Goal: Task Accomplishment & Management: Manage account settings

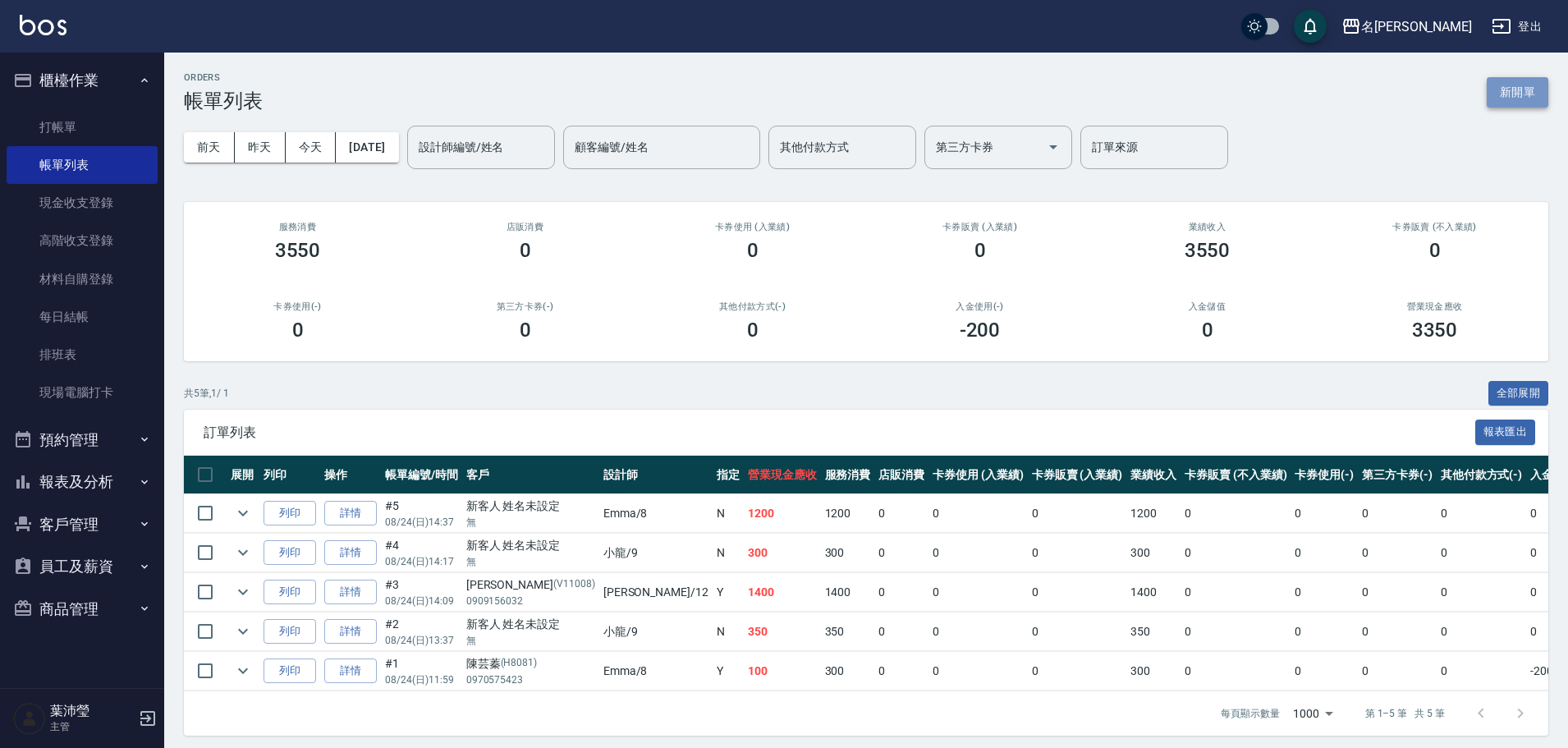
click at [1534, 93] on button "新開單" at bounding box center [1518, 92] width 61 height 31
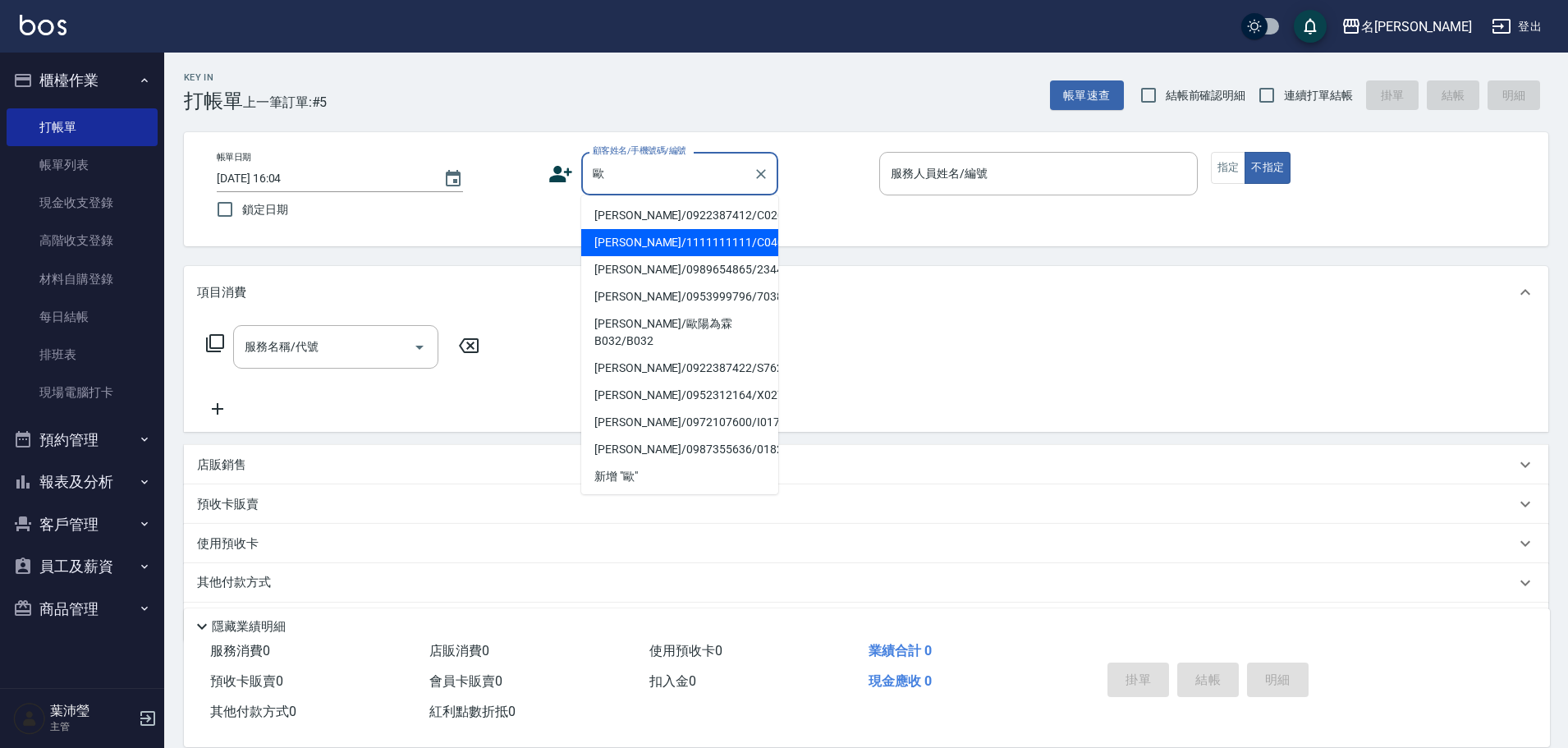
click at [652, 236] on li "[PERSON_NAME]/1111111111/C0403" at bounding box center [680, 243] width 197 height 27
type input "[PERSON_NAME]/1111111111/C0403"
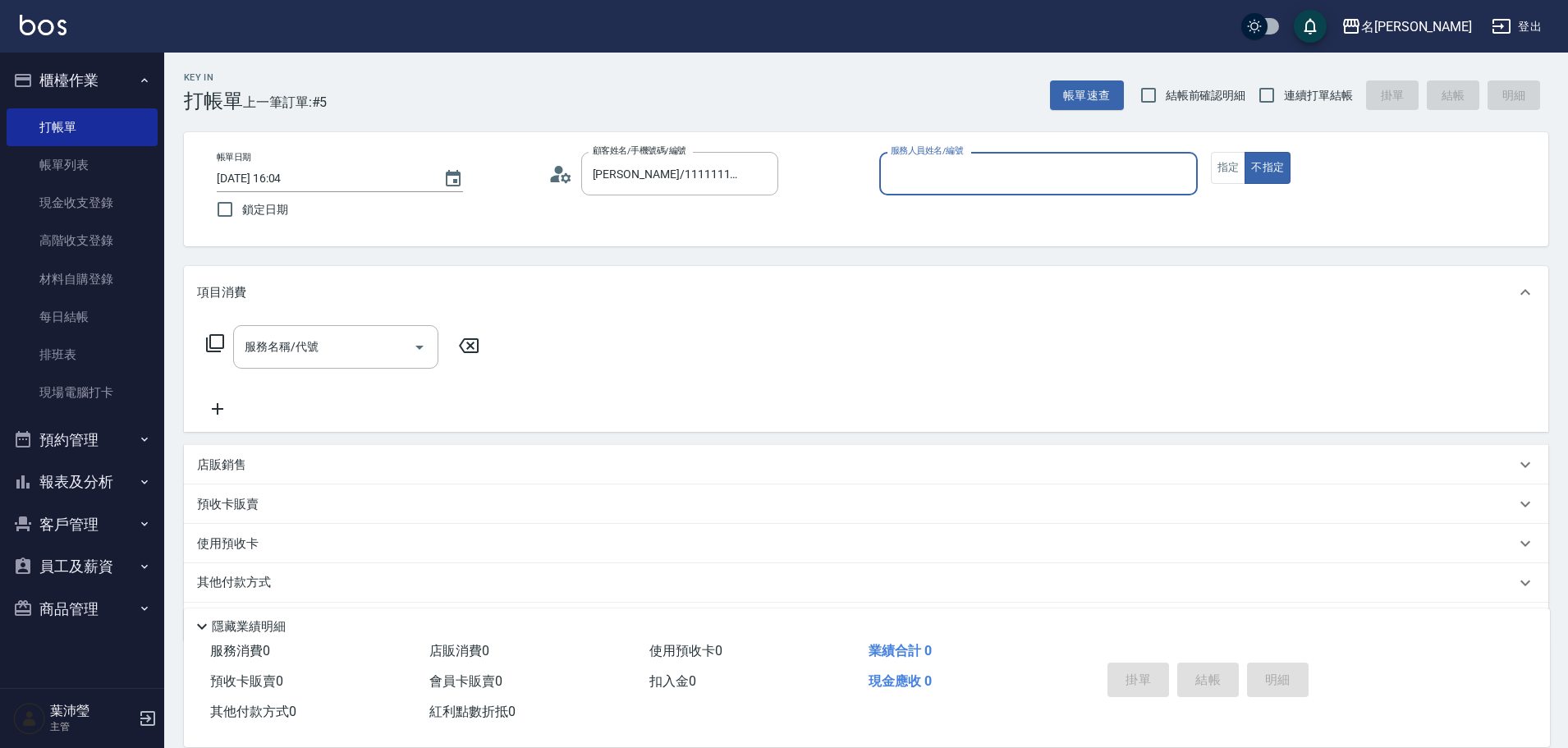
type input "Emma-8"
click at [1230, 171] on button "指定" at bounding box center [1229, 168] width 35 height 32
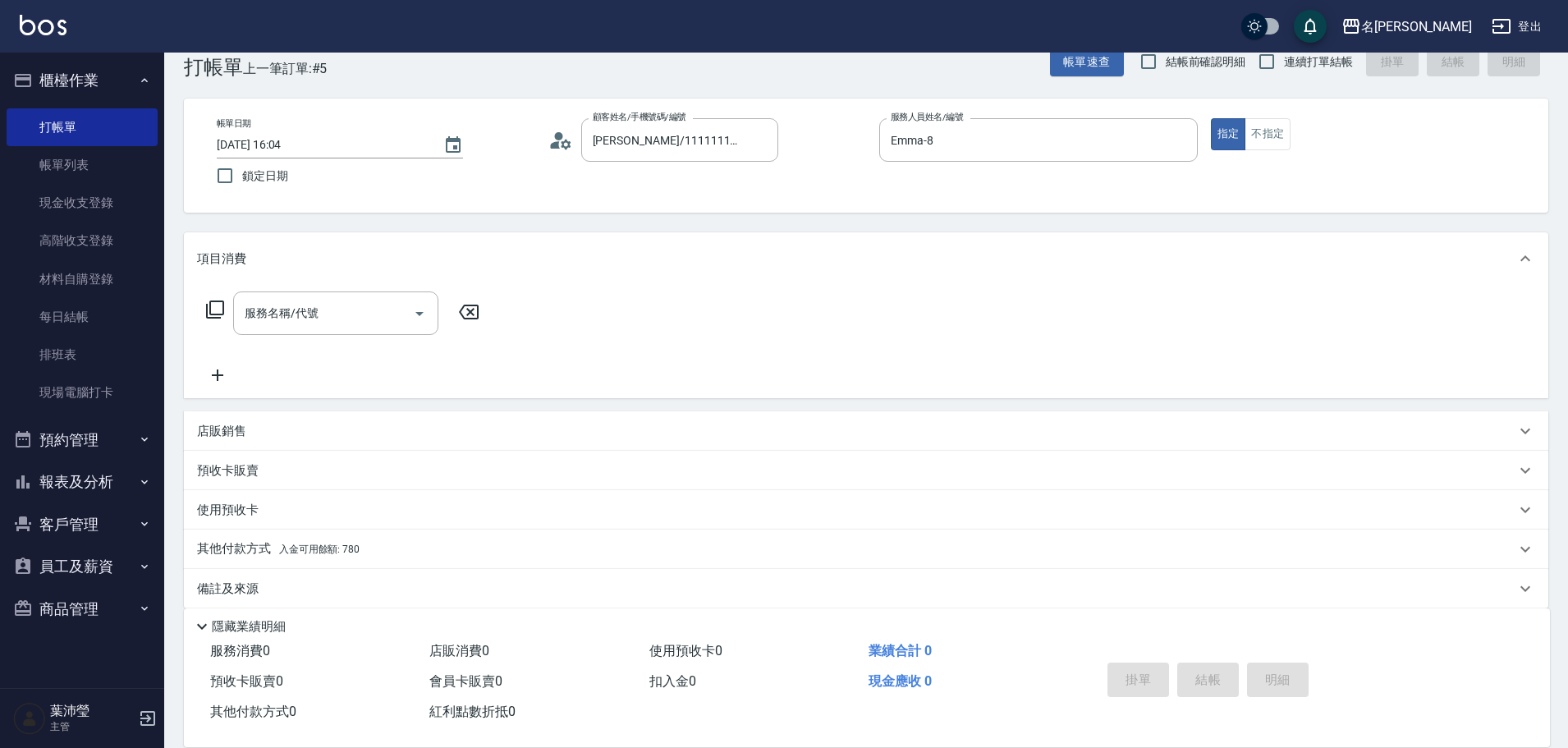
scroll to position [52, 0]
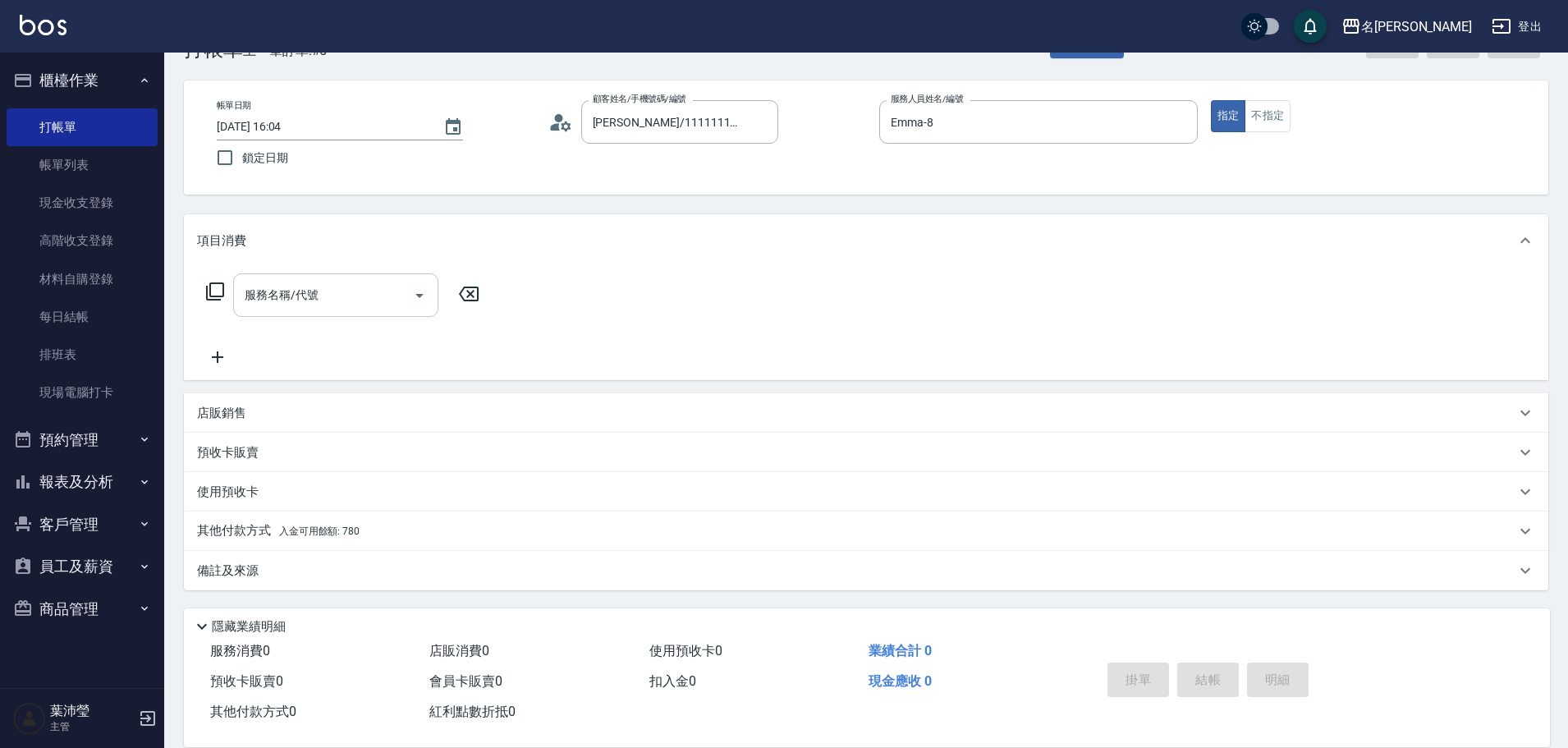
click at [348, 284] on input "服務名稱/代號" at bounding box center [323, 295] width 166 height 29
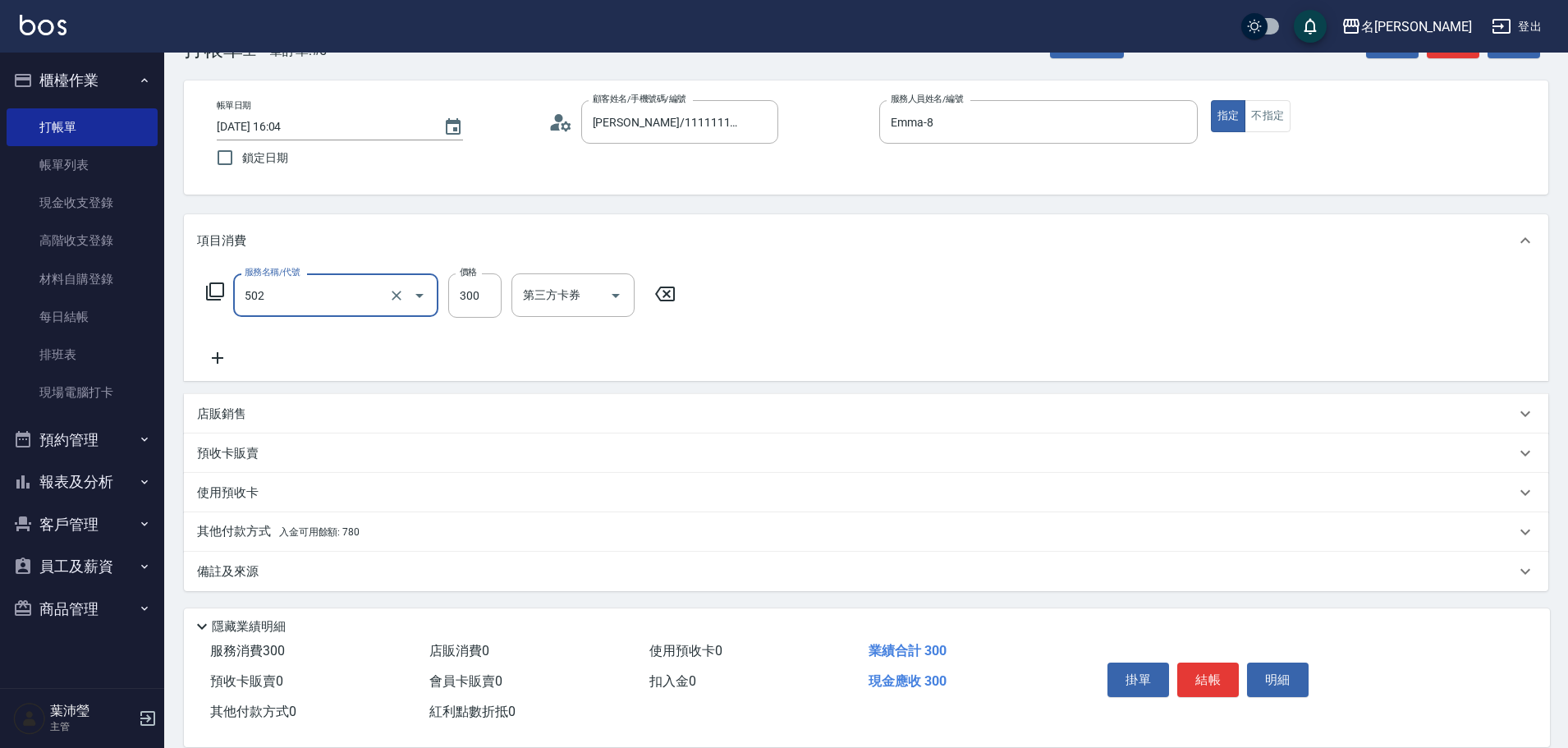
type input "洗髮(502)"
click at [311, 534] on span "入金可用餘額: 780" at bounding box center [320, 532] width 81 height 11
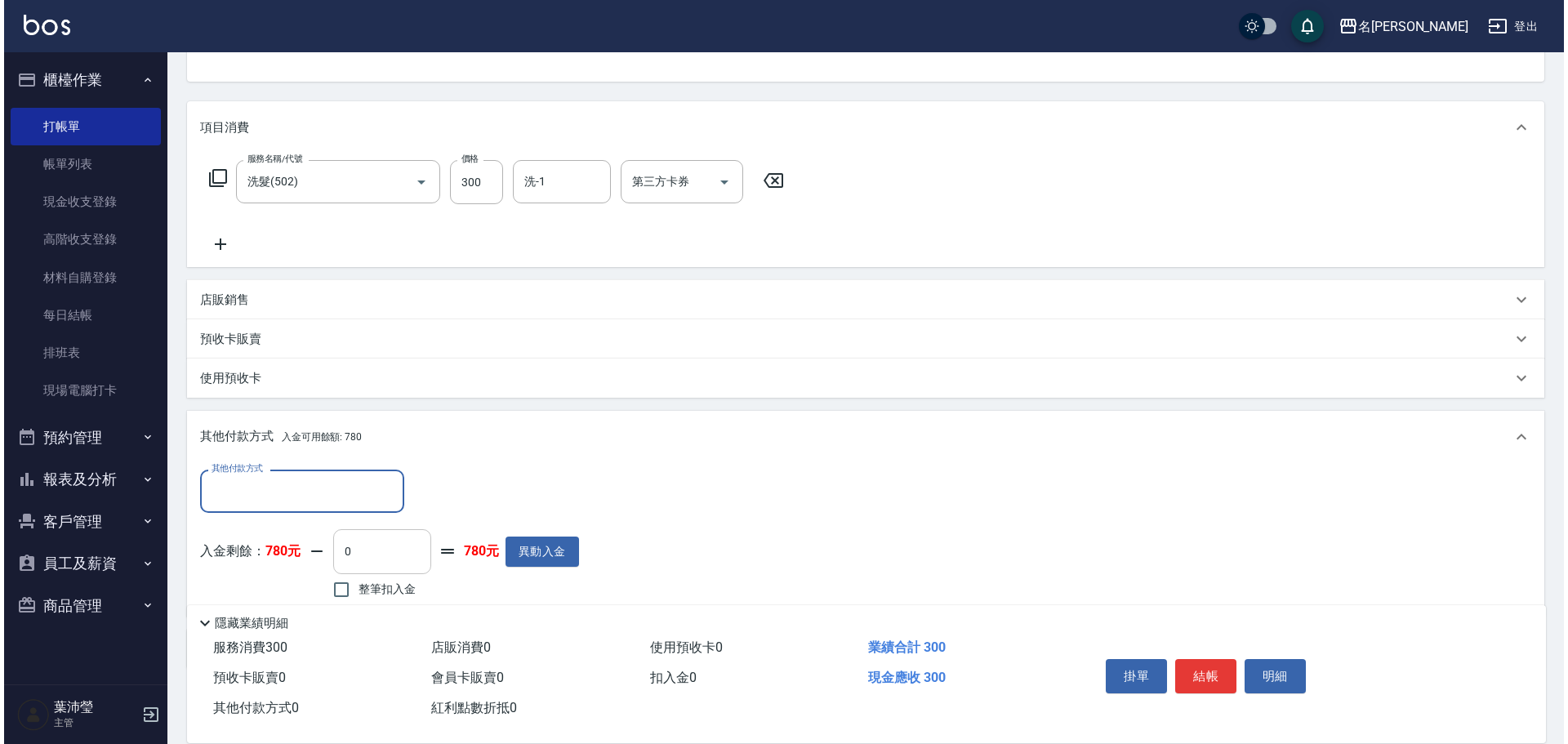
scroll to position [245, 0]
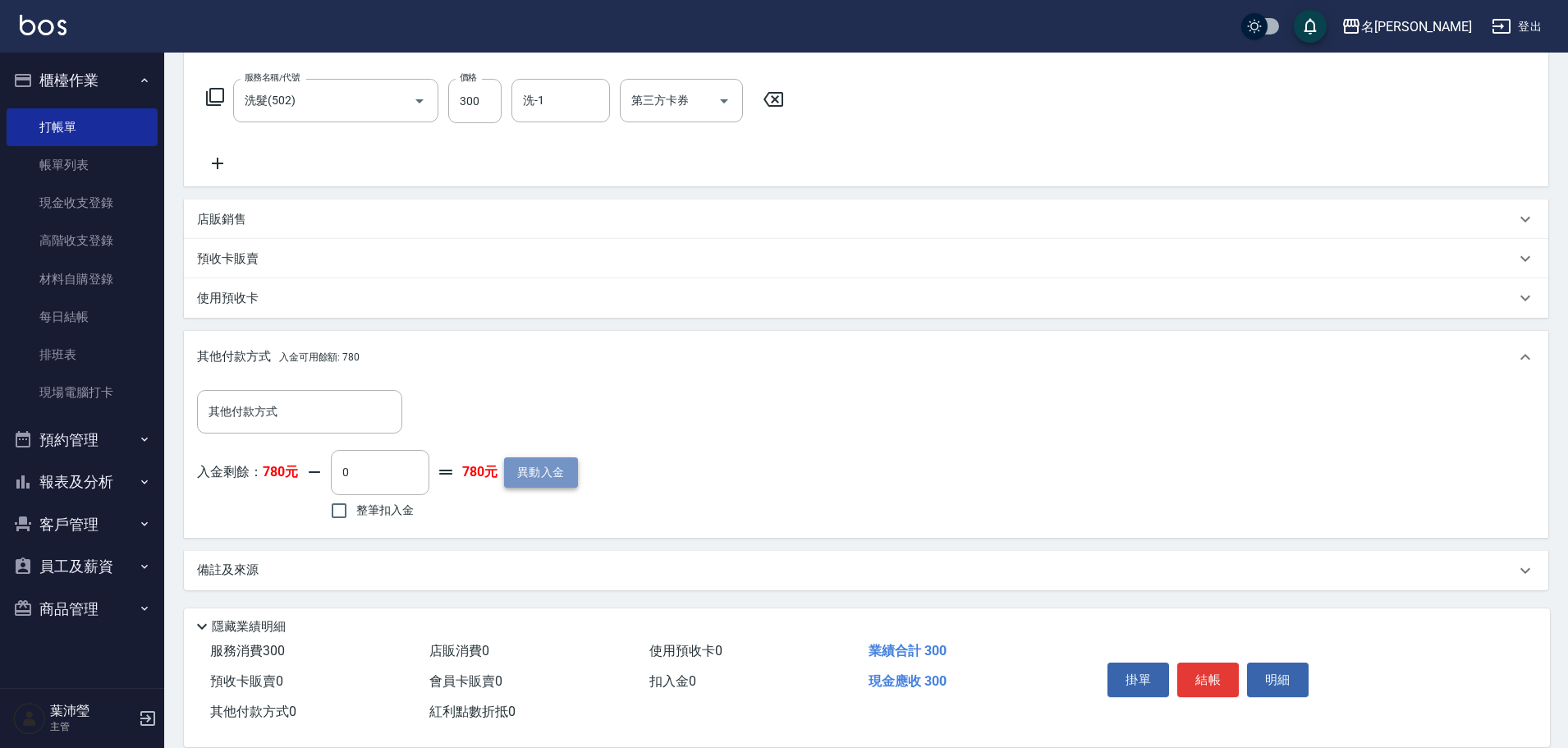
click at [538, 465] on button "異動入金" at bounding box center [541, 473] width 74 height 31
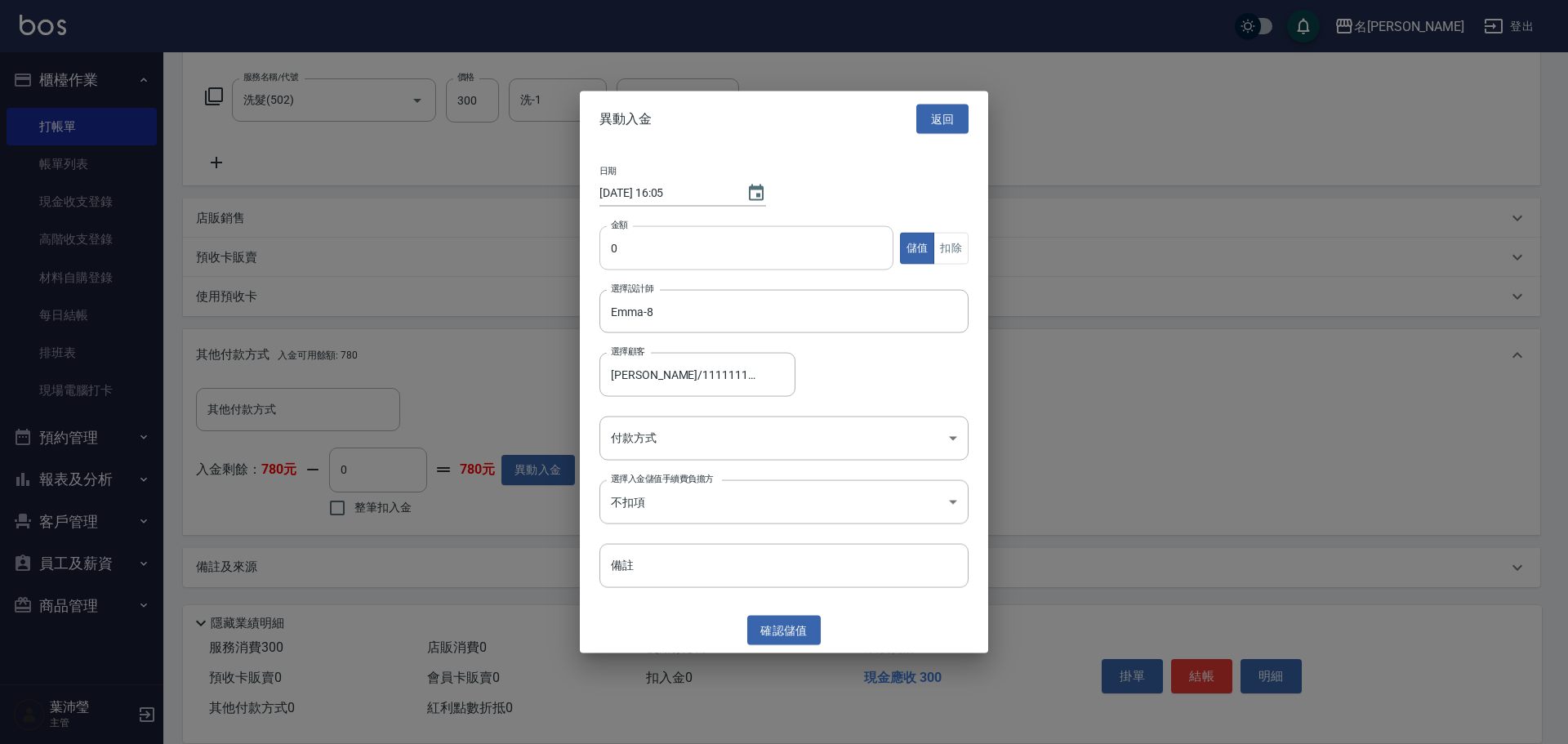
click at [605, 244] on input "0" at bounding box center [746, 248] width 294 height 44
type input "3000"
click at [653, 442] on body "名留龍江 登出 櫃檯作業 打帳單 帳單列表 現金收支登錄 高階收支登錄 材料自購登錄 每日結帳 排班表 現場電腦打卡 預約管理 預約管理 單日預約紀錄 單週預…" at bounding box center [784, 250] width 1568 height 990
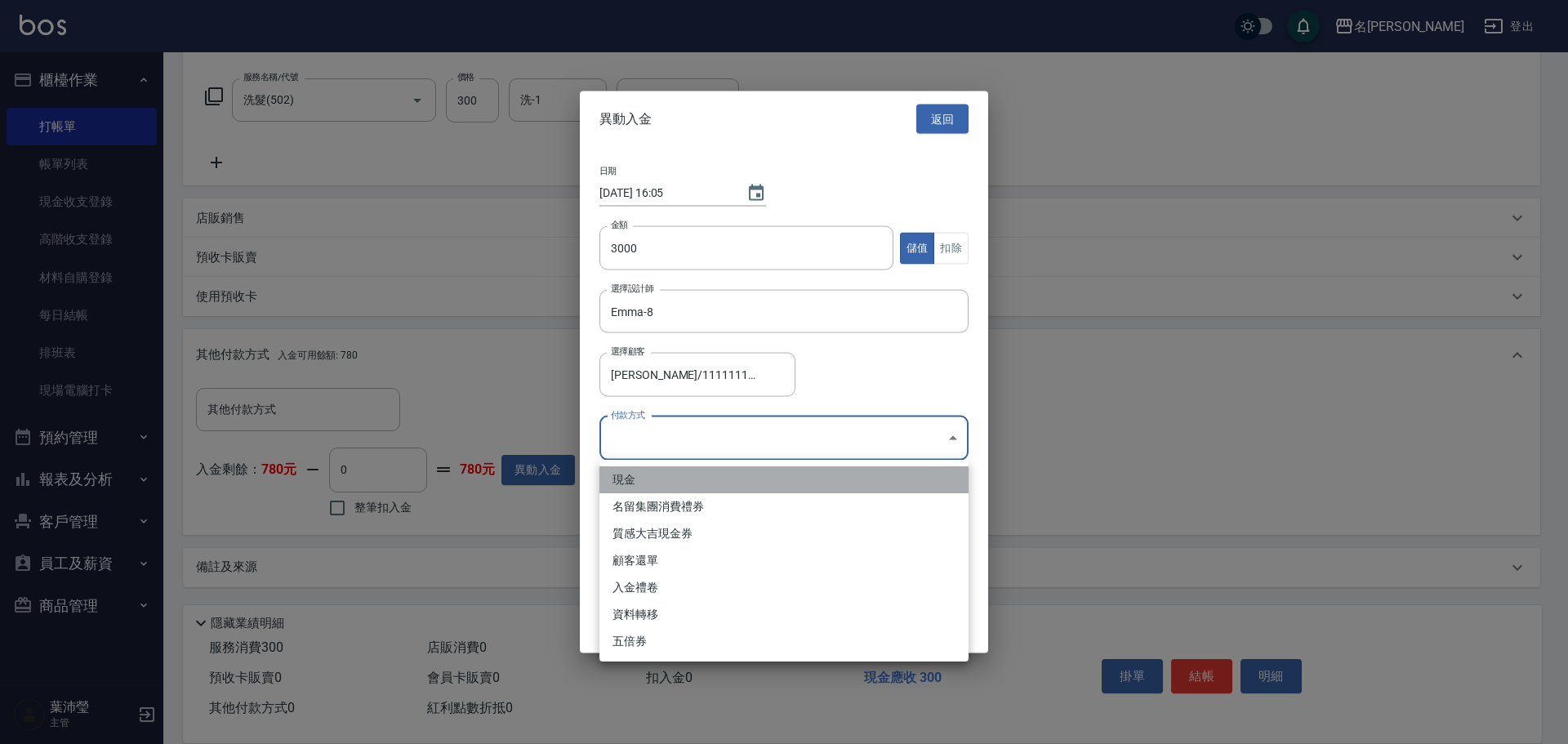
click at [644, 480] on li "現金" at bounding box center [784, 480] width 369 height 27
type input "現金"
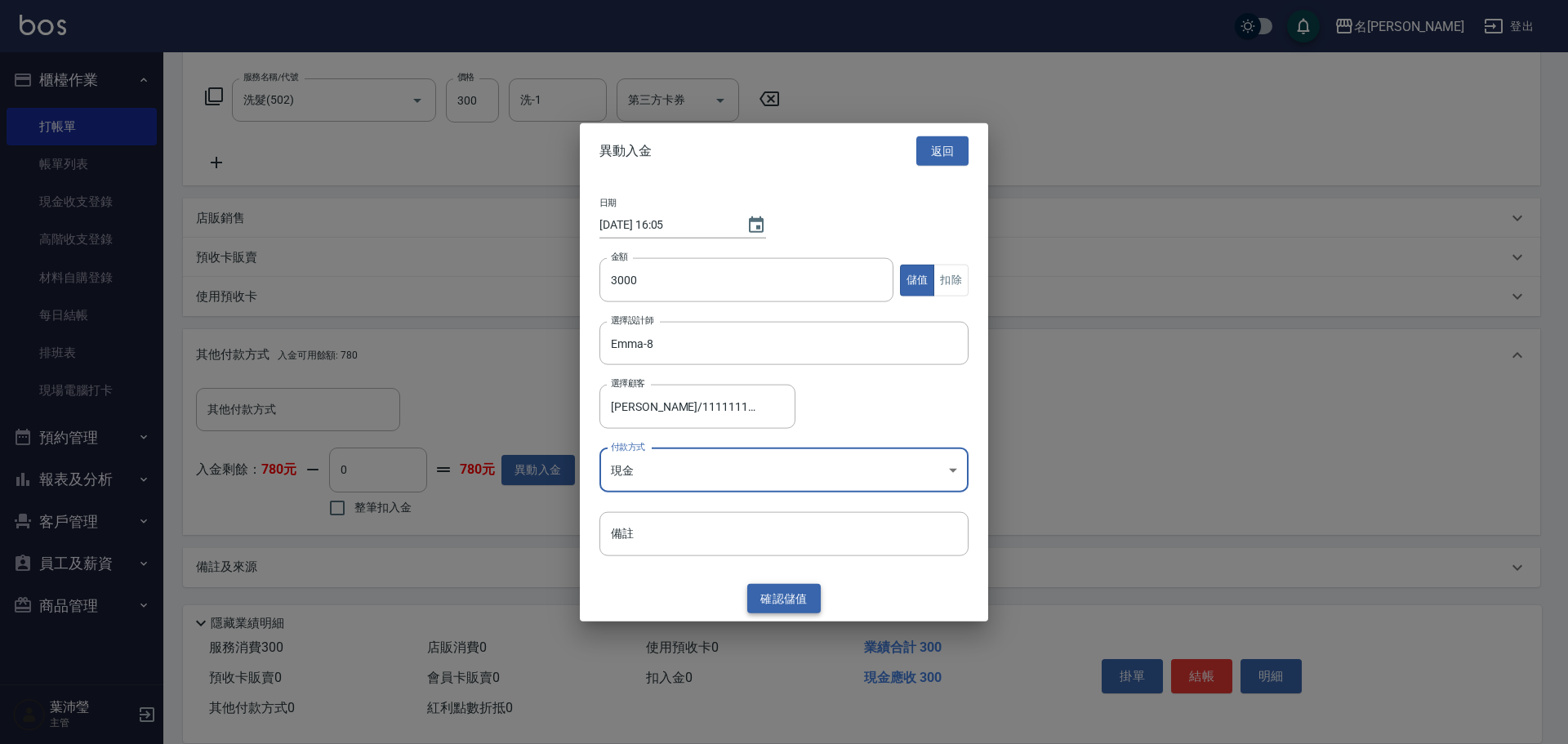
click at [800, 588] on button "確認 儲值" at bounding box center [784, 598] width 73 height 31
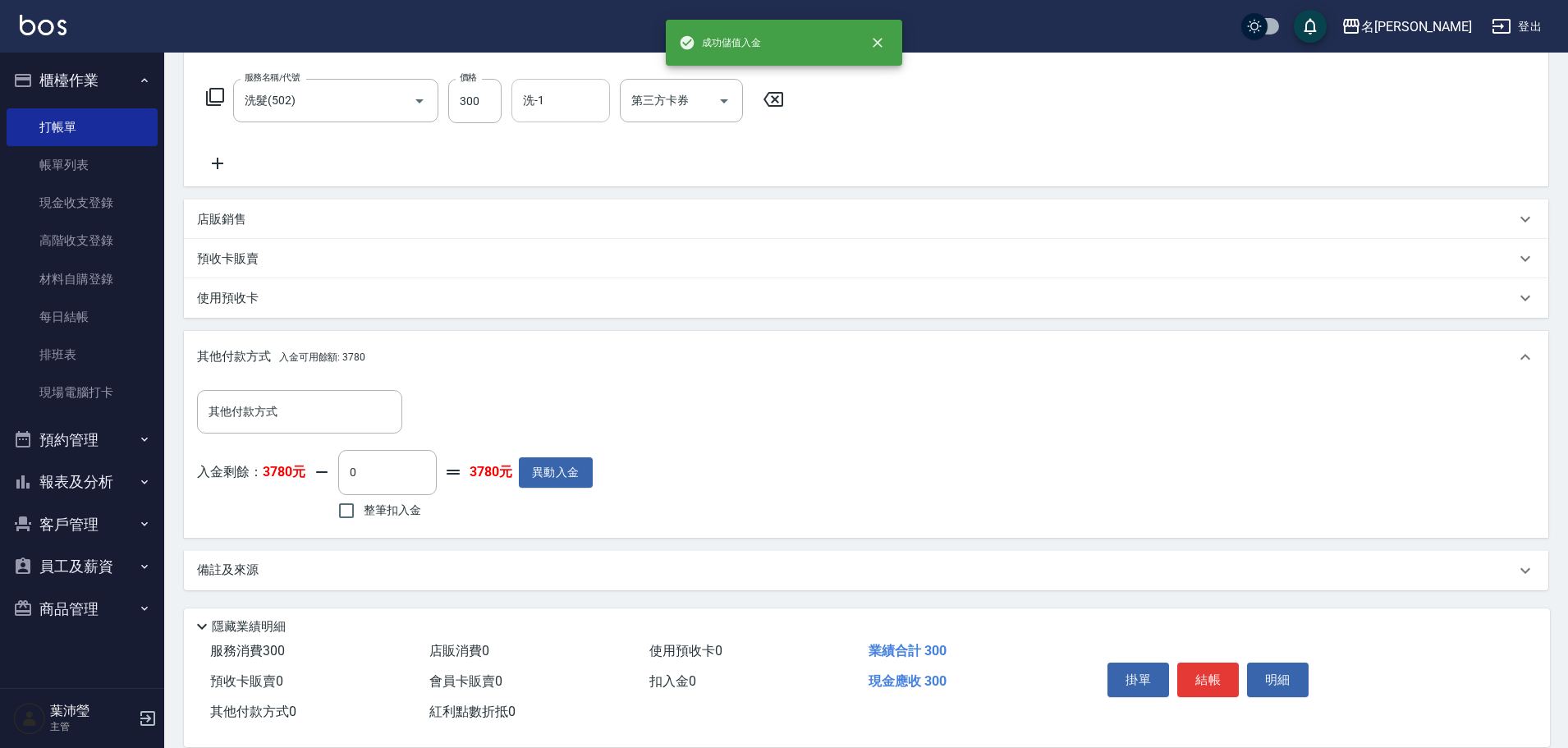
click at [529, 98] on input "洗-1" at bounding box center [560, 100] width 83 height 29
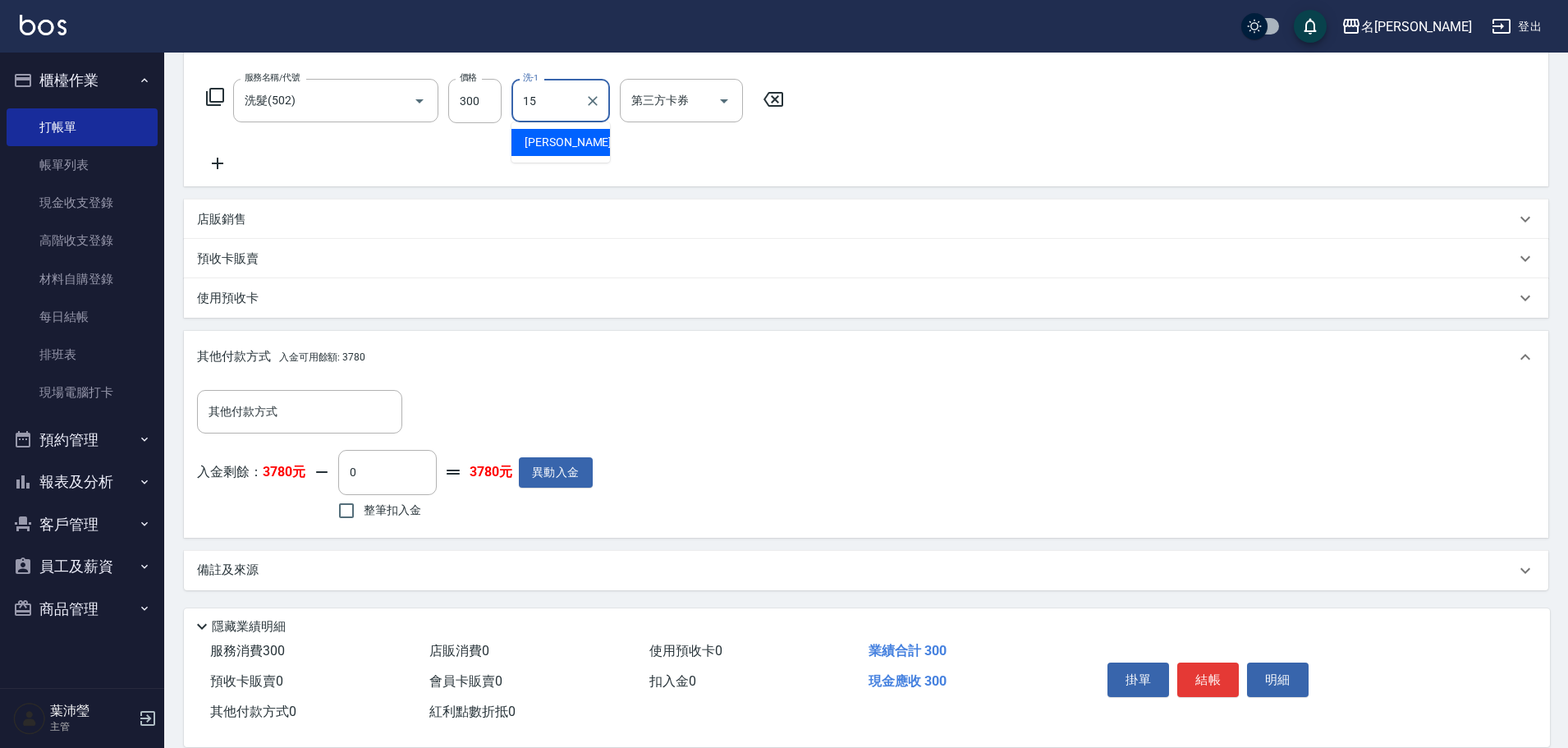
type input "慈均-15"
drag, startPoint x: 376, startPoint y: 504, endPoint x: 404, endPoint y: 513, distance: 29.4
click at [376, 505] on span "整筆扣入金" at bounding box center [392, 511] width 57 height 18
click at [364, 505] on input "整筆扣入金" at bounding box center [346, 511] width 34 height 34
checkbox input "true"
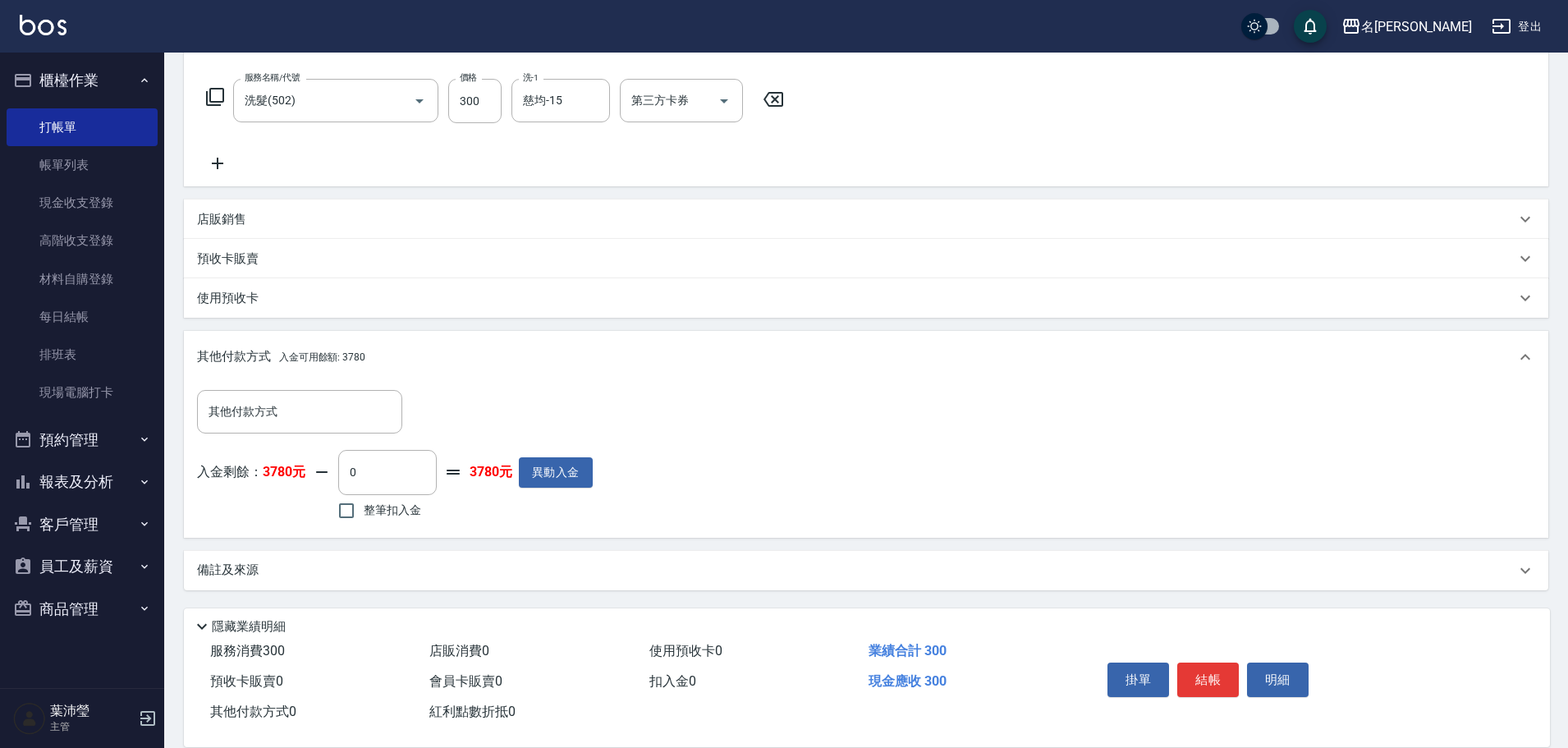
type input "300"
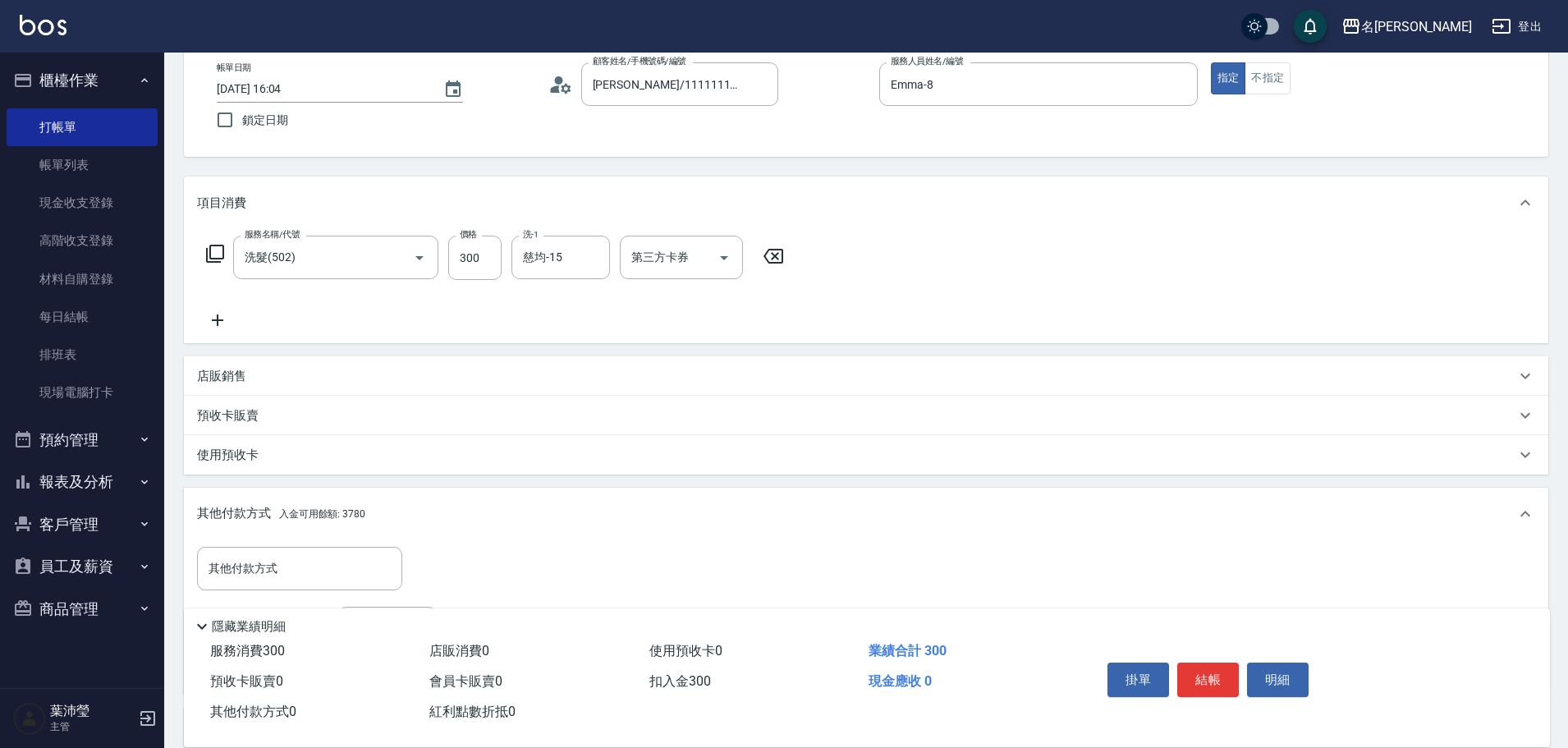
scroll to position [0, 0]
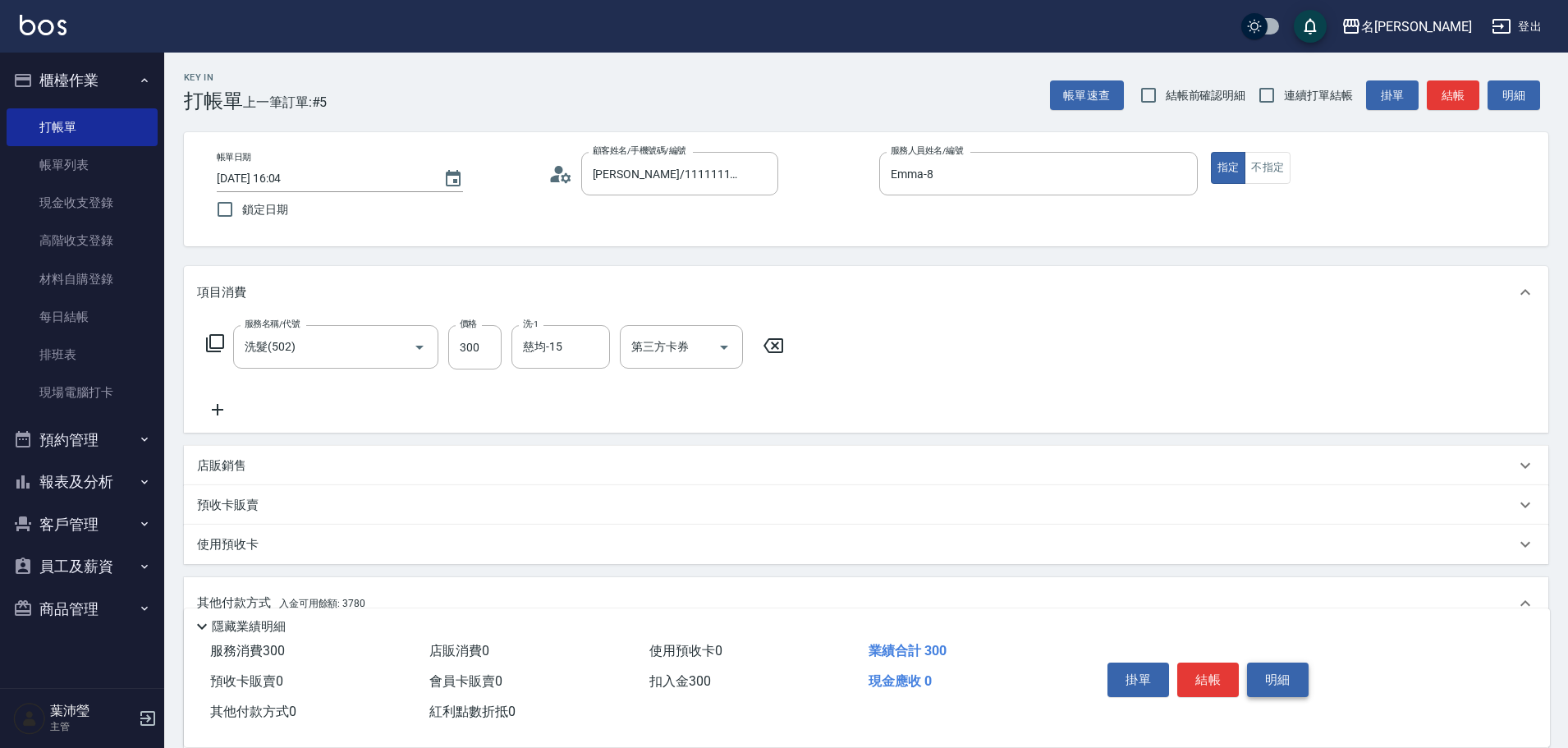
click at [1292, 664] on button "明細" at bounding box center [1278, 679] width 61 height 34
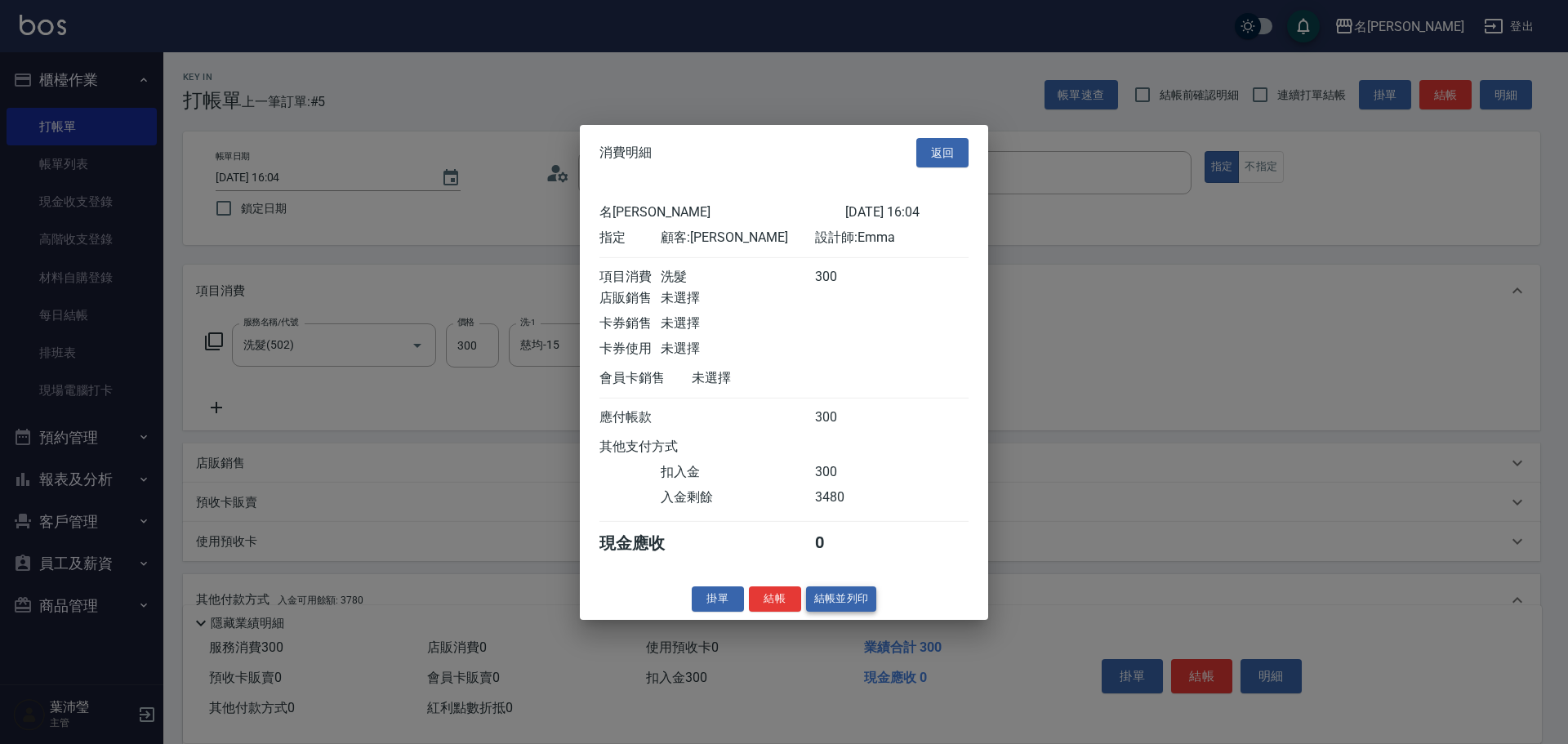
click at [818, 612] on button "結帳並列印" at bounding box center [841, 599] width 71 height 25
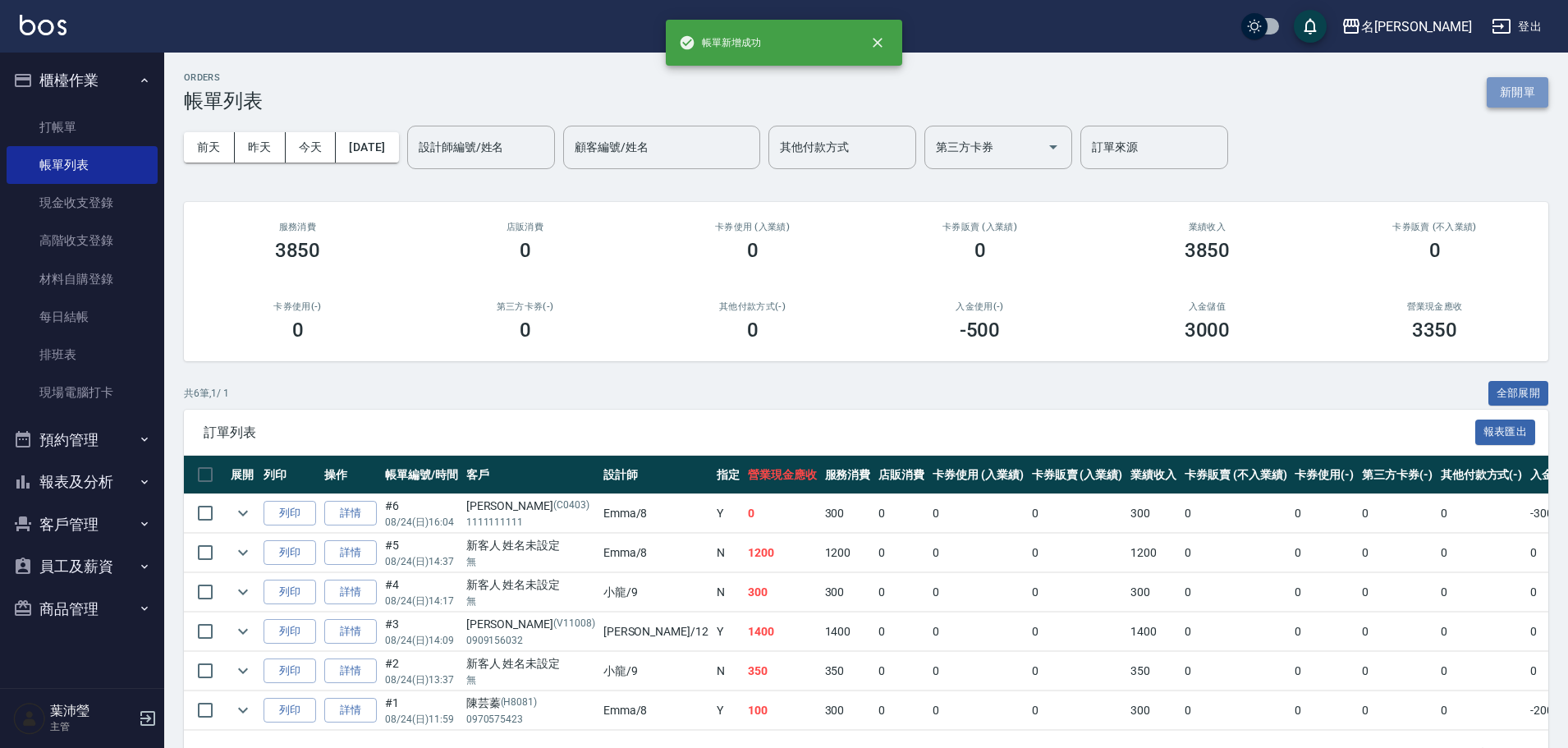
click at [1531, 104] on button "新開單" at bounding box center [1518, 92] width 61 height 31
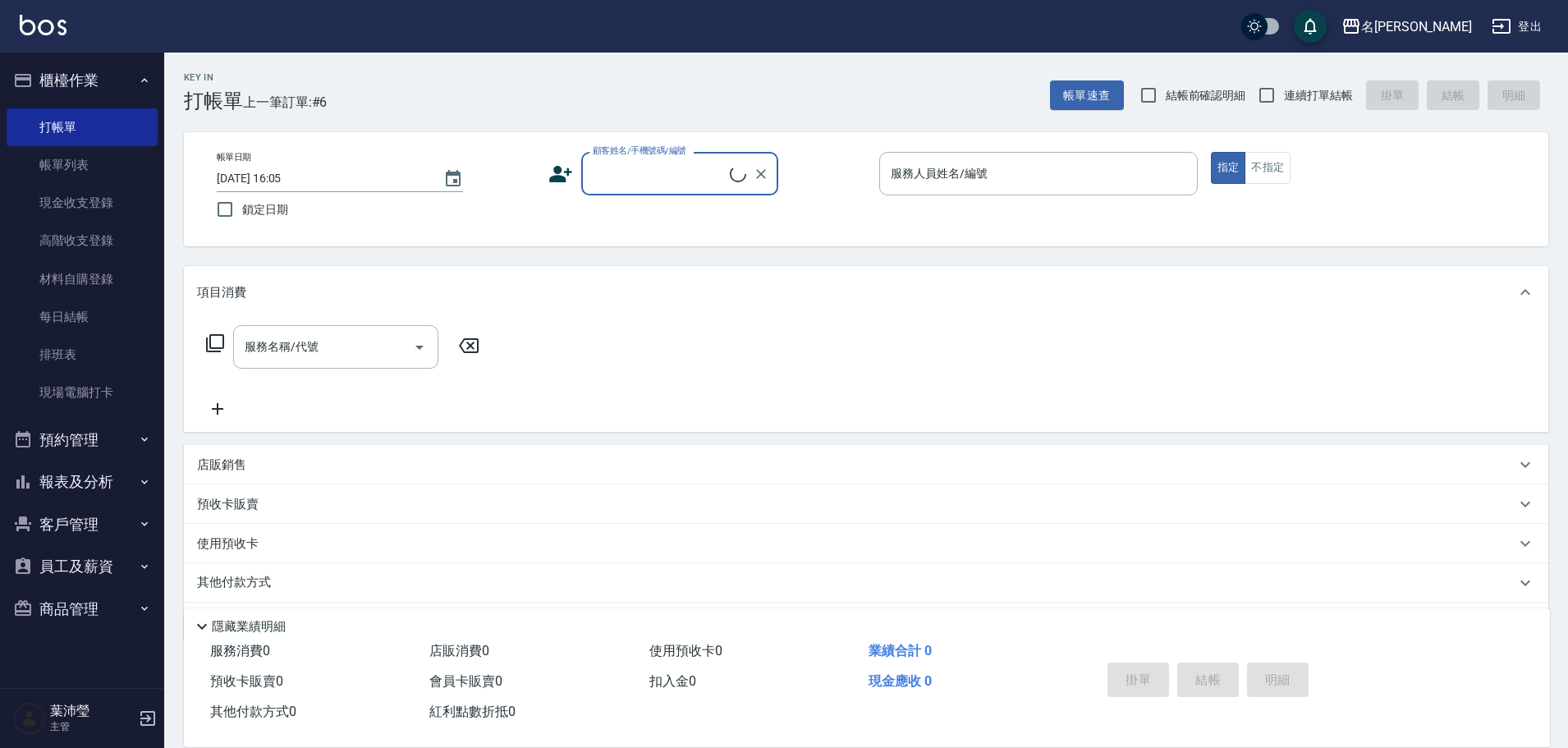
click at [734, 157] on div "顧客姓名/手機號碼/編號" at bounding box center [680, 174] width 197 height 44
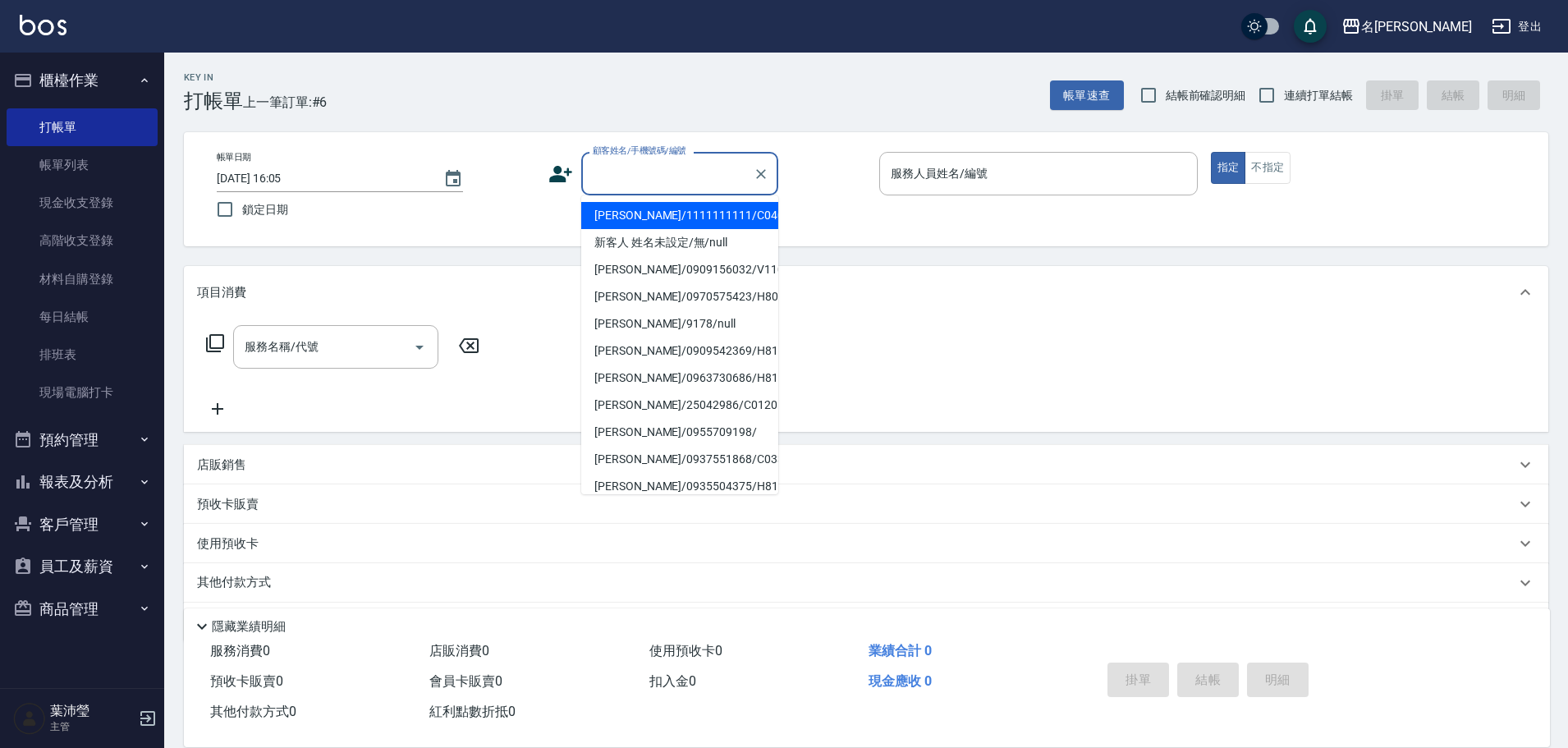
click at [705, 206] on li "[PERSON_NAME]/1111111111/C0403" at bounding box center [680, 215] width 197 height 27
type input "[PERSON_NAME]/1111111111/C0403"
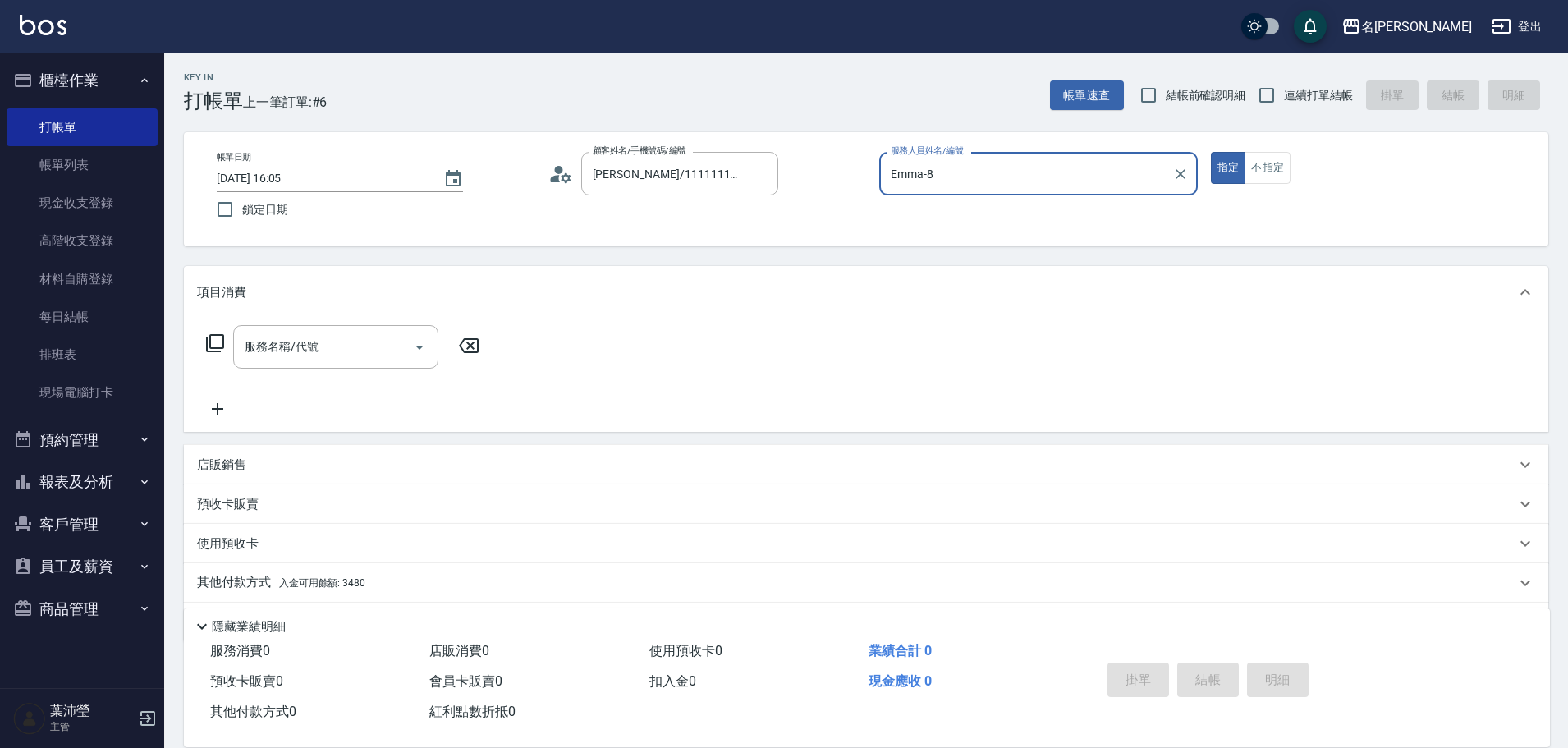
click at [939, 185] on input "Emma-8" at bounding box center [1026, 173] width 279 height 29
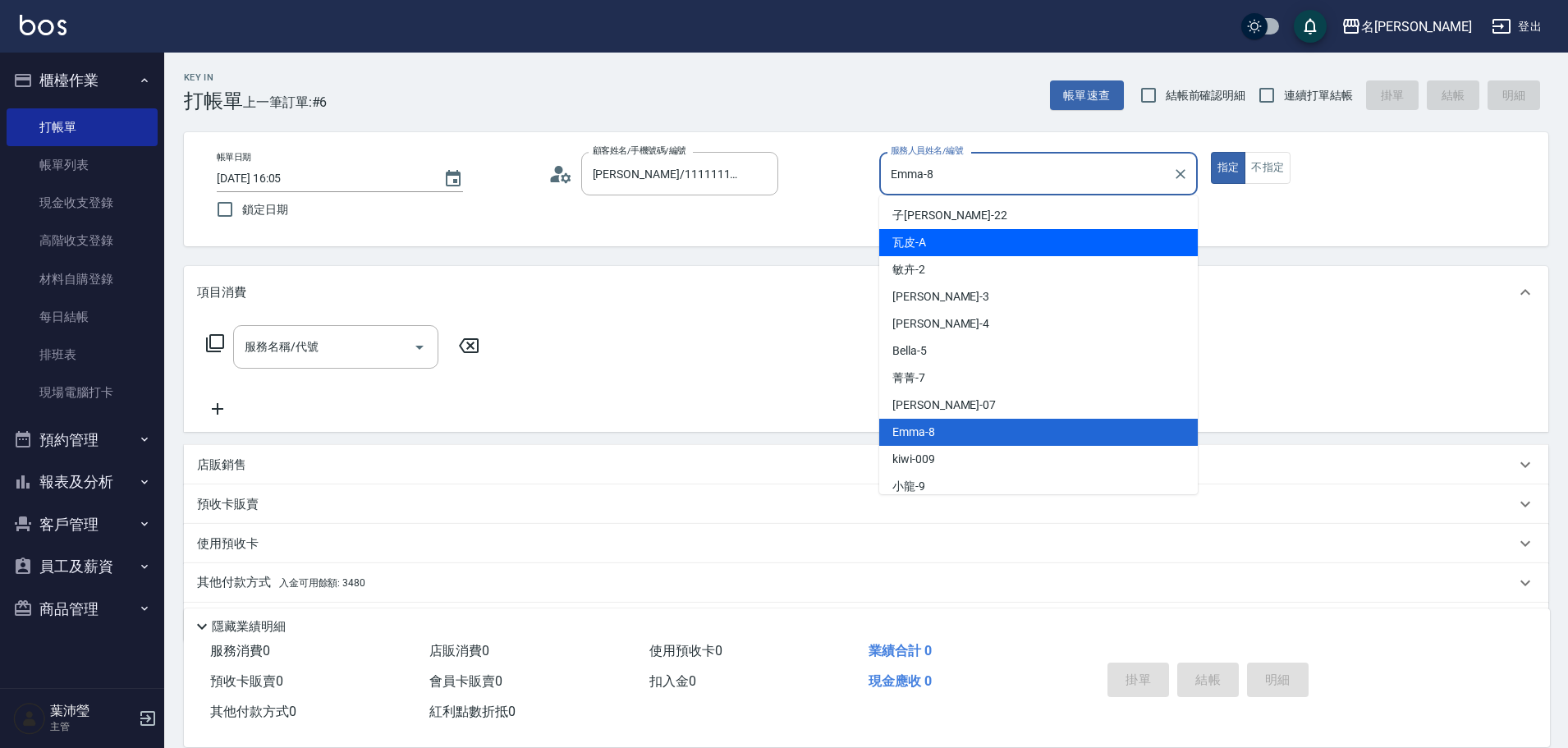
click at [946, 251] on div "瓦皮 -A" at bounding box center [1038, 243] width 319 height 27
type input "瓦皮-A"
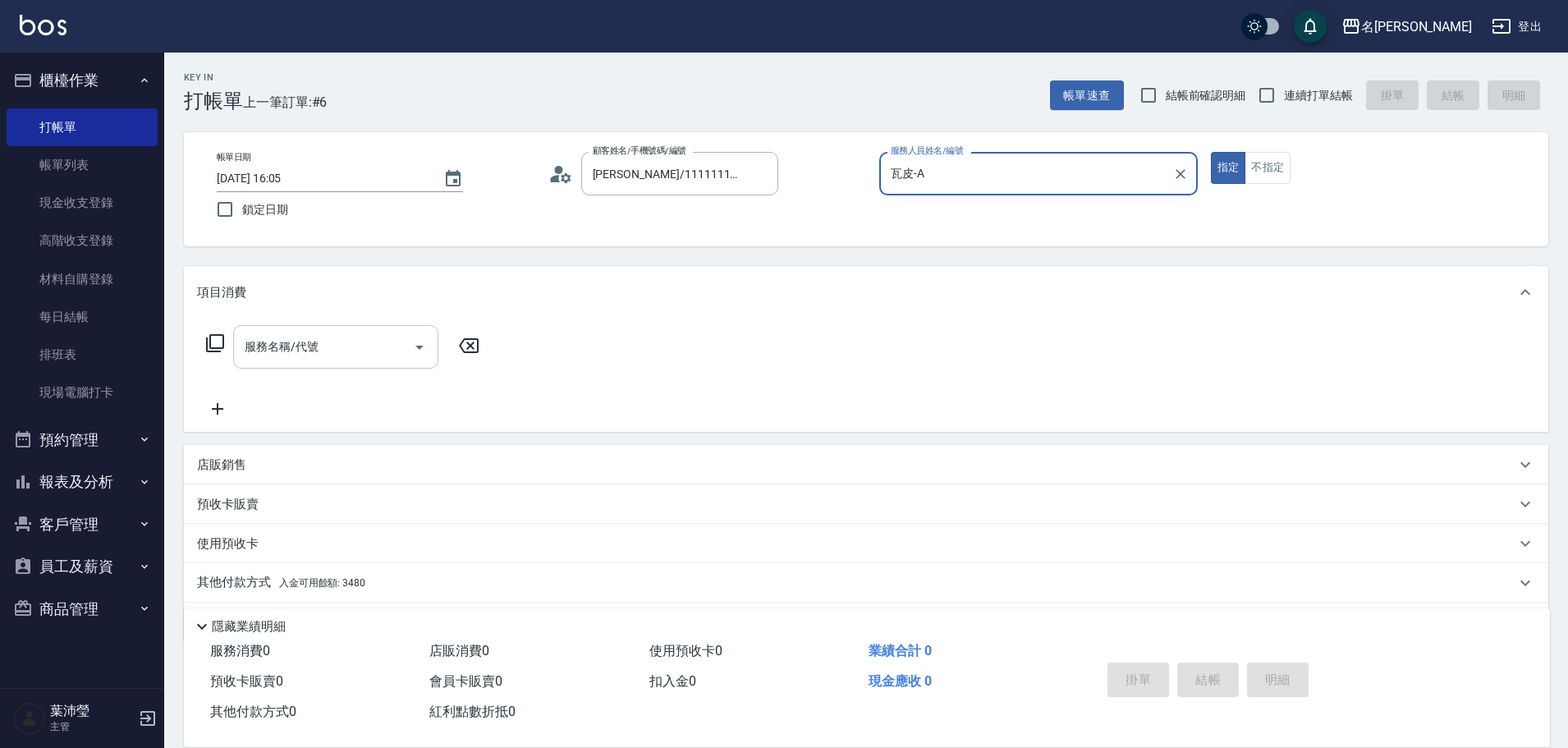
click at [322, 361] on input "服務名稱/代號" at bounding box center [323, 347] width 166 height 29
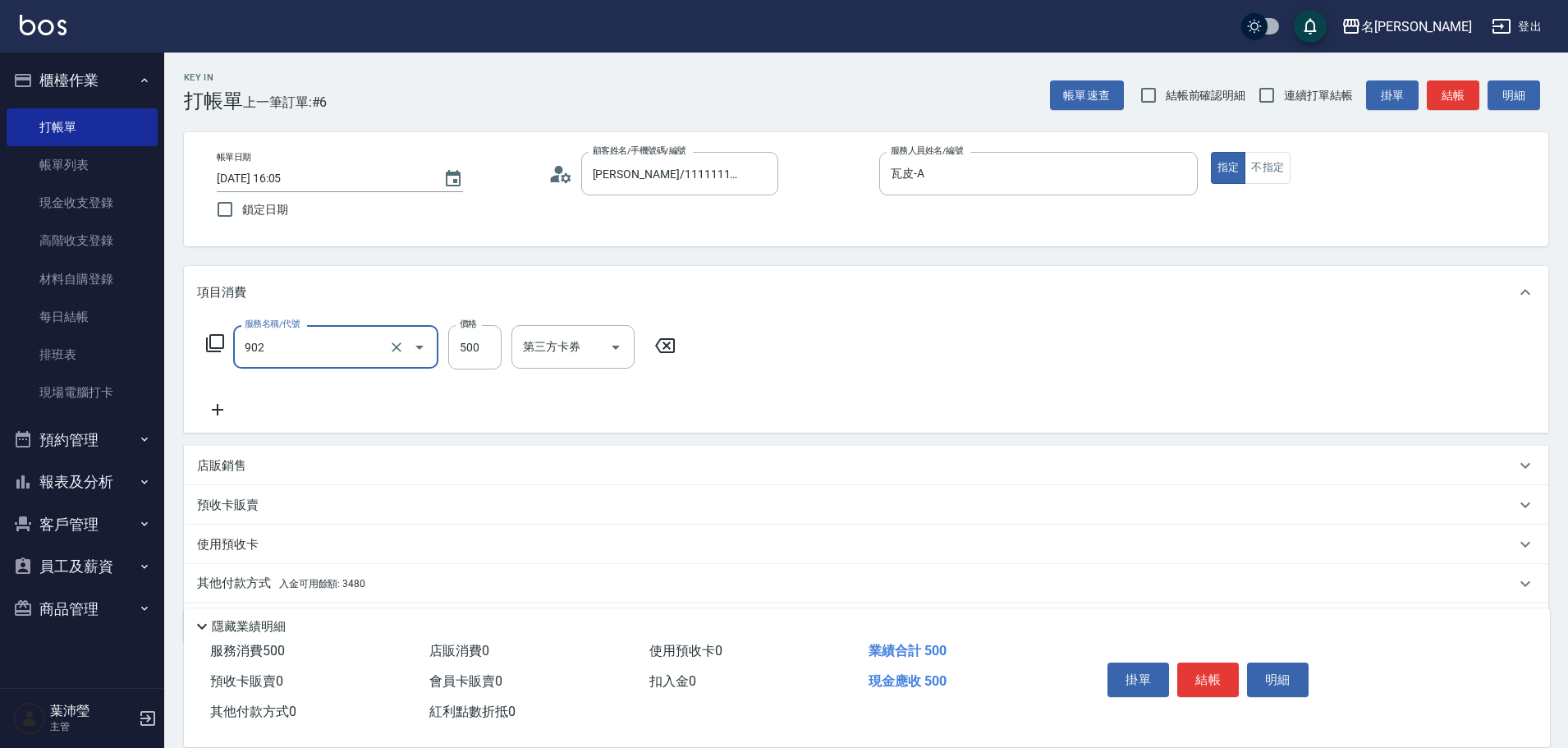
type input "修腳(902)"
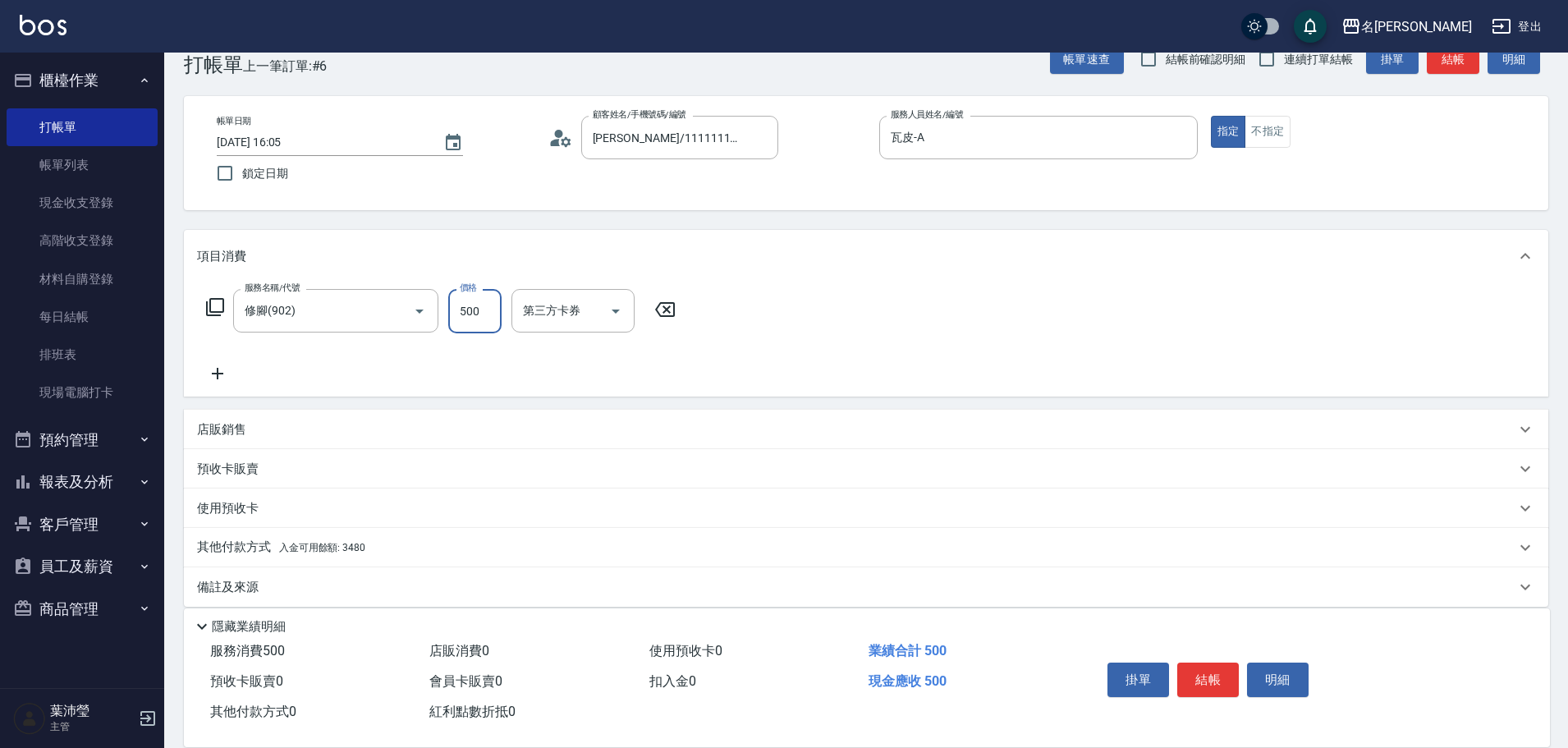
scroll to position [53, 0]
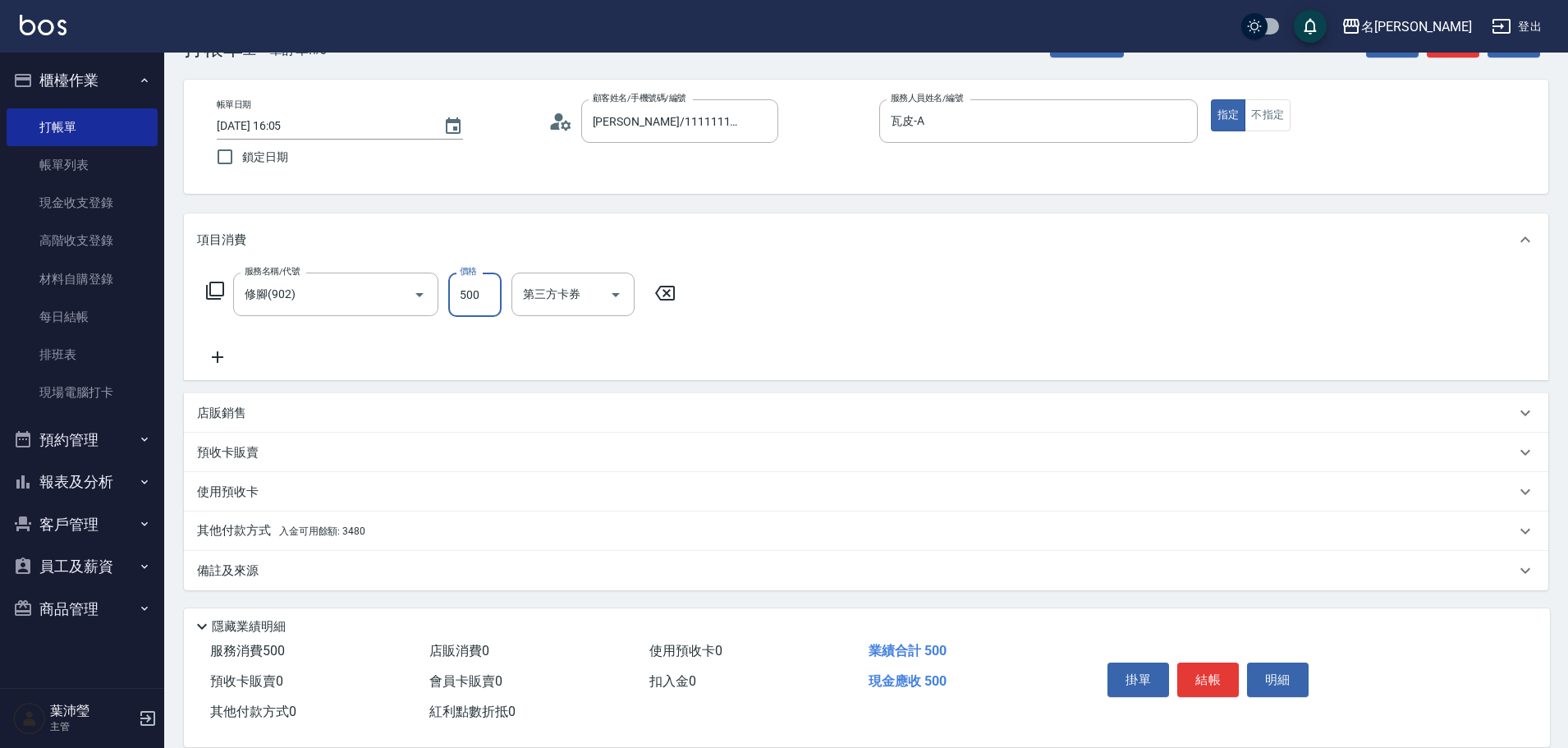
click at [374, 521] on div "其他付款方式 入金可用餘額: 3480" at bounding box center [865, 531] width 1364 height 40
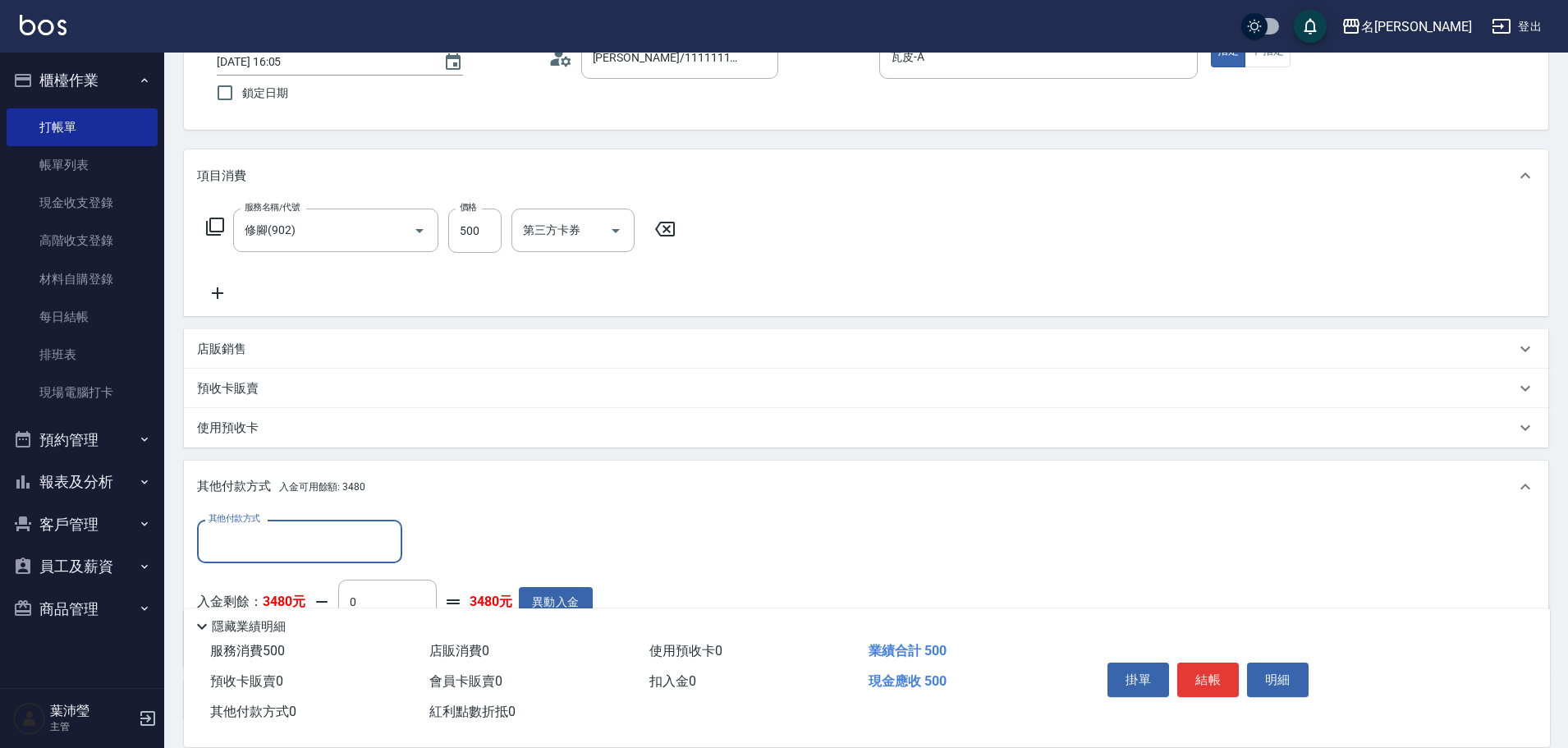
scroll to position [0, 0]
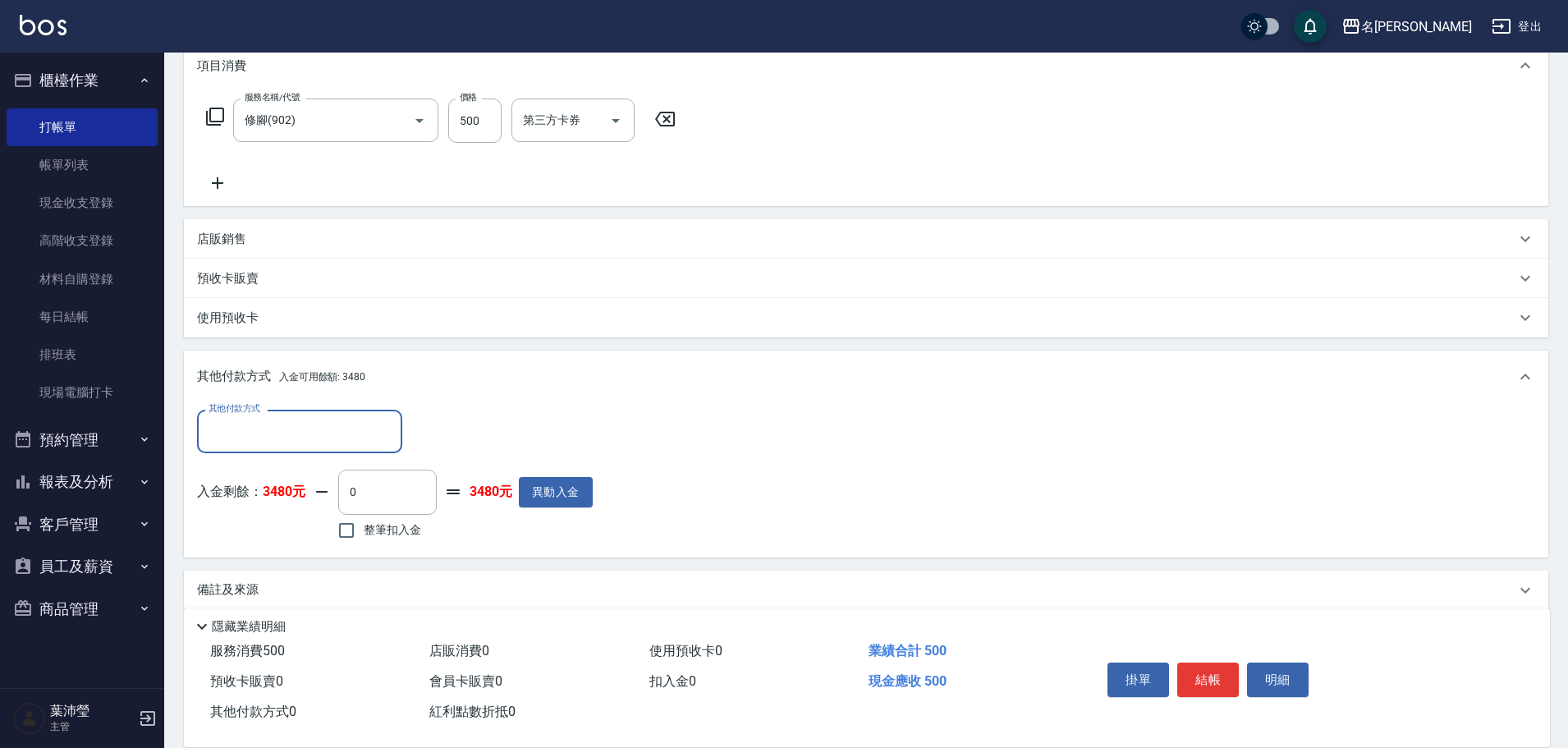
click at [373, 528] on span "整筆扣入金" at bounding box center [392, 530] width 57 height 18
click at [364, 528] on input "整筆扣入金" at bounding box center [346, 530] width 34 height 34
checkbox input "true"
type input "500"
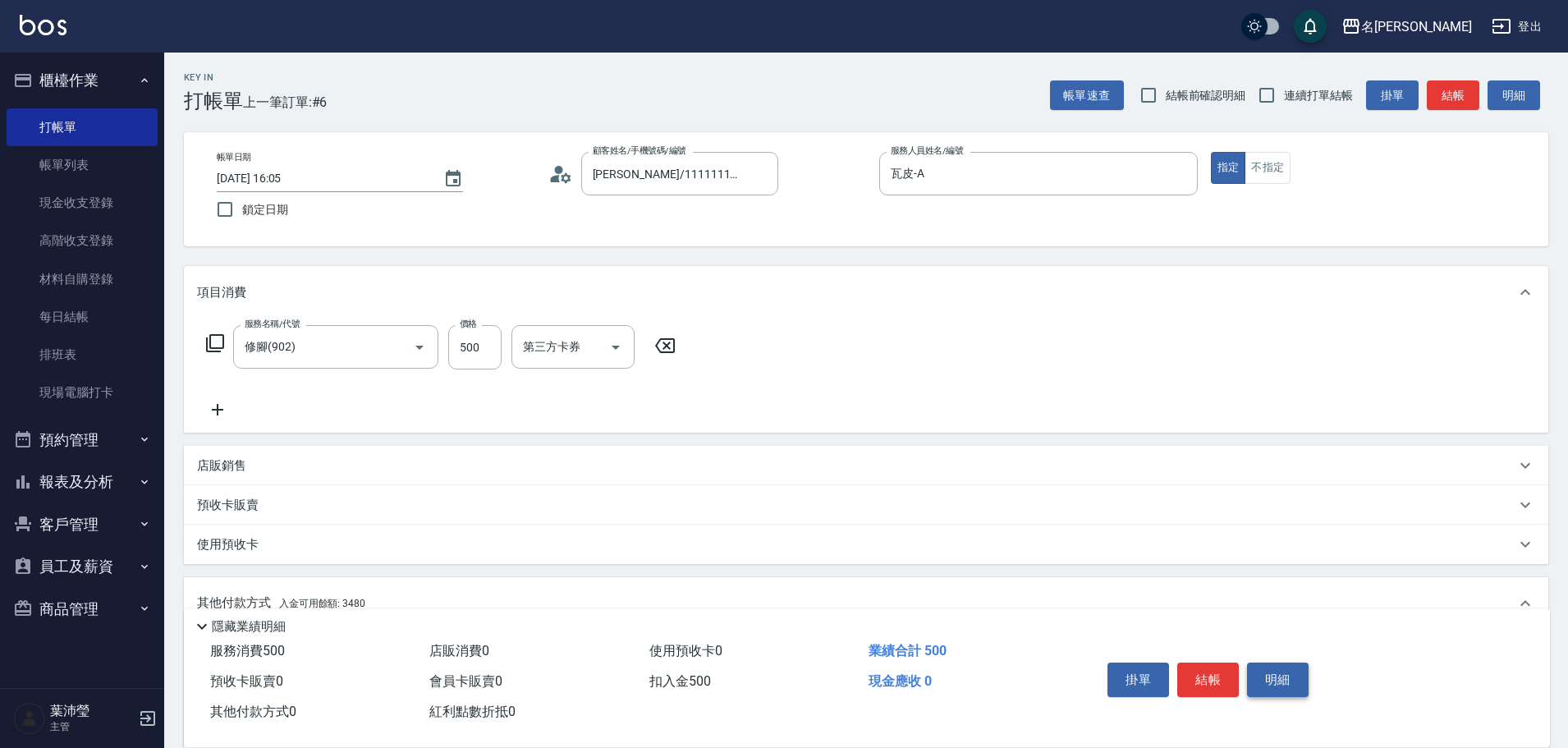
drag, startPoint x: 1301, startPoint y: 687, endPoint x: 1293, endPoint y: 677, distance: 12.8
click at [1299, 684] on button "明細" at bounding box center [1278, 679] width 61 height 34
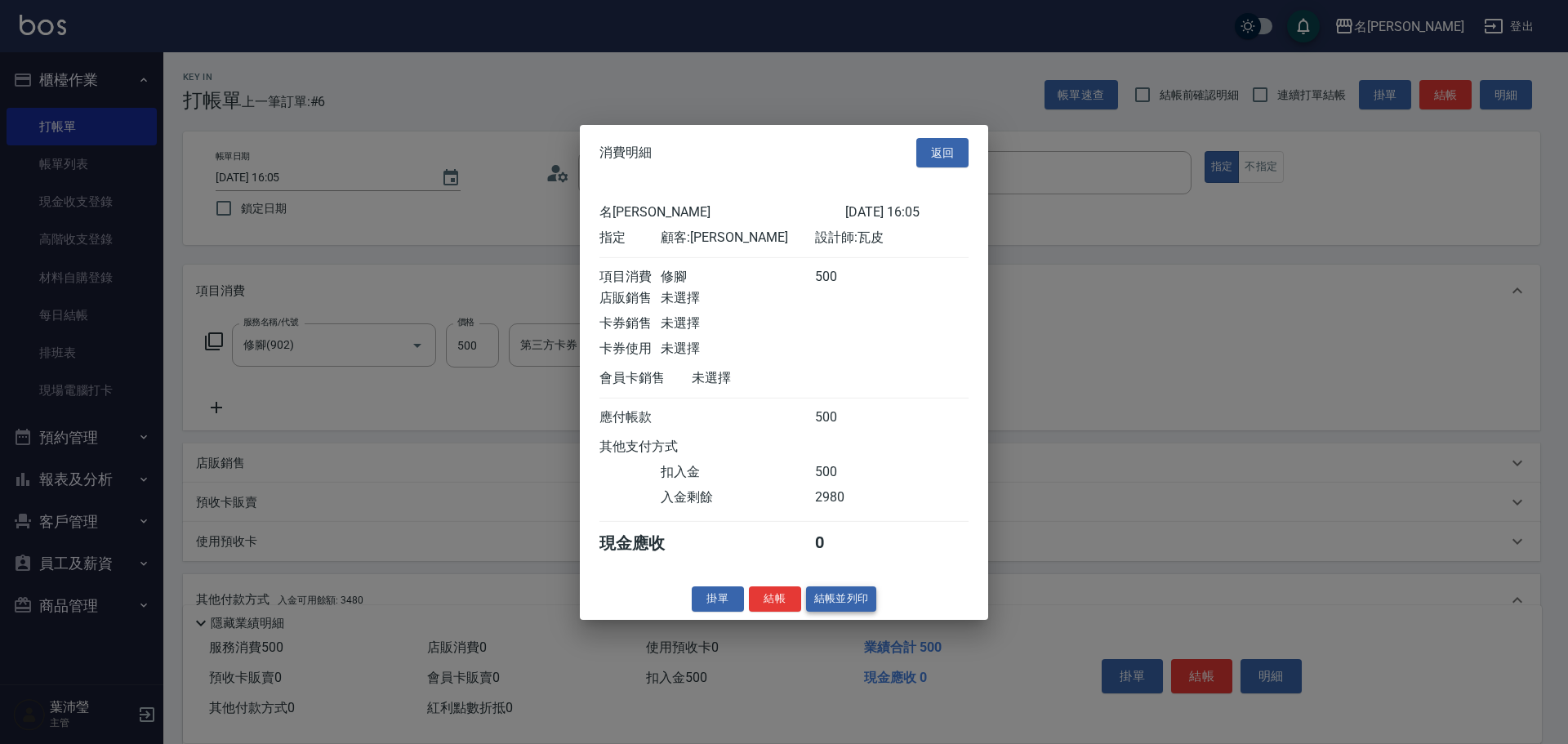
click at [867, 612] on button "結帳並列印" at bounding box center [841, 599] width 71 height 25
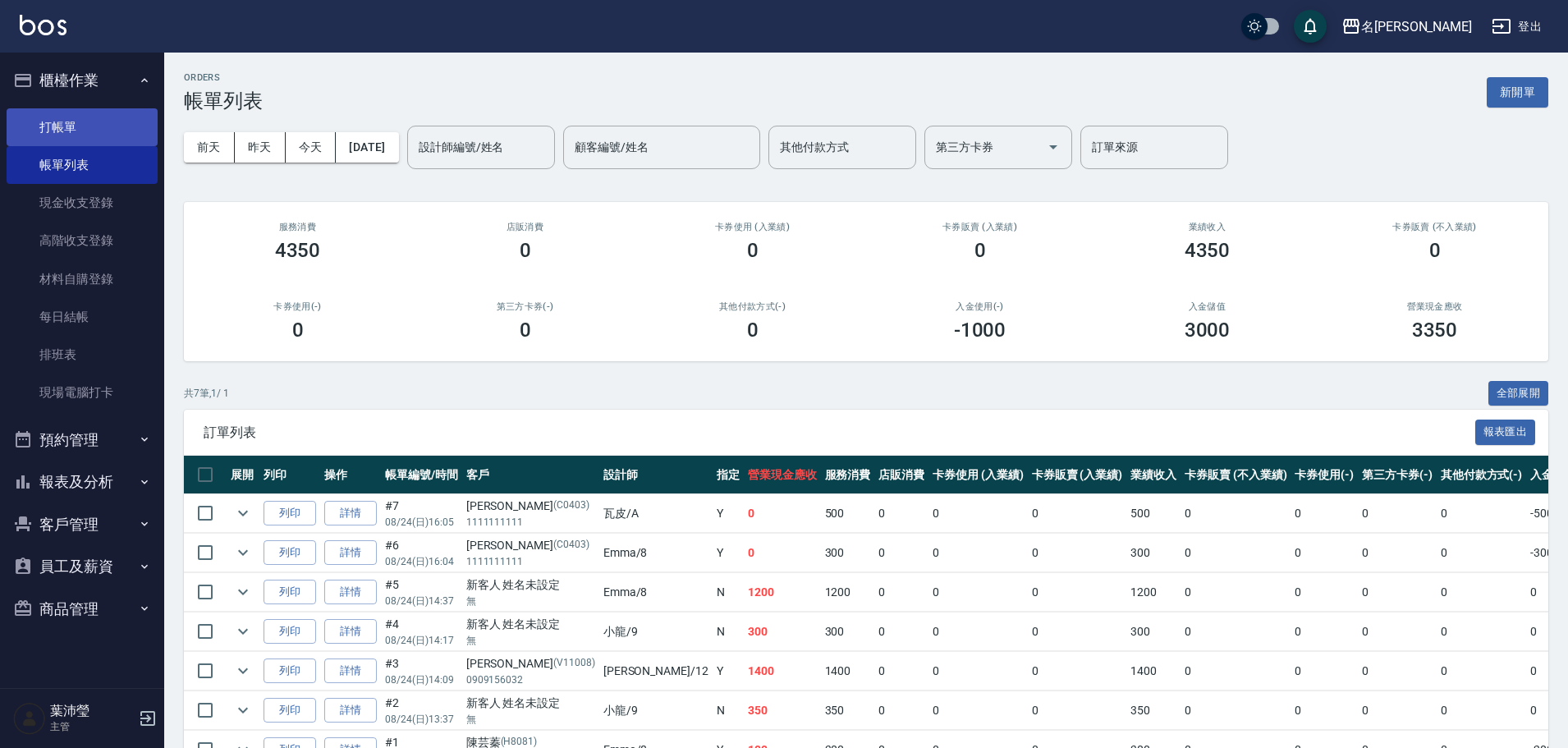
click at [61, 115] on link "打帳單" at bounding box center [82, 127] width 151 height 38
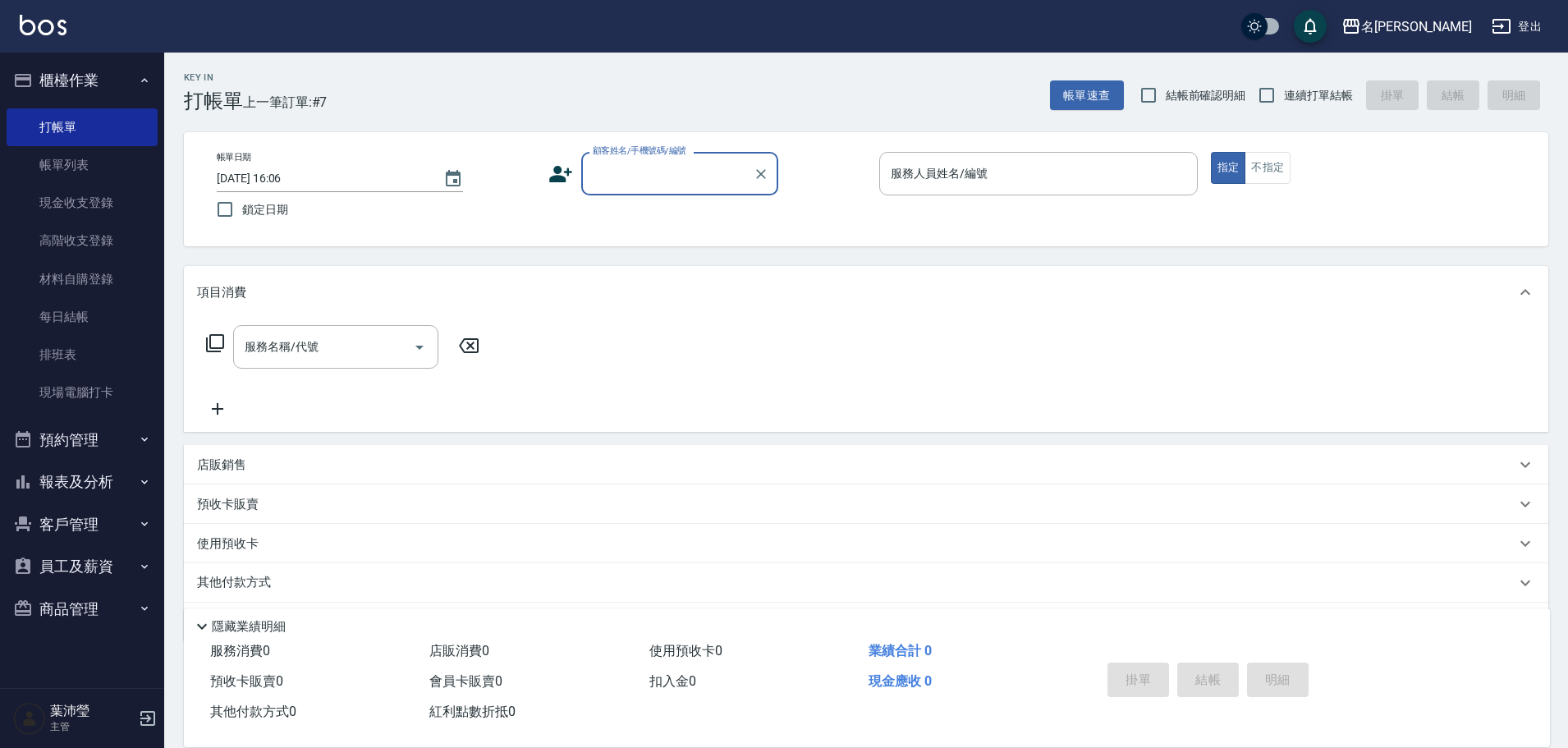
click at [584, 184] on div "顧客姓名/手機號碼/編號" at bounding box center [680, 174] width 197 height 44
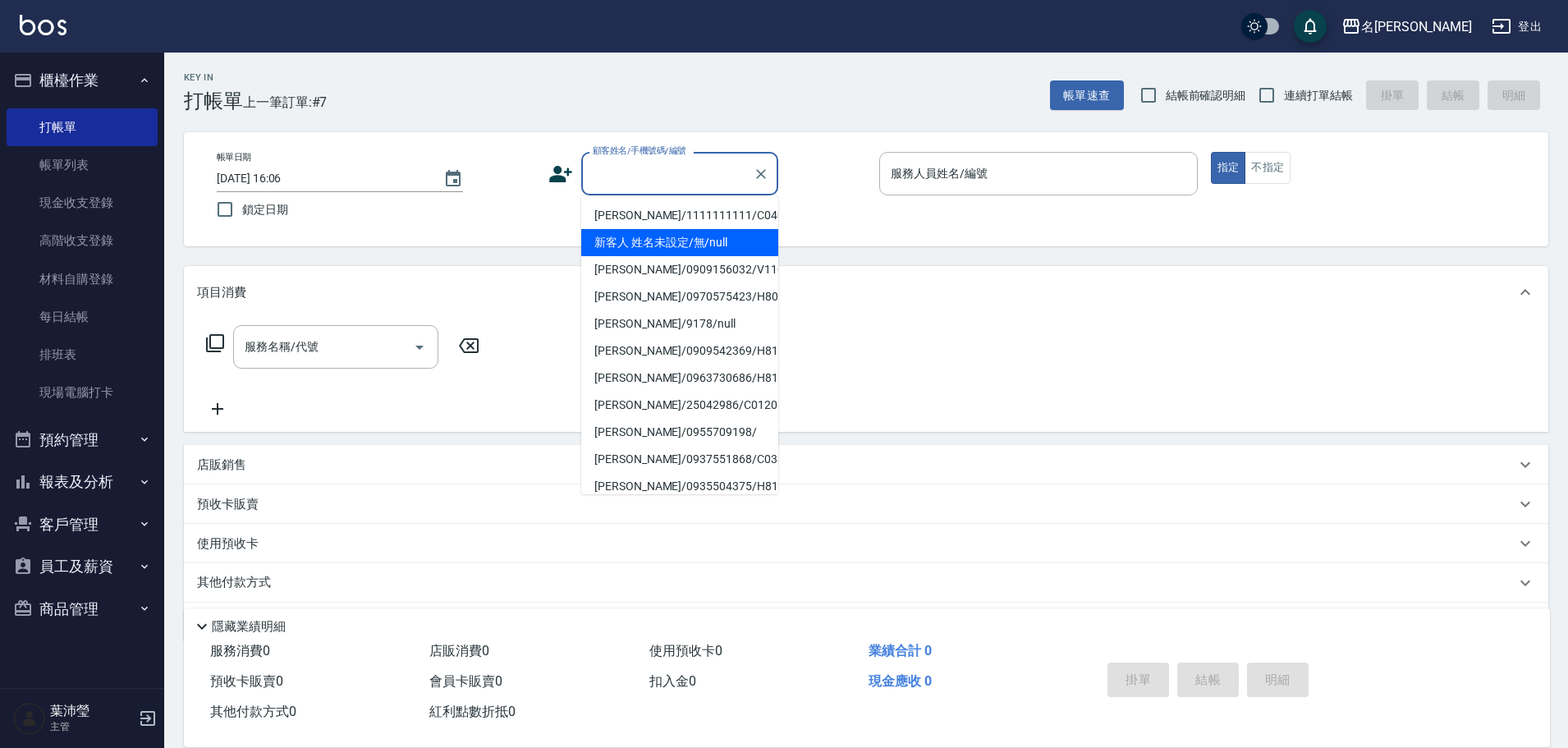
click at [628, 244] on li "新客人 姓名未設定/無/null" at bounding box center [680, 243] width 197 height 27
type input "新客人 姓名未設定/無/null"
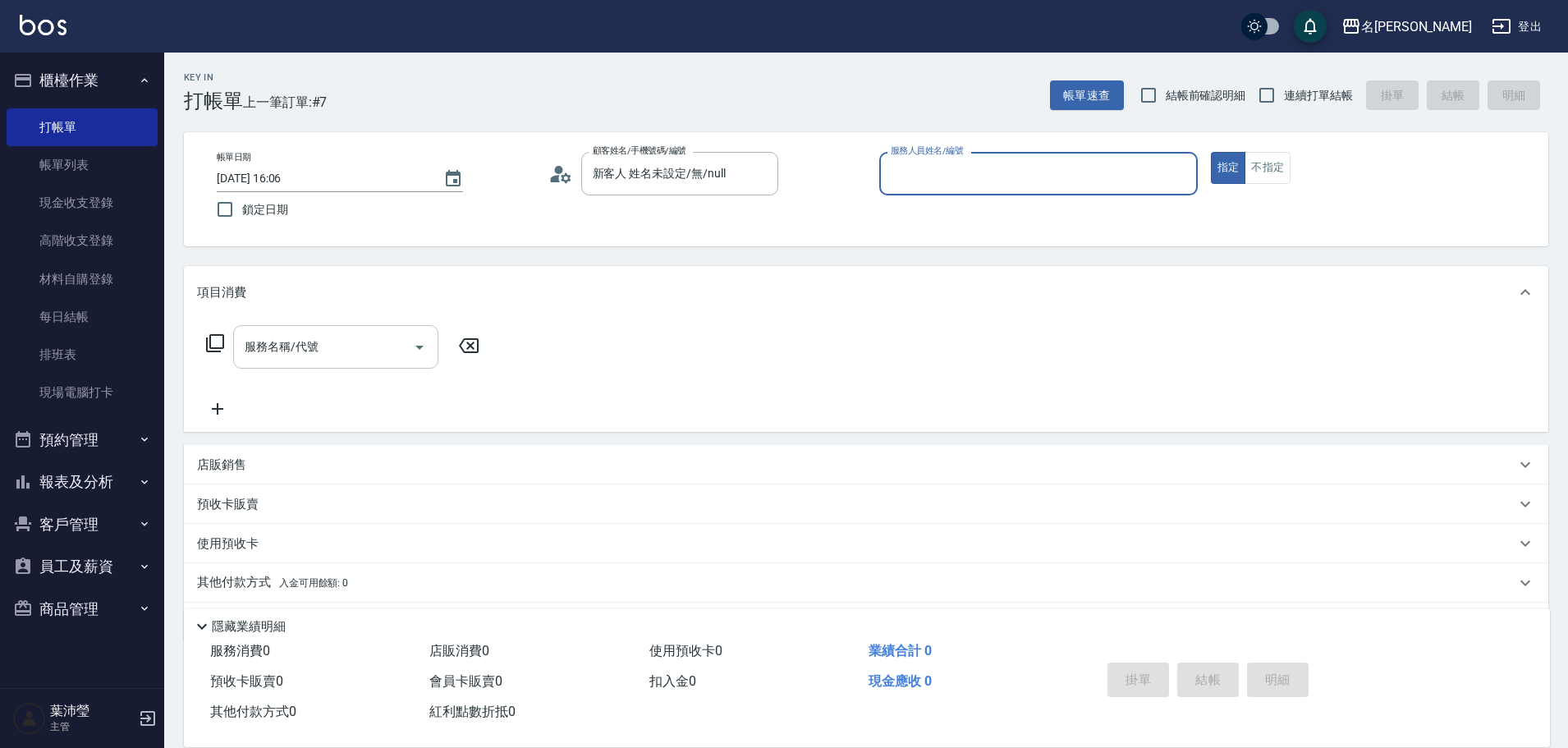
click at [343, 355] on input "服務名稱/代號" at bounding box center [323, 347] width 166 height 29
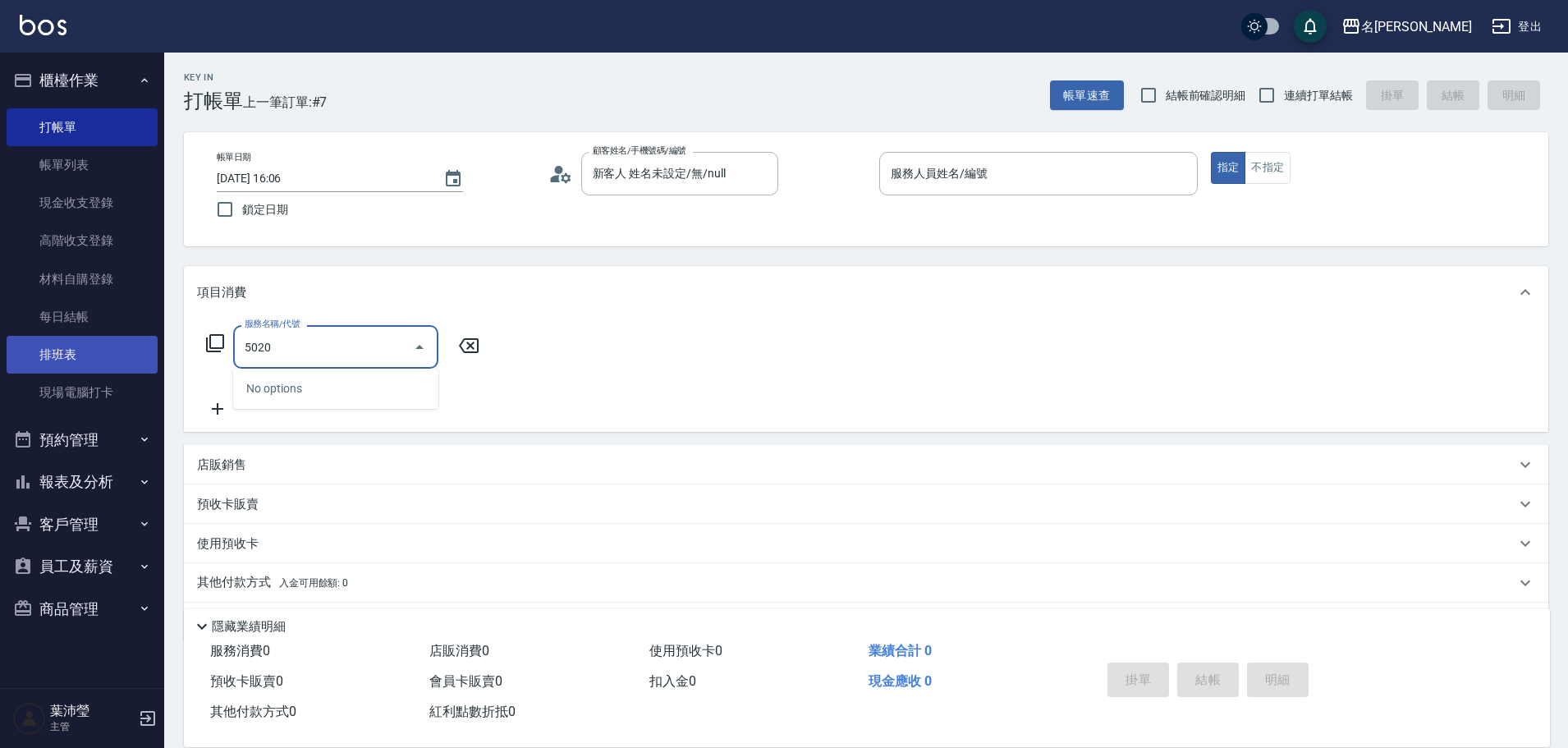
drag, startPoint x: 190, startPoint y: 346, endPoint x: 147, endPoint y: 353, distance: 43.6
click at [147, 353] on div "名留龍江 登出 櫃檯作業 打帳單 帳單列表 現金收支登錄 高階收支登錄 材料自購登錄 每日結帳 排班表 現場電腦打卡 預約管理 預約管理 單日預約紀錄 單週預…" at bounding box center [784, 400] width 1568 height 800
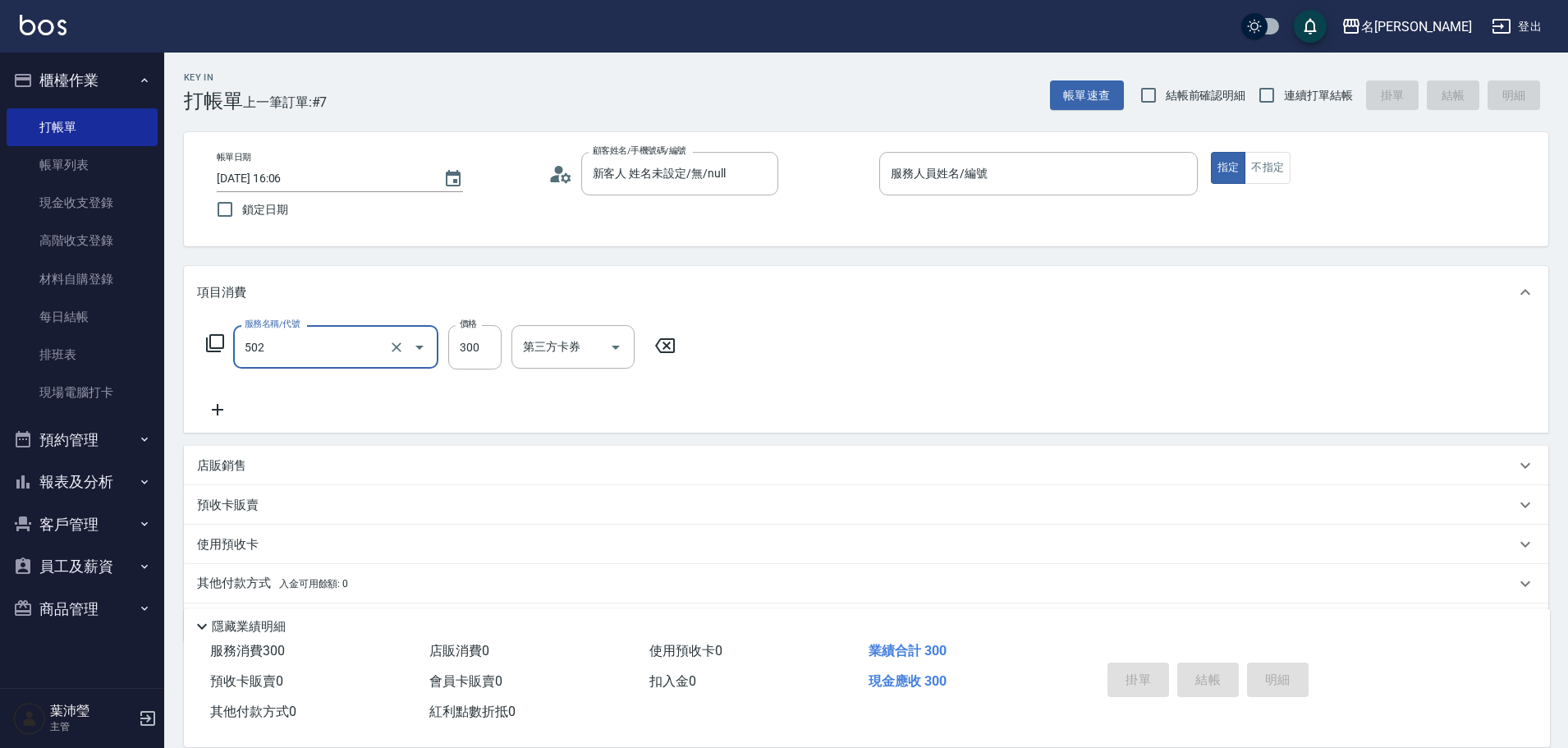
type input "洗髮(502)"
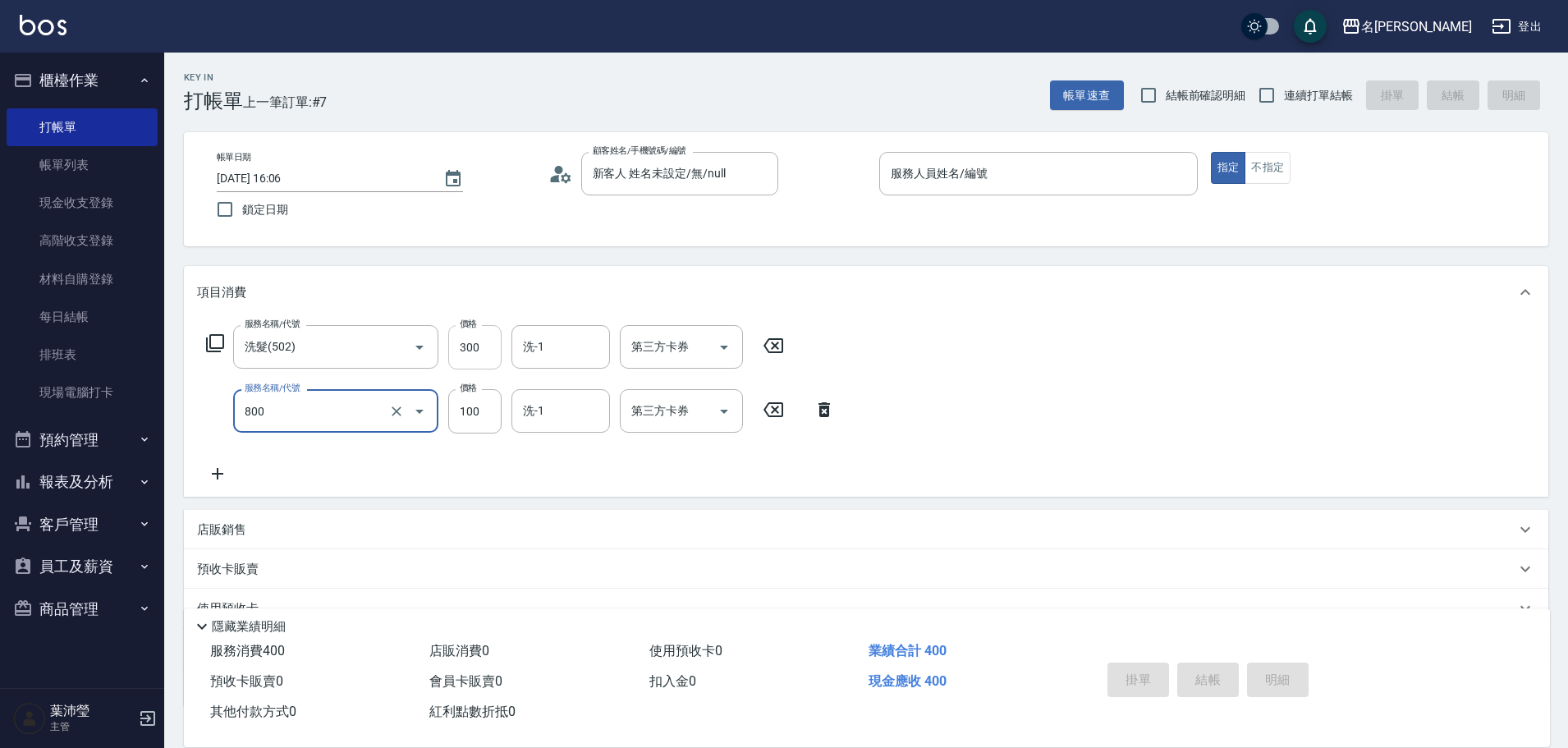
type input "快速修護(800)"
click at [966, 192] on div "服務人員姓名/編號" at bounding box center [1038, 174] width 319 height 44
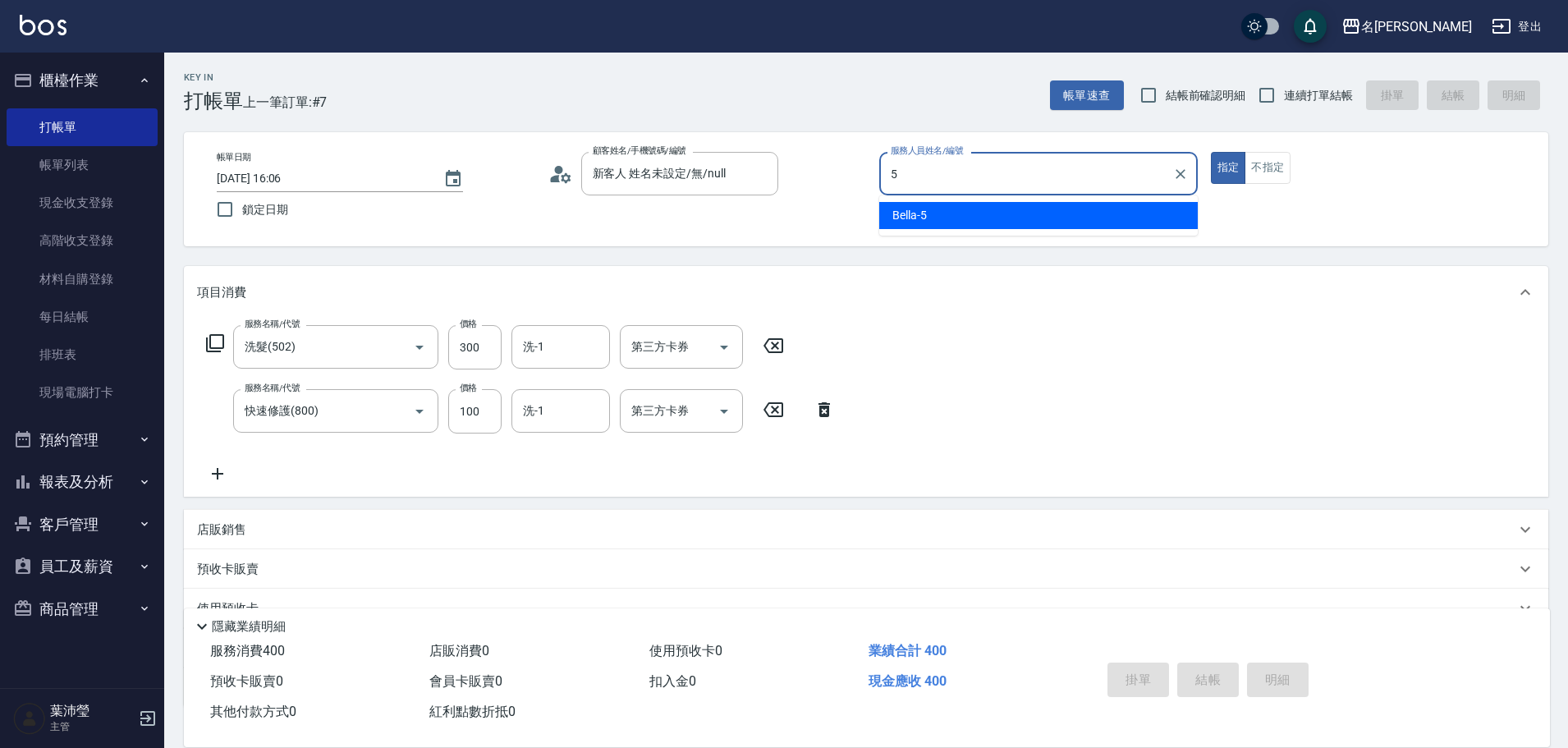
type input "5"
type button "true"
type input "Bella-5"
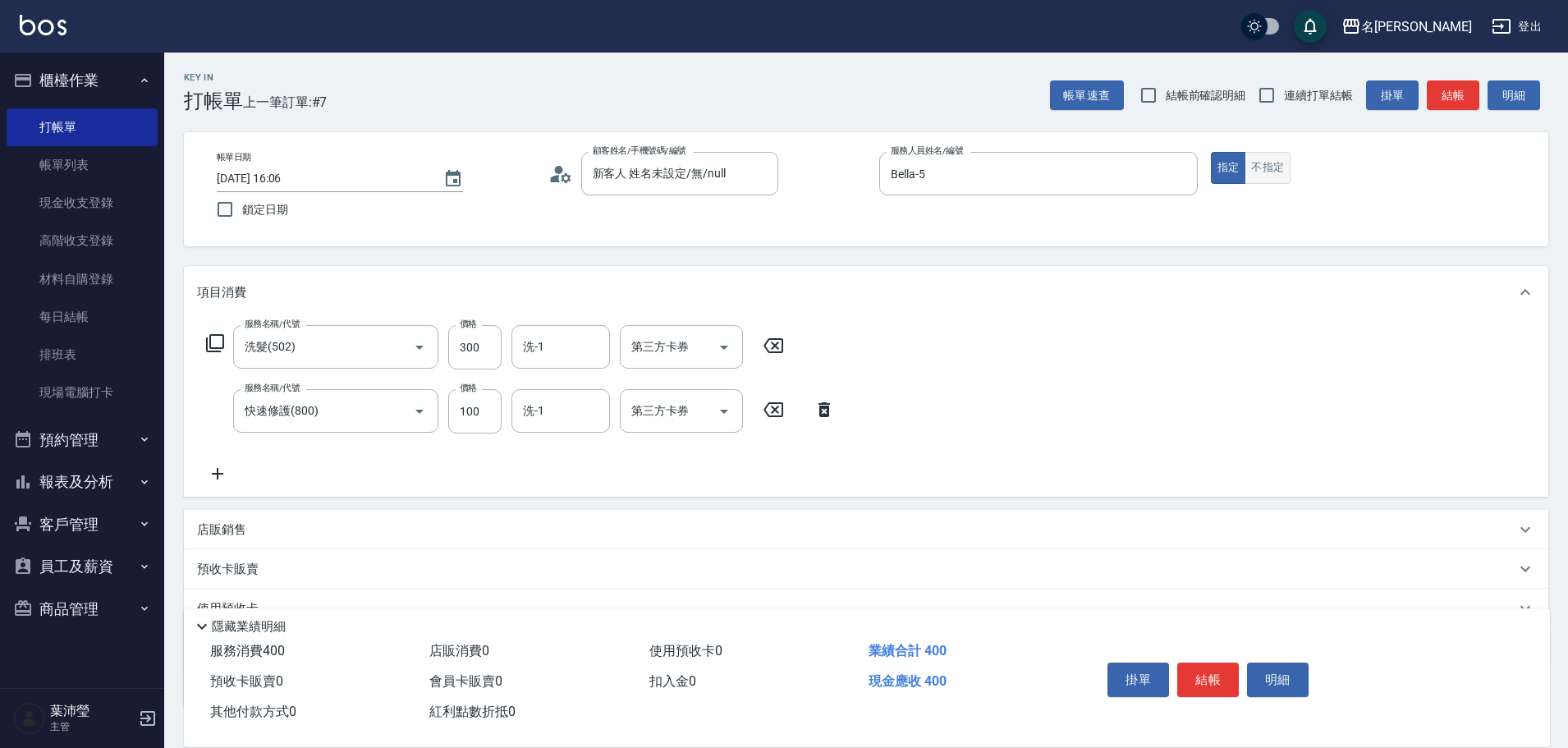
drag, startPoint x: 1261, startPoint y: 161, endPoint x: 1311, endPoint y: 138, distance: 55.0
click at [1261, 160] on button "不指定" at bounding box center [1268, 168] width 46 height 32
click at [1439, 97] on button "結帳" at bounding box center [1453, 96] width 53 height 31
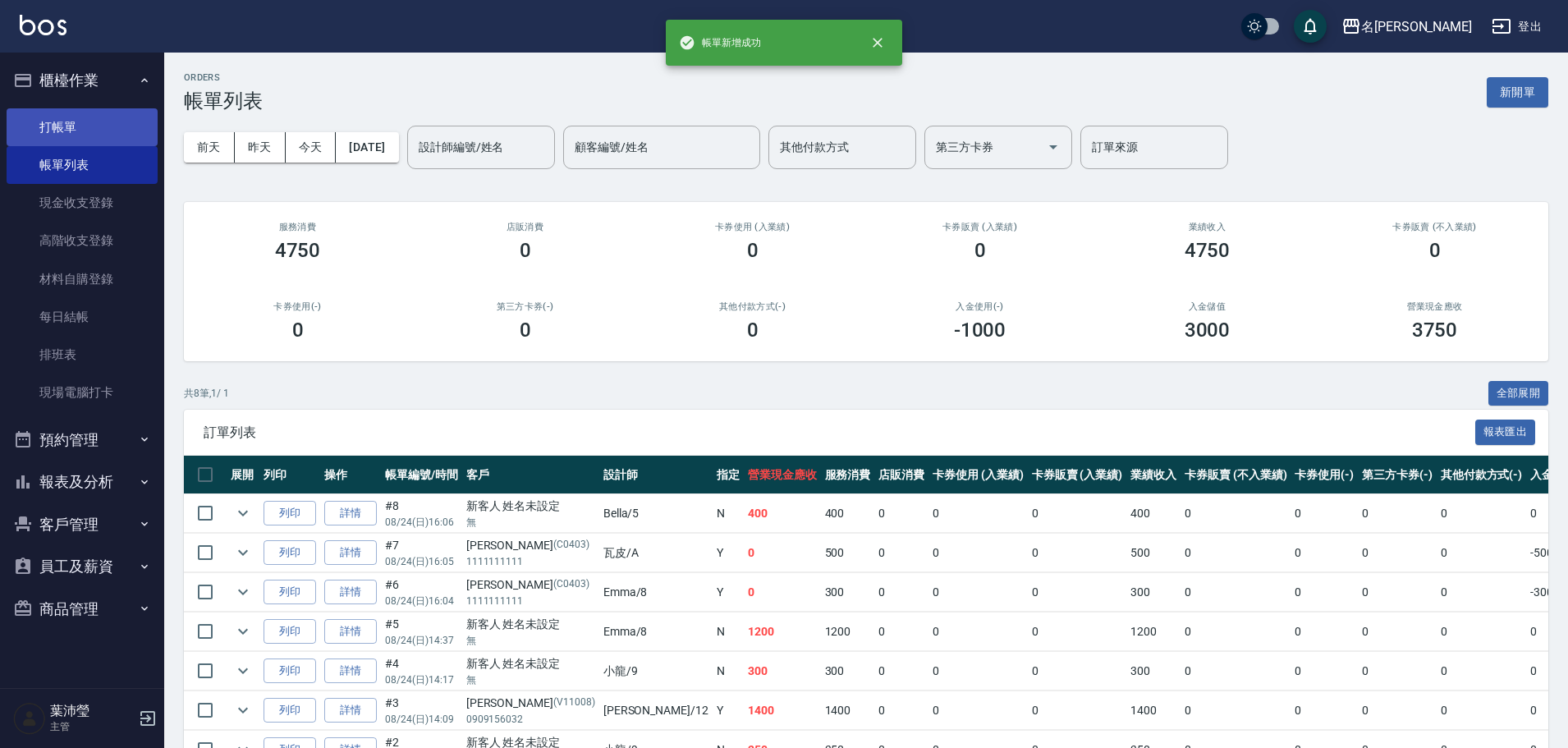
click at [54, 122] on link "打帳單" at bounding box center [82, 127] width 151 height 38
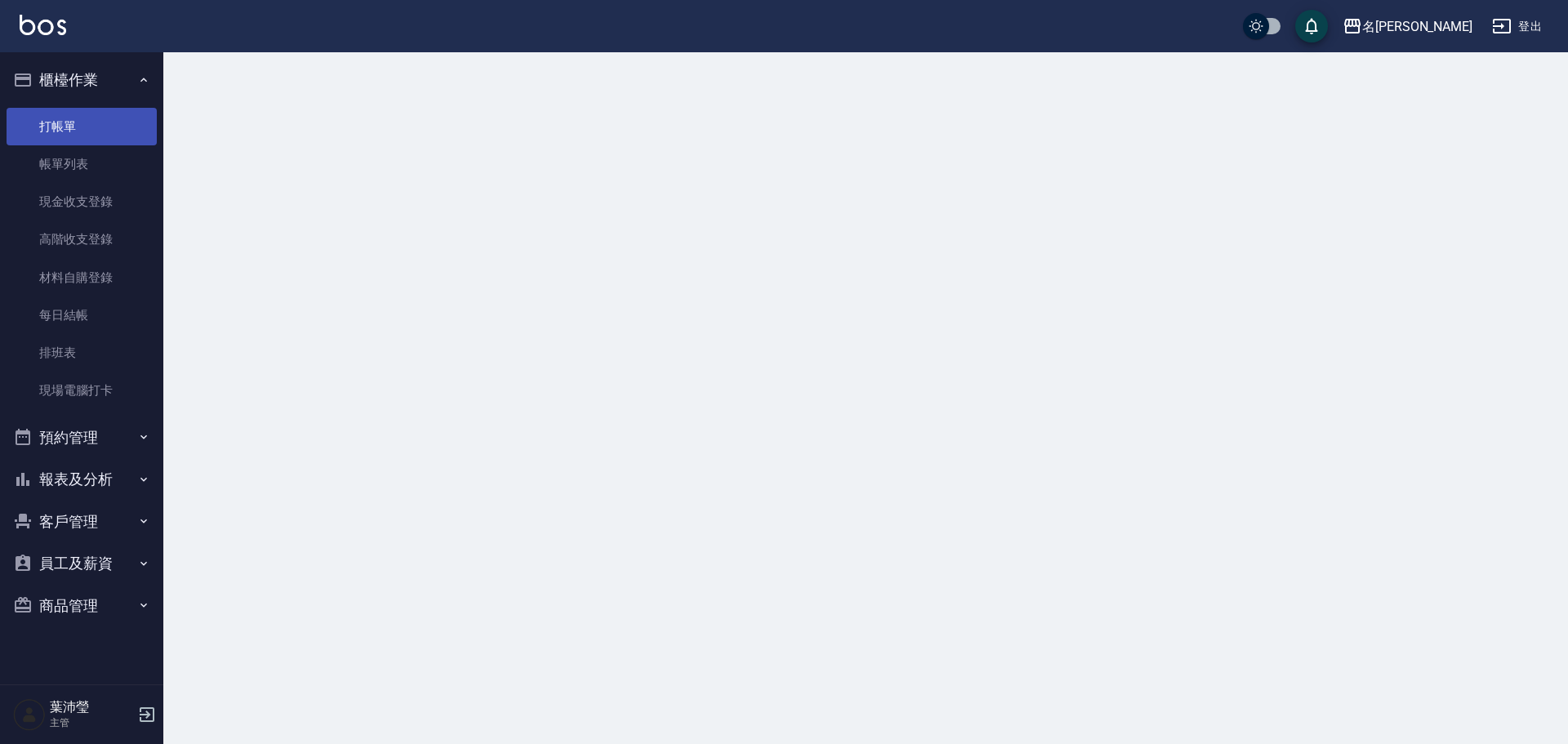
click at [53, 122] on link "打帳單" at bounding box center [81, 126] width 150 height 38
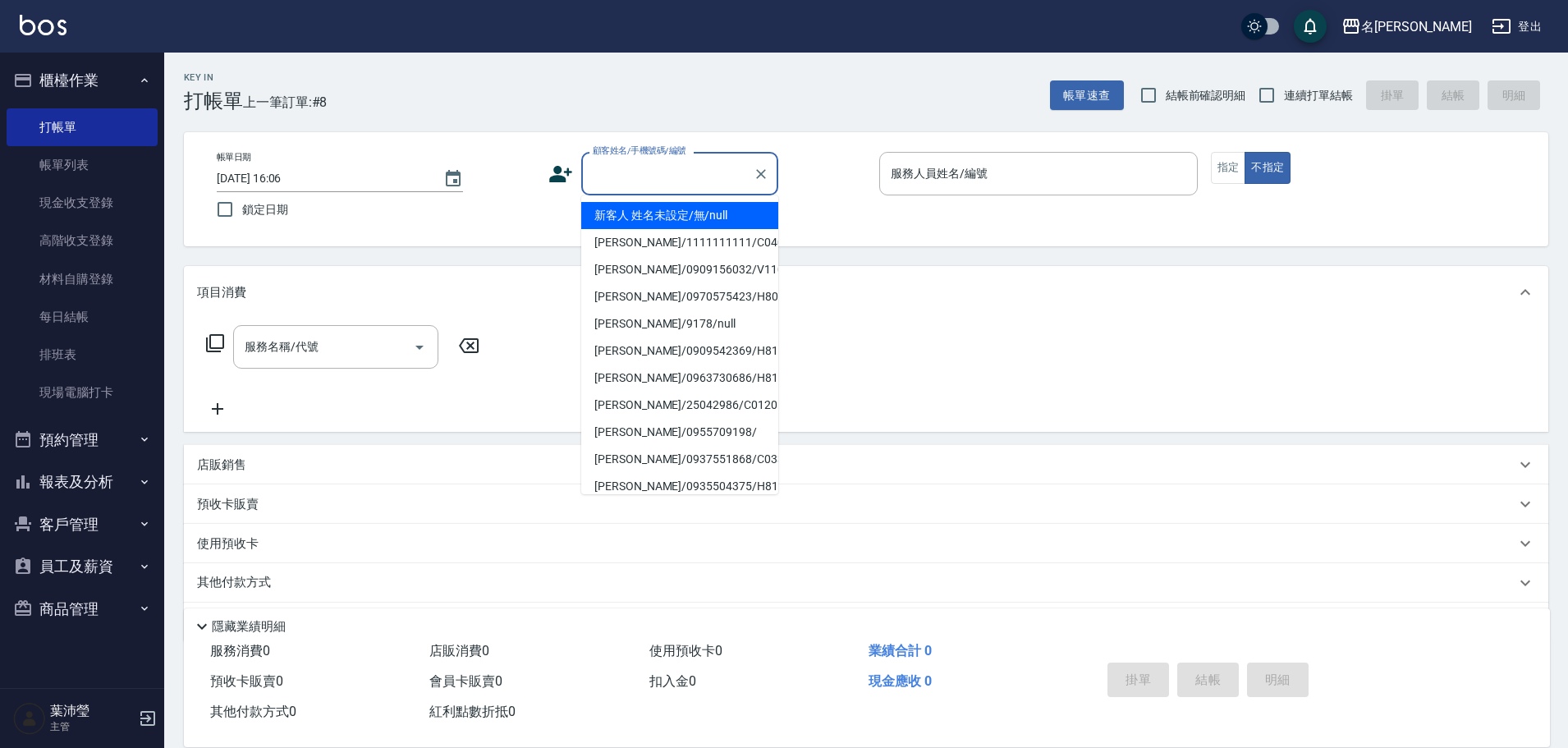
click at [615, 175] on input "顧客姓名/手機號碼/編號" at bounding box center [667, 173] width 157 height 29
click at [645, 207] on li "新客人 姓名未設定/無/null" at bounding box center [680, 215] width 197 height 27
type input "新客人 姓名未設定/無/null"
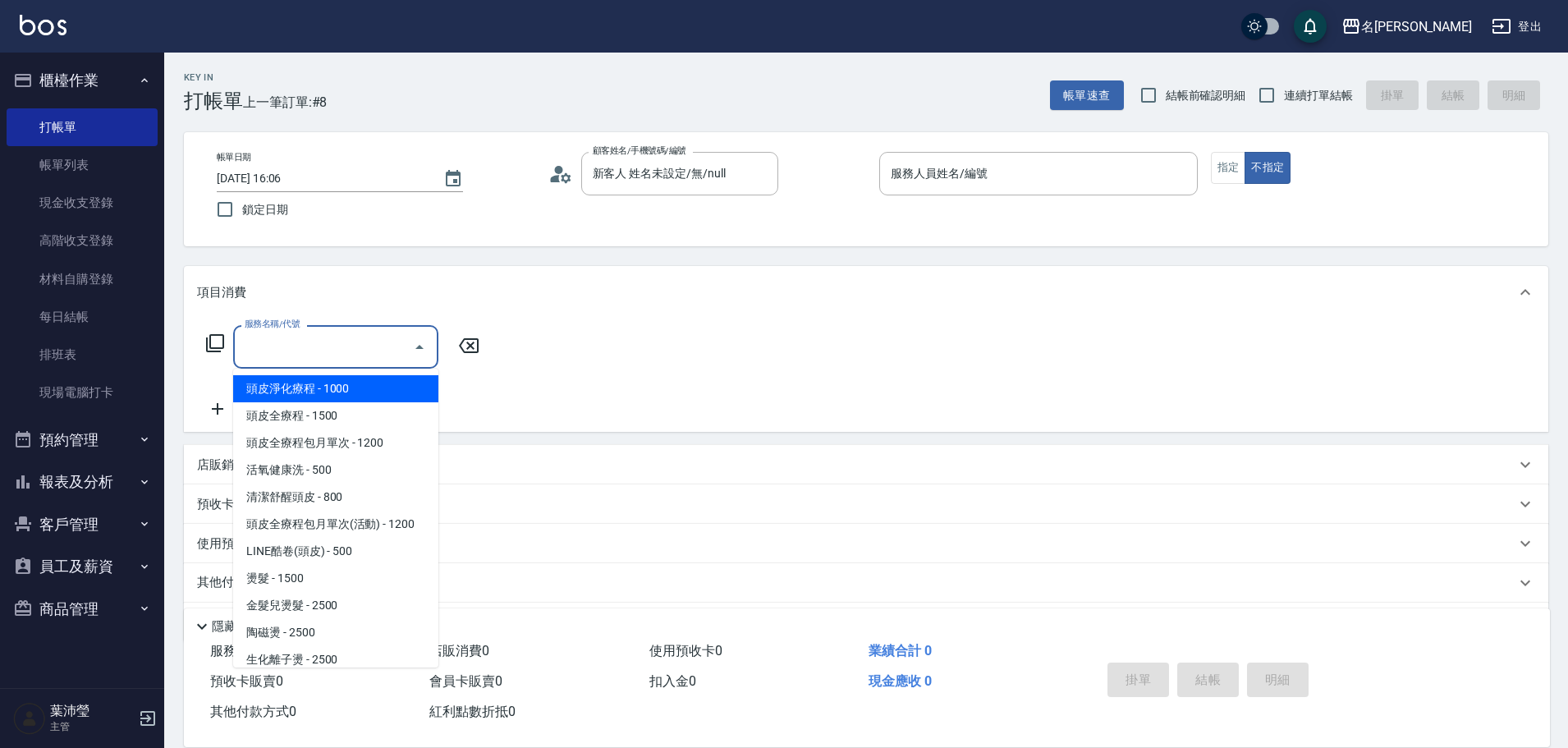
click at [306, 344] on input "服務名稱/代號" at bounding box center [323, 347] width 166 height 29
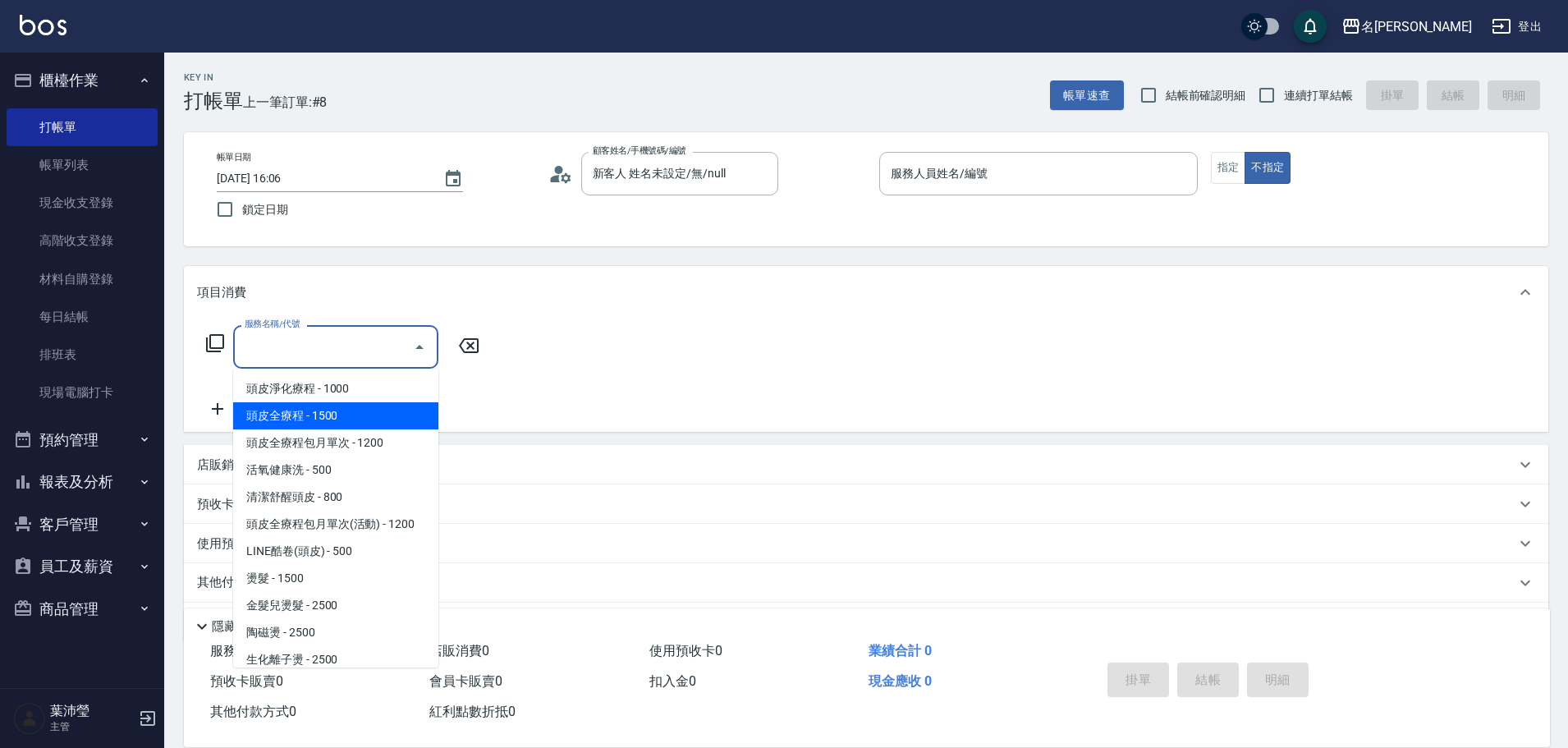
click at [339, 421] on span "頭皮全療程 - 1500" at bounding box center [336, 416] width 206 height 27
type input "頭皮全療程(102)"
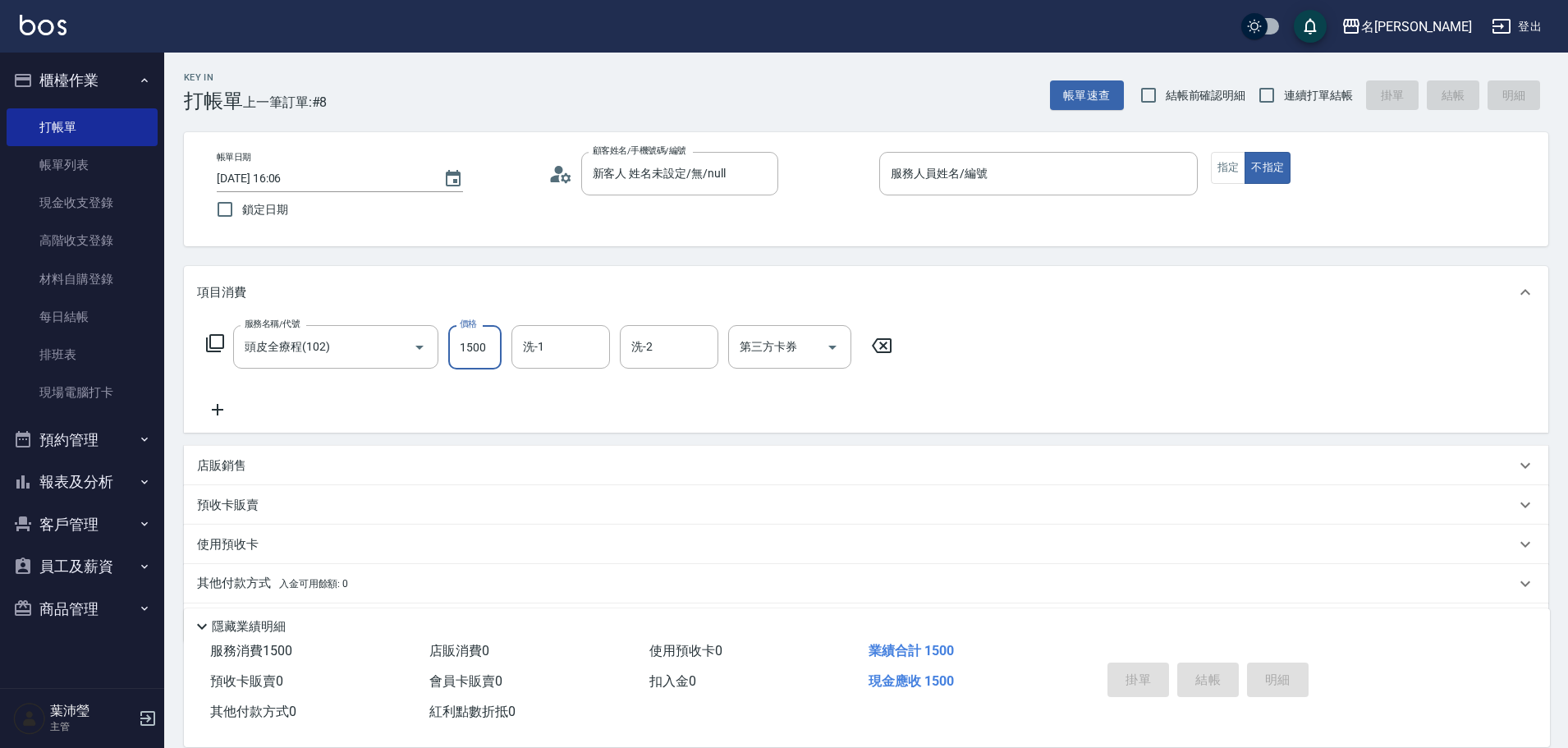
click at [462, 367] on input "1500" at bounding box center [474, 347] width 54 height 44
type input "1200"
click at [486, 359] on div "服務名稱/代號 頭皮全療程(102) 服務名稱/代號 價格 1200 價格 洗-1 5 洗-1 洗-2 洗-2 第三方卡券 第三方卡券" at bounding box center [549, 347] width 705 height 44
type input "慈均-15"
click at [215, 410] on icon at bounding box center [217, 410] width 11 height 11
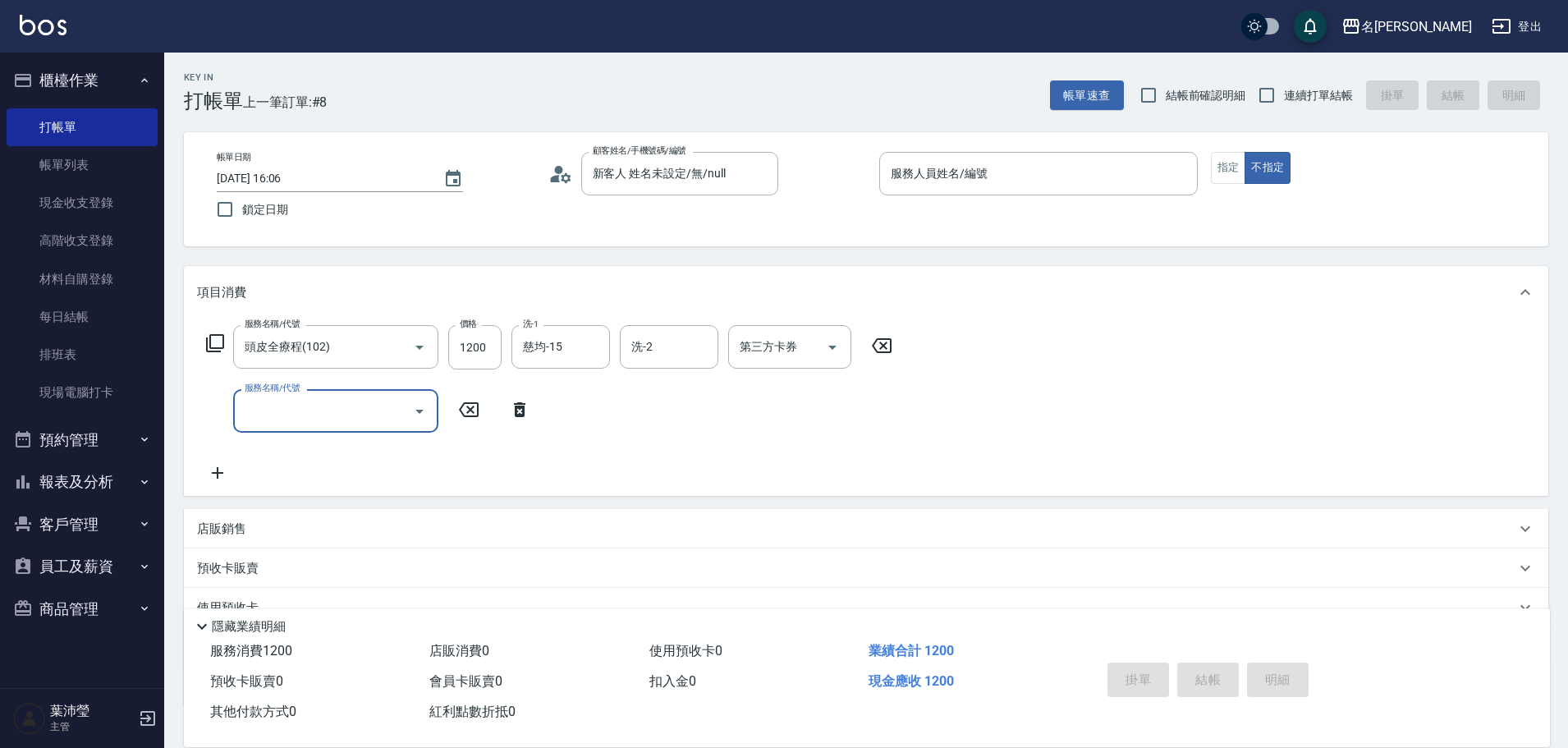
click at [266, 412] on input "服務名稱/代號" at bounding box center [323, 410] width 166 height 29
type input "肩頸筋絡放鬆(15分)(803)"
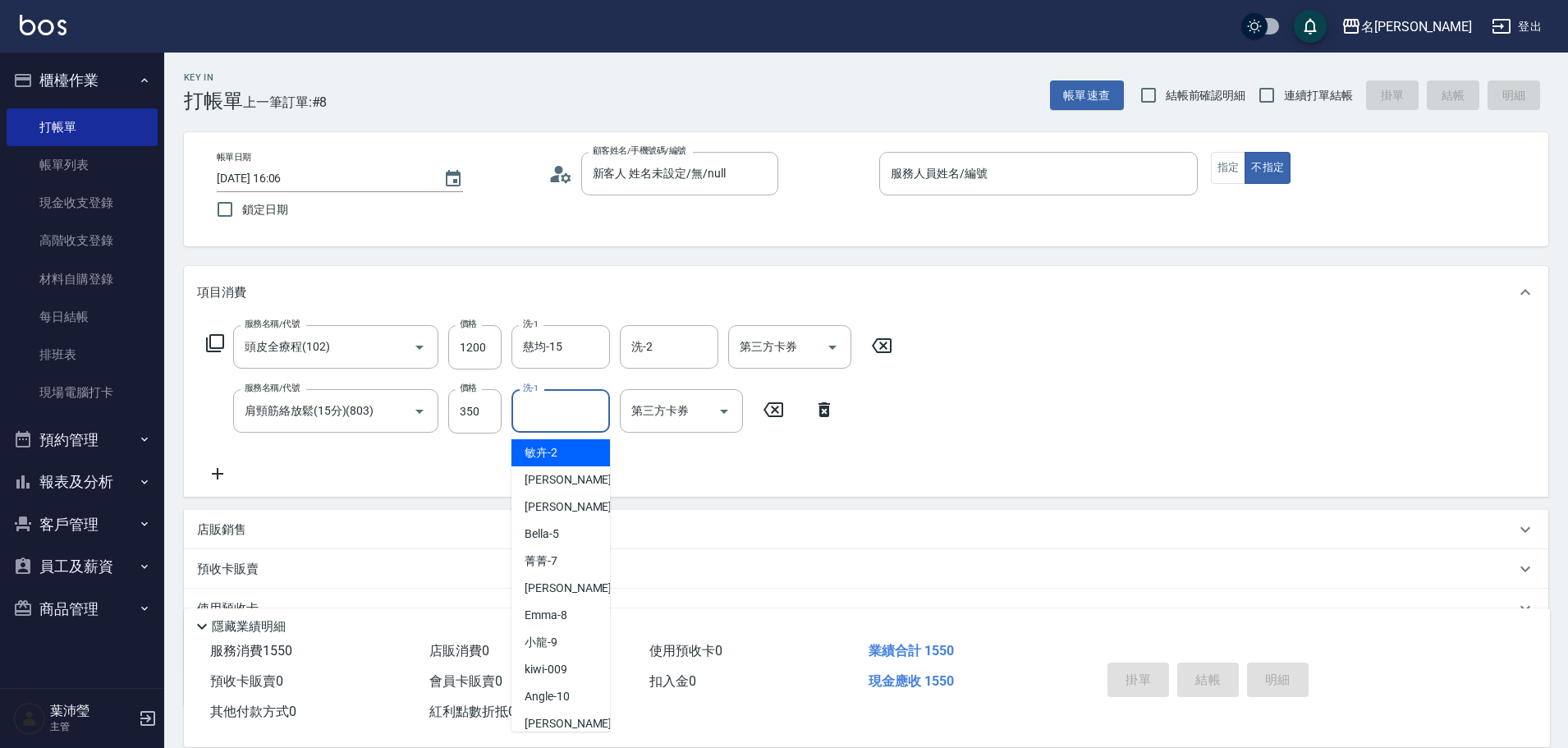
click at [579, 413] on input "洗-1" at bounding box center [560, 410] width 83 height 29
type input "慈均-15"
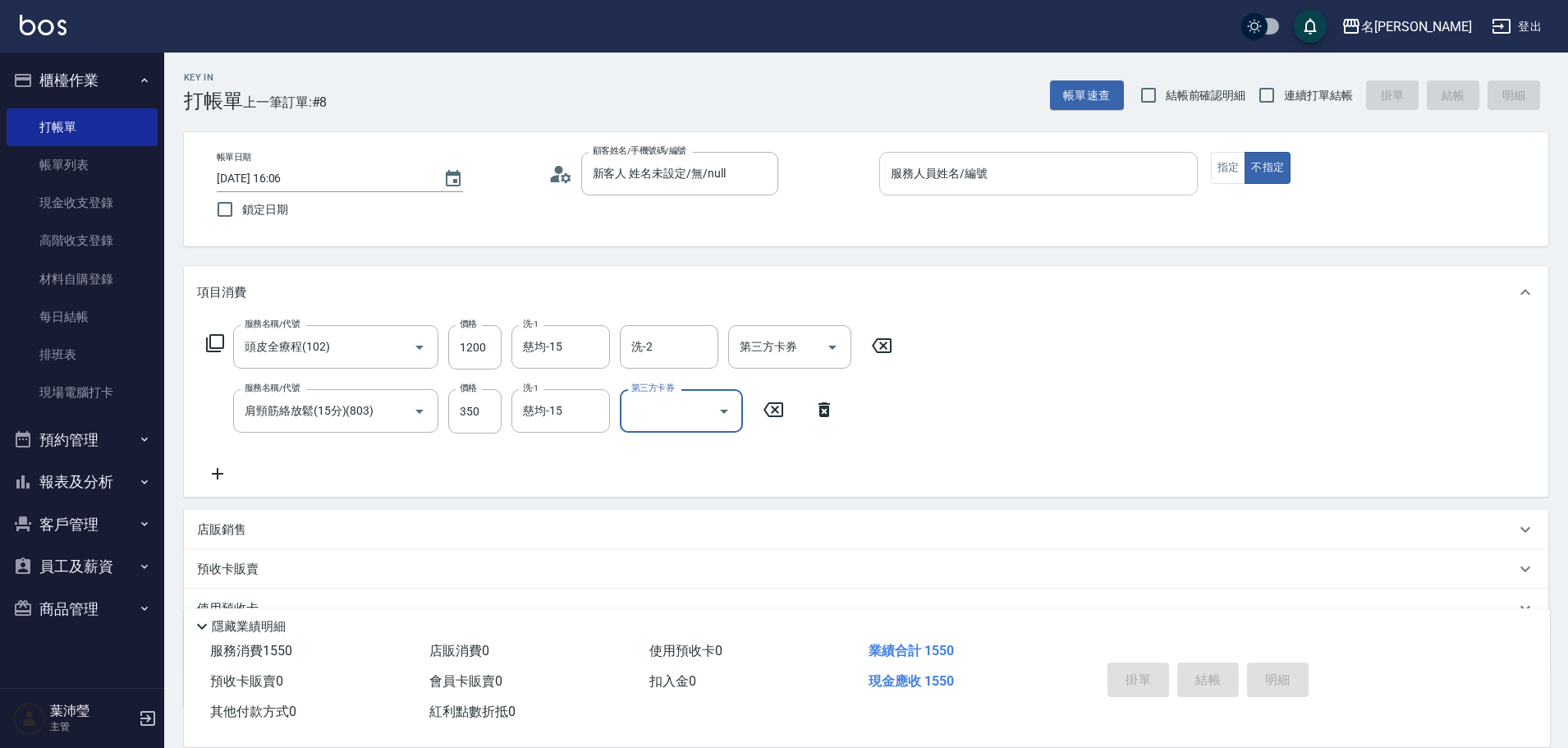
click at [1102, 168] on input "服務人員姓名/編號" at bounding box center [1038, 173] width 304 height 29
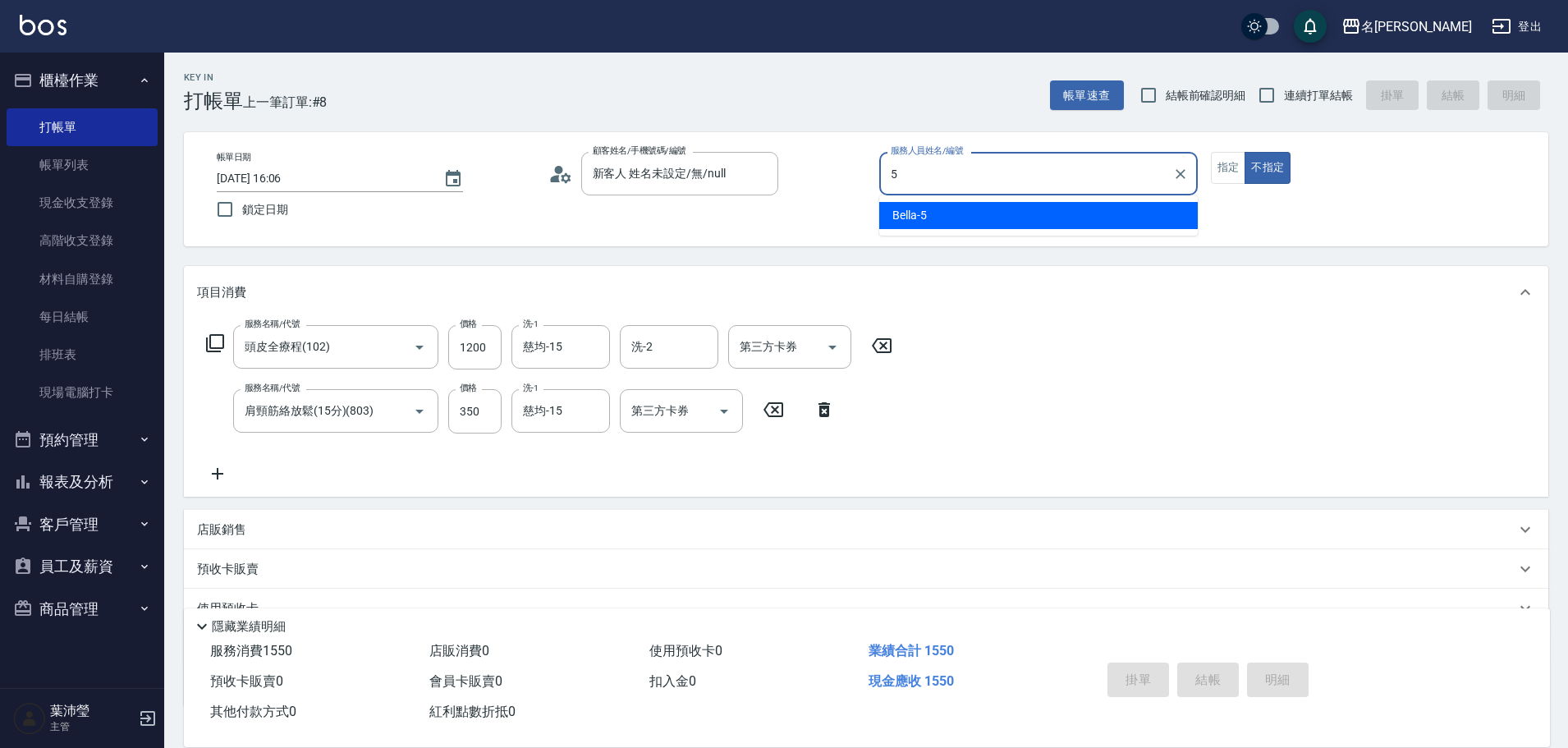
type input "Bella-5"
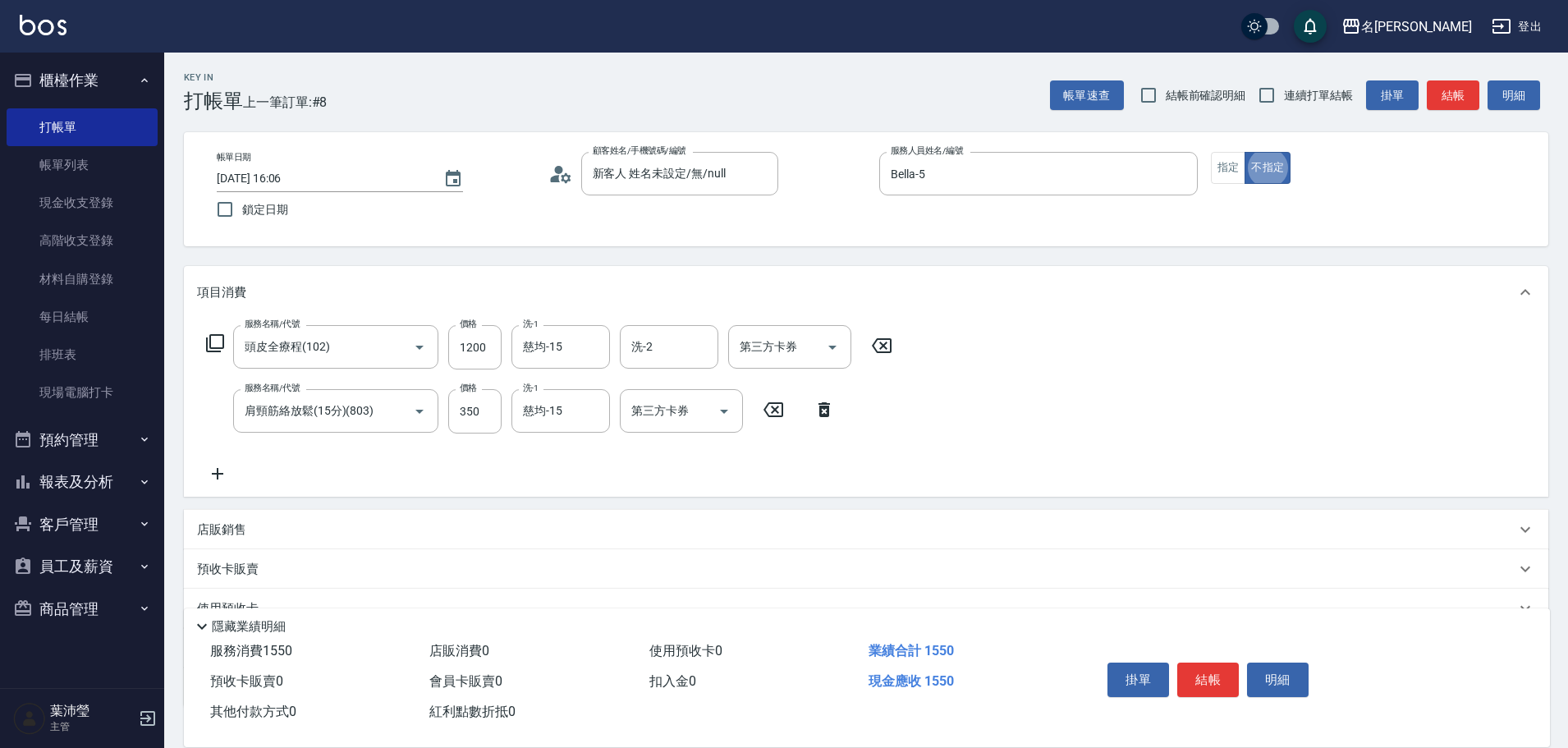
type button "false"
click at [1443, 107] on button "結帳" at bounding box center [1453, 96] width 53 height 31
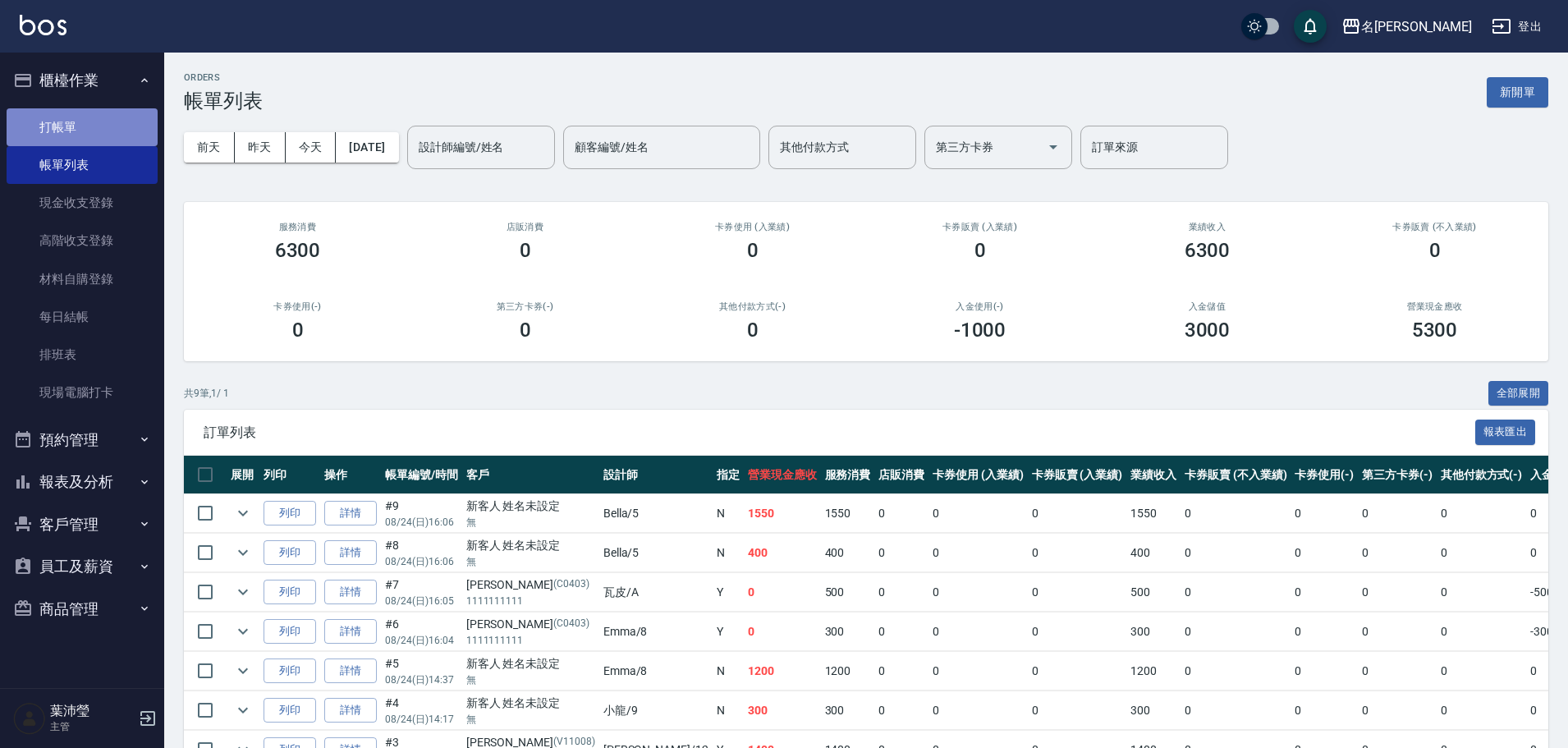
click at [148, 122] on link "打帳單" at bounding box center [82, 127] width 151 height 38
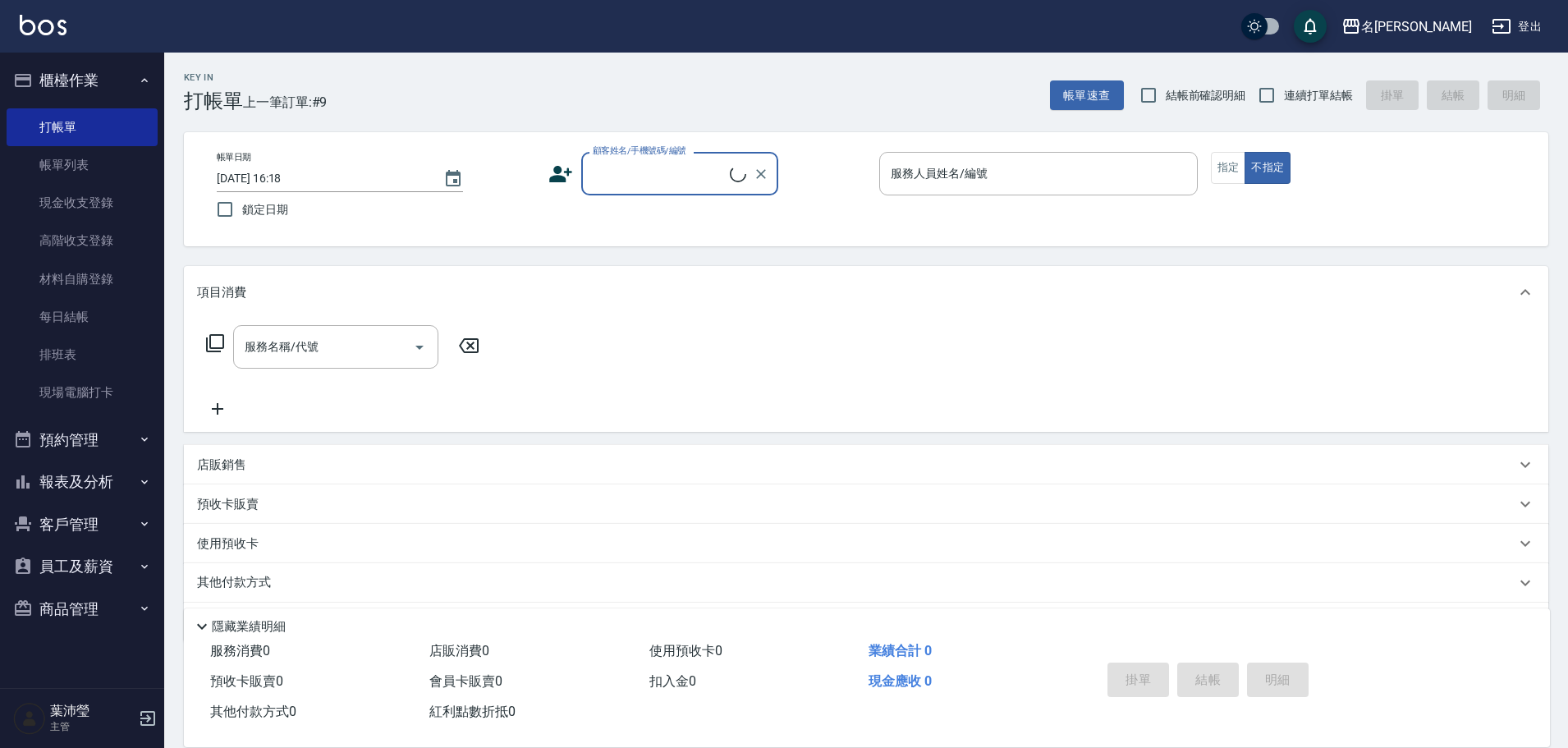
click at [674, 182] on input "顧客姓名/手機號碼/編號" at bounding box center [659, 173] width 141 height 29
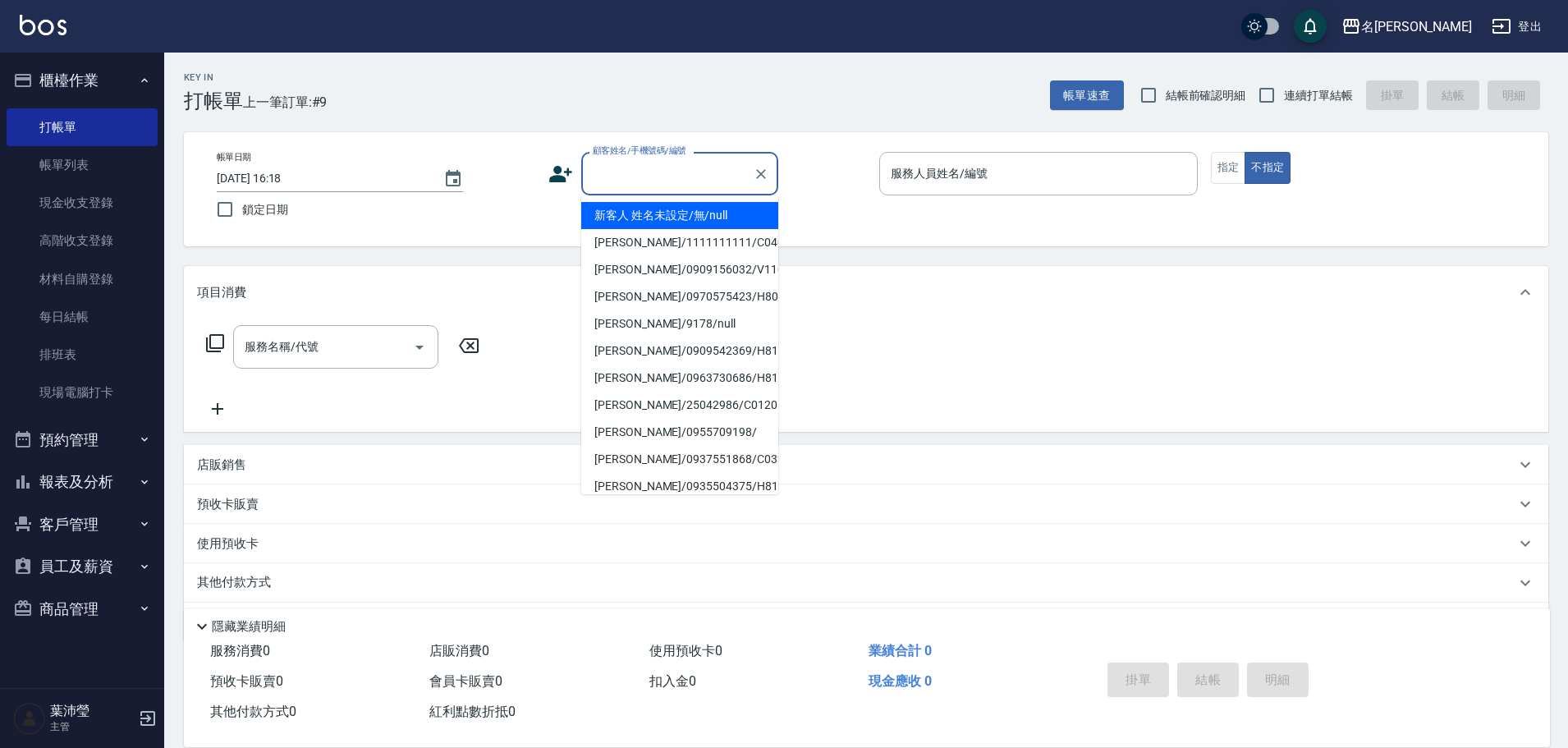
click at [685, 220] on li "新客人 姓名未設定/無/null" at bounding box center [680, 215] width 197 height 27
type input "新客人 姓名未設定/無/null"
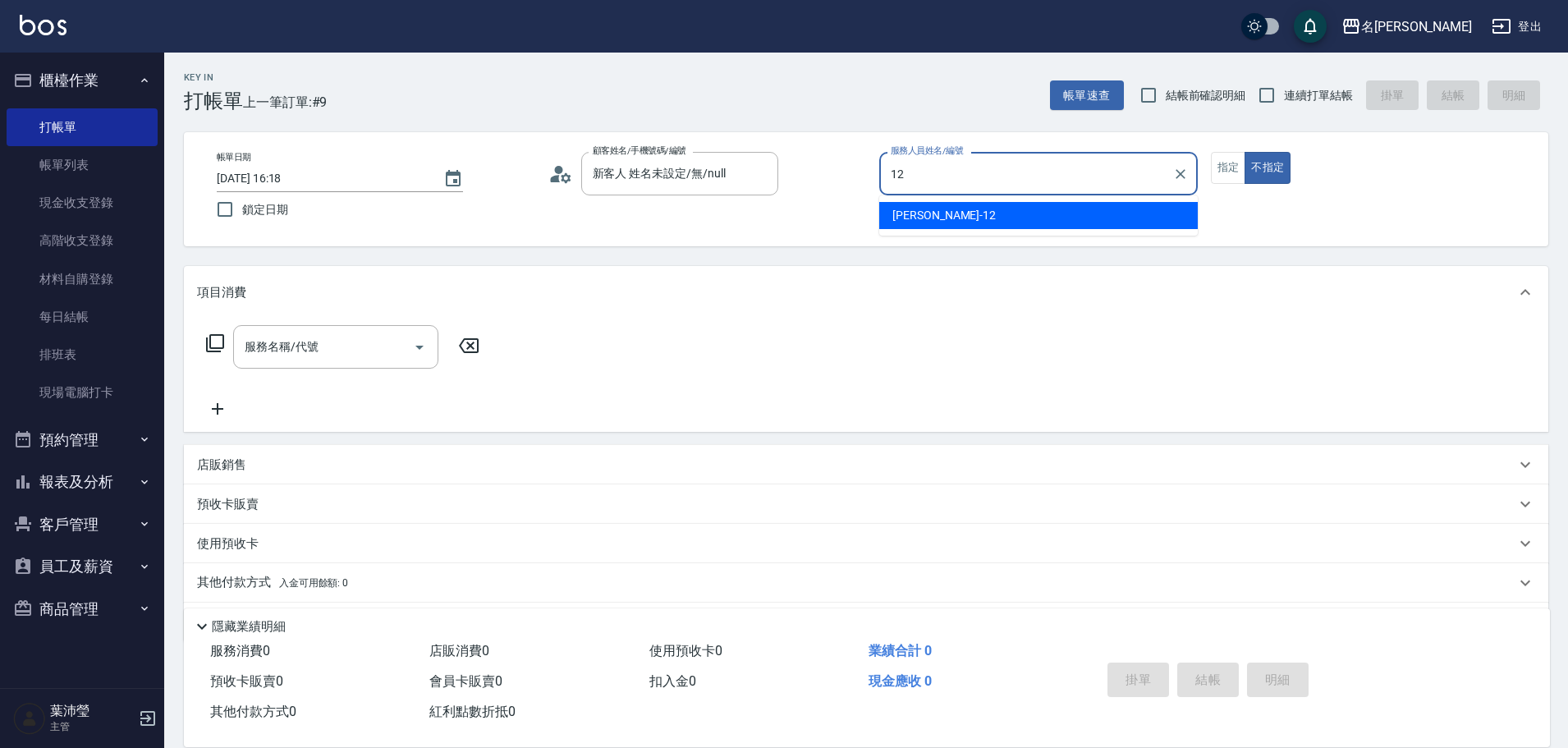
click at [950, 217] on div "[PERSON_NAME] -12" at bounding box center [1038, 215] width 319 height 27
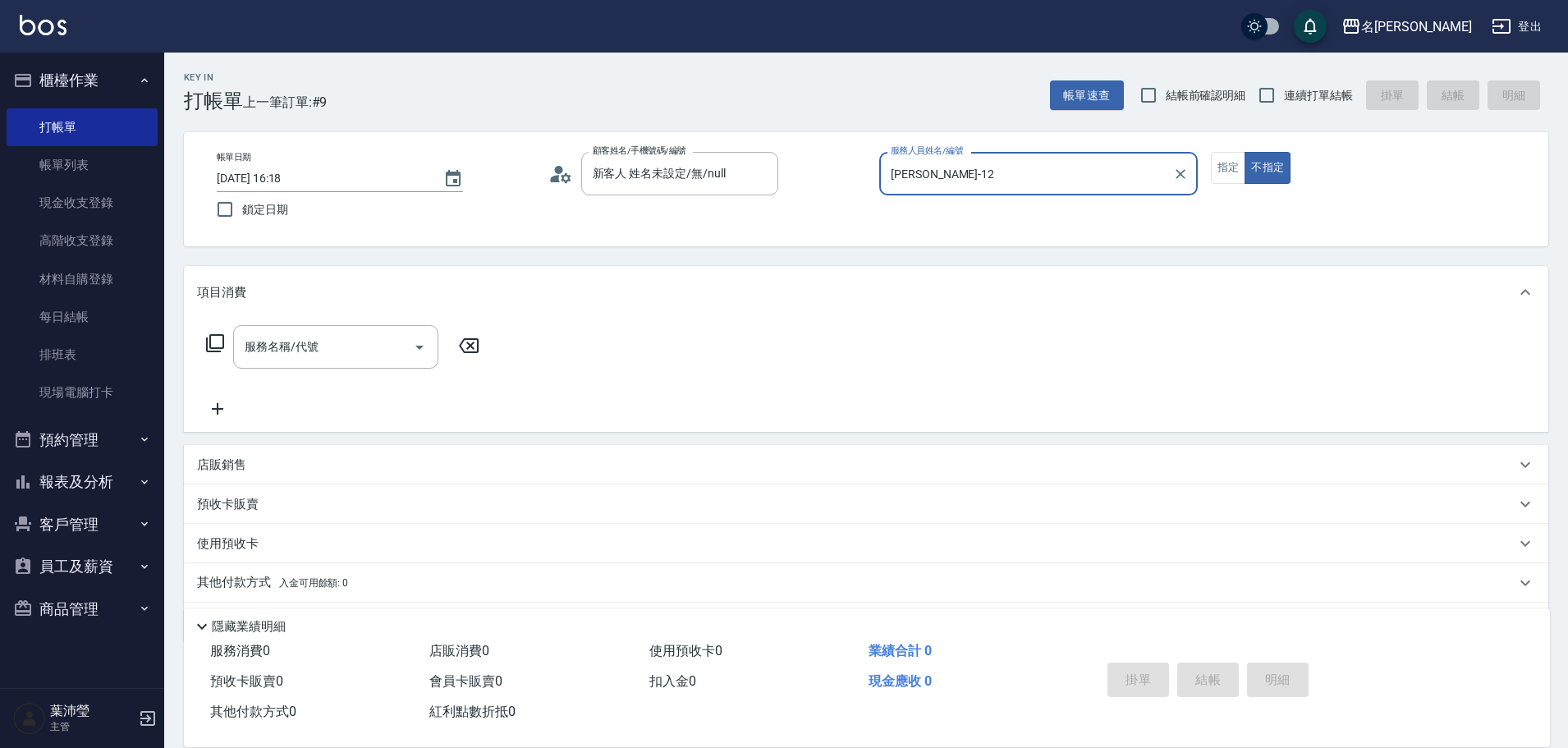
type input "[PERSON_NAME]-12"
click at [205, 345] on div "服務名稱/代號 服務名稱/代號" at bounding box center [343, 347] width 293 height 44
click at [218, 352] on icon at bounding box center [215, 343] width 18 height 18
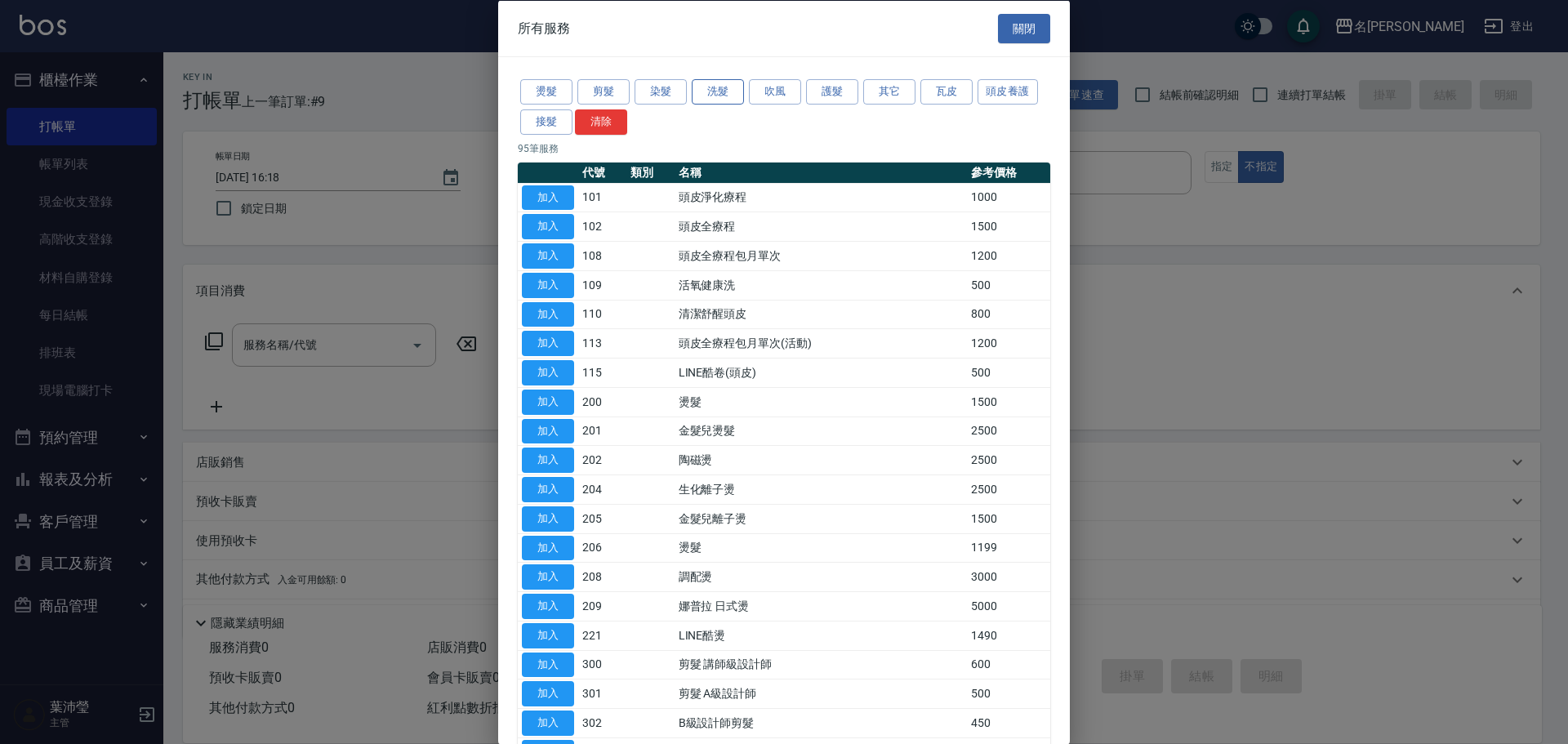
click at [710, 102] on button "洗髮" at bounding box center [718, 92] width 52 height 25
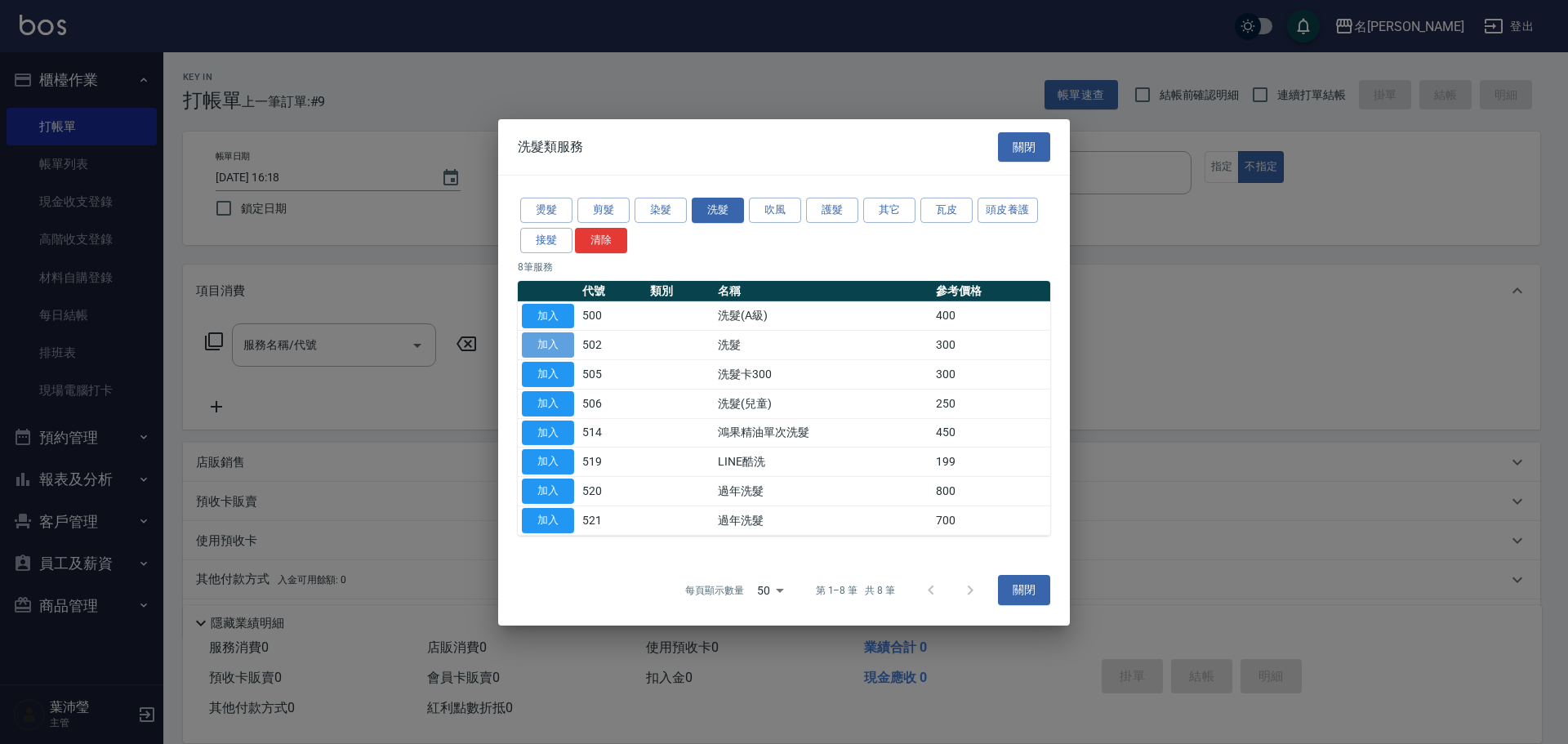
click at [552, 339] on button "加入" at bounding box center [548, 344] width 52 height 25
type input "洗髮(502)"
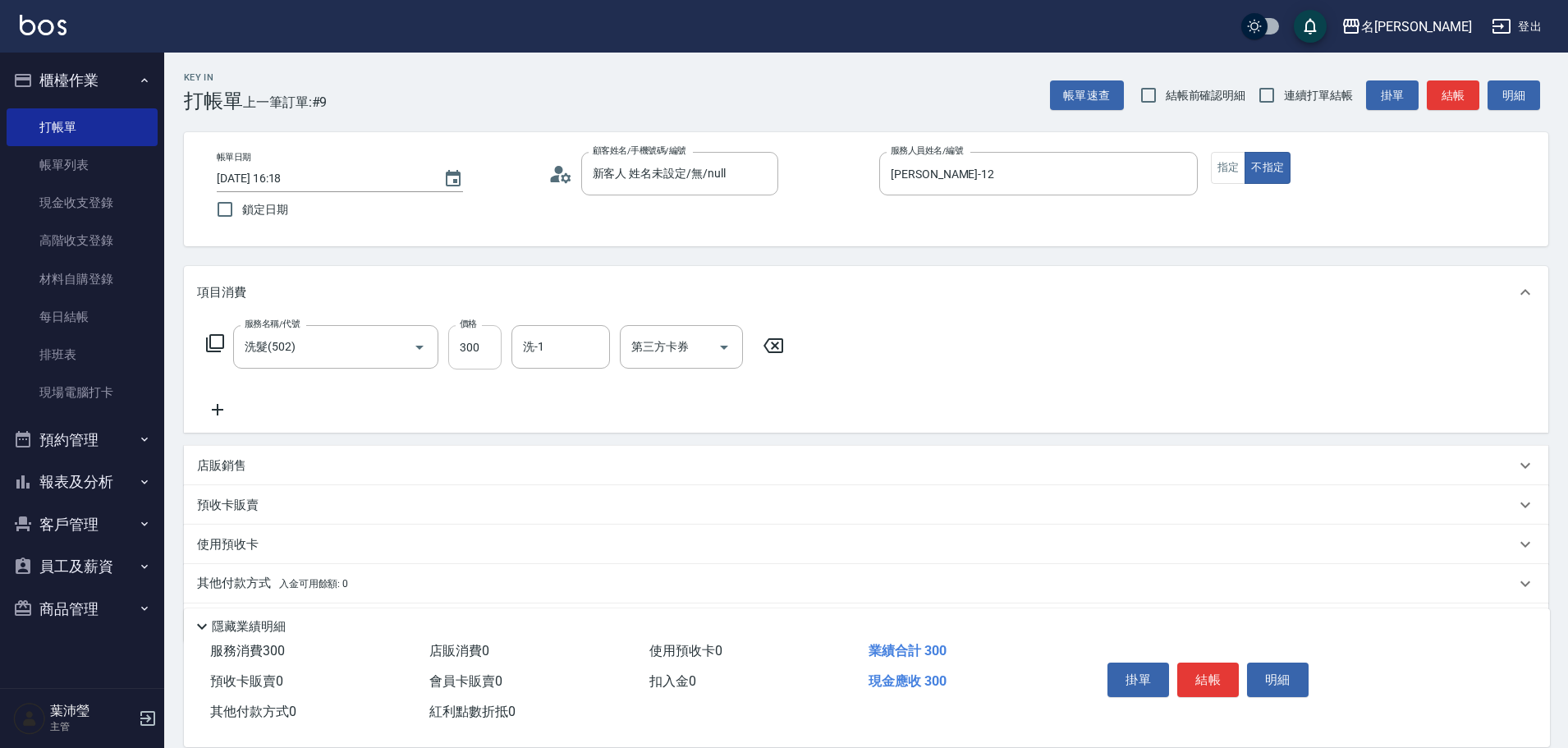
click at [485, 337] on input "300" at bounding box center [474, 347] width 54 height 44
type input "600"
click at [1215, 675] on button "結帳" at bounding box center [1208, 679] width 61 height 34
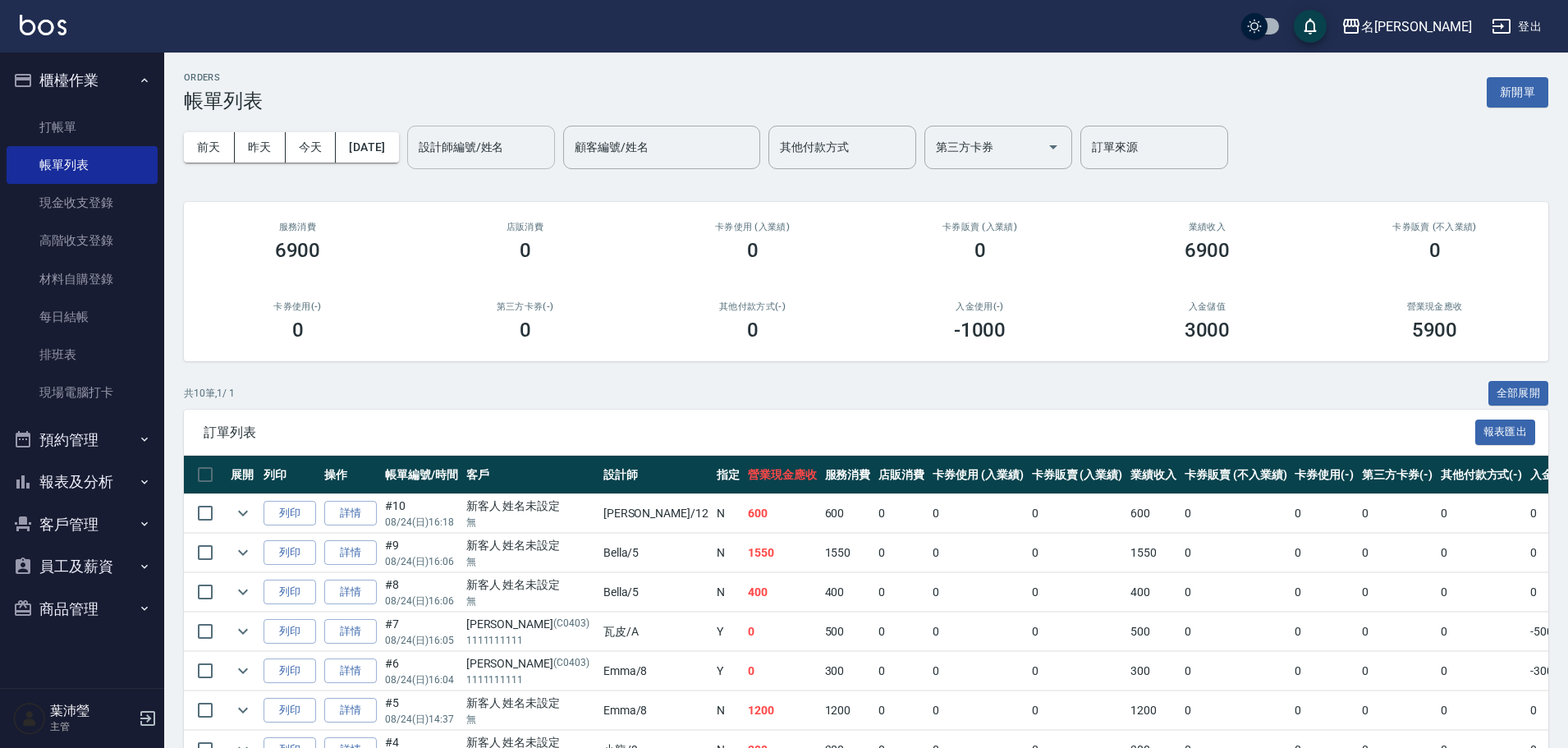
click at [478, 154] on input "設計師編號/姓名" at bounding box center [481, 147] width 133 height 29
click at [477, 183] on span "[PERSON_NAME] -12" at bounding box center [500, 190] width 104 height 18
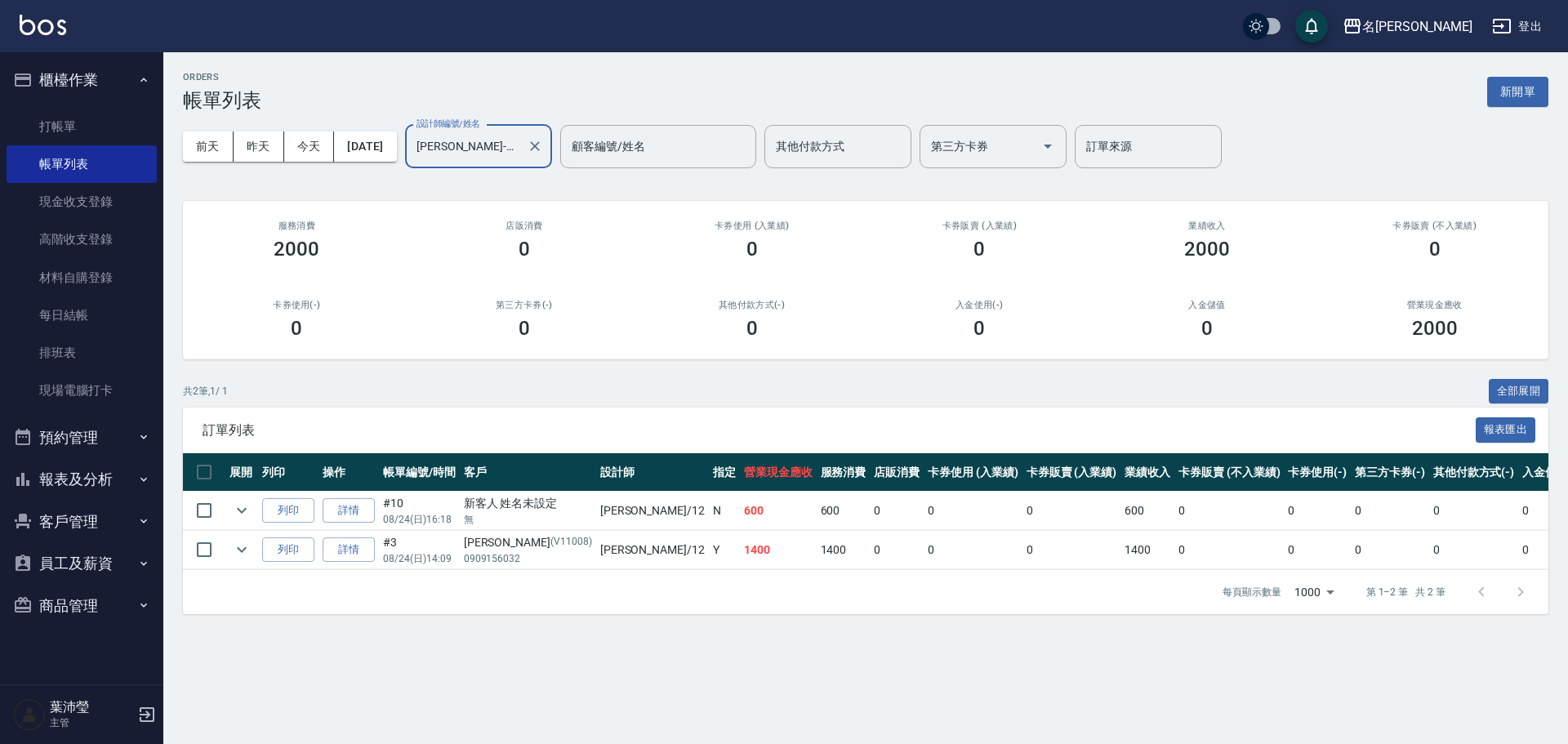
type input "[PERSON_NAME]-12"
click at [70, 111] on link "打帳單" at bounding box center [81, 126] width 150 height 38
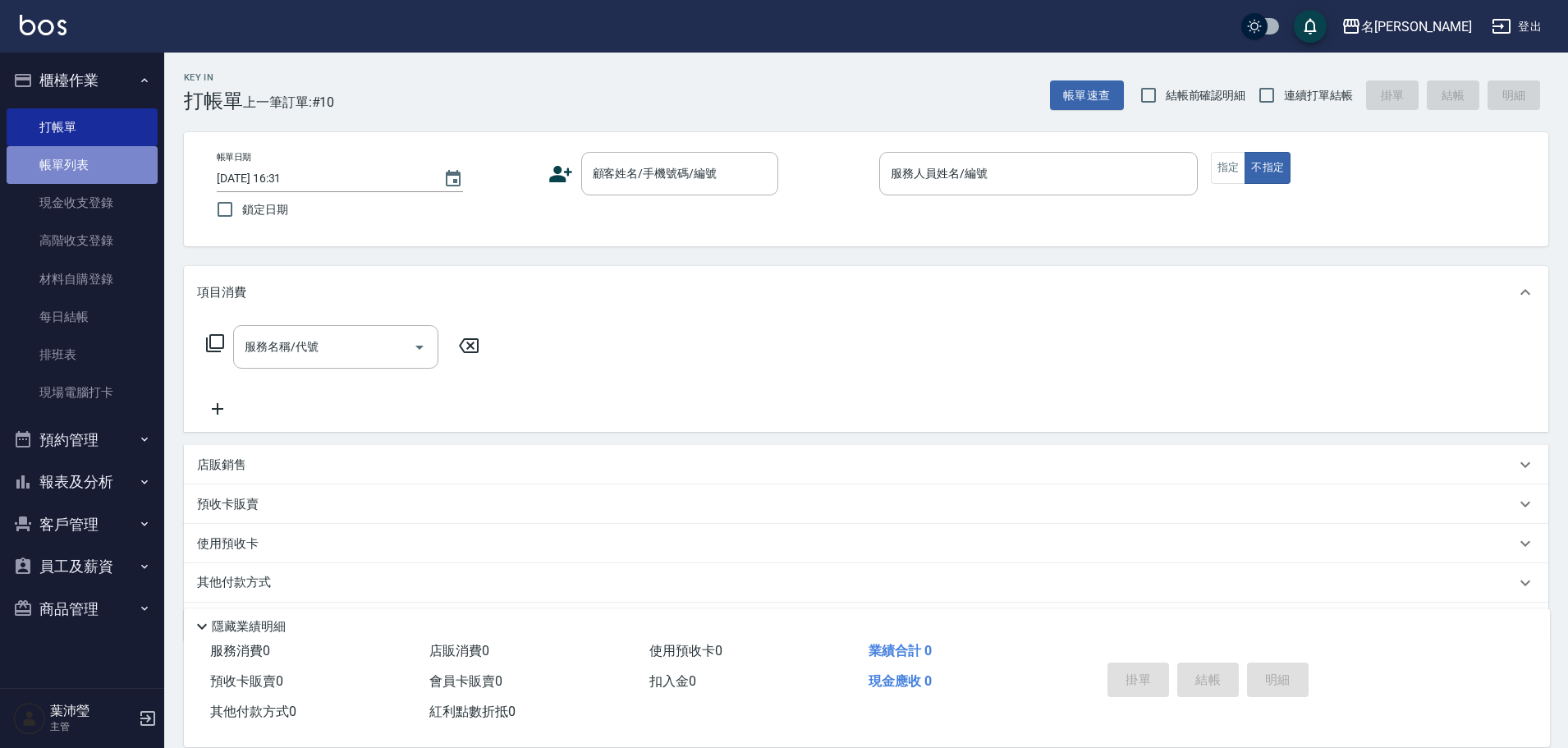
click at [89, 166] on link "帳單列表" at bounding box center [82, 164] width 151 height 38
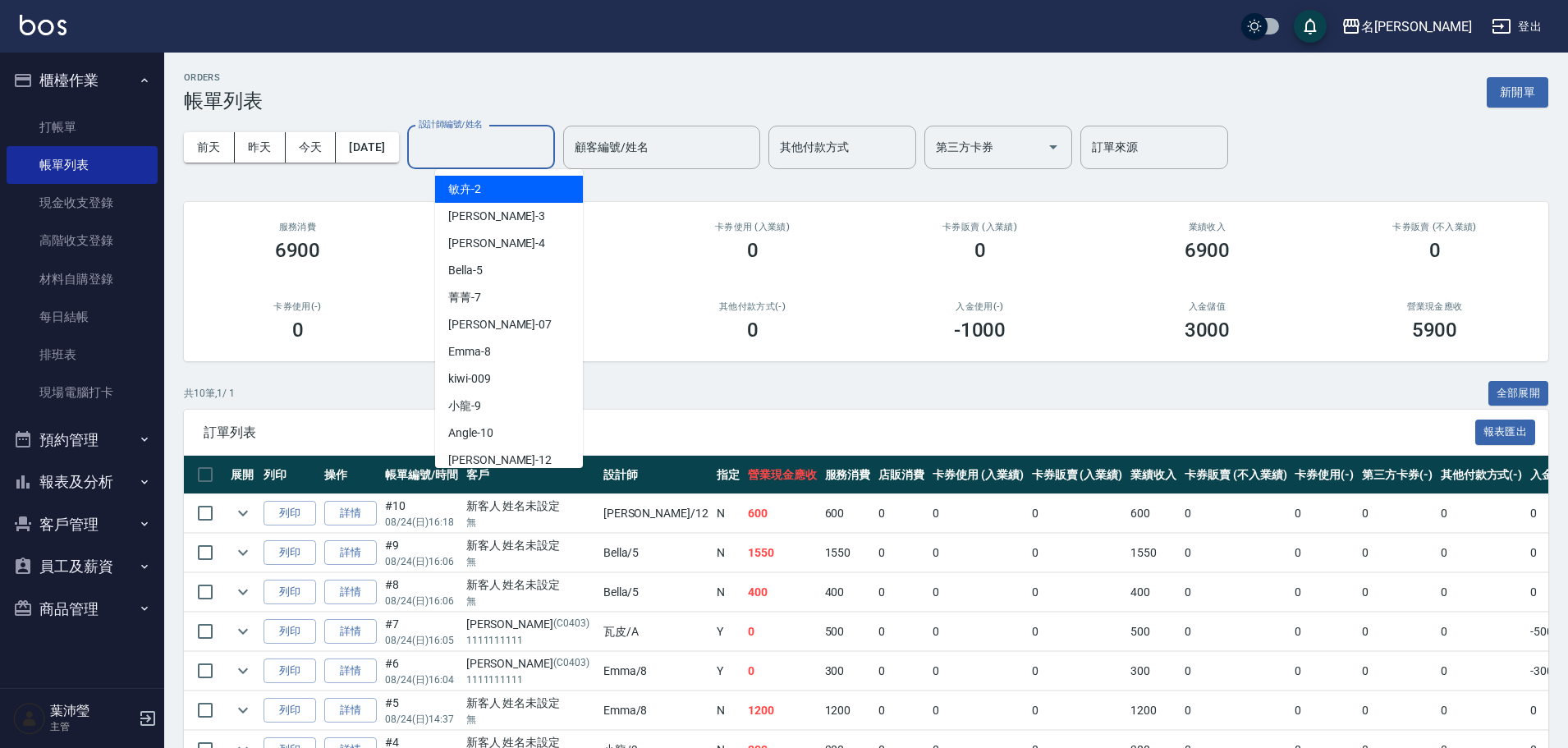
click at [504, 144] on input "設計師編號/姓名" at bounding box center [481, 147] width 133 height 29
click at [509, 352] on div "Emma -8" at bounding box center [509, 352] width 148 height 27
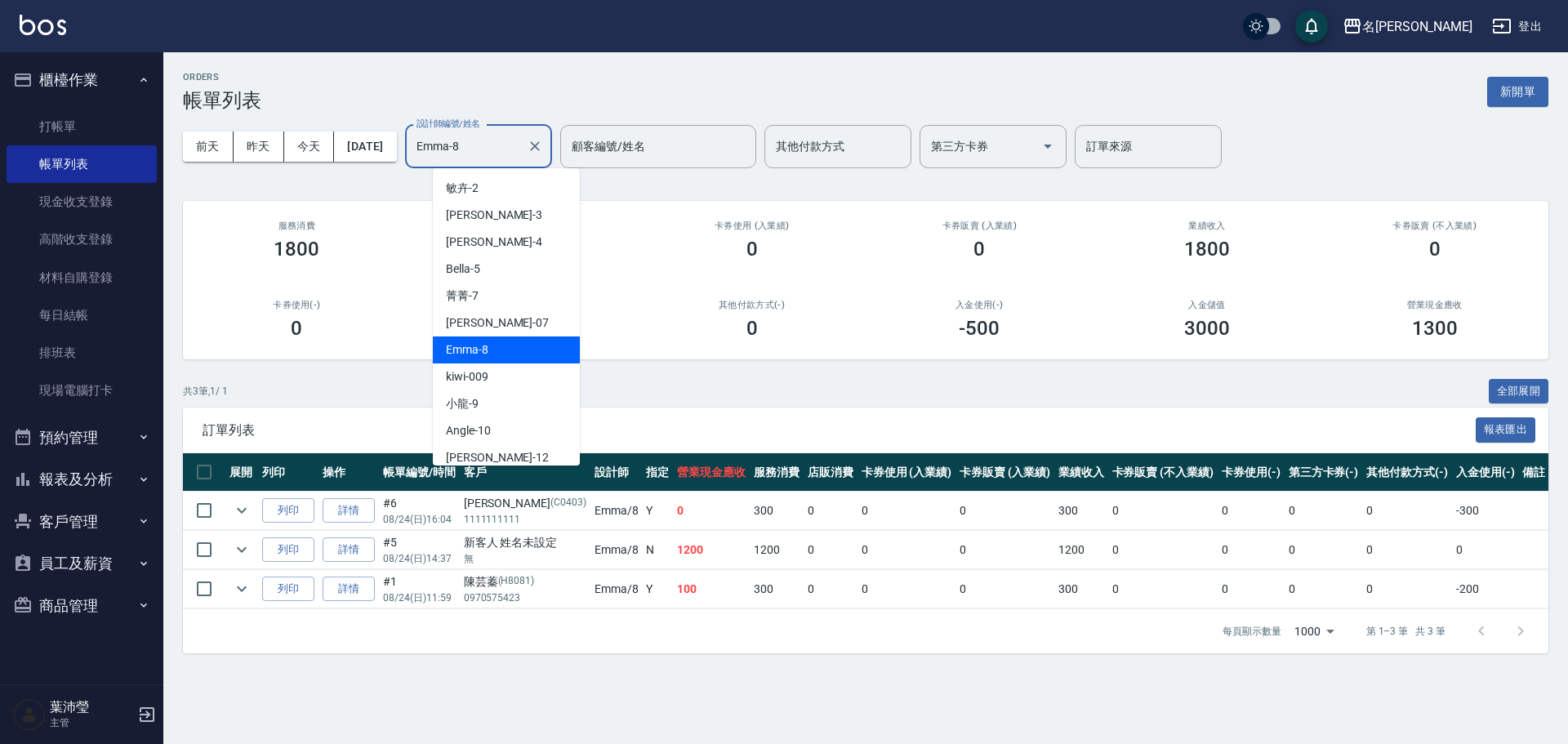
click at [520, 144] on input "Emma-8" at bounding box center [466, 146] width 108 height 29
click at [496, 275] on div "Bella -5" at bounding box center [506, 269] width 147 height 27
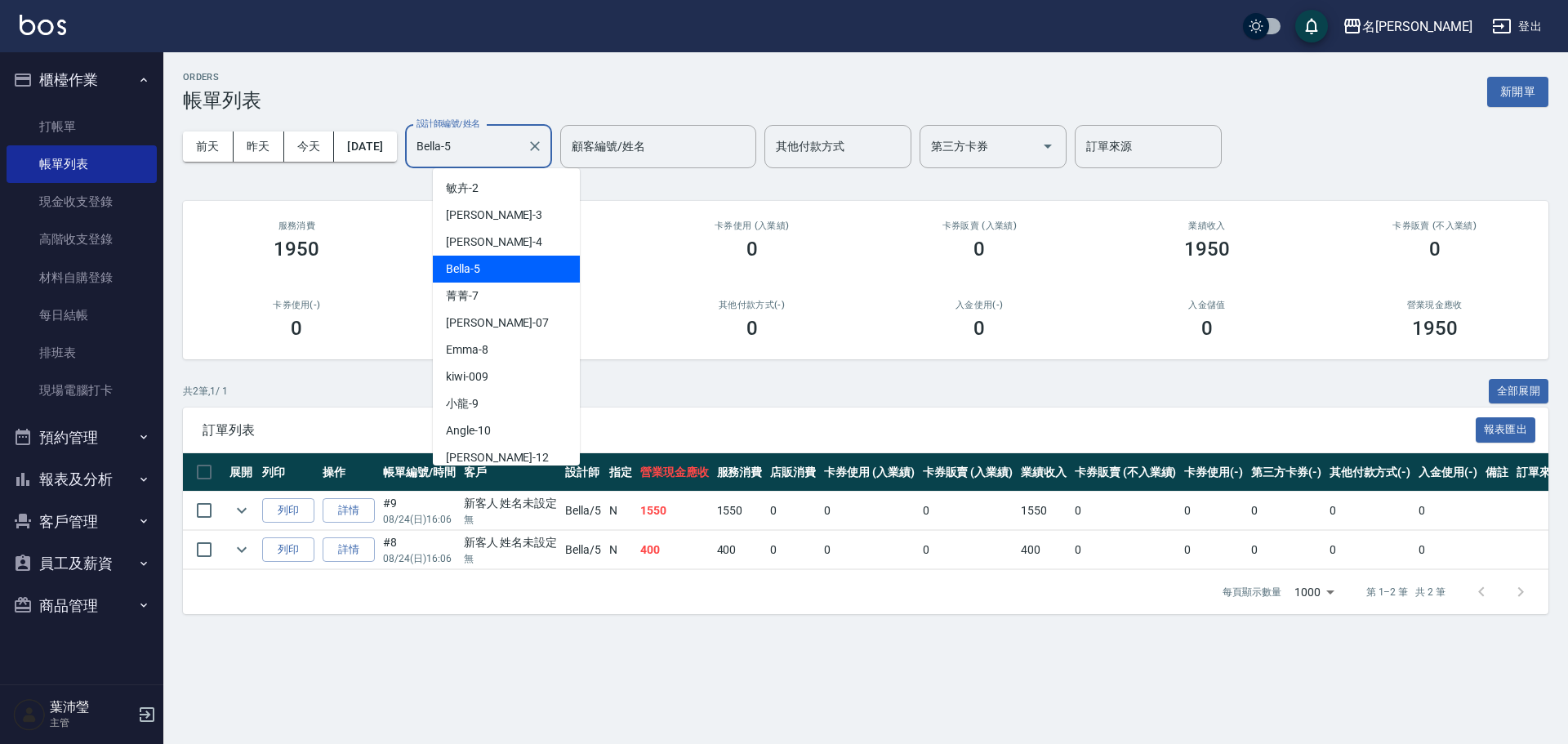
click at [516, 145] on input "Bella-5" at bounding box center [466, 146] width 108 height 29
click at [516, 337] on div "Emma -8" at bounding box center [506, 350] width 147 height 27
type input "Emma-8"
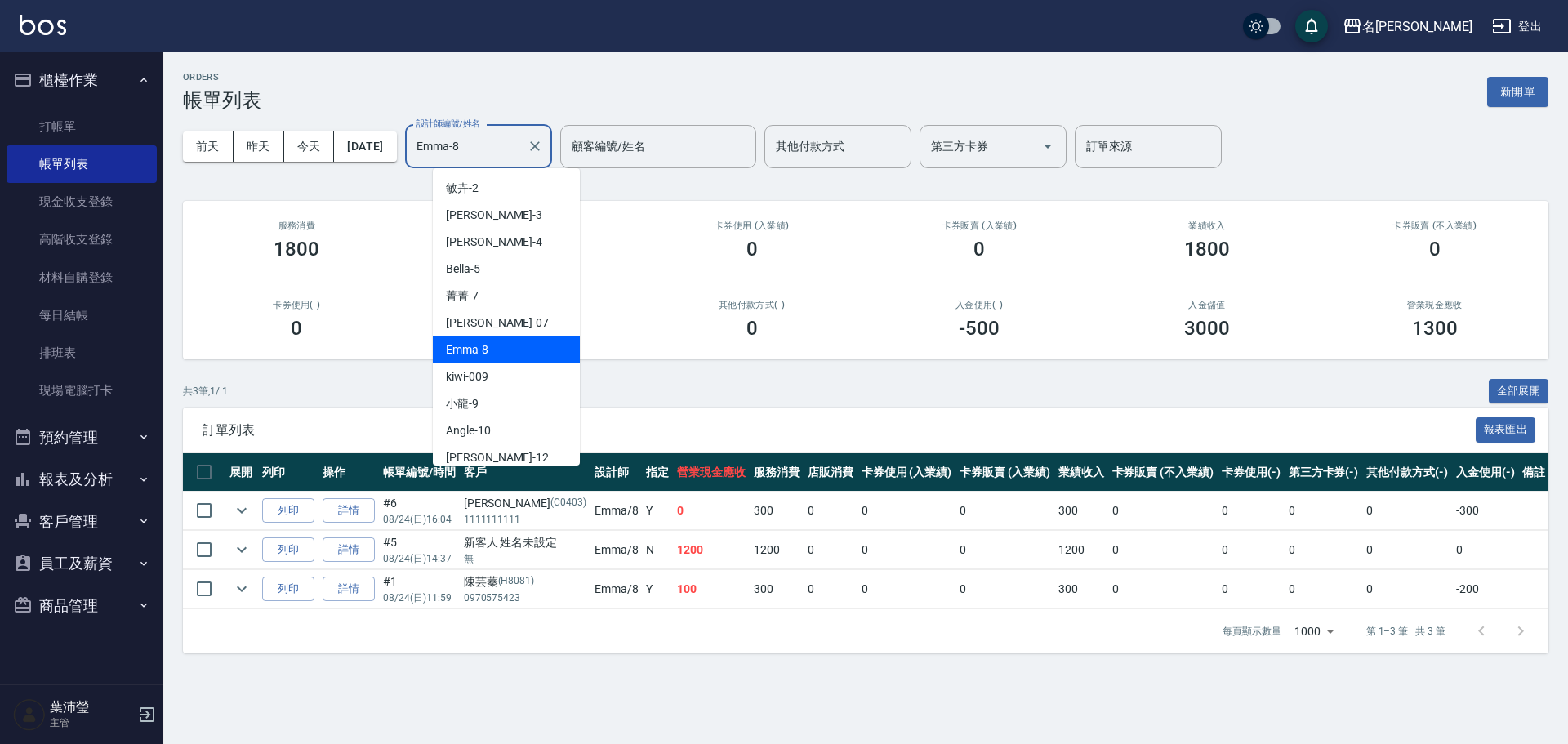
click at [513, 154] on input "Emma-8" at bounding box center [466, 146] width 108 height 29
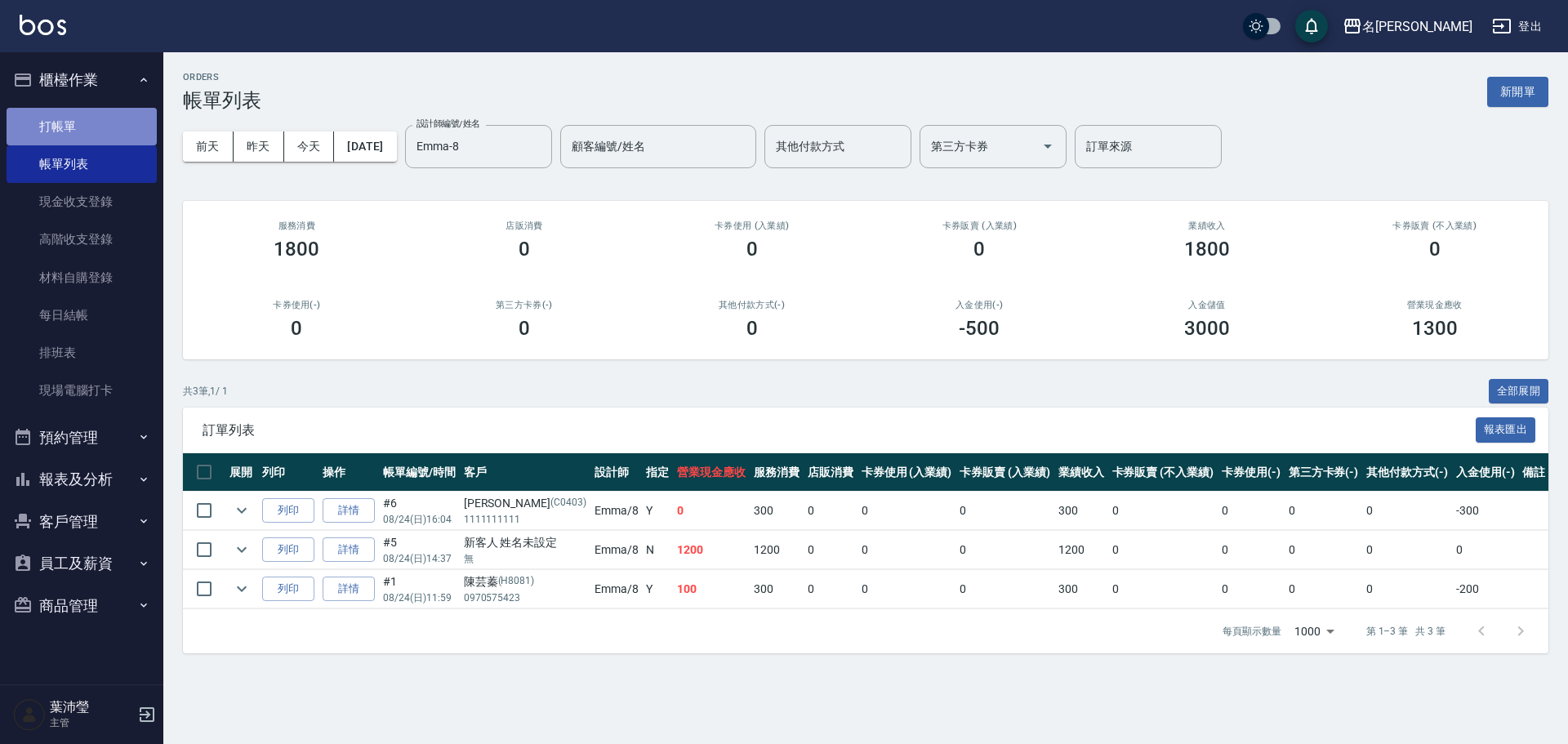
click at [118, 121] on link "打帳單" at bounding box center [81, 126] width 150 height 38
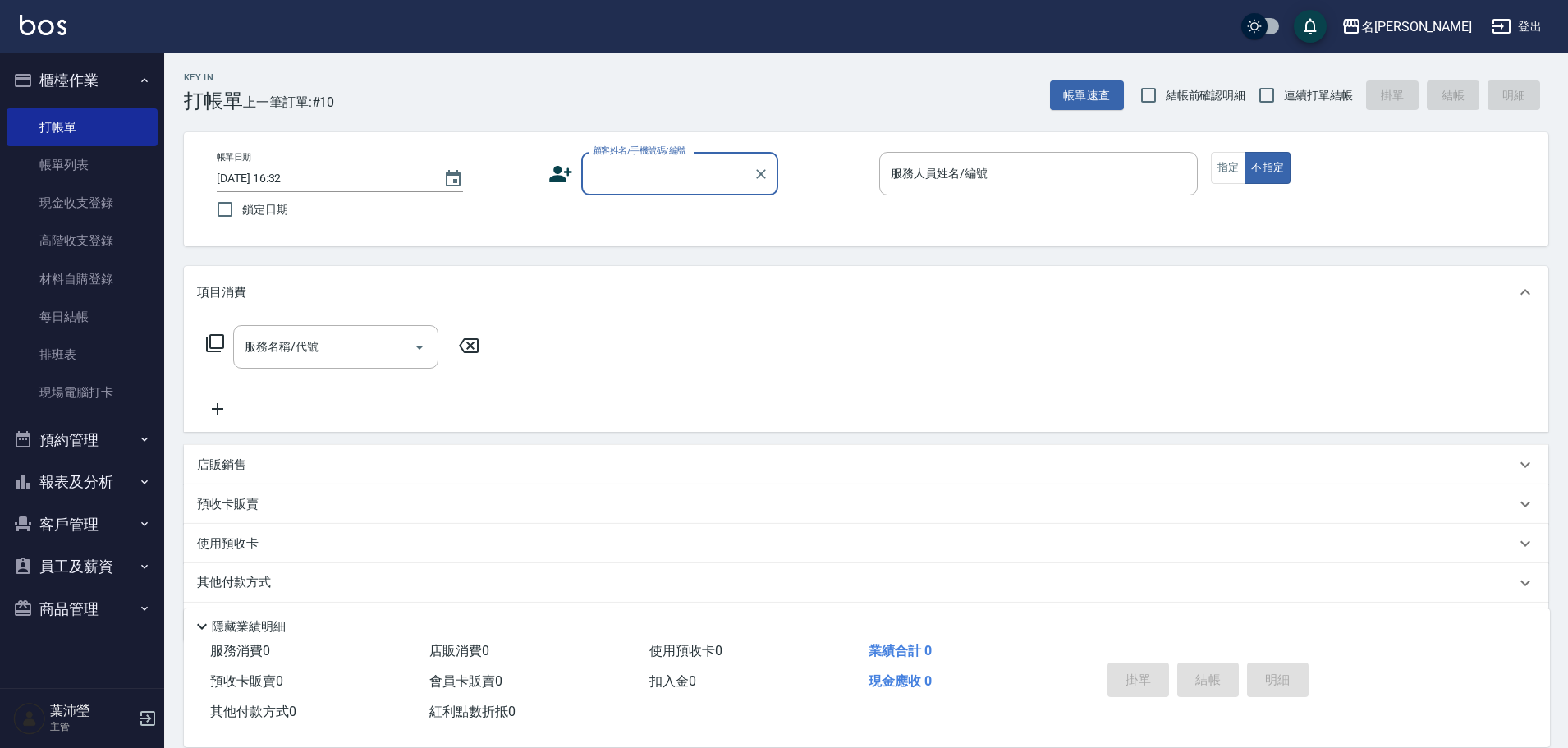
click at [428, 112] on div "Key In 打帳單 上一筆訂單:#10 帳單速查 結帳前確認明細 連續打單結帳 掛單 結帳 明細" at bounding box center [856, 83] width 1384 height 60
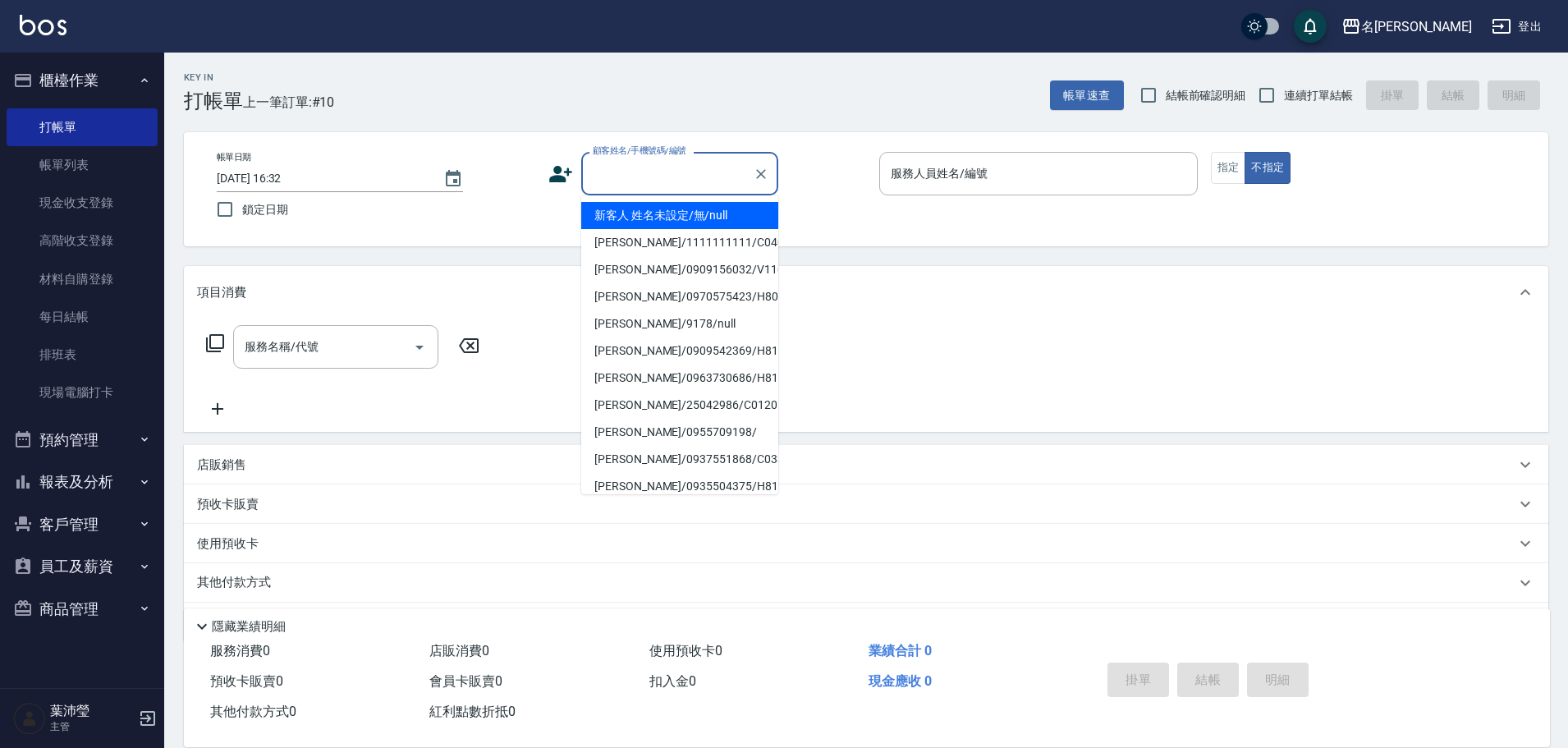
click at [626, 182] on input "顧客姓名/手機號碼/編號" at bounding box center [667, 173] width 157 height 29
click at [705, 211] on li "新客人 姓名未設定/無/null" at bounding box center [680, 215] width 197 height 27
type input "新客人 姓名未設定/無/null"
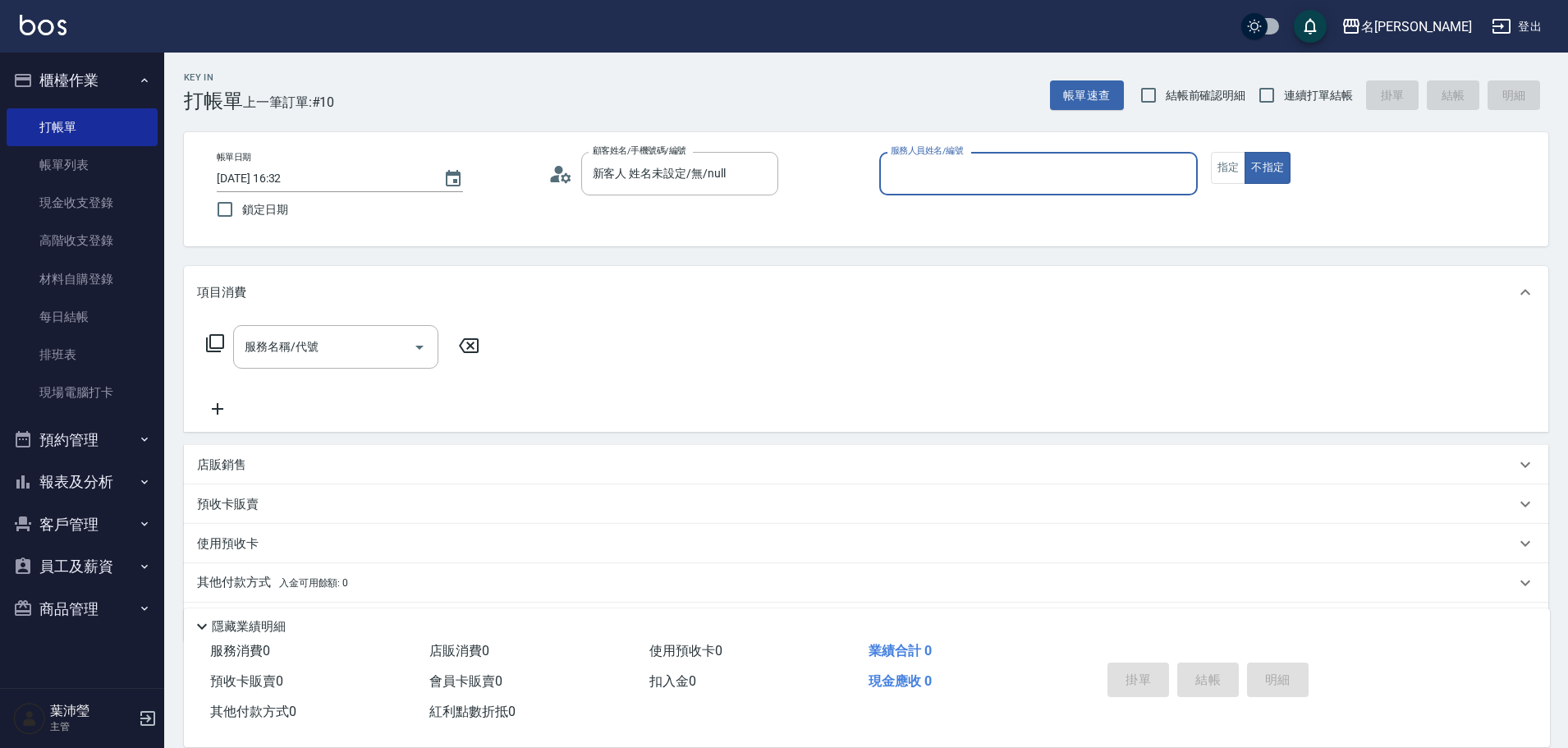
click at [897, 170] on input "服務人員姓名/編號" at bounding box center [1038, 173] width 304 height 29
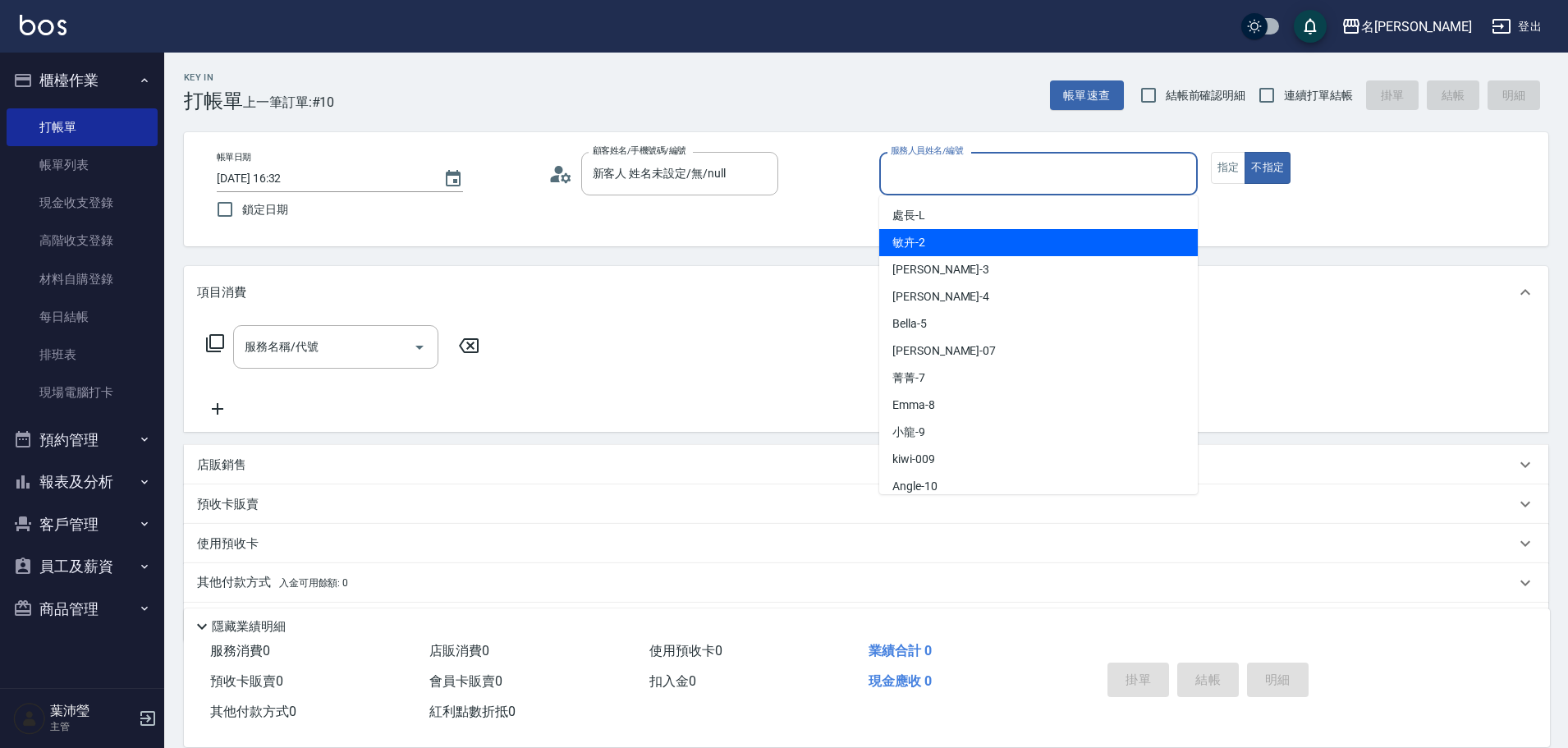
click at [915, 236] on span "敏卉 -2" at bounding box center [908, 243] width 33 height 18
type input "敏卉-2"
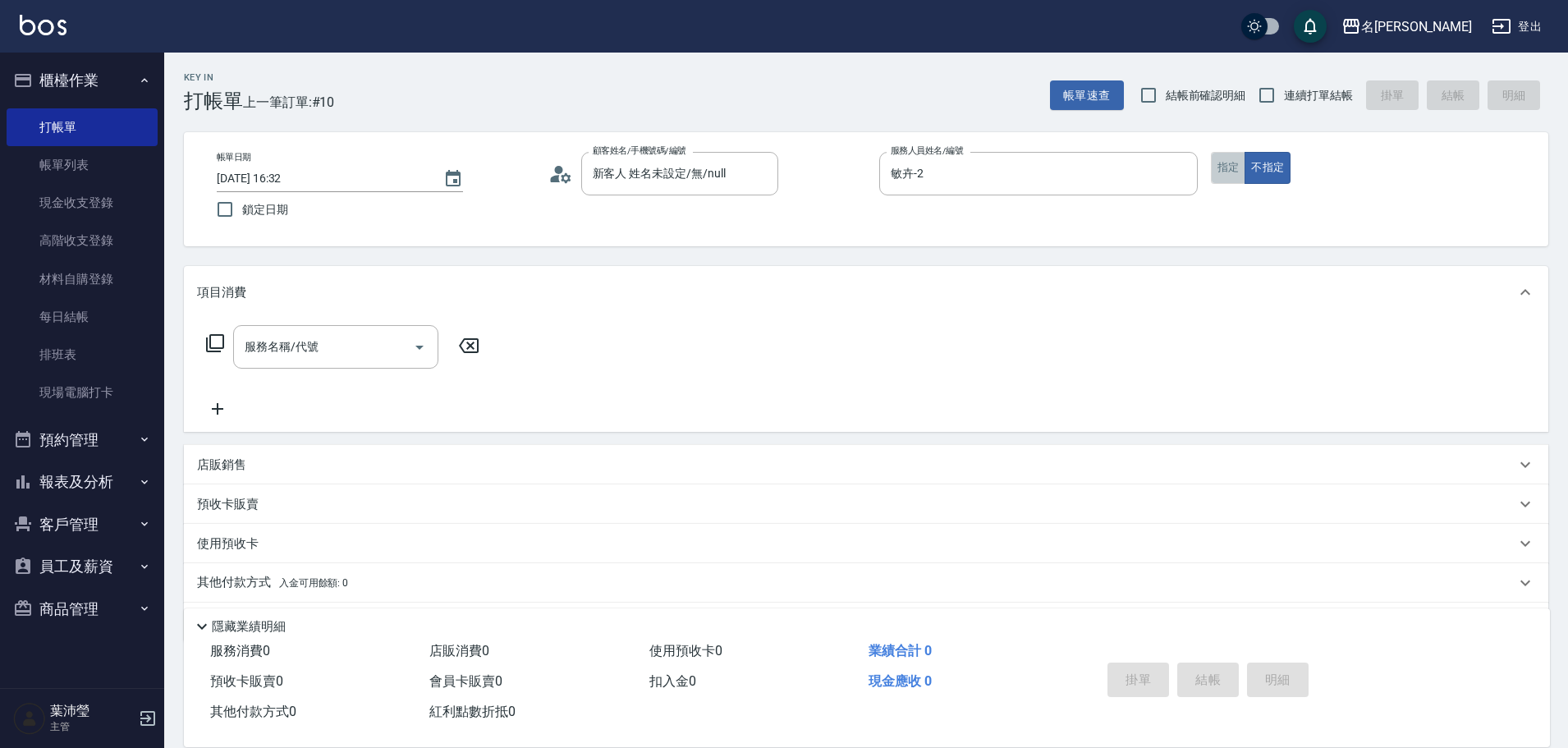
click at [1218, 168] on button "指定" at bounding box center [1229, 168] width 35 height 32
click at [220, 345] on icon at bounding box center [215, 343] width 19 height 19
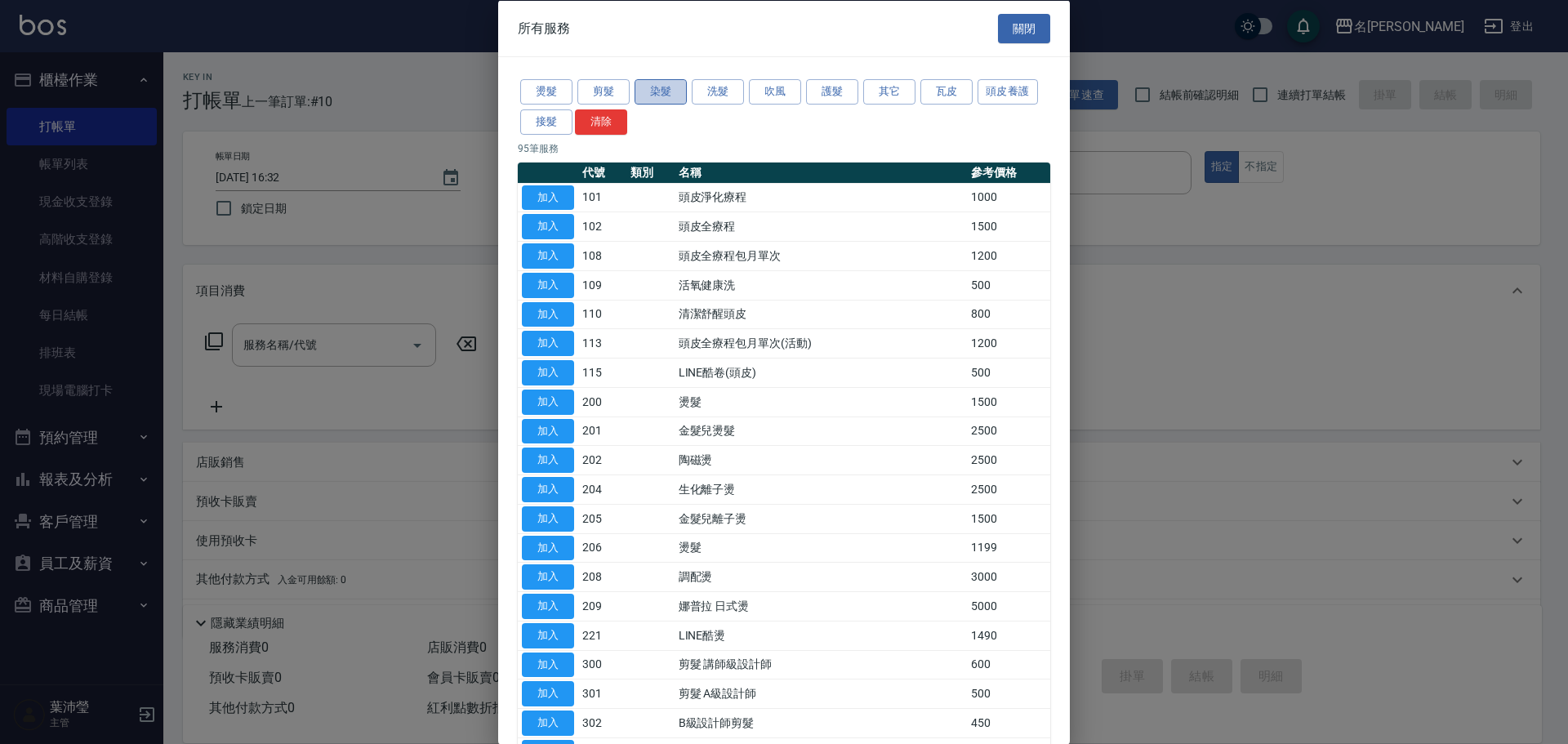
click at [658, 94] on button "染髮" at bounding box center [661, 92] width 52 height 25
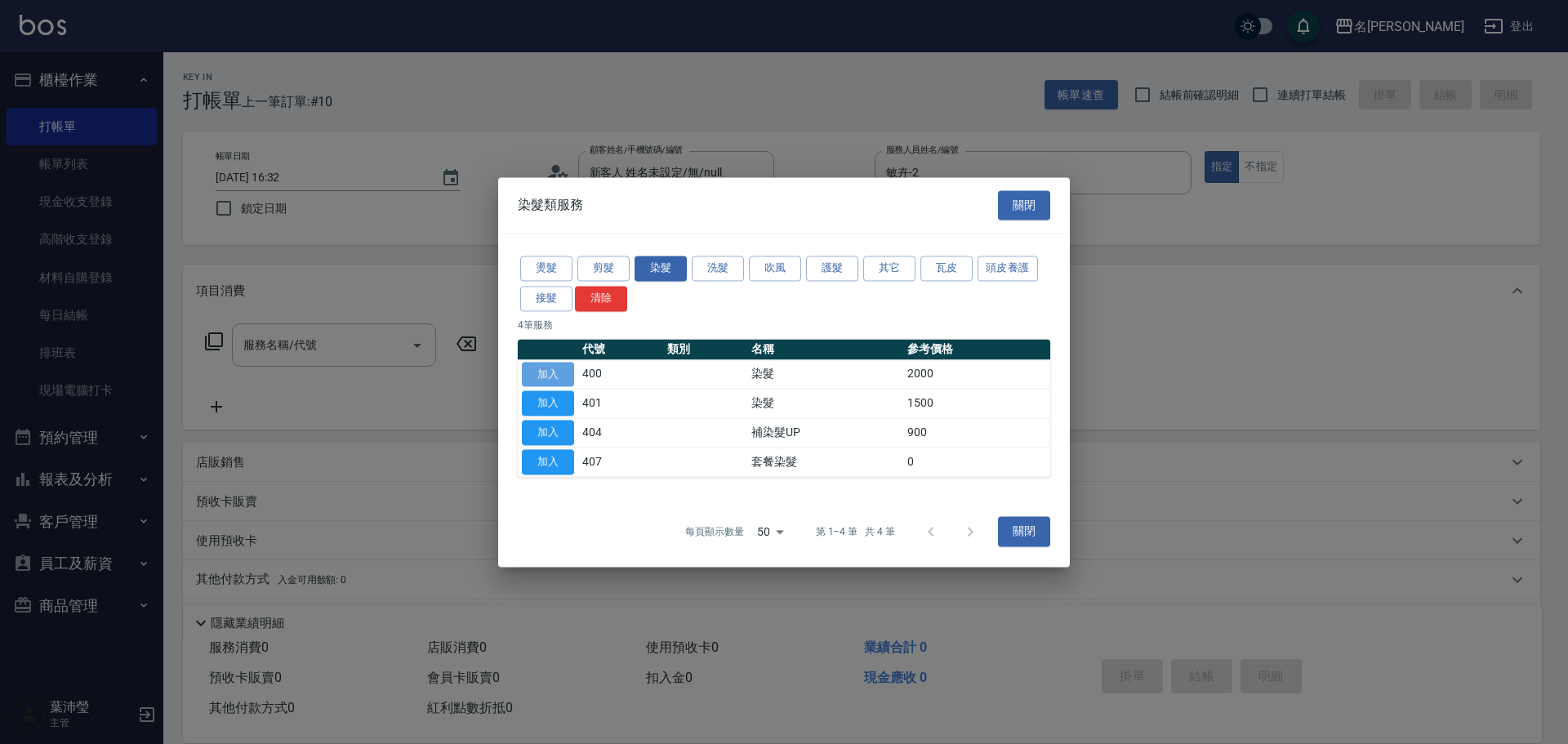
click at [540, 375] on button "加入" at bounding box center [548, 374] width 52 height 25
type input "染髮(400)"
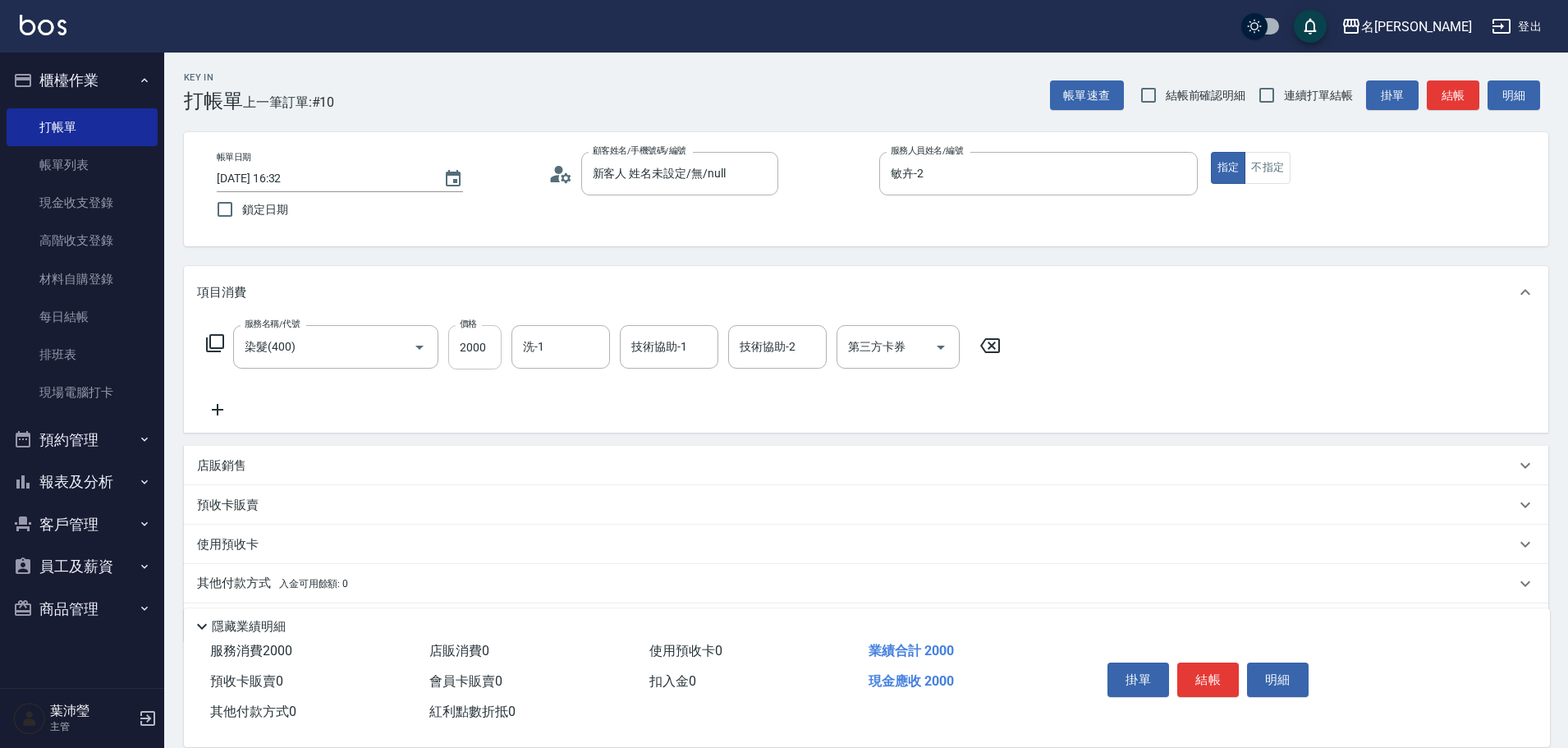
drag, startPoint x: 509, startPoint y: 348, endPoint x: 497, endPoint y: 342, distance: 13.4
click at [499, 343] on div "服務名稱/代號 染髮(400) 服務名稱/代號 價格 2000 價格 洗-1 洗-1 技術協助-1 技術協助-1 技術協助-2 技術協助-2 第三方卡券 第三…" at bounding box center [603, 347] width 813 height 44
click at [494, 353] on input "2000" at bounding box center [474, 347] width 54 height 44
type input "4100"
click at [213, 339] on icon at bounding box center [215, 343] width 19 height 19
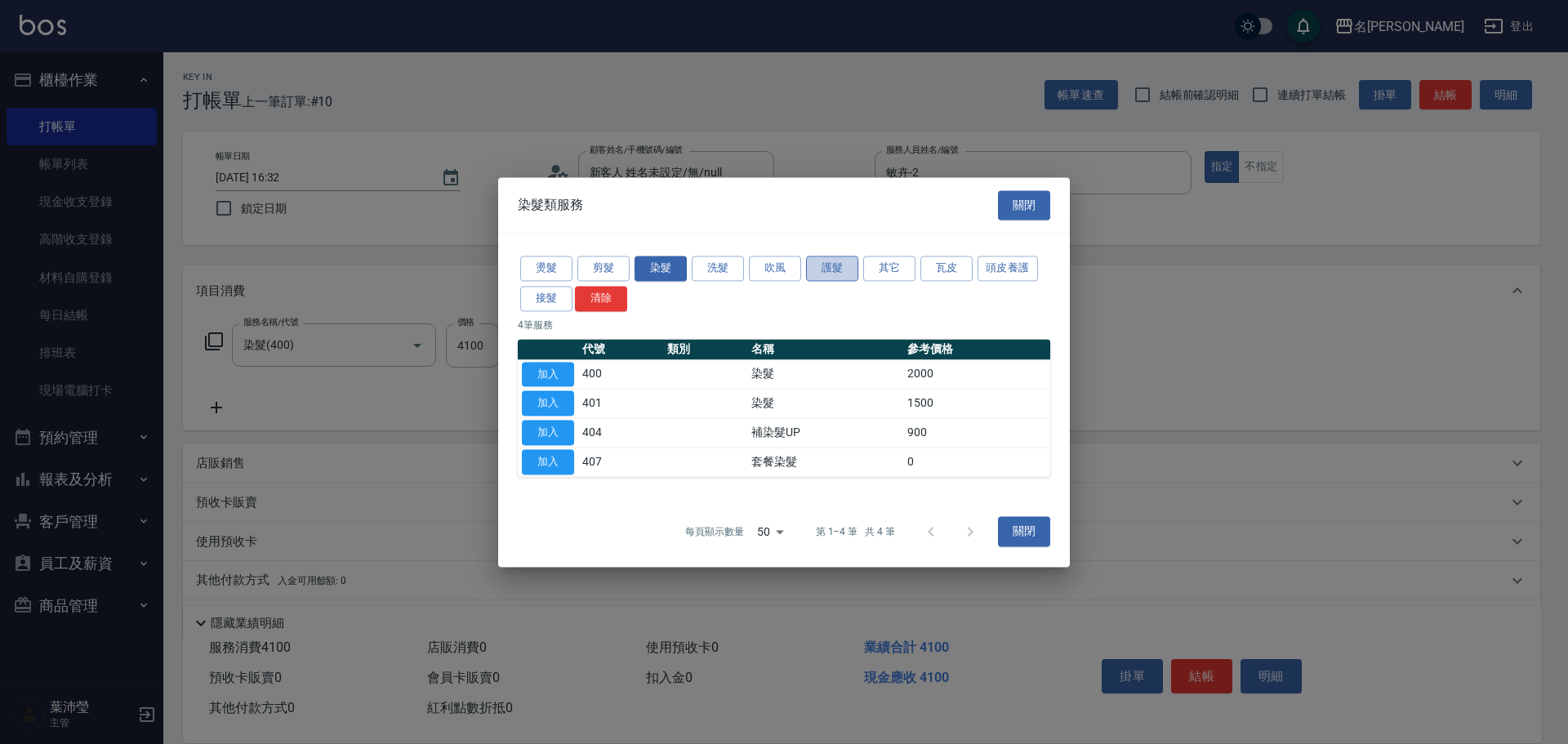
click at [834, 272] on button "護髮" at bounding box center [832, 268] width 52 height 25
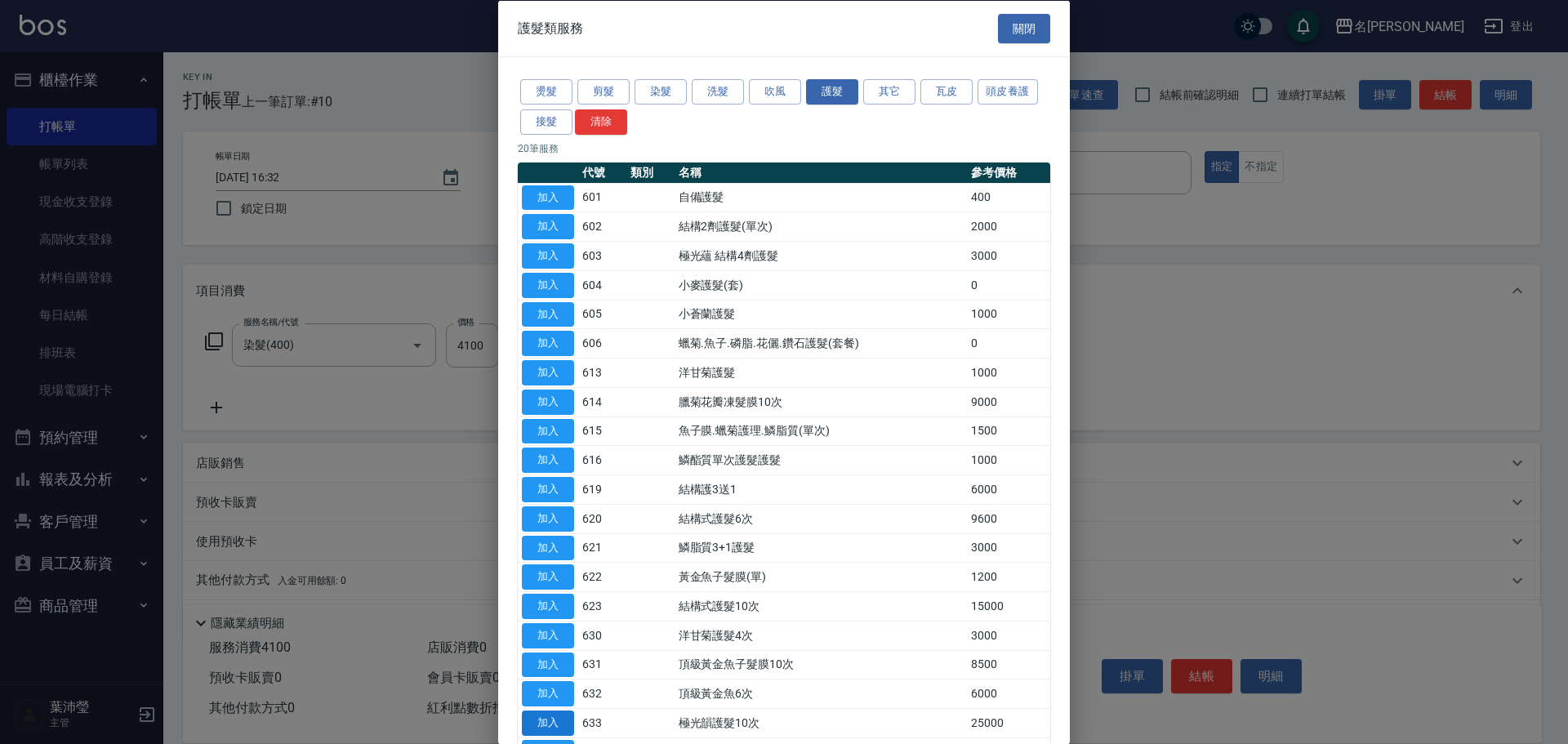
click at [561, 721] on button "加入" at bounding box center [548, 723] width 52 height 25
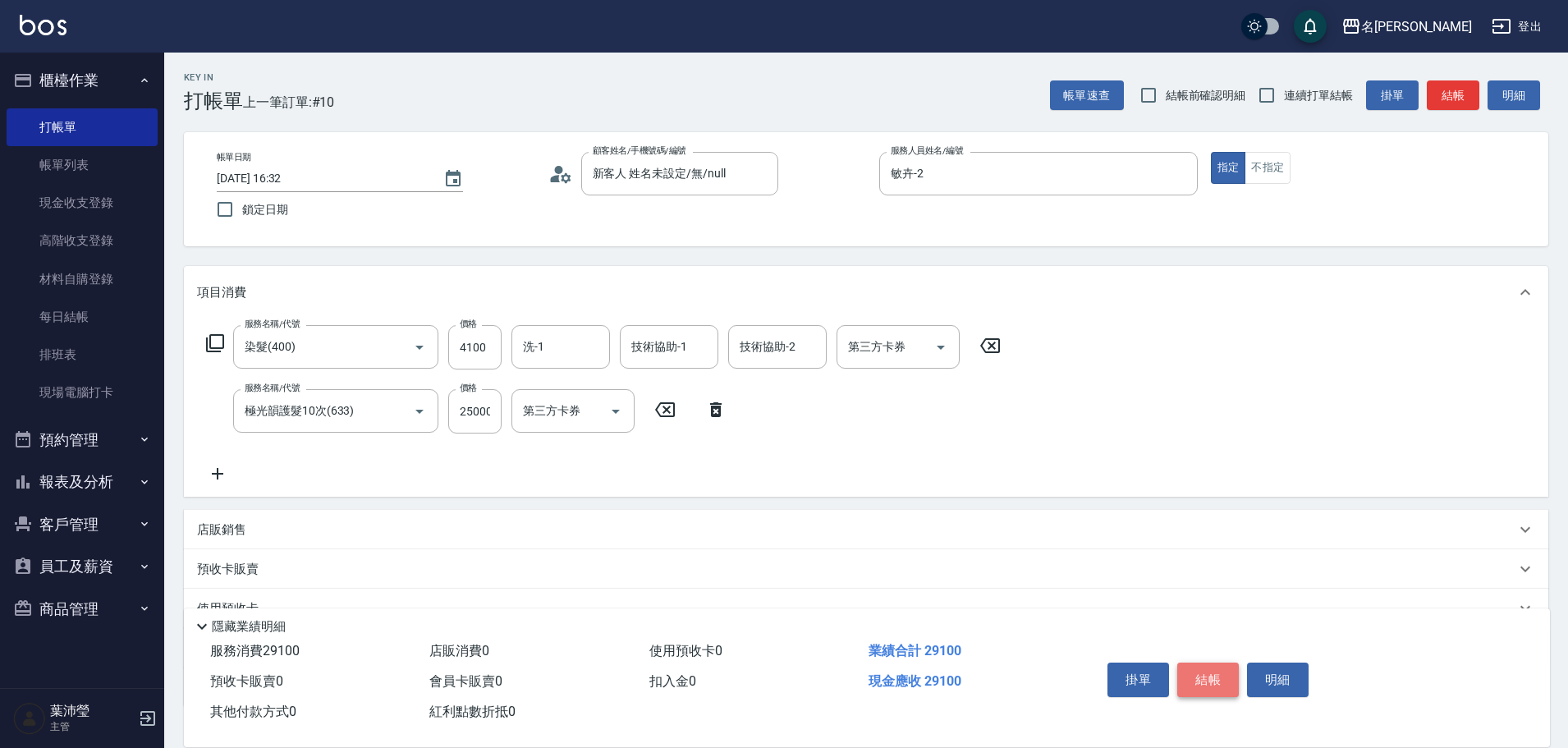
click at [1199, 669] on button "結帳" at bounding box center [1208, 679] width 61 height 34
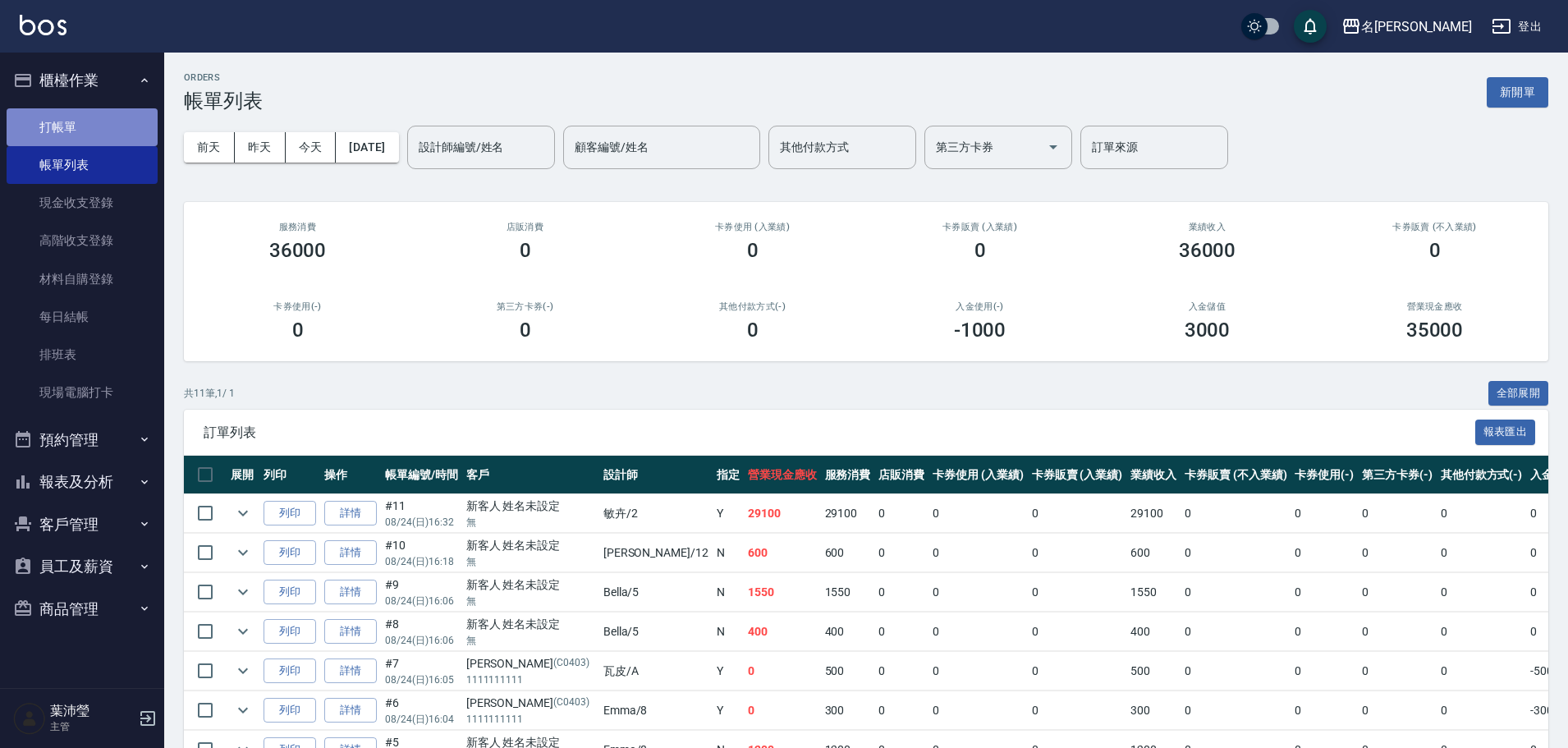
click at [105, 125] on link "打帳單" at bounding box center [82, 127] width 151 height 38
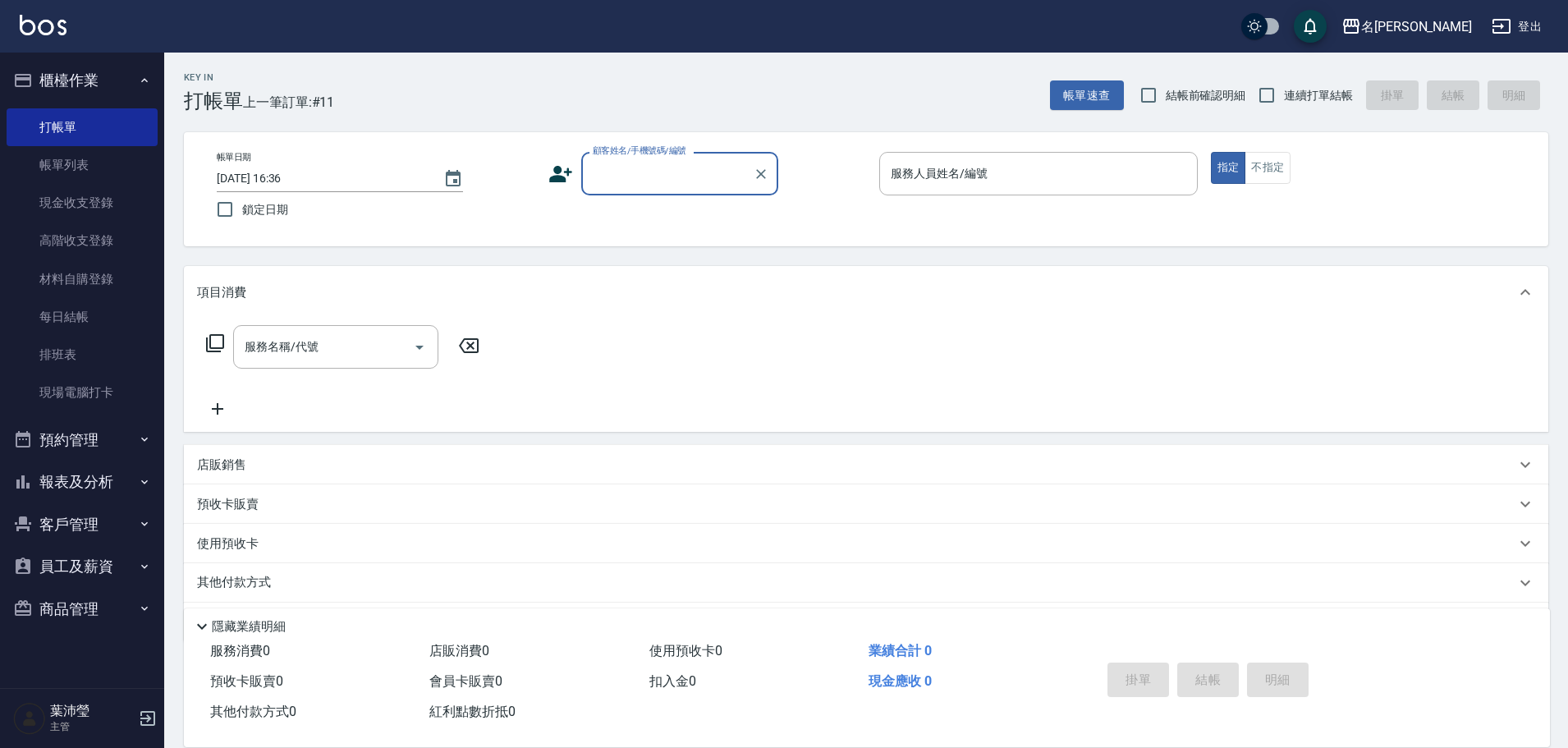
click at [668, 176] on input "顧客姓名/手機號碼/編號" at bounding box center [667, 173] width 157 height 29
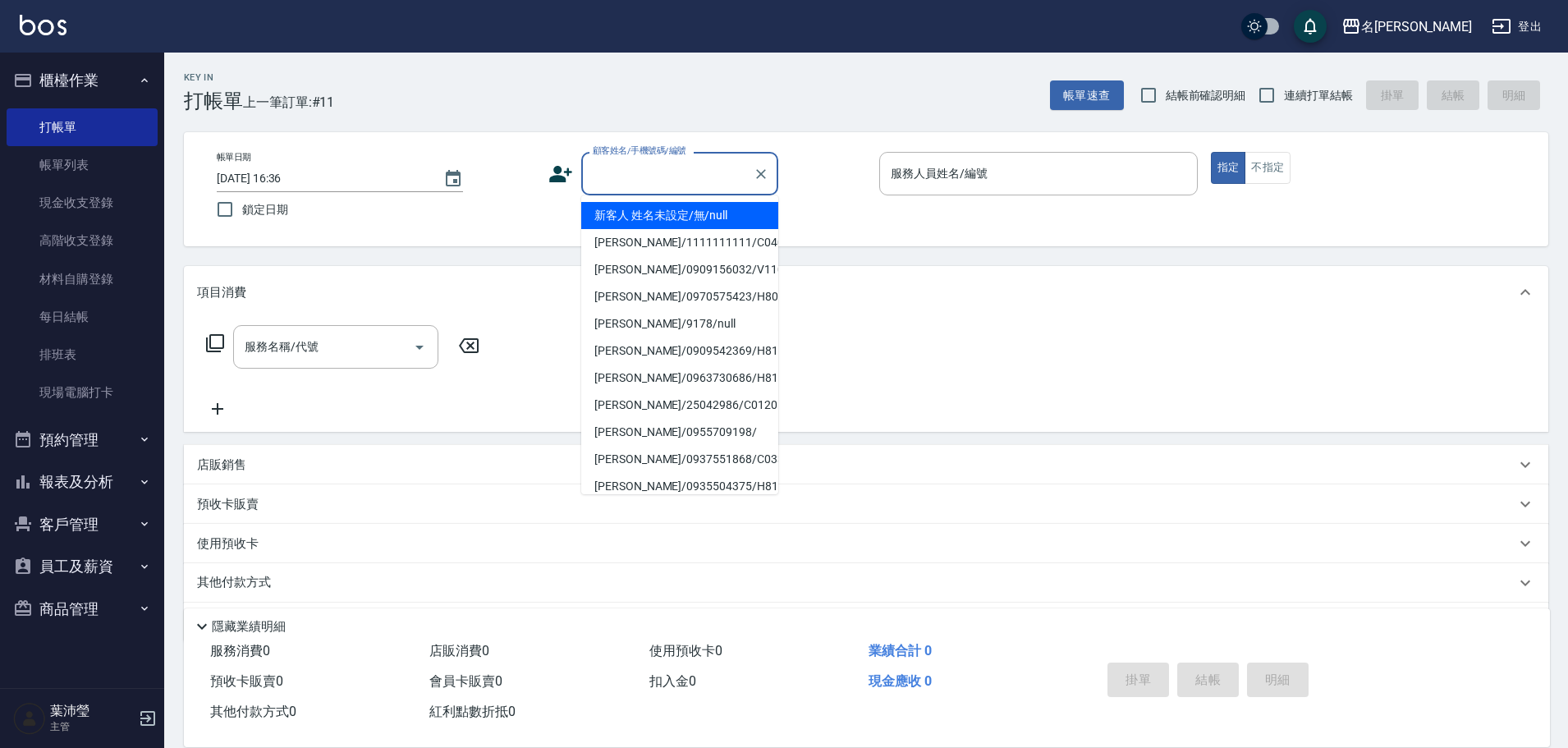
click at [634, 216] on li "新客人 姓名未設定/無/null" at bounding box center [680, 215] width 197 height 27
type input "新客人 姓名未設定/無/null"
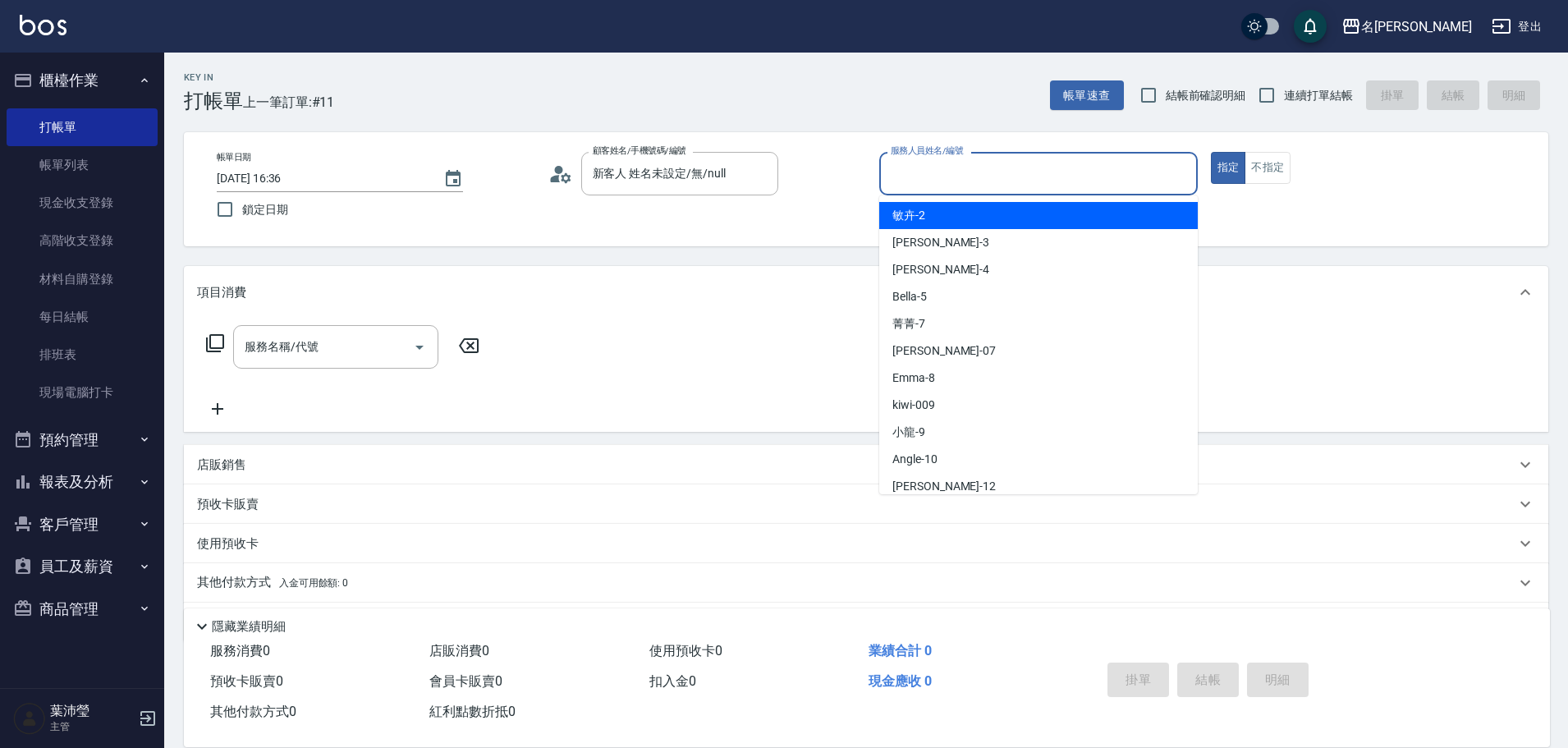
click at [896, 173] on input "服務人員姓名/編號" at bounding box center [1038, 173] width 304 height 29
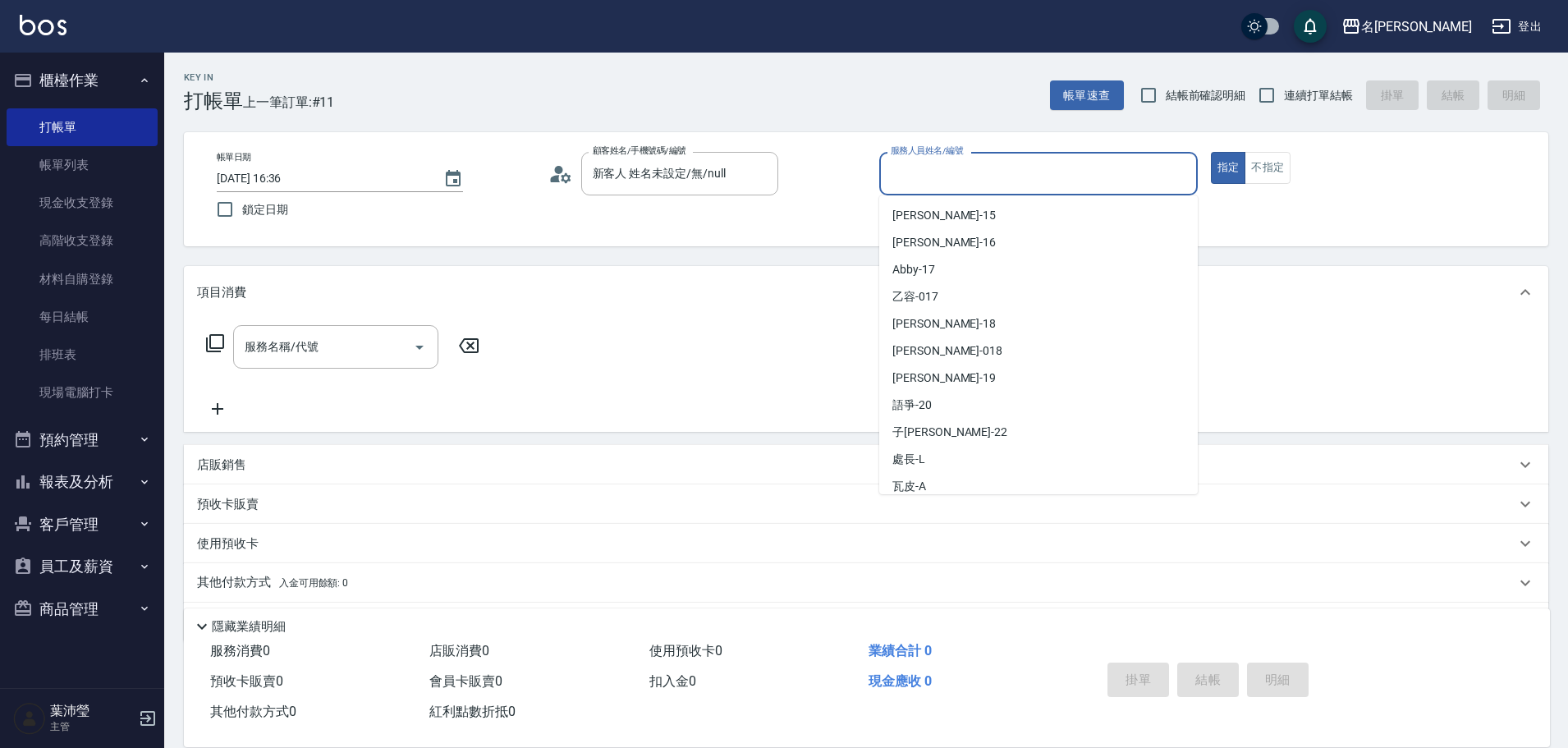
scroll to position [327, 0]
click at [1081, 484] on div "瓦皮 -A" at bounding box center [1038, 484] width 319 height 27
type input "瓦皮-A"
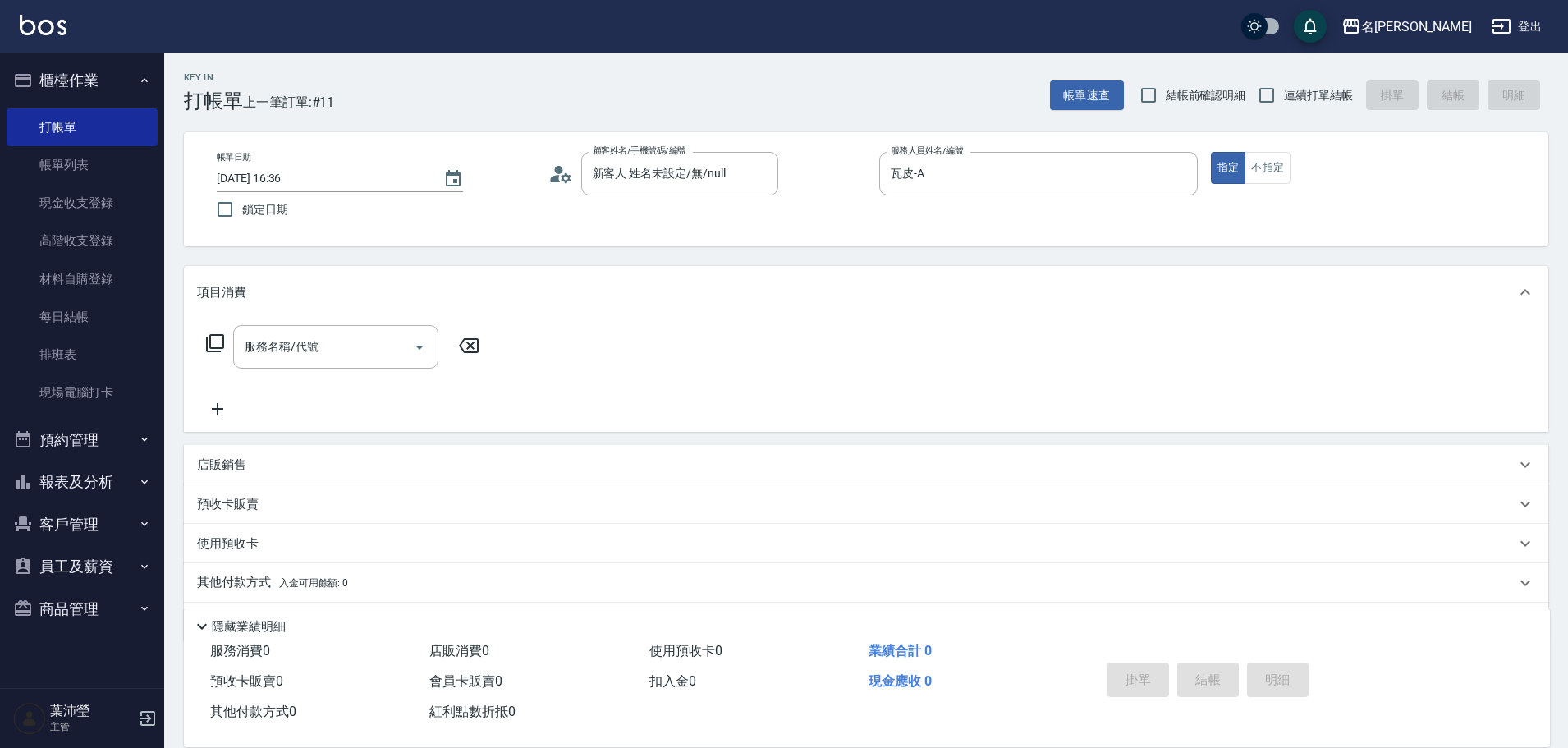
click at [220, 344] on icon at bounding box center [215, 343] width 19 height 19
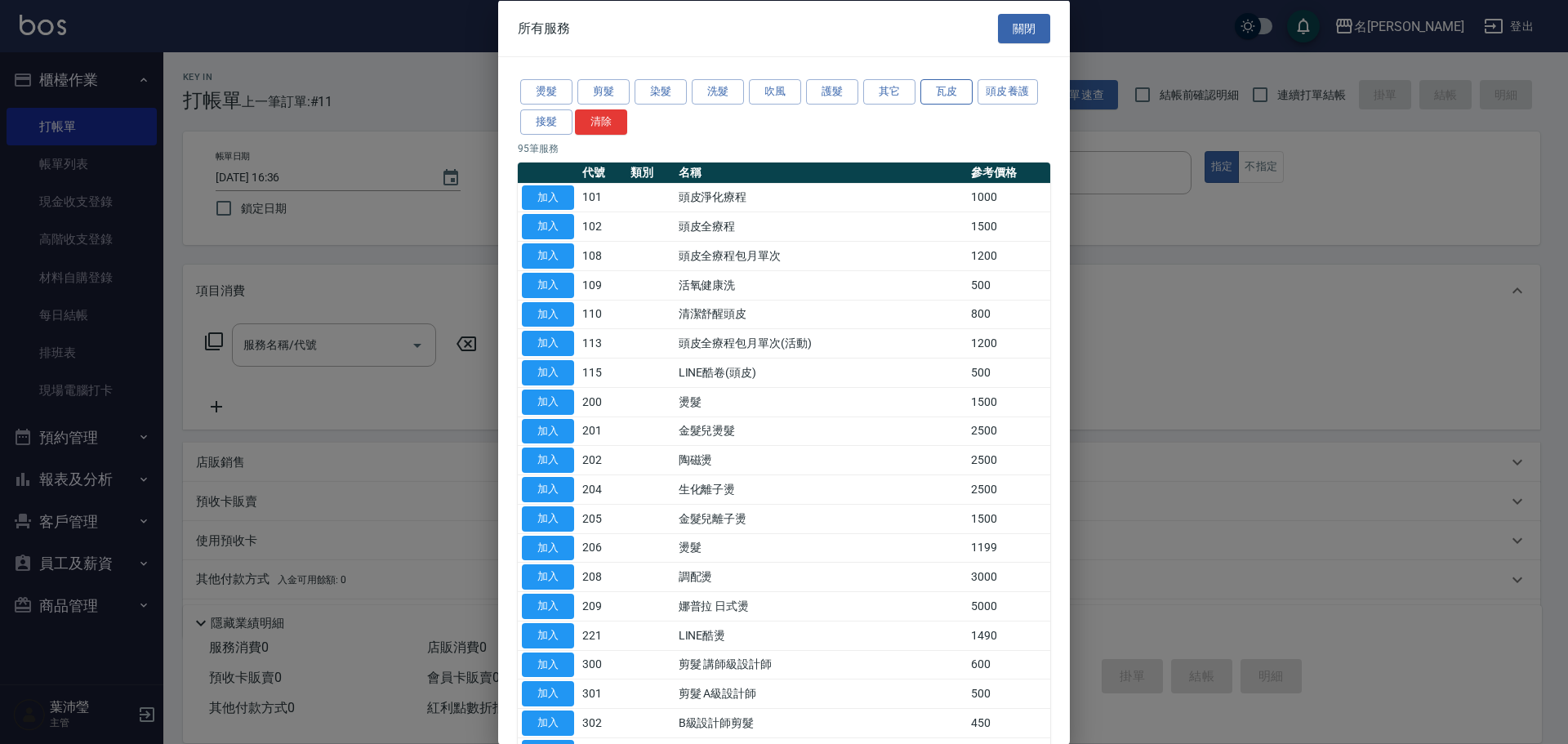
click at [933, 94] on button "瓦皮" at bounding box center [947, 92] width 52 height 25
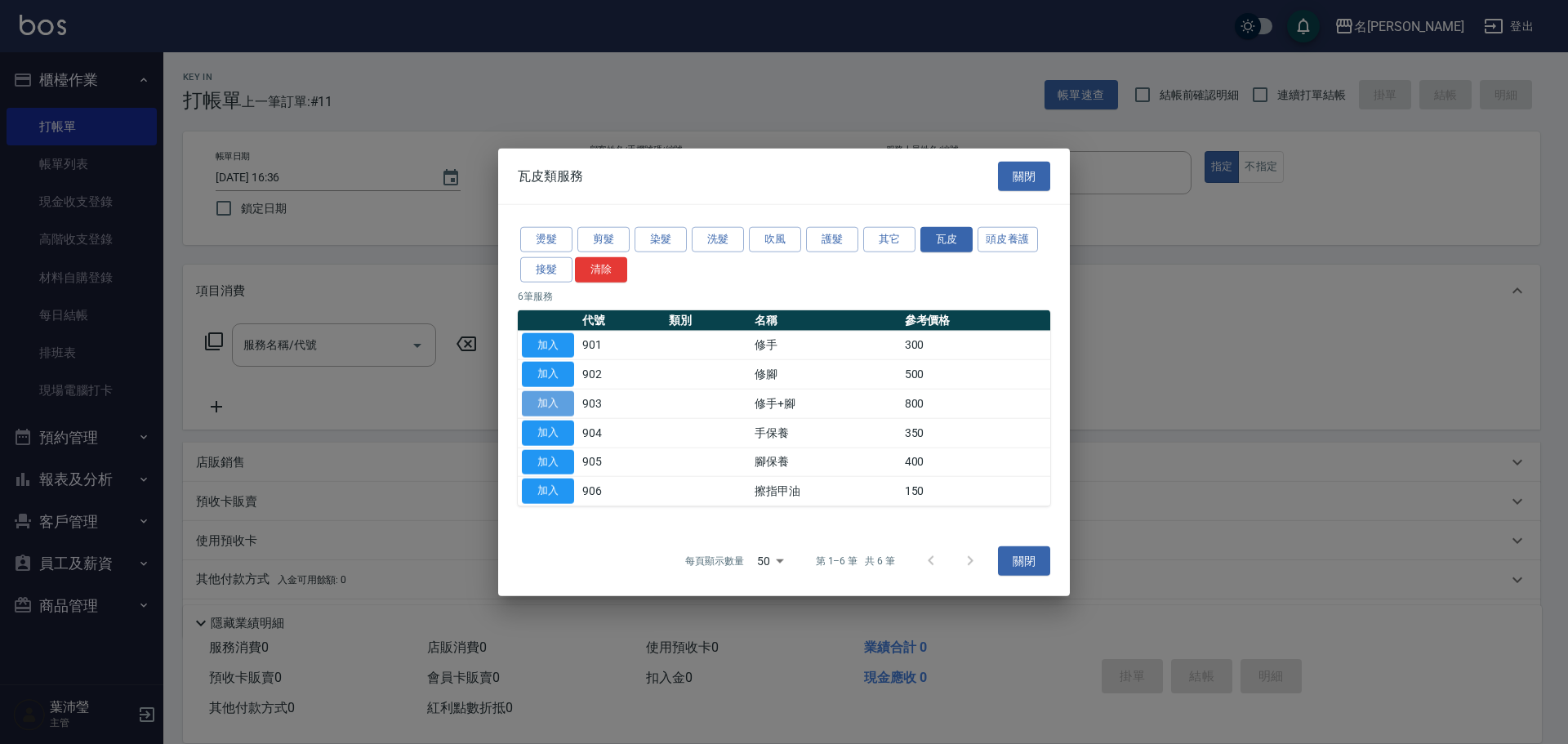
click at [554, 401] on button "加入" at bounding box center [548, 404] width 52 height 25
type input "修手+腳(903)"
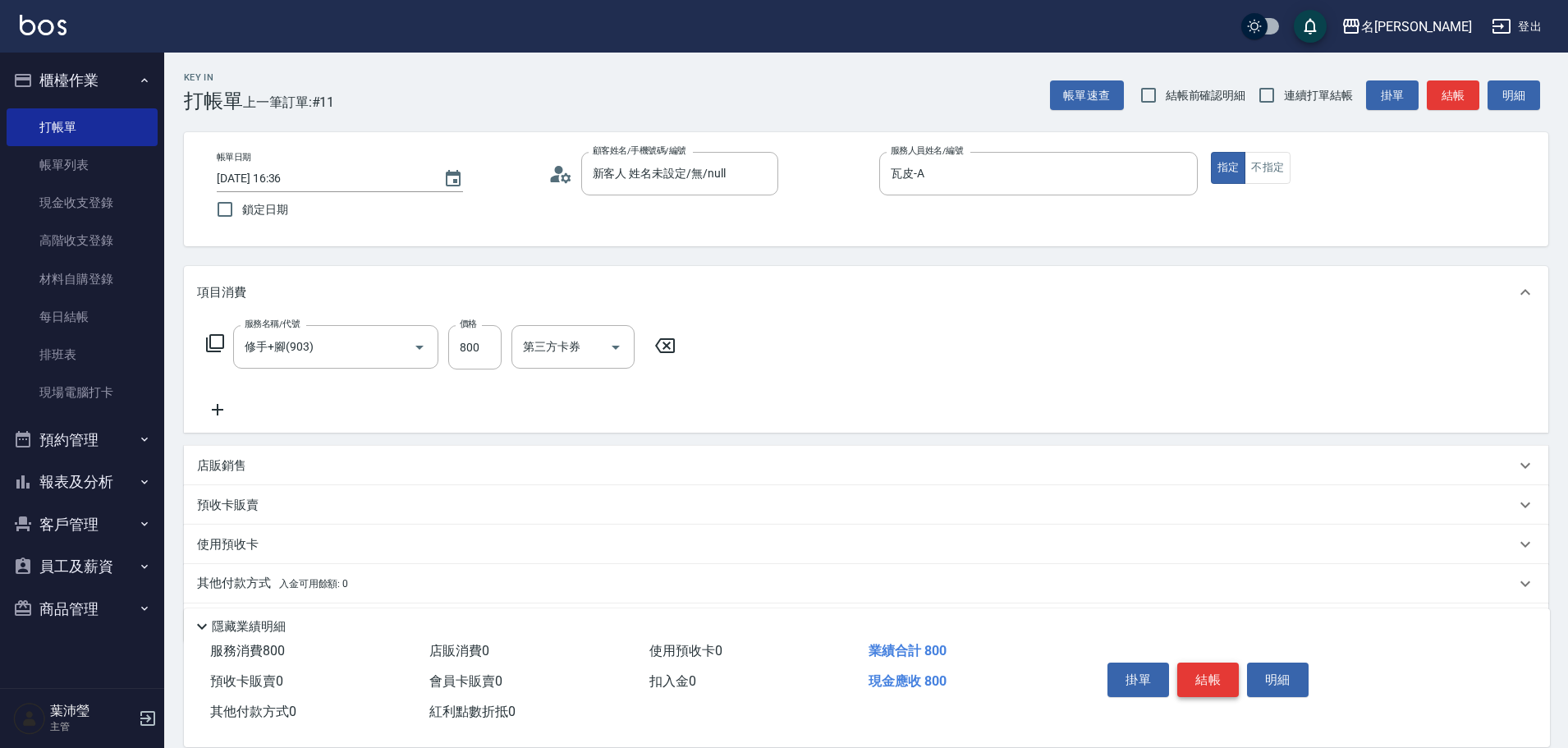
click at [1200, 673] on button "結帳" at bounding box center [1208, 679] width 61 height 34
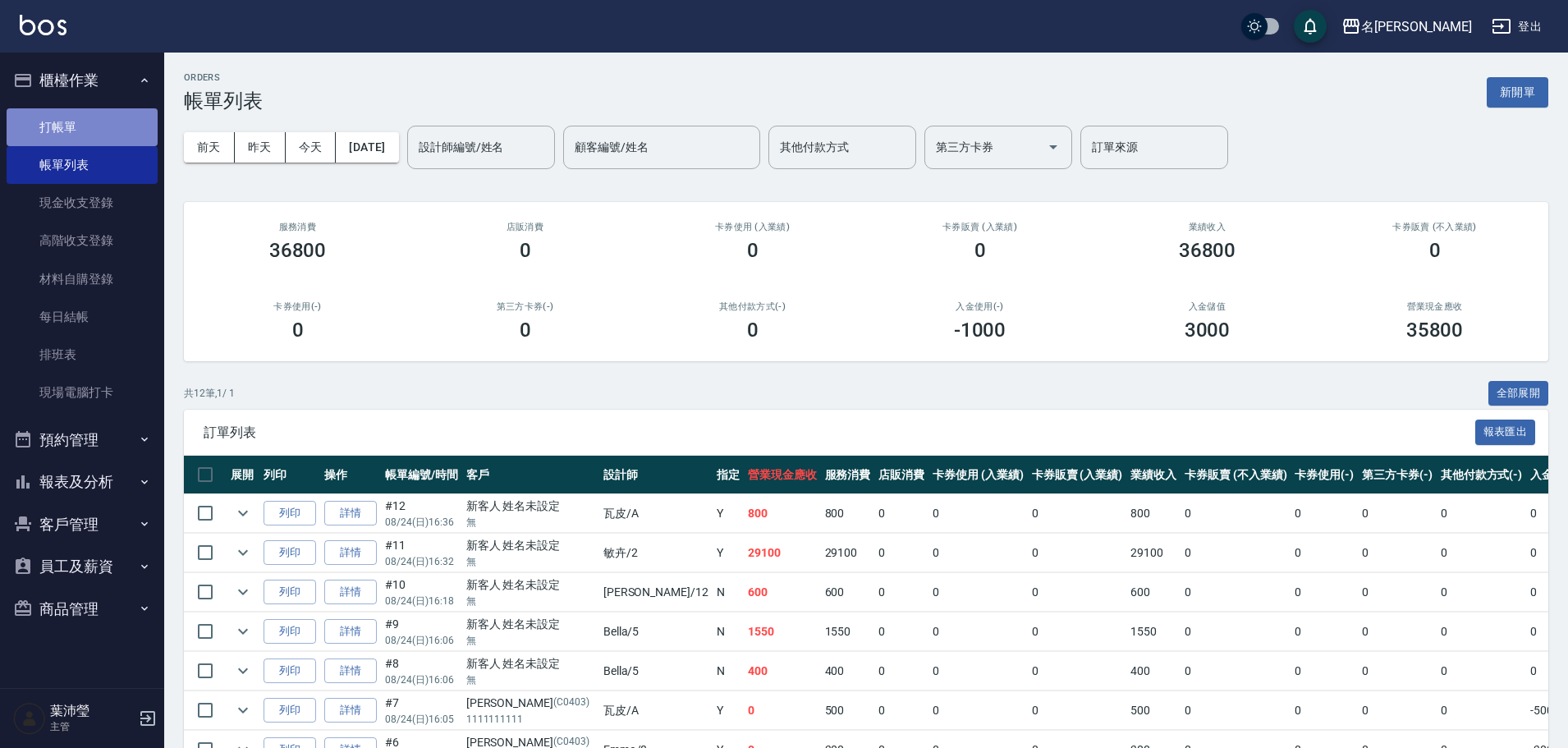
click at [84, 129] on link "打帳單" at bounding box center [82, 127] width 151 height 38
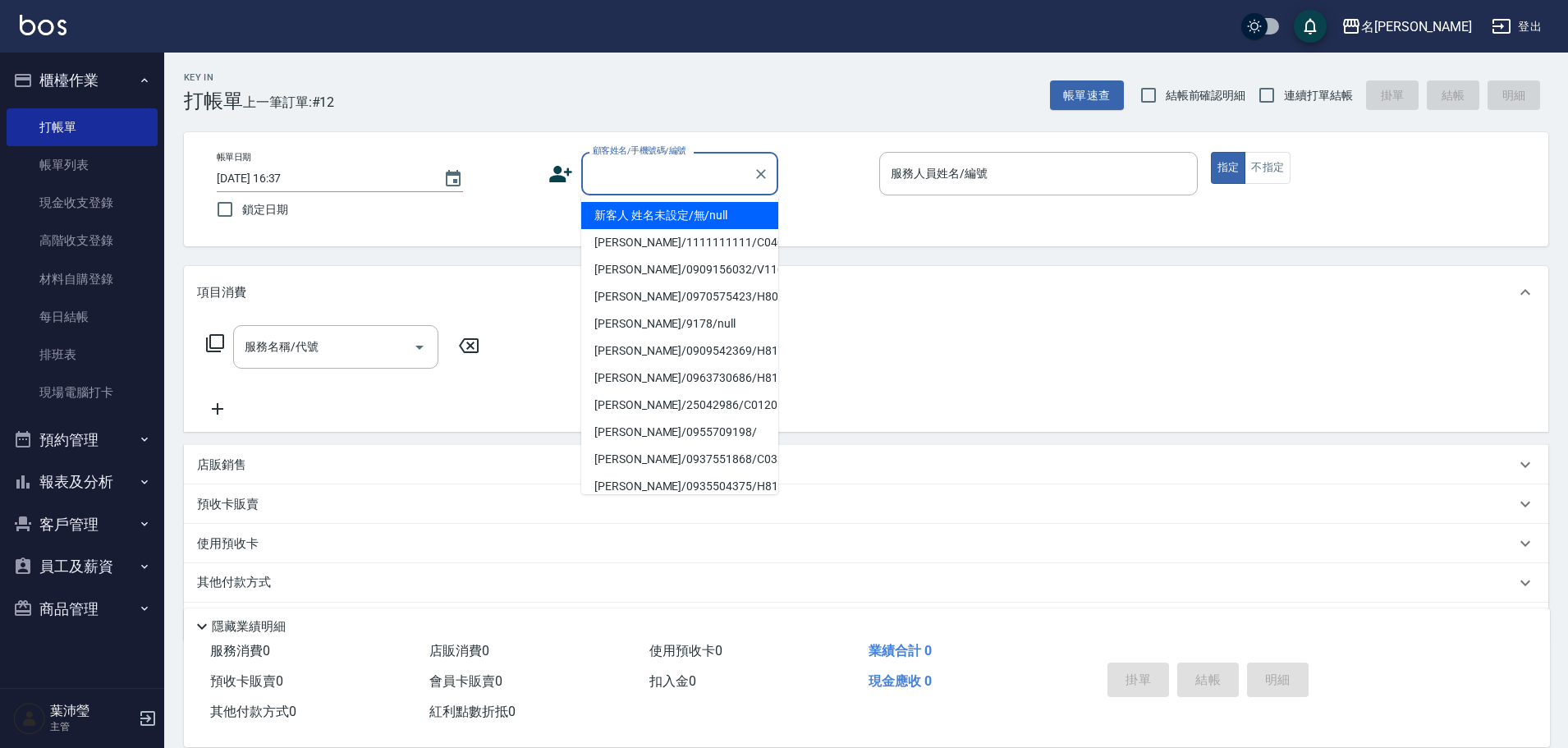
click at [646, 175] on input "顧客姓名/手機號碼/編號" at bounding box center [667, 173] width 157 height 29
click at [105, 163] on link "帳單列表" at bounding box center [82, 164] width 151 height 38
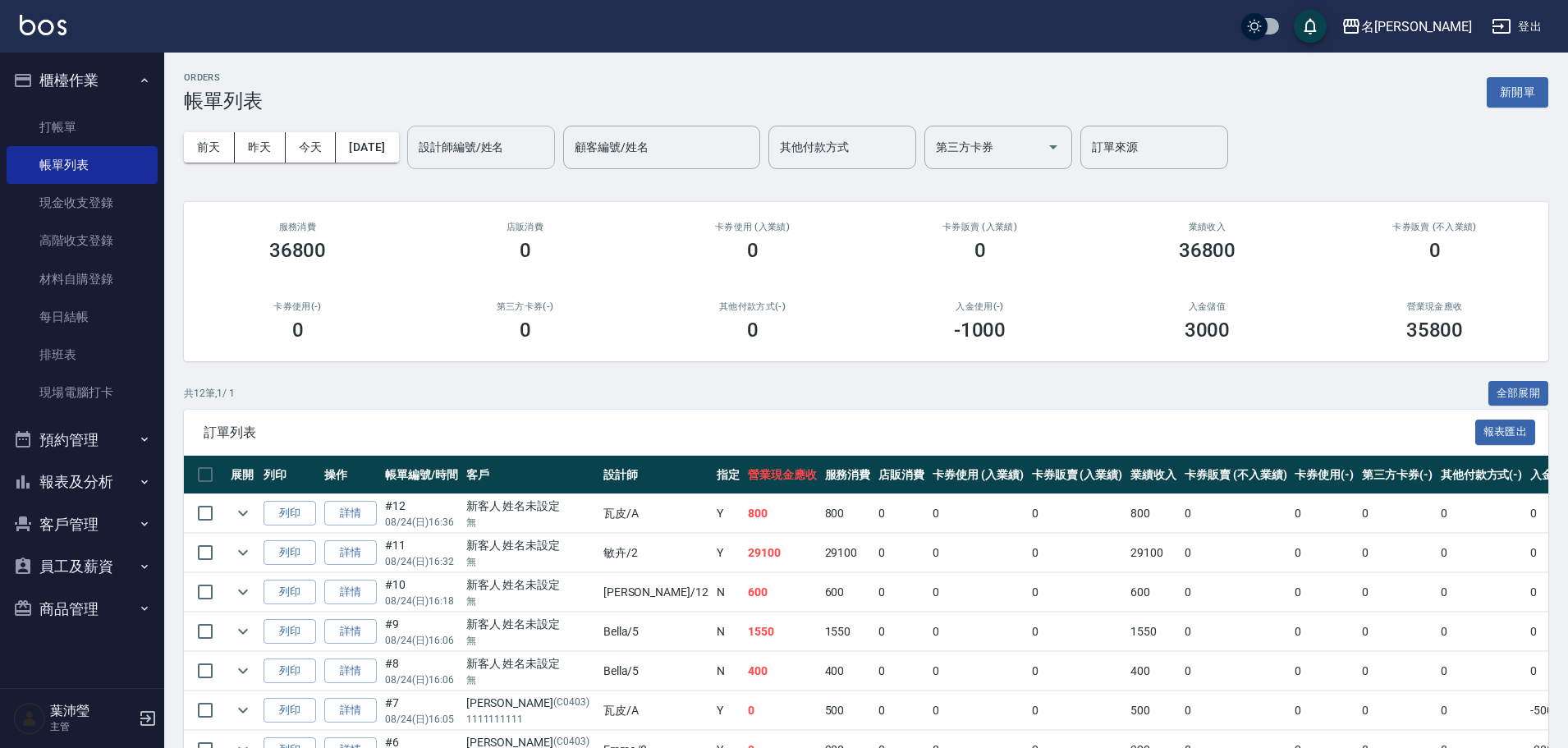
click at [485, 156] on input "設計師編號/姓名" at bounding box center [481, 147] width 133 height 29
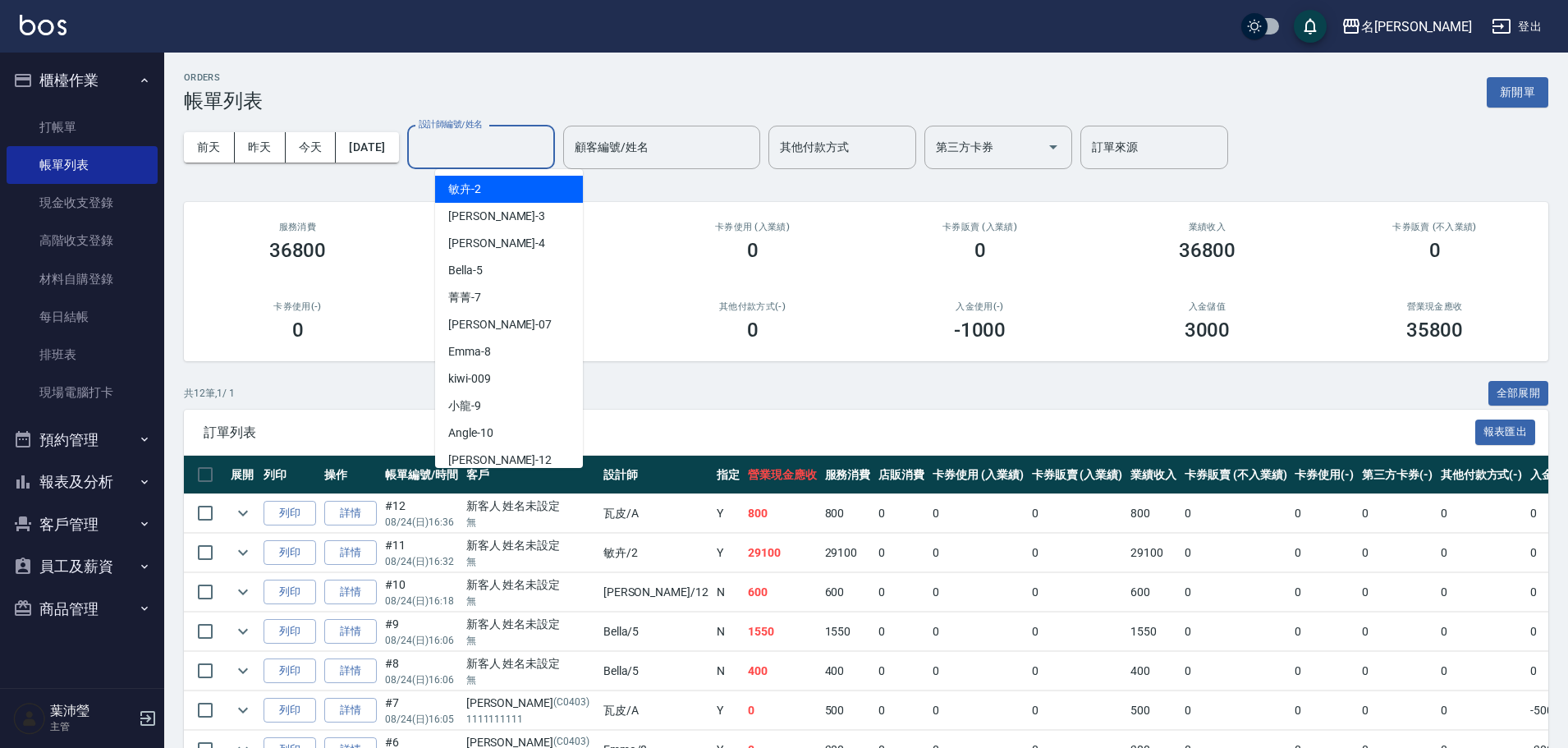
click at [495, 184] on div "敏卉 -2" at bounding box center [509, 189] width 148 height 27
type input "敏卉-2"
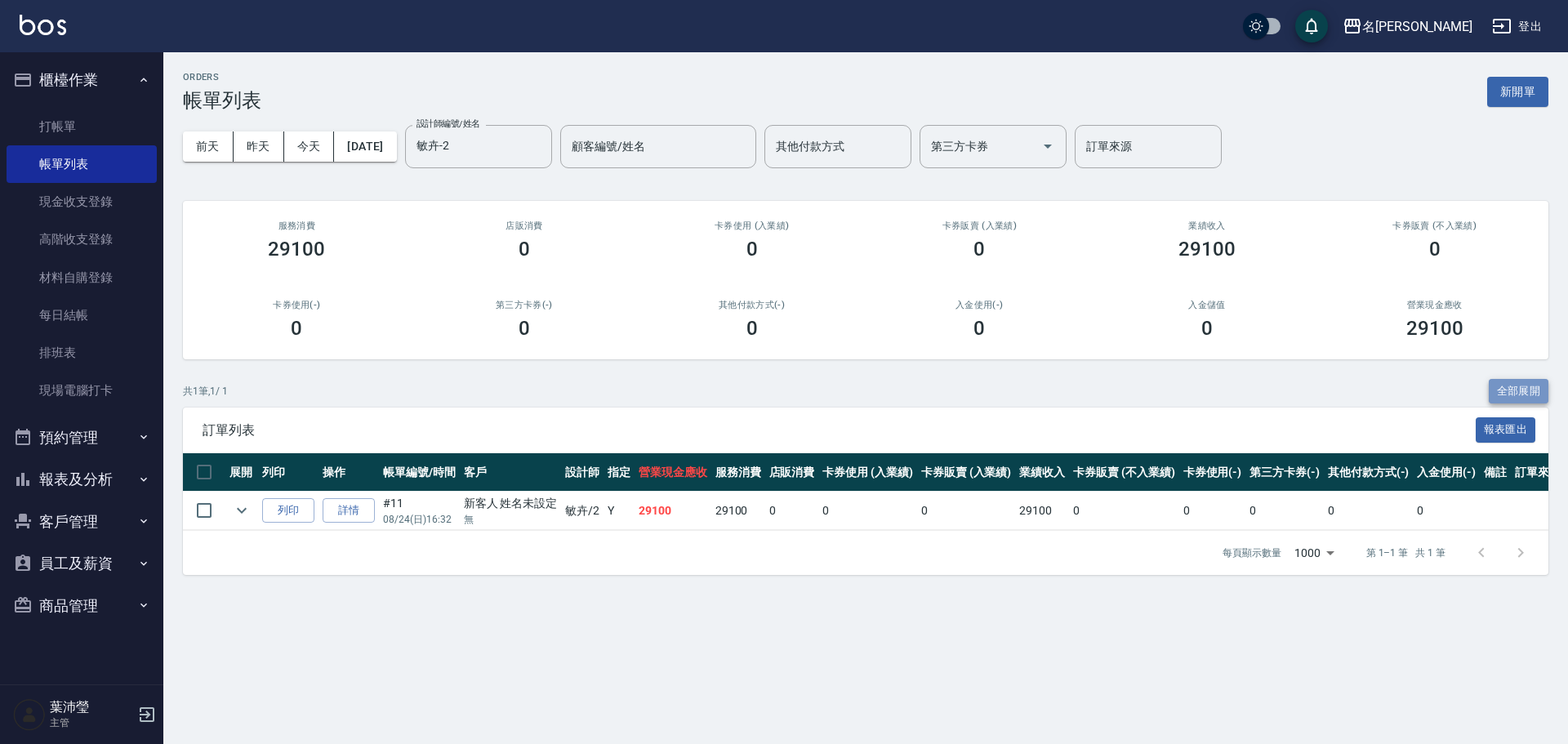
click at [1509, 393] on button "全部展開" at bounding box center [1519, 392] width 60 height 25
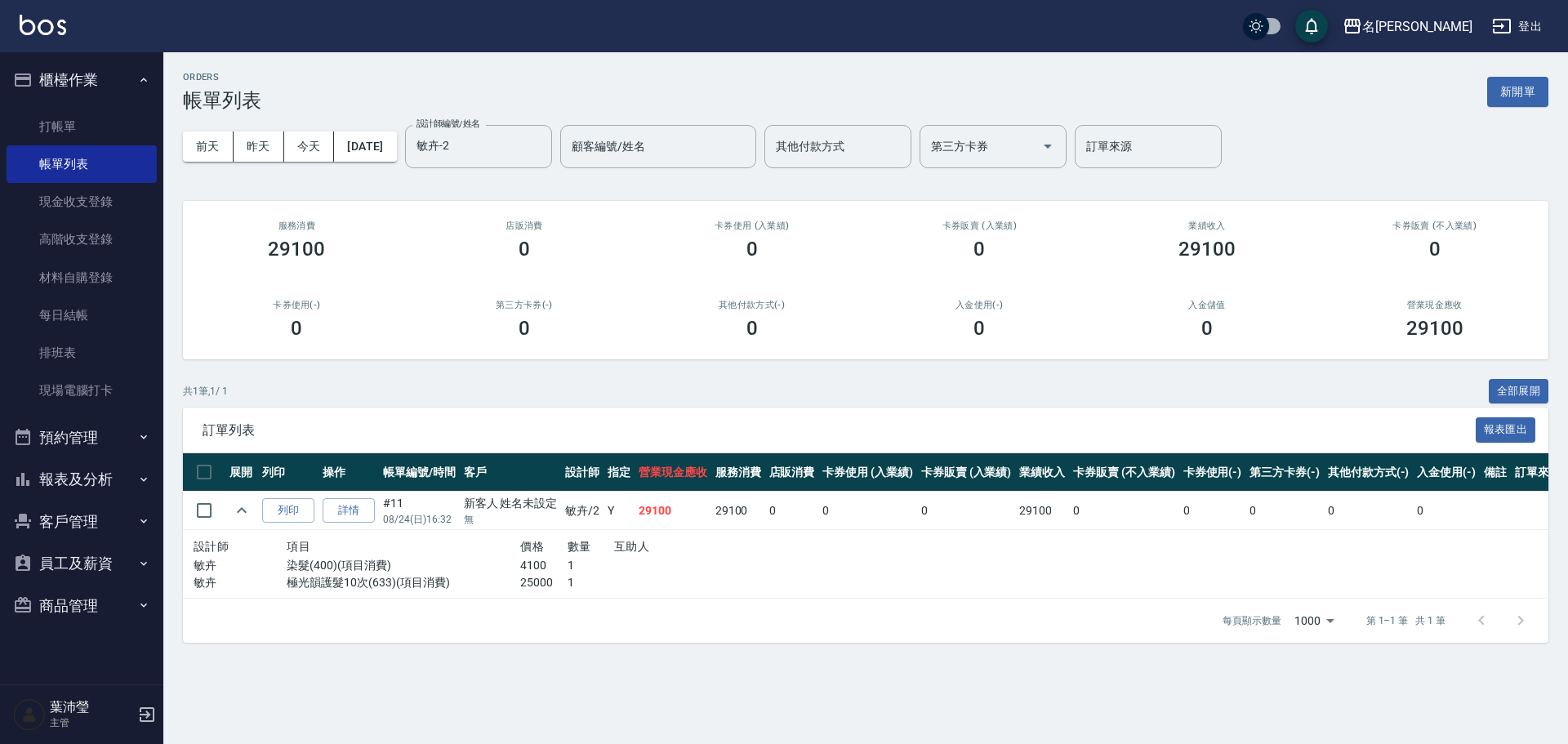
click at [90, 479] on button "報表及分析" at bounding box center [81, 479] width 150 height 43
click at [78, 527] on link "報表目錄" at bounding box center [81, 525] width 150 height 38
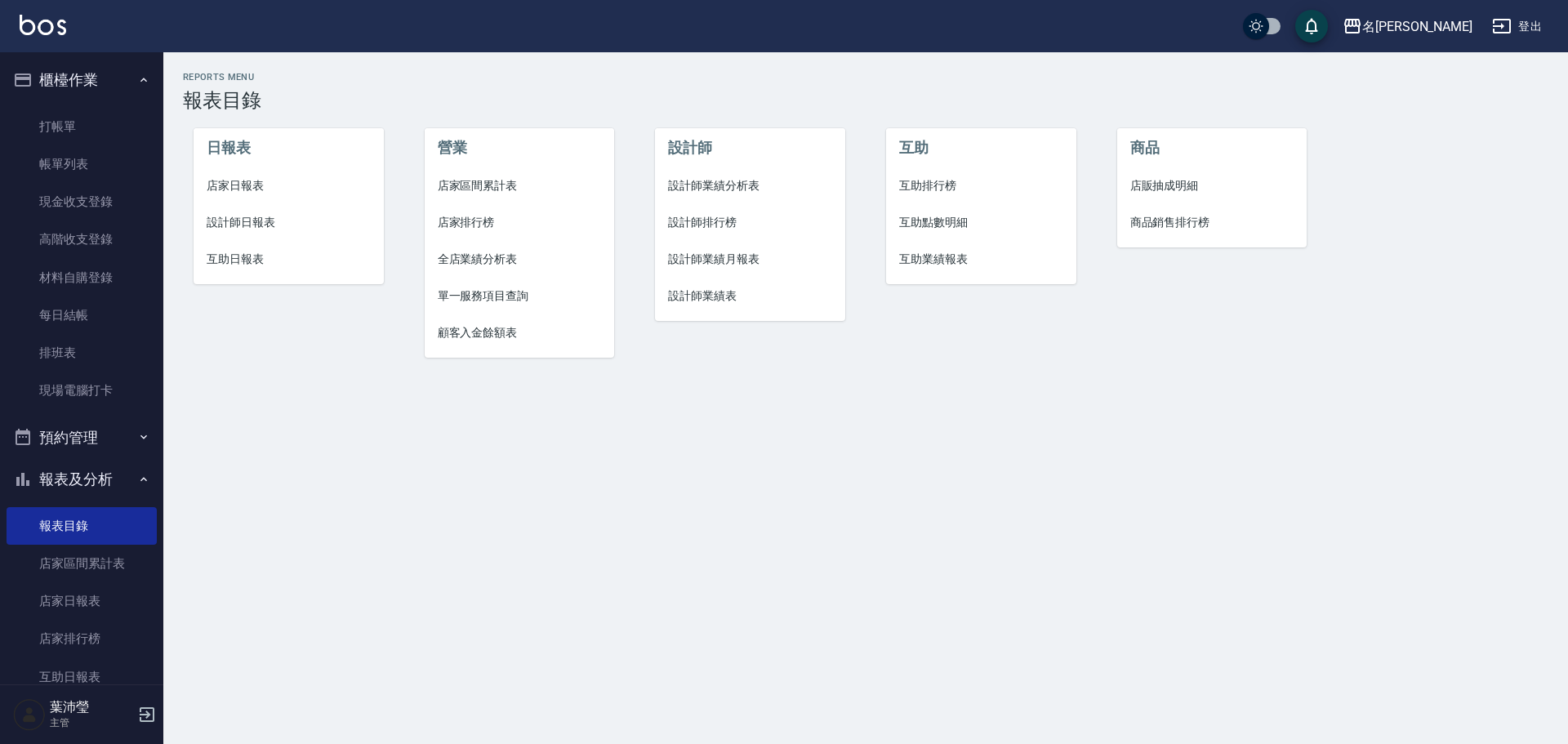
click at [266, 219] on span "設計師日報表" at bounding box center [288, 223] width 164 height 17
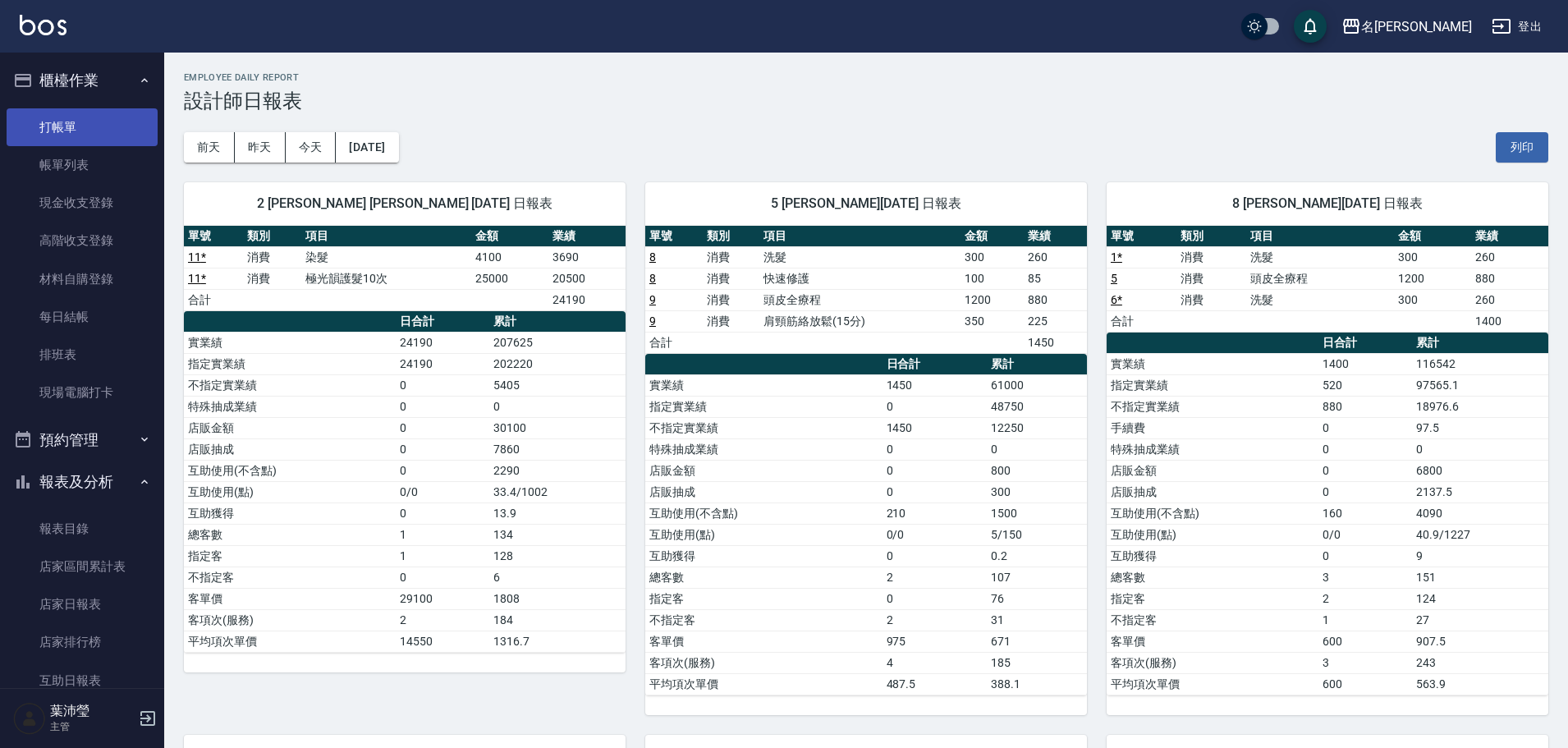
click at [121, 134] on link "打帳單" at bounding box center [82, 127] width 151 height 38
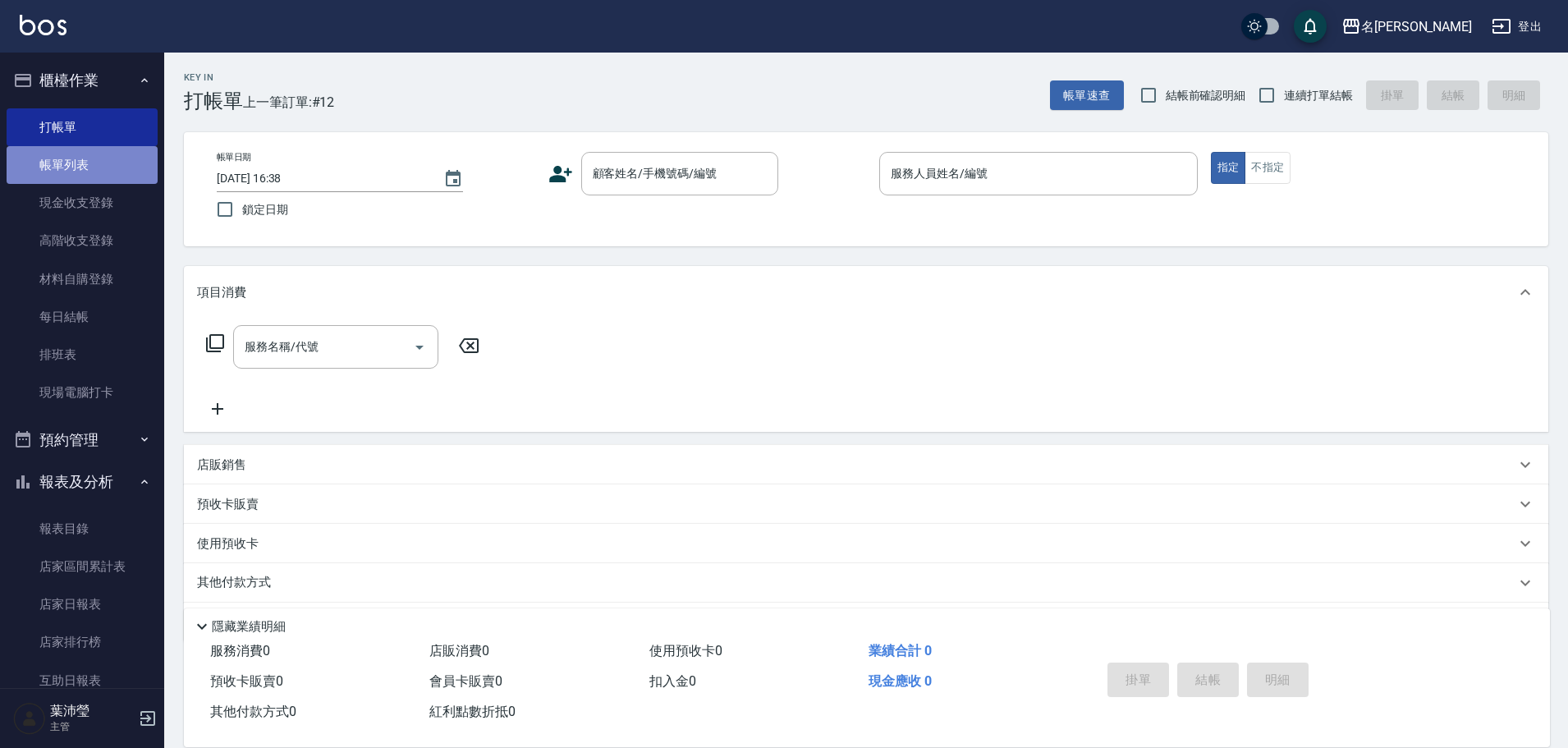
click at [95, 171] on link "帳單列表" at bounding box center [82, 164] width 151 height 38
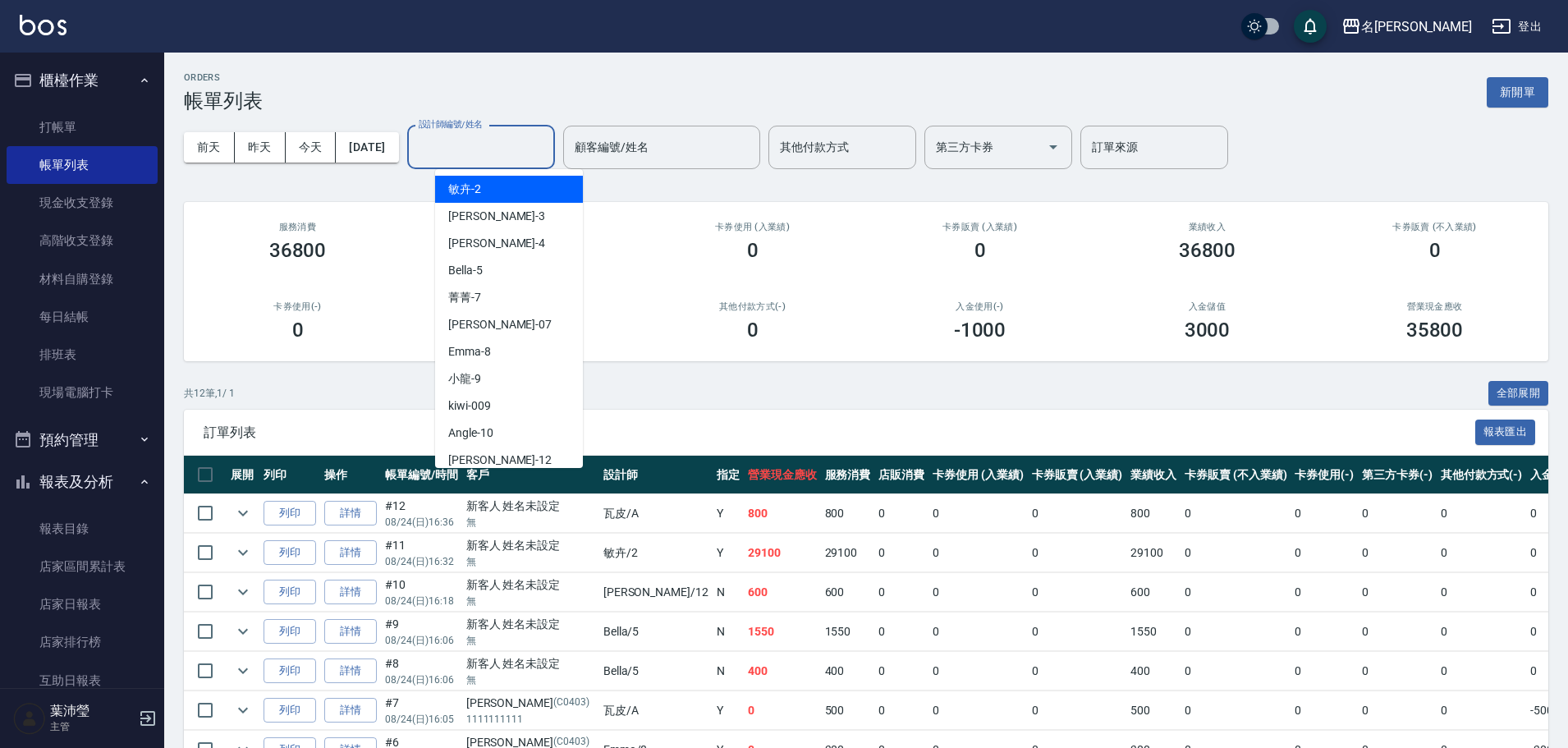
click at [487, 154] on input "設計師編號/姓名" at bounding box center [481, 147] width 133 height 29
click at [495, 187] on div "敏卉 -2" at bounding box center [509, 189] width 148 height 27
type input "敏卉-2"
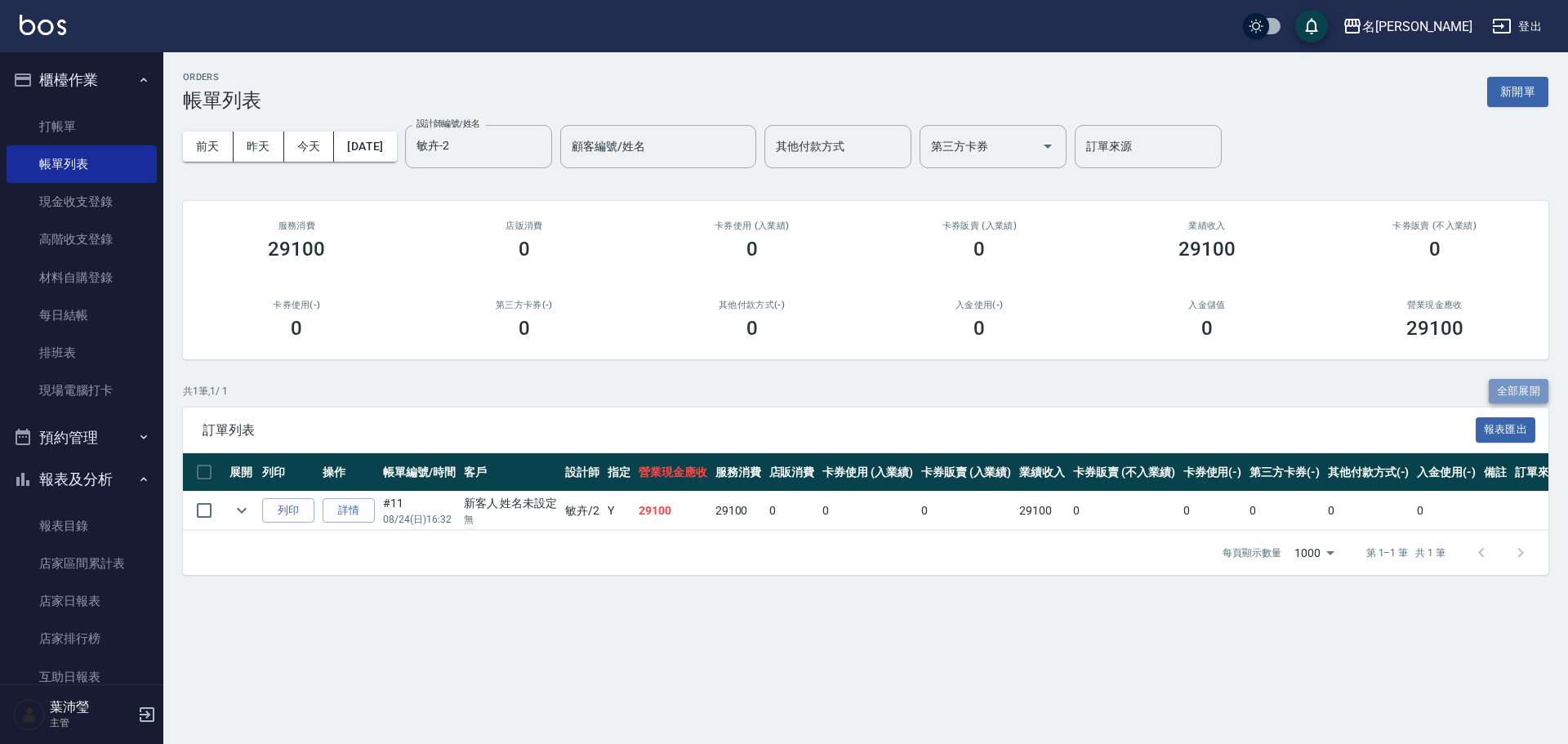
click at [1505, 385] on button "全部展開" at bounding box center [1519, 392] width 60 height 25
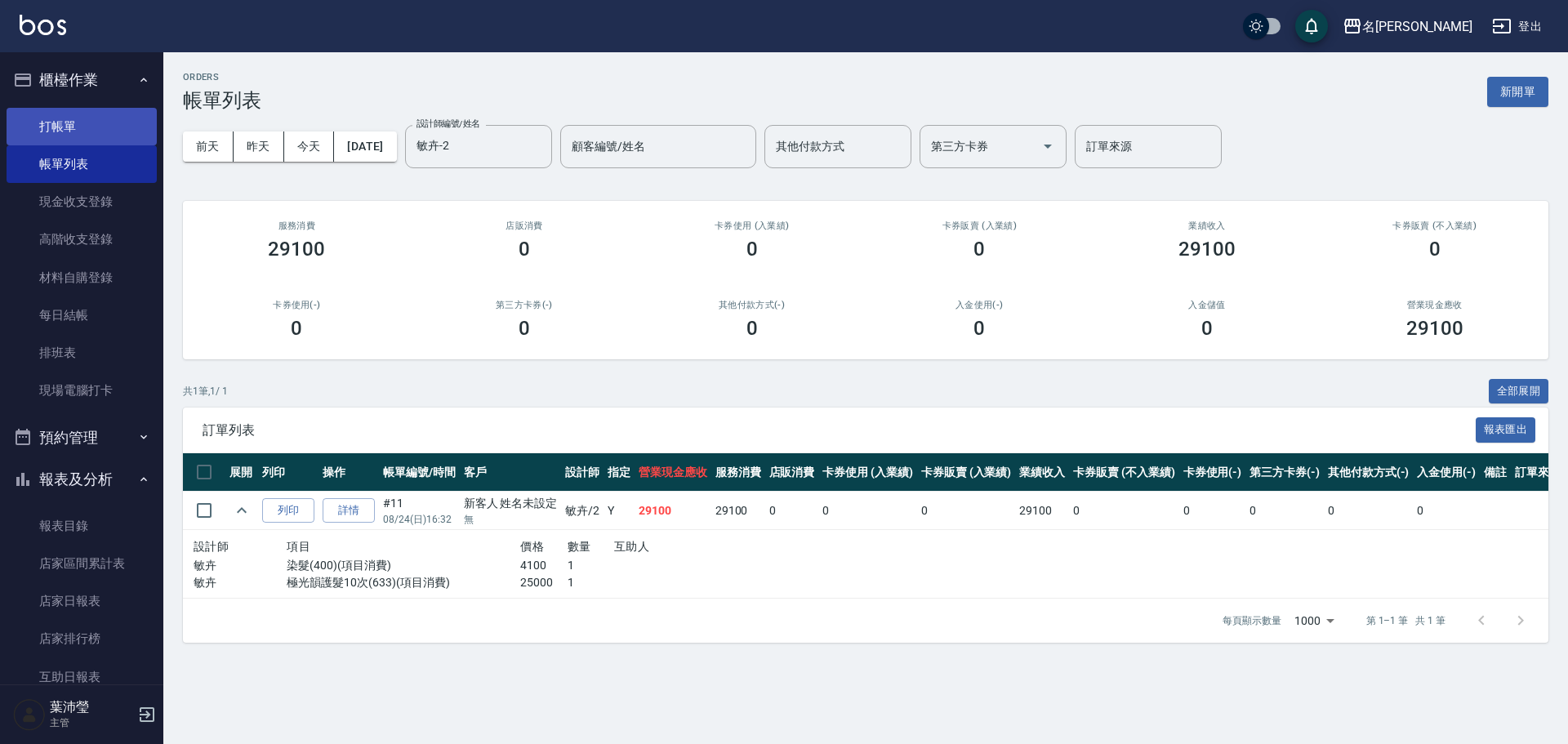
click at [77, 129] on link "打帳單" at bounding box center [81, 126] width 150 height 38
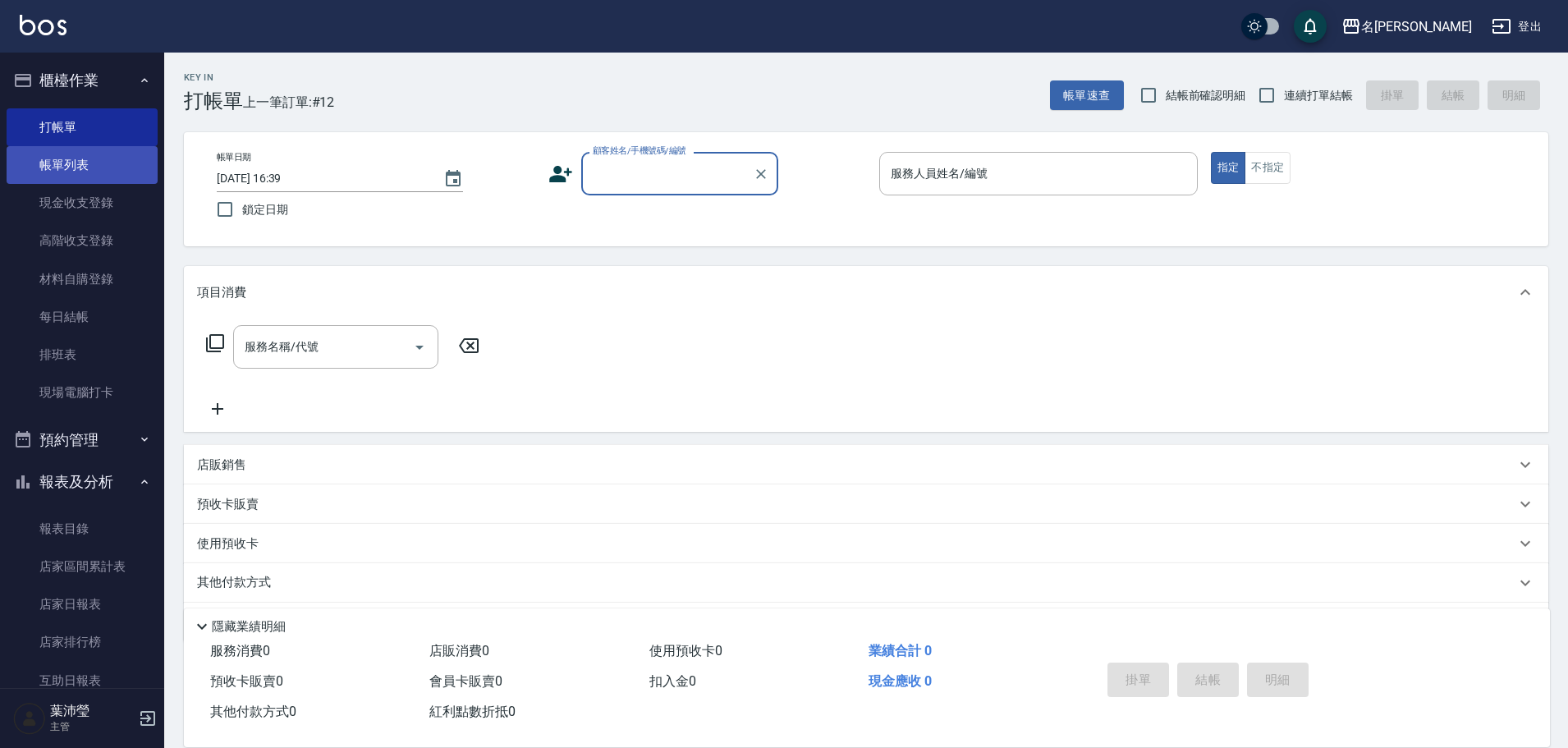
click at [97, 172] on link "帳單列表" at bounding box center [82, 164] width 151 height 38
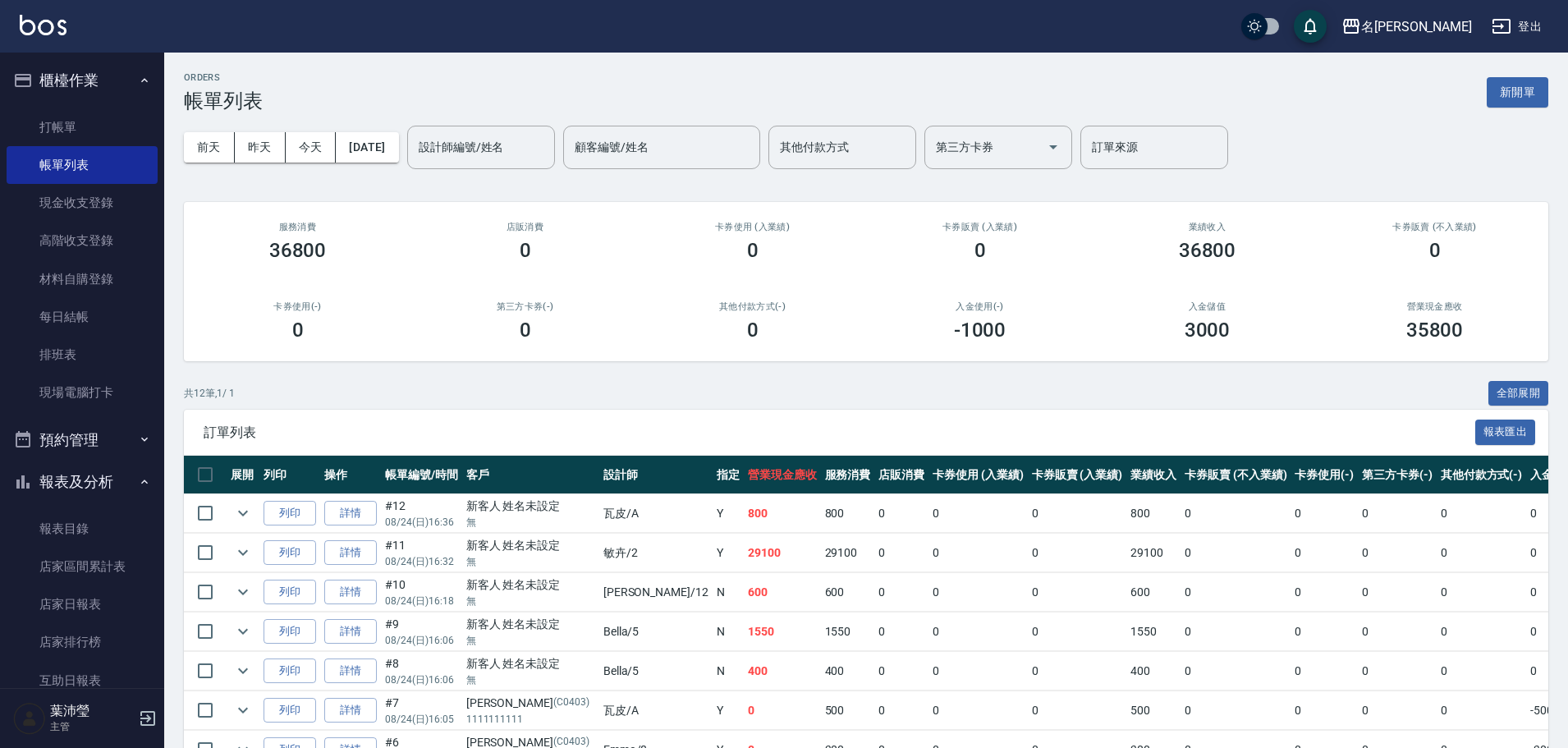
click at [1513, 111] on div "ORDERS 帳單列表 新開單" at bounding box center [865, 92] width 1364 height 40
click at [1530, 94] on button "新開單" at bounding box center [1518, 92] width 61 height 31
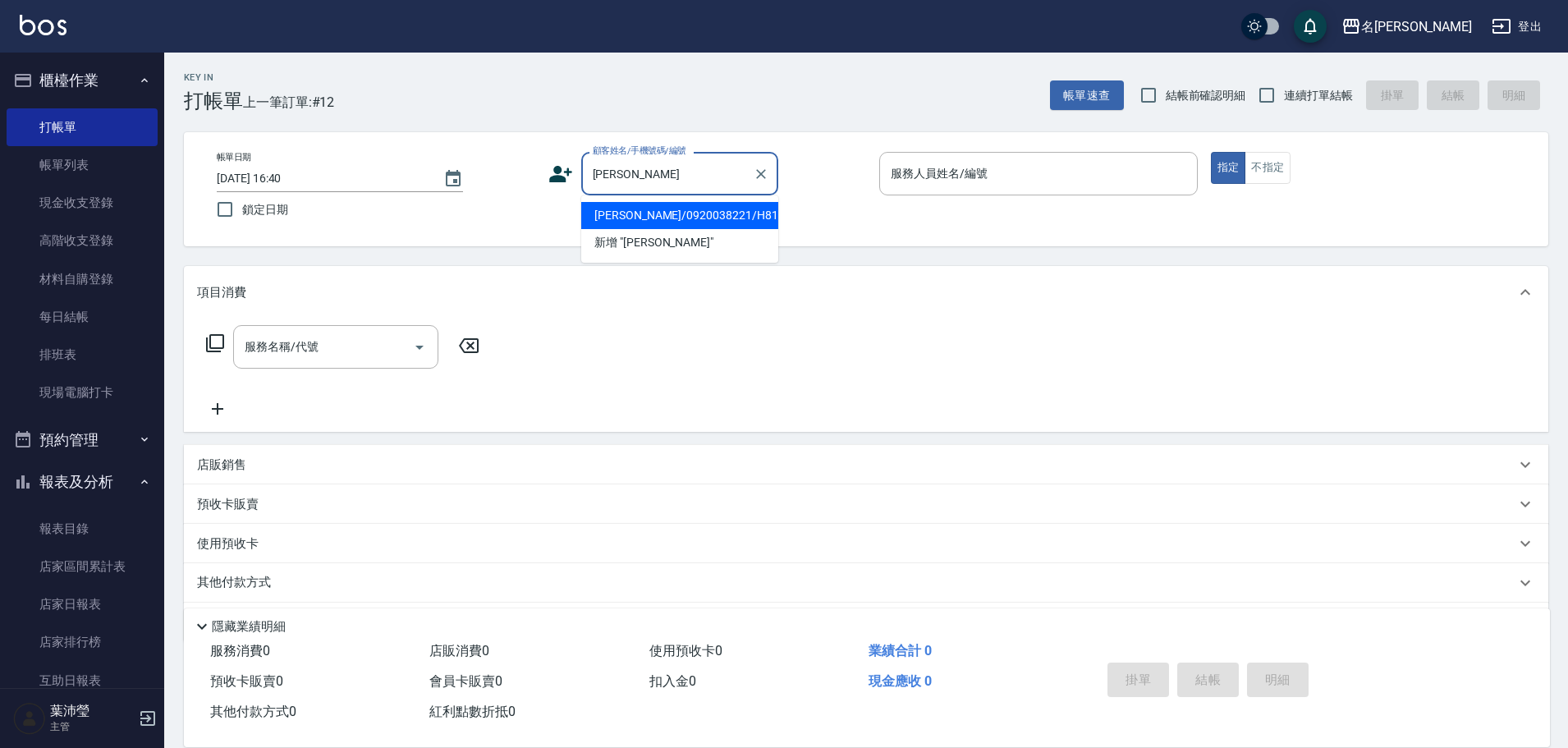
click at [682, 211] on li "[PERSON_NAME]/0920038221/H8161" at bounding box center [680, 215] width 197 height 27
type input "[PERSON_NAME]/0920038221/H8161"
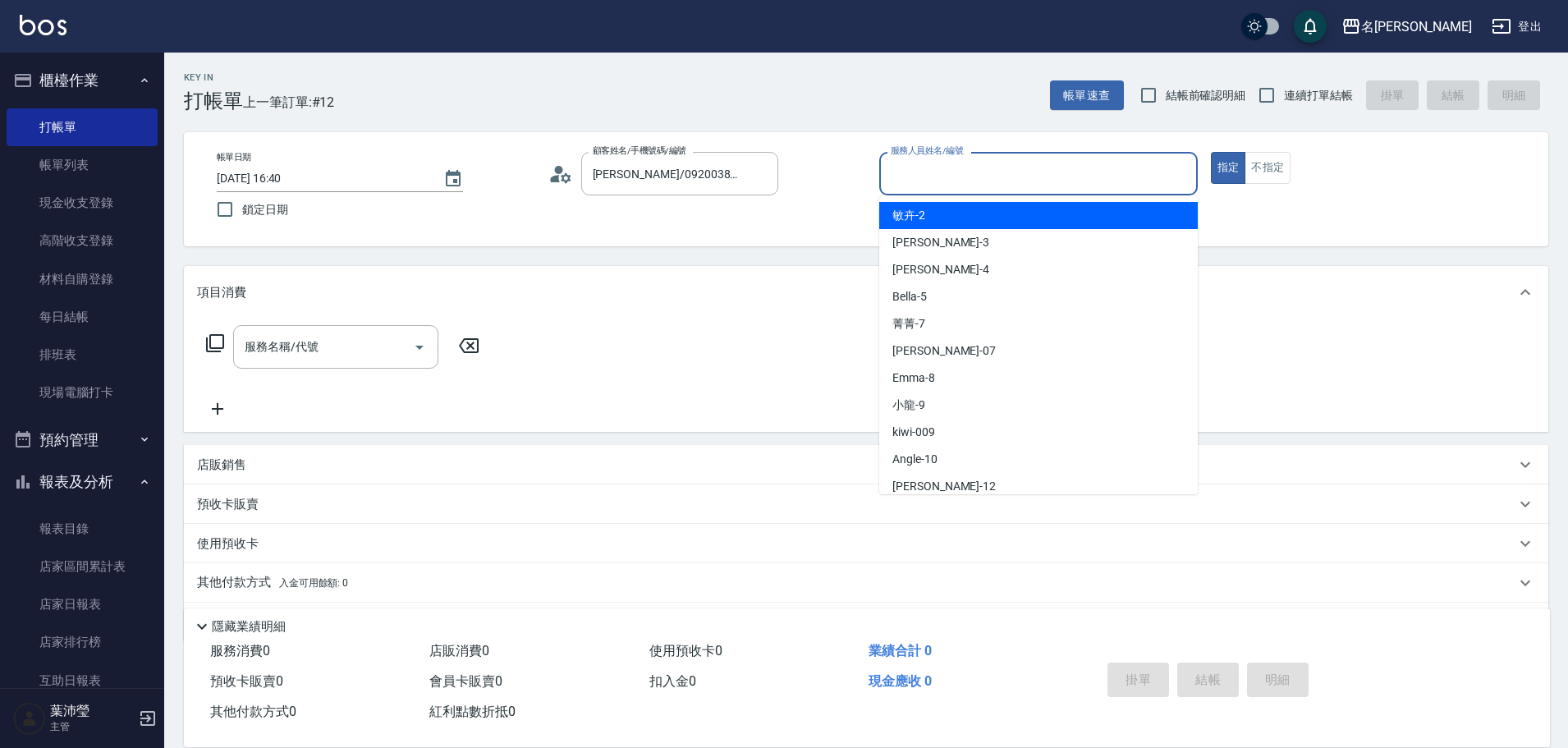
click at [893, 185] on input "服務人員姓名/編號" at bounding box center [1038, 173] width 304 height 29
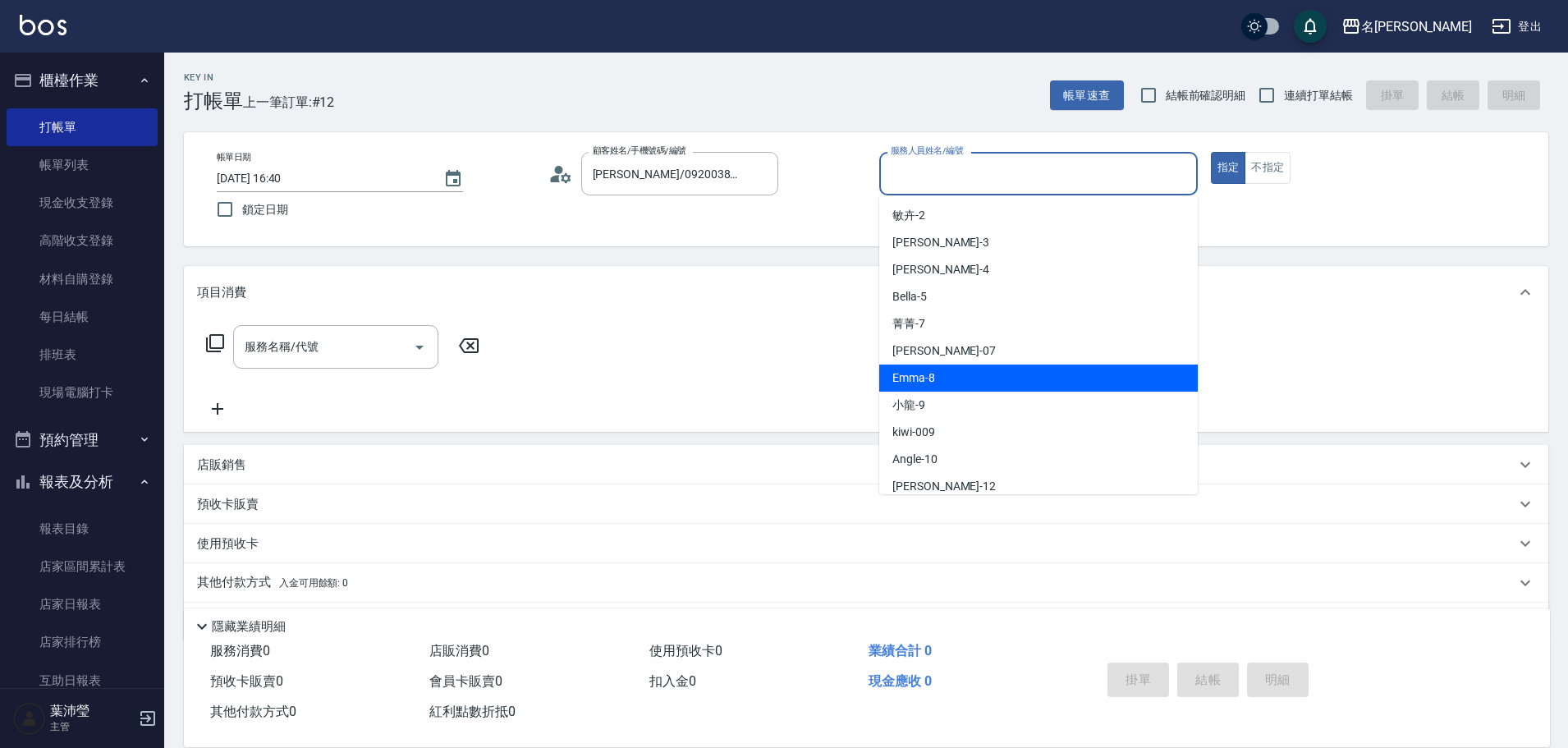
click at [966, 371] on div "Emma -8" at bounding box center [1038, 378] width 319 height 27
type input "Emma-8"
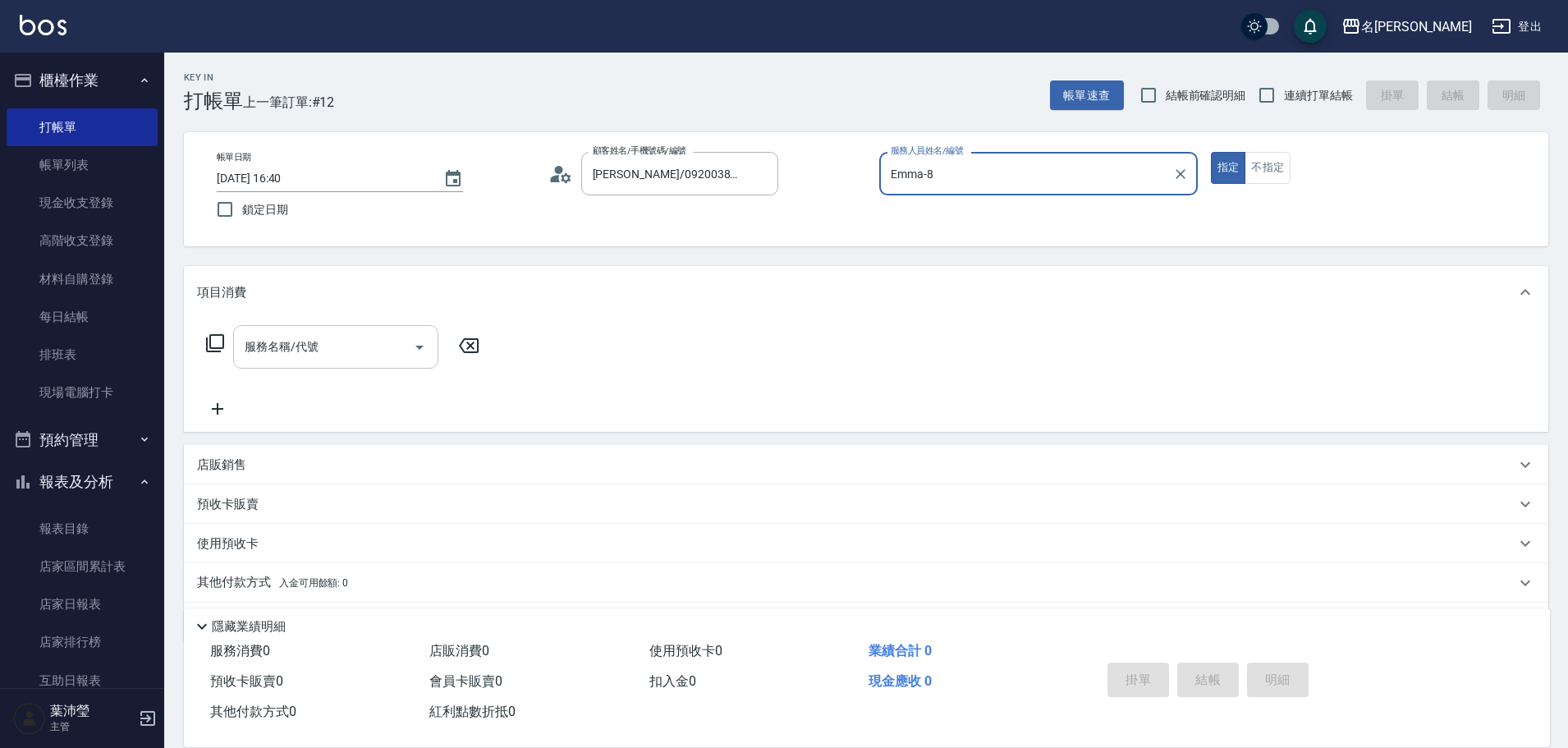
click at [354, 359] on input "服務名稱/代號" at bounding box center [323, 347] width 166 height 29
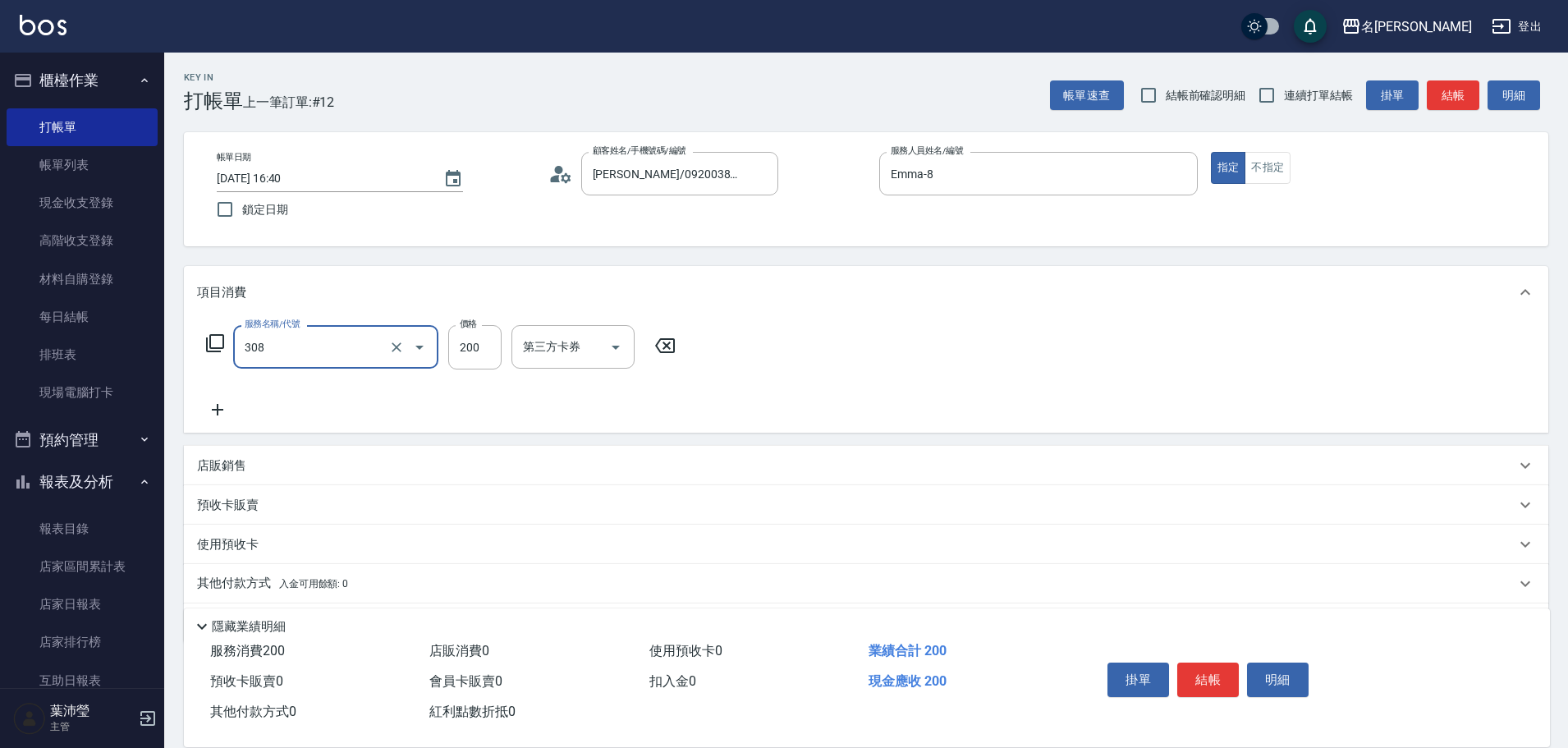
type input "學生剪髮(UP)(308)"
type input "250"
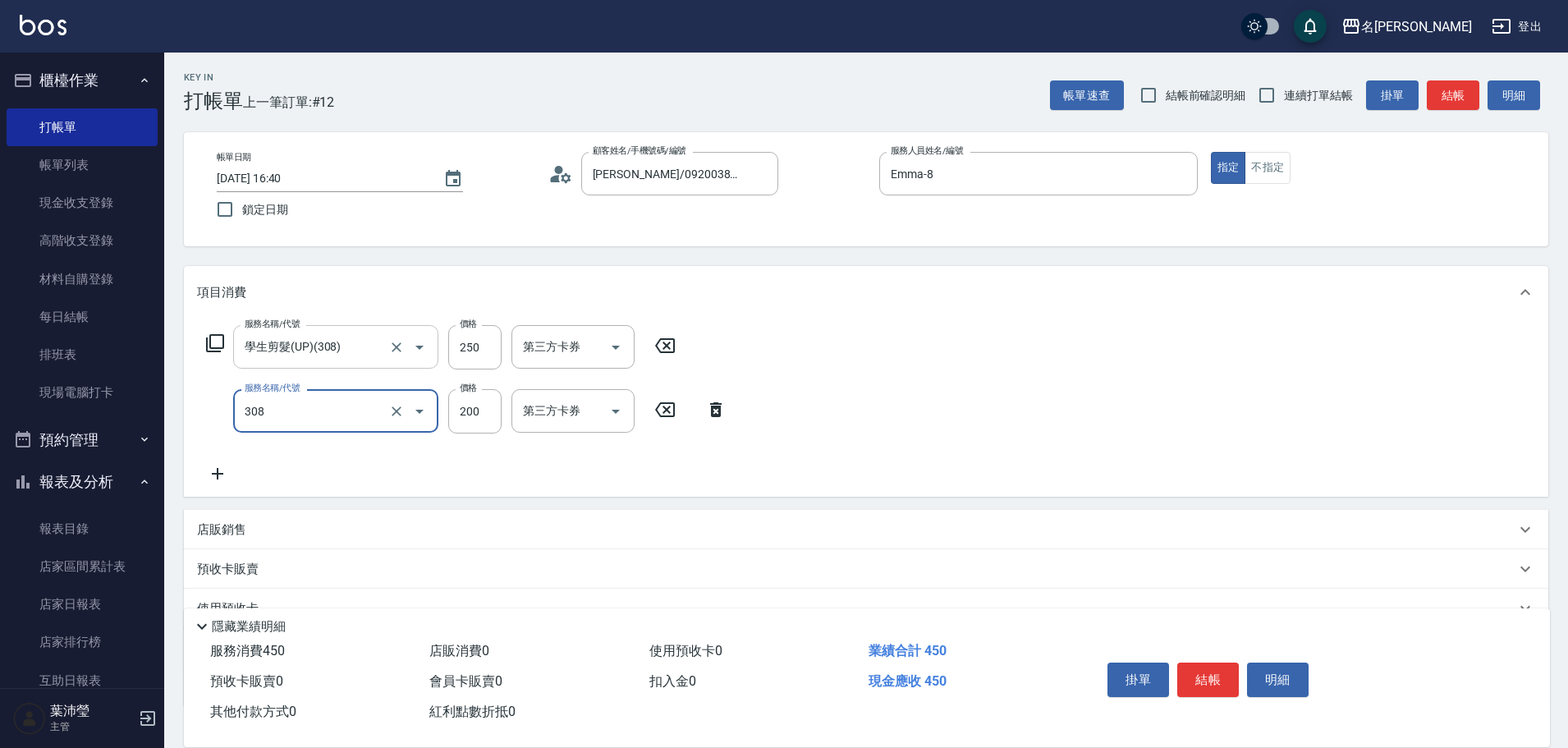
type input "學生剪髮(UP)(308)"
type input "250"
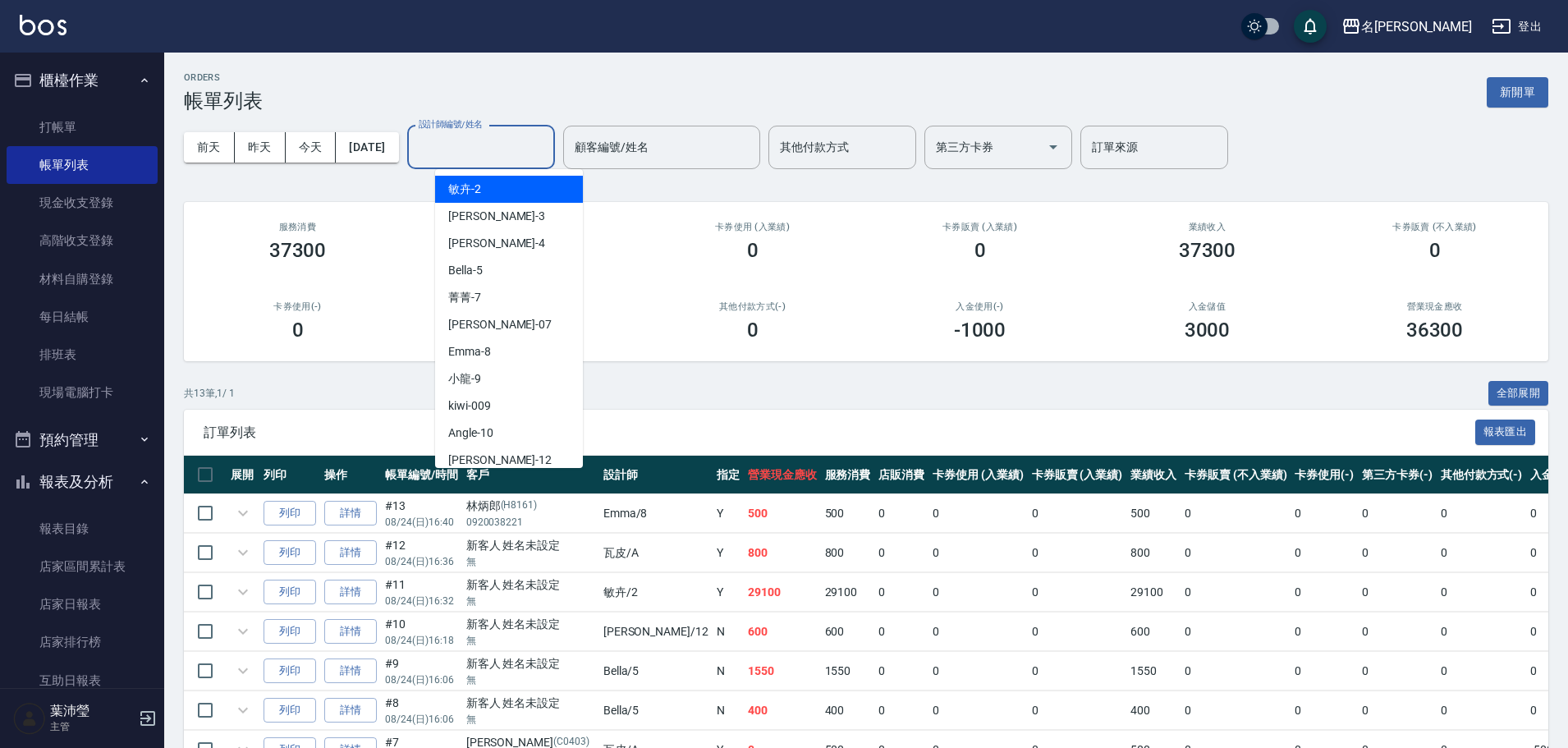
click at [471, 152] on input "設計師編號/姓名" at bounding box center [481, 147] width 133 height 29
click at [471, 358] on span "Emma -8" at bounding box center [469, 352] width 43 height 18
type input "Emma-8"
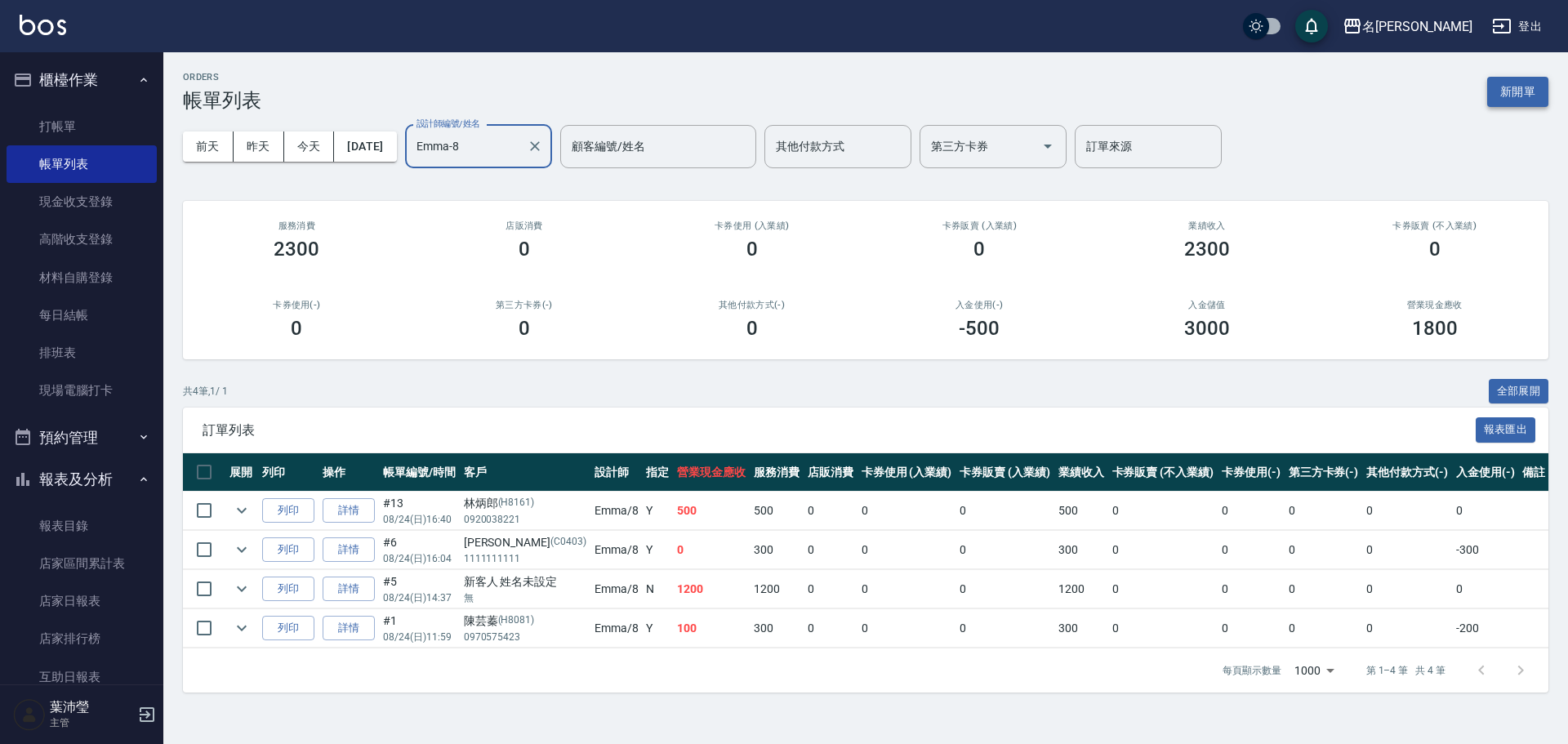
click at [1527, 81] on button "新開單" at bounding box center [1518, 92] width 61 height 31
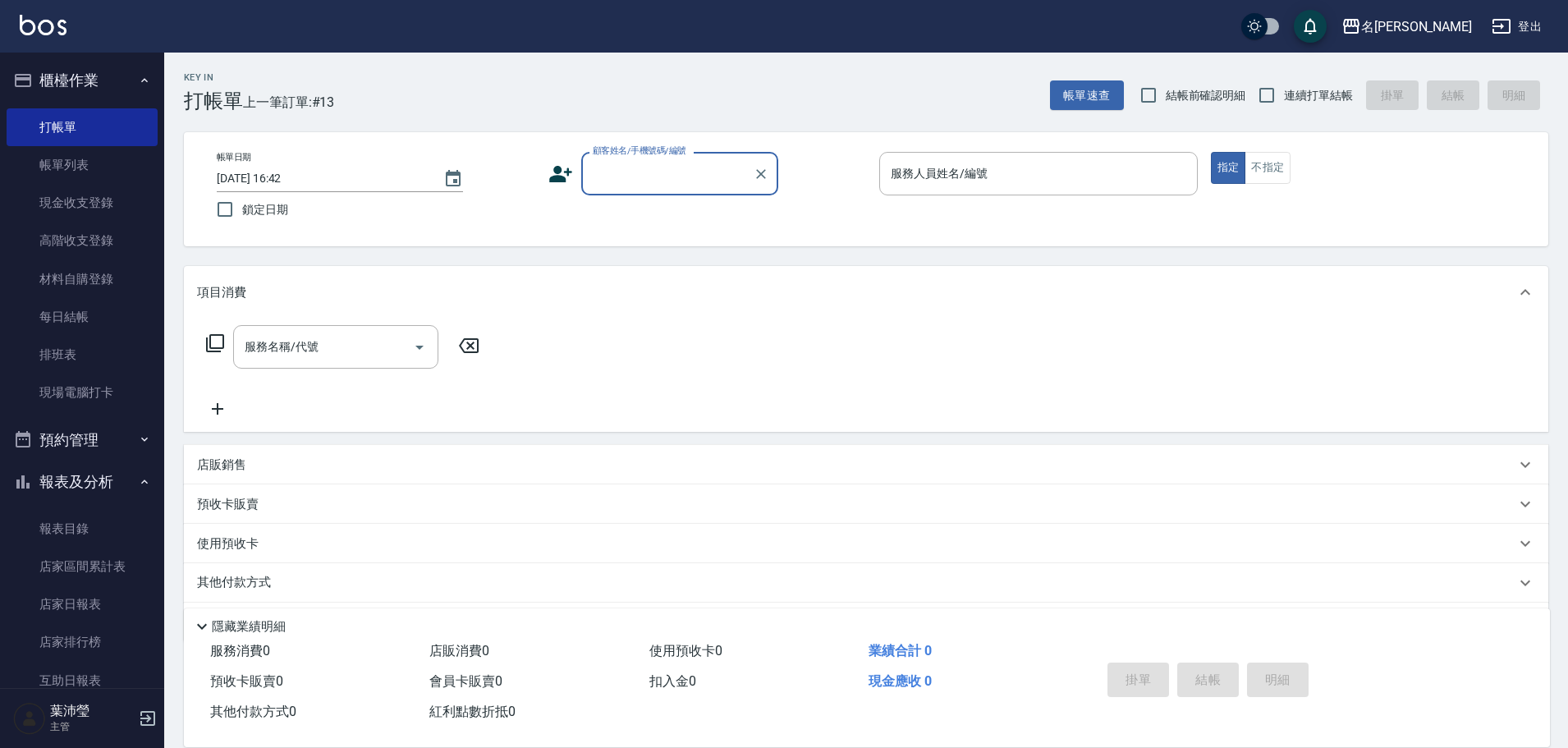
click at [648, 178] on input "顧客姓名/手機號碼/編號" at bounding box center [667, 173] width 157 height 29
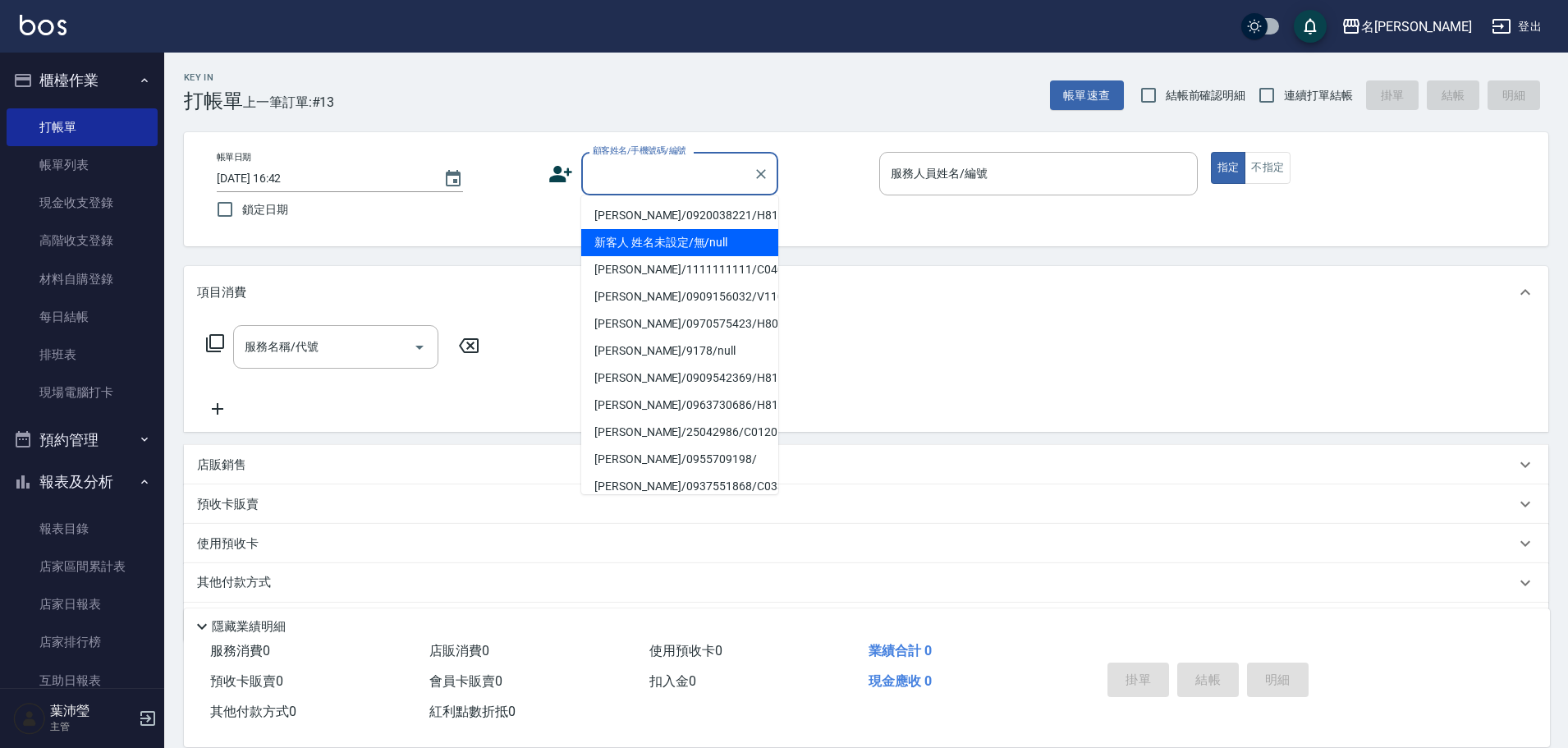
click at [675, 249] on li "新客人 姓名未設定/無/null" at bounding box center [680, 243] width 197 height 27
type input "新客人 姓名未設定/無/null"
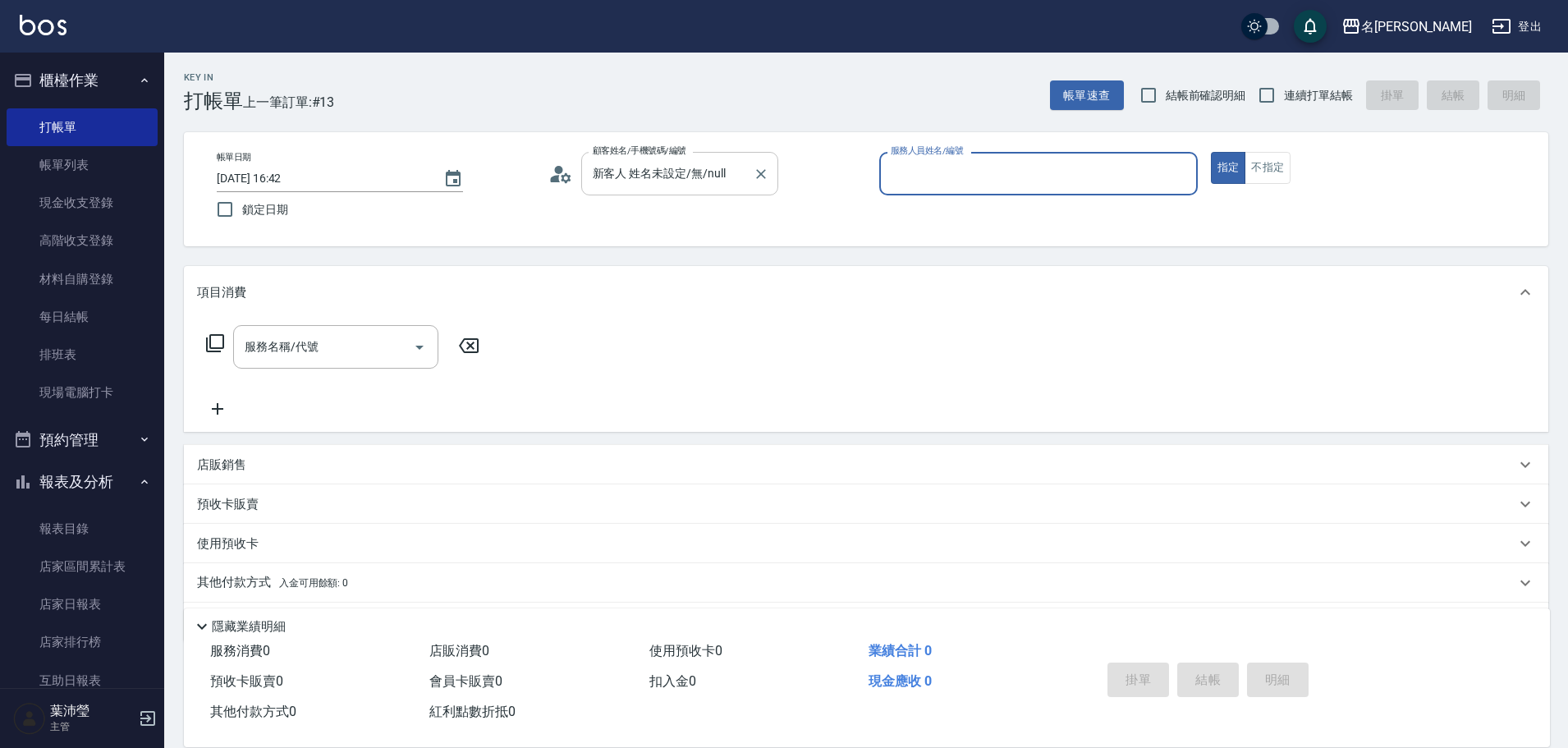
click at [749, 179] on div at bounding box center [760, 174] width 21 height 44
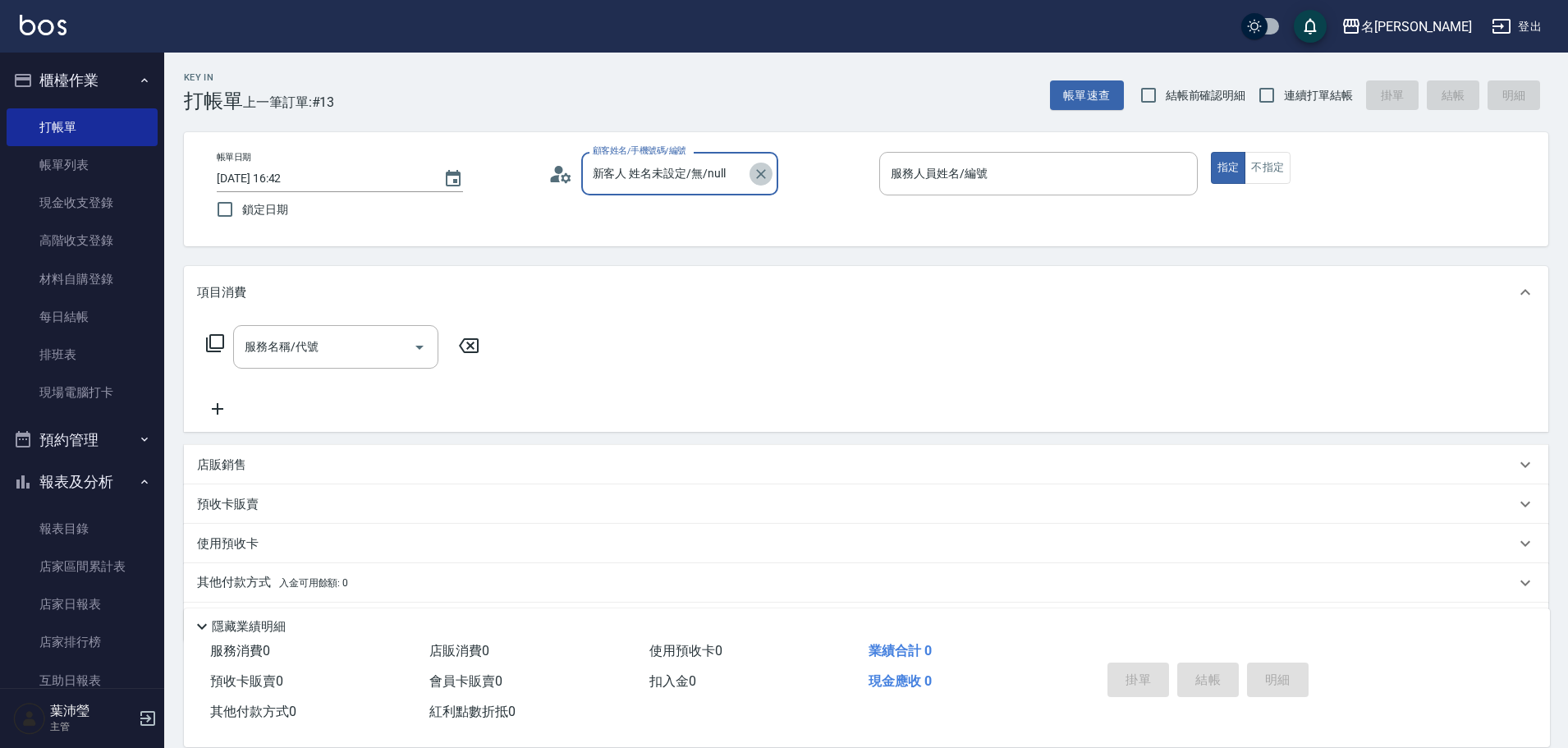
click at [757, 177] on icon "Clear" at bounding box center [761, 174] width 10 height 10
click at [711, 163] on input "顧客姓名/手機號碼/編號" at bounding box center [667, 173] width 157 height 29
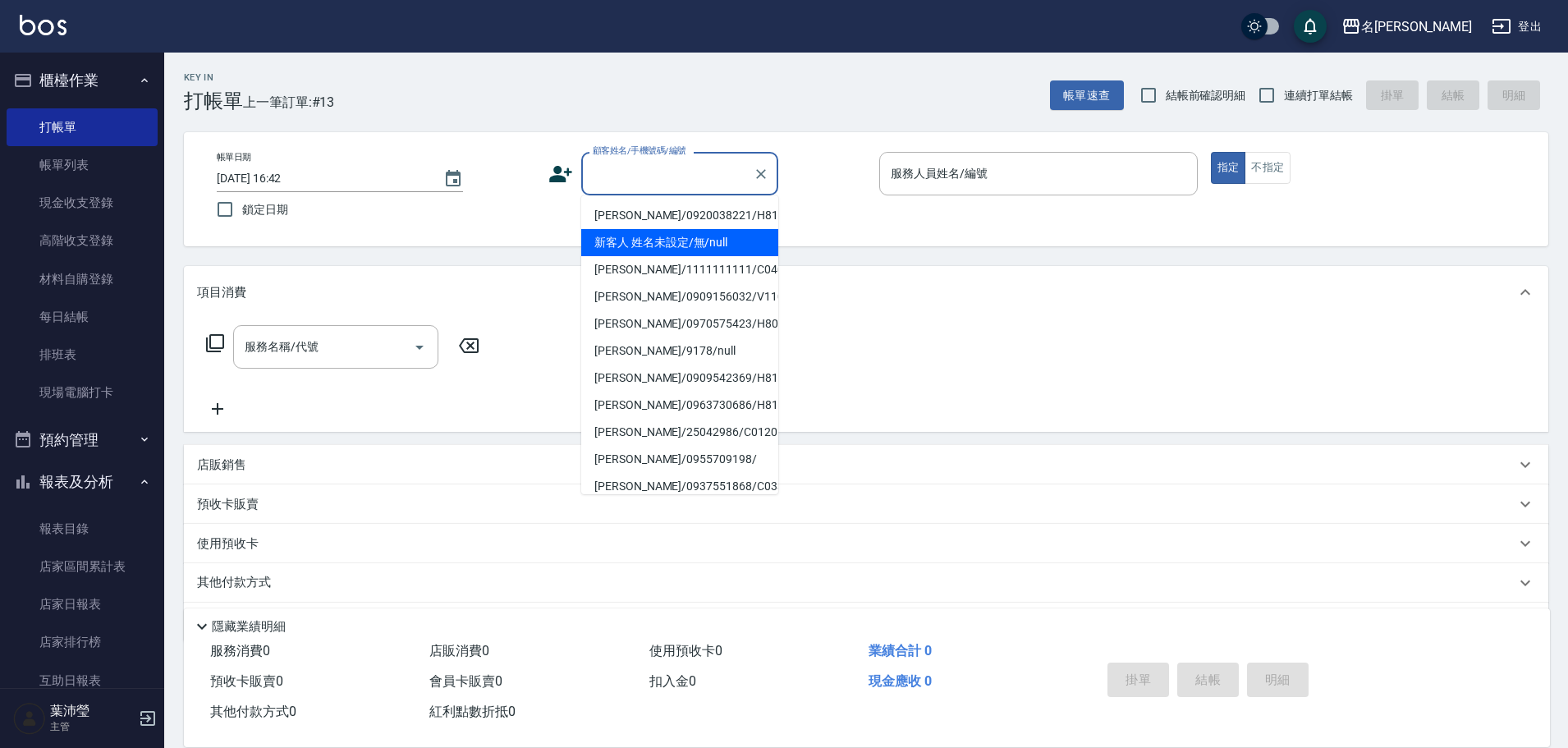
drag, startPoint x: 690, startPoint y: 236, endPoint x: 878, endPoint y: 244, distance: 188.2
click at [690, 237] on li "新客人 姓名未設定/無/null" at bounding box center [680, 243] width 197 height 27
type input "新客人 姓名未設定/無/null"
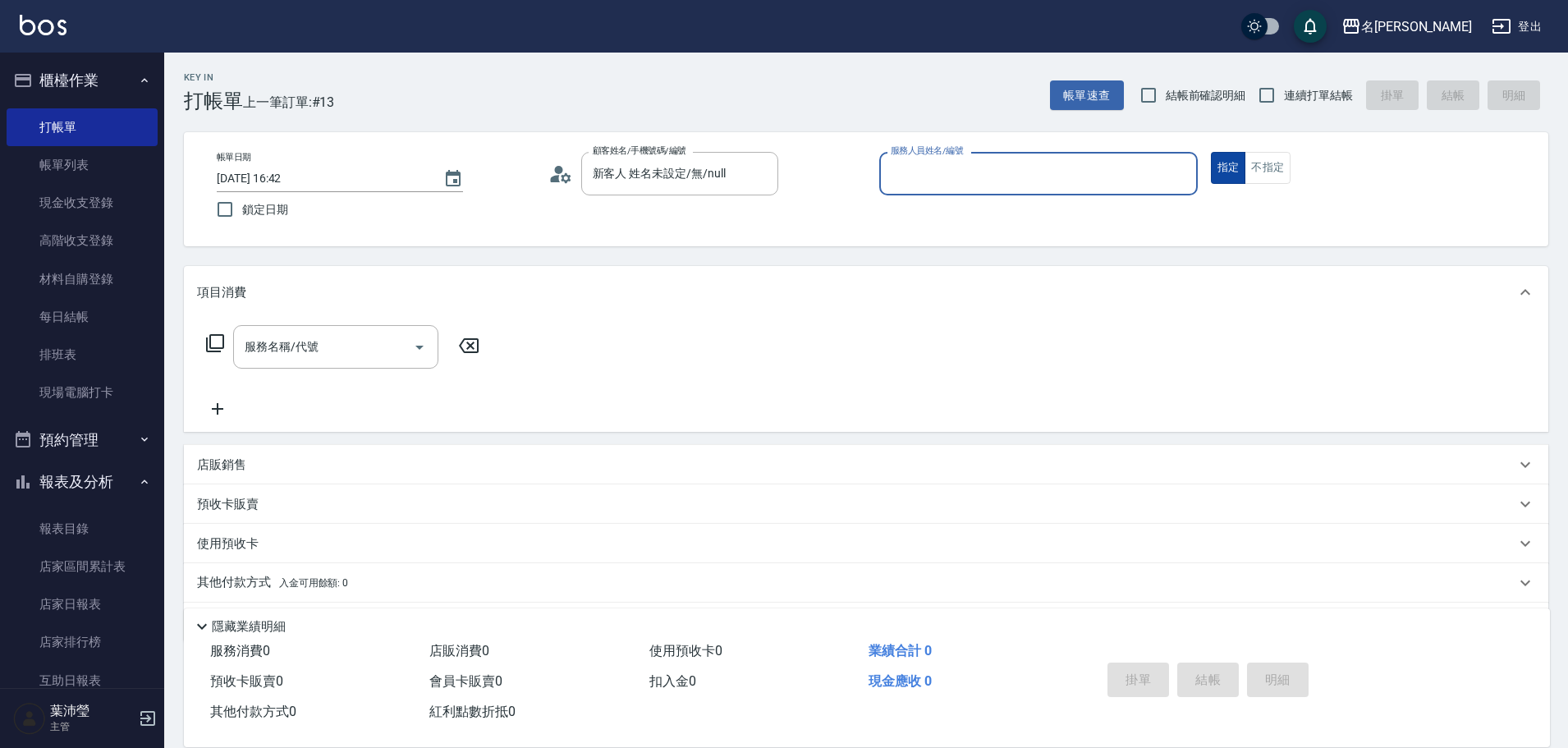
drag, startPoint x: 1280, startPoint y: 173, endPoint x: 1215, endPoint y: 173, distance: 65.0
click at [1277, 173] on button "不指定" at bounding box center [1268, 168] width 46 height 32
click at [1191, 173] on div "服務人員姓名/編號" at bounding box center [1038, 174] width 319 height 44
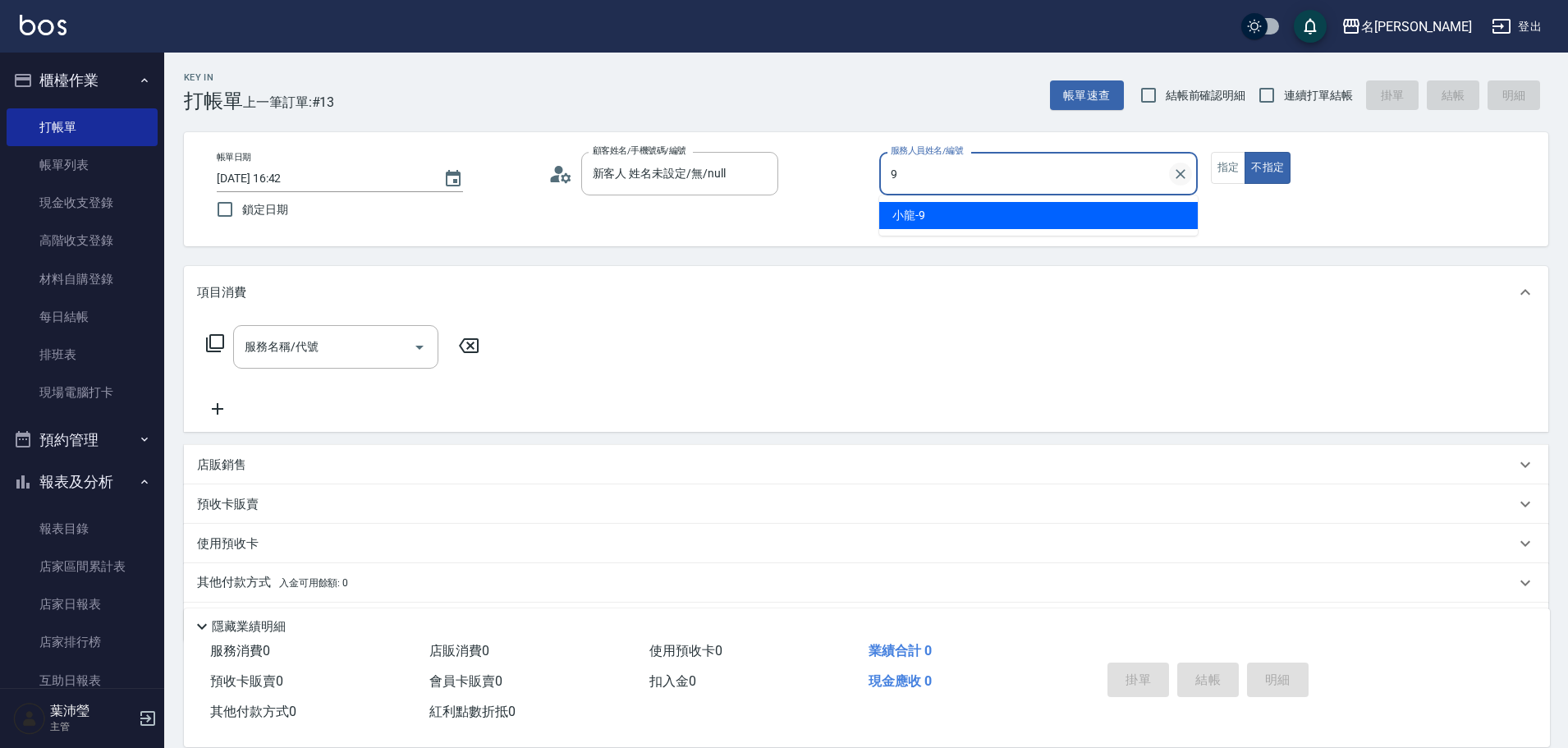
type input "小龍-9"
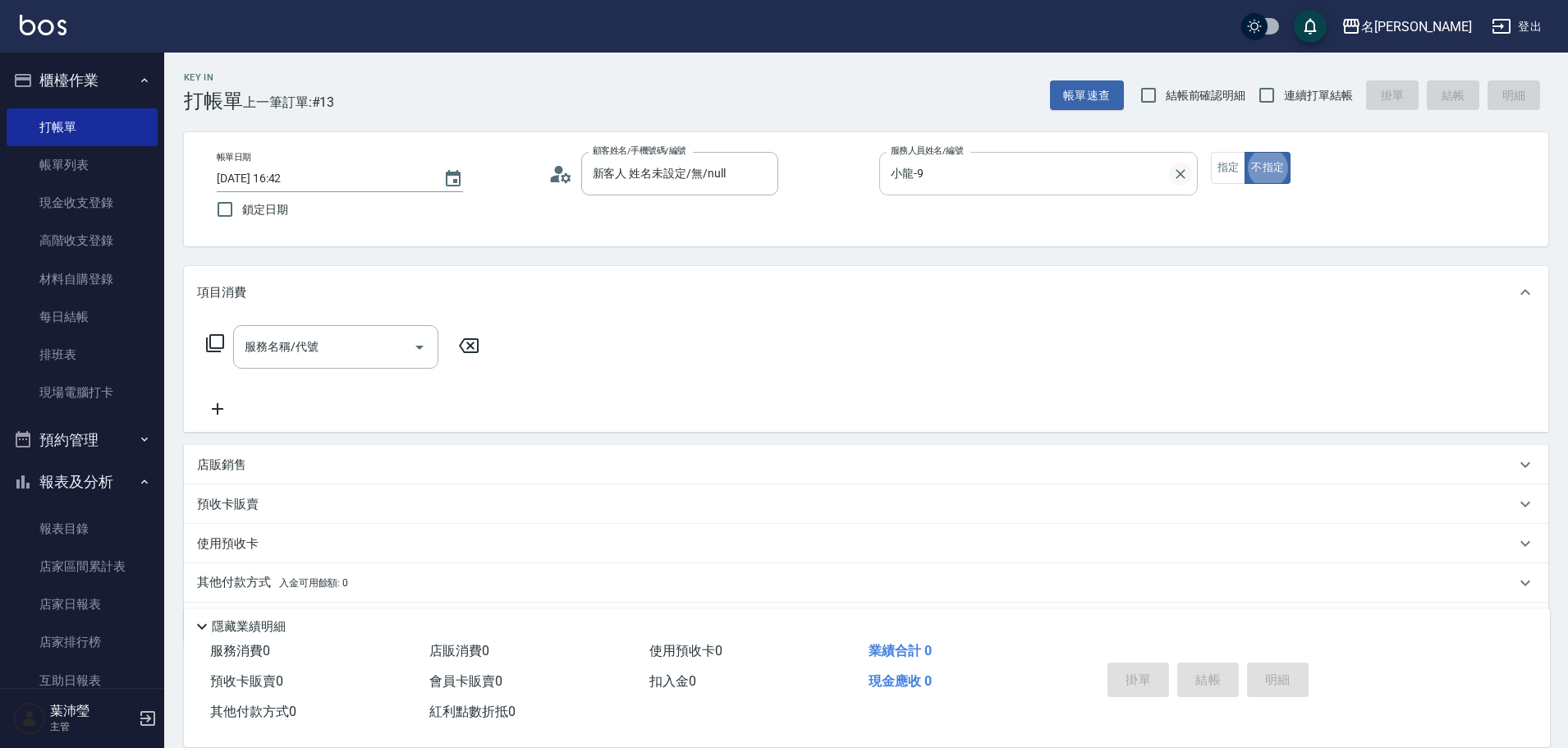
type button "false"
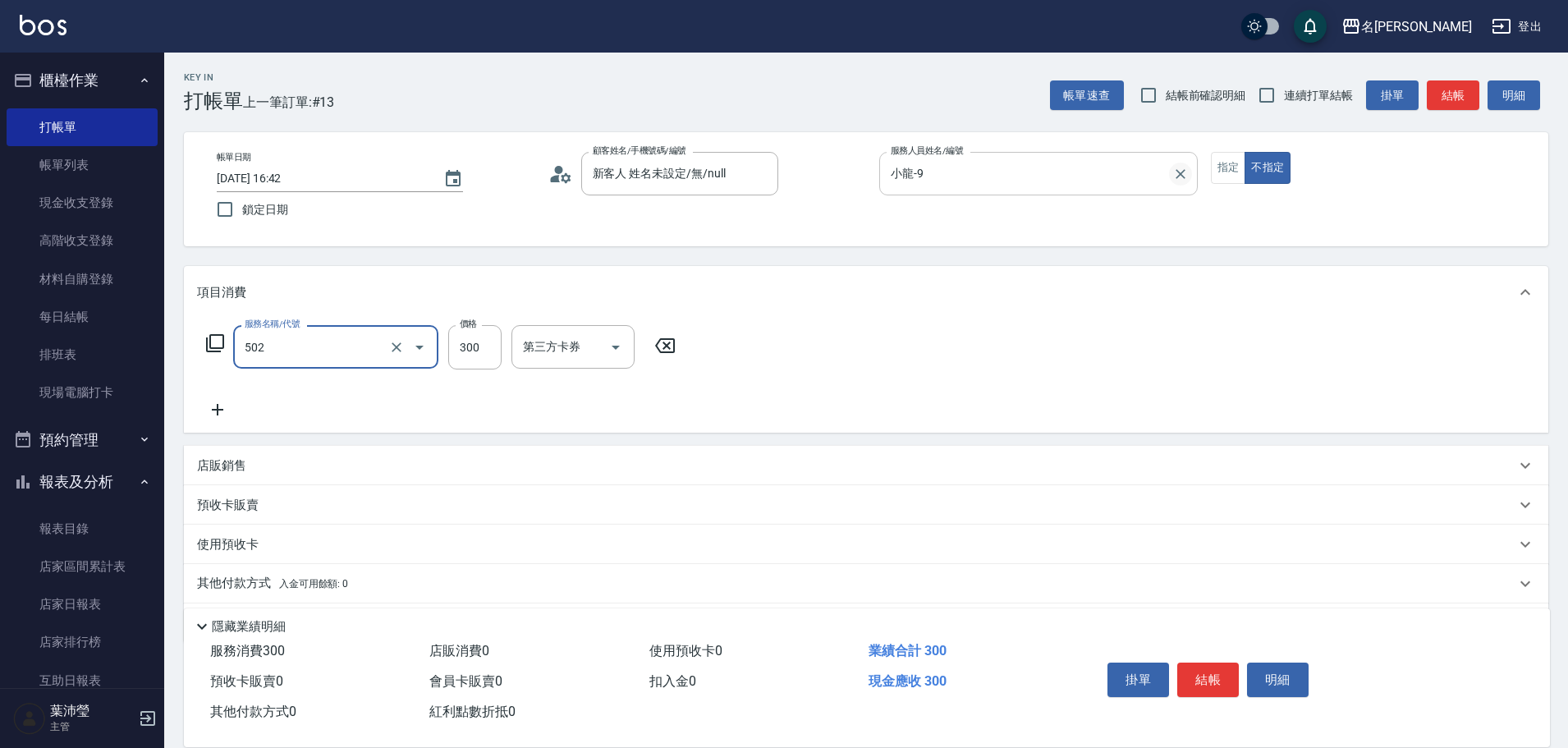
type input "洗髮(502)"
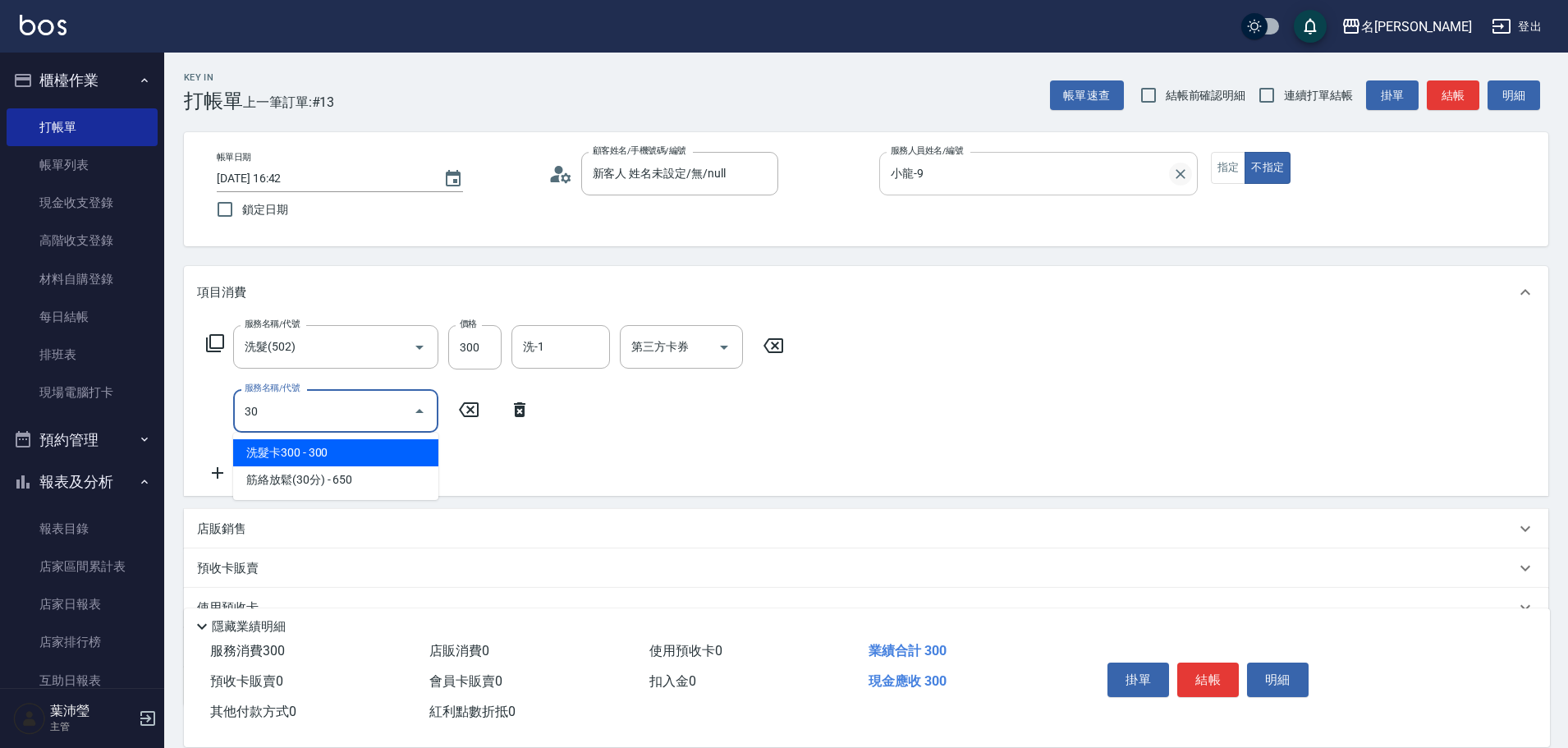
type input "305"
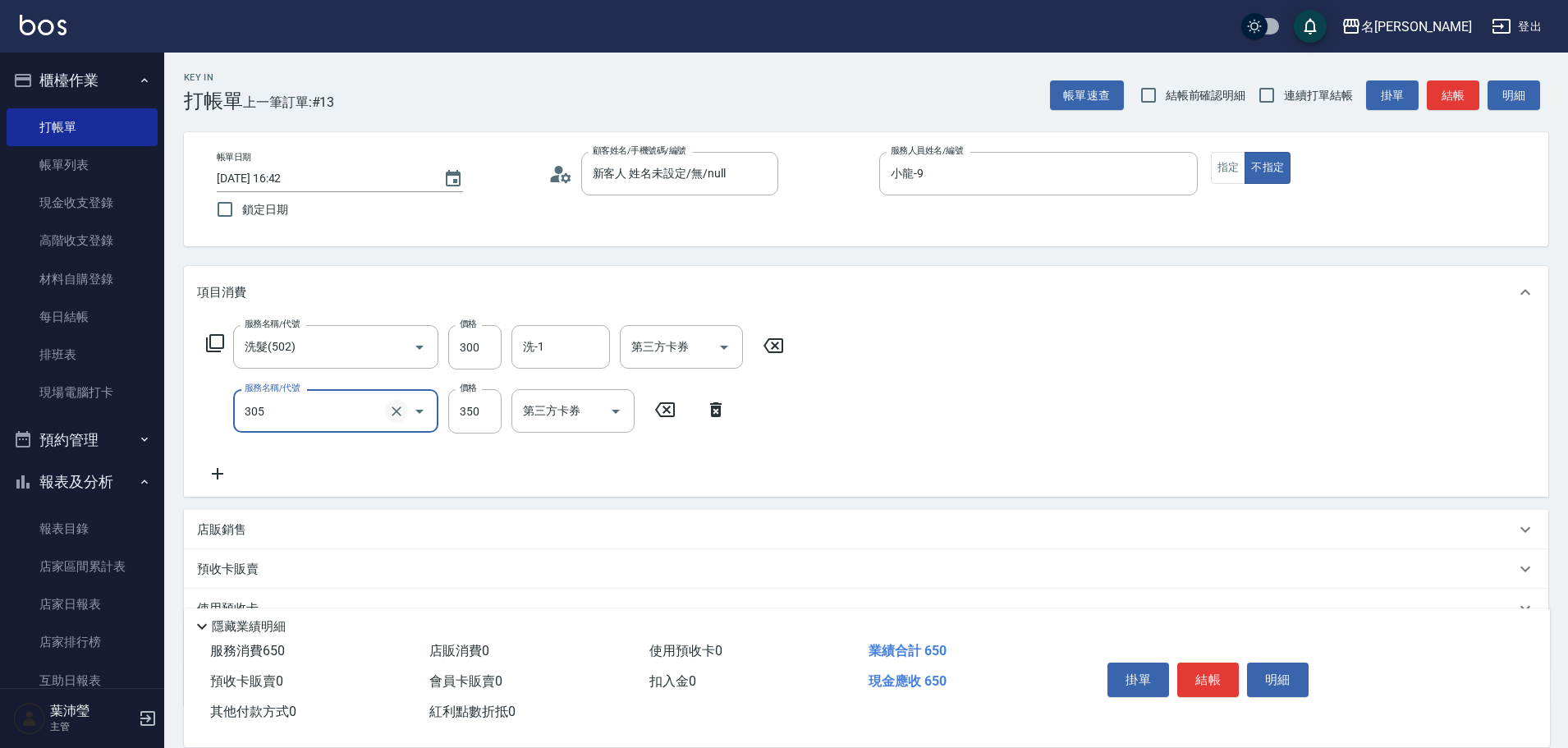
click at [401, 410] on icon "Clear" at bounding box center [396, 411] width 17 height 17
type input "[PERSON_NAME](802)"
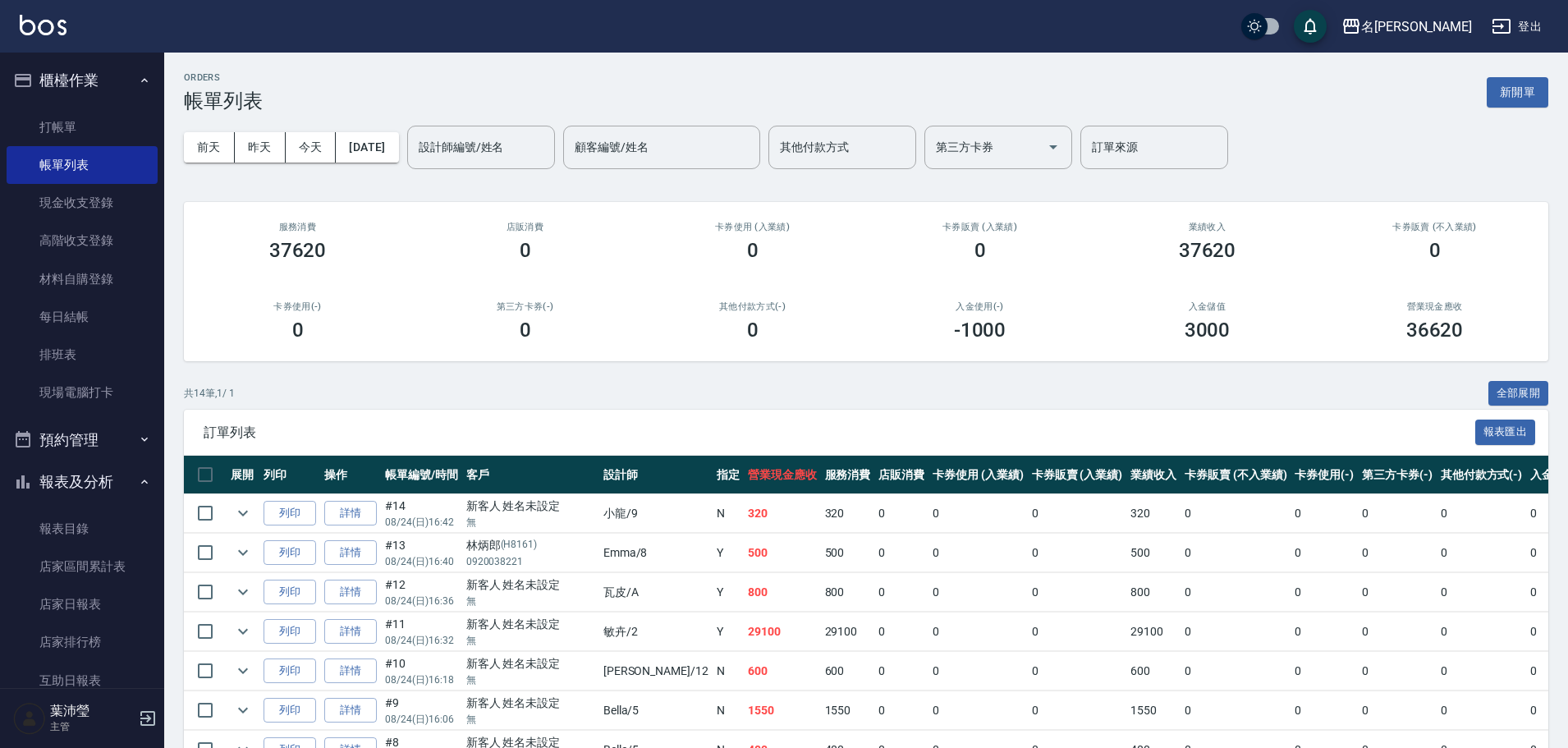
click at [1038, 219] on div "卡券販賣 (入業績) 0" at bounding box center [979, 242] width 228 height 80
click at [105, 117] on link "打帳單" at bounding box center [82, 127] width 151 height 38
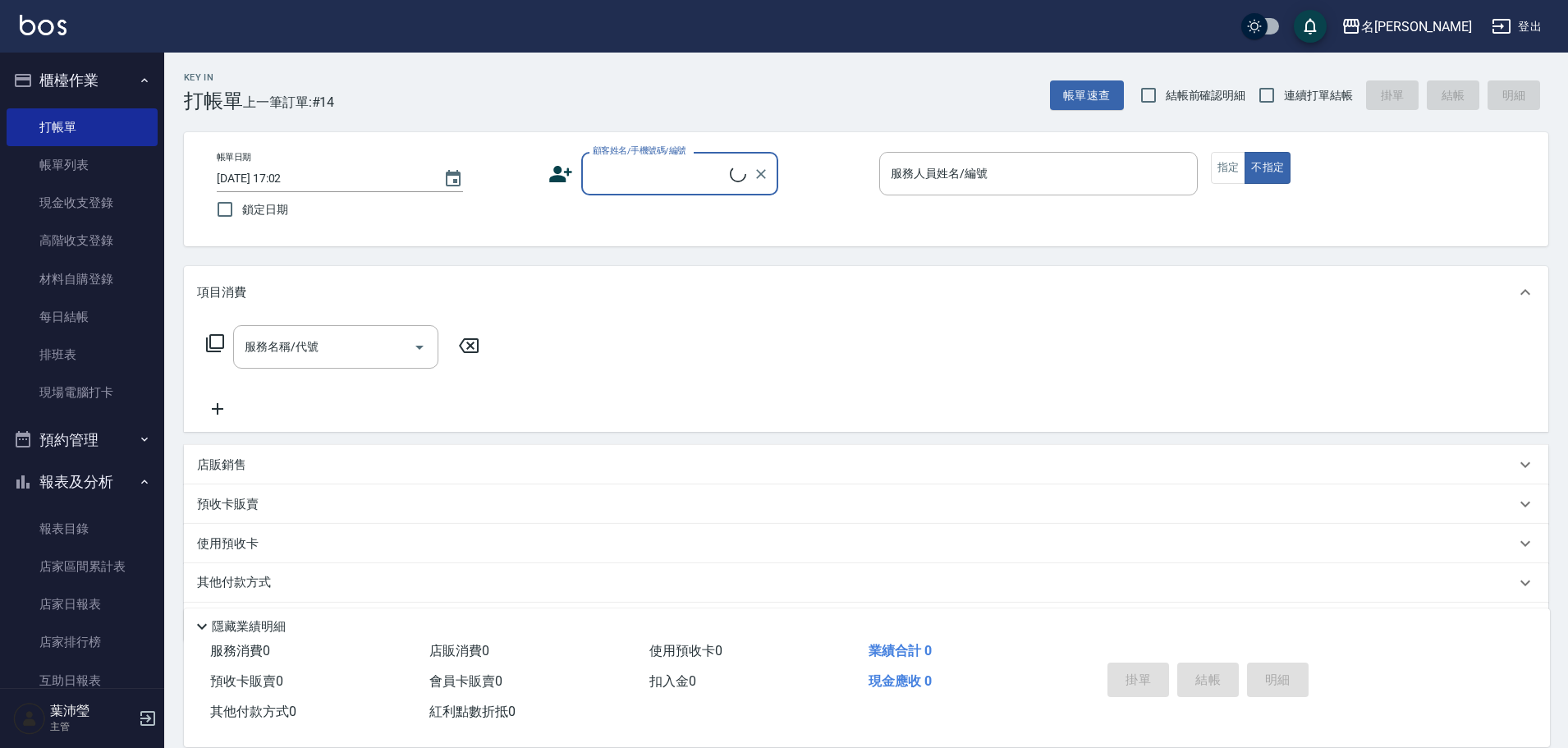
click at [684, 162] on input "顧客姓名/手機號碼/編號" at bounding box center [659, 173] width 141 height 29
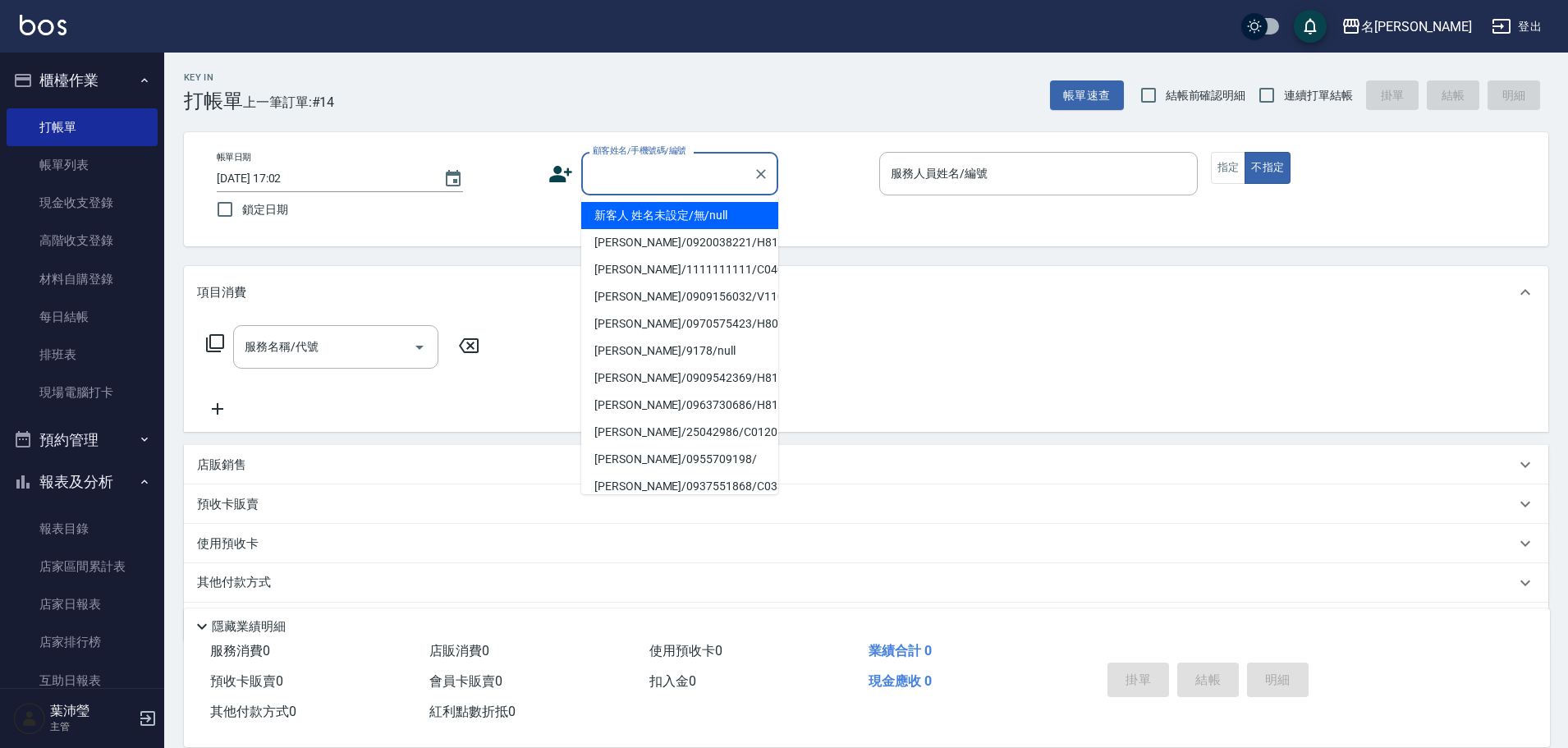
drag, startPoint x: 673, startPoint y: 212, endPoint x: 639, endPoint y: 244, distance: 46.7
click at [672, 213] on li "新客人 姓名未設定/無/null" at bounding box center [680, 215] width 197 height 27
type input "新客人 姓名未設定/無/null"
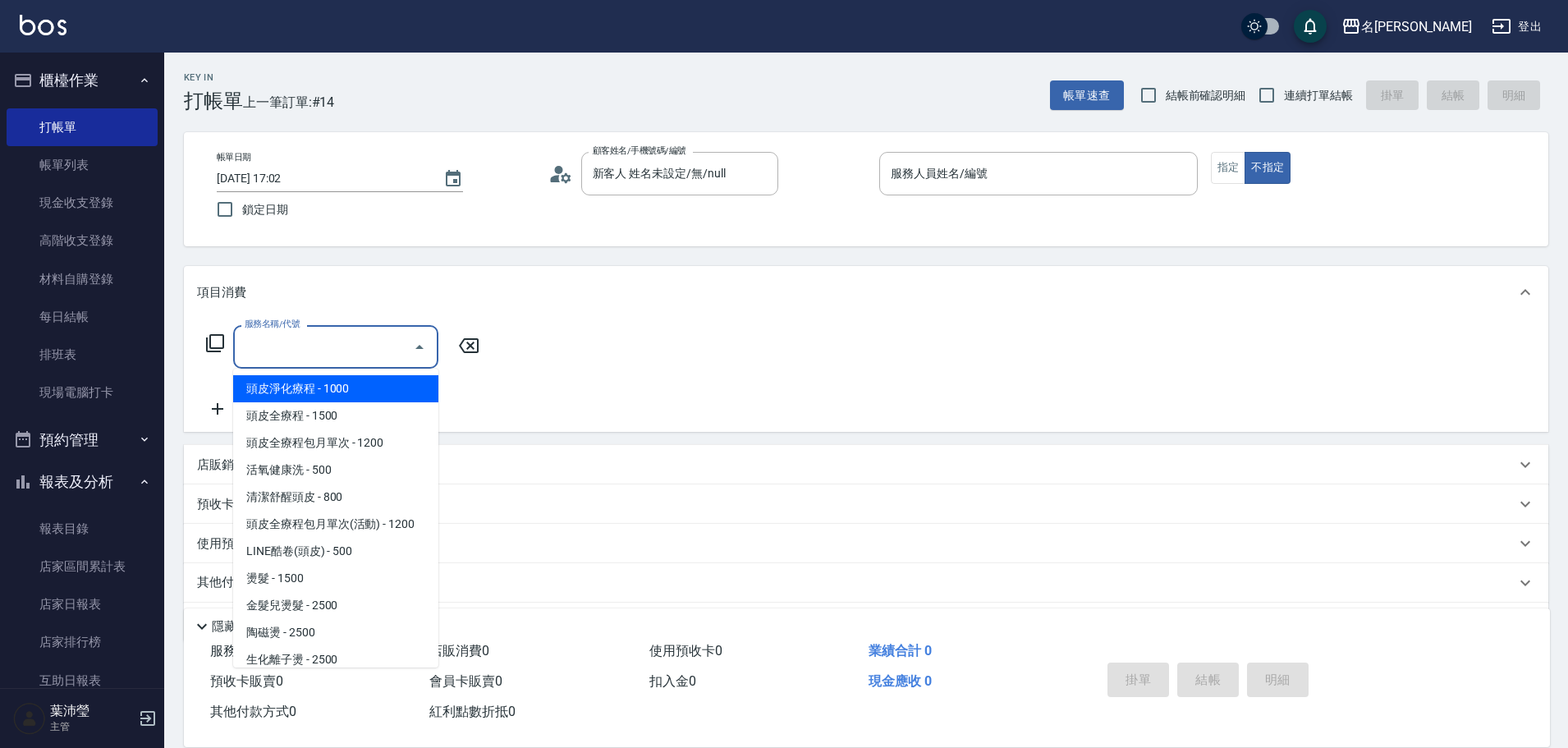
click at [309, 356] on input "服務名稱/代號" at bounding box center [323, 347] width 166 height 29
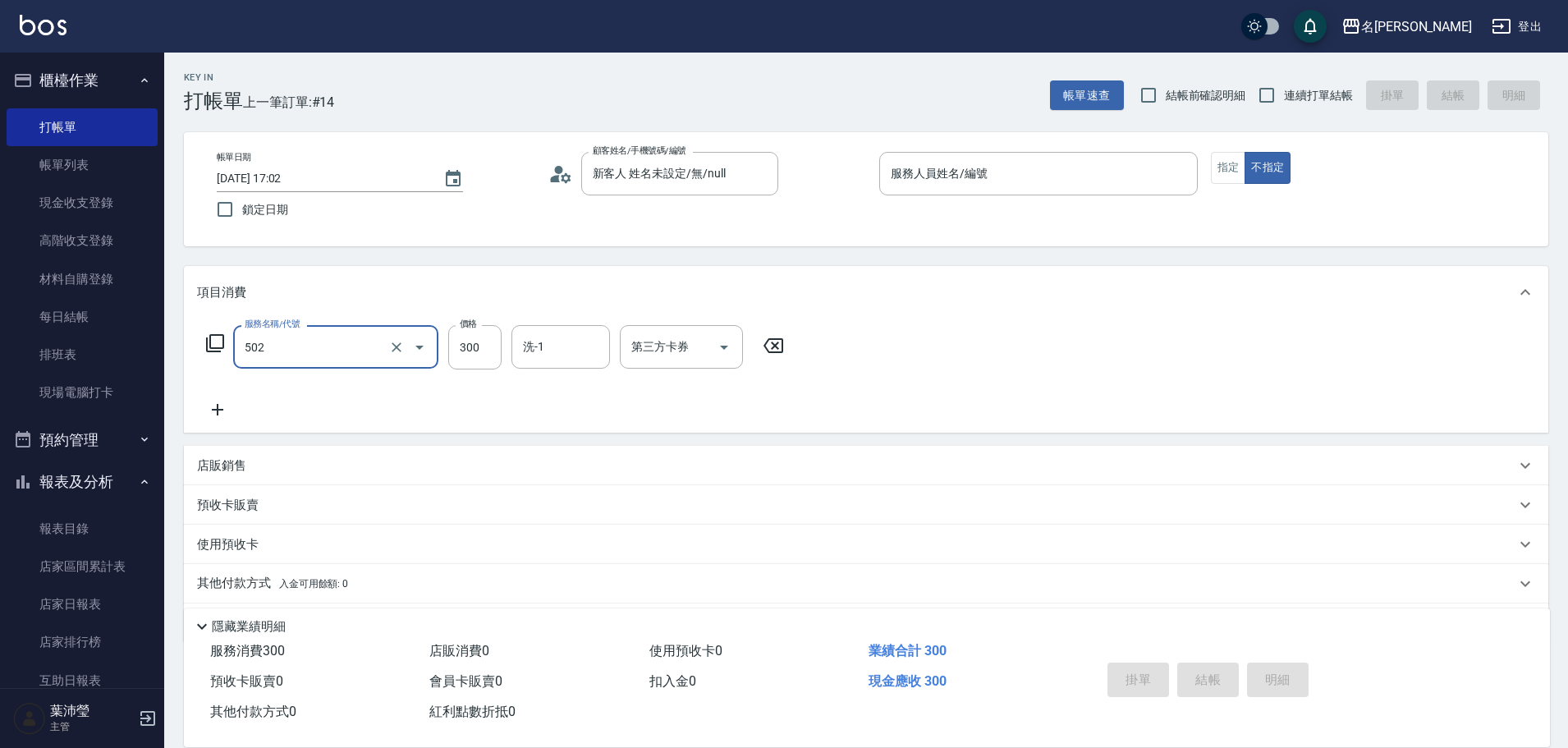
type input "洗髮(502)"
click at [232, 404] on icon at bounding box center [217, 410] width 41 height 19
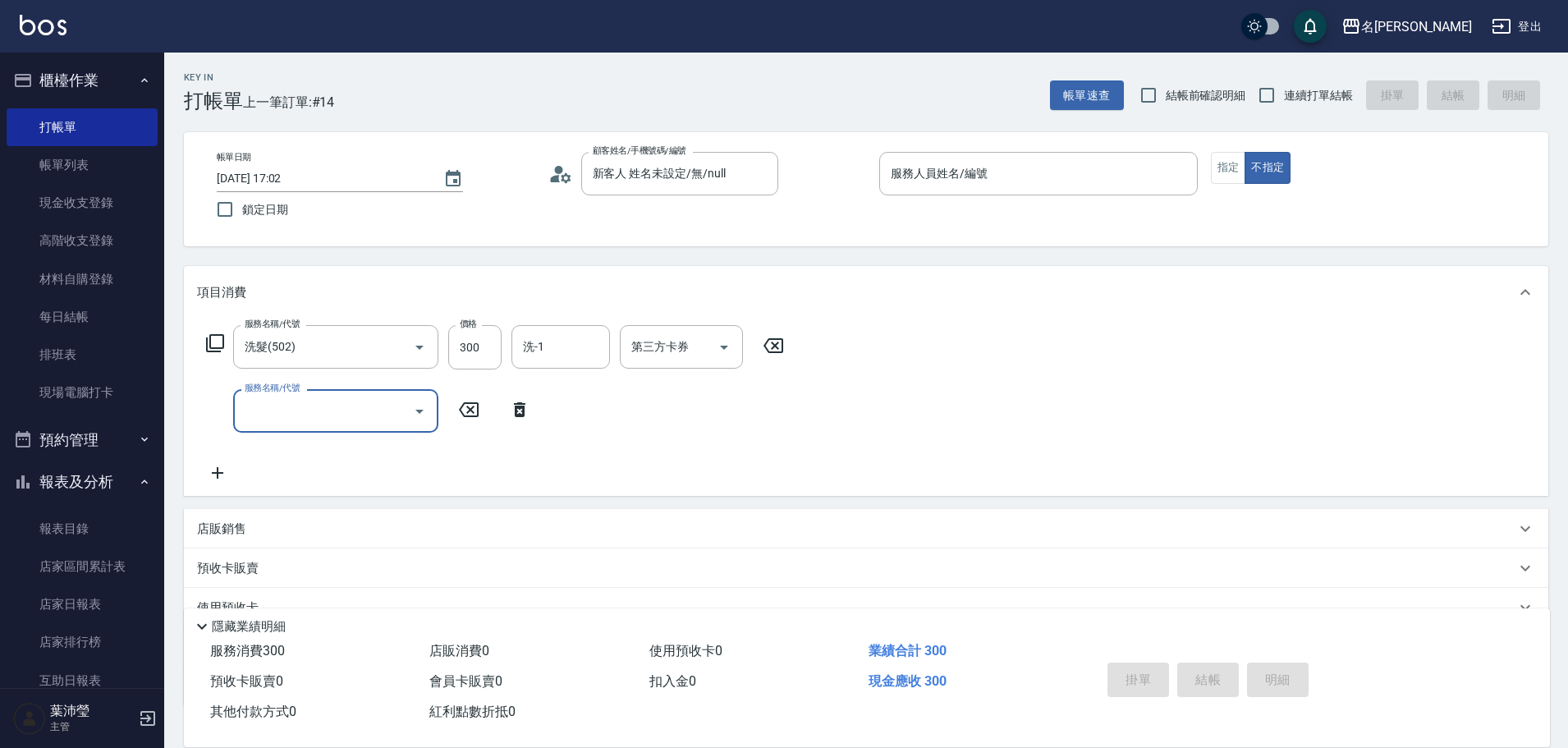
drag, startPoint x: 282, startPoint y: 417, endPoint x: 284, endPoint y: 401, distance: 16.1
click at [282, 415] on input "服務名稱/代號" at bounding box center [323, 410] width 166 height 29
drag, startPoint x: 280, startPoint y: 406, endPoint x: 170, endPoint y: 411, distance: 110.1
click at [170, 411] on div "Key In 打帳單 上一筆訂單:#14 帳單速查 結帳前確認明細 連續打單結帳 掛單 結帳 明細 帳單日期 [DATE] 17:02 鎖定日期 顧客姓名/手…" at bounding box center [866, 458] width 1404 height 811
type input "快速修護(800)"
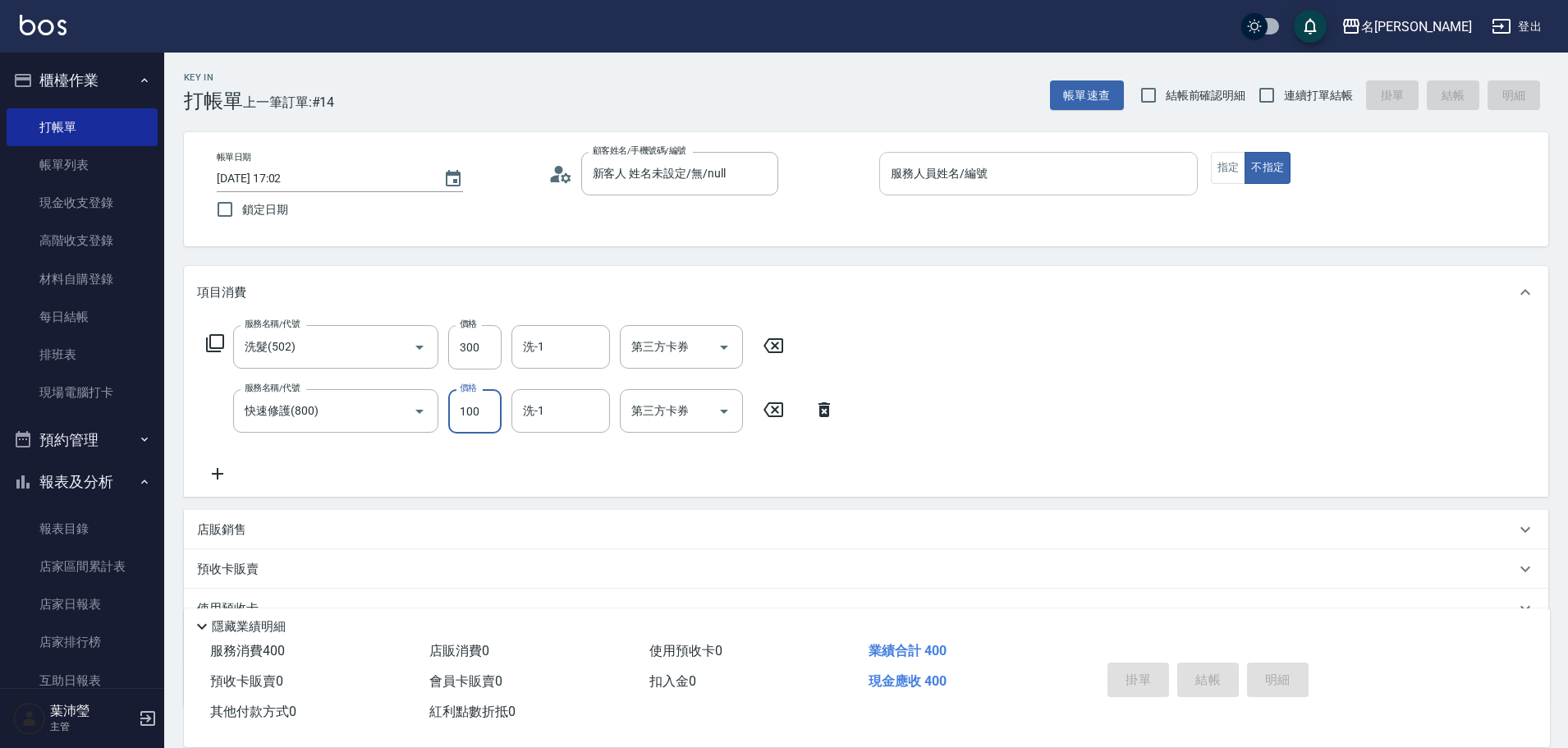
click at [1085, 170] on input "服務人員姓名/編號" at bounding box center [1038, 173] width 304 height 29
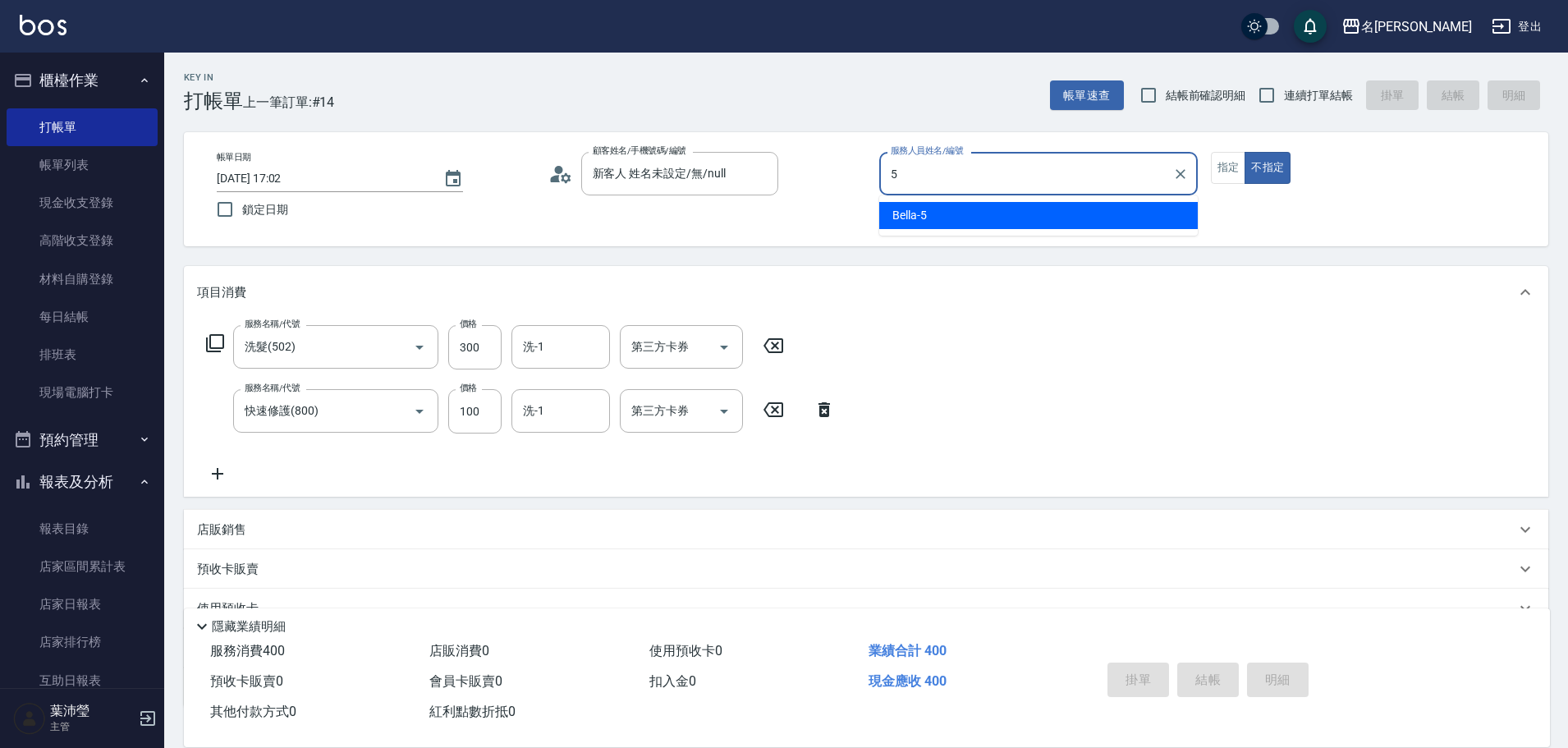
type input "Bella-5"
type button "false"
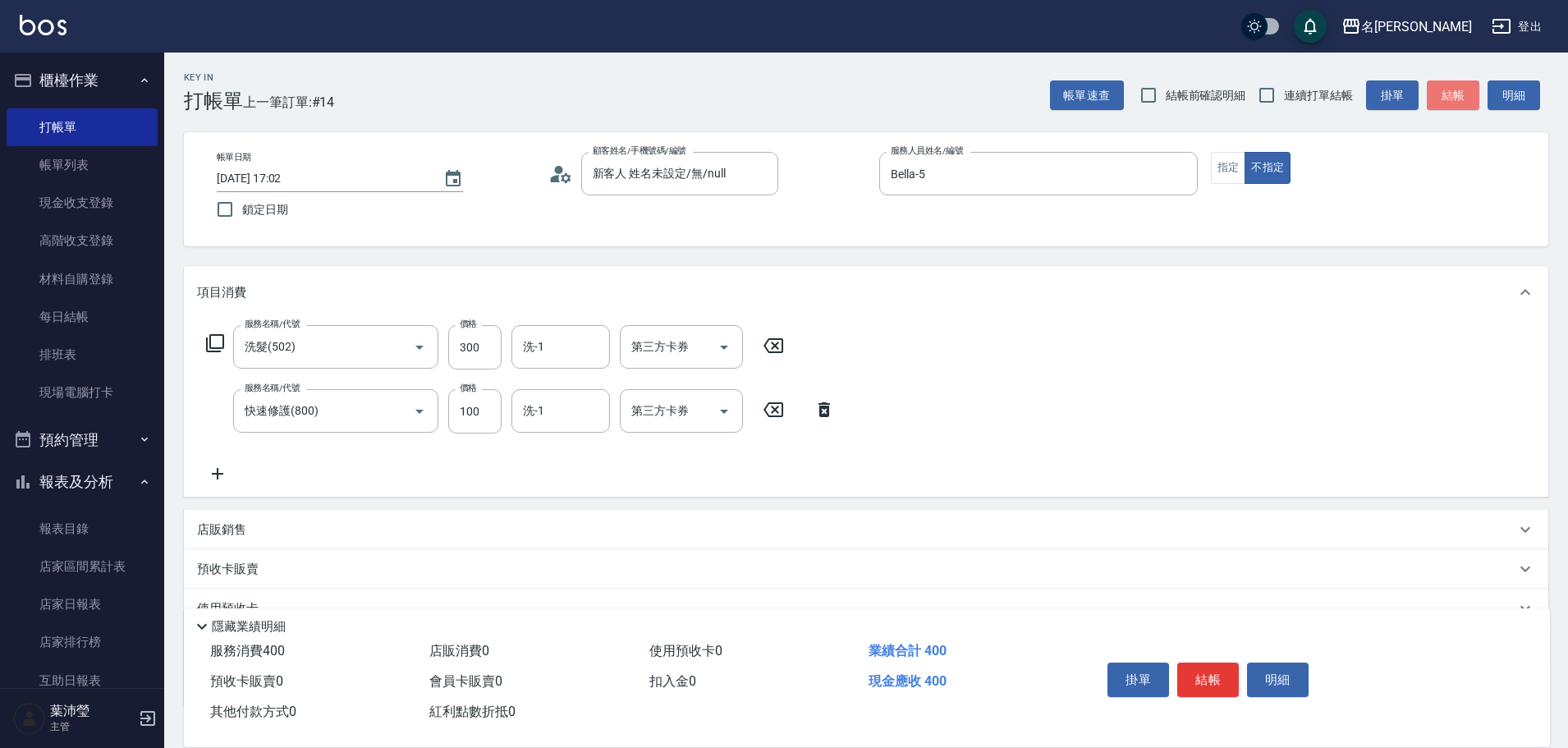
drag, startPoint x: 1465, startPoint y: 92, endPoint x: 1444, endPoint y: 94, distance: 21.1
click at [1466, 92] on button "結帳" at bounding box center [1453, 96] width 53 height 31
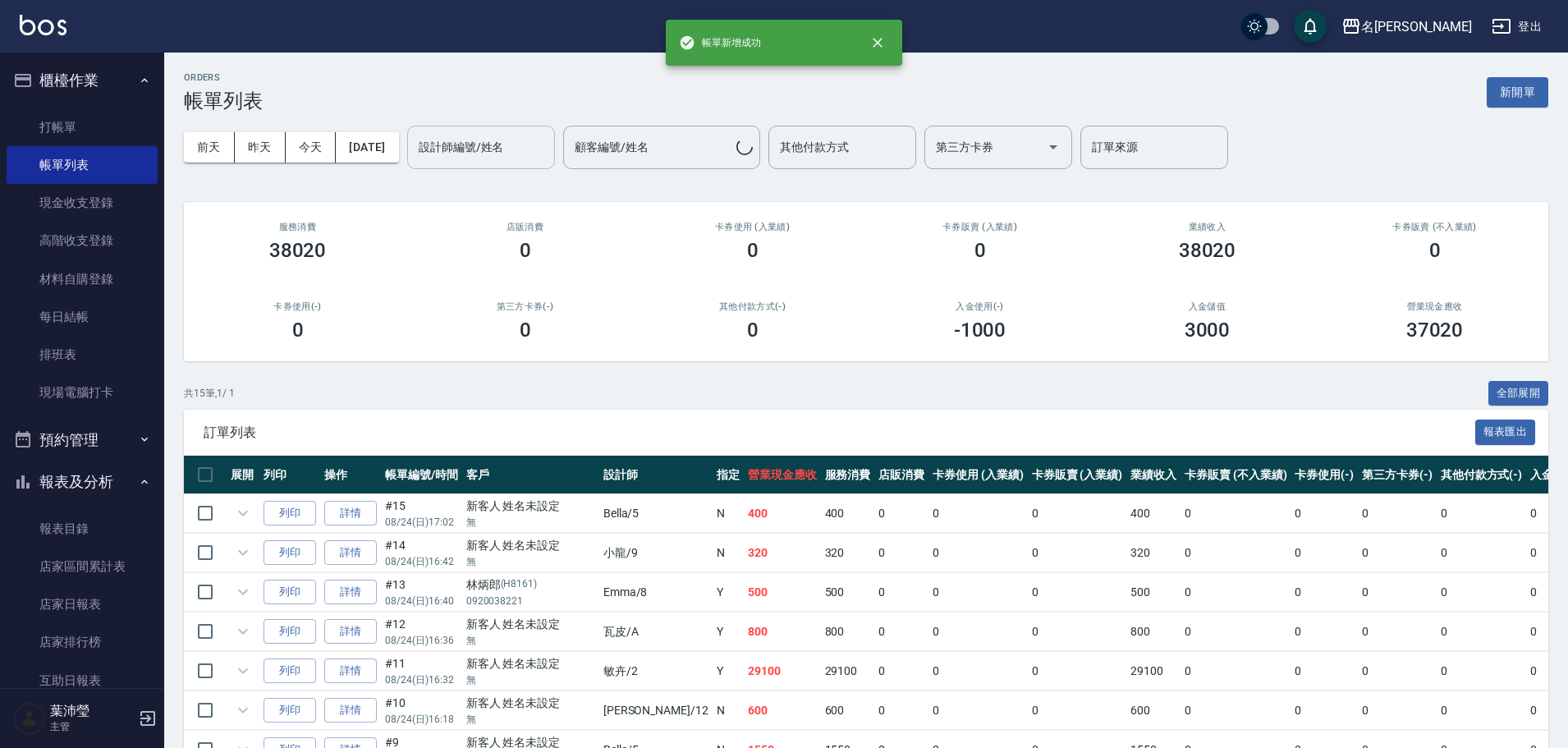
click at [521, 156] on input "設計師編號/姓名" at bounding box center [481, 147] width 133 height 29
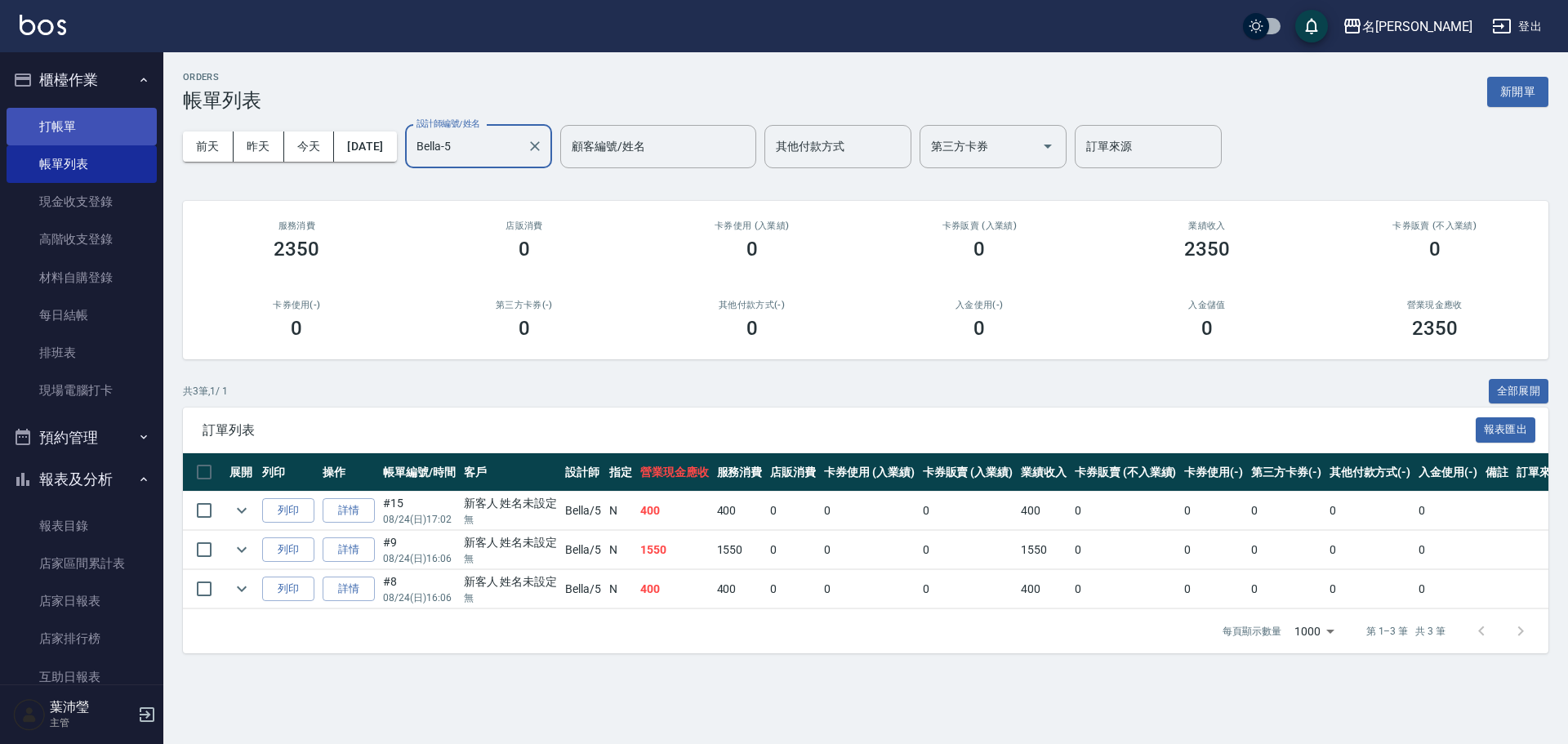
type input "Bella-5"
click at [108, 136] on link "打帳單" at bounding box center [81, 126] width 150 height 38
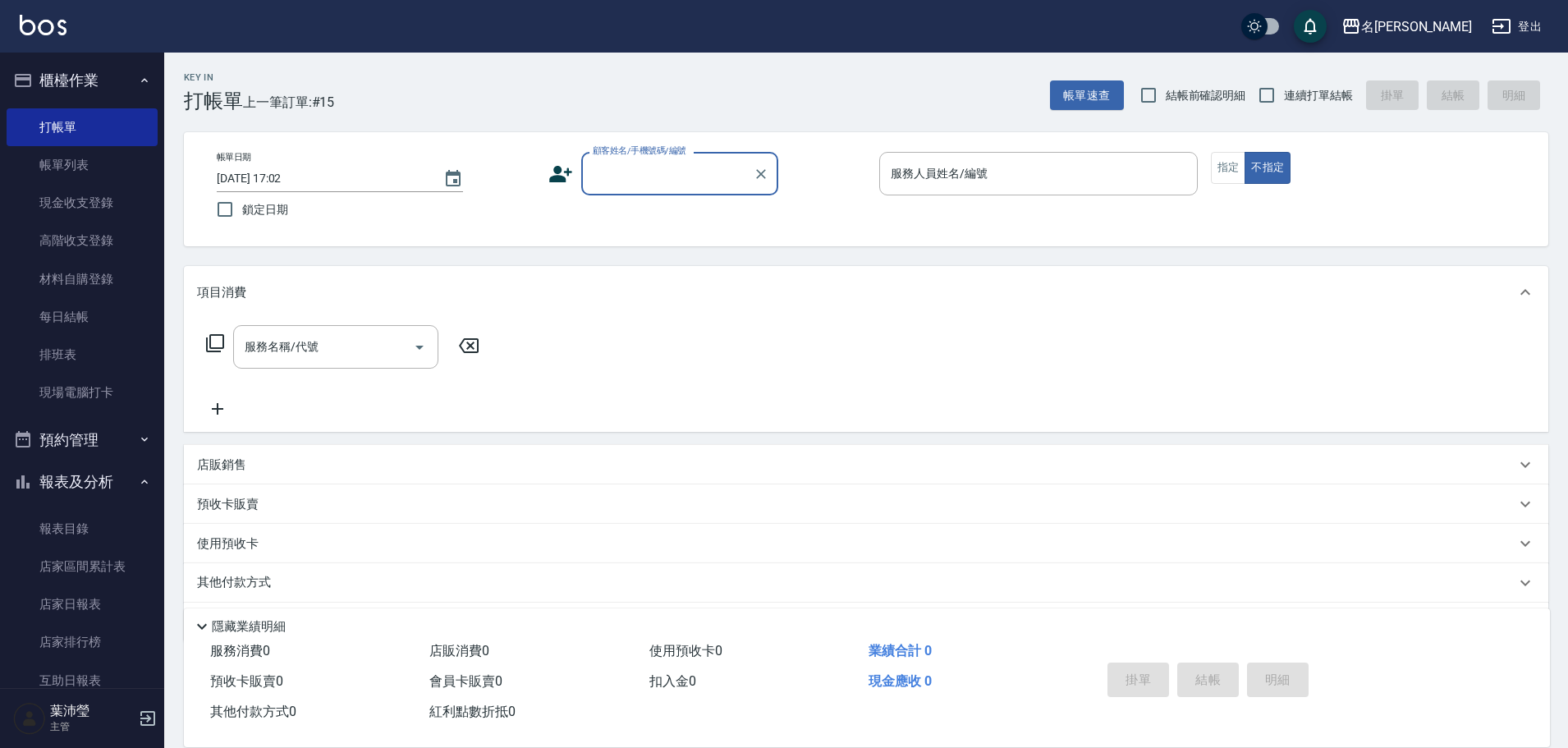
click at [660, 178] on input "顧客姓名/手機號碼/編號" at bounding box center [667, 173] width 157 height 29
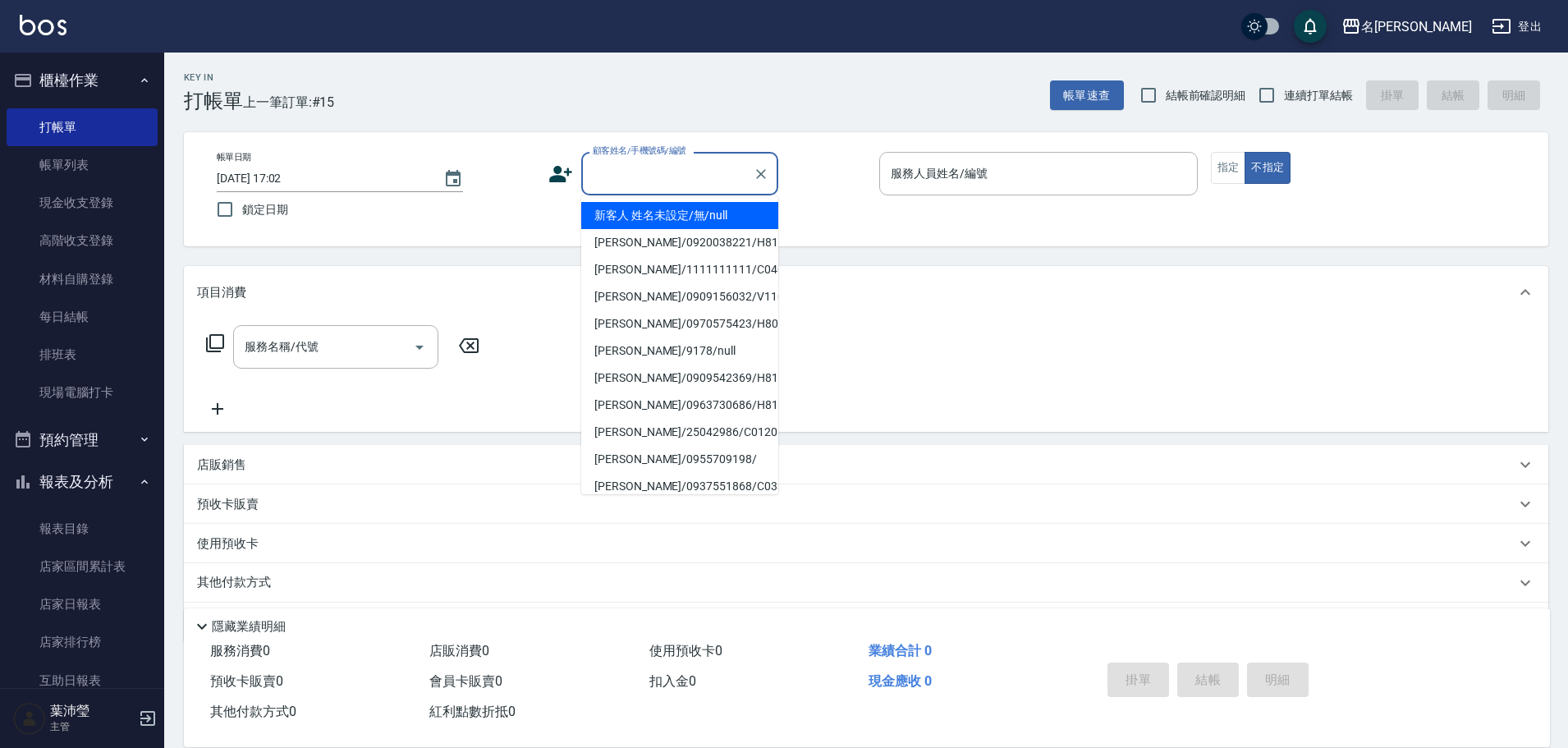
click at [683, 207] on li "新客人 姓名未設定/無/null" at bounding box center [680, 215] width 197 height 27
type input "新客人 姓名未設定/無/null"
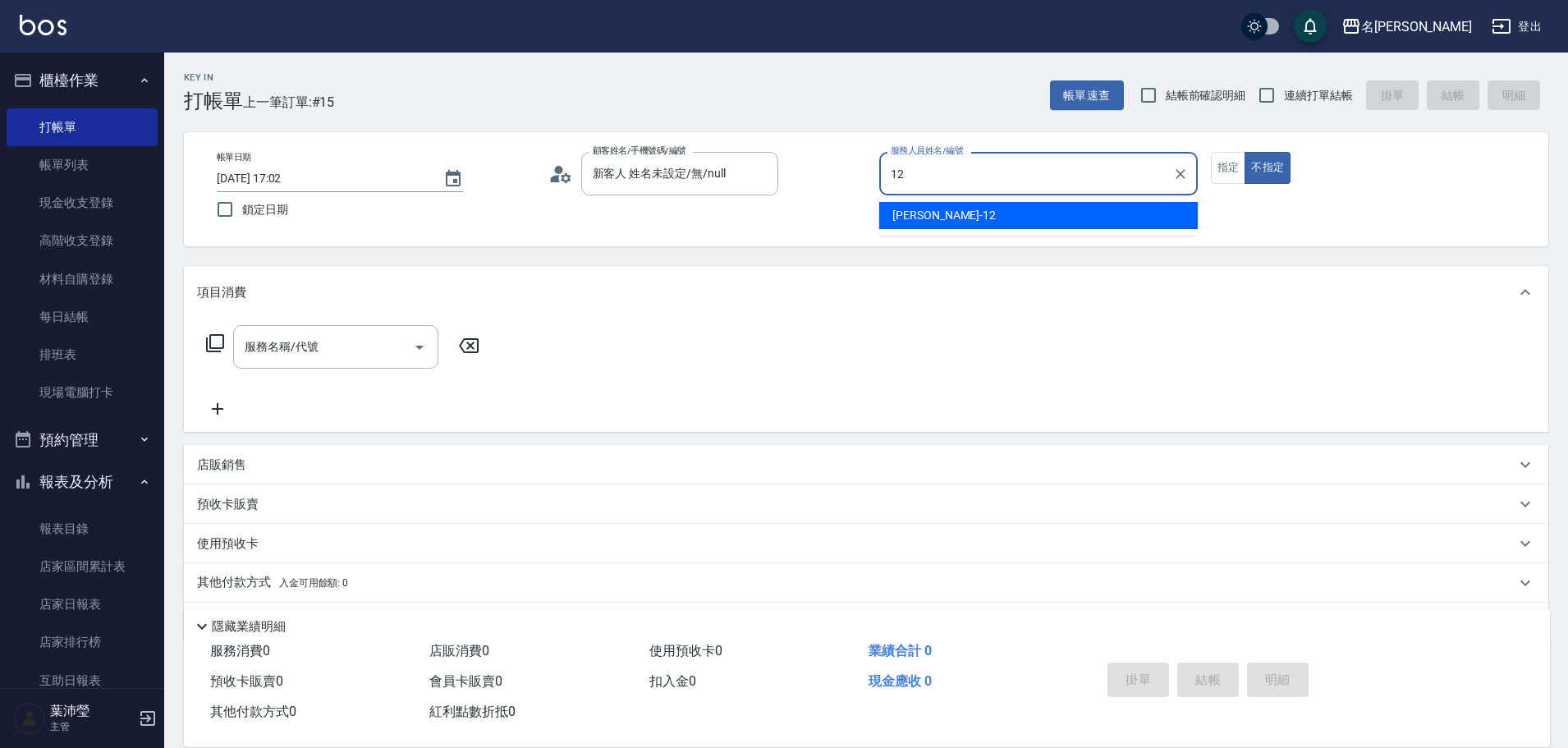
drag, startPoint x: 1047, startPoint y: 220, endPoint x: 1059, endPoint y: 216, distance: 12.6
click at [1048, 220] on div "[PERSON_NAME] -12" at bounding box center [1038, 215] width 319 height 27
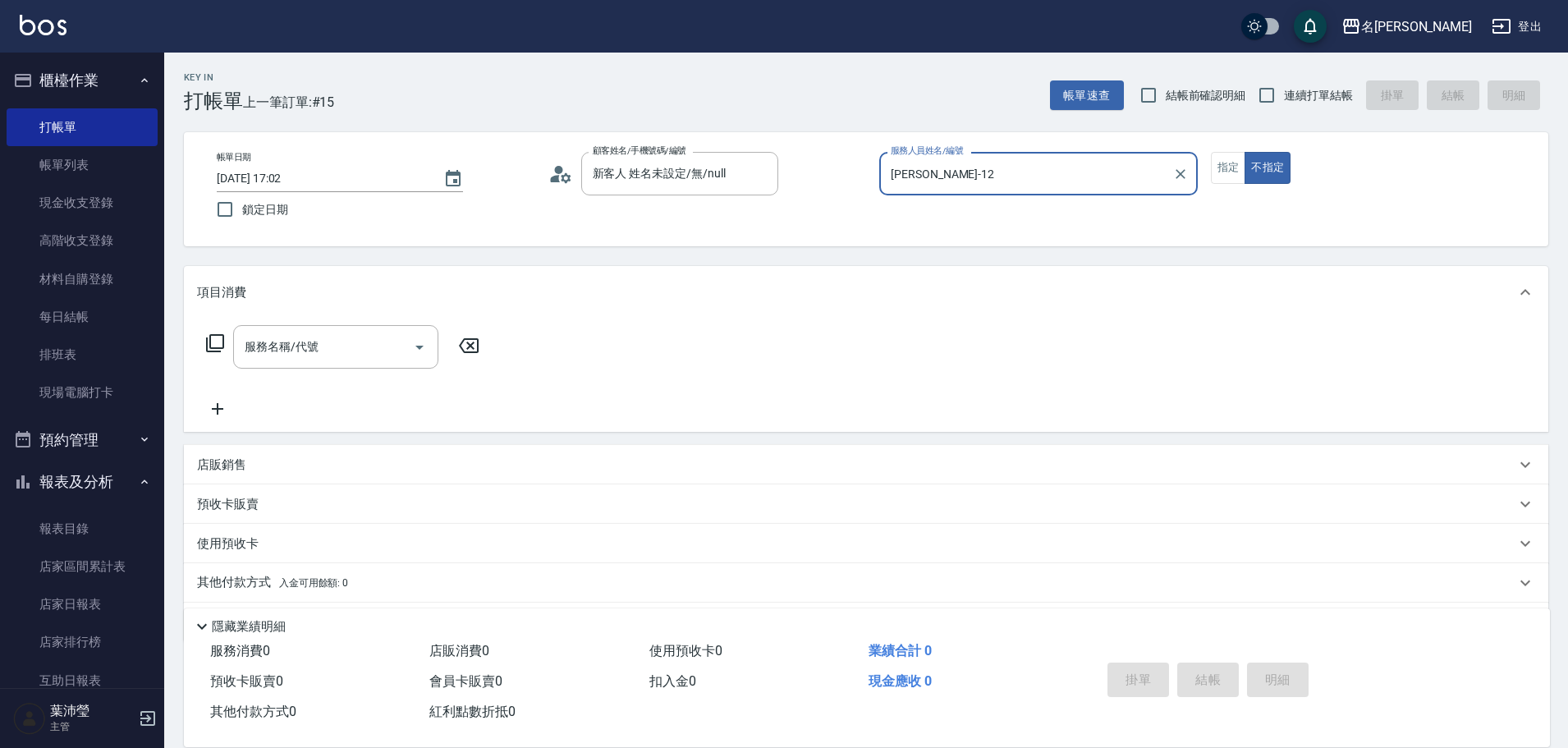
type input "[PERSON_NAME]-12"
click at [219, 339] on icon at bounding box center [215, 343] width 19 height 19
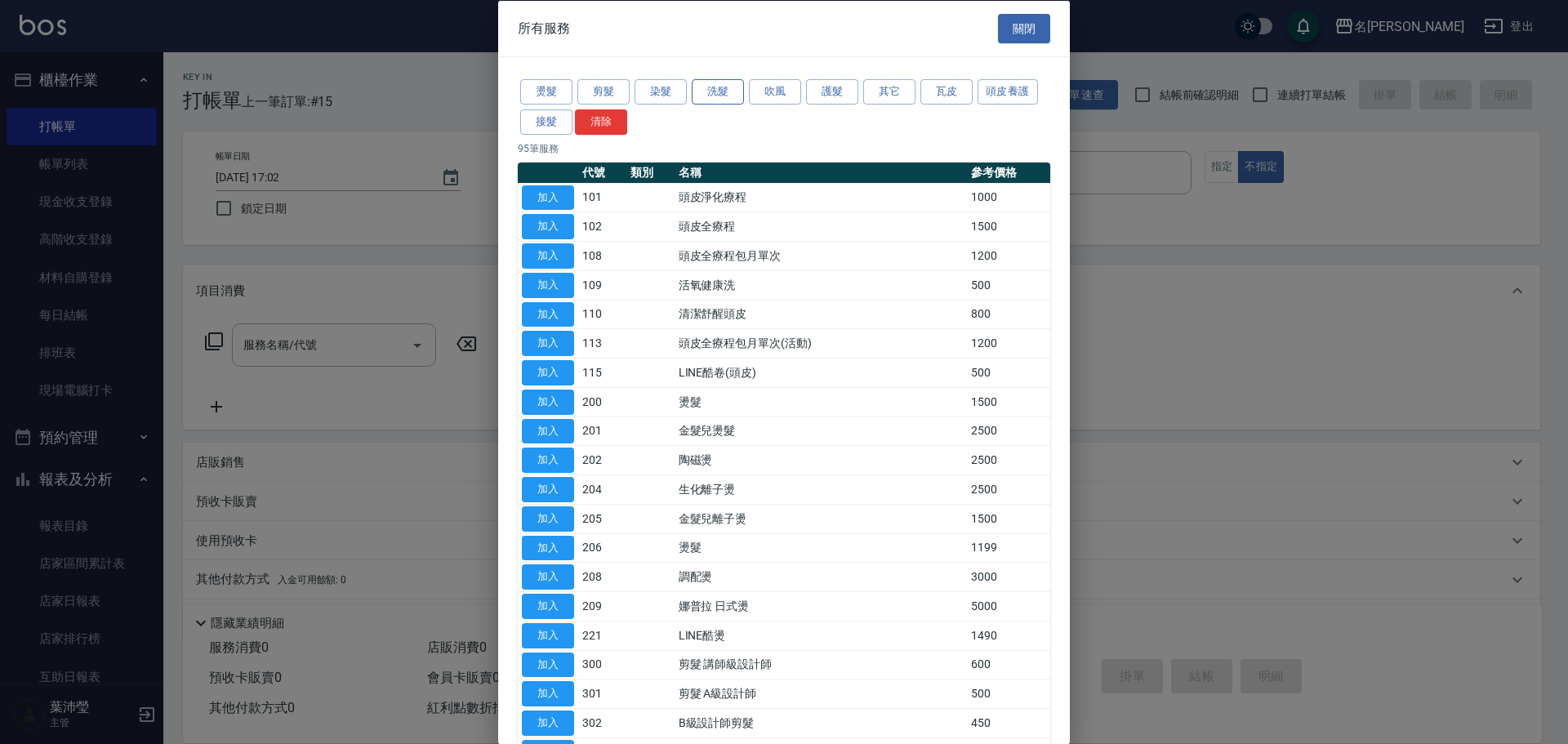
click at [722, 90] on button "洗髮" at bounding box center [718, 92] width 52 height 25
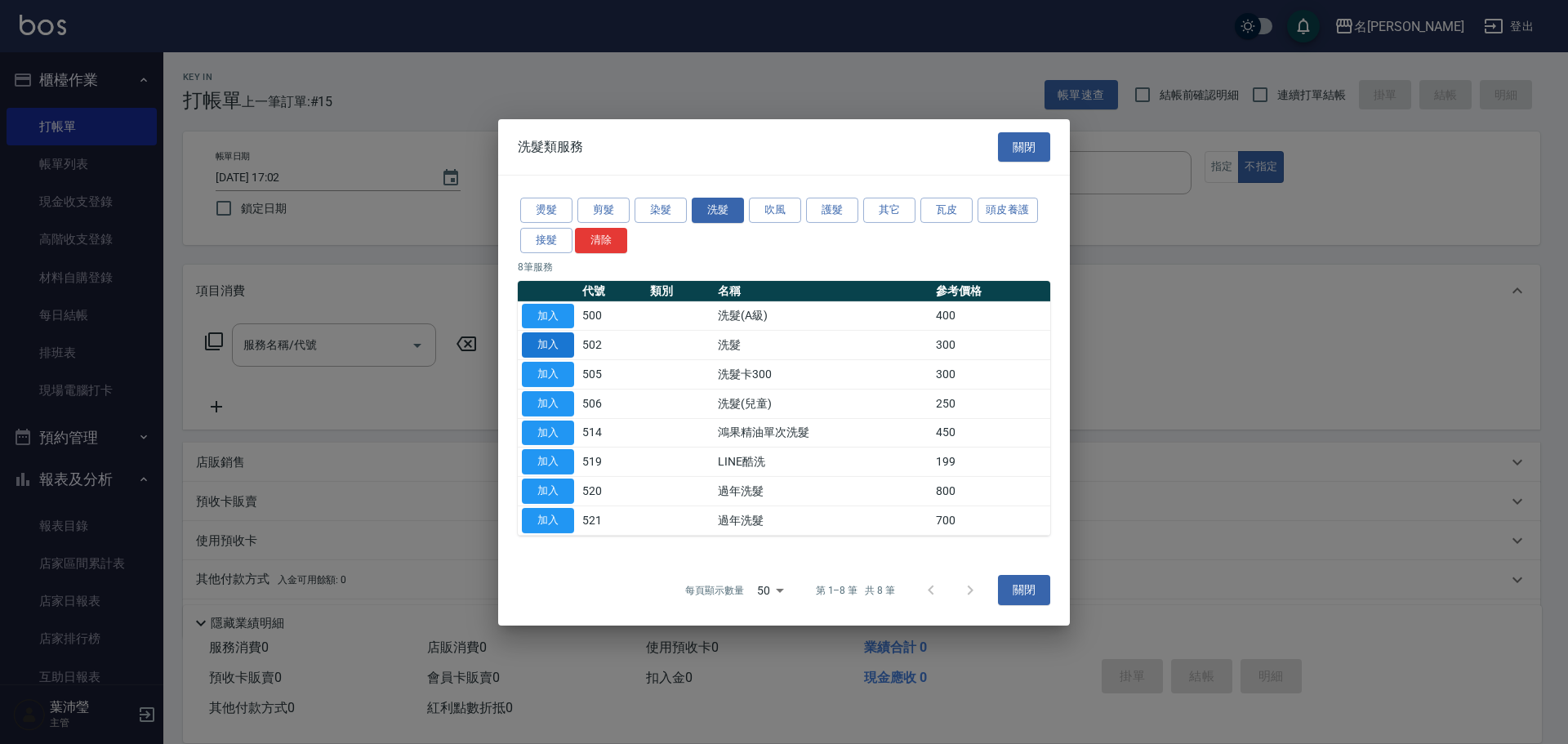
click at [545, 338] on button "加入" at bounding box center [548, 344] width 52 height 25
type input "洗髮(502)"
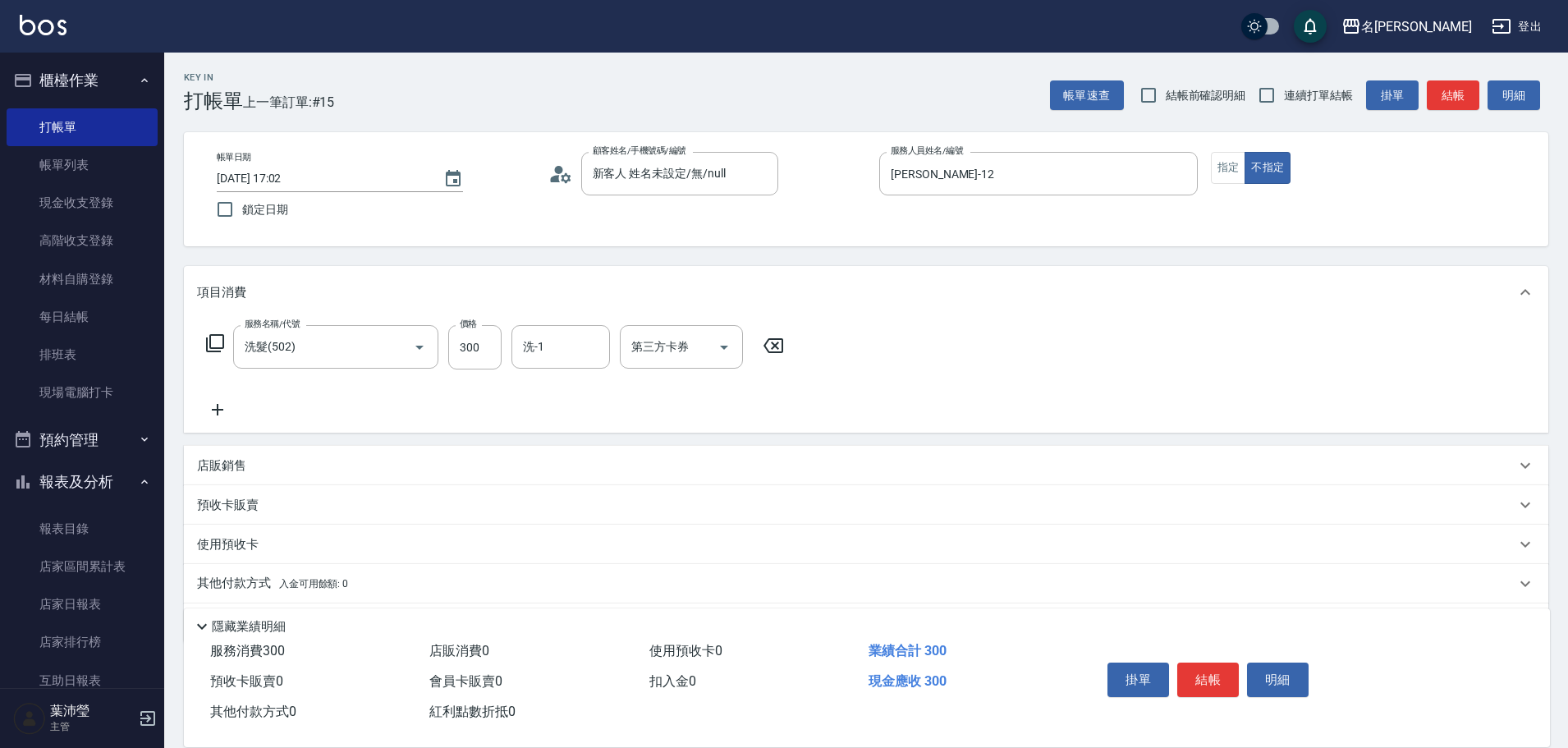
click at [217, 342] on icon at bounding box center [215, 343] width 19 height 19
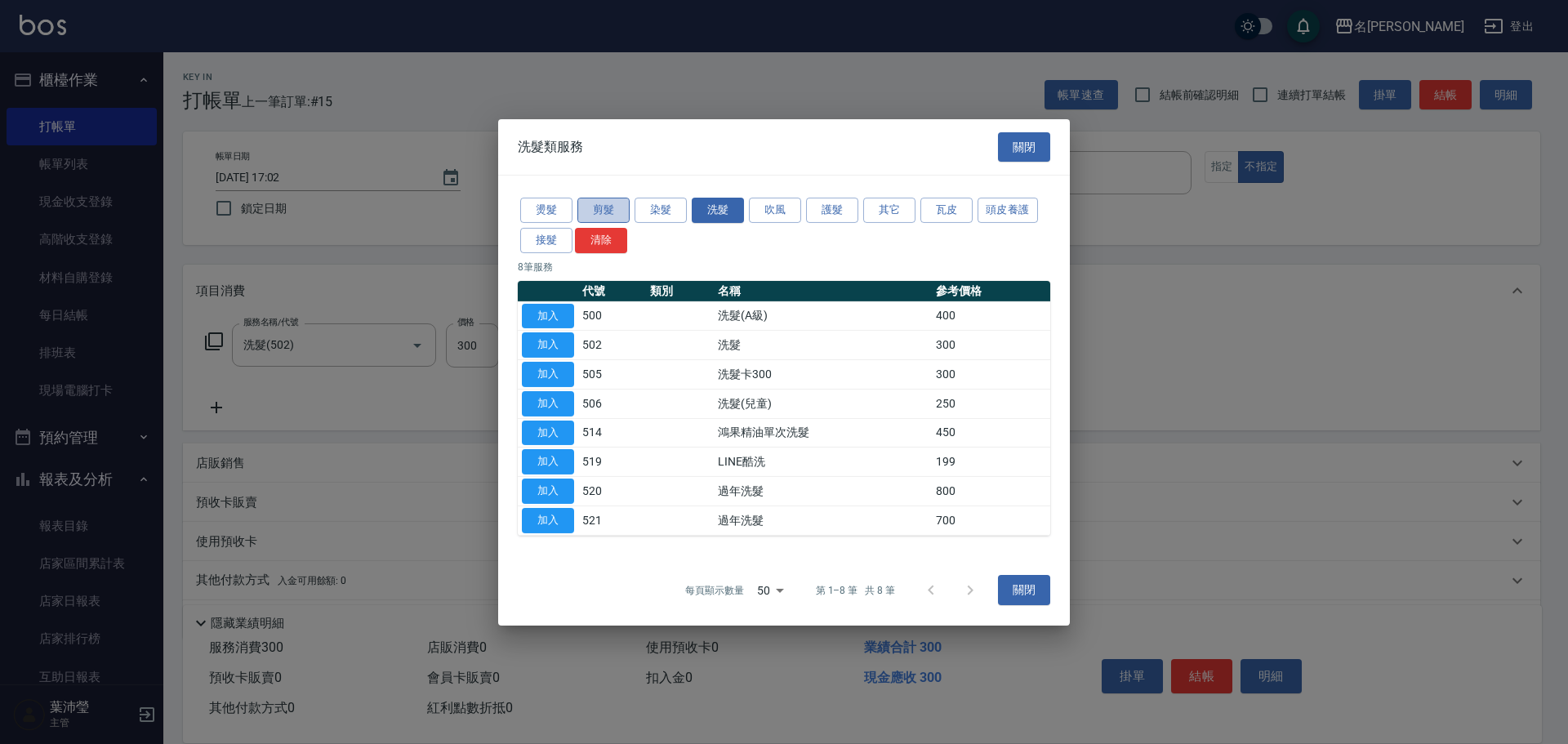
click at [608, 217] on button "剪髮" at bounding box center [604, 210] width 52 height 25
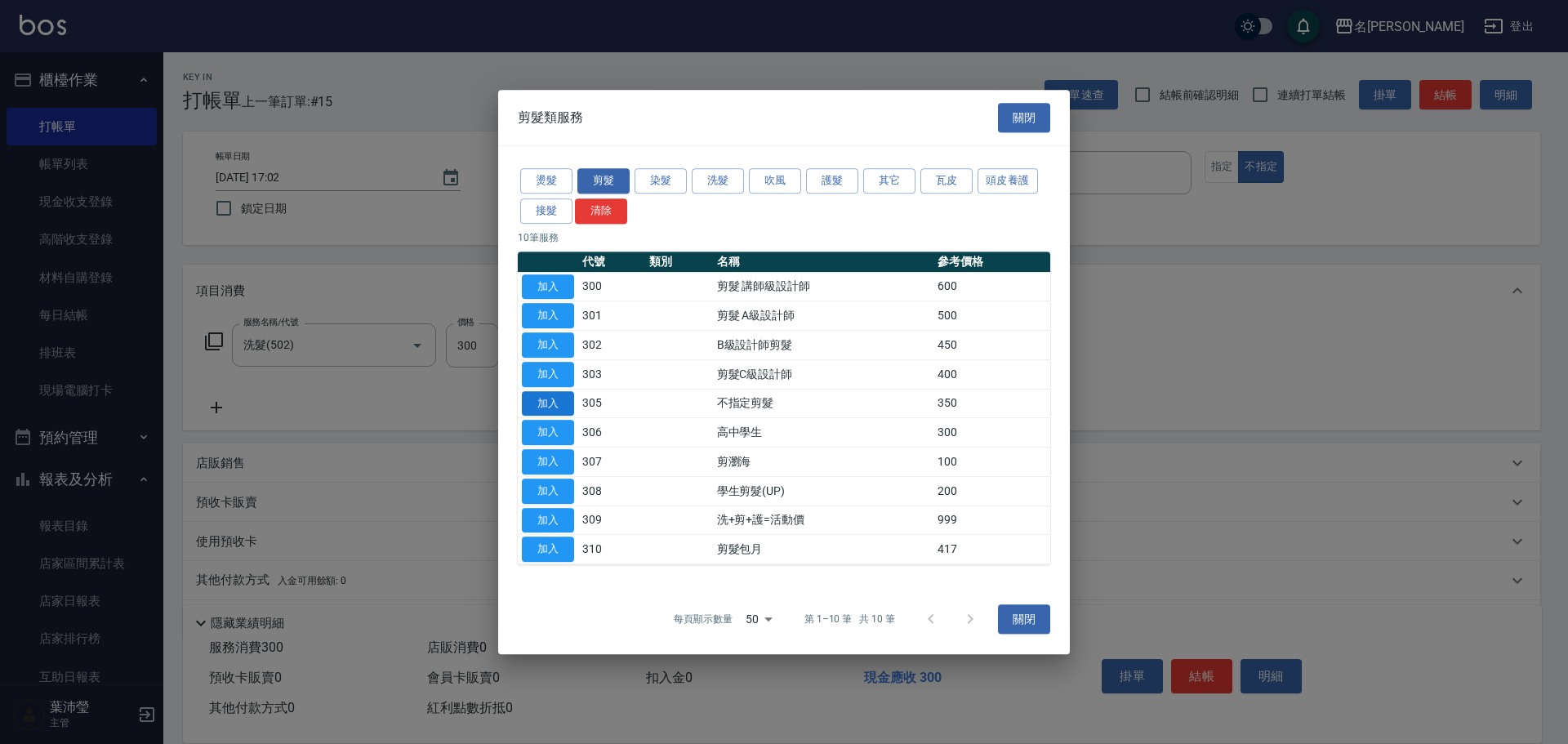
click at [562, 402] on button "加入" at bounding box center [548, 404] width 52 height 25
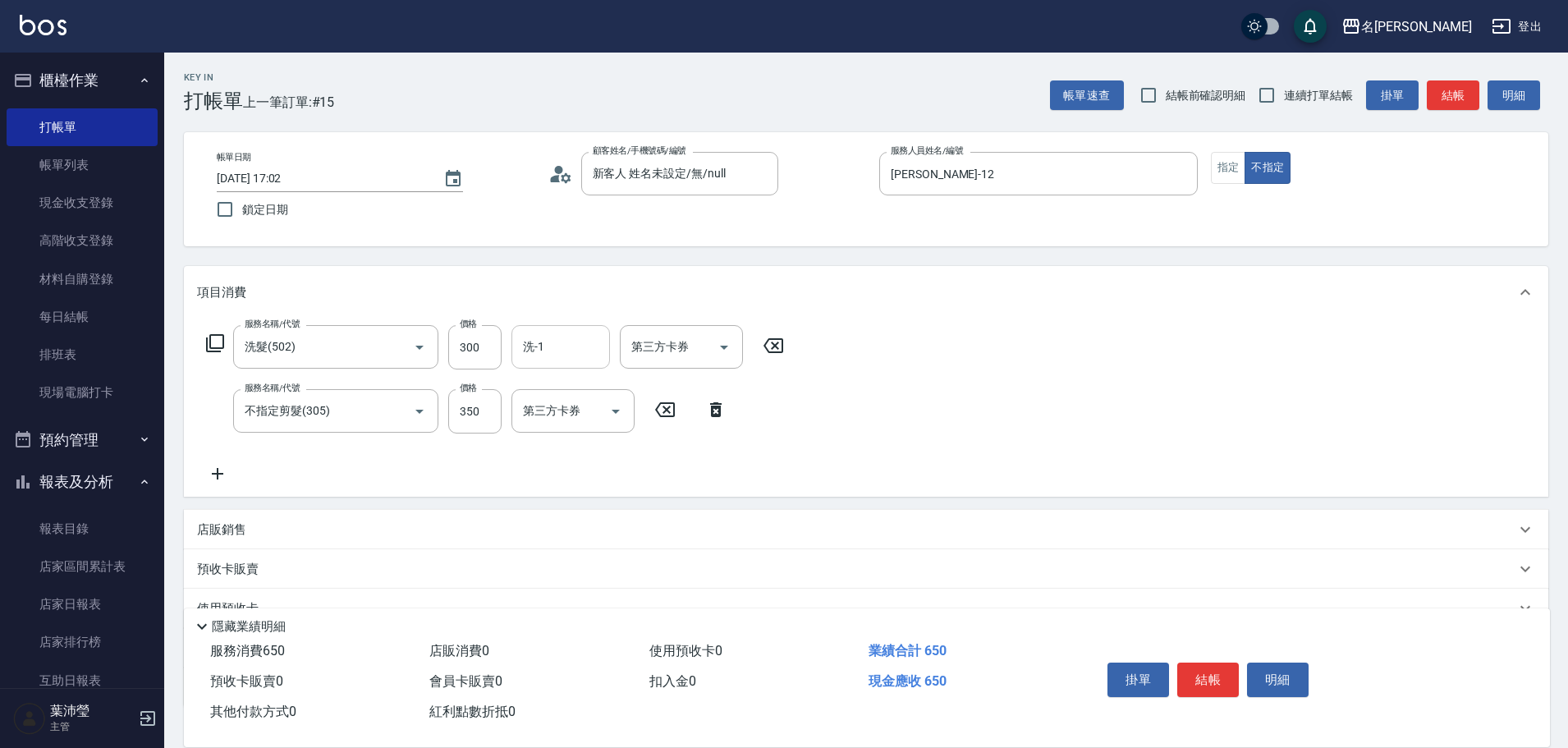
click at [554, 354] on input "洗-1" at bounding box center [560, 347] width 83 height 29
click at [553, 383] on span "Bella -5" at bounding box center [541, 389] width 34 height 18
type input "Bella-5"
click at [1203, 671] on button "結帳" at bounding box center [1208, 679] width 61 height 34
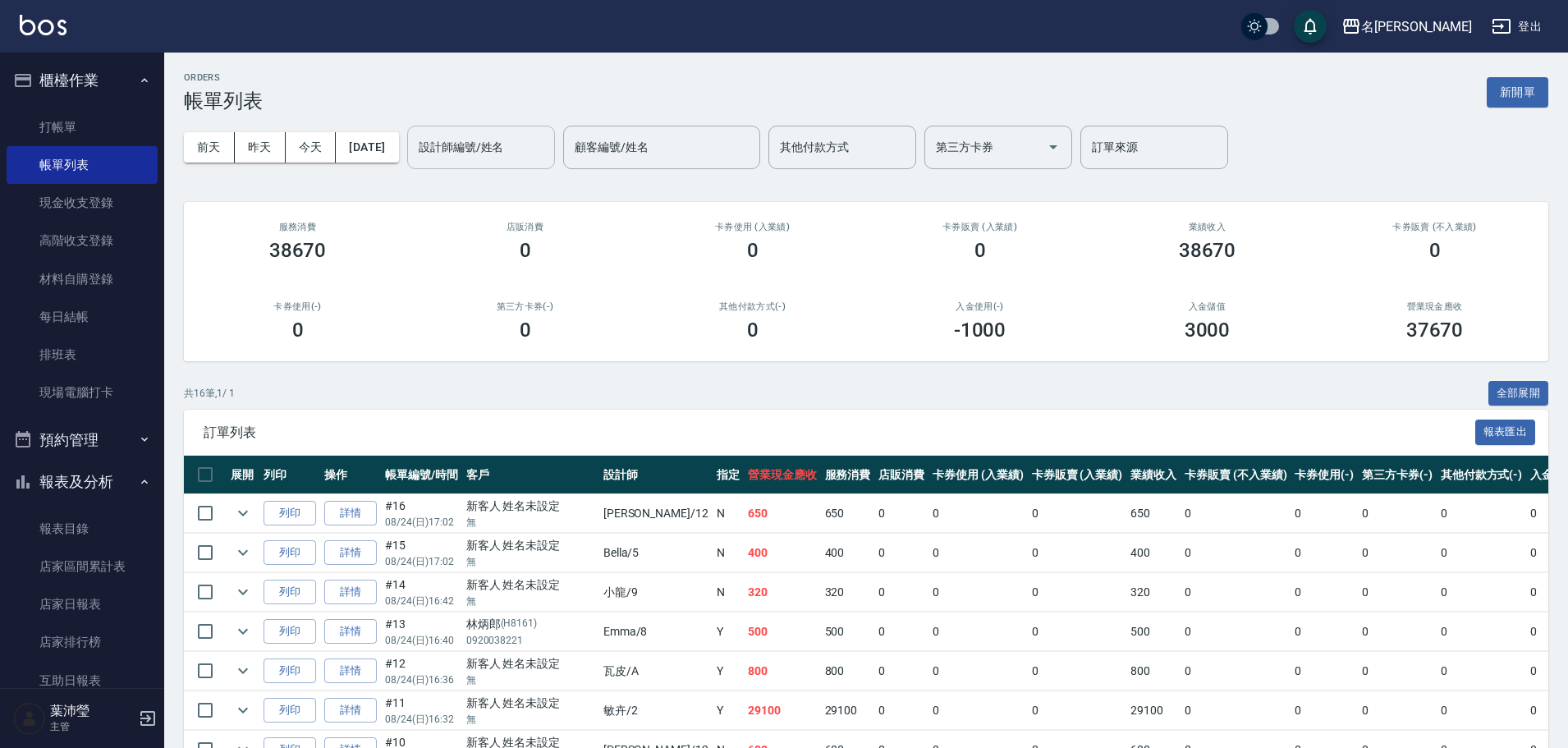
click at [490, 126] on div "設計師編號/姓名" at bounding box center [481, 148] width 148 height 44
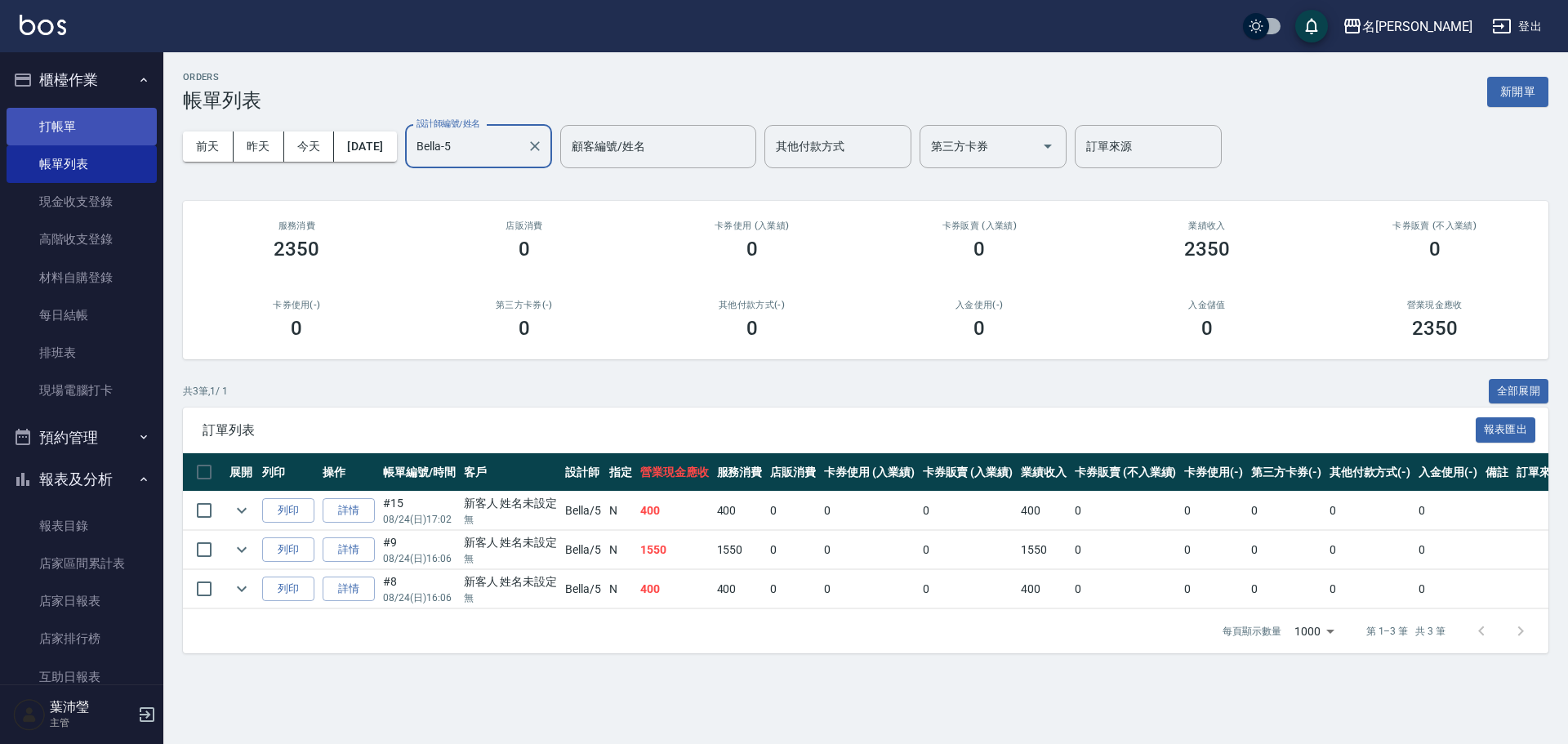
type input "Bella-5"
click at [68, 131] on link "打帳單" at bounding box center [81, 126] width 150 height 38
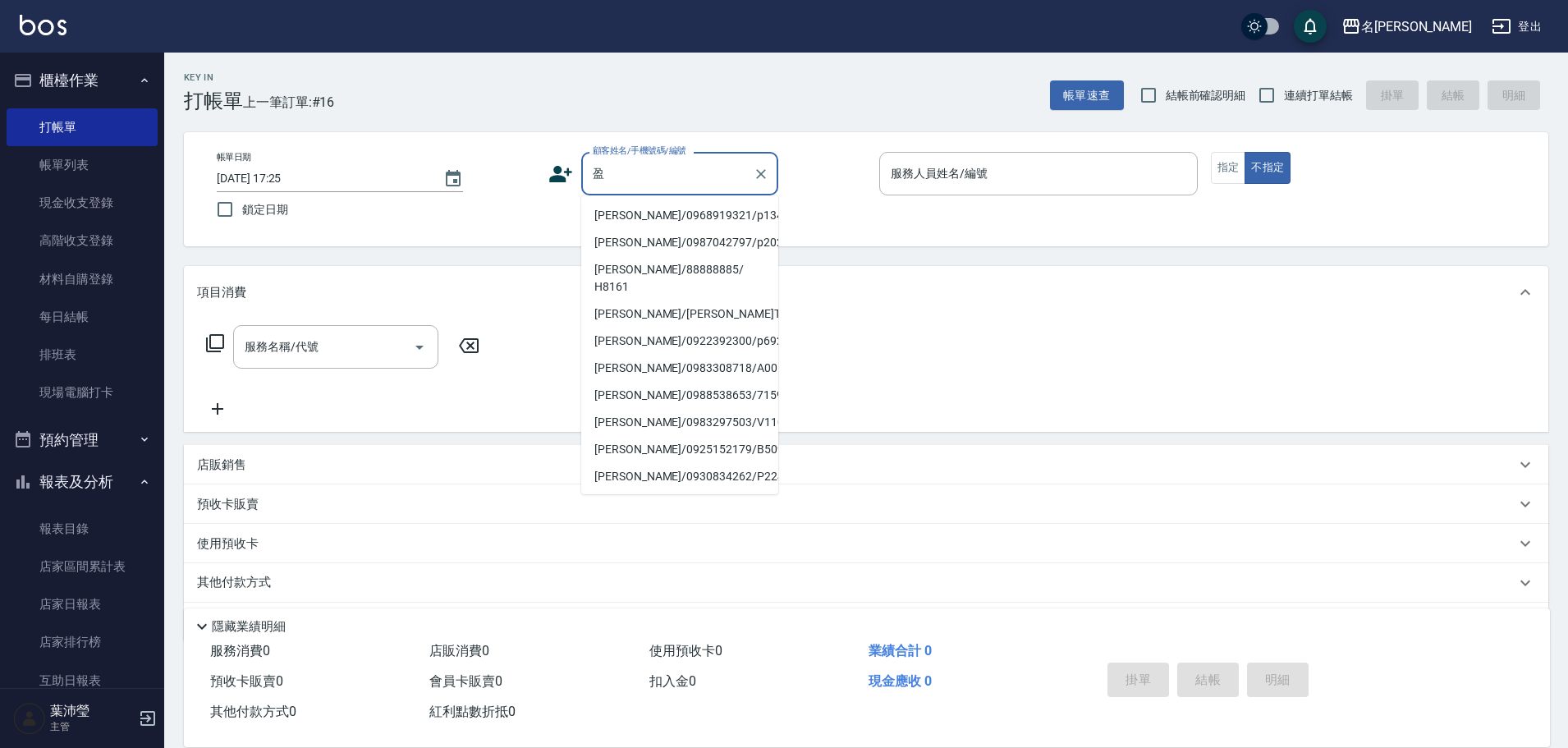
click at [628, 213] on li "[PERSON_NAME]/0968919321/p1349" at bounding box center [680, 215] width 197 height 27
type input "[PERSON_NAME]/0968919321/p1349"
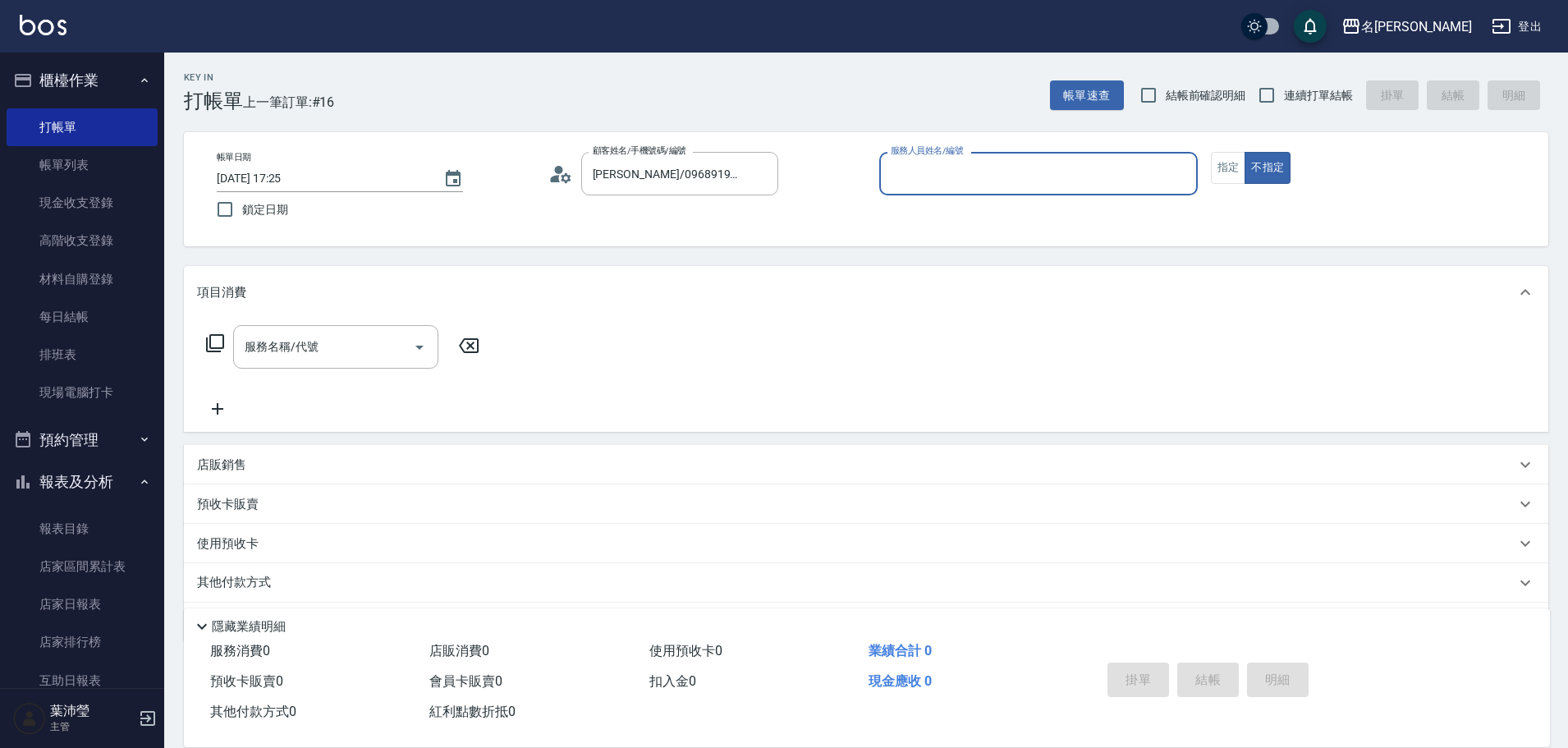
type input "Bella-5"
click at [307, 341] on input "服務名稱/代號" at bounding box center [323, 347] width 166 height 29
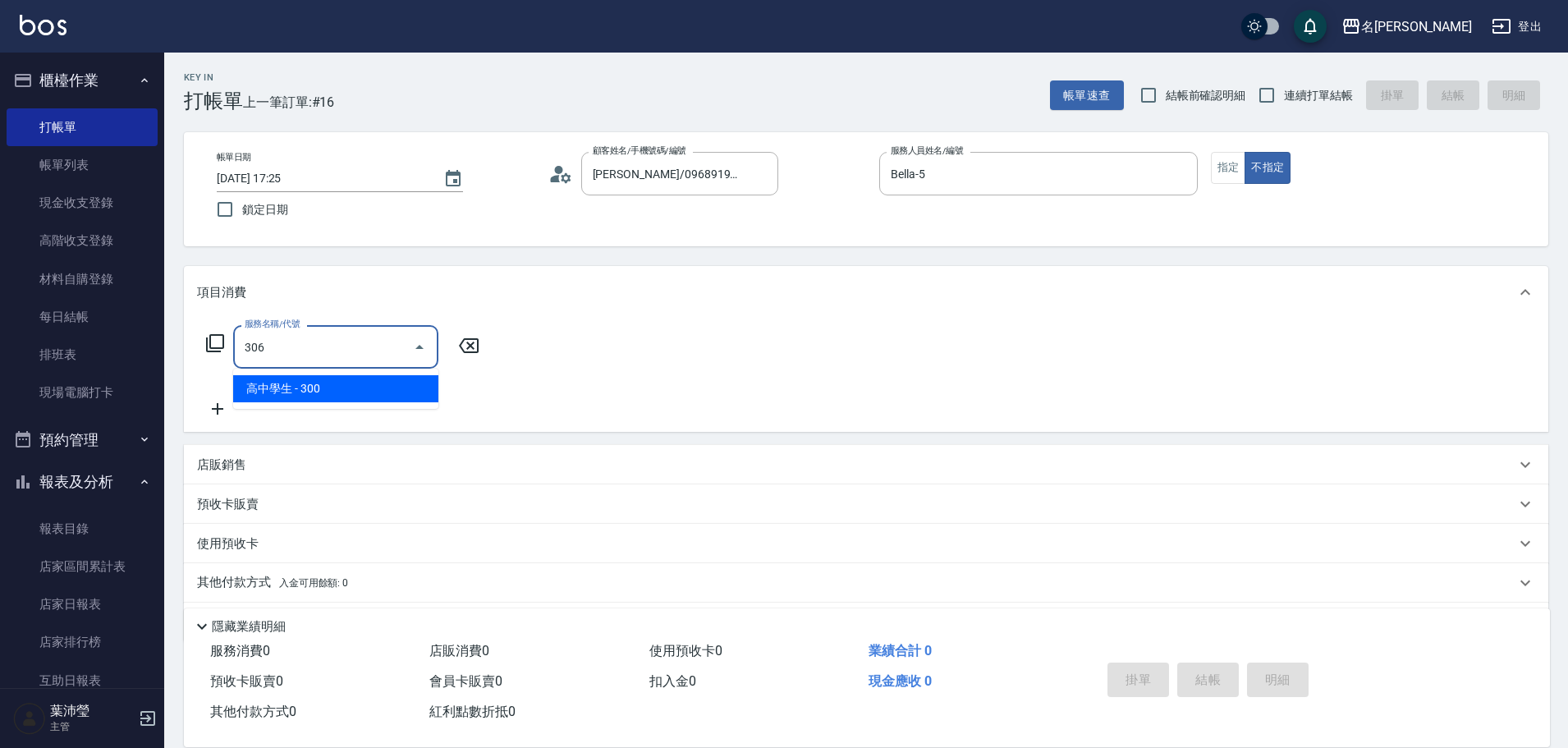
type input "高中學生(306)"
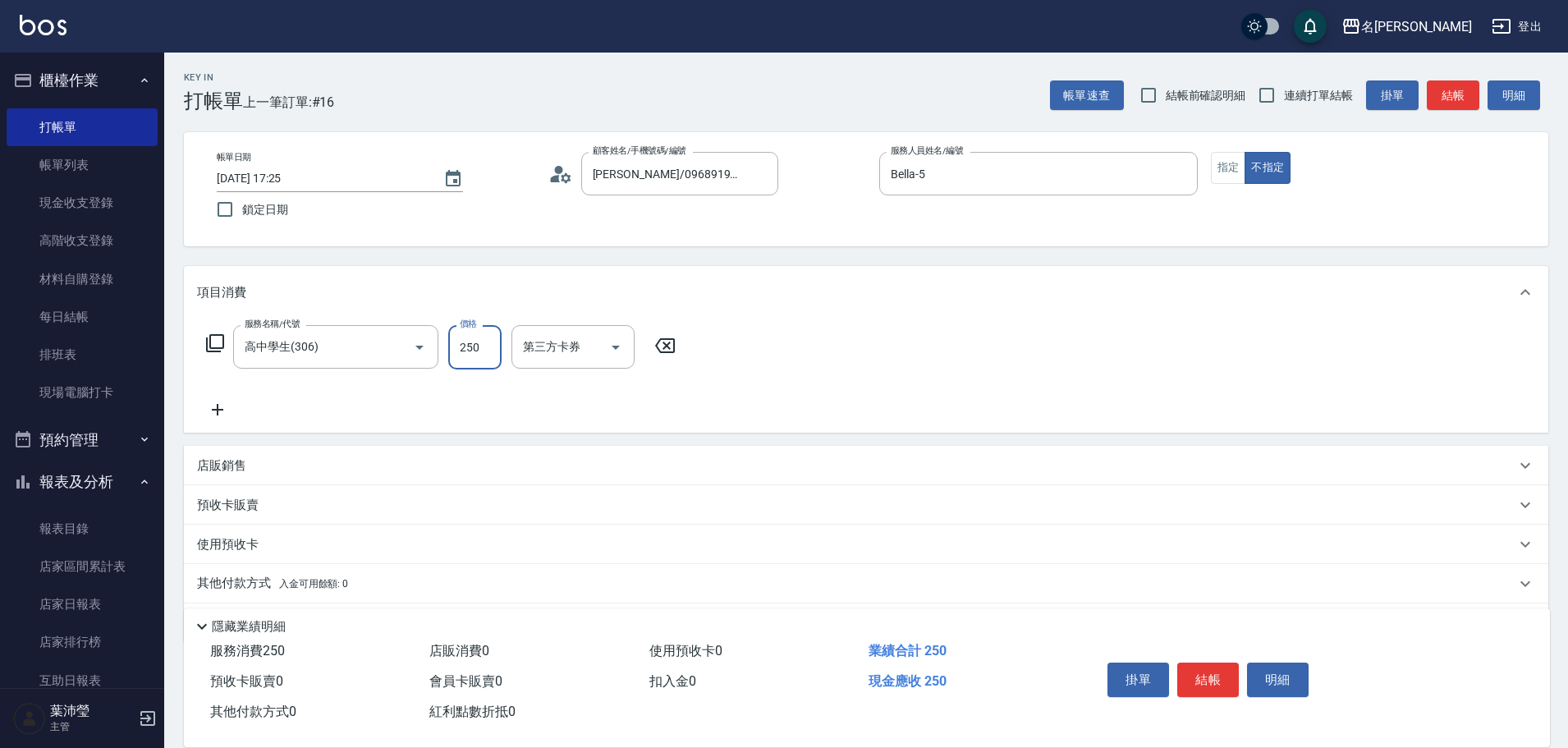
type input "250"
drag, startPoint x: 1223, startPoint y: 181, endPoint x: 1297, endPoint y: 136, distance: 86.6
click at [1224, 181] on button "指定" at bounding box center [1229, 168] width 35 height 32
click at [1441, 91] on button "結帳" at bounding box center [1453, 96] width 53 height 31
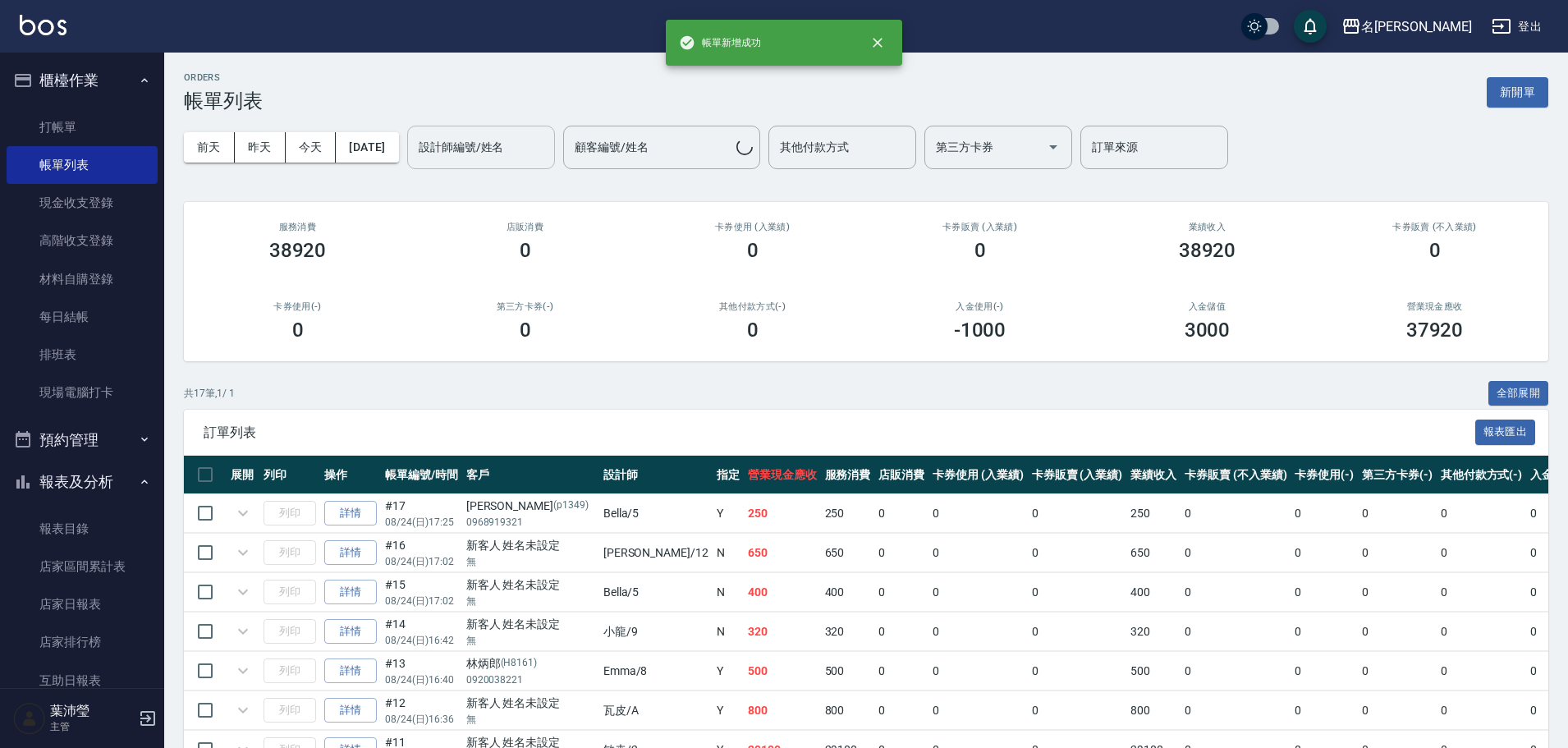
click at [481, 149] on input "設計師編號/姓名" at bounding box center [481, 147] width 133 height 29
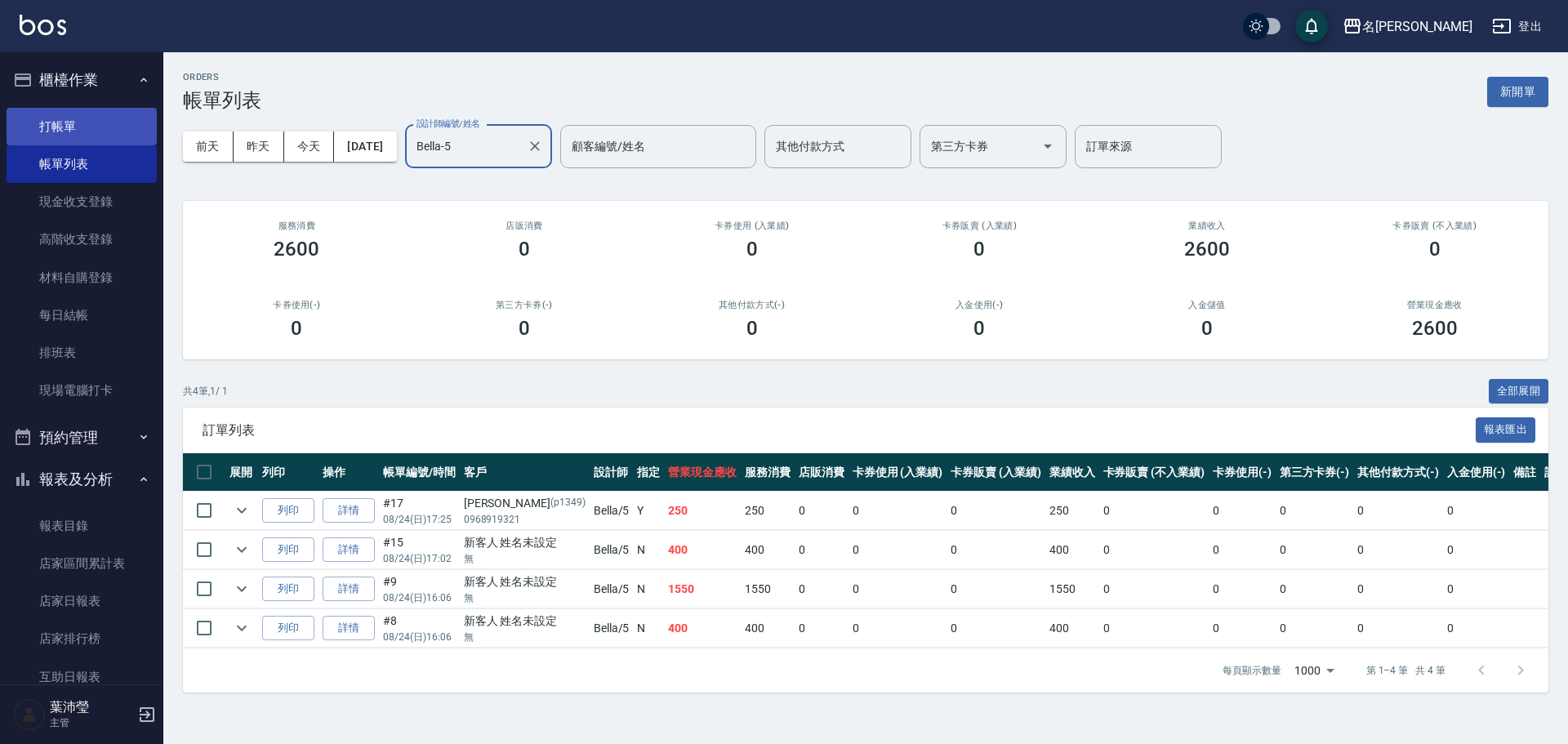
type input "Bella-5"
click at [64, 136] on link "打帳單" at bounding box center [81, 126] width 150 height 38
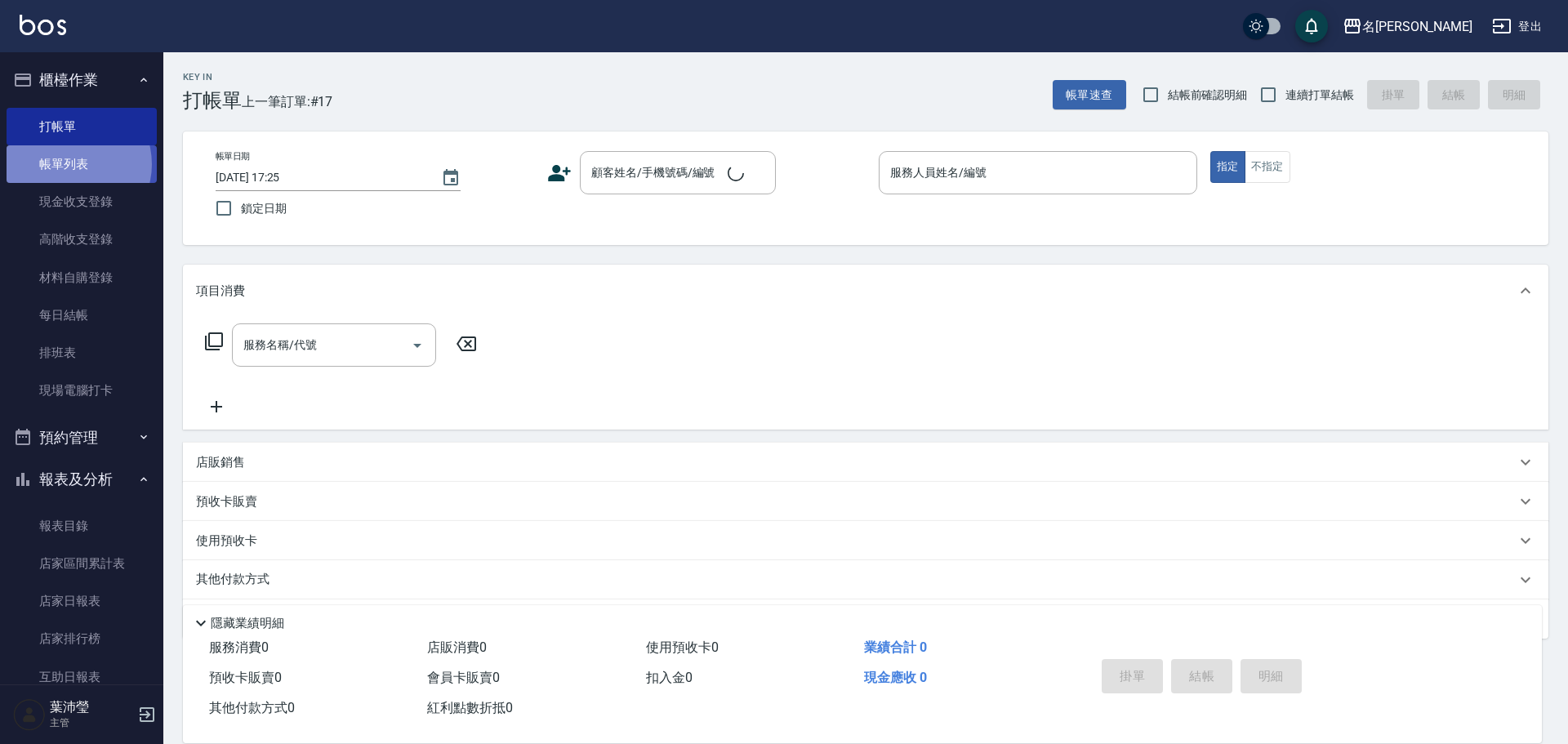
click at [71, 166] on link "帳單列表" at bounding box center [81, 163] width 150 height 38
click at [71, 167] on link "帳單列表" at bounding box center [81, 163] width 150 height 38
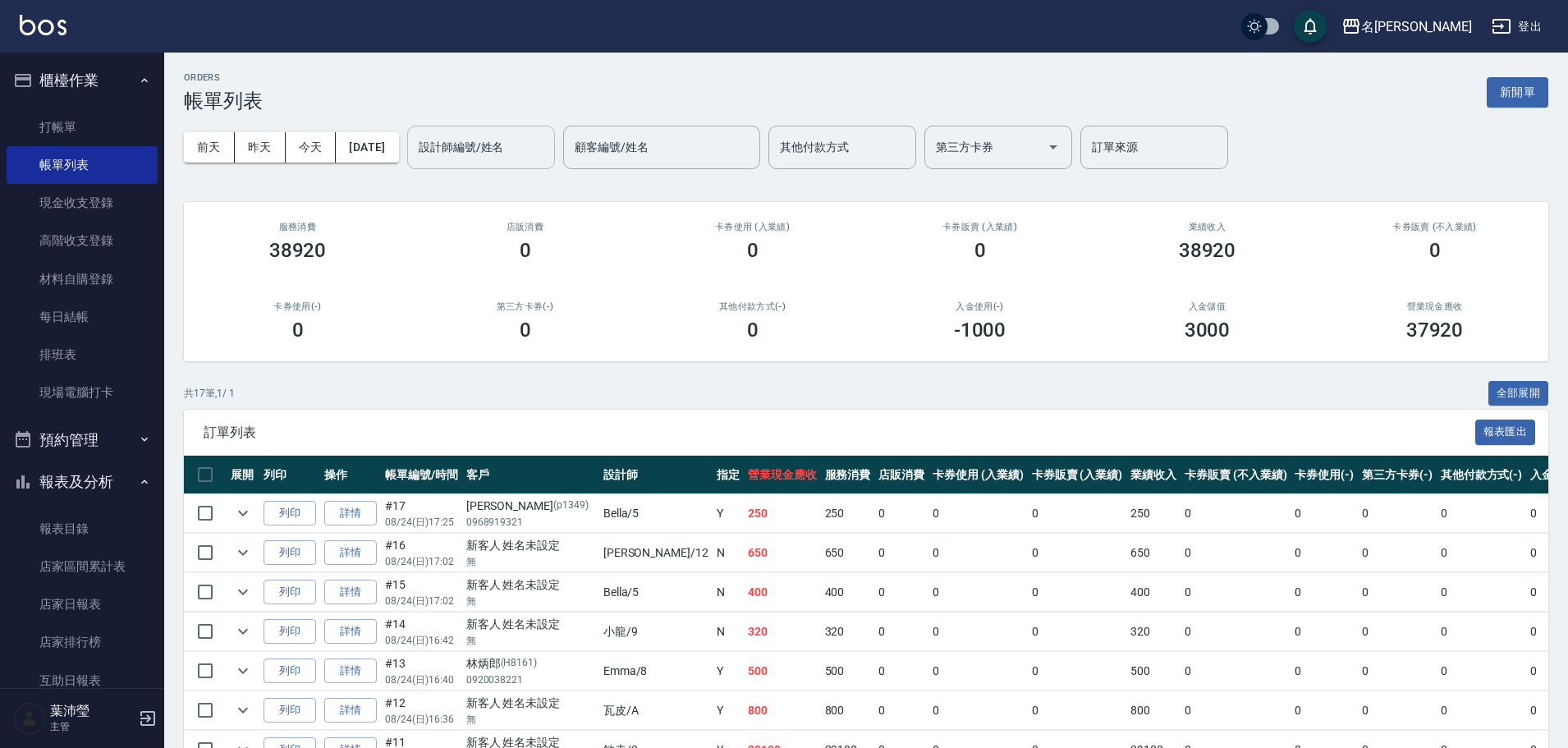
click at [535, 149] on input "設計師編號/姓名" at bounding box center [481, 147] width 133 height 29
drag, startPoint x: 518, startPoint y: 146, endPoint x: 384, endPoint y: 155, distance: 134.3
click at [384, 155] on div "[DATE] [DATE] [DATE] [DATE] 設計師編號/姓名 123 設計師編號/姓名 顧客編號/姓名 顧客編號/姓名 其他付款方式 其他付款方式…" at bounding box center [865, 147] width 1364 height 69
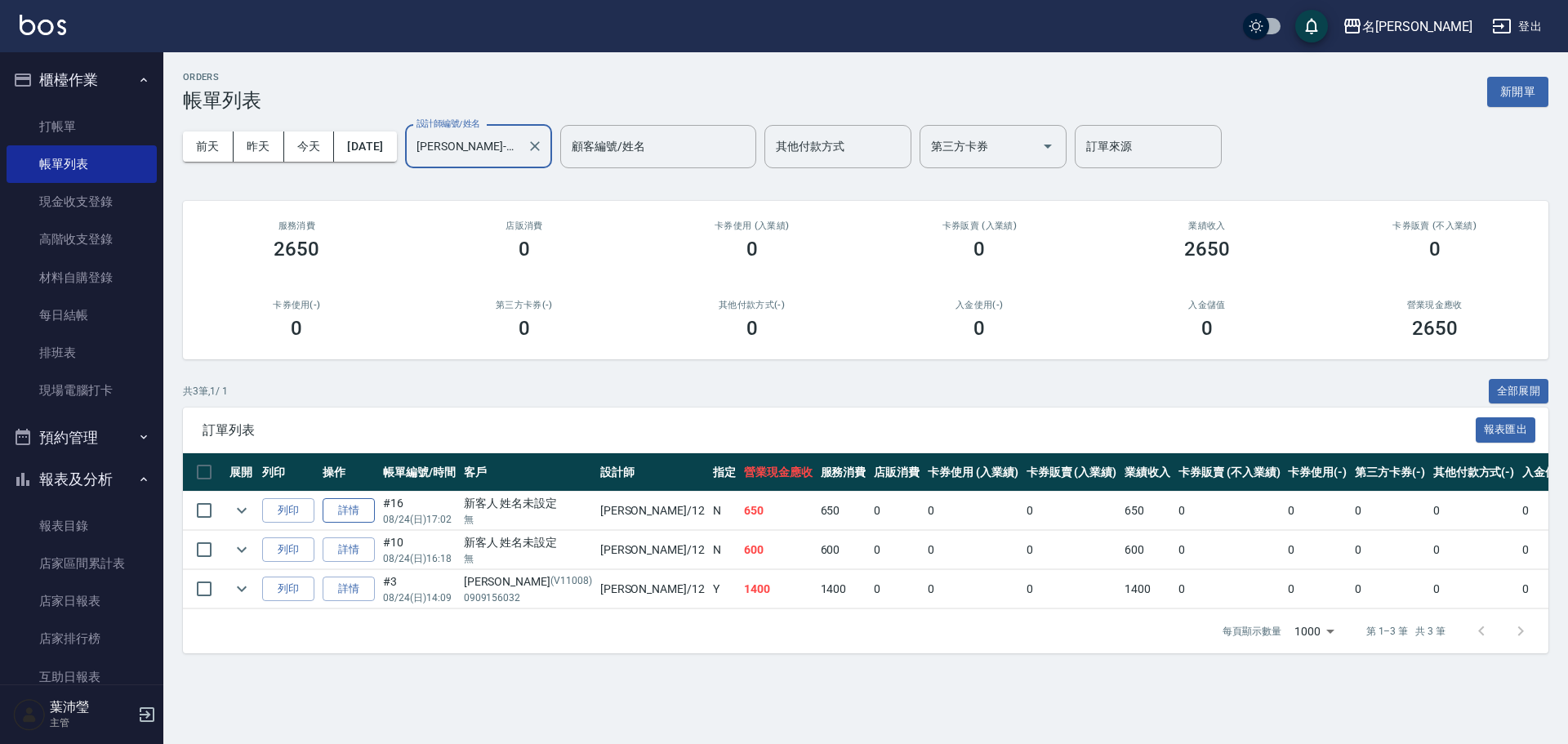
type input "[PERSON_NAME]-12"
drag, startPoint x: 359, startPoint y: 508, endPoint x: 304, endPoint y: 455, distance: 76.4
click at [357, 507] on link "詳情" at bounding box center [349, 511] width 52 height 25
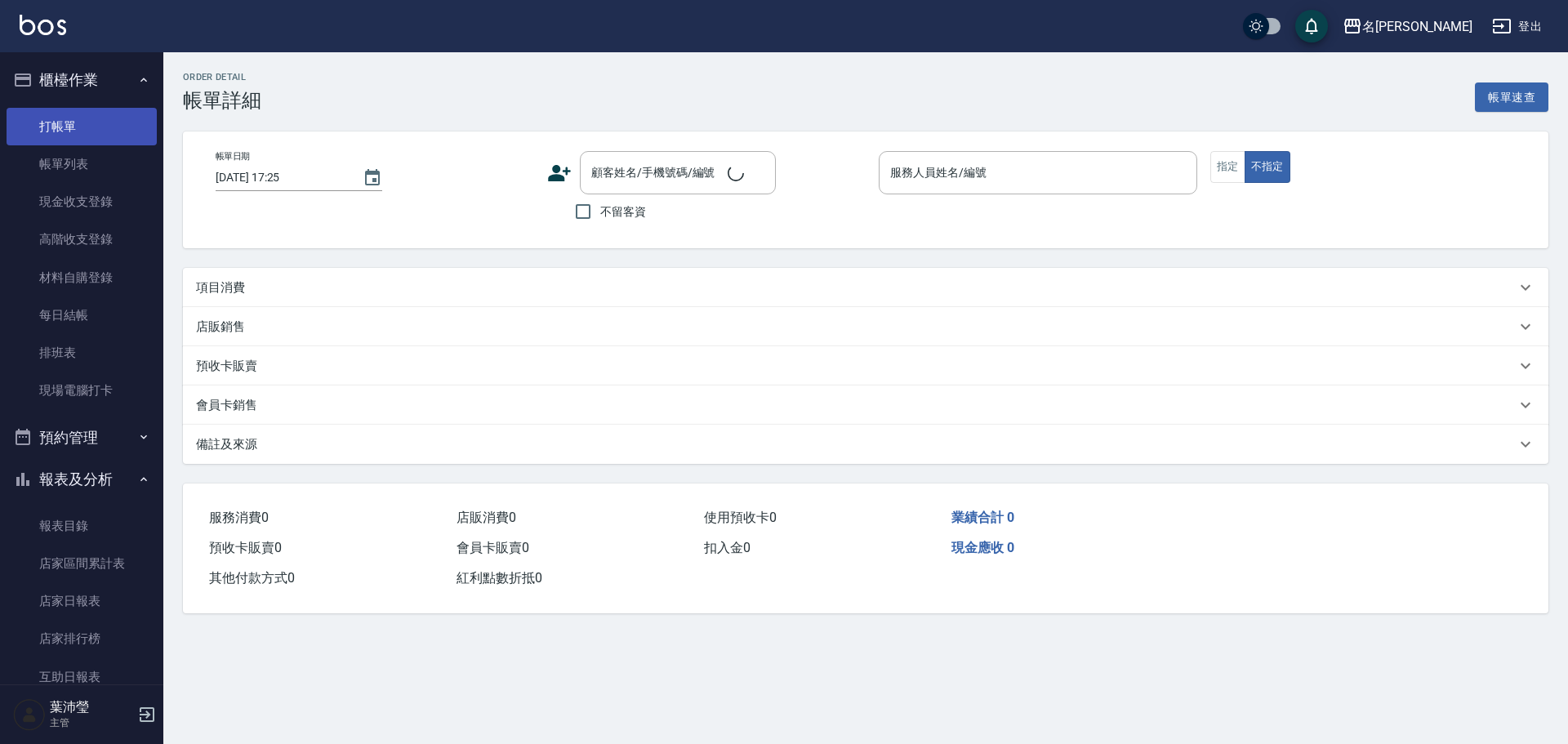
type input "[DATE] 17:02"
type input "[PERSON_NAME]-12"
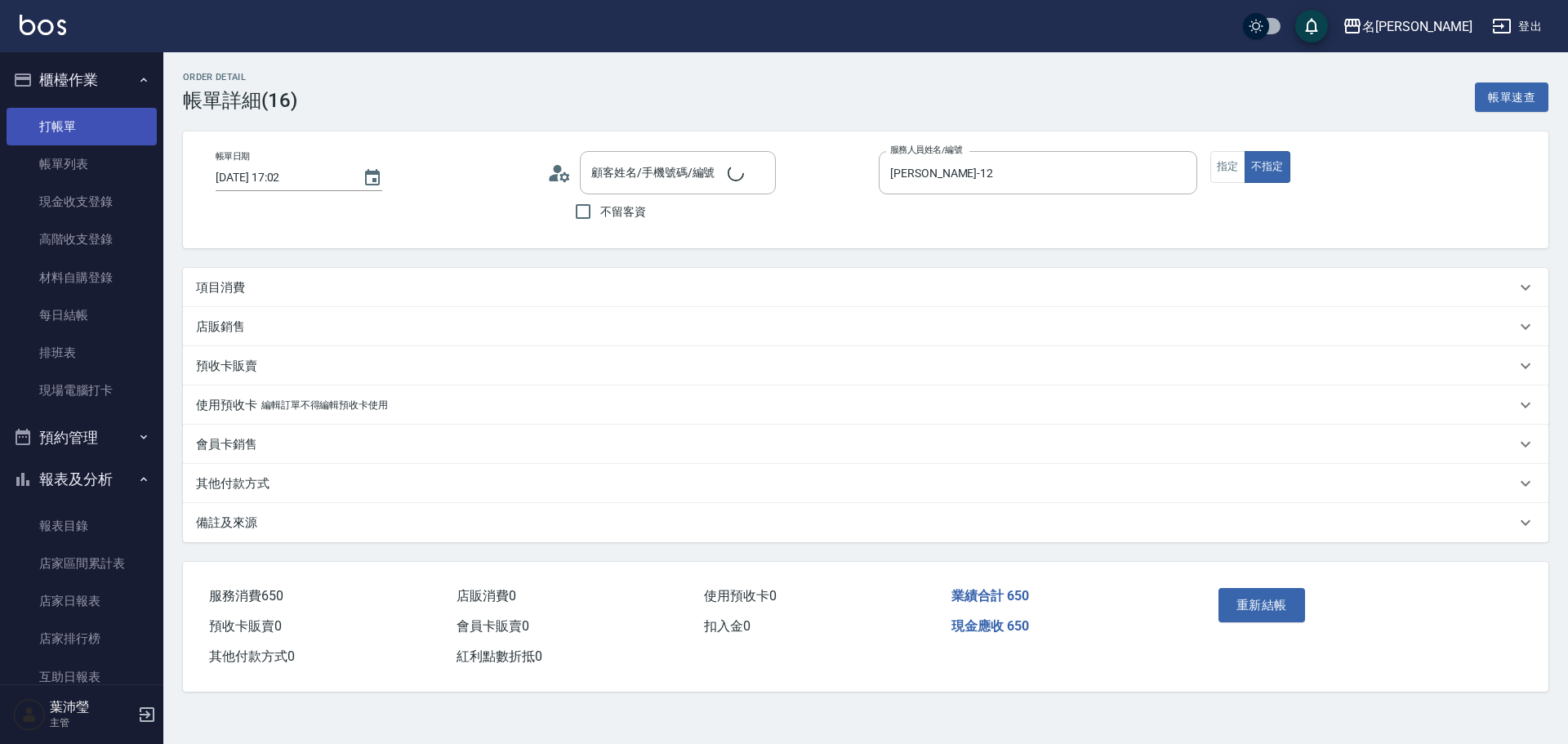
type input "新客人 姓名未設定/無/null"
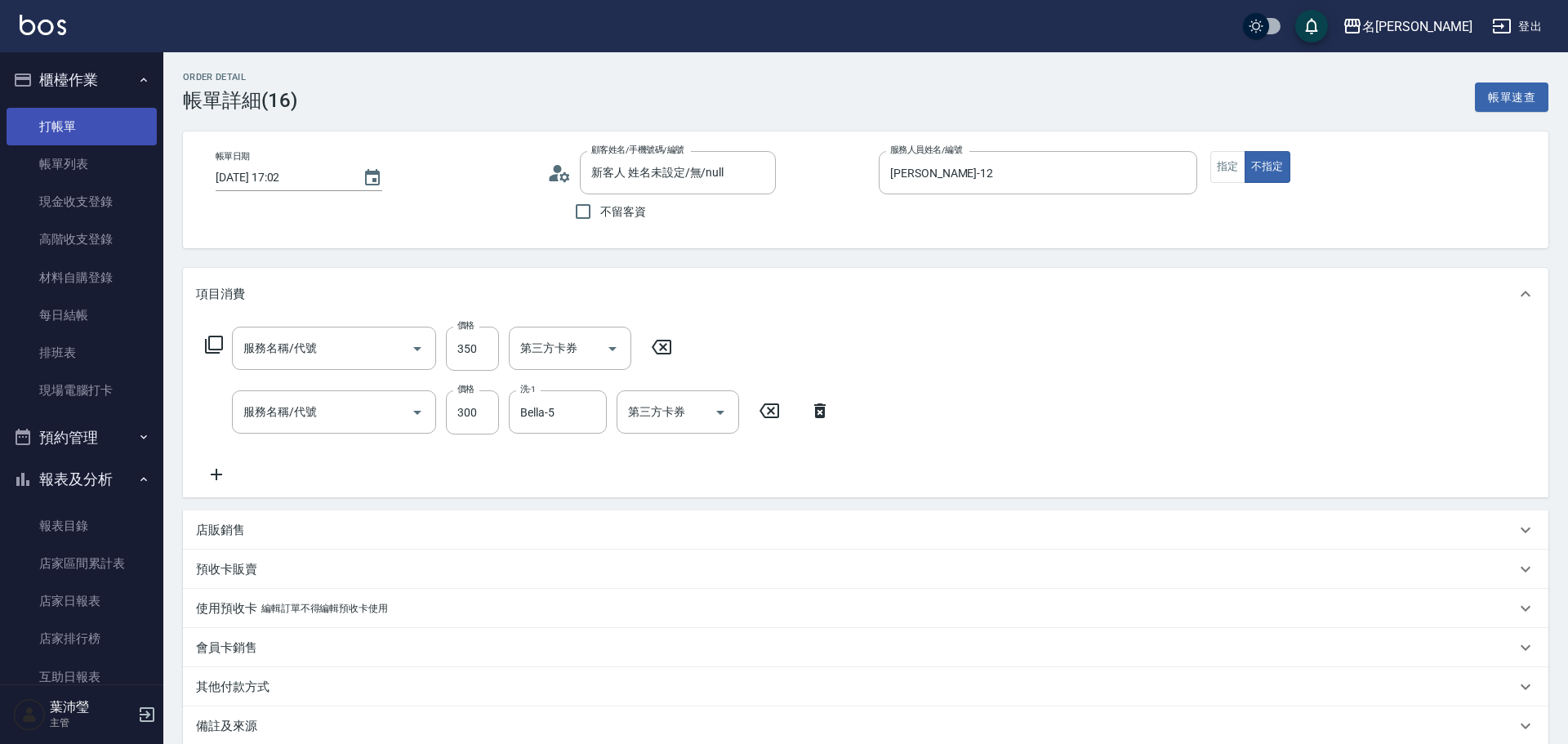
type input "不指定剪髮(305)"
type input "洗髮(502)"
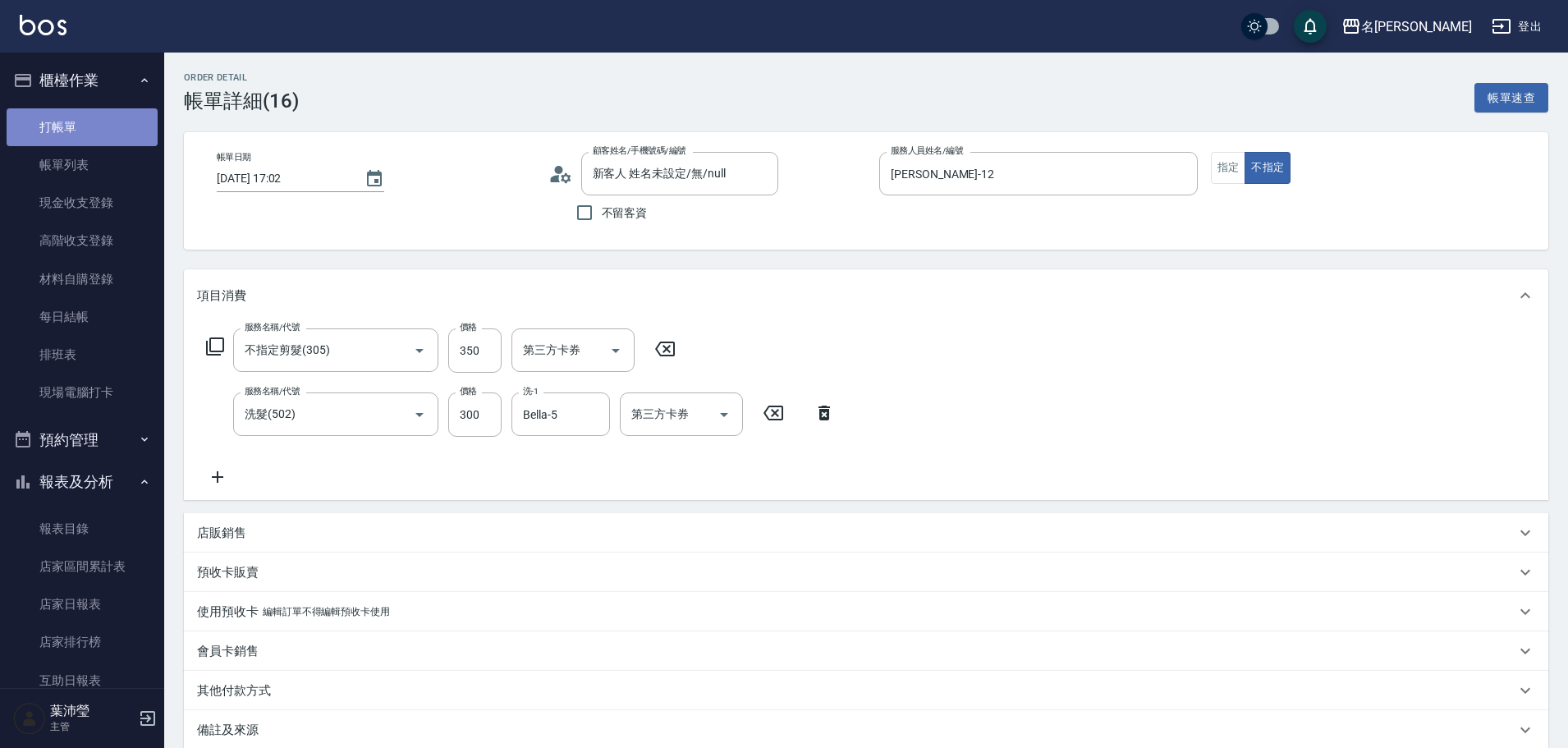
click at [102, 123] on link "打帳單" at bounding box center [82, 127] width 151 height 38
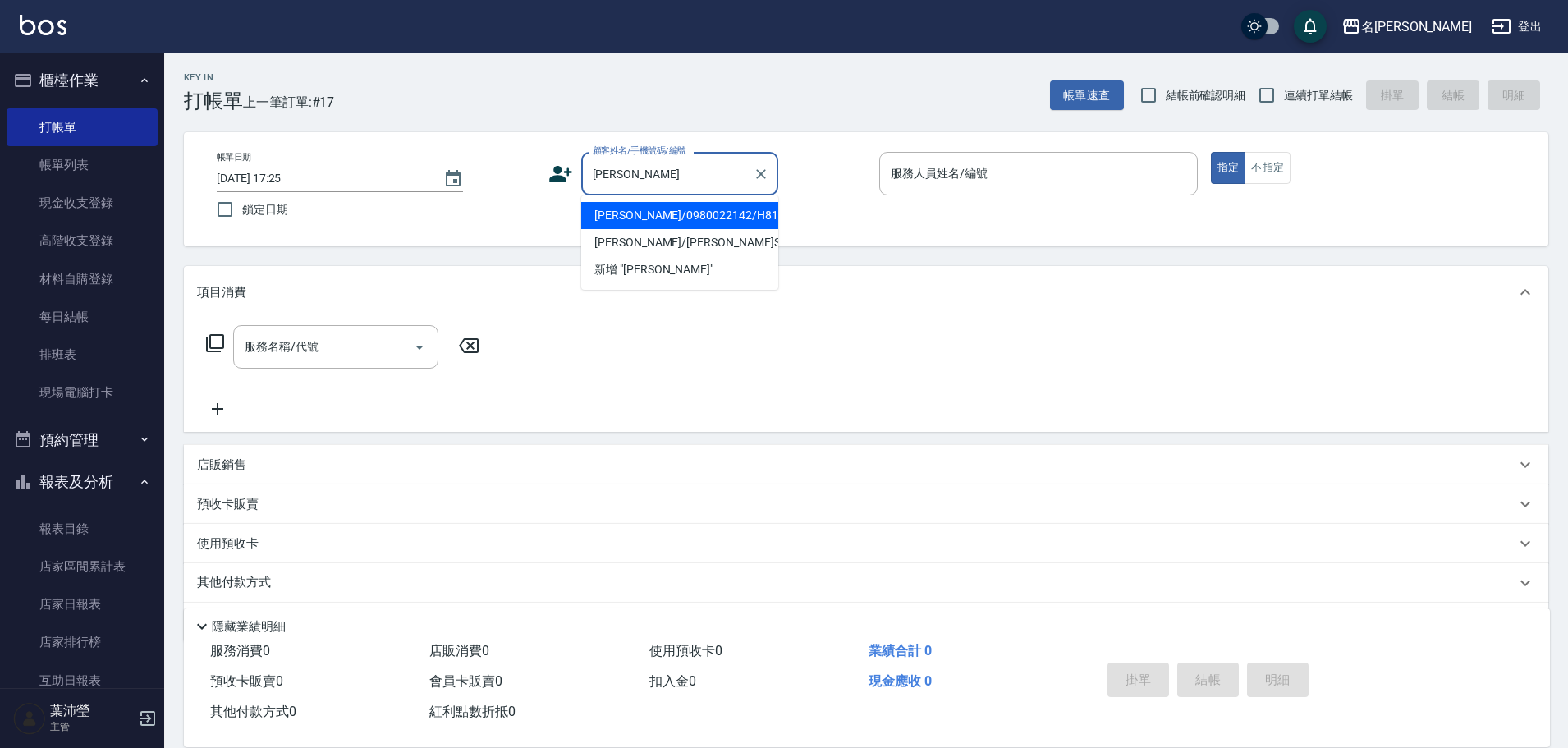
click at [682, 211] on li "[PERSON_NAME]/0980022142/H8153" at bounding box center [680, 215] width 197 height 27
type input "[PERSON_NAME]/0980022142/H8153"
type input "Emma-8"
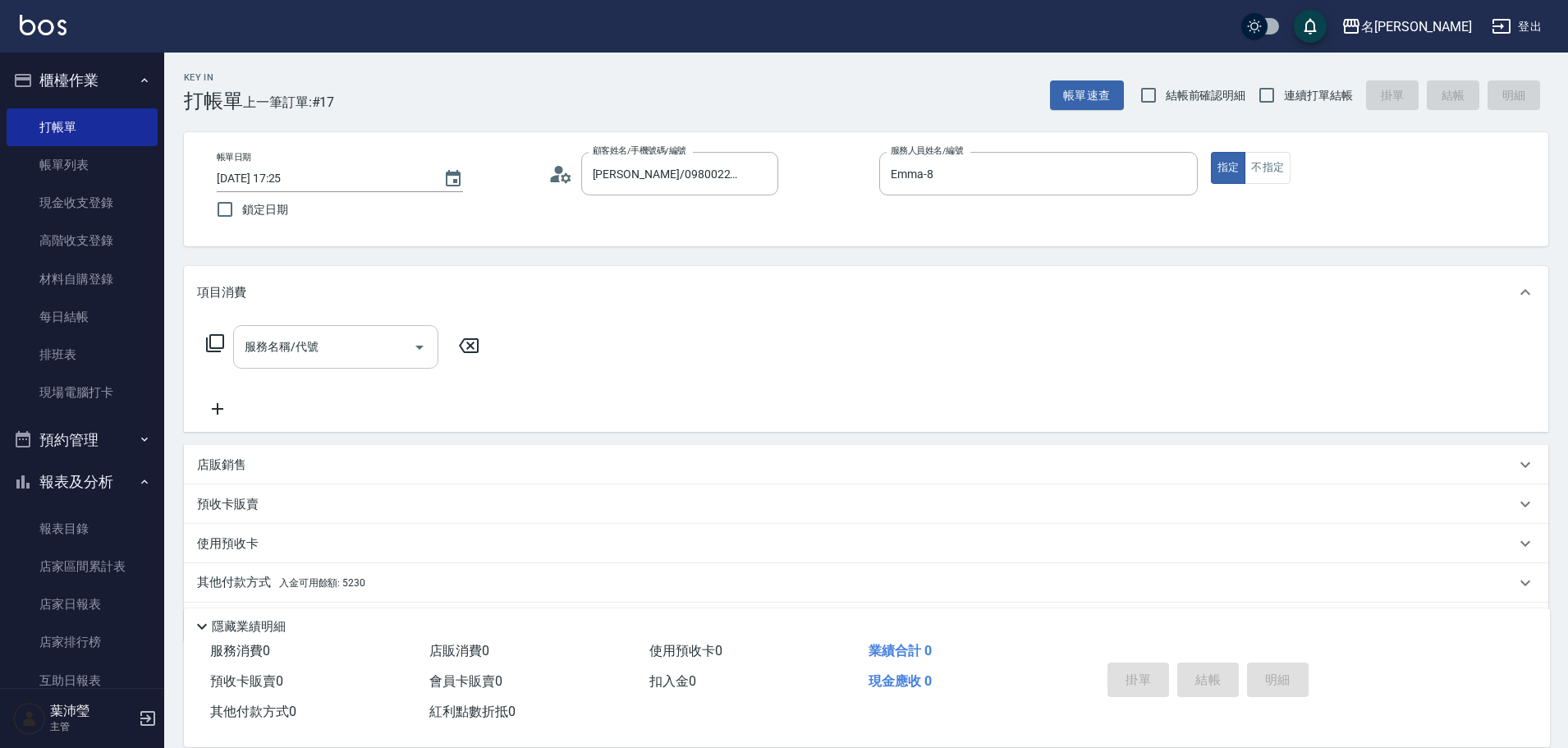
click at [341, 325] on div "服務名稱/代號 服務名稱/代號" at bounding box center [865, 375] width 1364 height 113
click at [338, 332] on div "服務名稱/代號" at bounding box center [336, 347] width 206 height 44
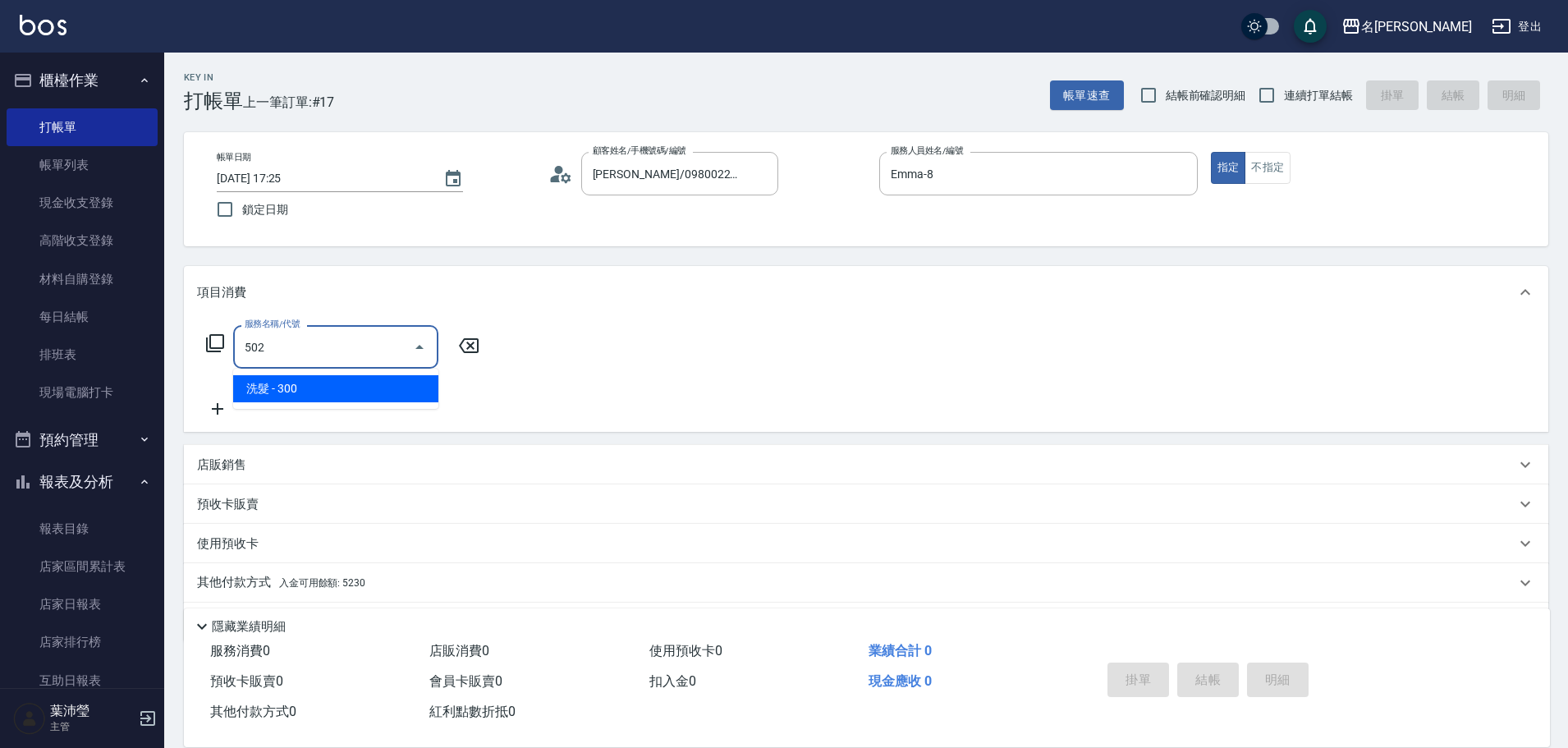
type input "洗髮(502)"
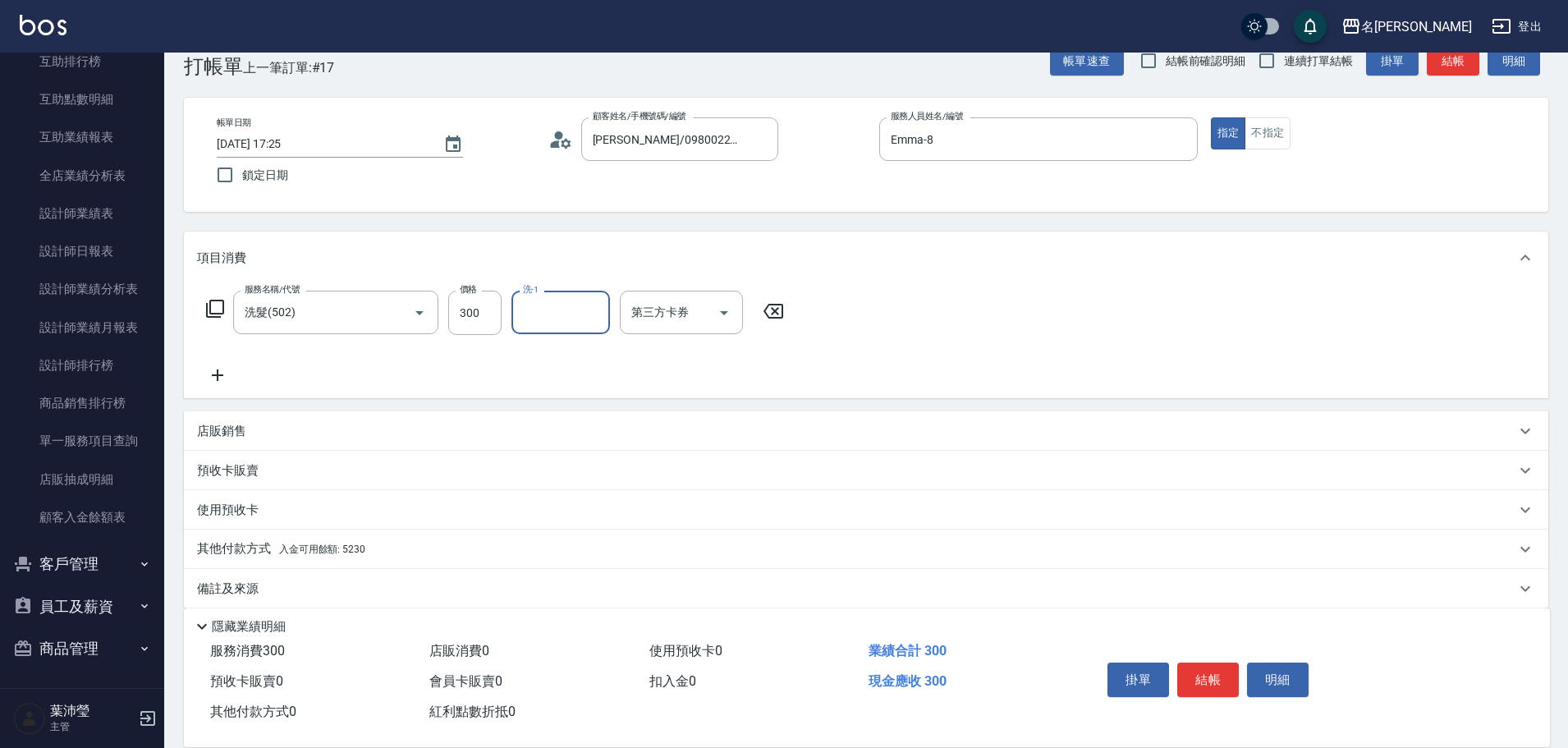
scroll to position [53, 0]
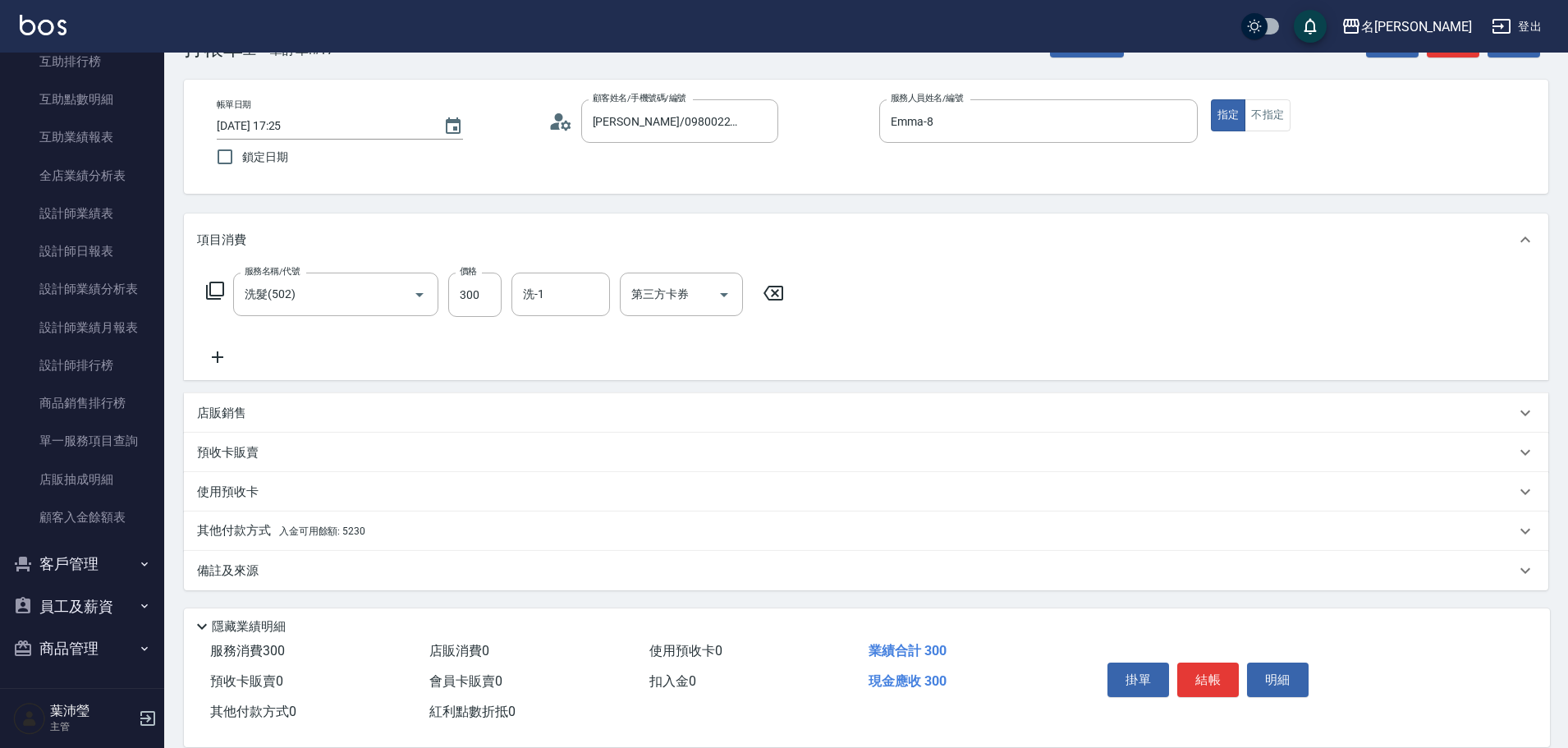
click at [206, 350] on icon at bounding box center [217, 357] width 41 height 19
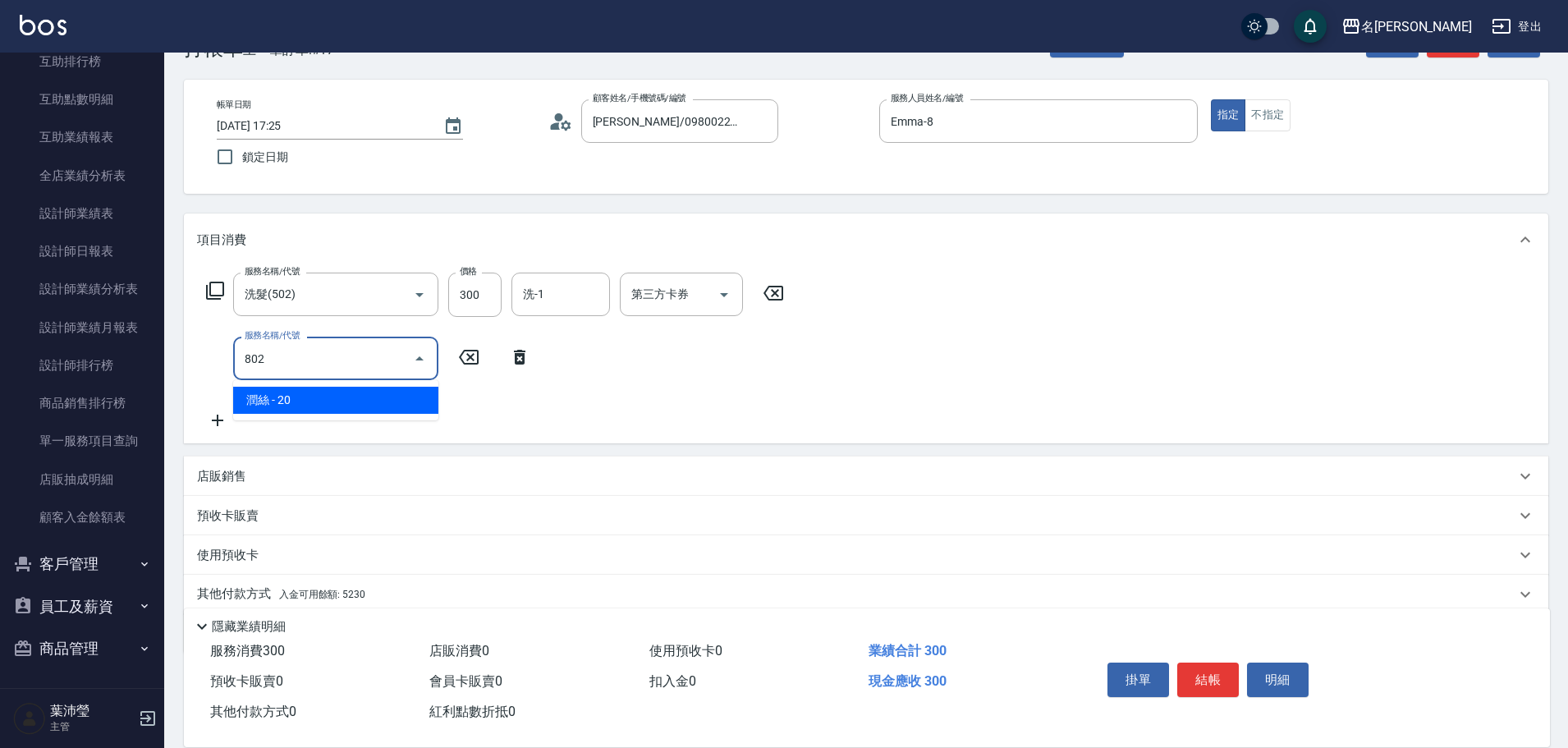
type input "[PERSON_NAME](802)"
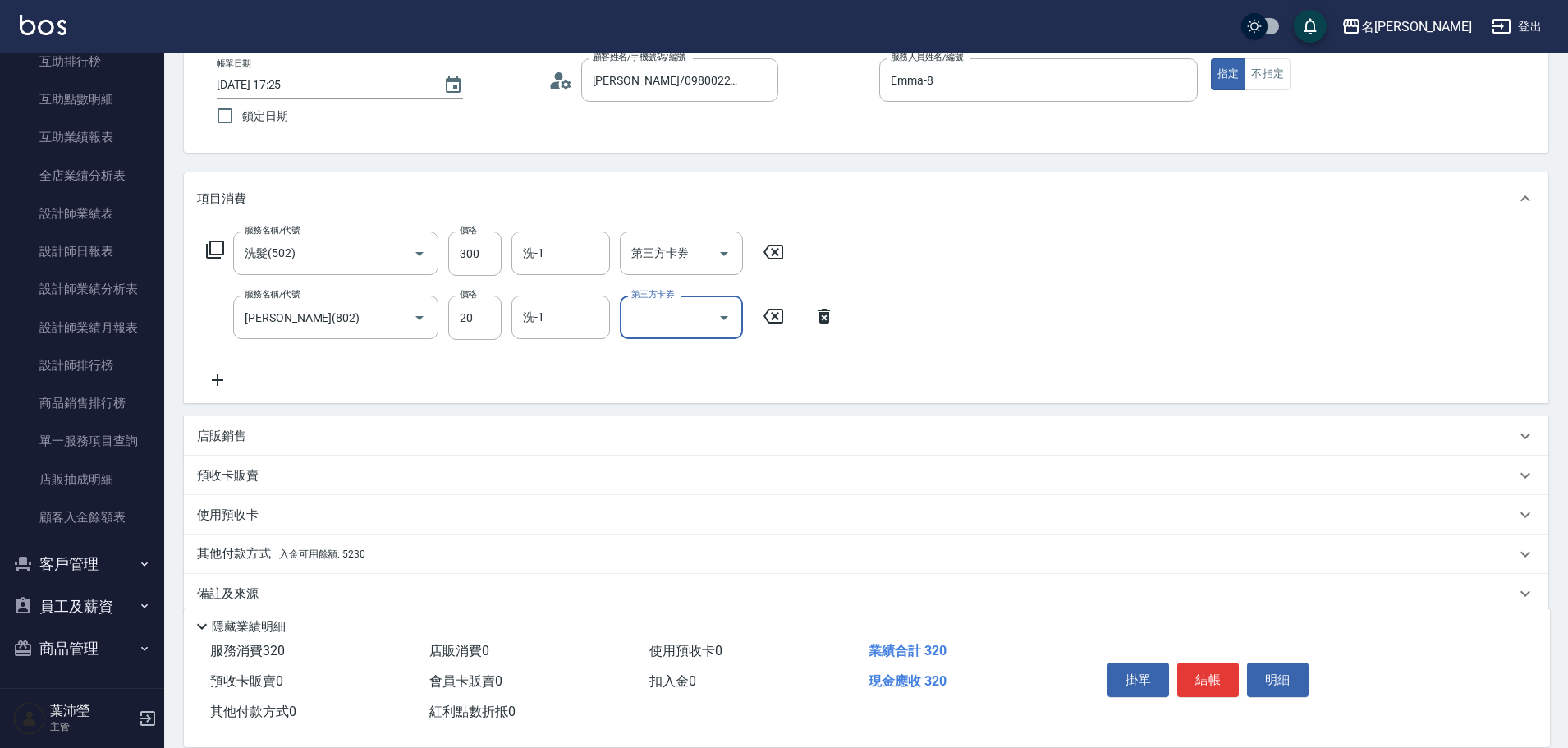
scroll to position [117, 0]
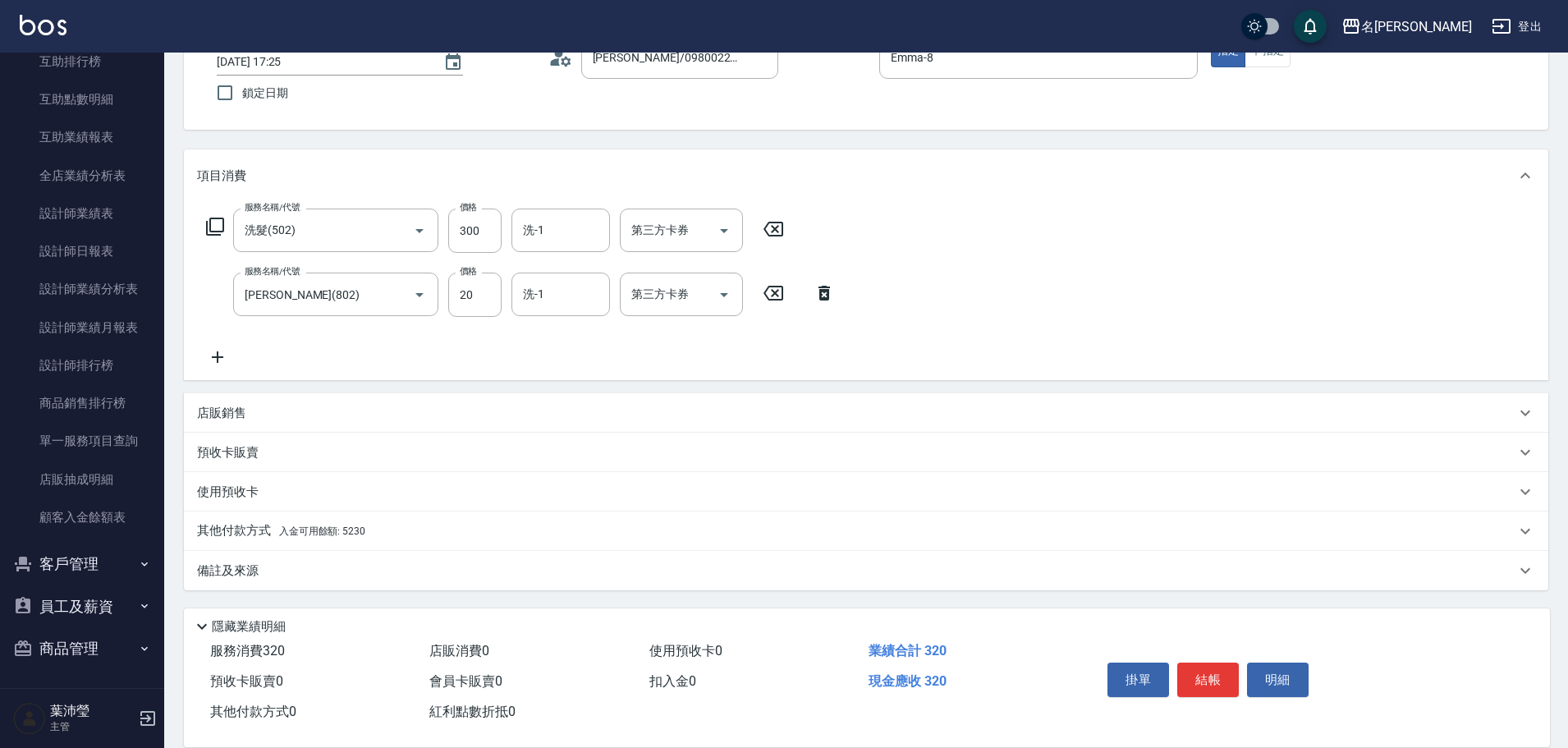
click at [357, 524] on p "其他付款方式 入金可用餘額: 5230" at bounding box center [281, 531] width 169 height 18
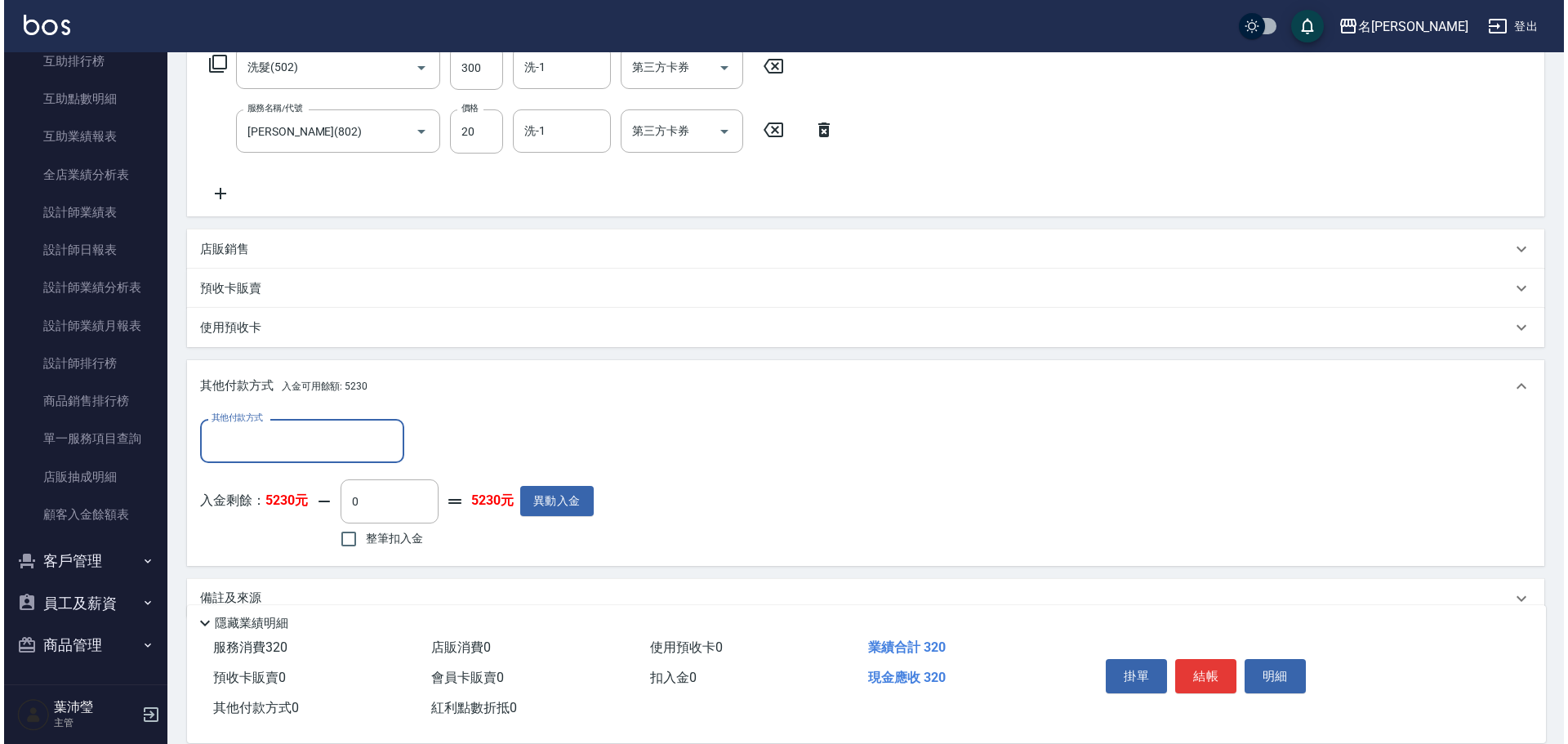
scroll to position [289, 0]
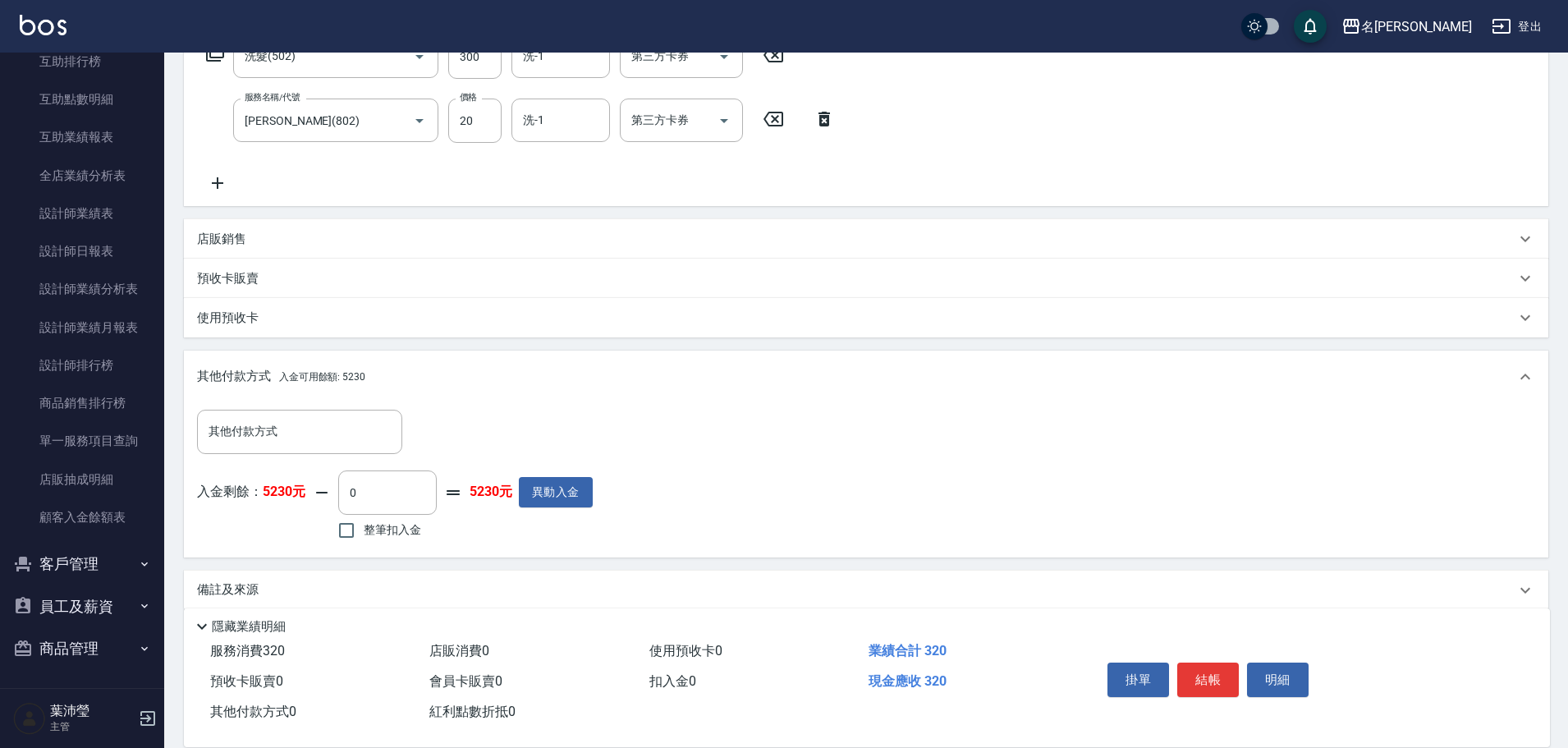
click at [381, 537] on span "整筆扣入金" at bounding box center [392, 530] width 57 height 18
click at [364, 537] on input "整筆扣入金" at bounding box center [346, 530] width 34 height 34
checkbox input "true"
type input "320"
click at [1297, 668] on button "明細" at bounding box center [1278, 679] width 61 height 34
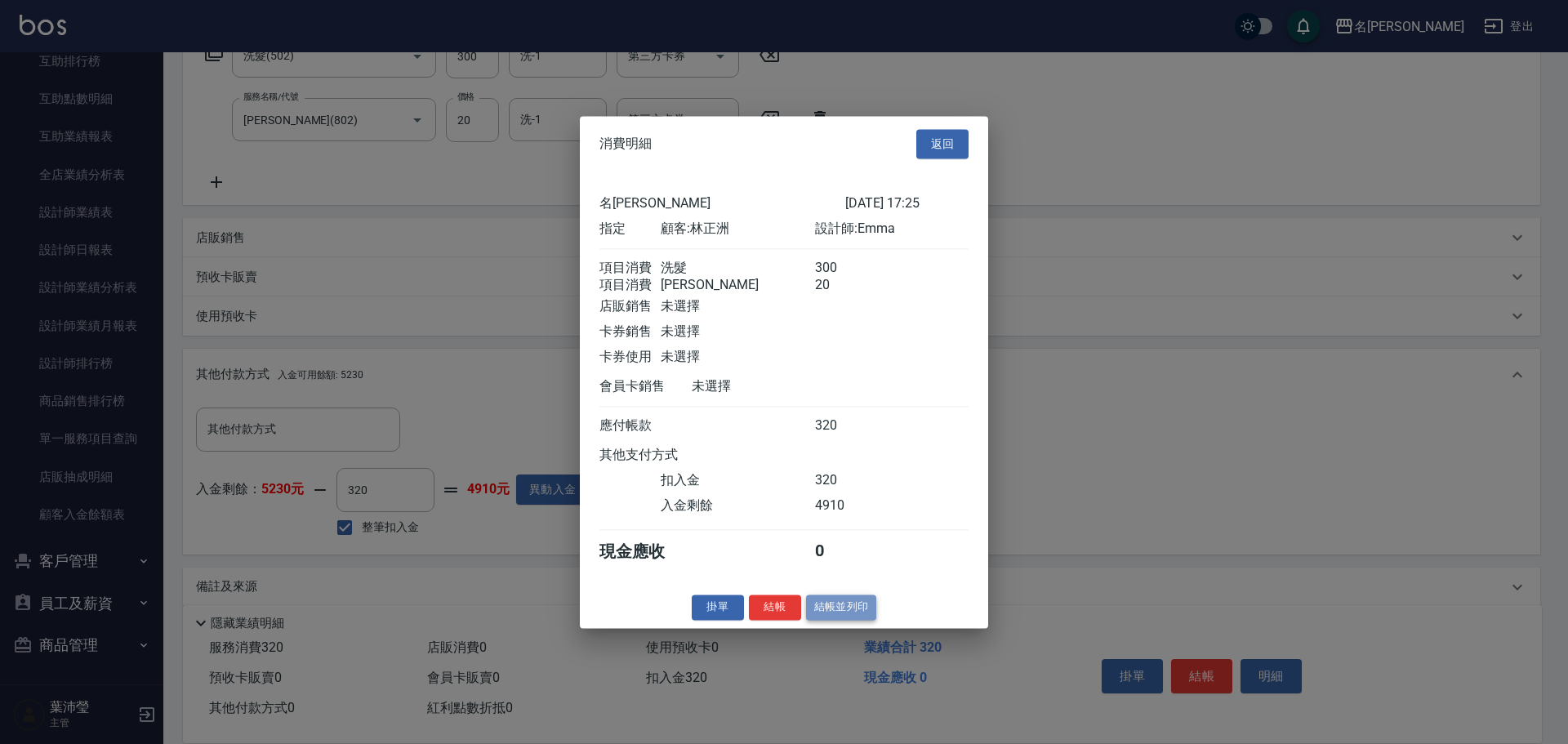
click at [864, 620] on button "結帳並列印" at bounding box center [841, 607] width 71 height 25
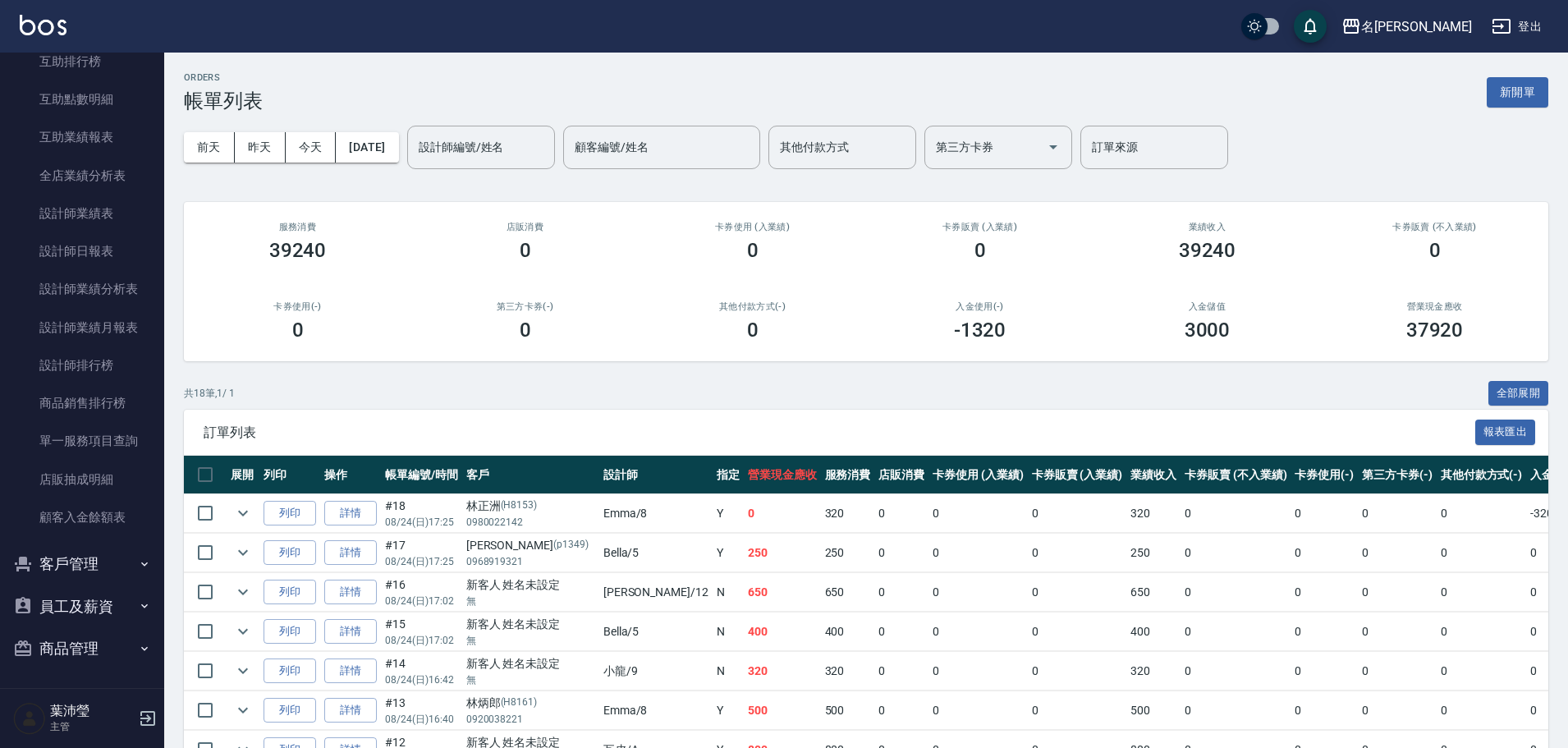
click at [1358, 629] on td "0" at bounding box center [1398, 632] width 79 height 39
drag, startPoint x: 1528, startPoint y: 87, endPoint x: 1417, endPoint y: 97, distance: 111.4
click at [1528, 88] on button "新開單" at bounding box center [1518, 92] width 61 height 31
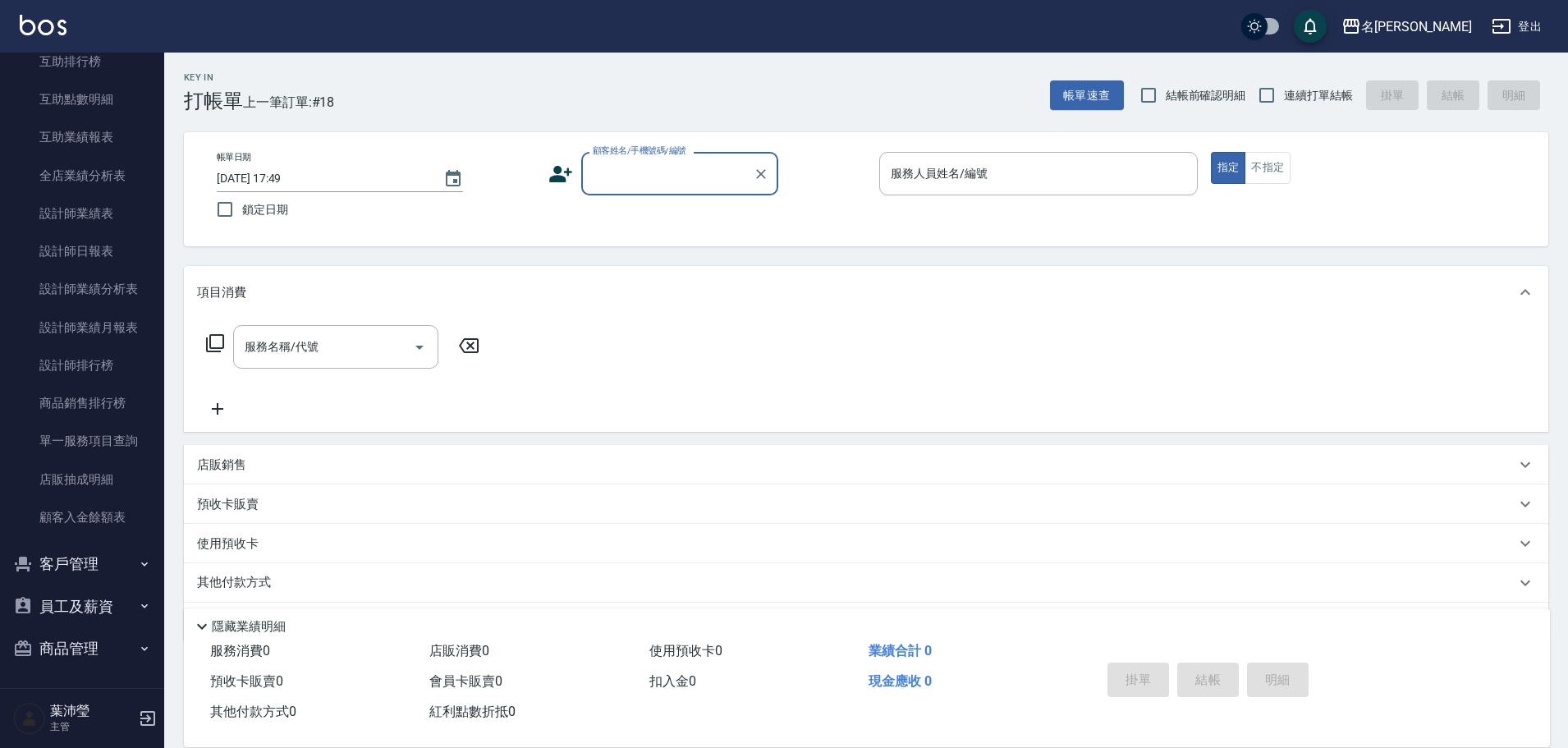
click at [642, 177] on input "顧客姓名/手機號碼/編號" at bounding box center [667, 173] width 157 height 29
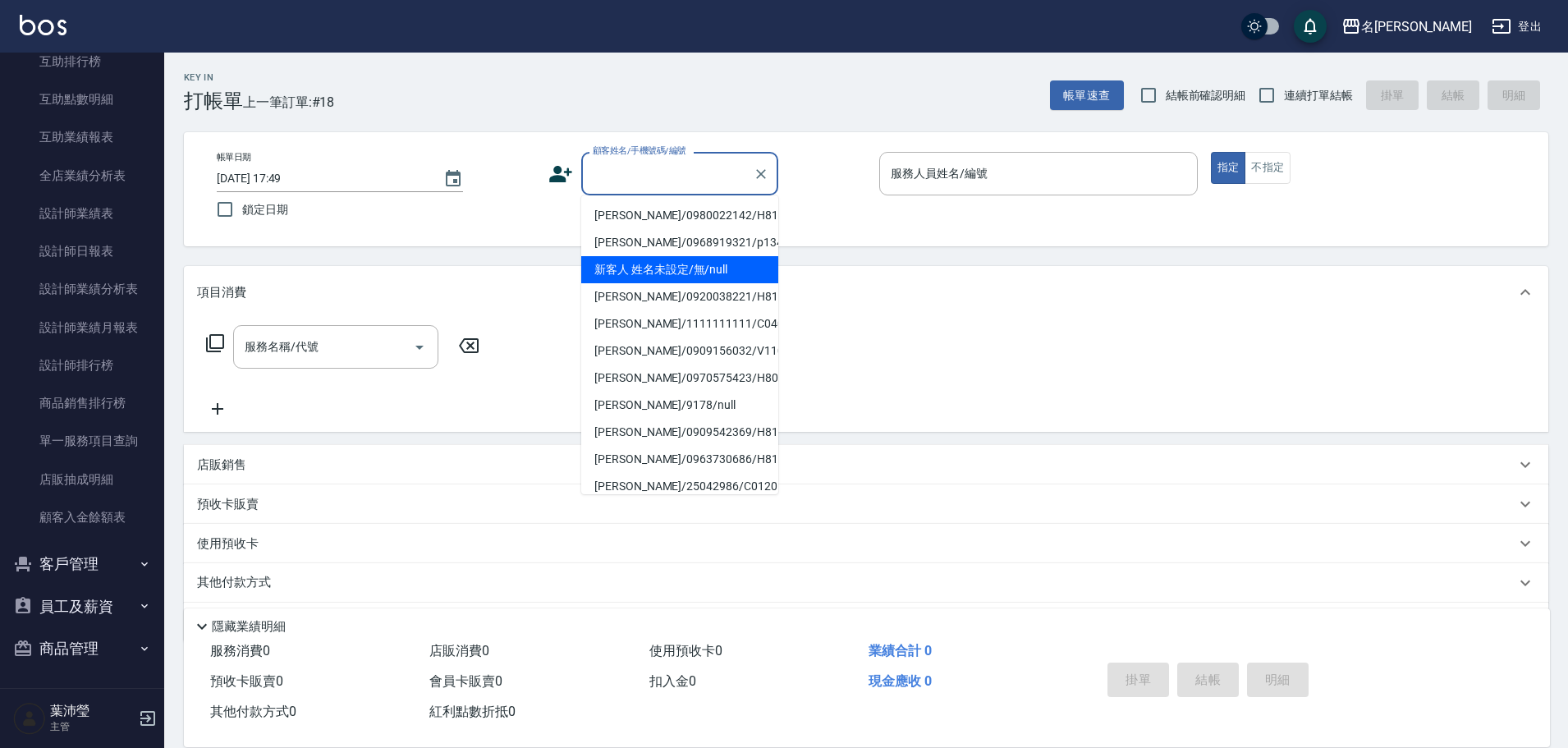
click at [636, 278] on li "新客人 姓名未設定/無/null" at bounding box center [680, 270] width 197 height 27
type input "新客人 姓名未設定/無/null"
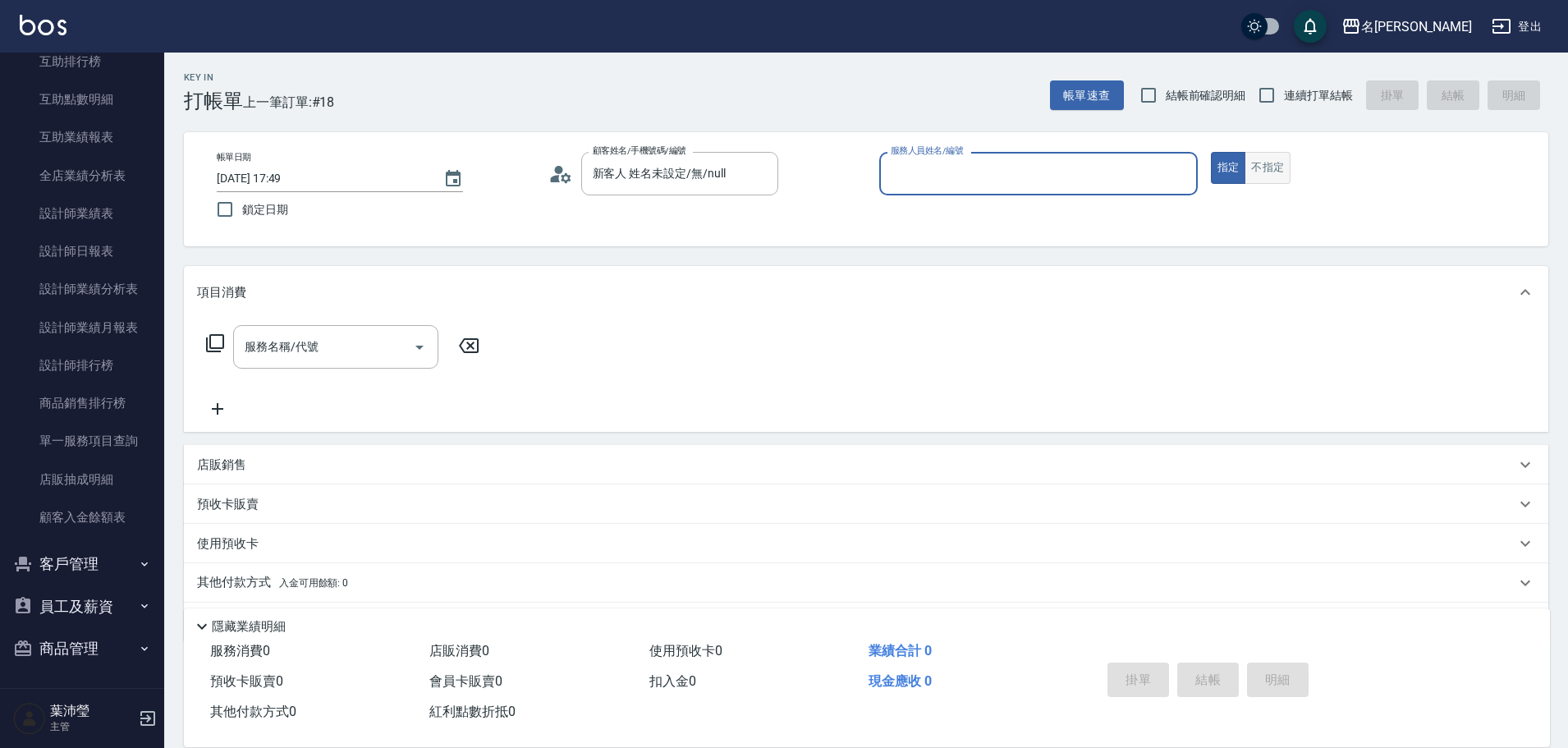
click at [1281, 179] on button "不指定" at bounding box center [1268, 168] width 46 height 32
click at [1107, 156] on div "服務人員姓名/編號" at bounding box center [1038, 174] width 319 height 44
click at [1018, 170] on input "服務人員姓名/編號" at bounding box center [1038, 173] width 304 height 29
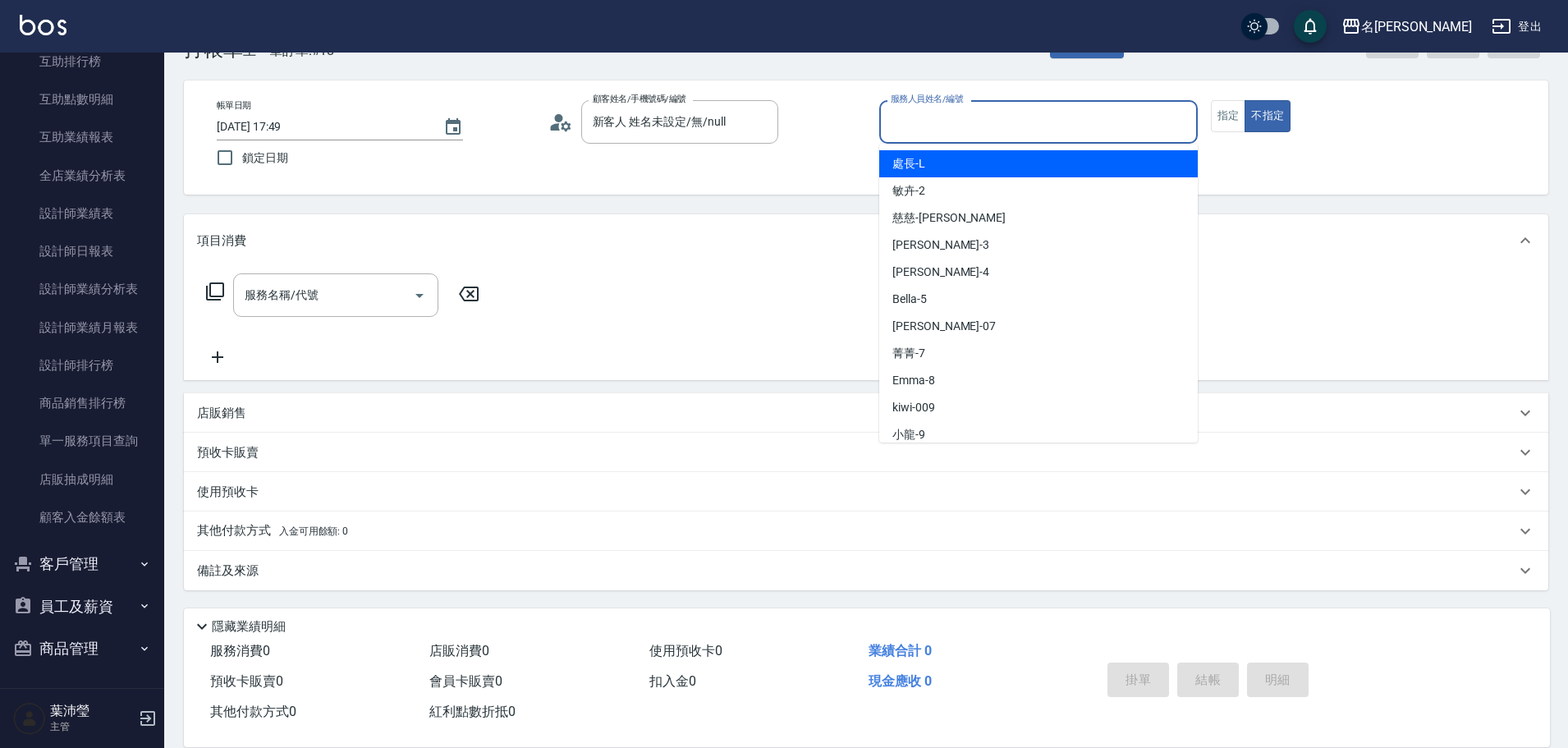
click at [972, 129] on input "服務人員姓名/編號" at bounding box center [1038, 121] width 304 height 29
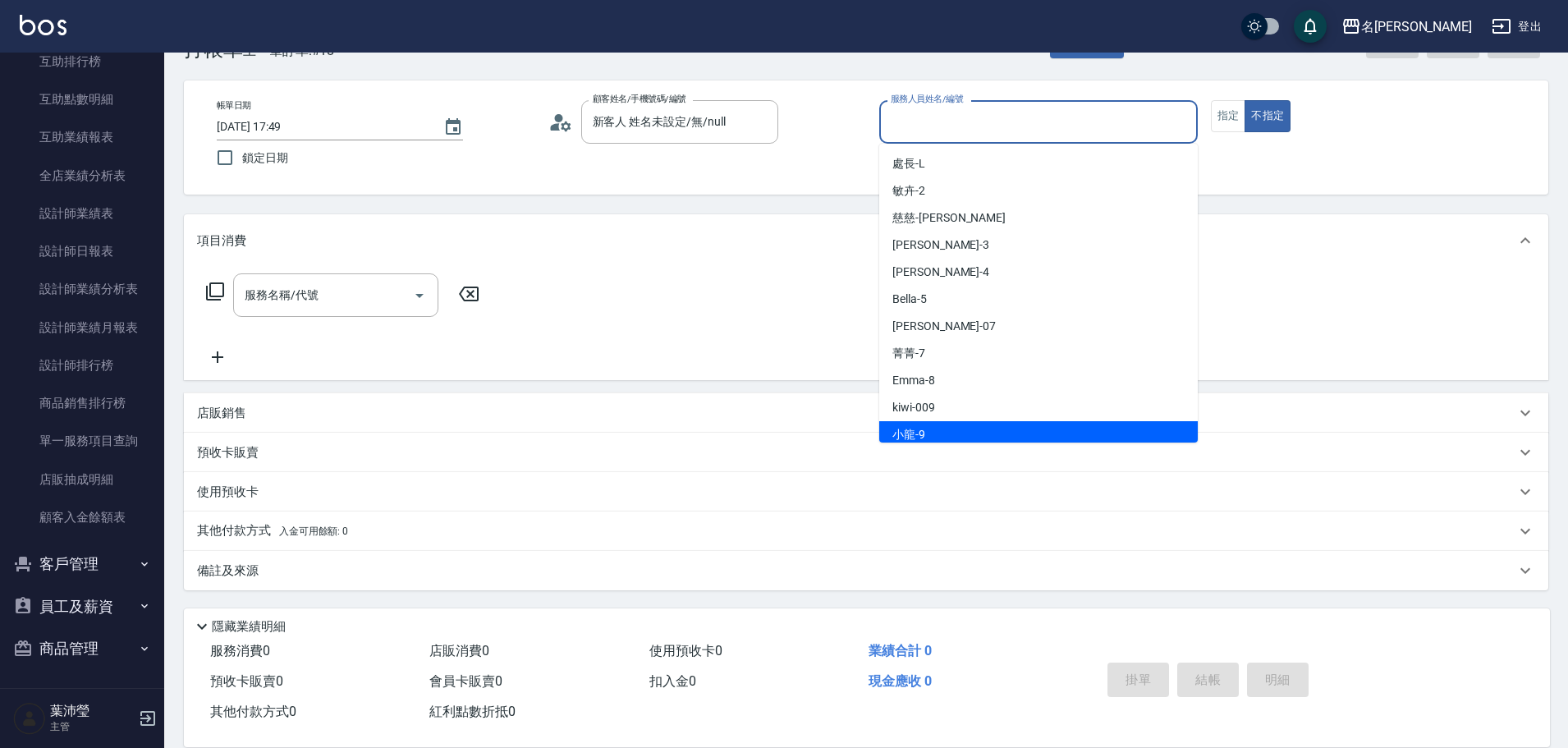
click at [941, 431] on div "小龍 -9" at bounding box center [1038, 434] width 319 height 27
type input "小龍-9"
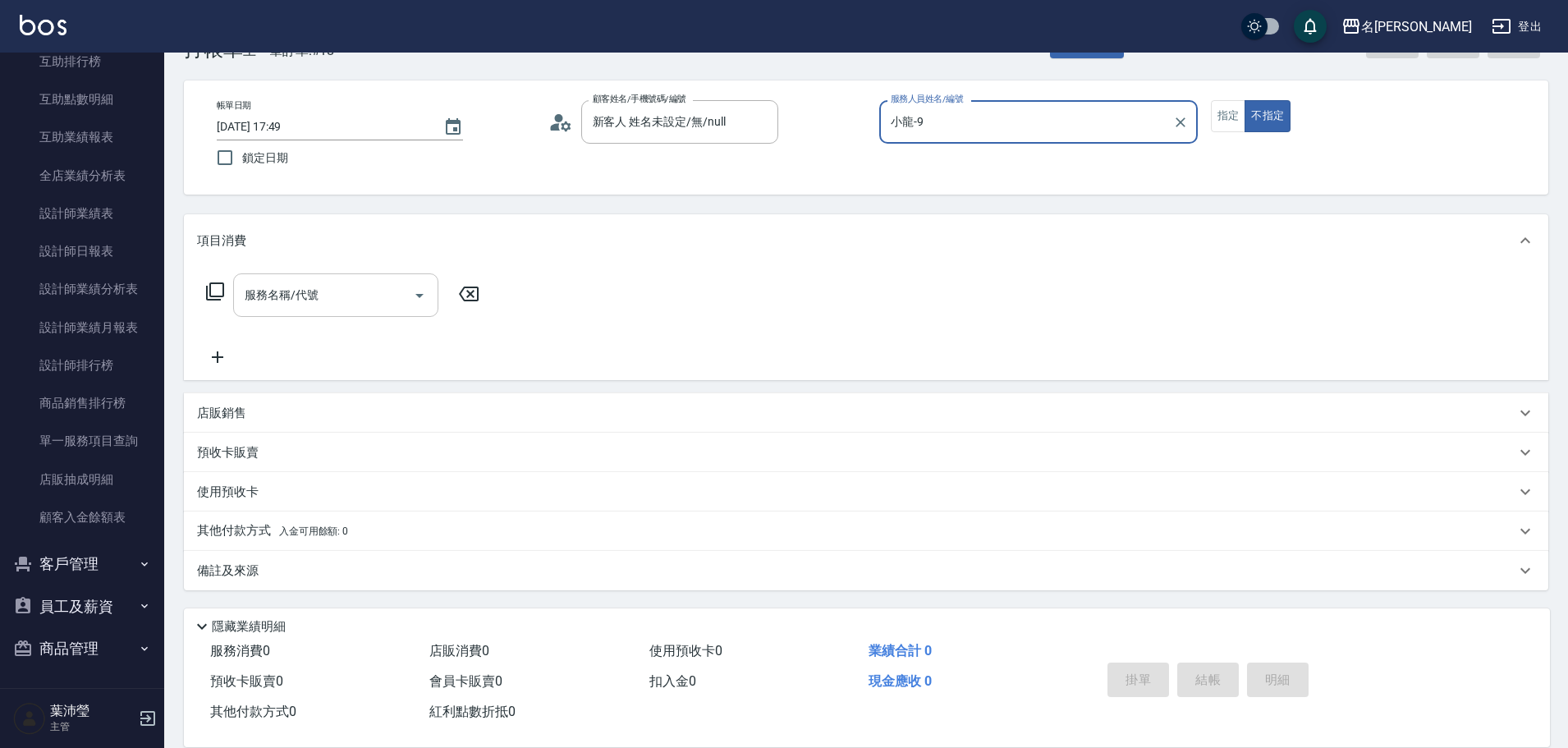
click at [342, 283] on input "服務名稱/代號" at bounding box center [323, 295] width 166 height 29
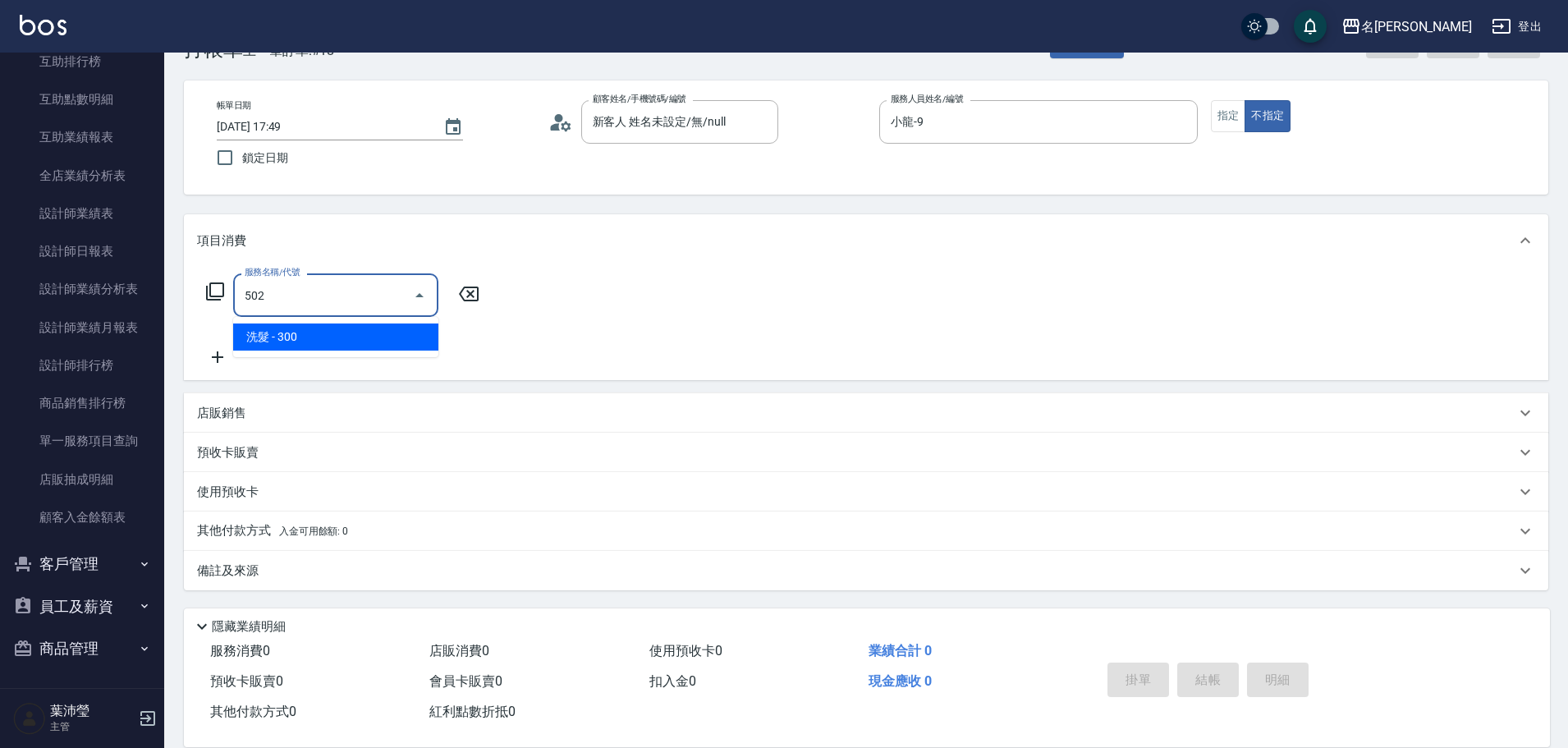
type input "洗髮(502)"
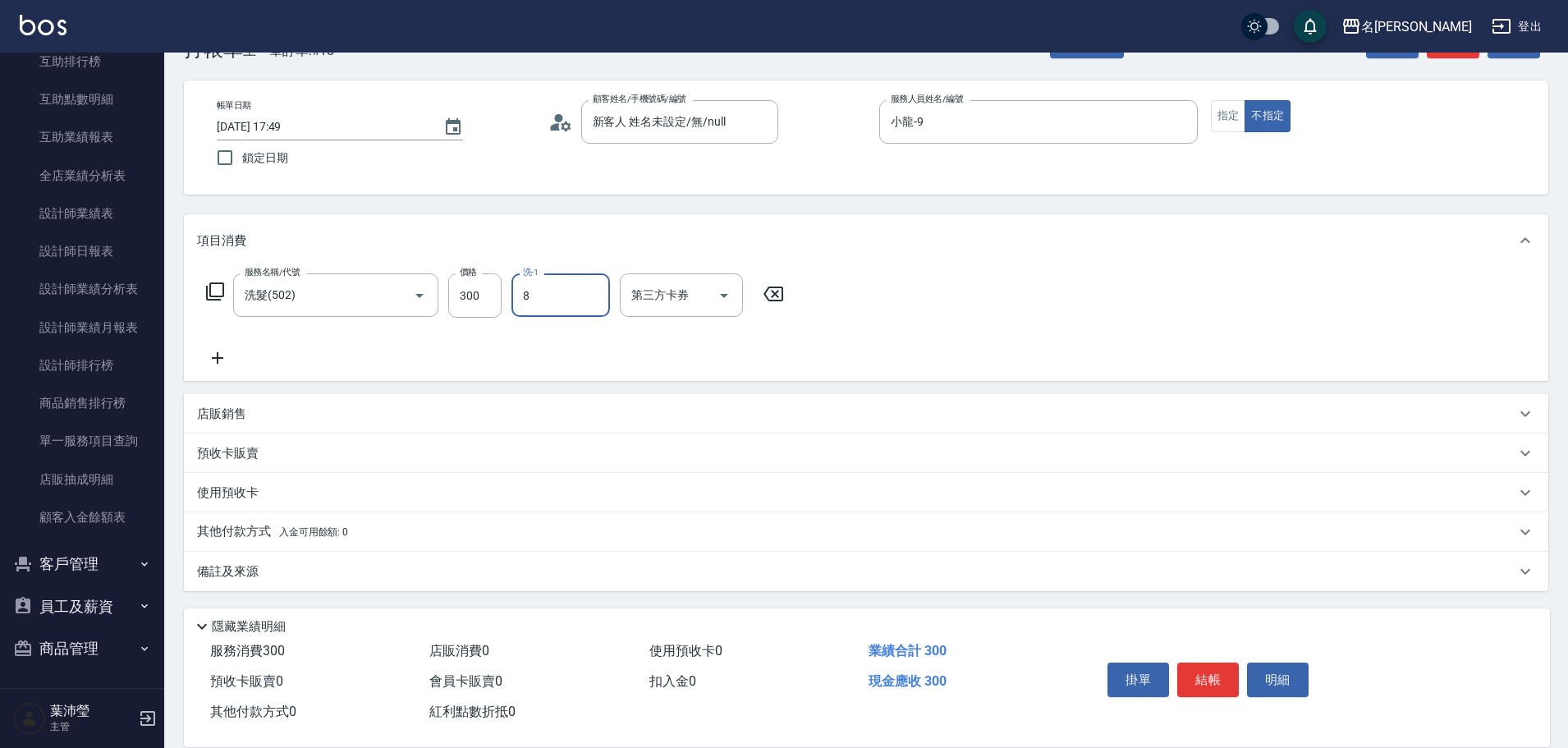
type input "Emma-8"
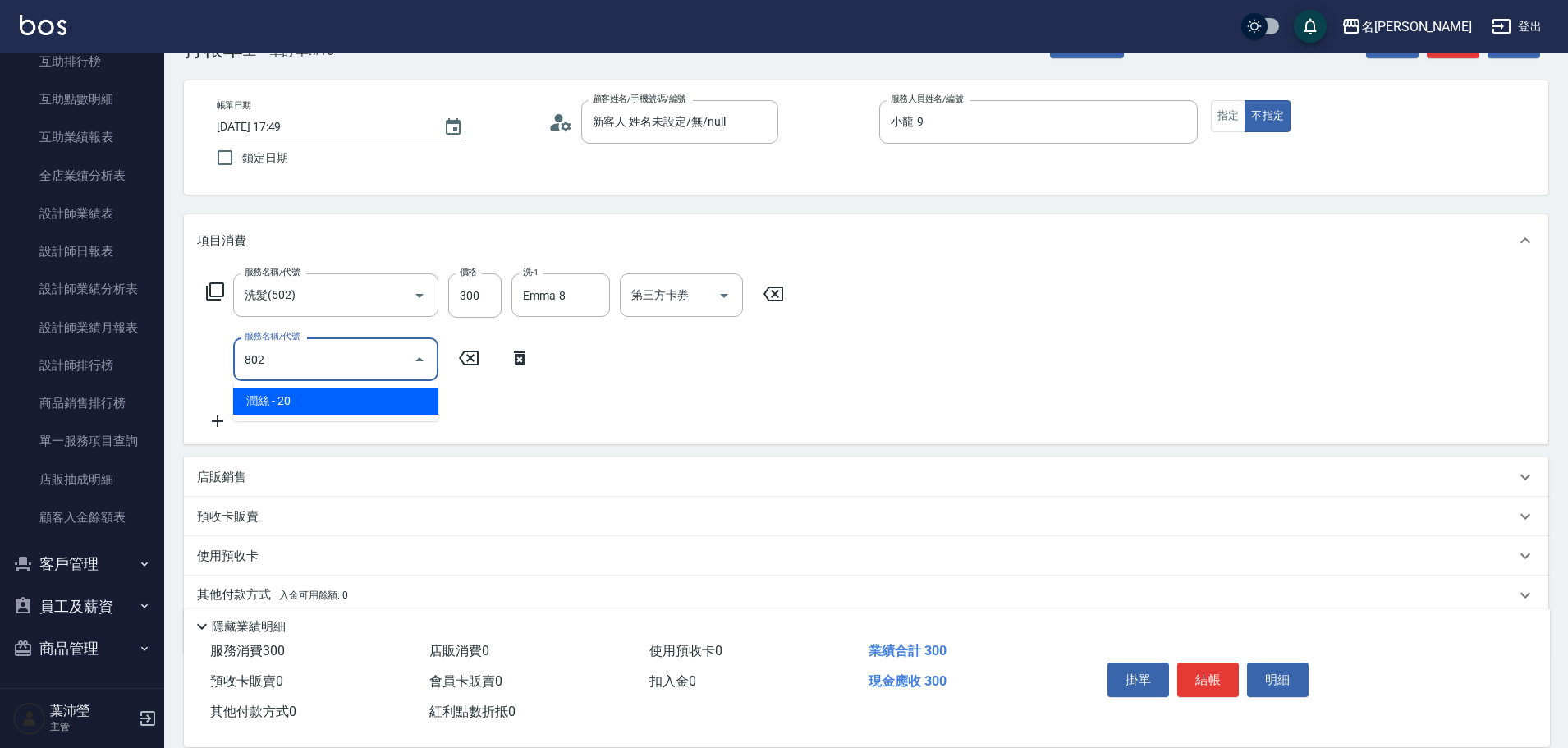
type input "[PERSON_NAME](802)"
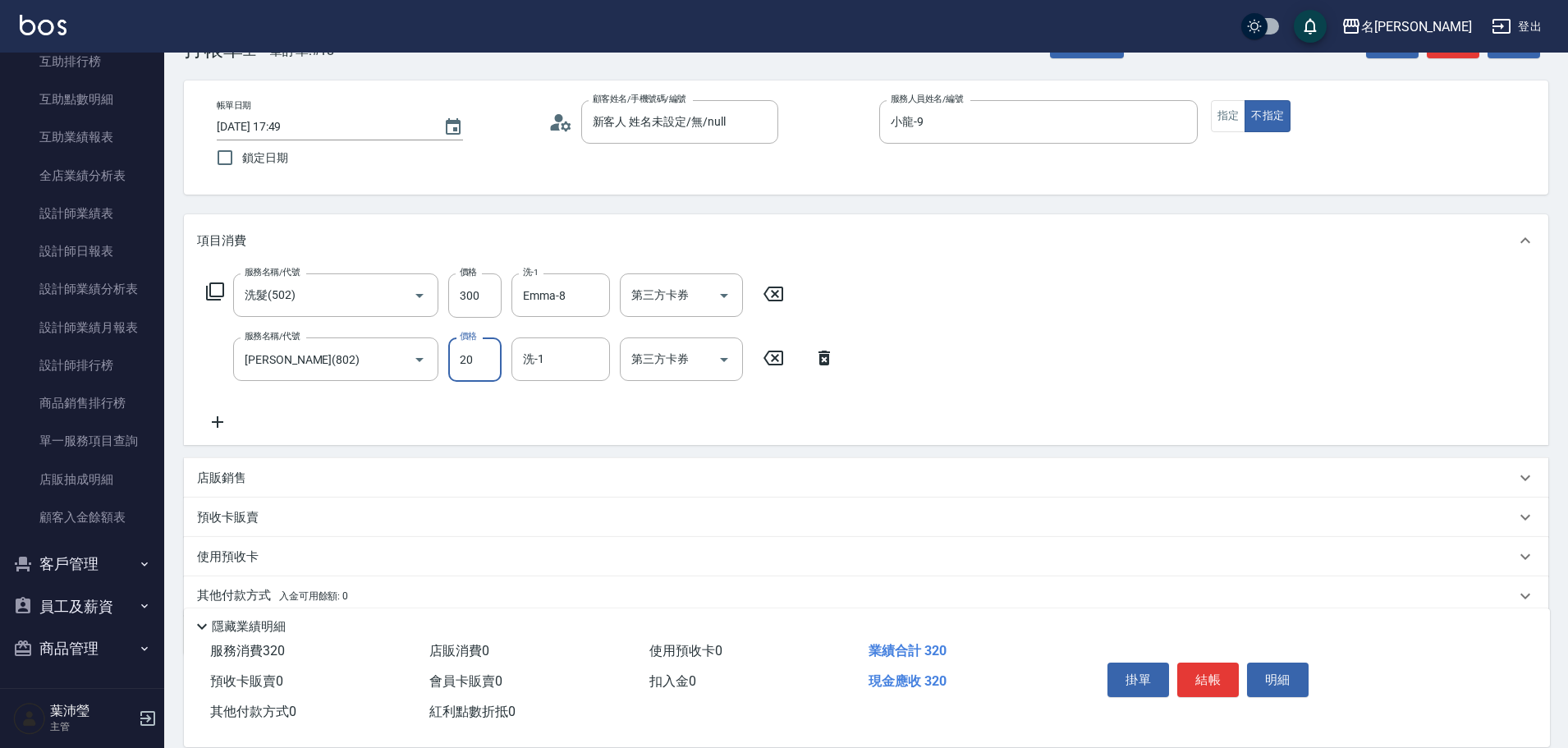
type input "0"
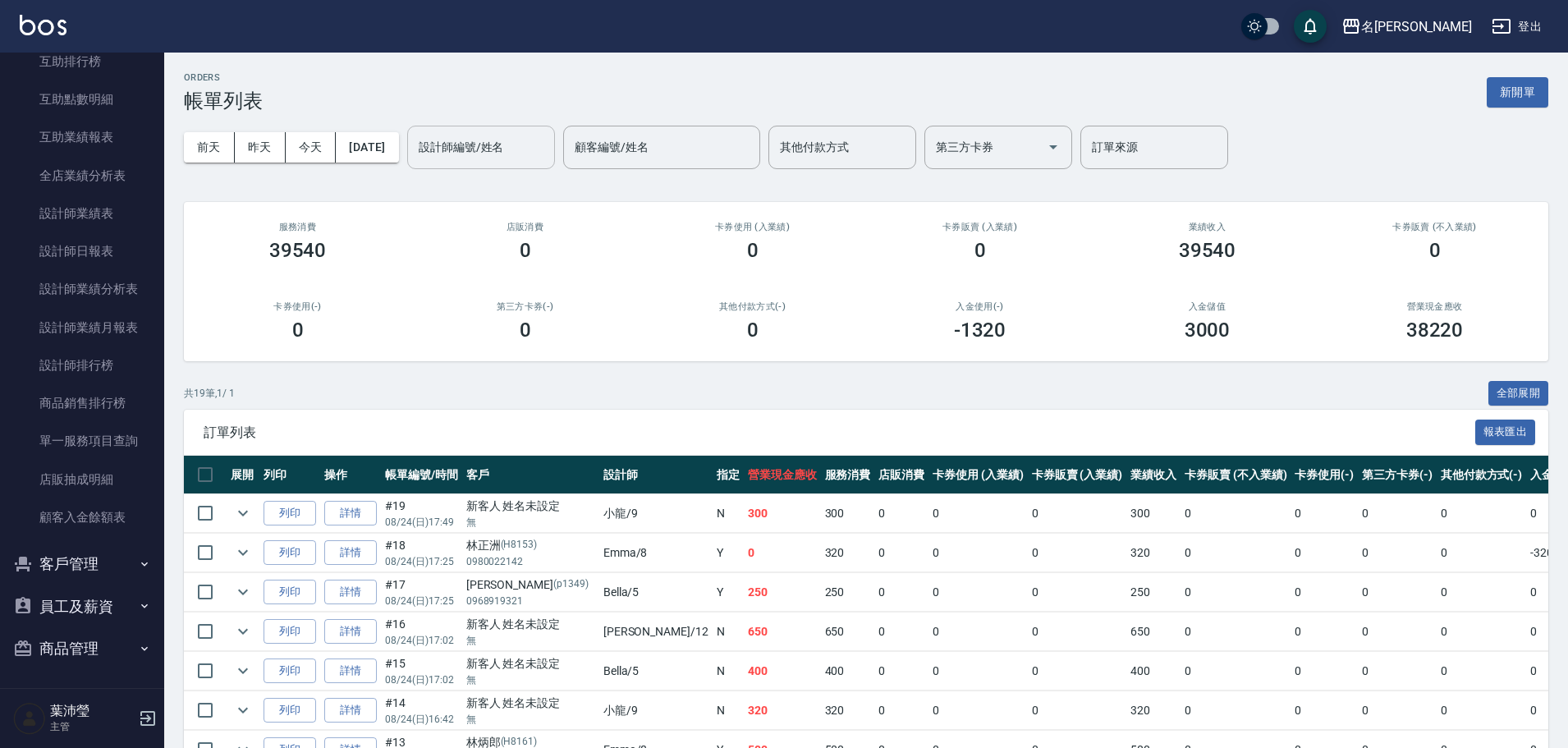
click at [482, 167] on div "設計師編號/姓名" at bounding box center [481, 148] width 148 height 44
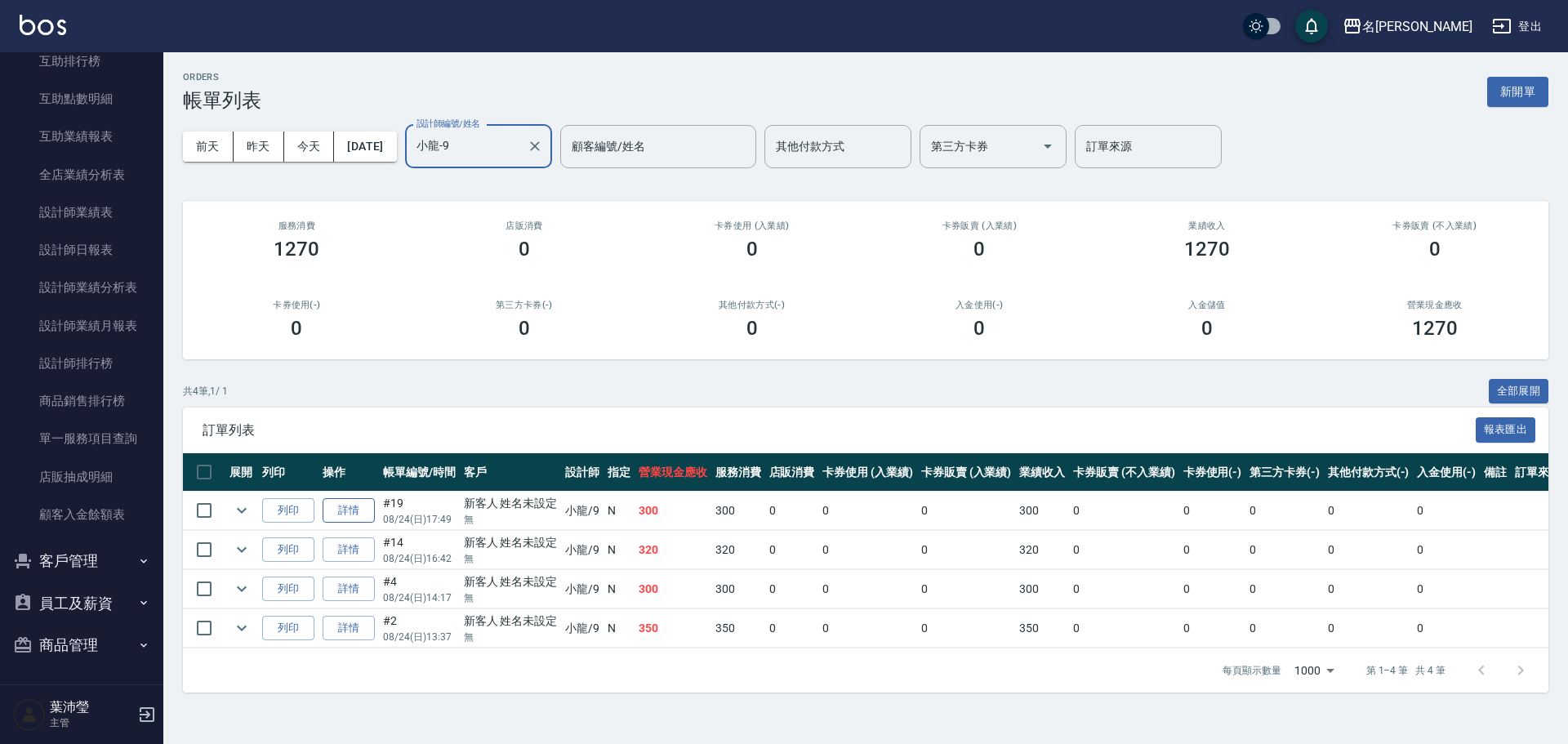
type input "小龍-9"
click at [343, 511] on link "詳情" at bounding box center [349, 511] width 52 height 25
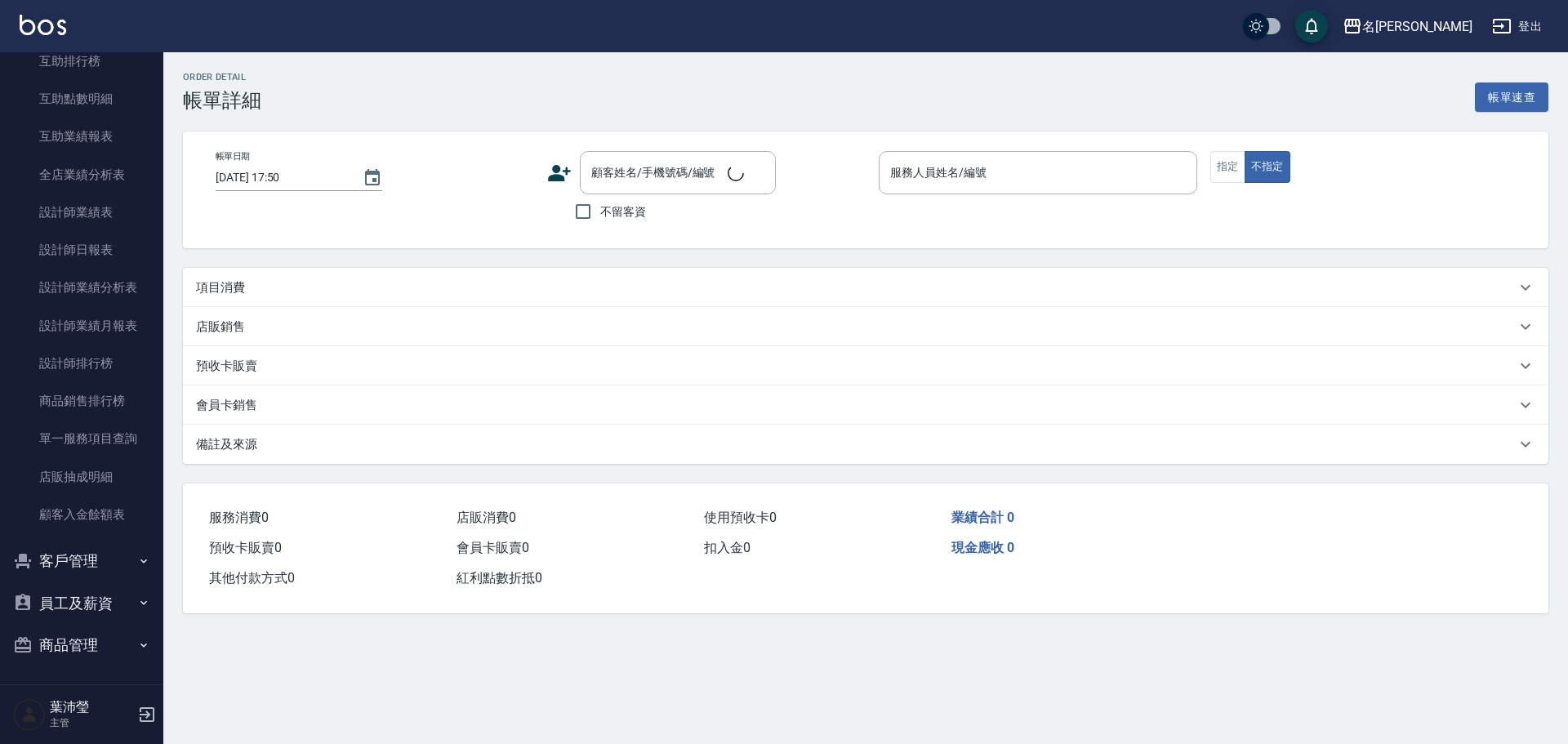
type input "[DATE] 17:49"
type input "小龍-9"
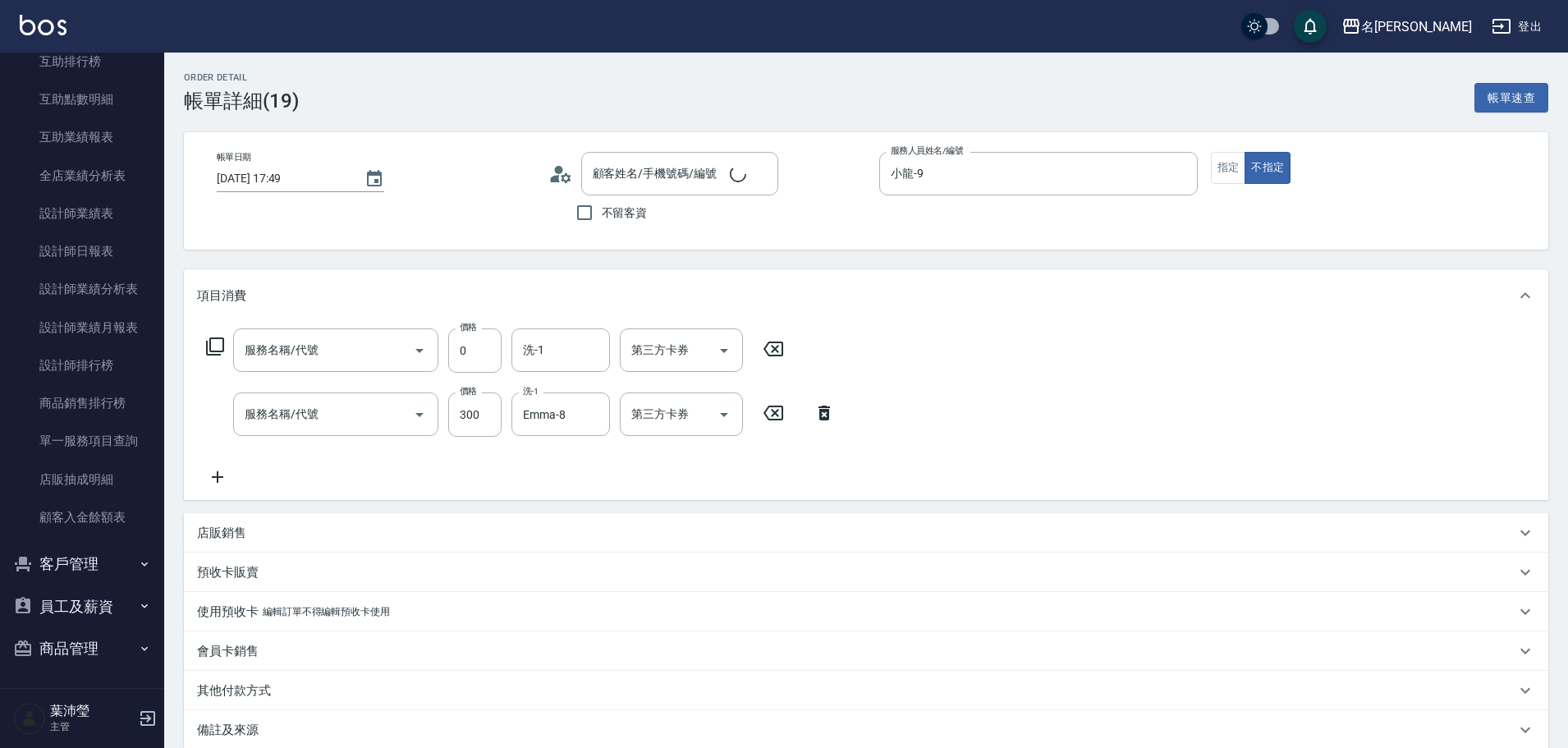
type input "新客人 姓名未設定/無/null"
type input "[PERSON_NAME](802)"
type input "洗髮(502)"
click at [481, 359] on input "0" at bounding box center [474, 351] width 54 height 44
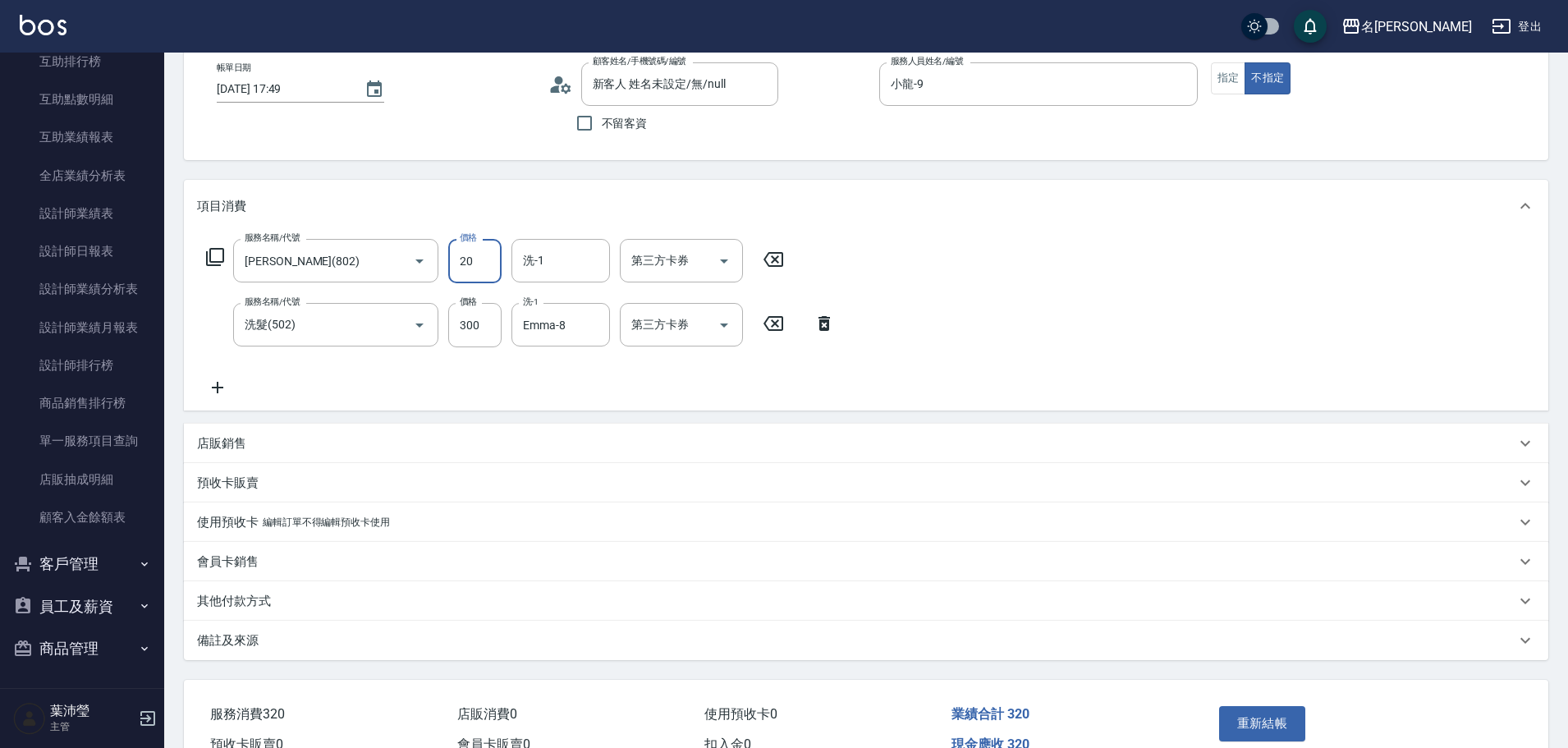
scroll to position [179, 0]
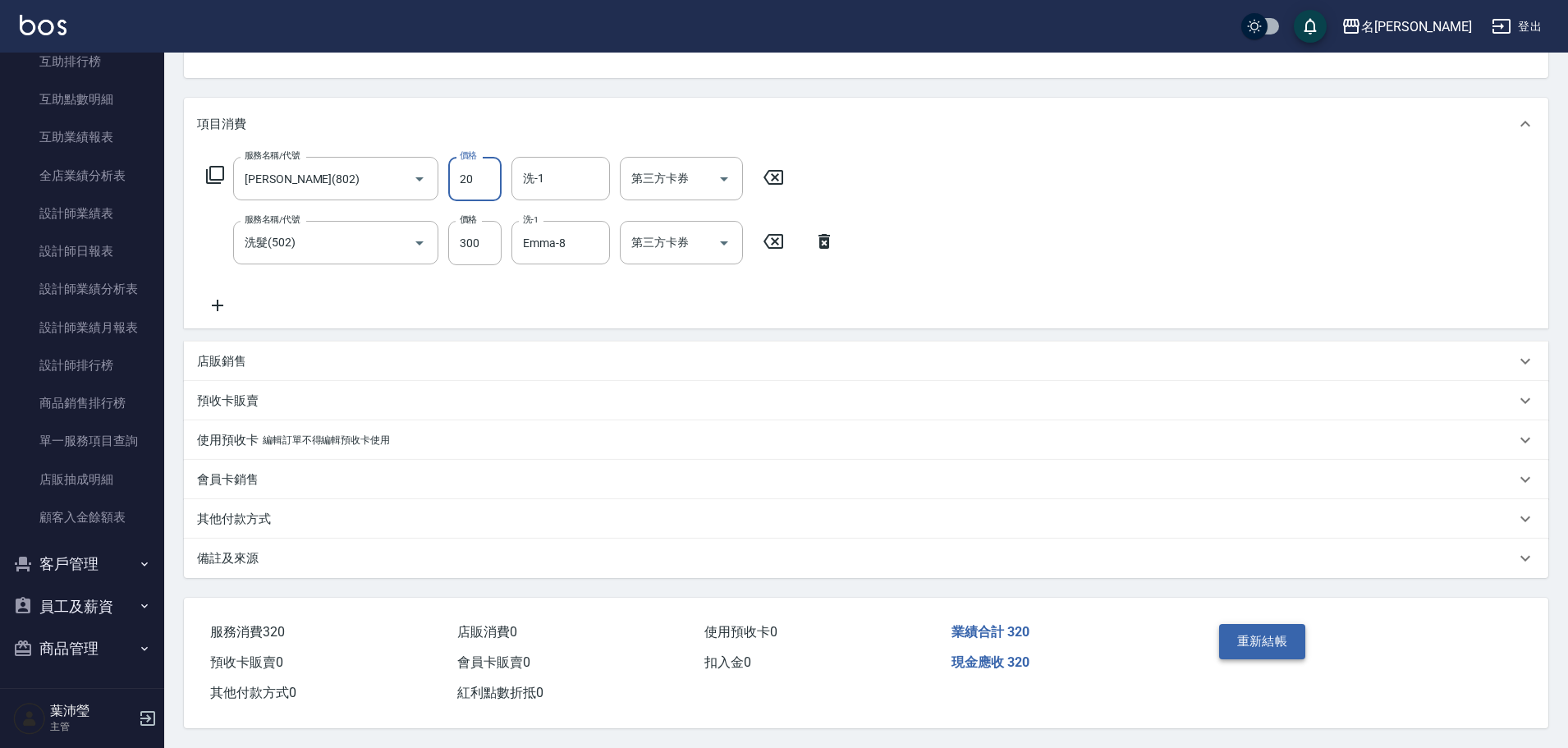
type input "20"
click at [1287, 649] on button "重新結帳" at bounding box center [1262, 641] width 87 height 34
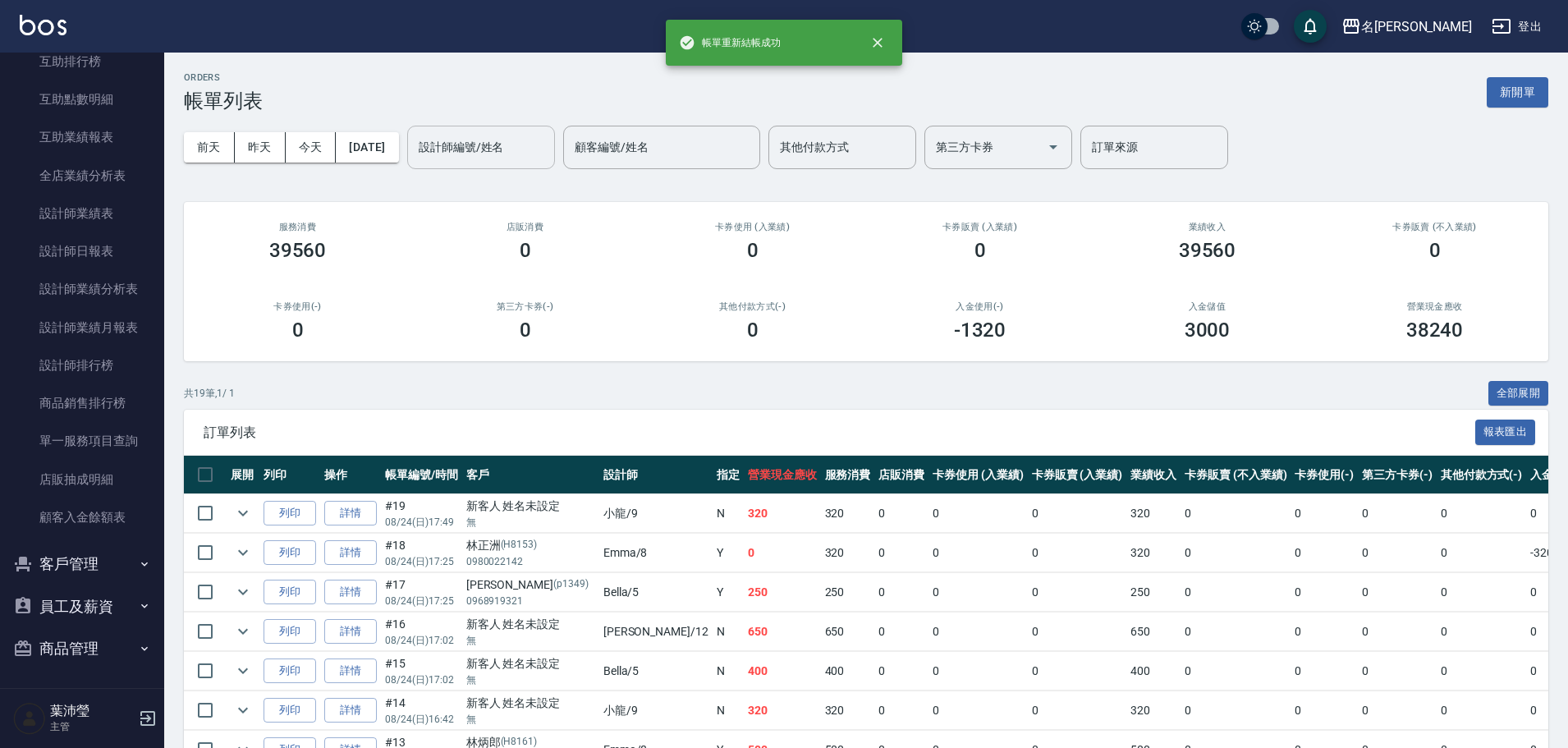
click at [495, 163] on div "設計師編號/姓名" at bounding box center [481, 148] width 148 height 44
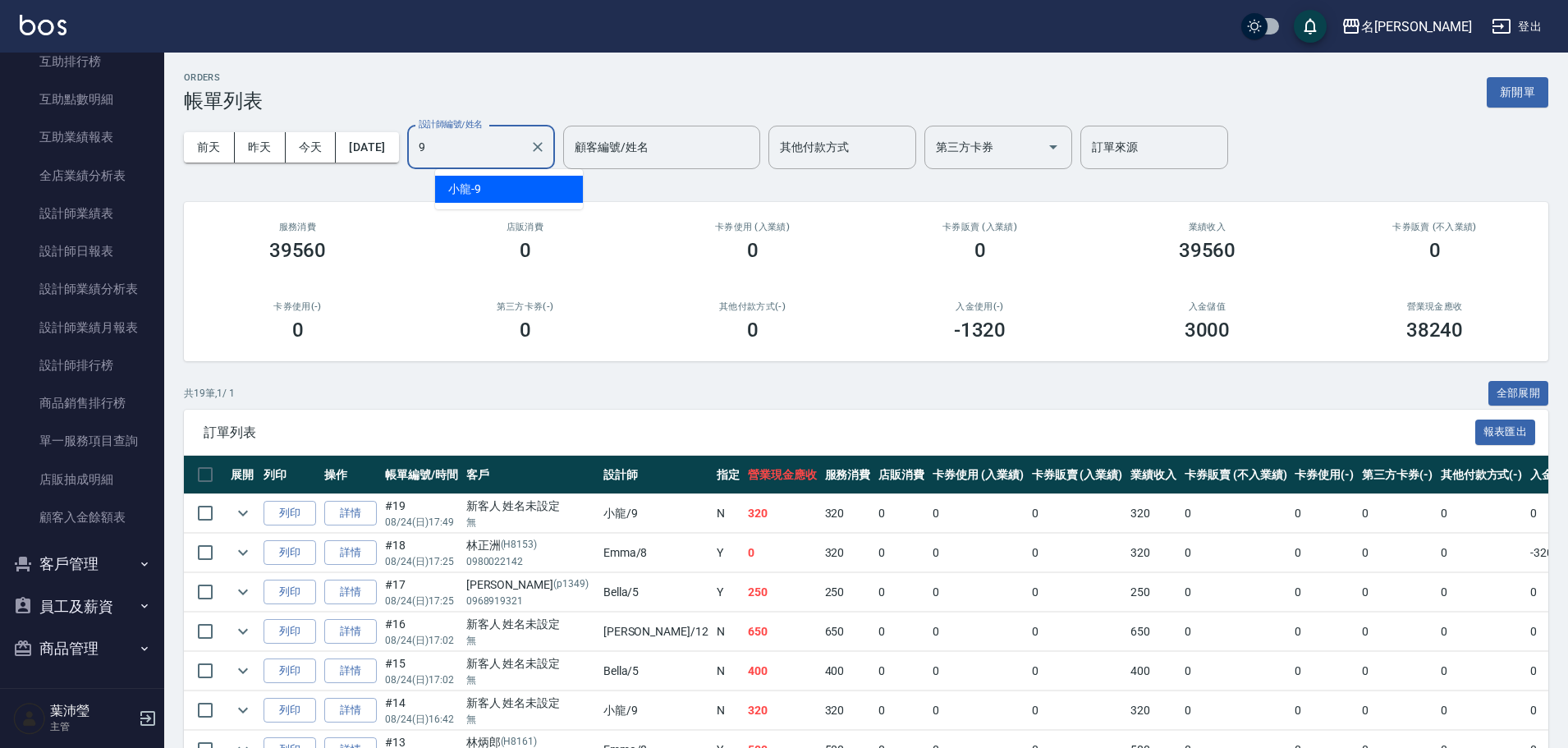
type input "小龍-9"
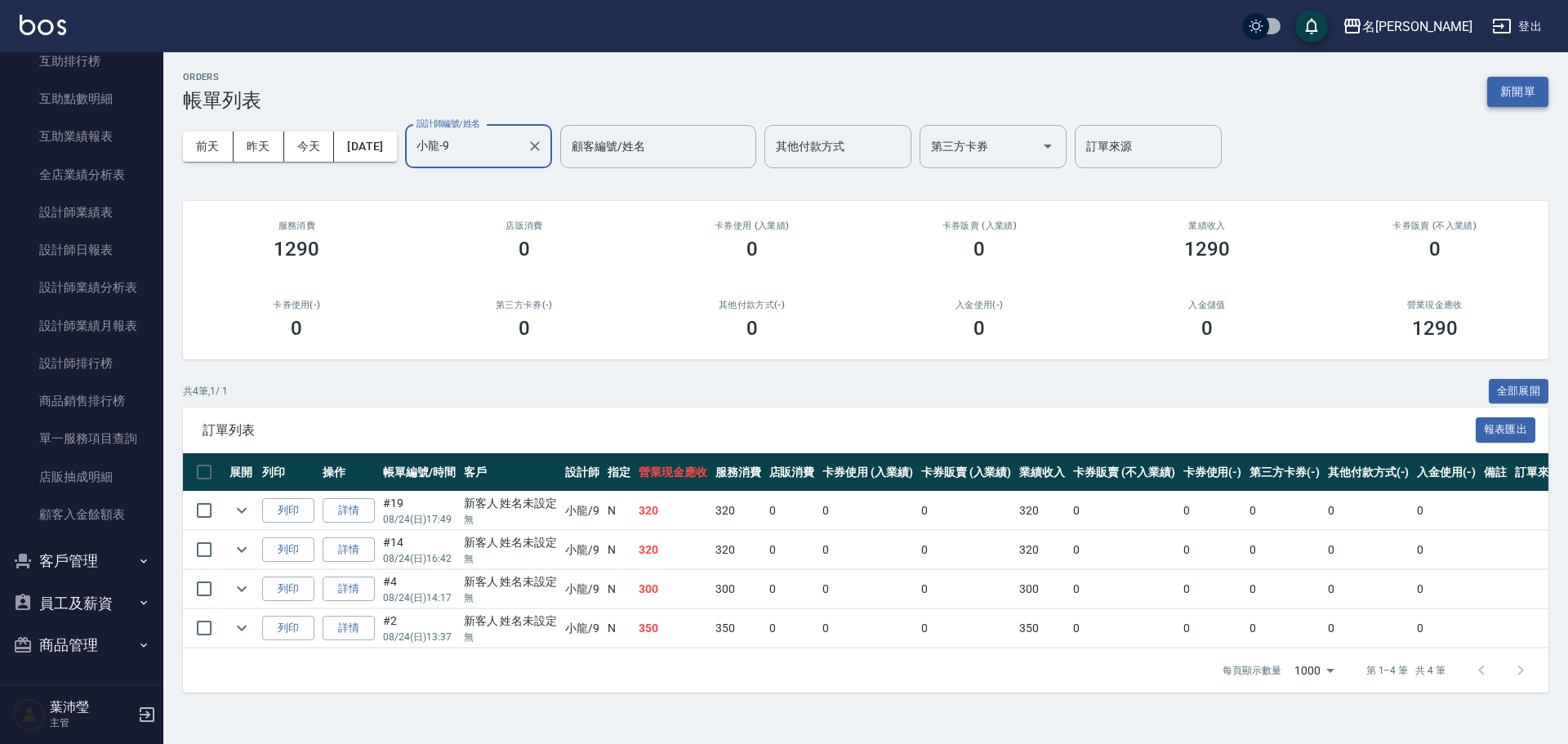
click at [1545, 94] on button "新開單" at bounding box center [1518, 92] width 61 height 31
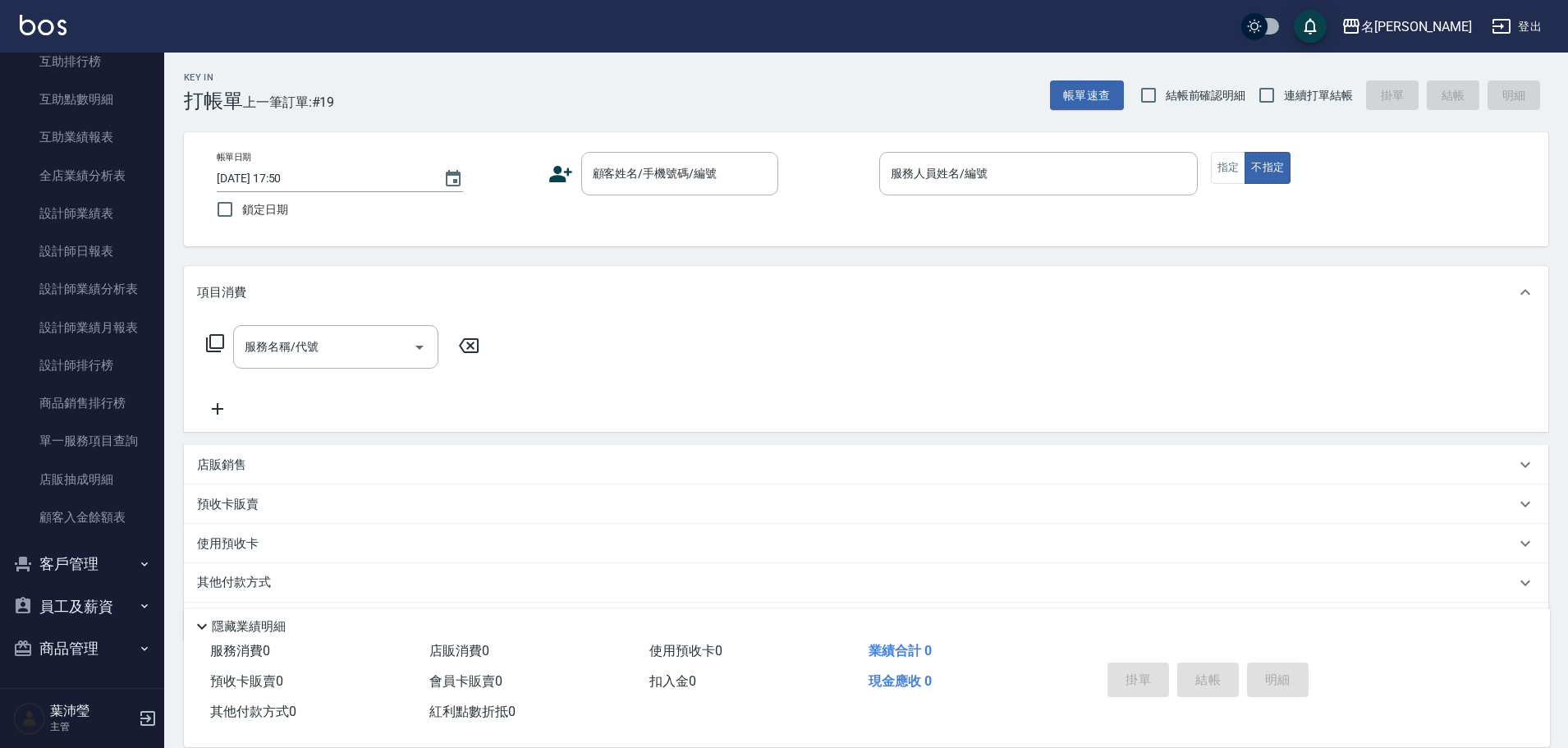
click at [556, 174] on icon at bounding box center [560, 174] width 25 height 25
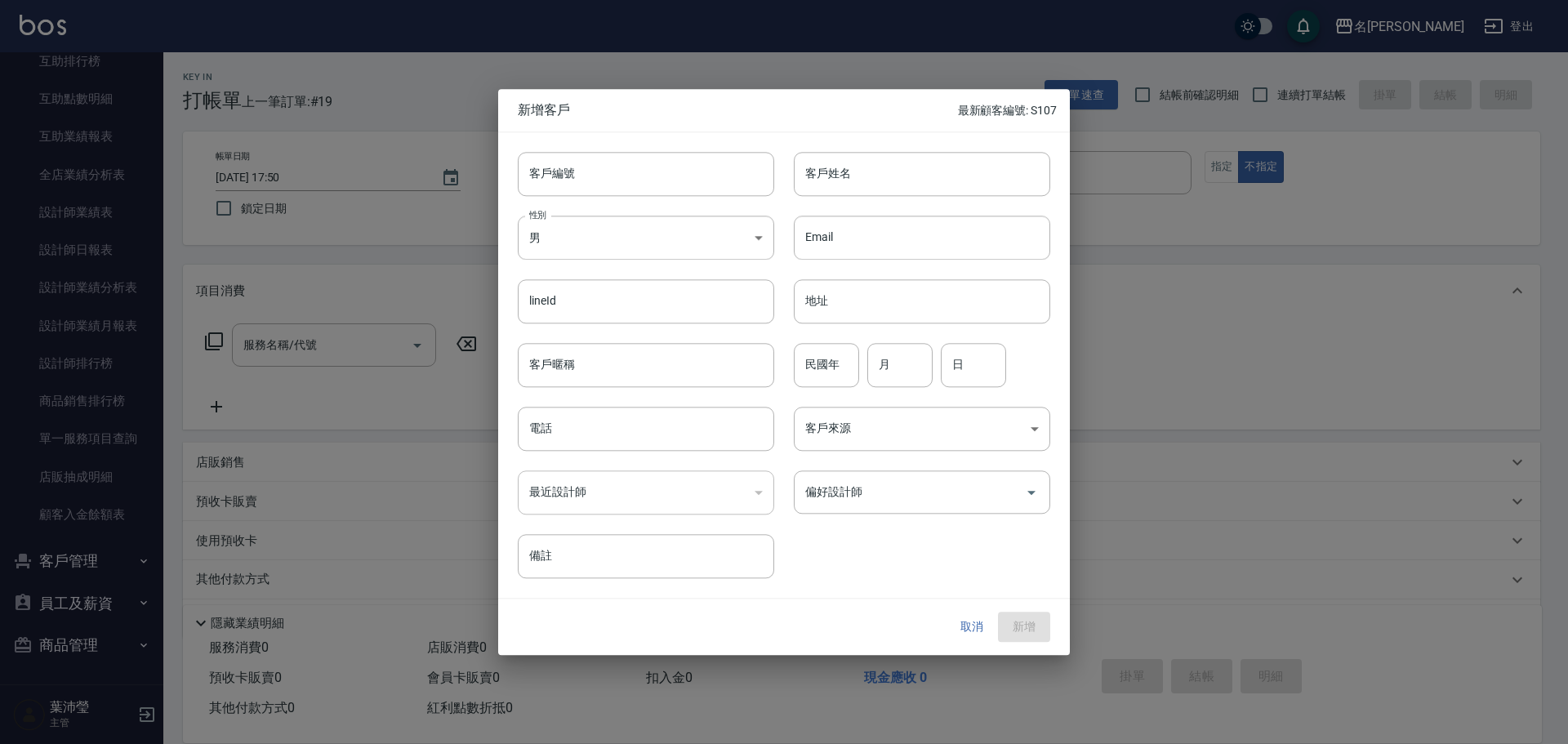
click at [1163, 233] on div at bounding box center [784, 372] width 1568 height 744
click at [962, 629] on button "取消" at bounding box center [972, 628] width 52 height 31
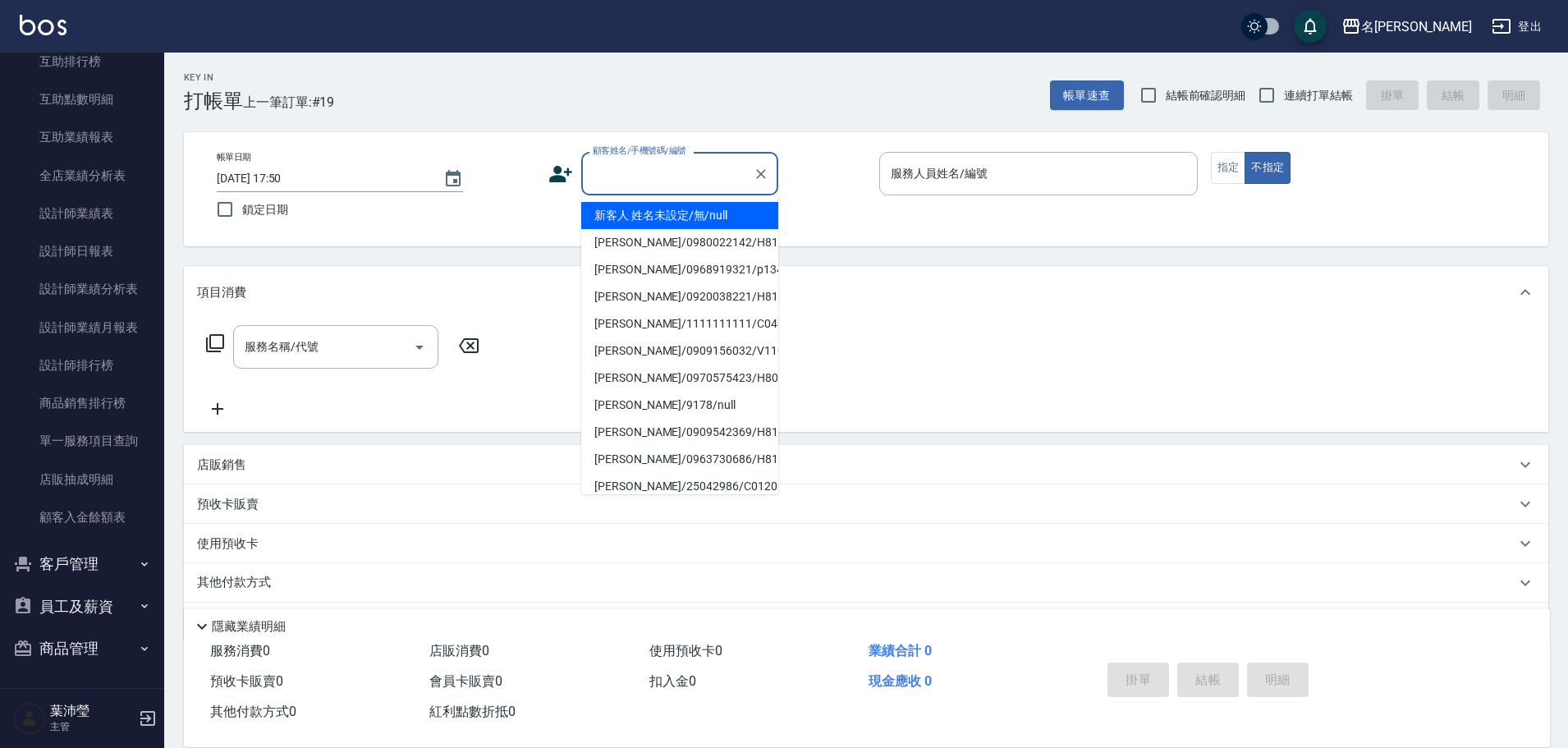
click at [692, 176] on input "顧客姓名/手機號碼/編號" at bounding box center [667, 173] width 157 height 29
click at [688, 208] on li "新客人 姓名未設定/無/null" at bounding box center [680, 215] width 197 height 27
type input "新客人 姓名未設定/無/null"
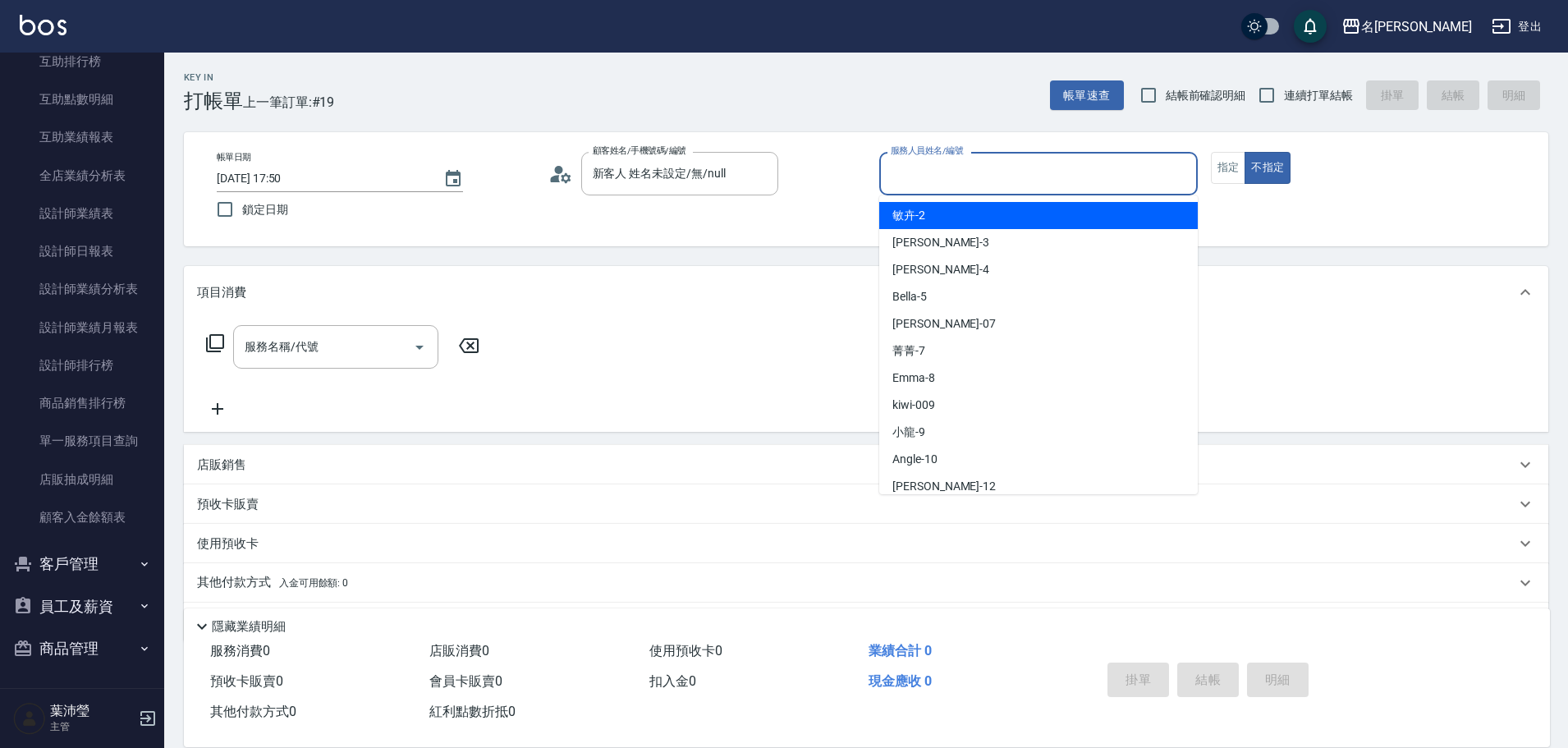
click at [1136, 187] on input "服務人員姓名/編號" at bounding box center [1038, 173] width 304 height 29
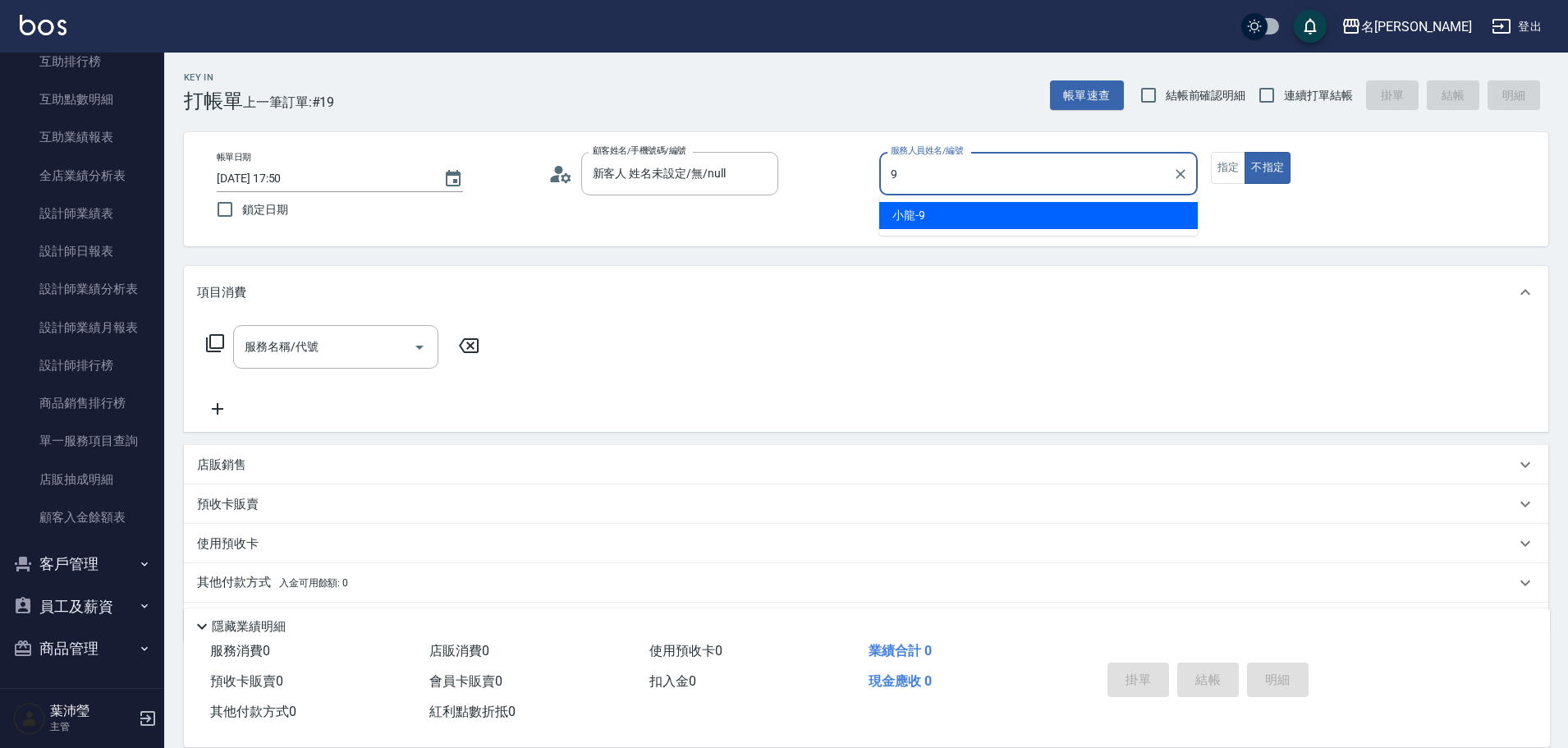
type input "小龍-9"
type button "false"
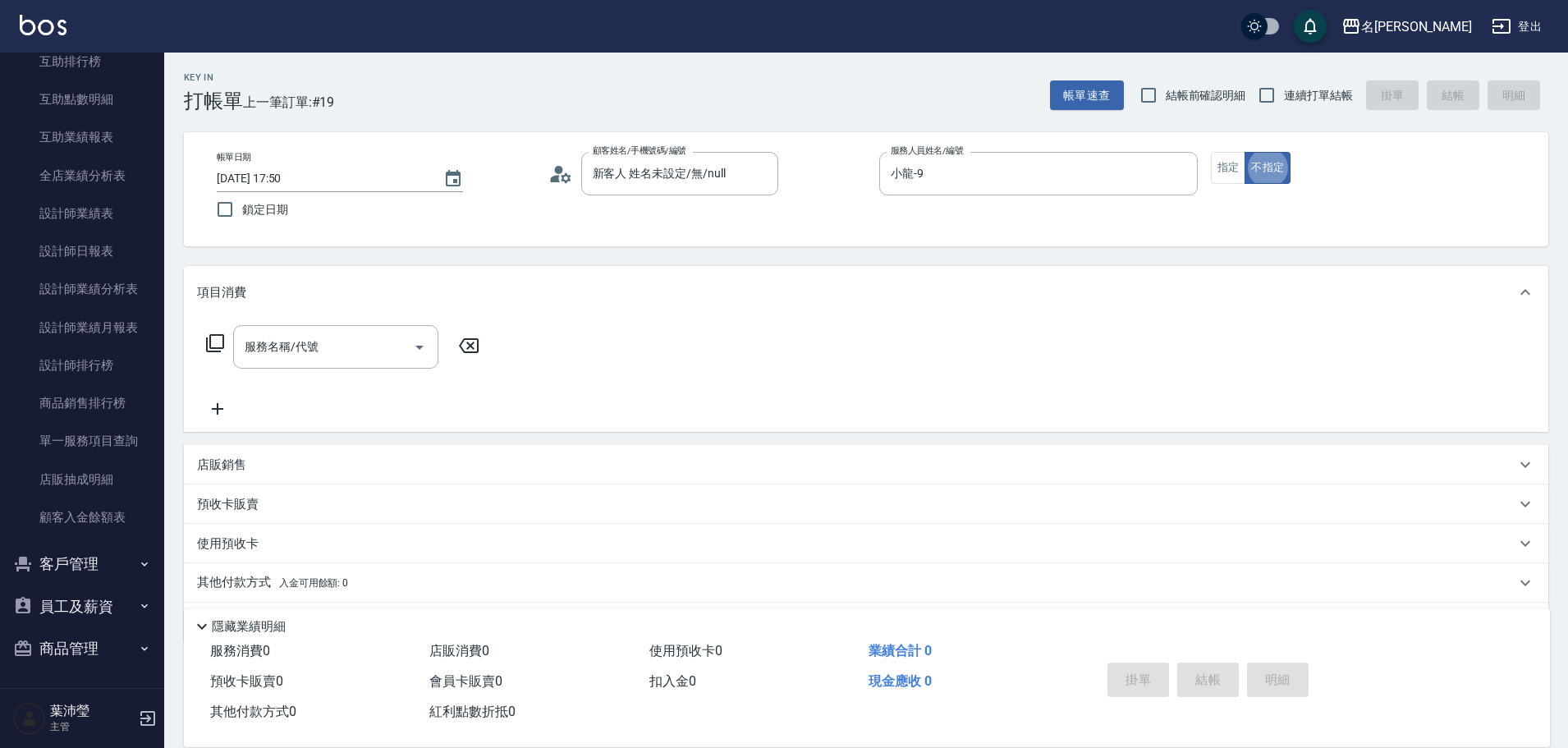
click at [212, 333] on icon at bounding box center [215, 343] width 19 height 19
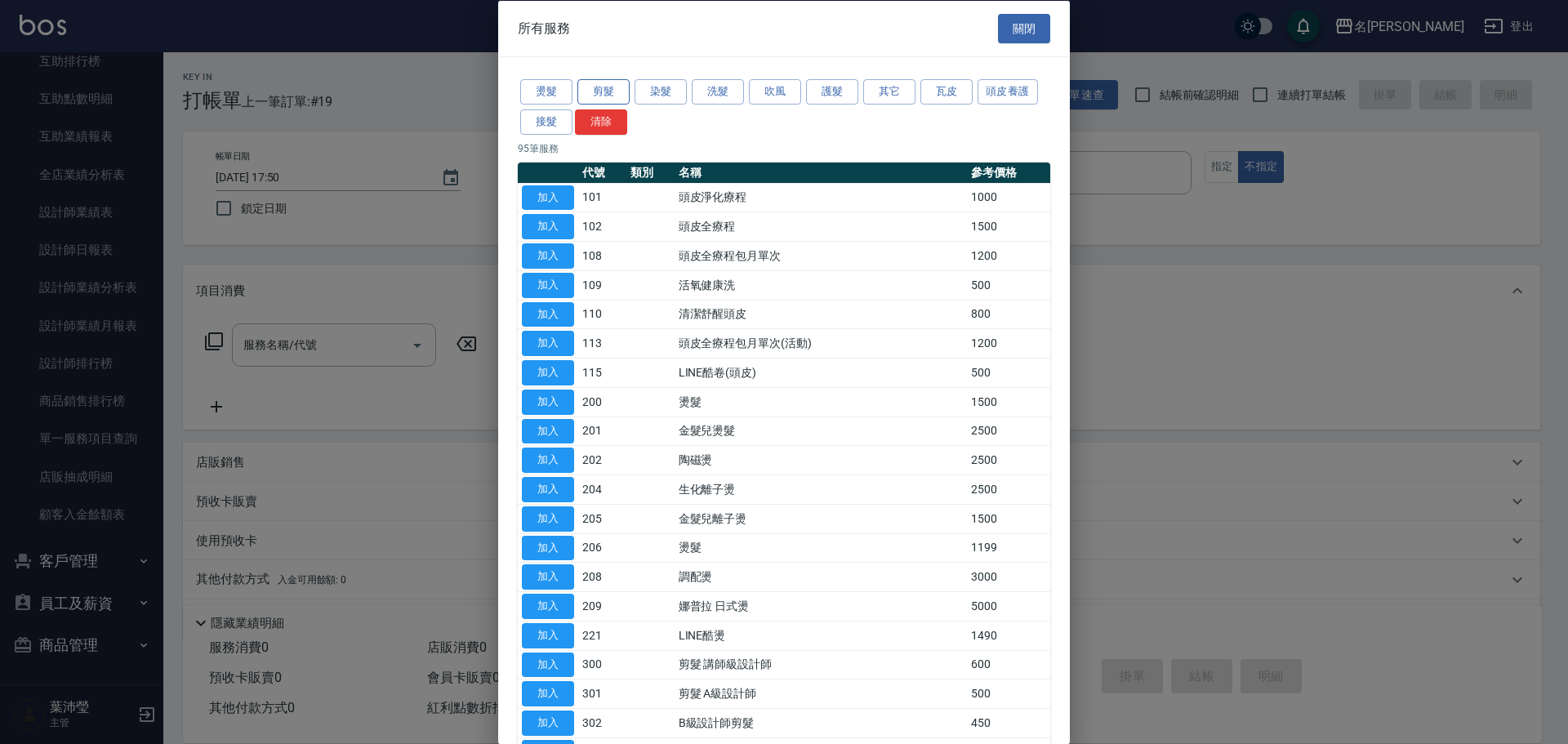
click at [610, 92] on button "剪髮" at bounding box center [604, 92] width 52 height 25
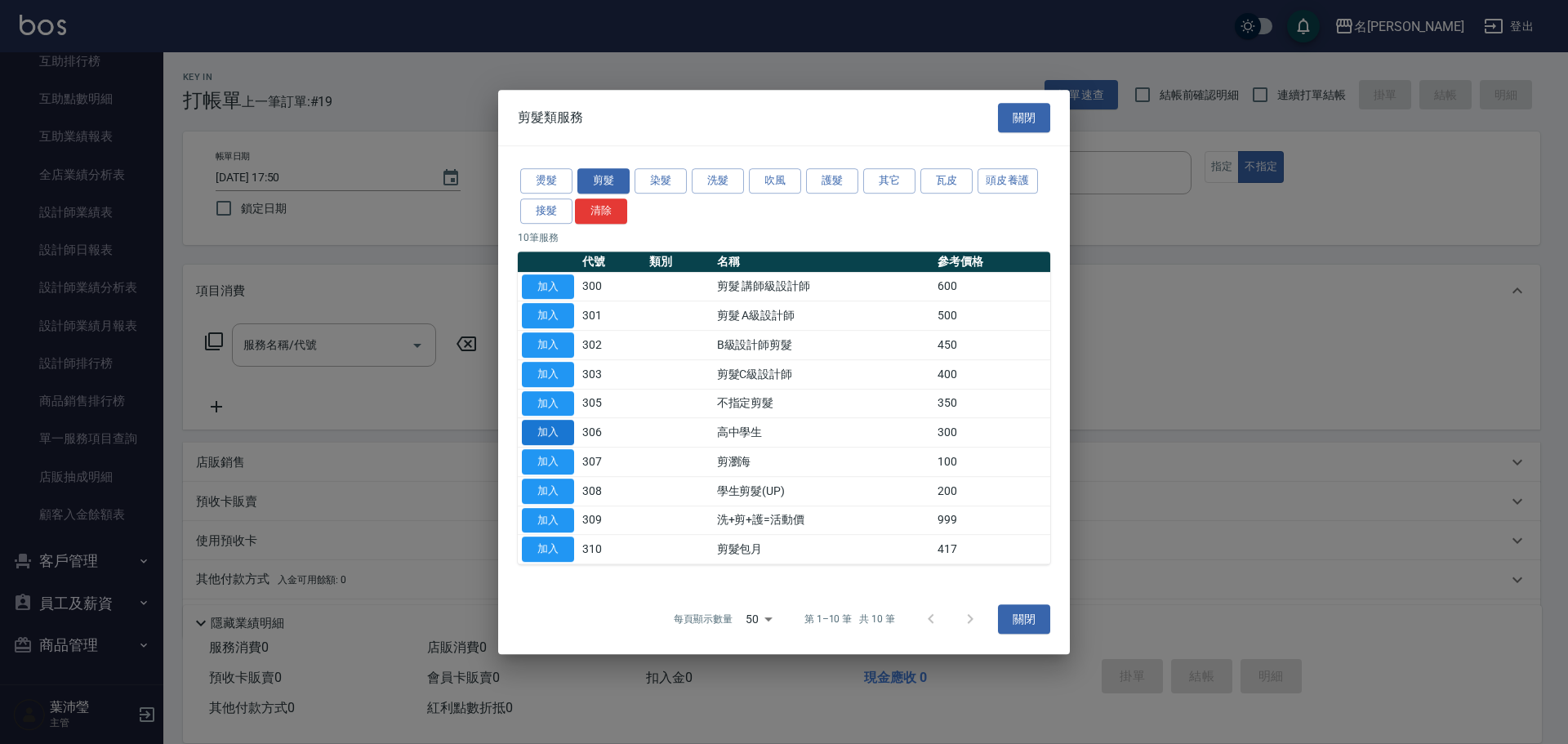
click at [565, 428] on button "加入" at bounding box center [548, 432] width 52 height 25
type input "高中學生(306)"
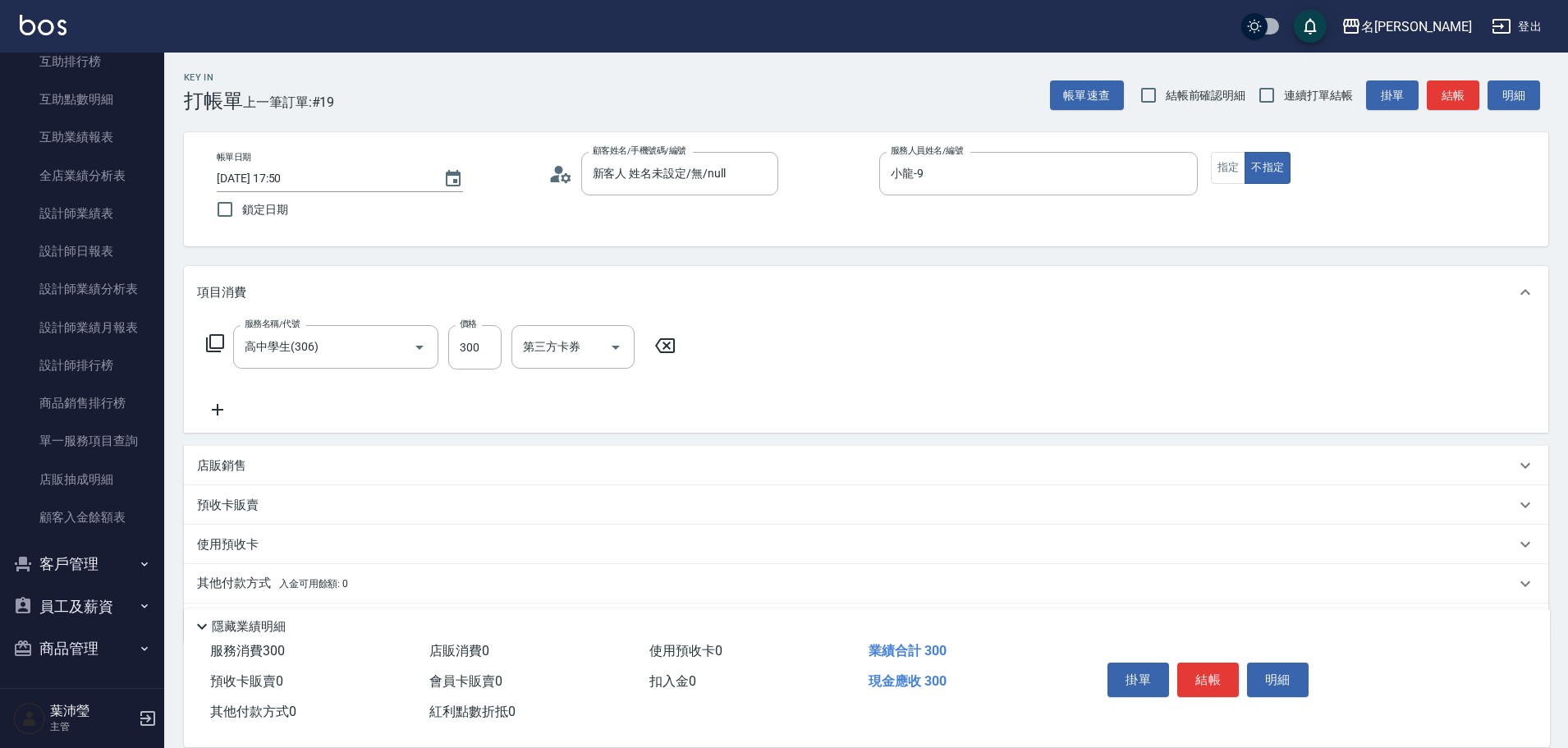
click at [220, 347] on icon at bounding box center [215, 343] width 19 height 19
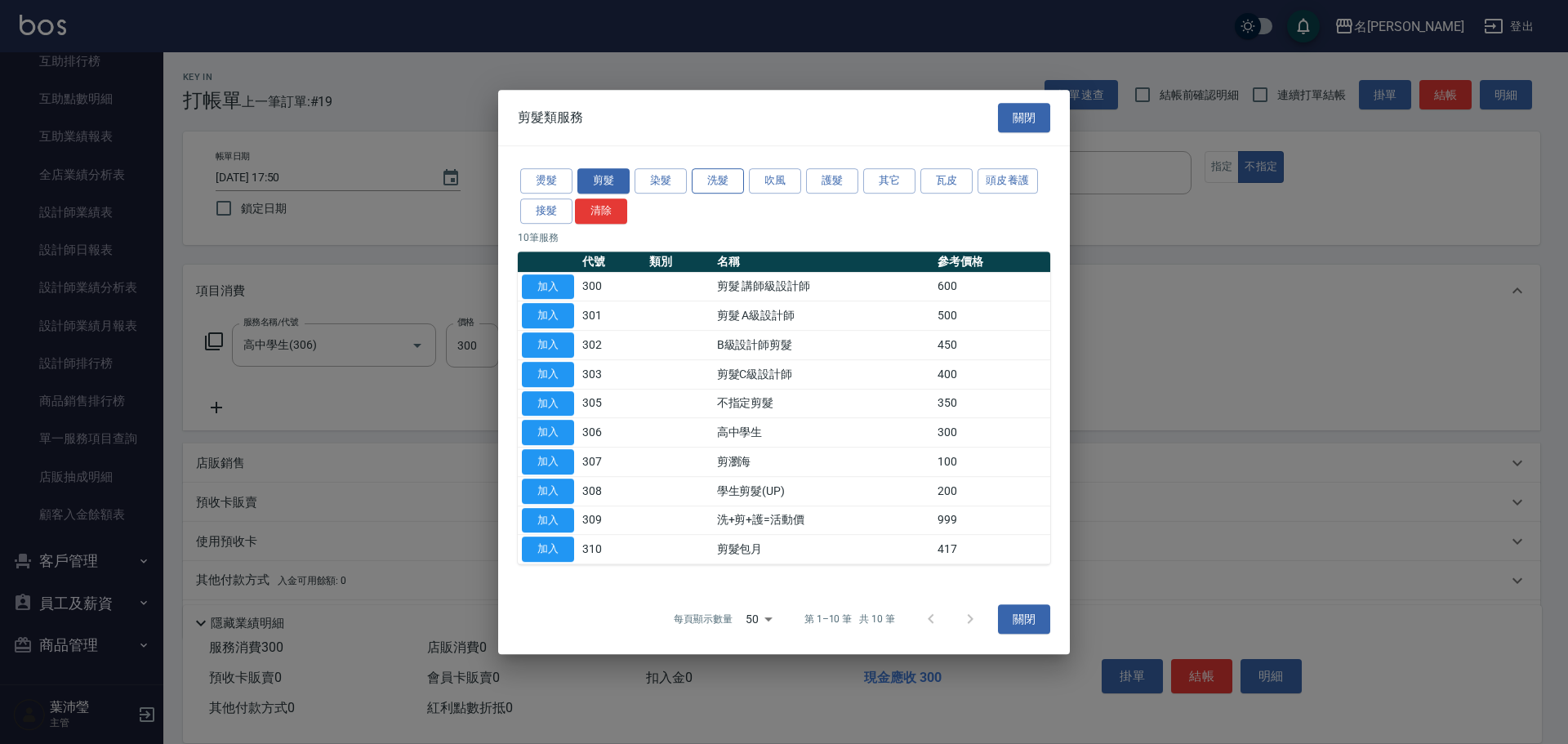
click at [714, 177] on button "洗髮" at bounding box center [718, 181] width 52 height 25
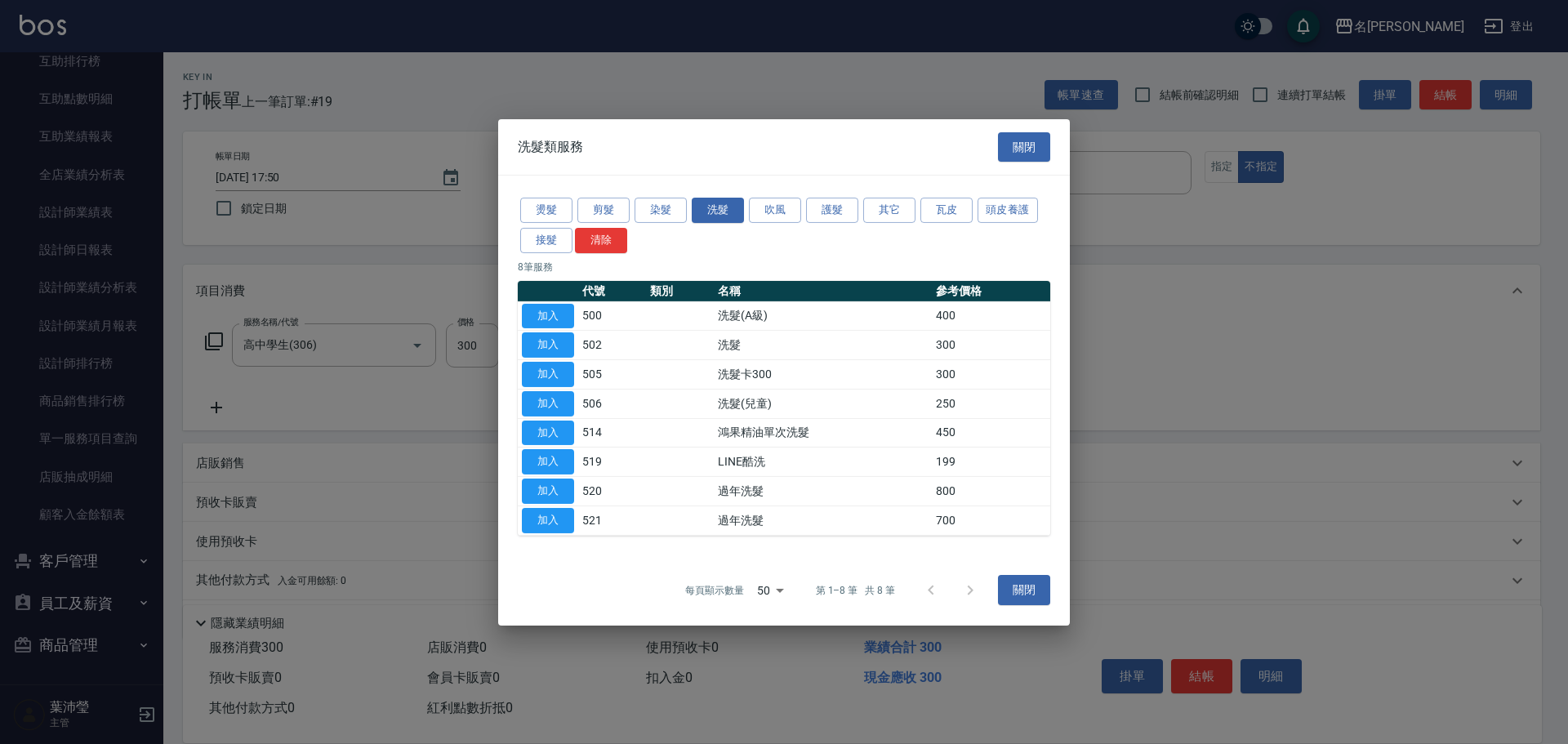
click at [576, 400] on td "加入" at bounding box center [548, 404] width 60 height 30
click at [565, 401] on button "加入" at bounding box center [548, 404] width 52 height 25
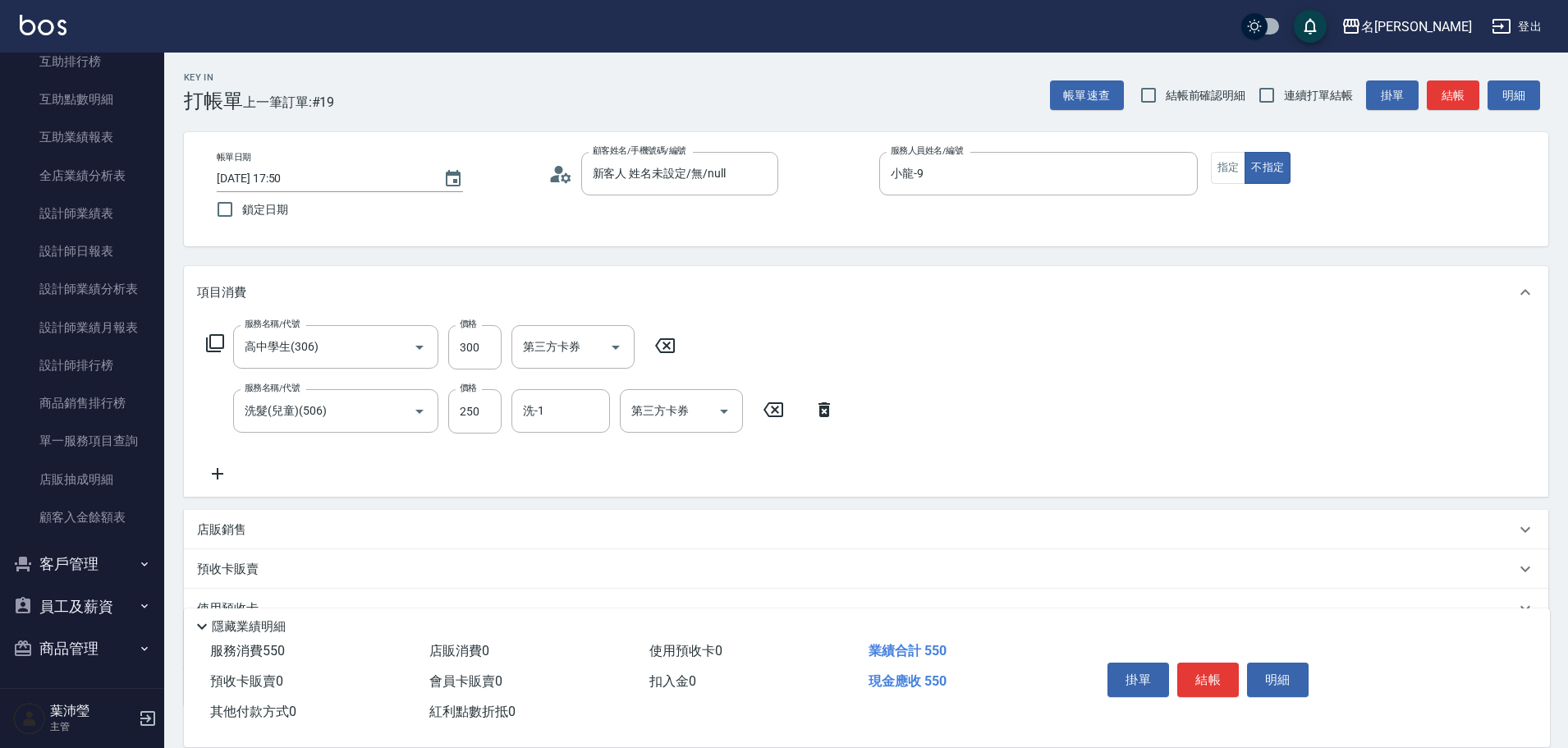
click at [1209, 663] on button "結帳" at bounding box center [1208, 679] width 61 height 34
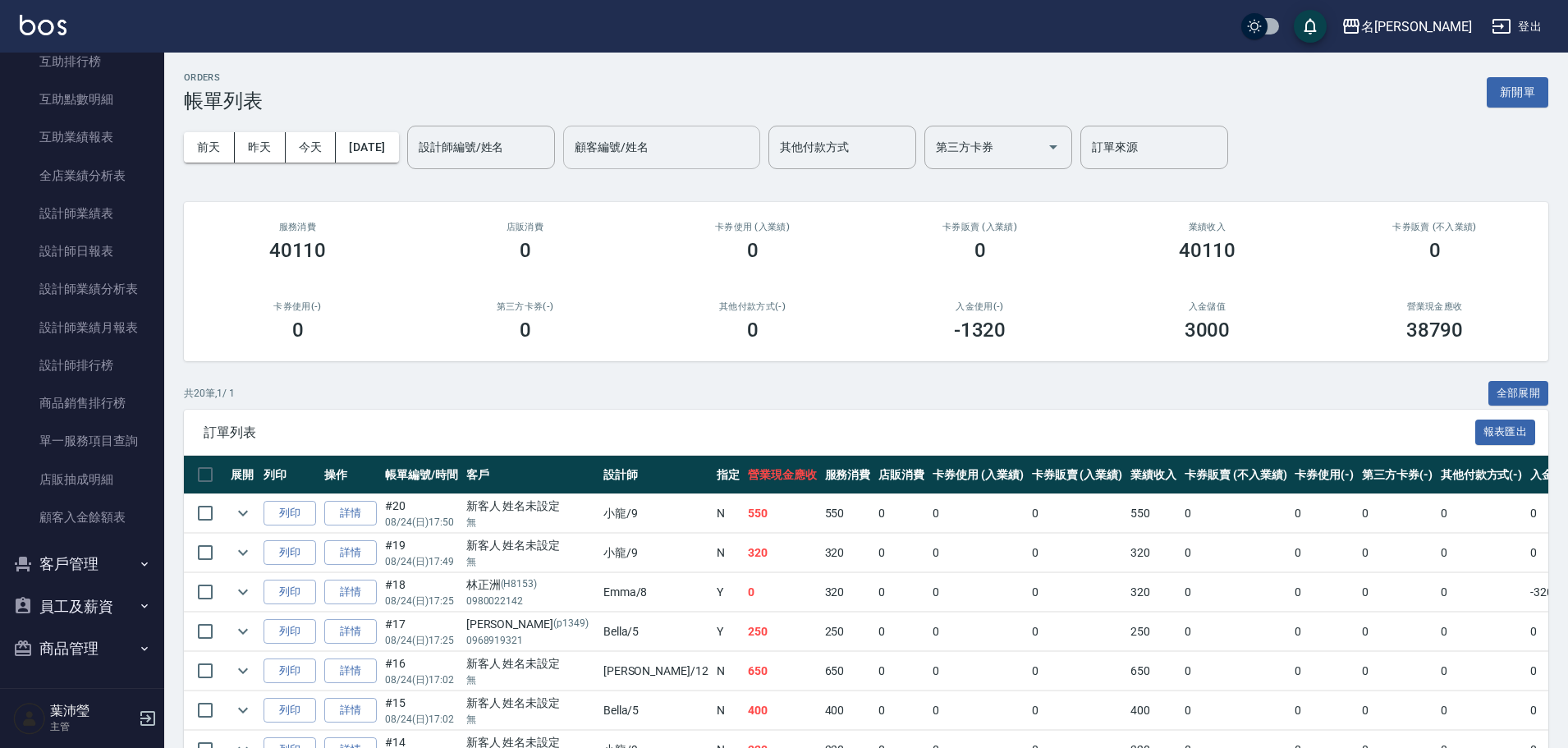
click at [625, 159] on input "顧客編號/姓名" at bounding box center [661, 147] width 182 height 29
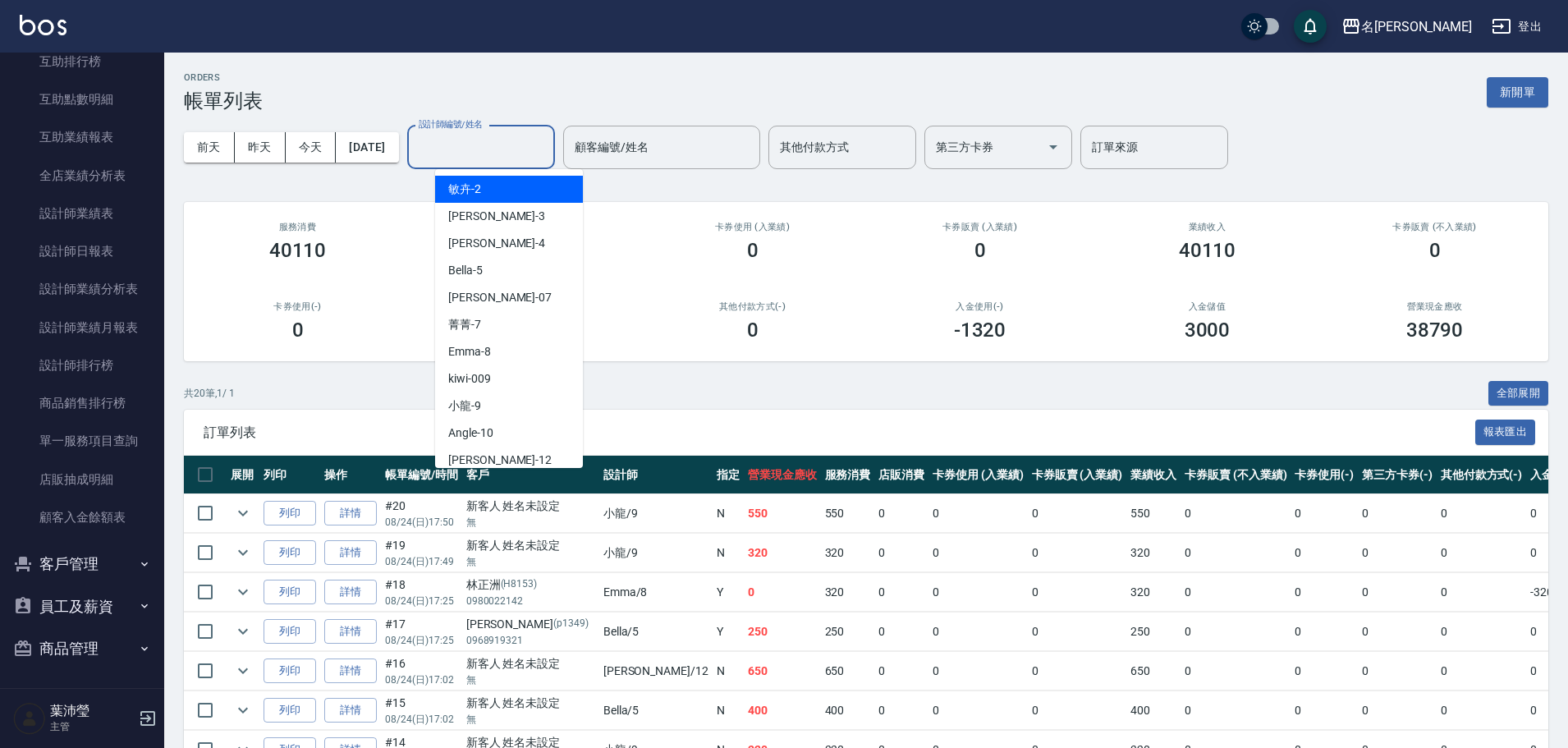
click at [547, 153] on input "設計師編號/姓名" at bounding box center [481, 147] width 133 height 29
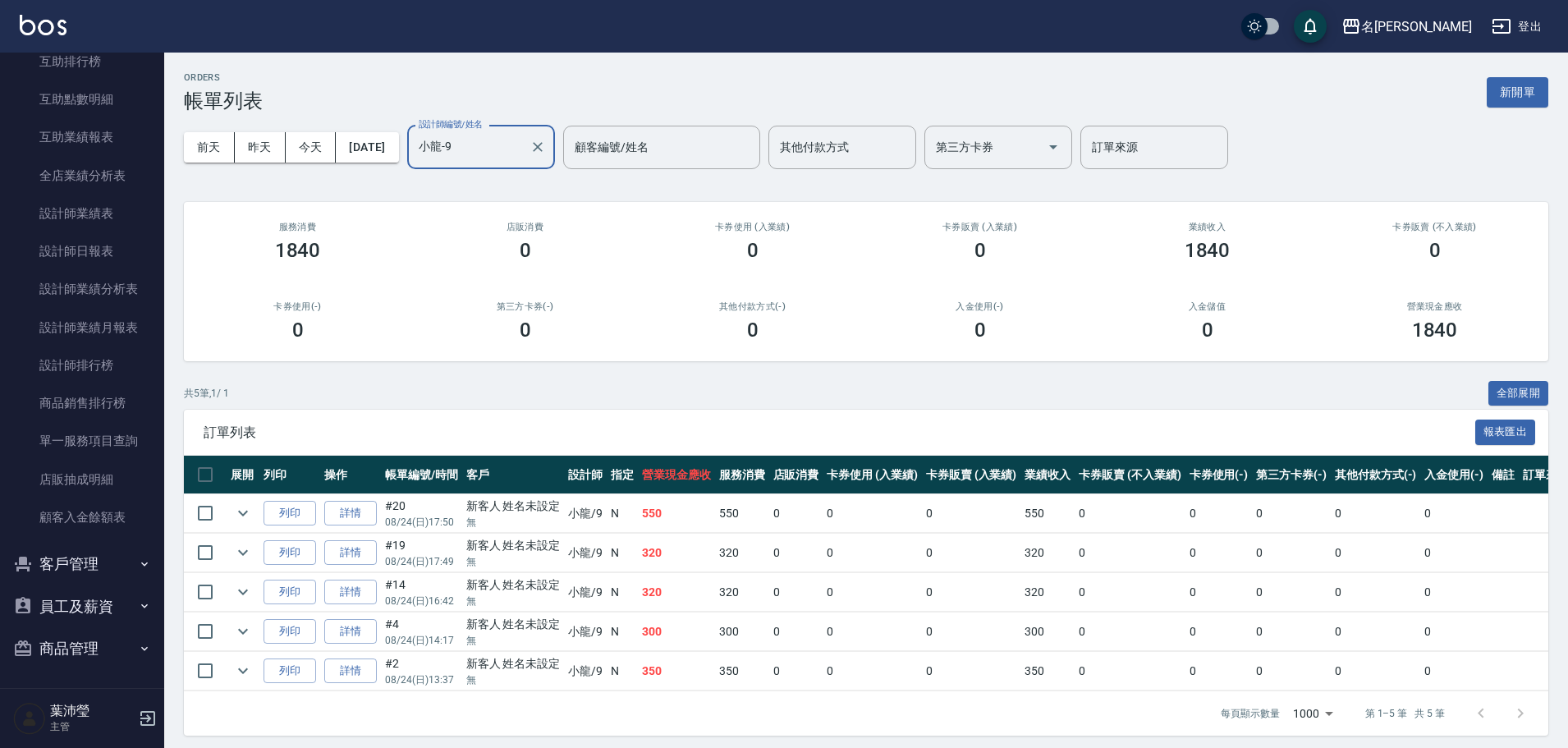
scroll to position [19, 0]
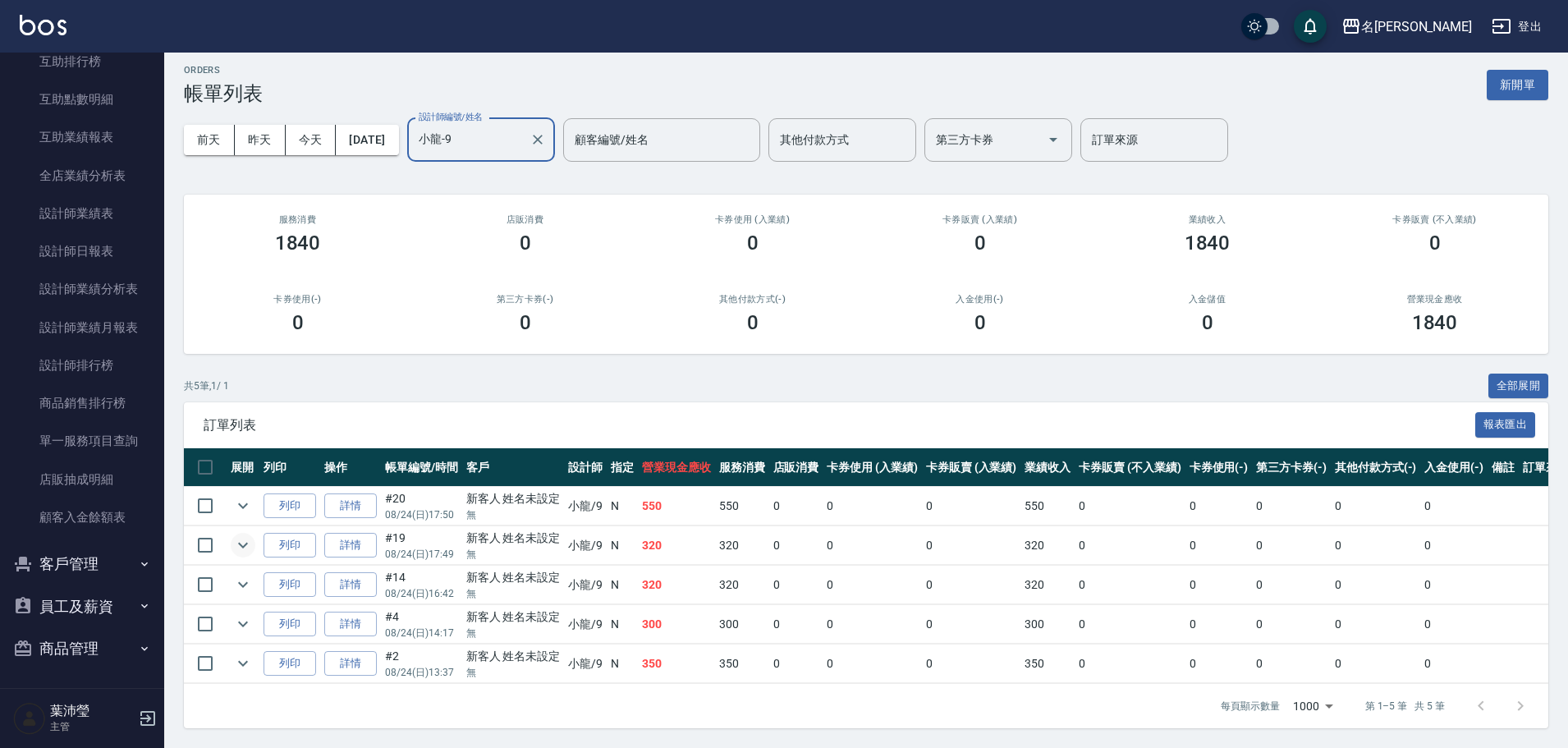
type input "小龍-9"
click at [236, 543] on button "expand row" at bounding box center [243, 546] width 25 height 25
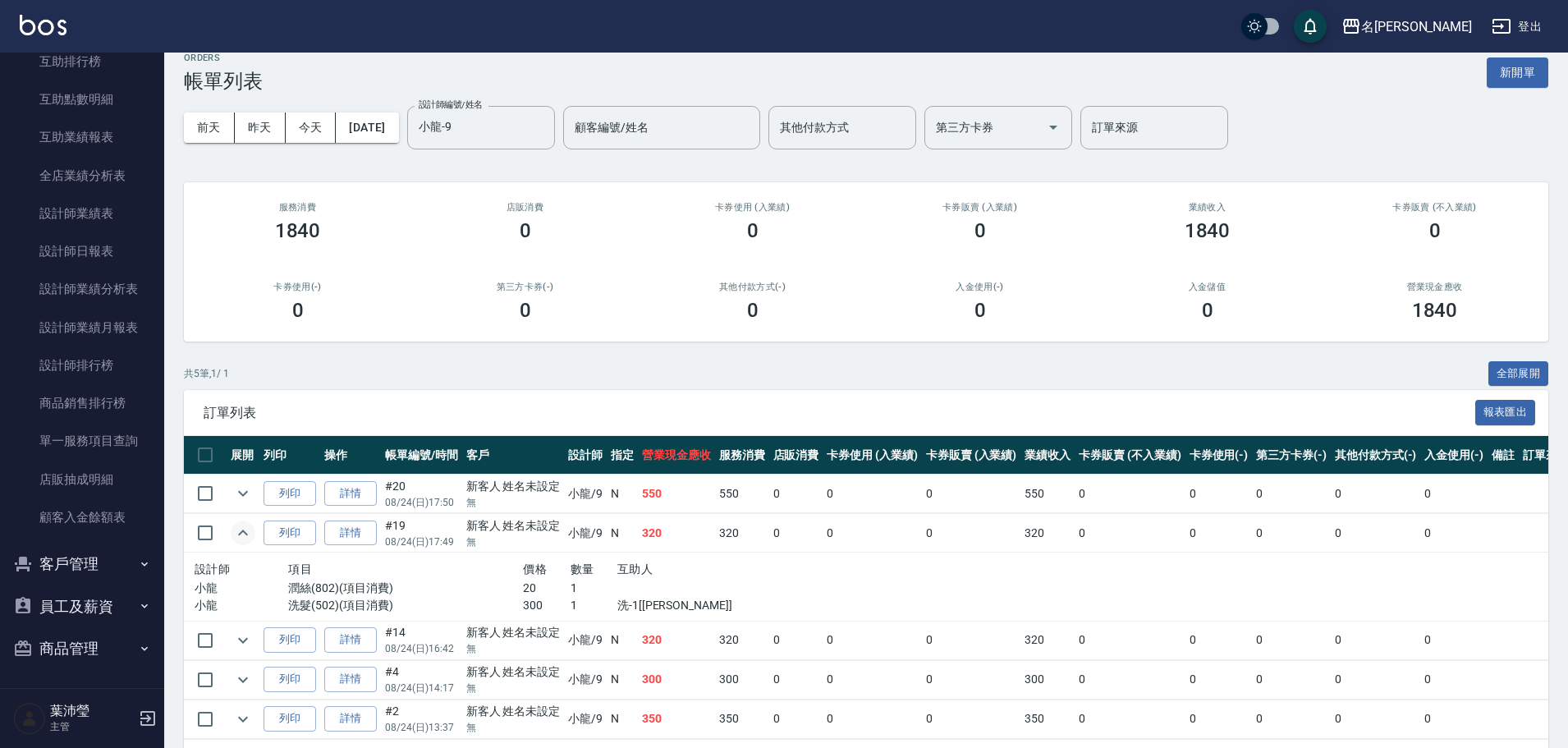
click at [236, 543] on button "expand row" at bounding box center [243, 534] width 25 height 25
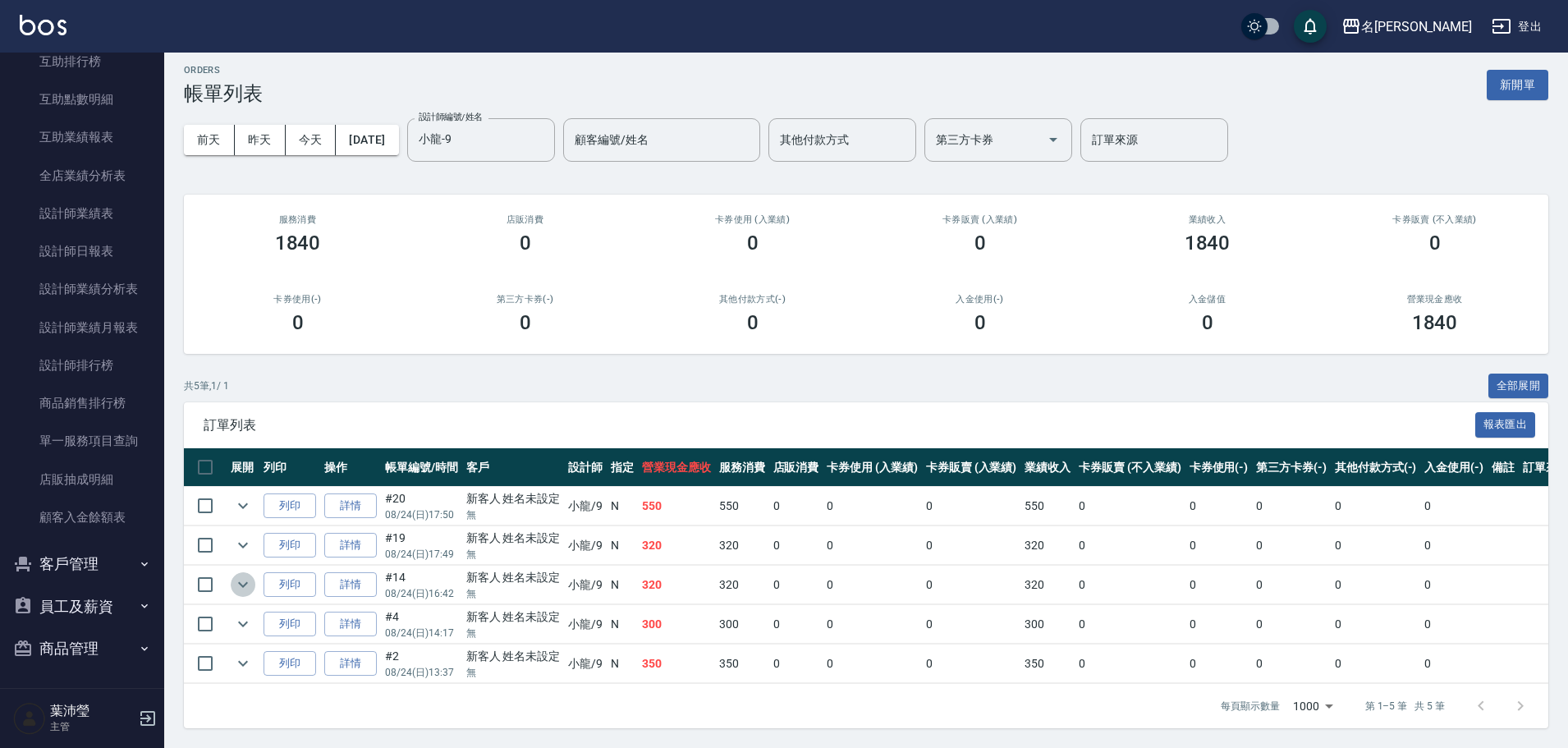
click at [236, 575] on icon "expand row" at bounding box center [242, 585] width 19 height 19
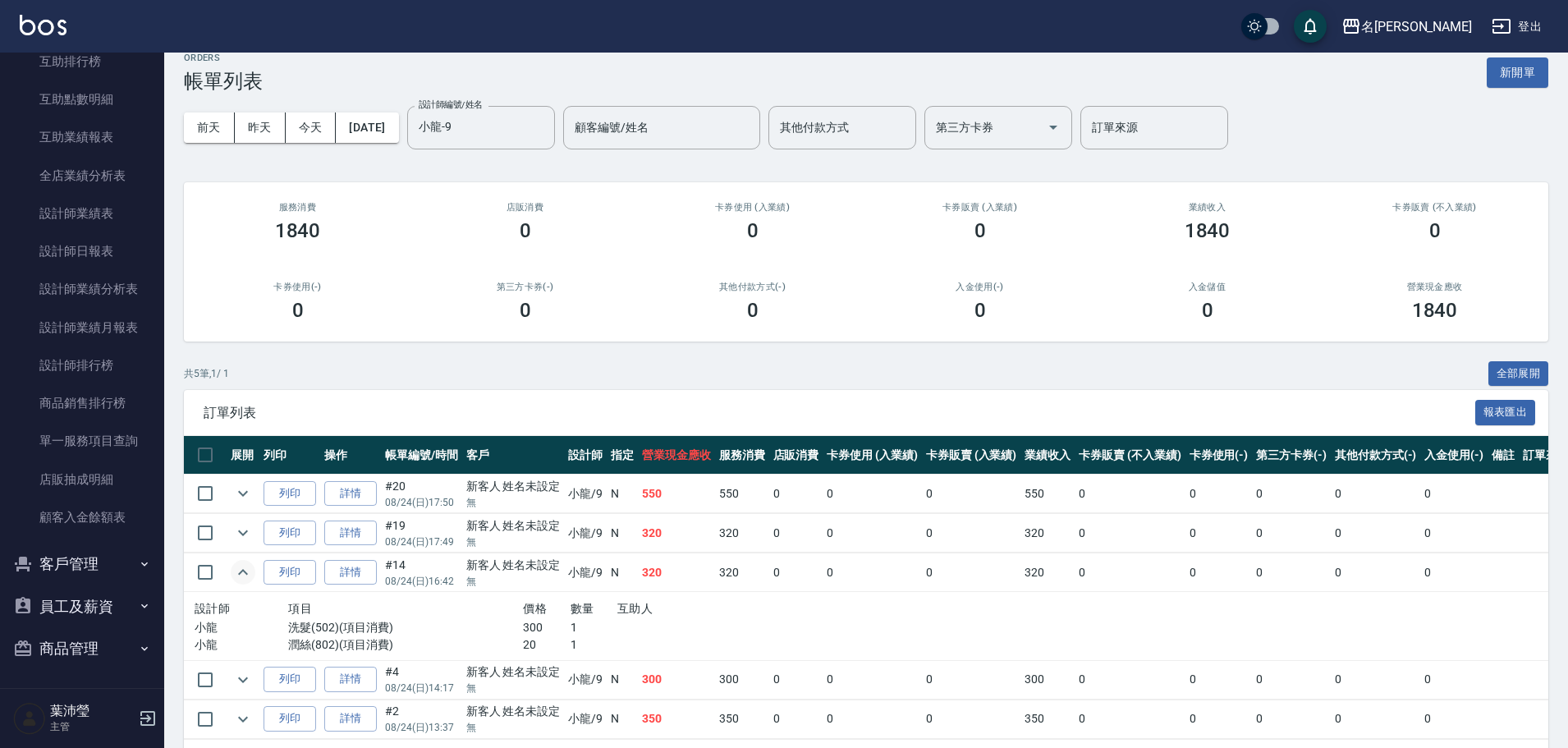
click at [236, 571] on icon "expand row" at bounding box center [242, 572] width 19 height 19
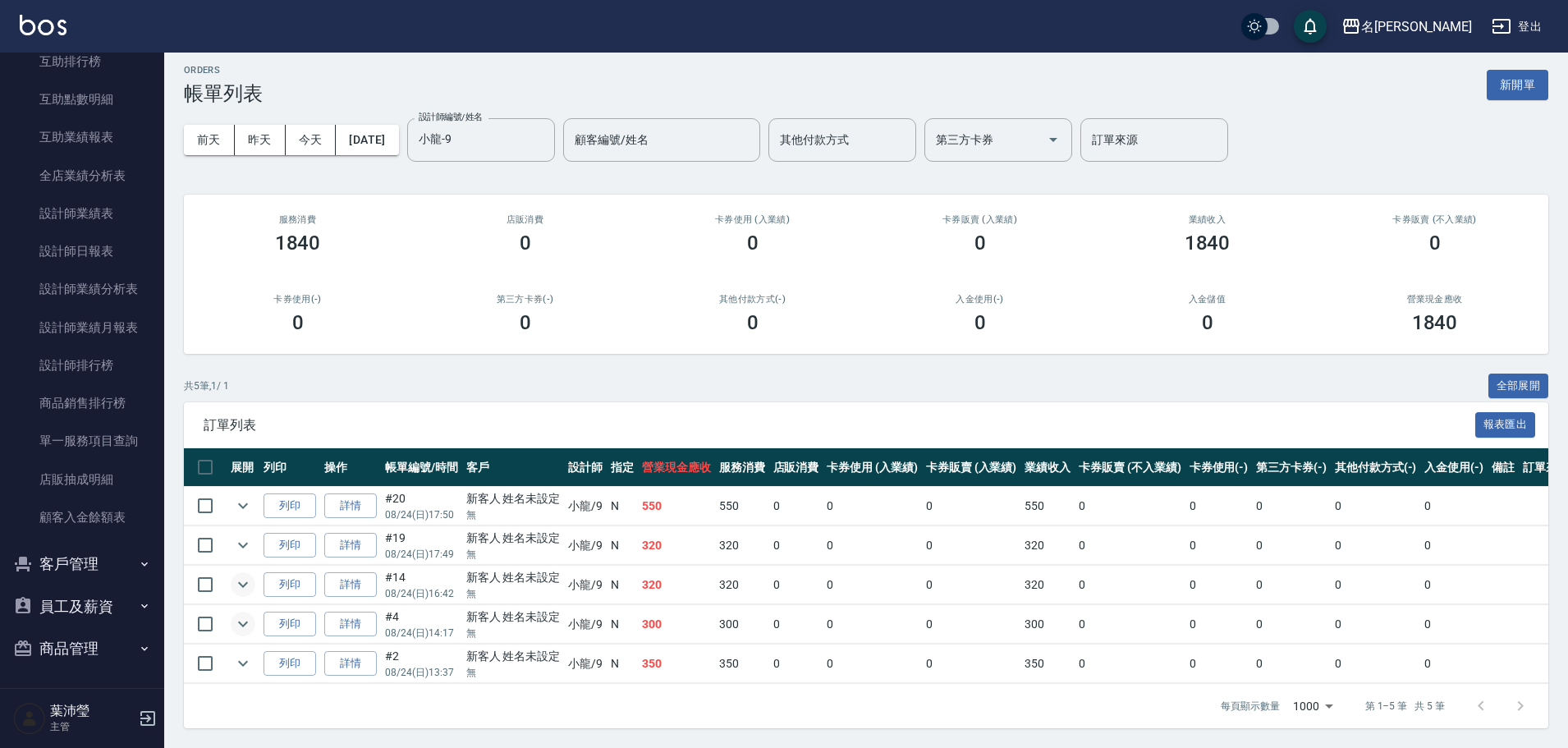
click at [236, 614] on icon "expand row" at bounding box center [242, 624] width 19 height 19
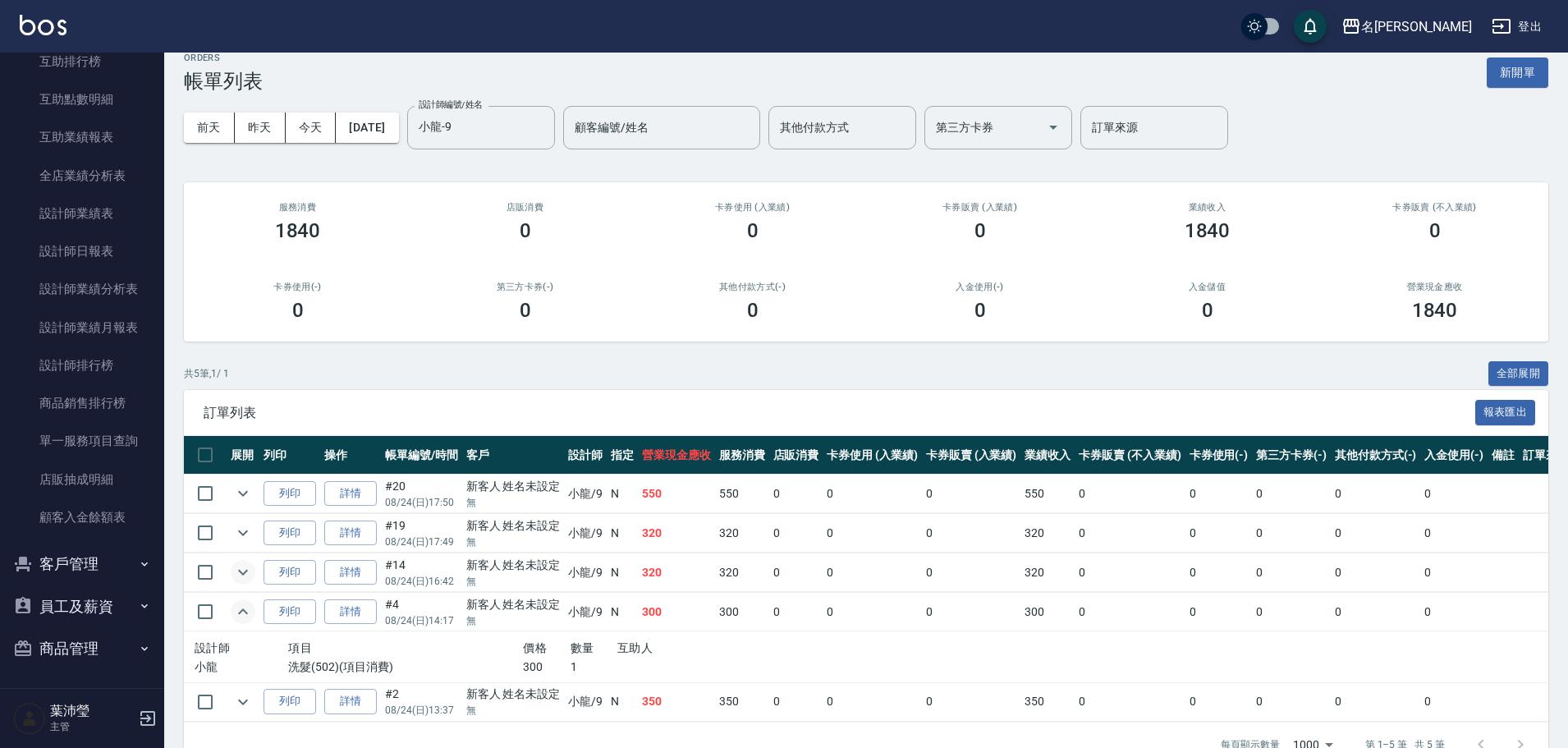
click at [236, 609] on icon "expand row" at bounding box center [242, 612] width 19 height 19
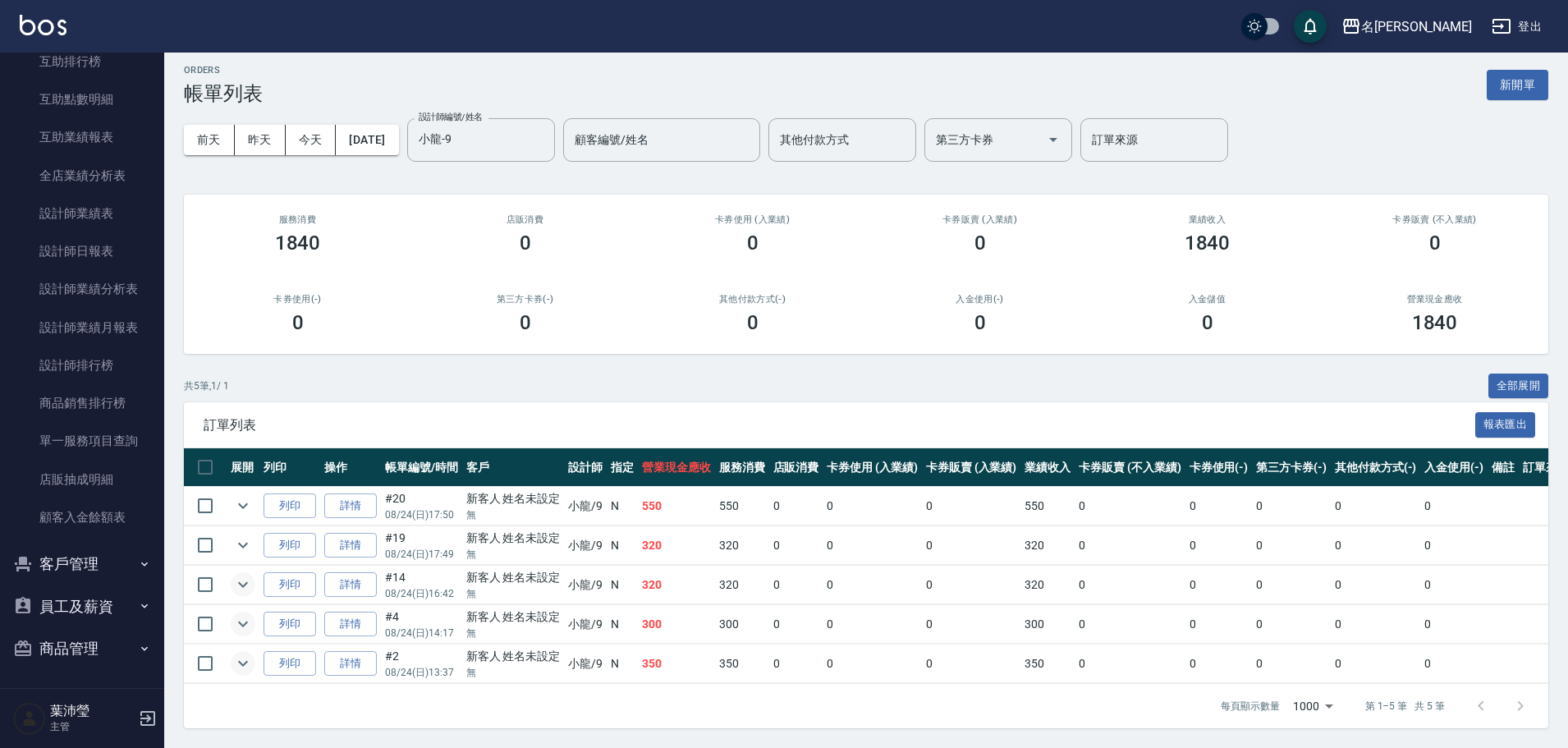
click at [249, 654] on icon "expand row" at bounding box center [242, 664] width 19 height 19
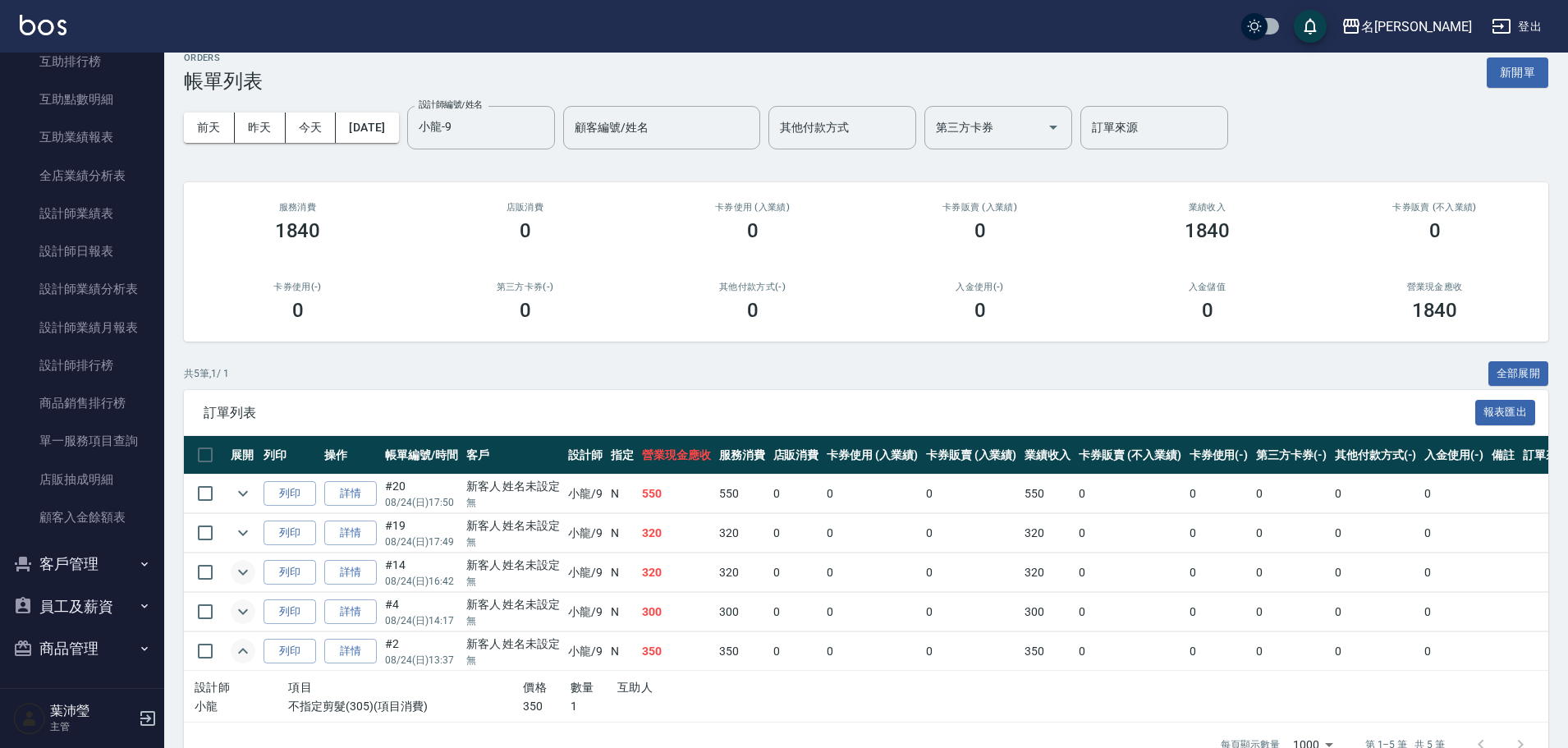
click at [249, 651] on icon "expand row" at bounding box center [242, 651] width 19 height 19
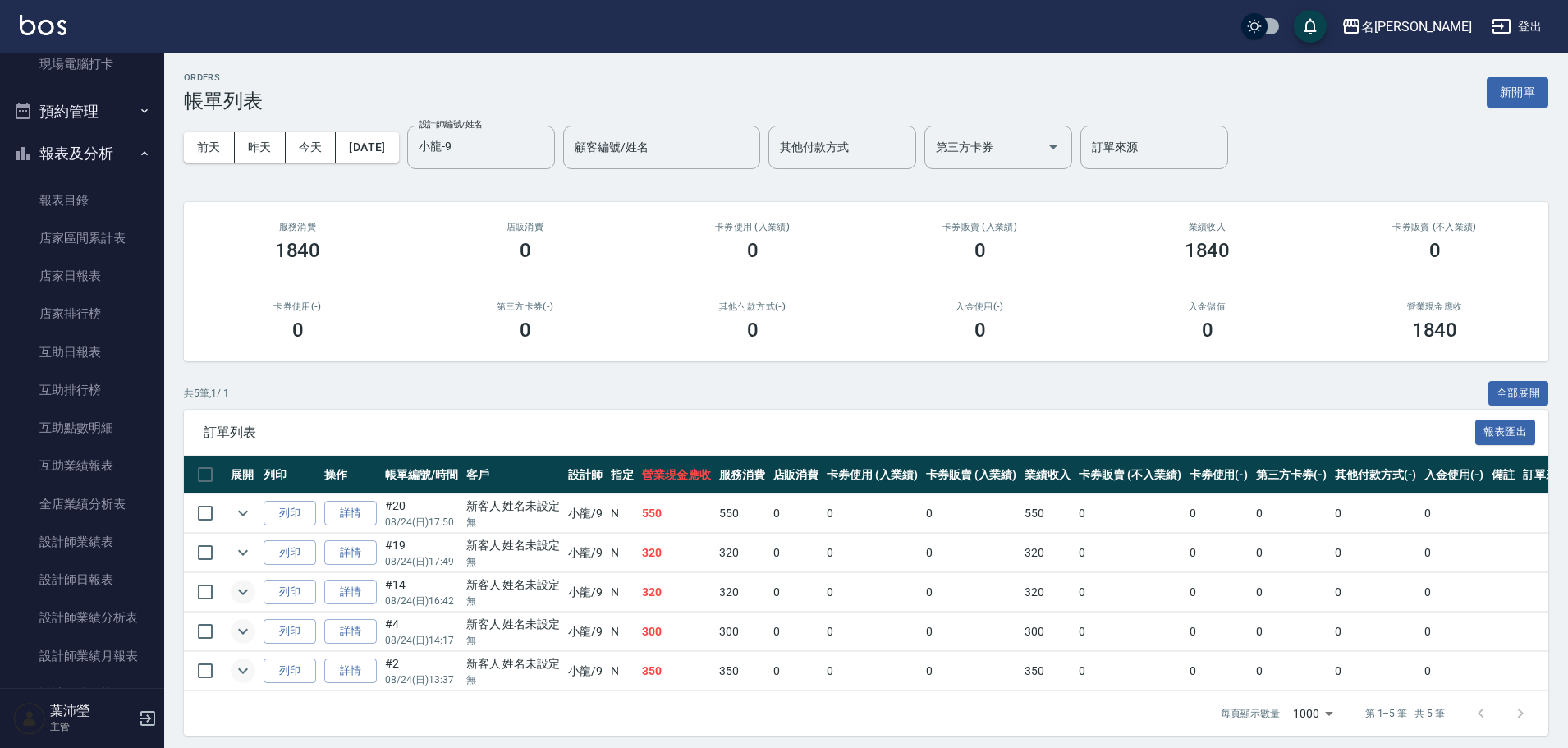
scroll to position [0, 0]
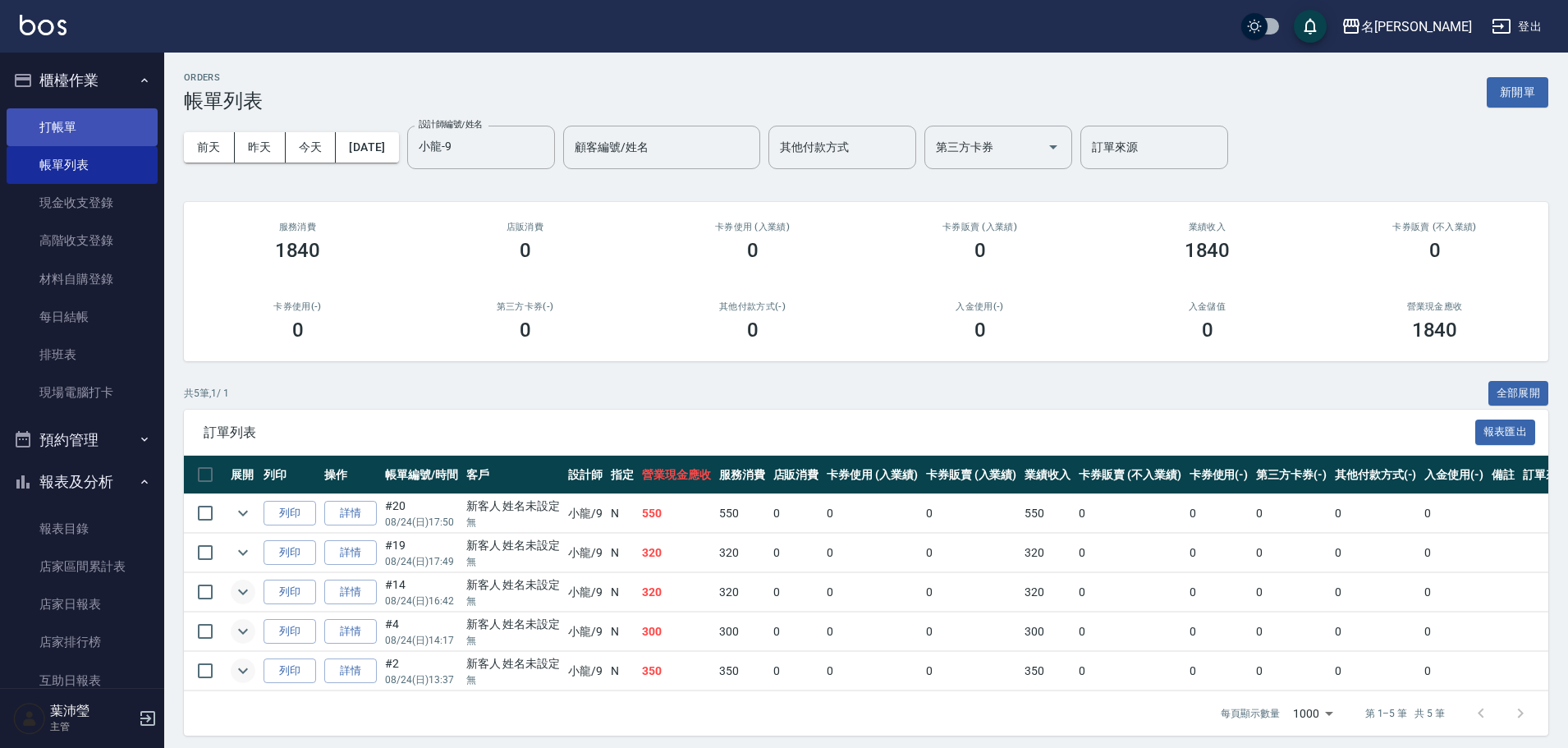
click at [98, 120] on link "打帳單" at bounding box center [82, 127] width 151 height 38
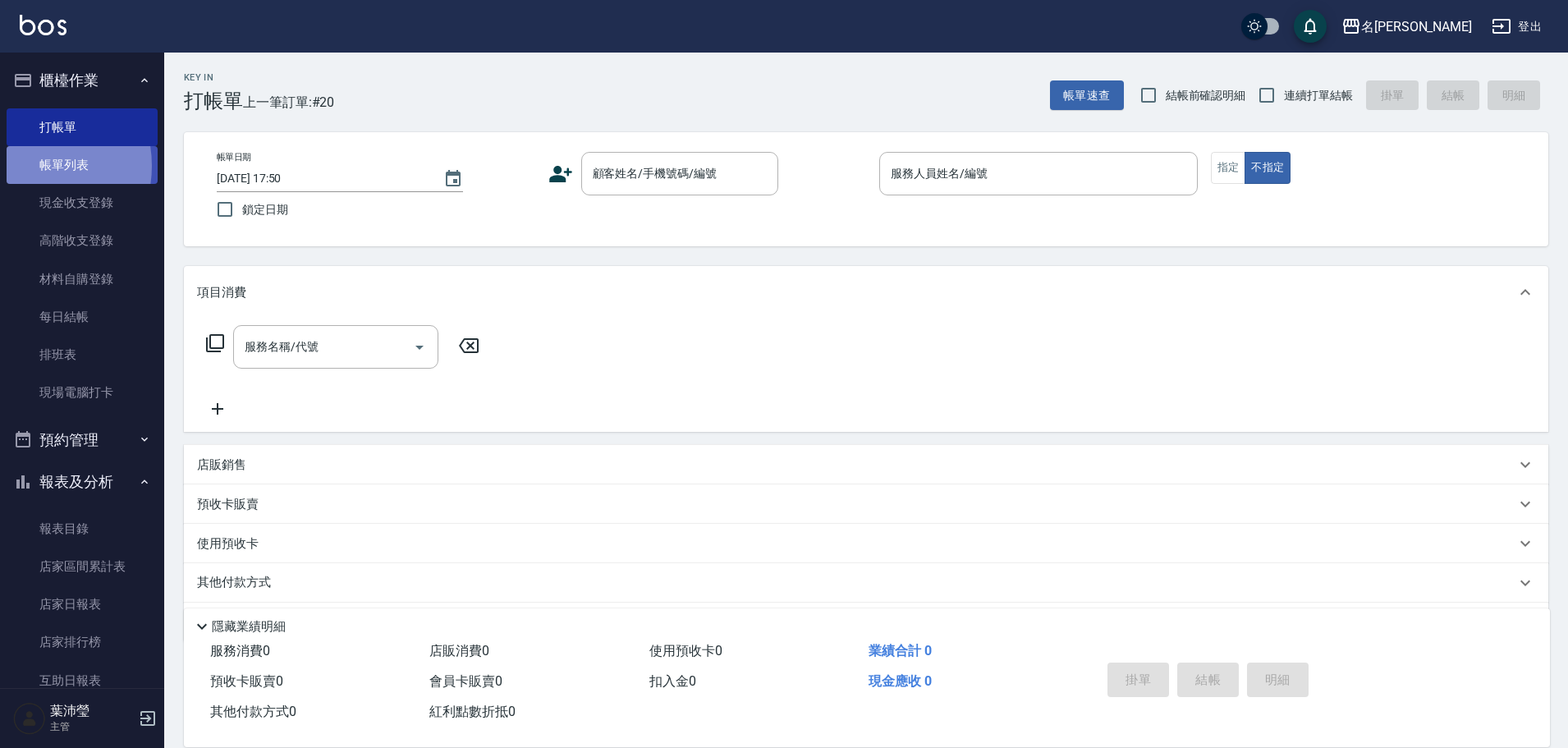
click at [25, 166] on link "帳單列表" at bounding box center [82, 164] width 151 height 38
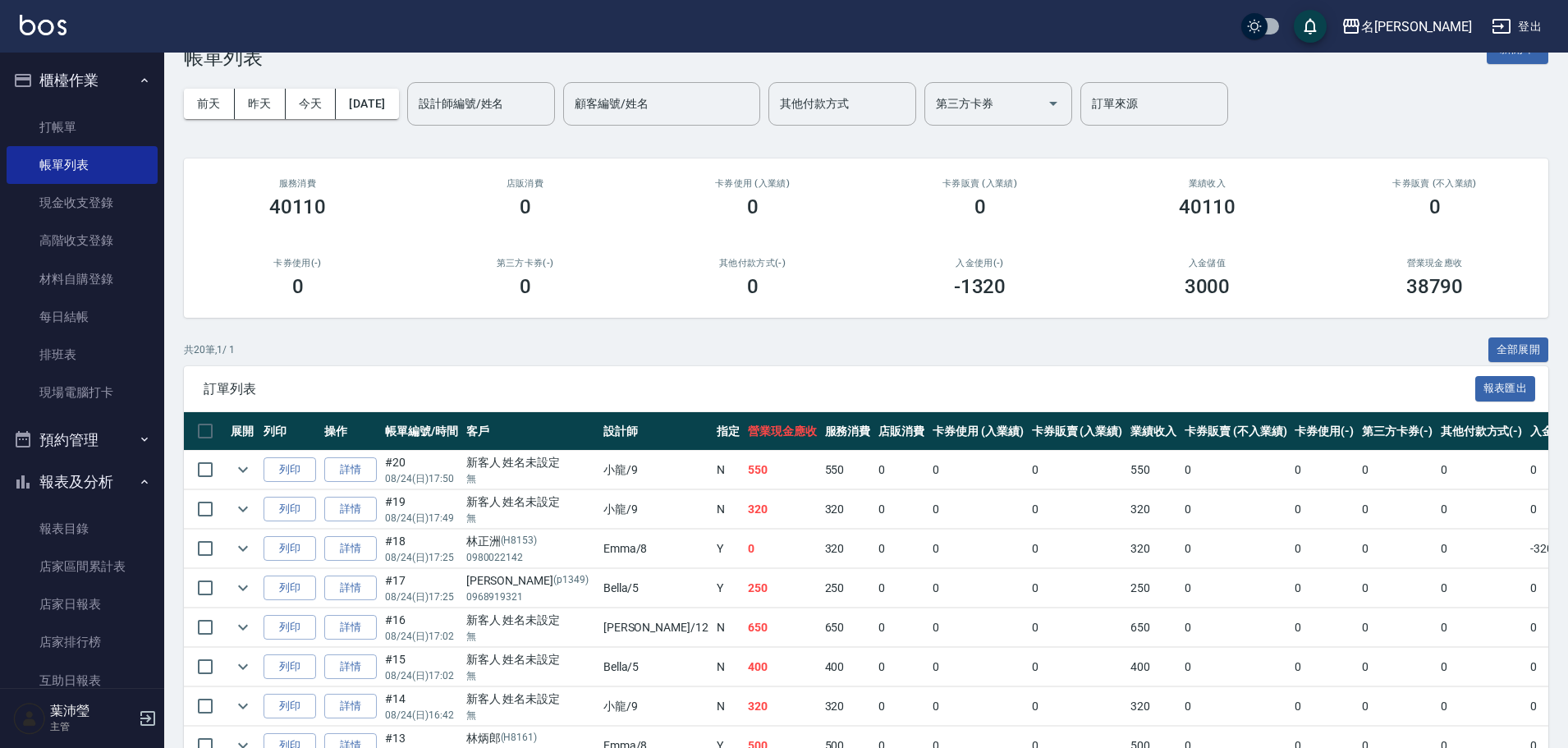
scroll to position [82, 0]
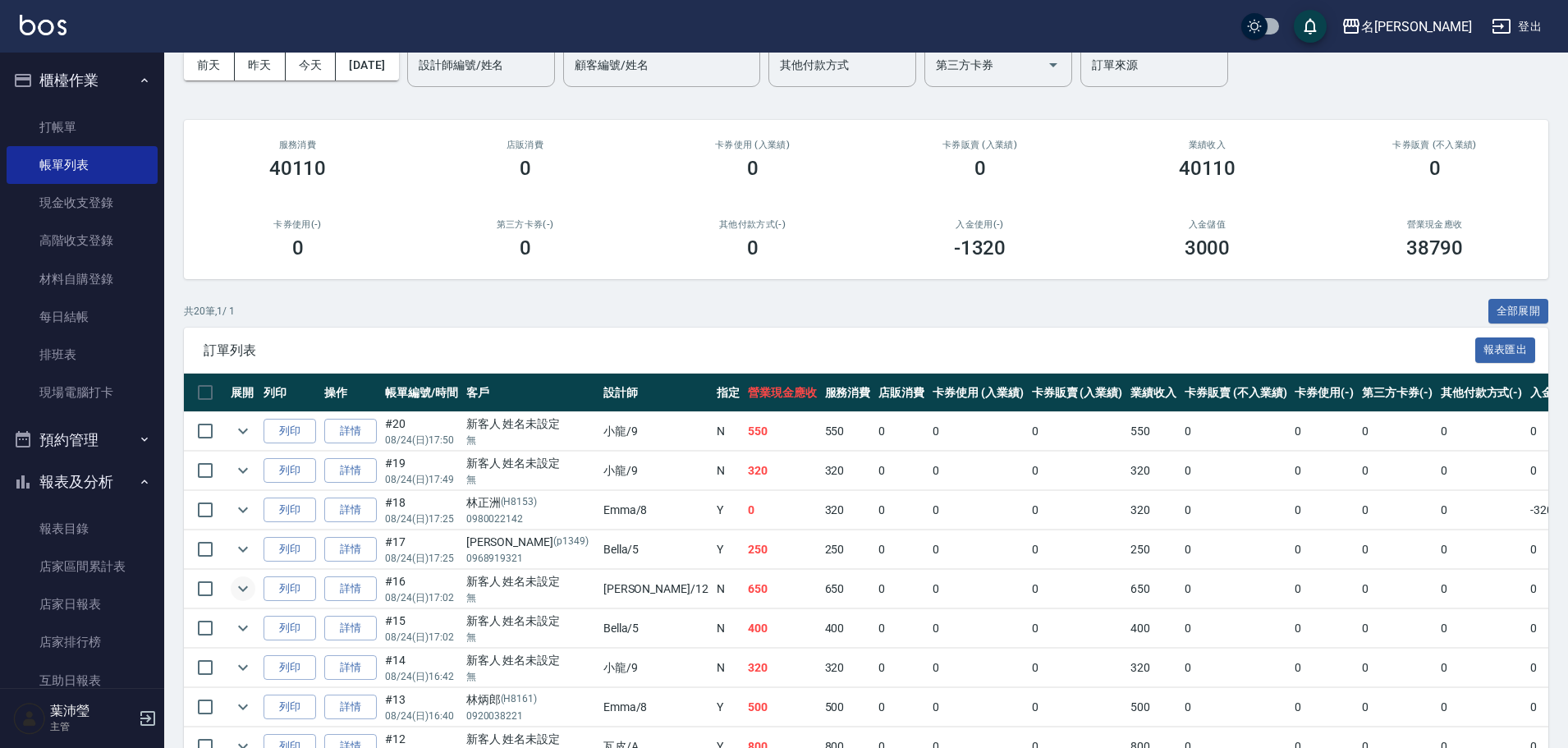
click at [240, 589] on icon "expand row" at bounding box center [242, 589] width 10 height 6
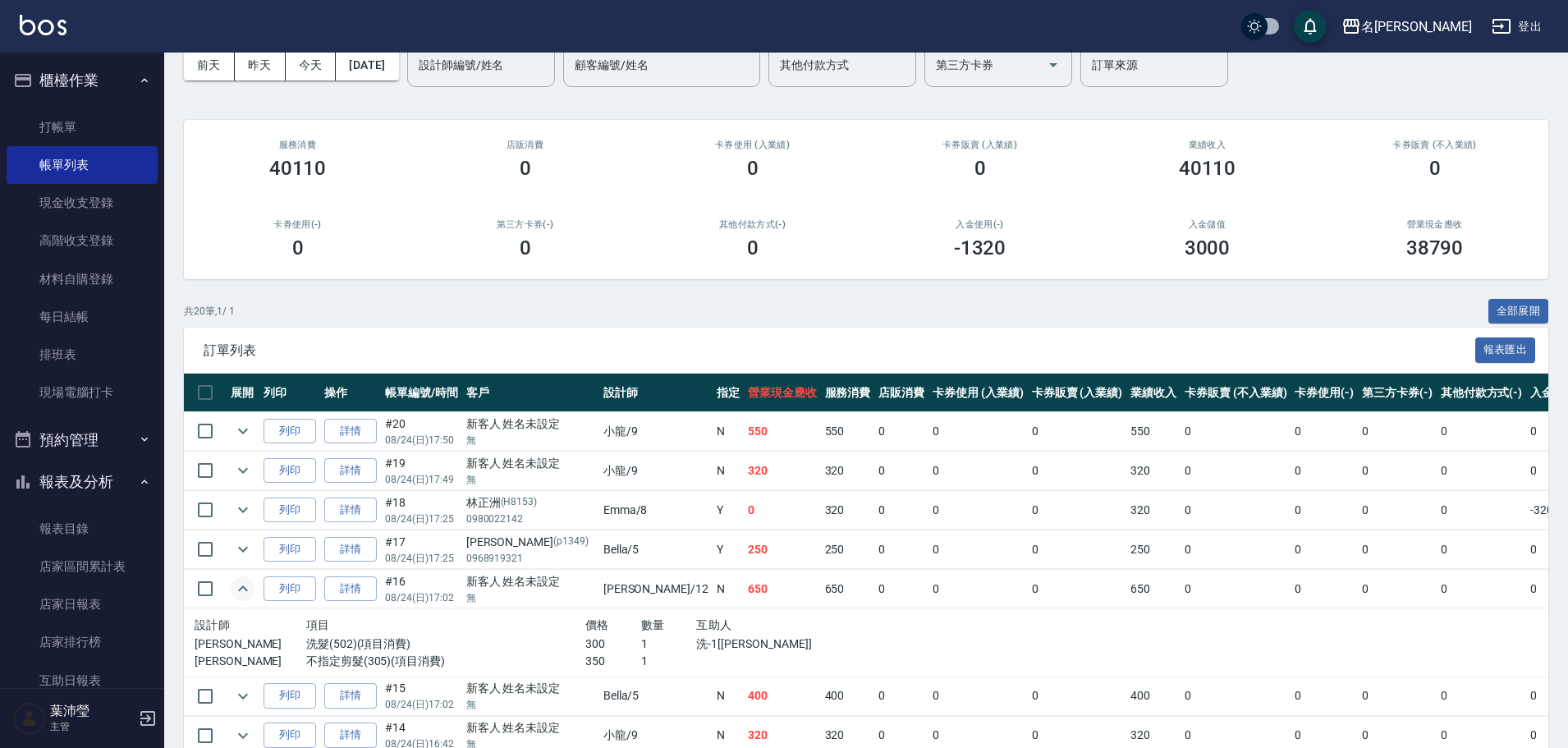
click at [240, 589] on icon "expand row" at bounding box center [242, 588] width 10 height 6
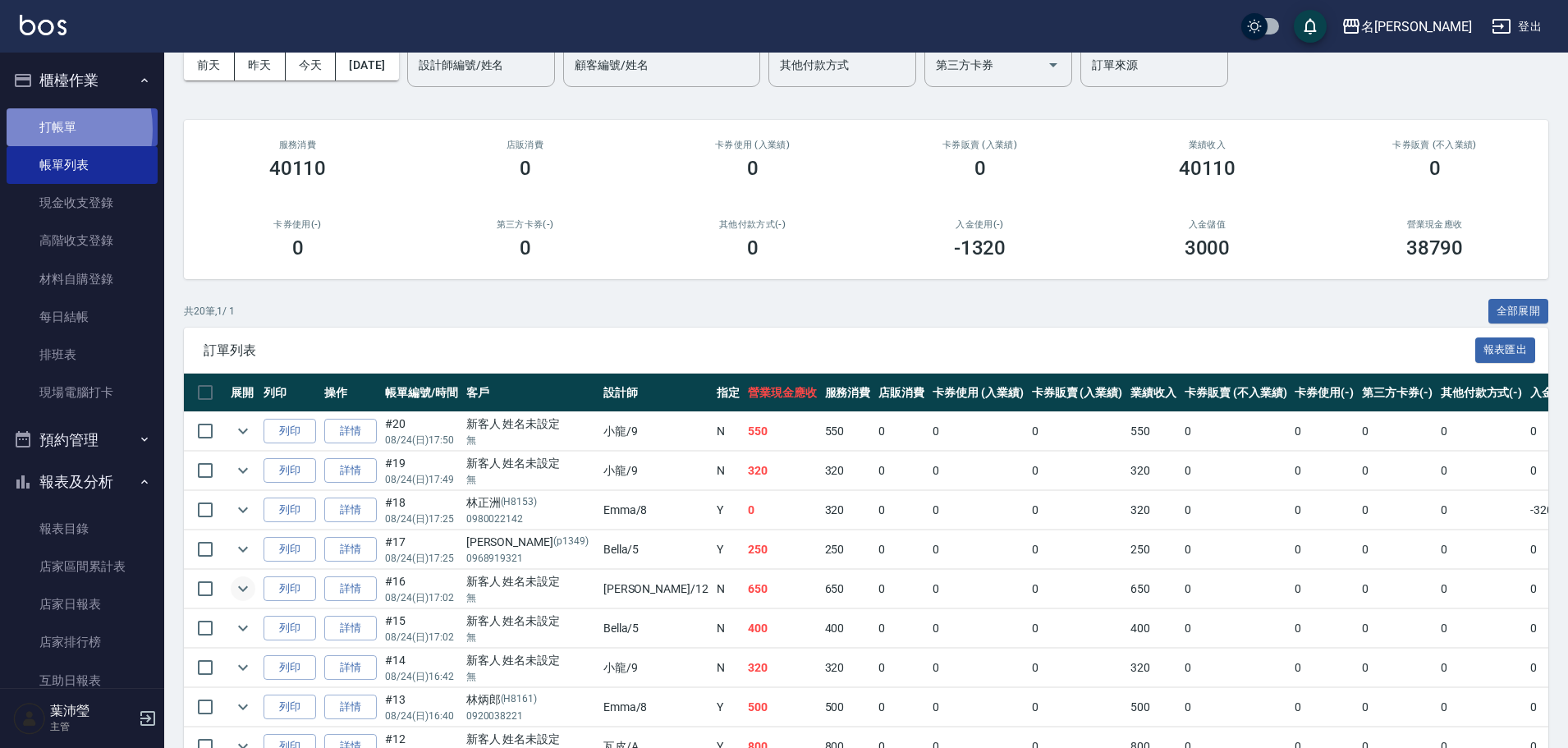
click at [34, 129] on link "打帳單" at bounding box center [82, 127] width 151 height 38
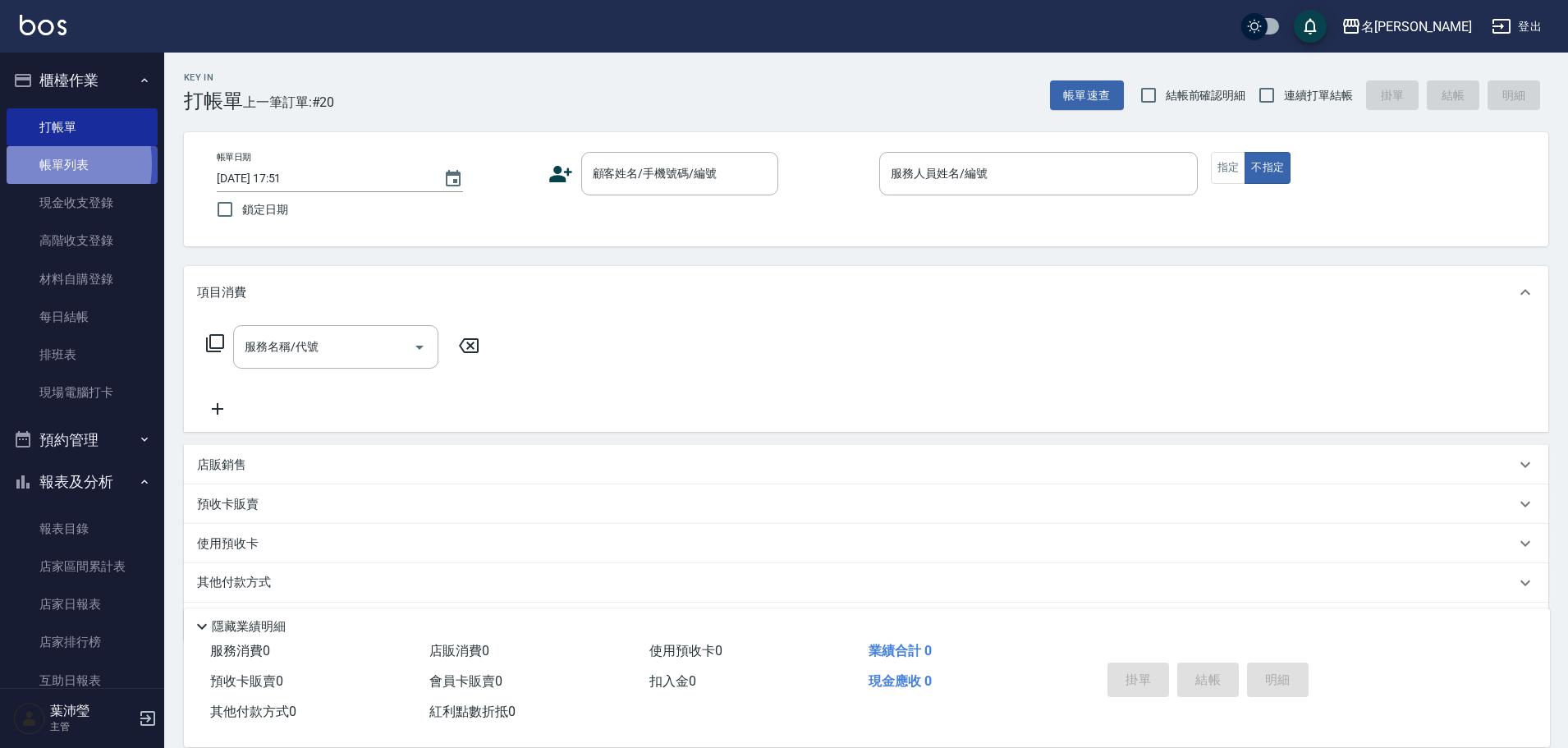
click at [14, 164] on link "帳單列表" at bounding box center [82, 164] width 151 height 38
click at [15, 163] on link "帳單列表" at bounding box center [82, 164] width 151 height 38
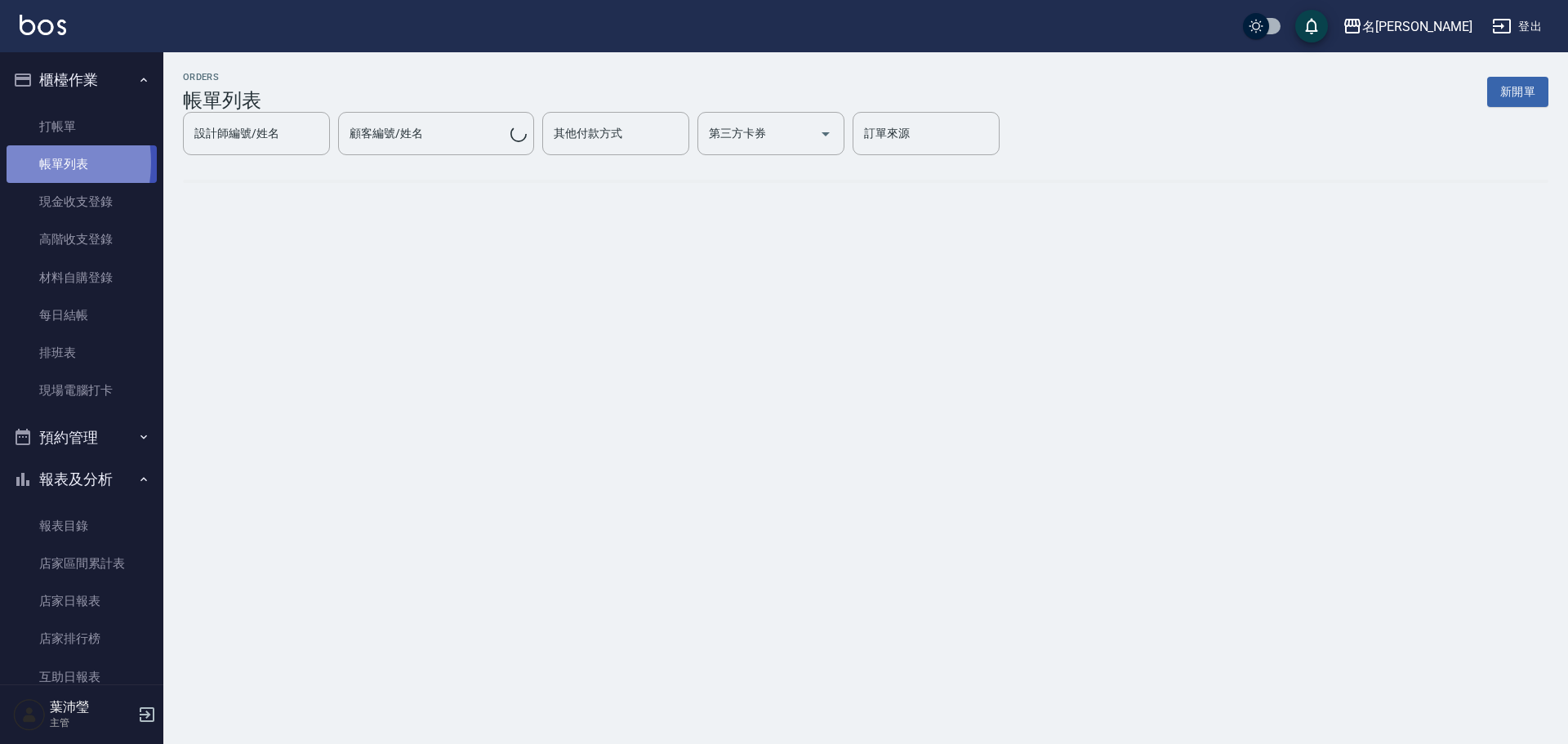
click at [15, 163] on link "帳單列表" at bounding box center [81, 163] width 150 height 38
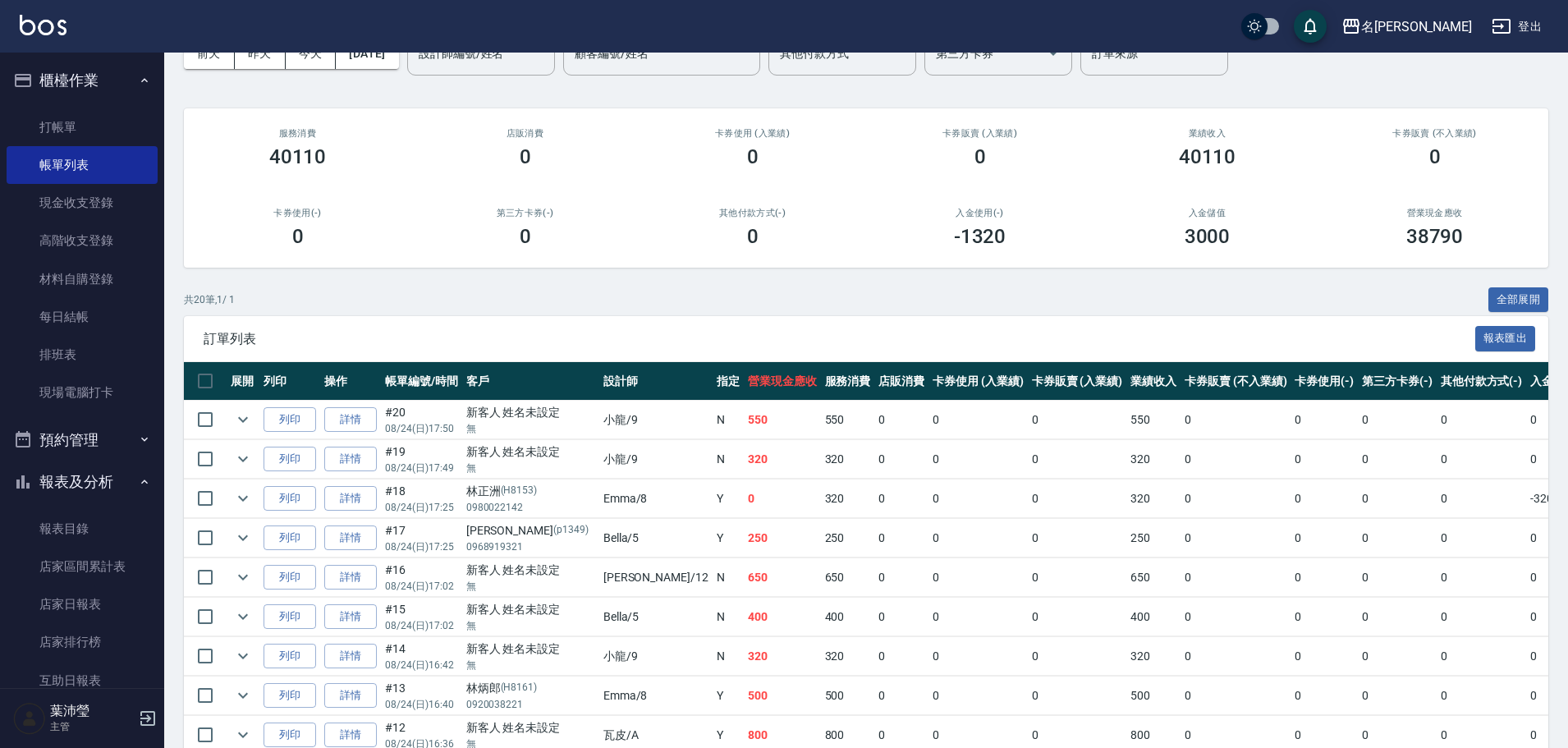
scroll to position [82, 0]
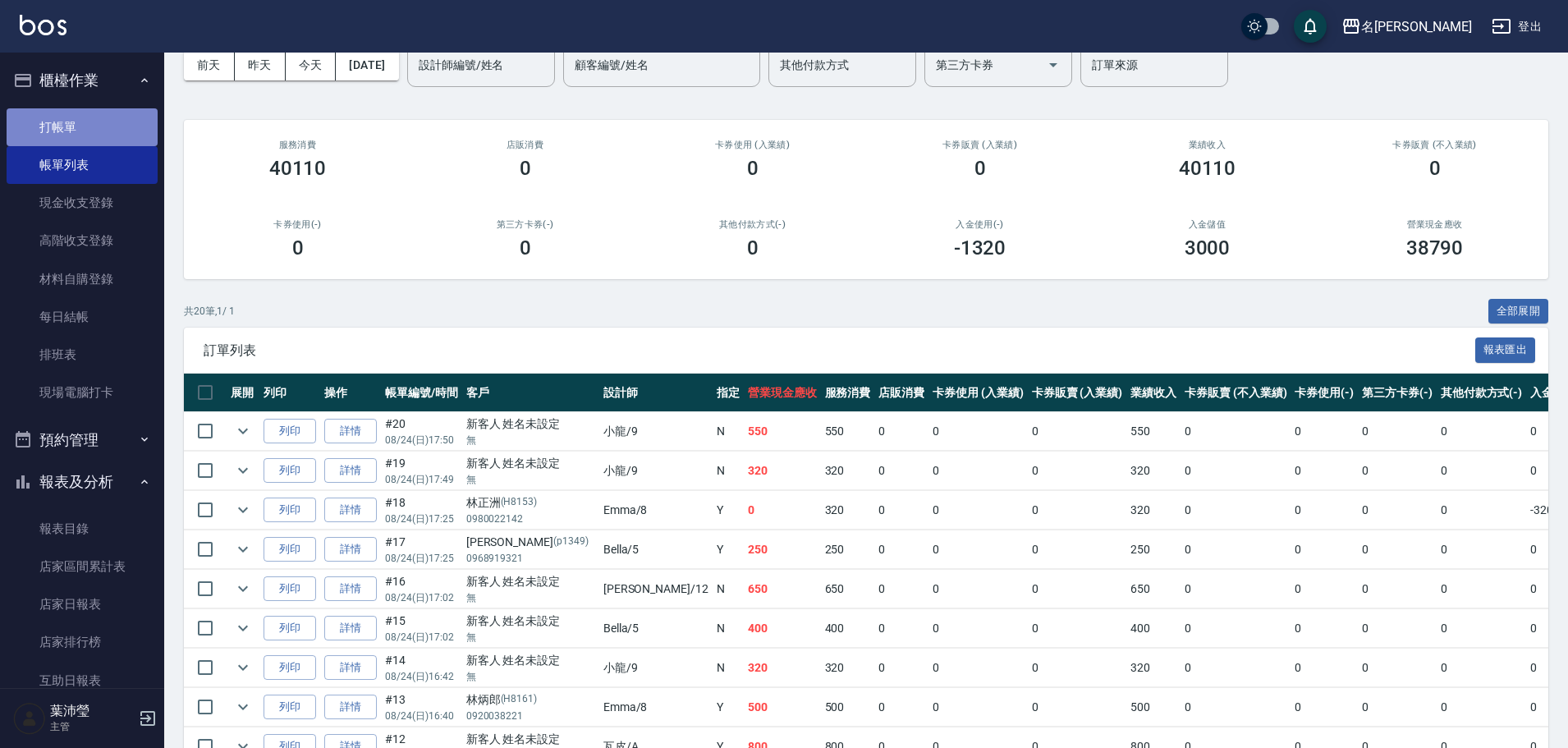
click at [107, 134] on link "打帳單" at bounding box center [82, 127] width 151 height 38
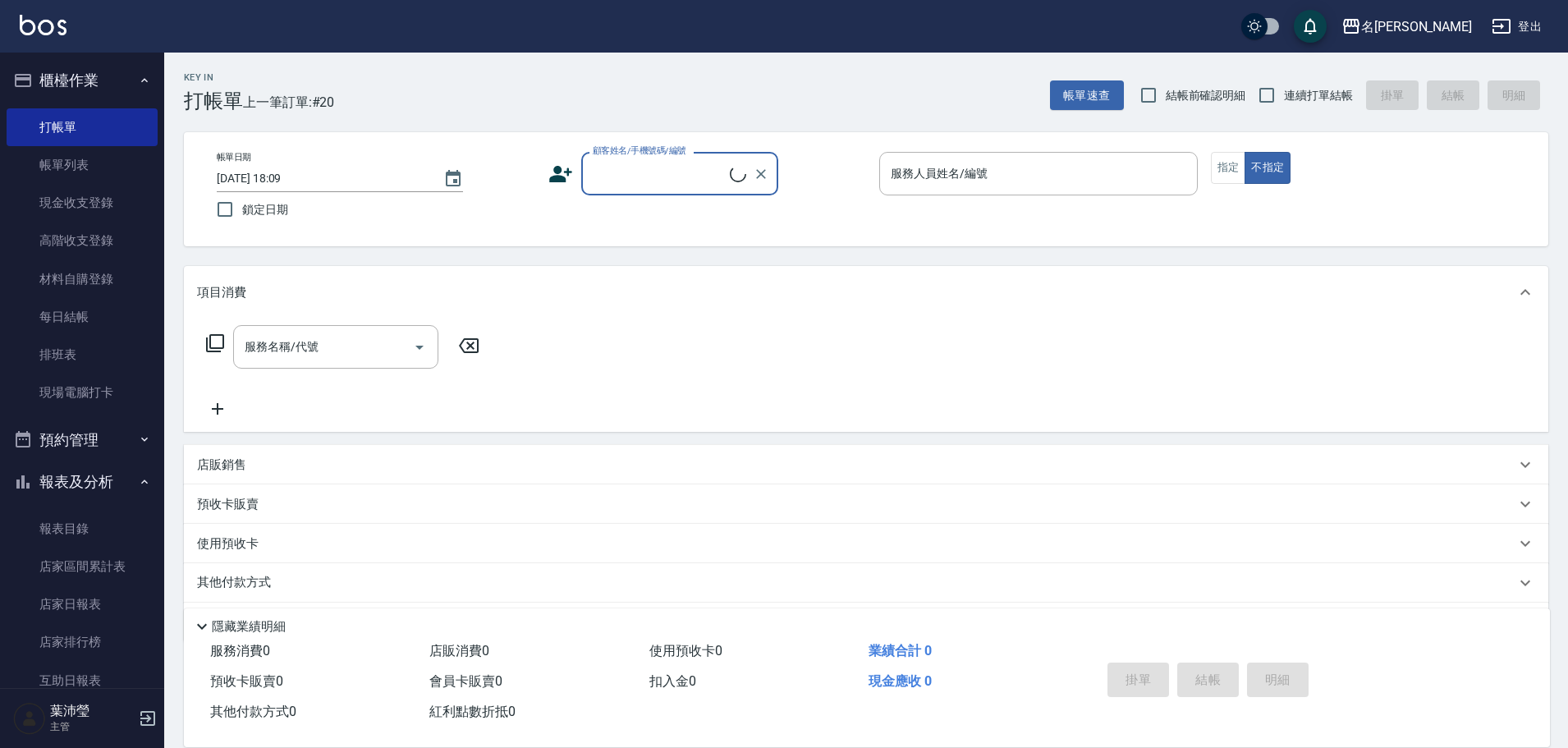
click at [663, 162] on input "顧客姓名/手機號碼/編號" at bounding box center [659, 173] width 141 height 29
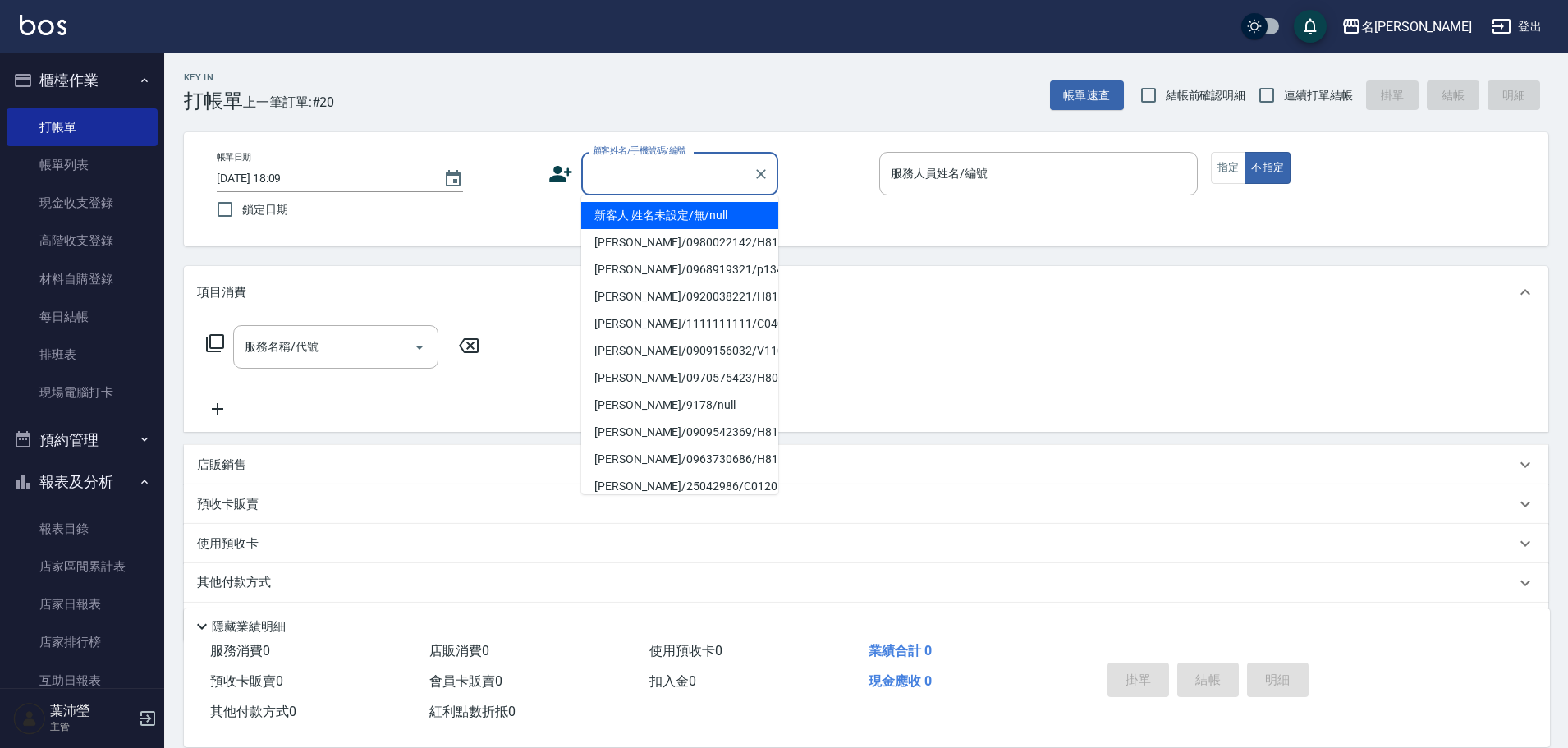
click at [688, 212] on li "新客人 姓名未設定/無/null" at bounding box center [680, 215] width 197 height 27
type input "新客人 姓名未設定/無/null"
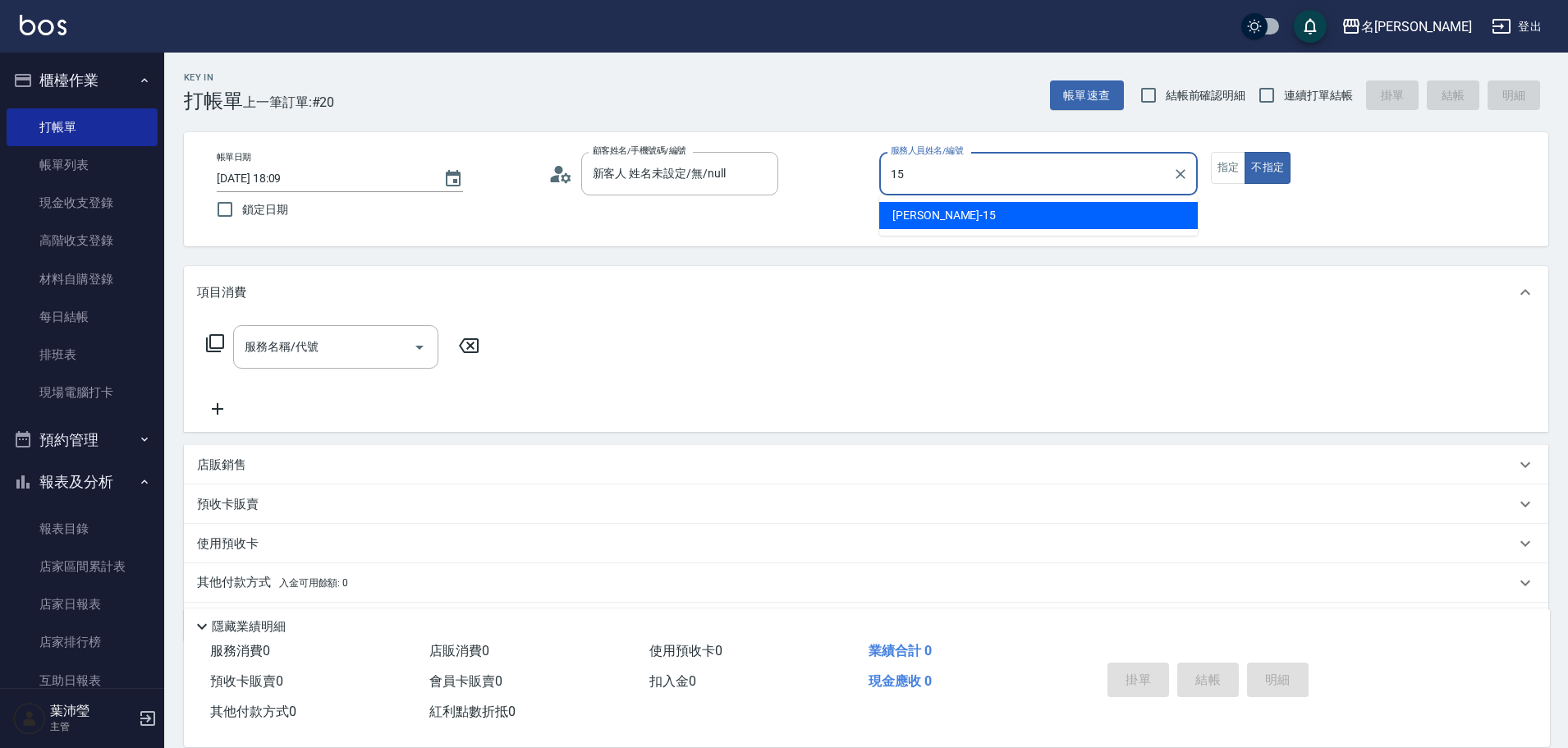
type input "1"
type input "Emma-8"
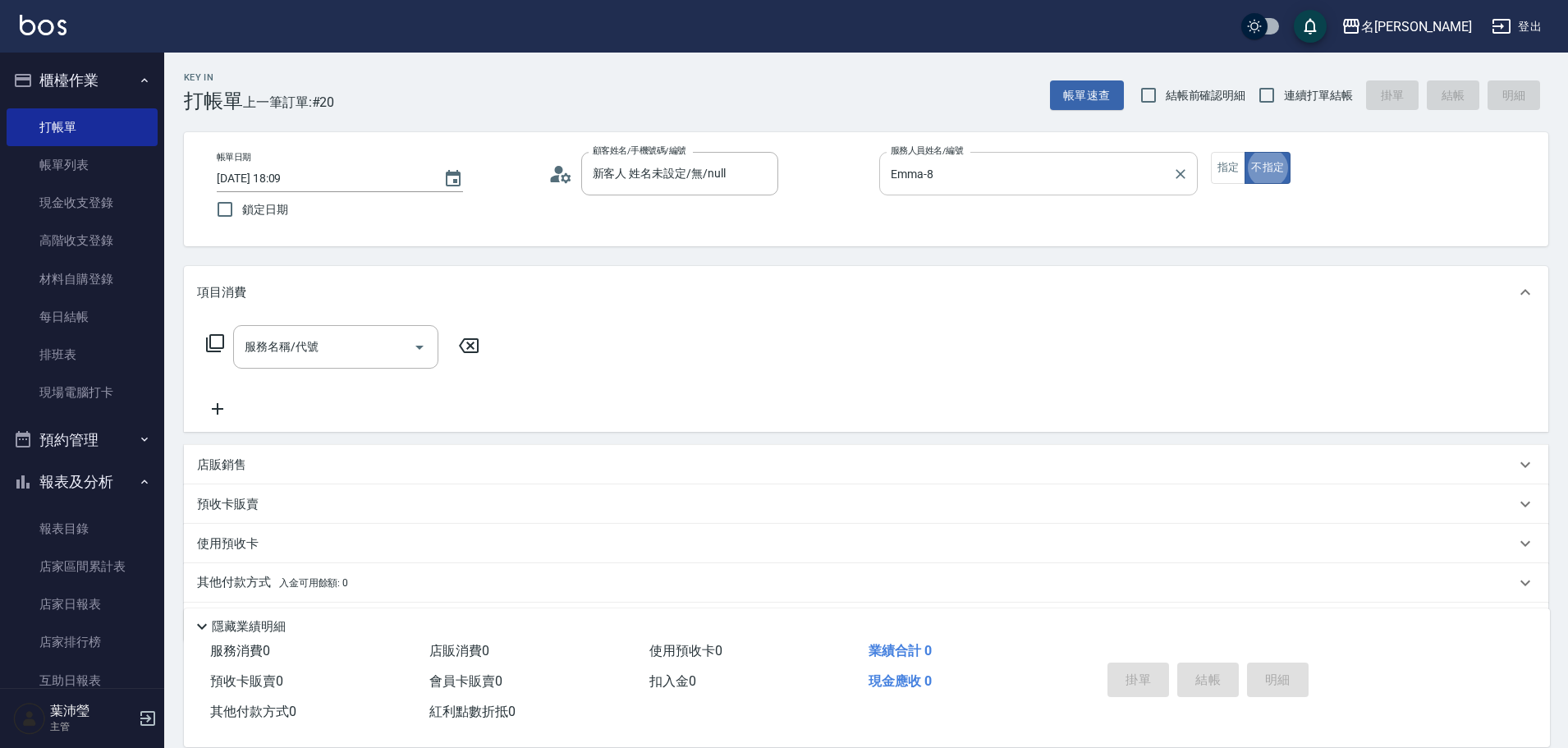
type button "false"
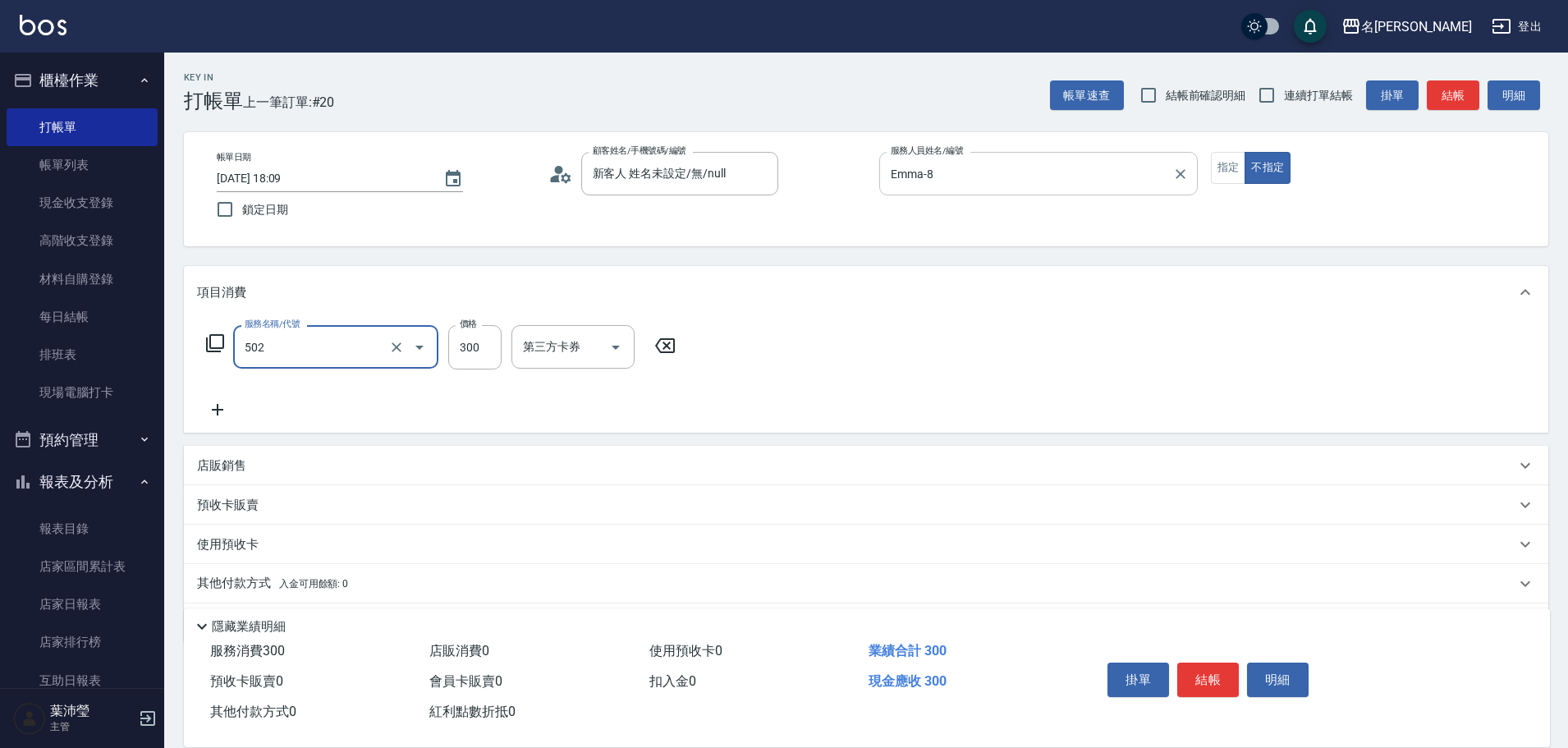
type input "洗髮(502)"
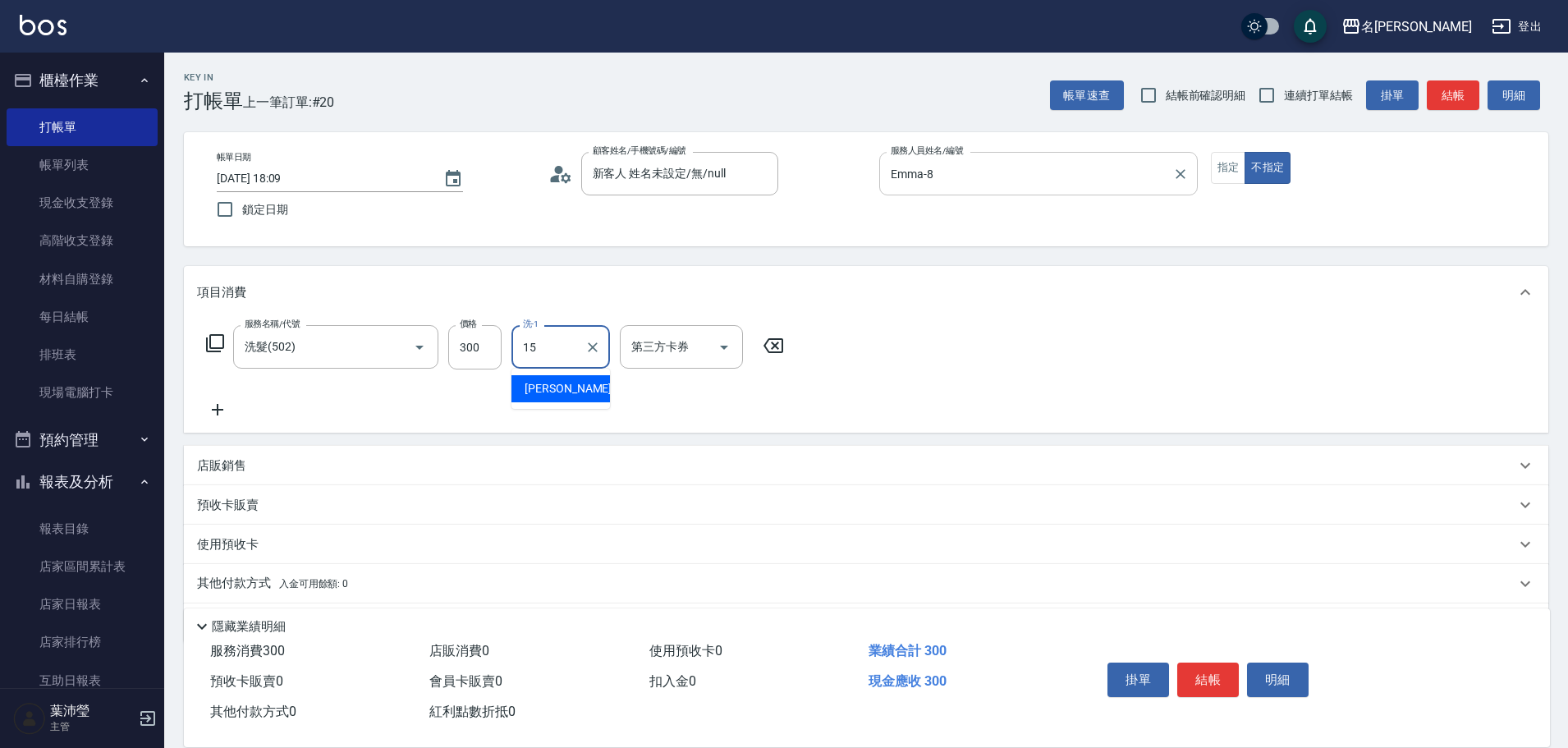
type input "慈均-15"
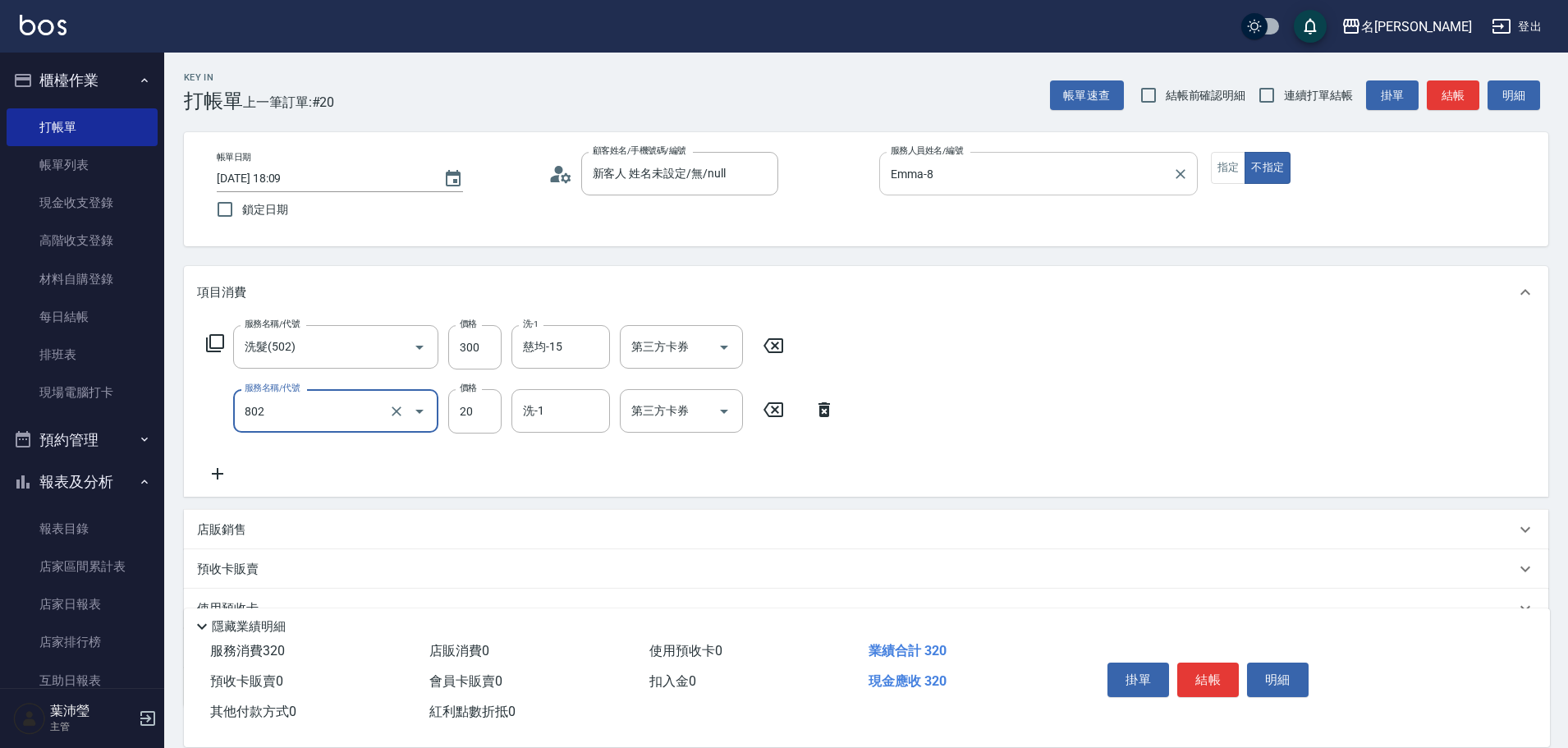
type input "[PERSON_NAME](802)"
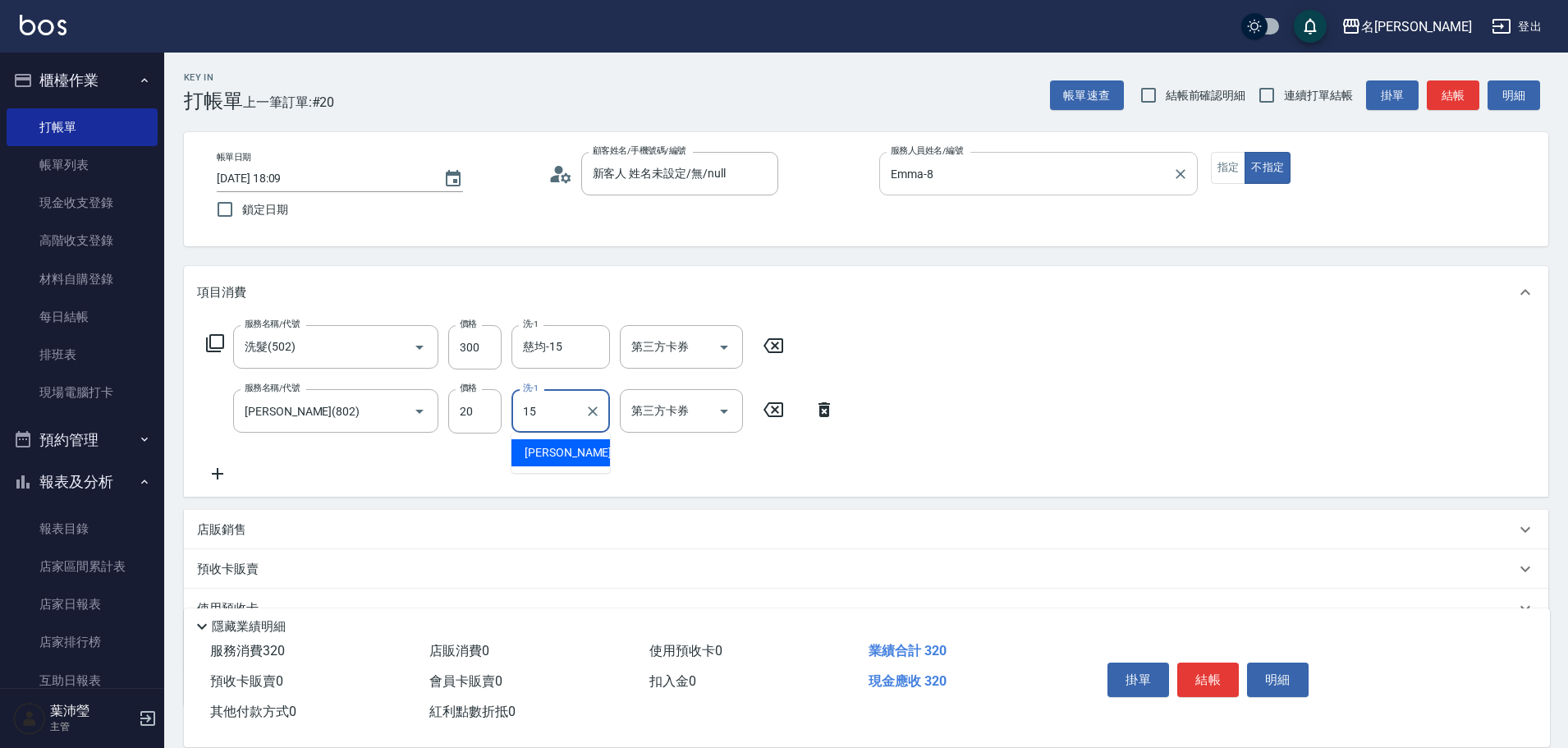
type input "慈均-15"
click at [1201, 670] on button "結帳" at bounding box center [1208, 679] width 61 height 34
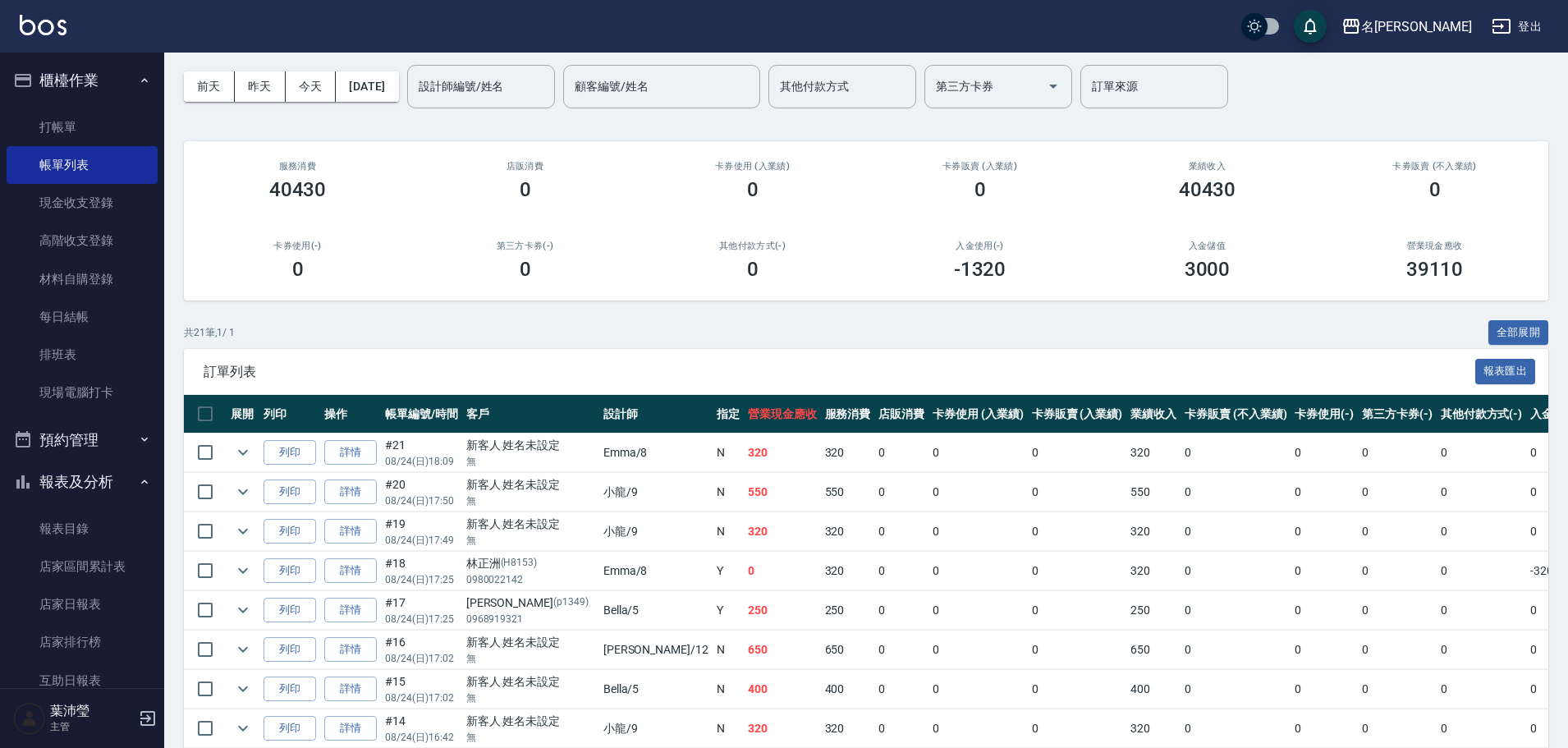
scroll to position [164, 0]
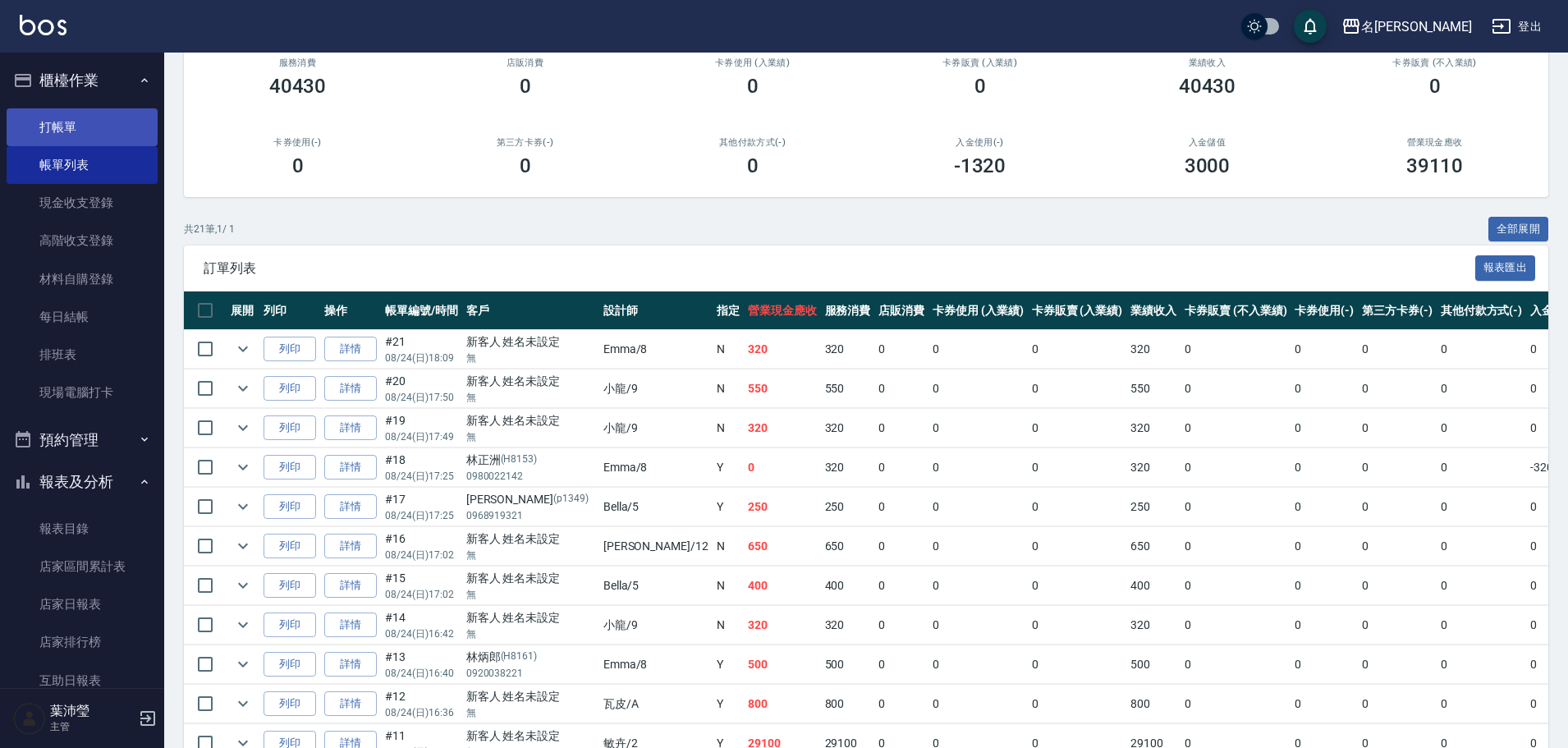
drag, startPoint x: 76, startPoint y: 128, endPoint x: 128, endPoint y: 134, distance: 52.3
click at [76, 128] on link "打帳單" at bounding box center [82, 127] width 151 height 38
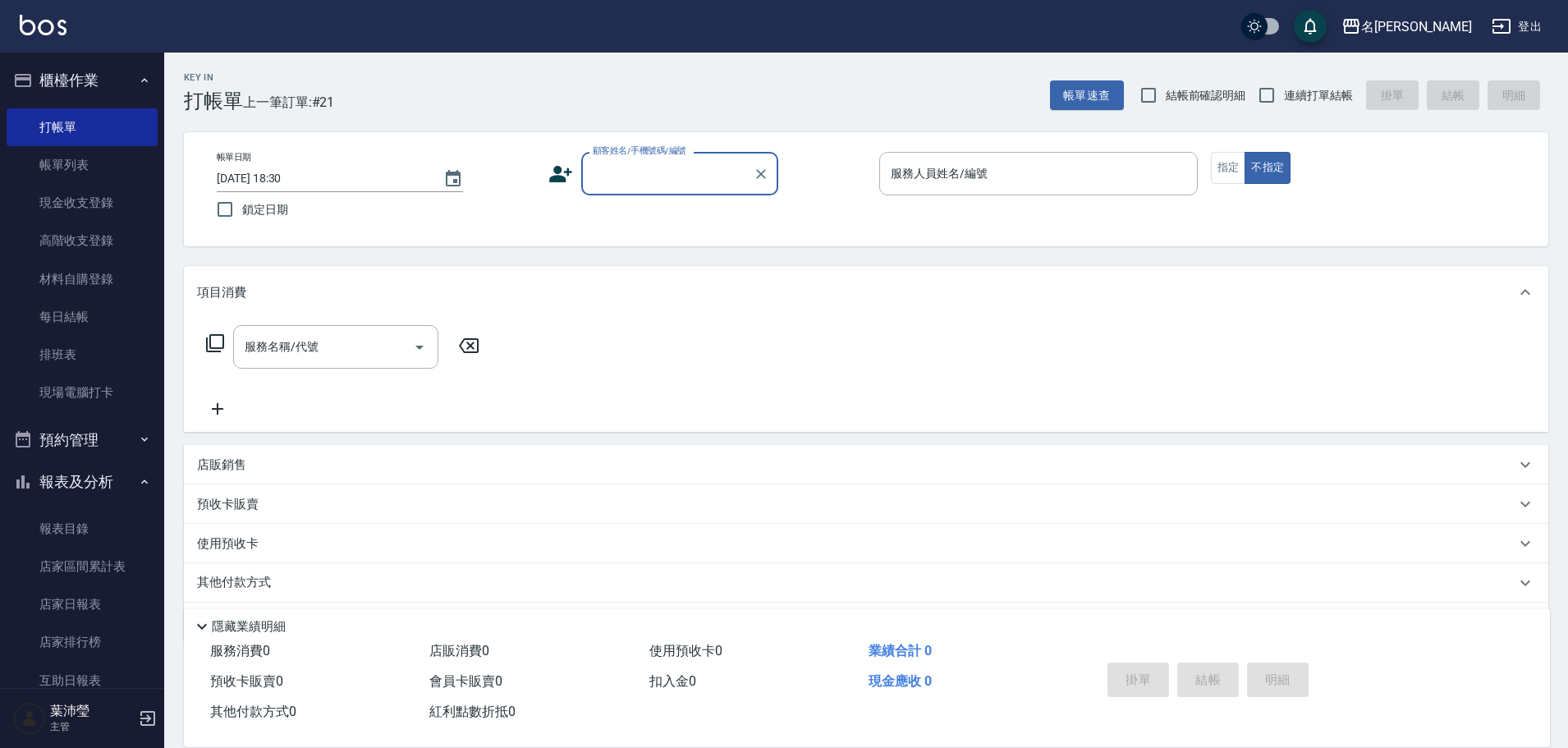
click at [651, 176] on input "顧客姓名/手機號碼/編號" at bounding box center [667, 173] width 157 height 29
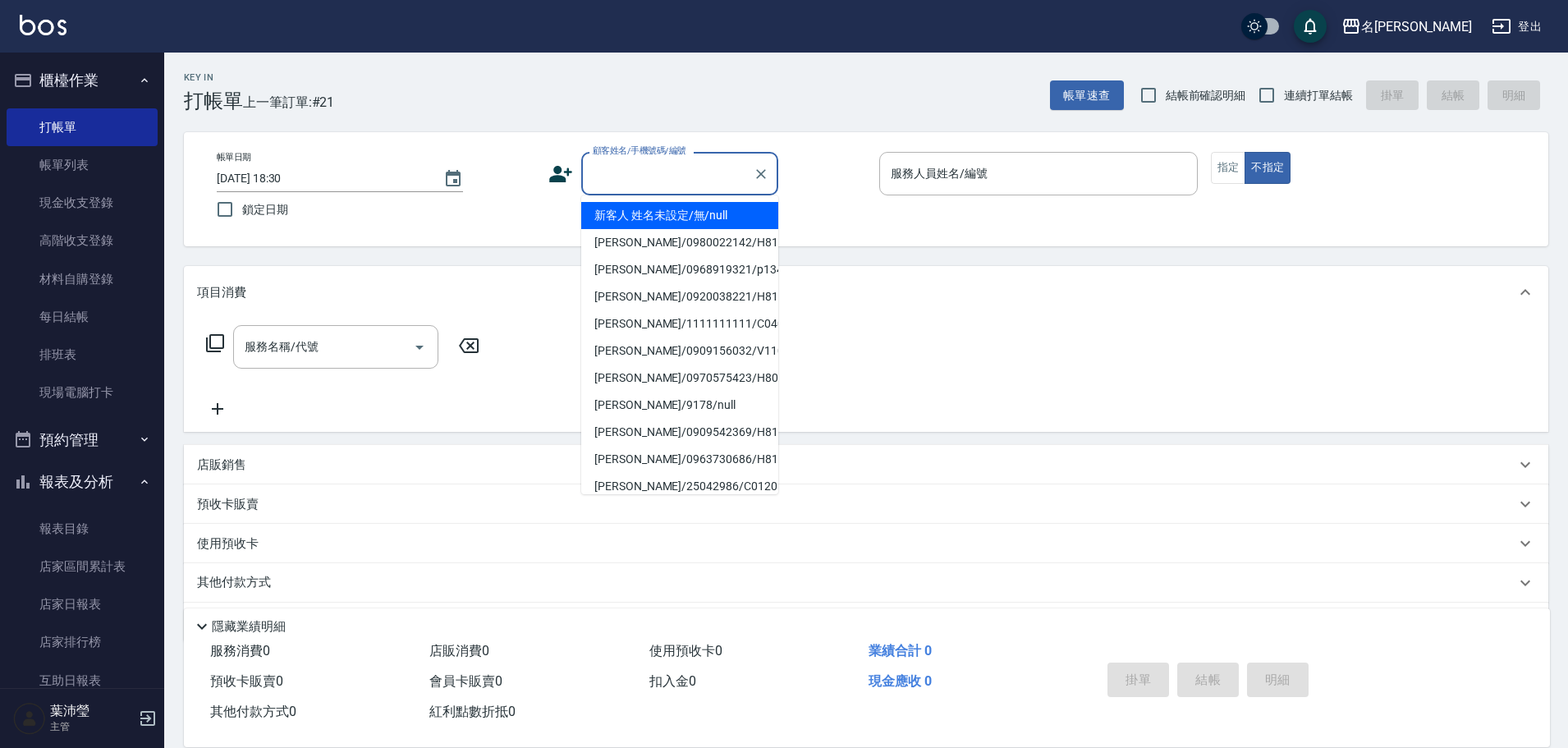
click at [668, 218] on li "新客人 姓名未設定/無/null" at bounding box center [680, 215] width 197 height 27
type input "新客人 姓名未設定/無/null"
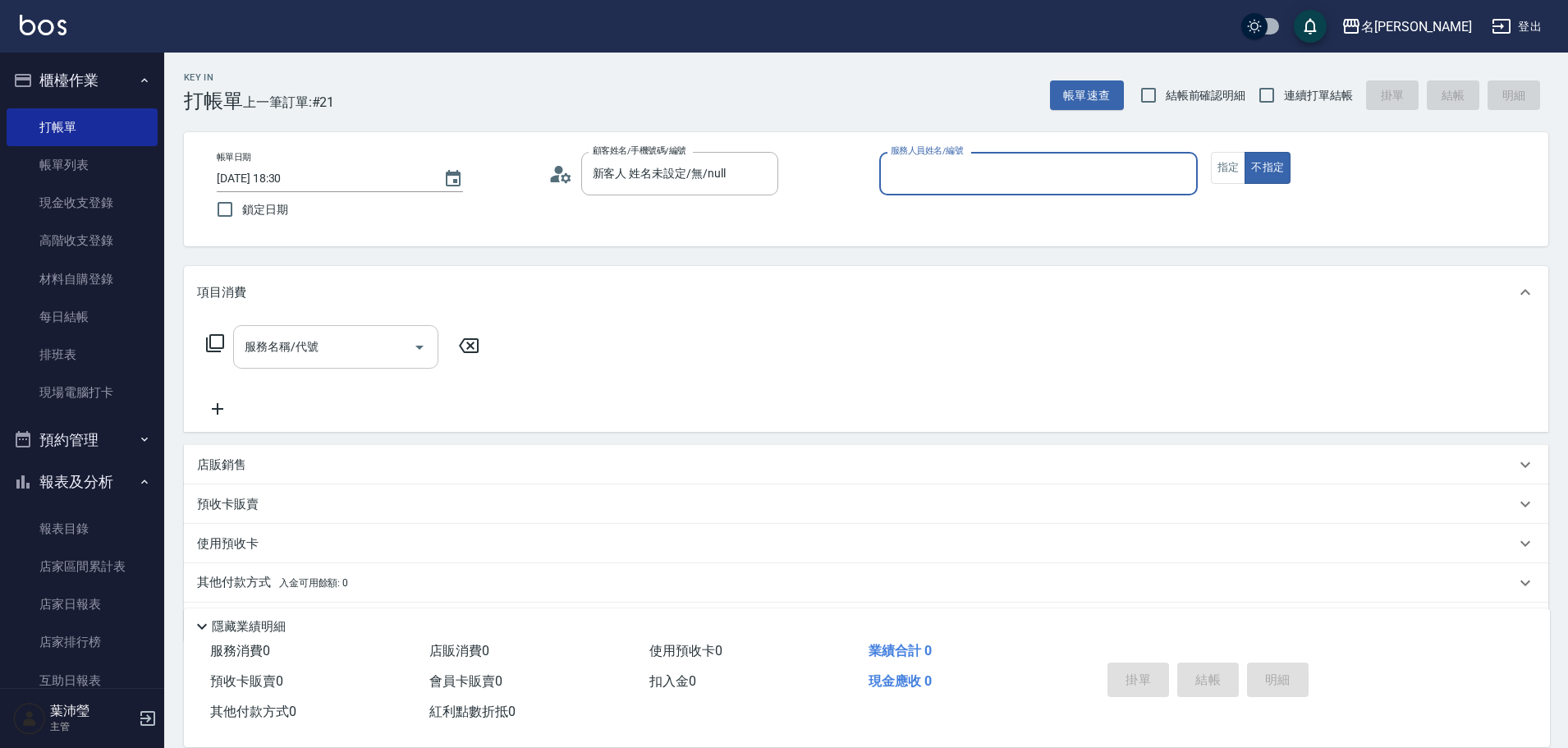
click at [285, 364] on div "服務名稱/代號" at bounding box center [336, 347] width 206 height 44
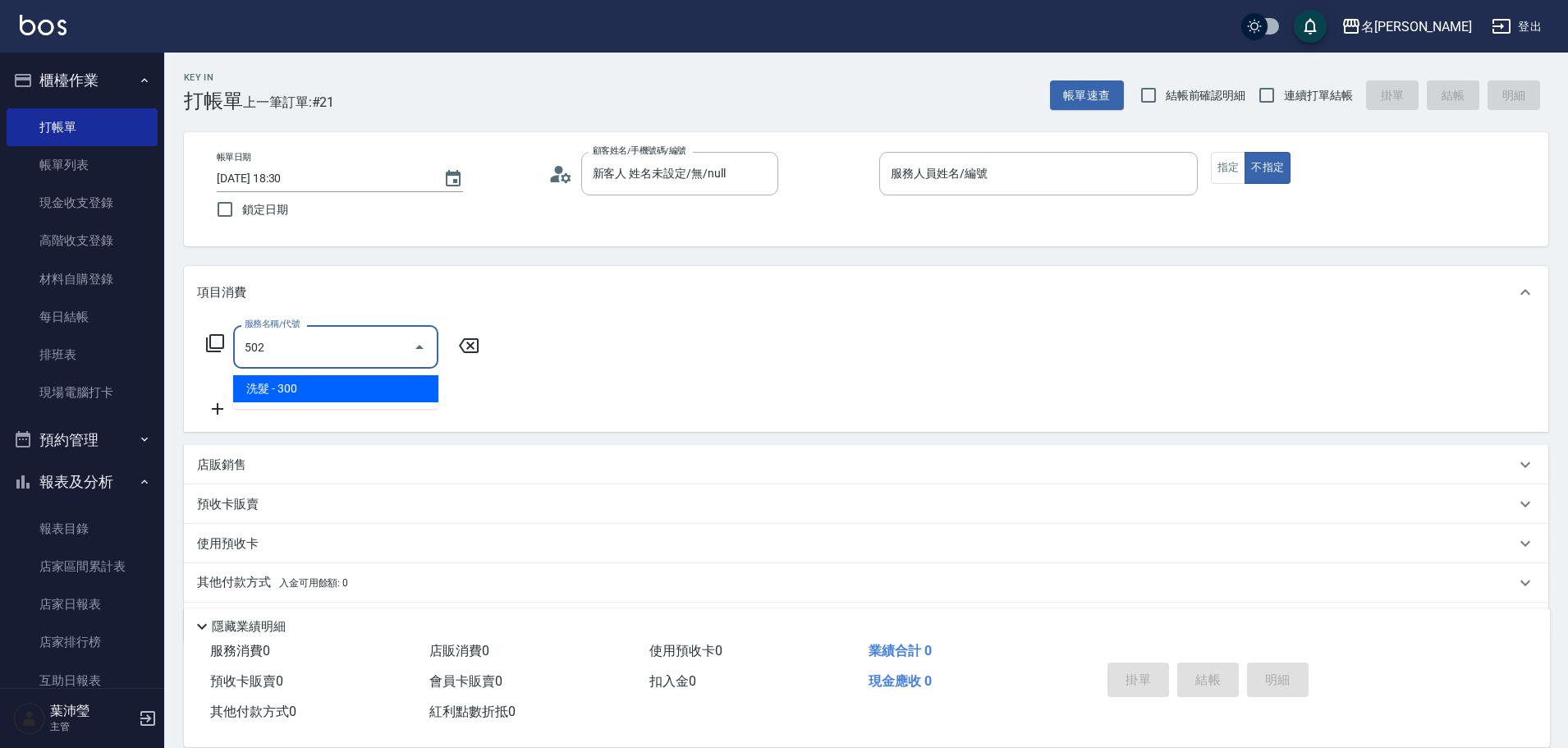
type input "洗髮(502)"
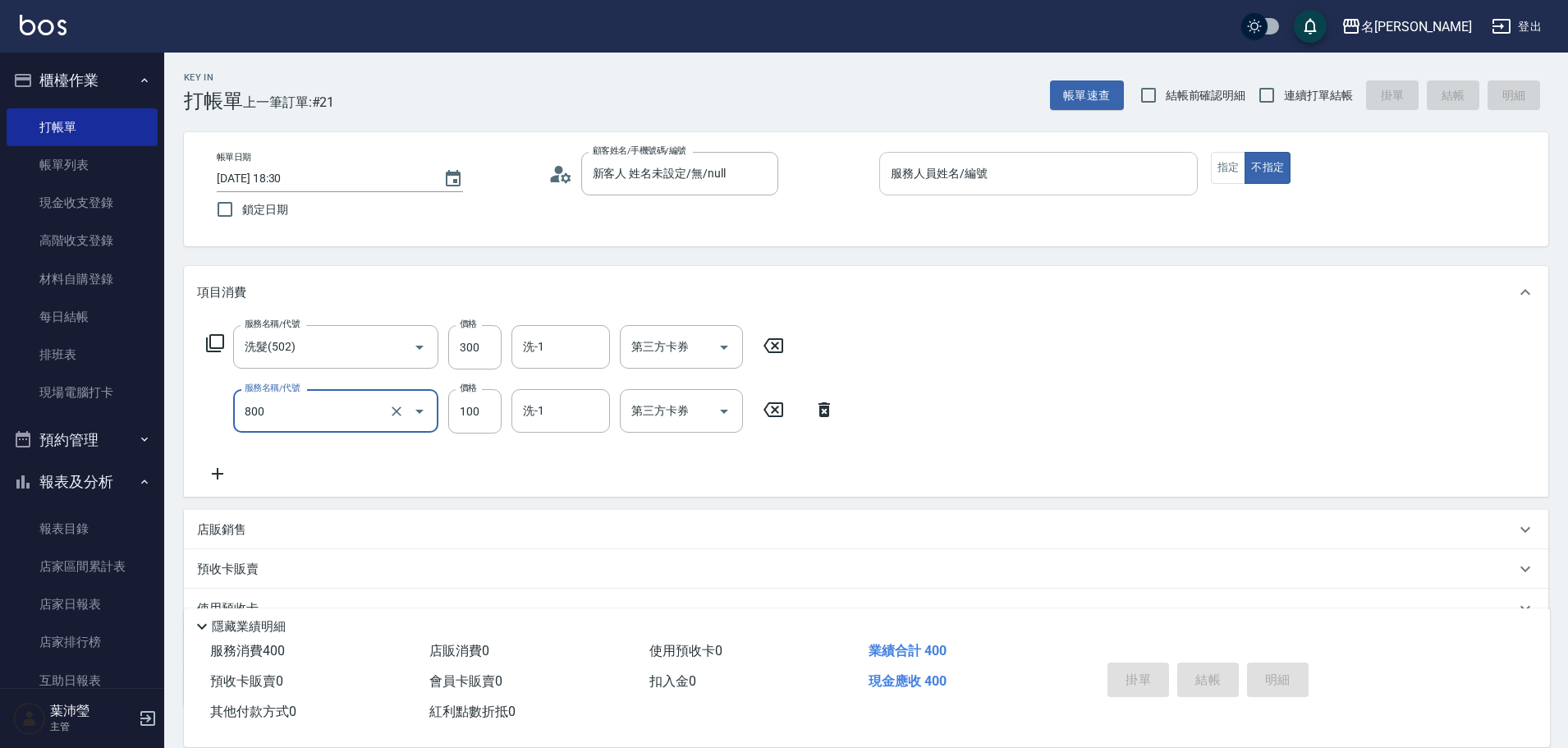
type input "快速修護(800)"
click at [1054, 182] on input "5" at bounding box center [1038, 173] width 304 height 29
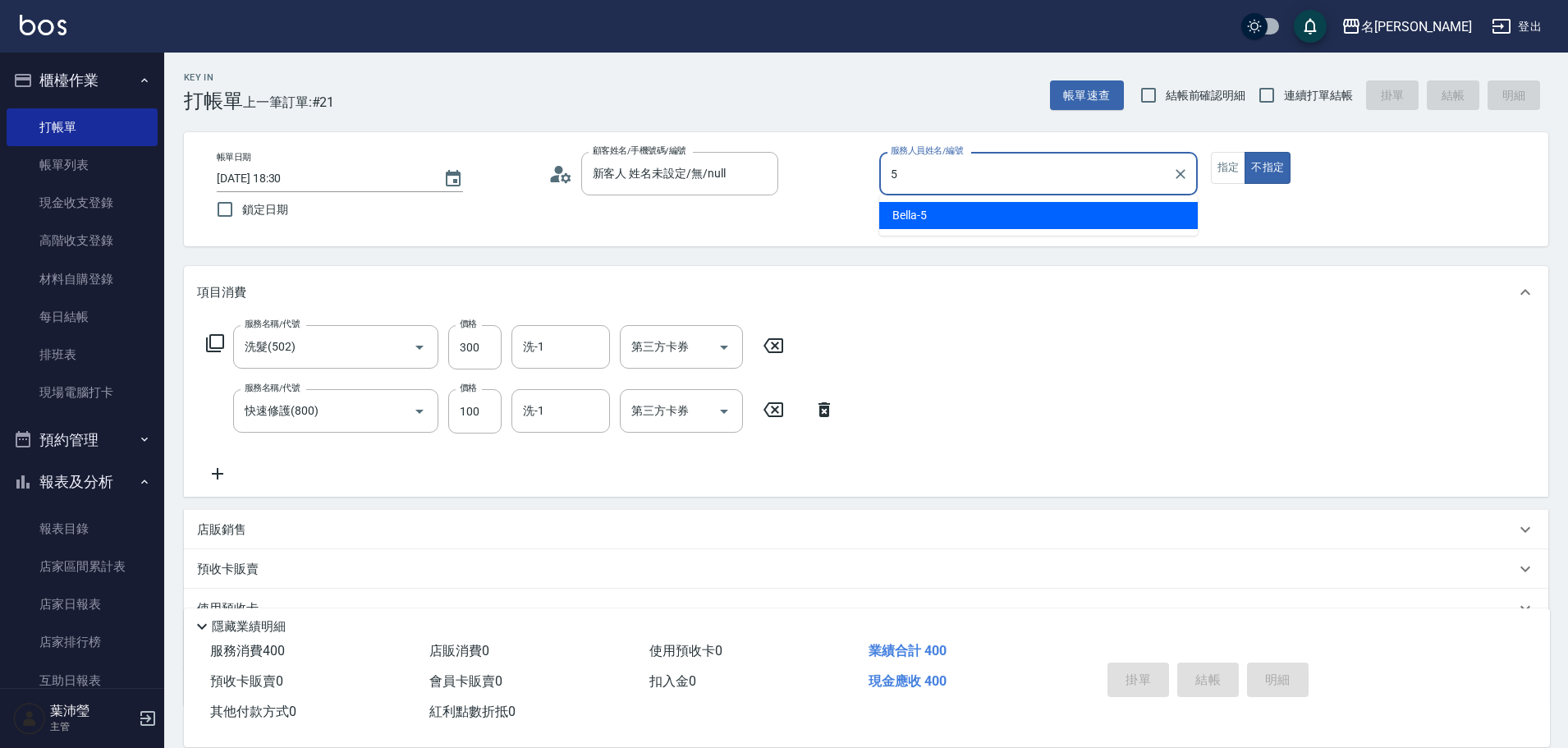
type input "Bella-5"
type button "false"
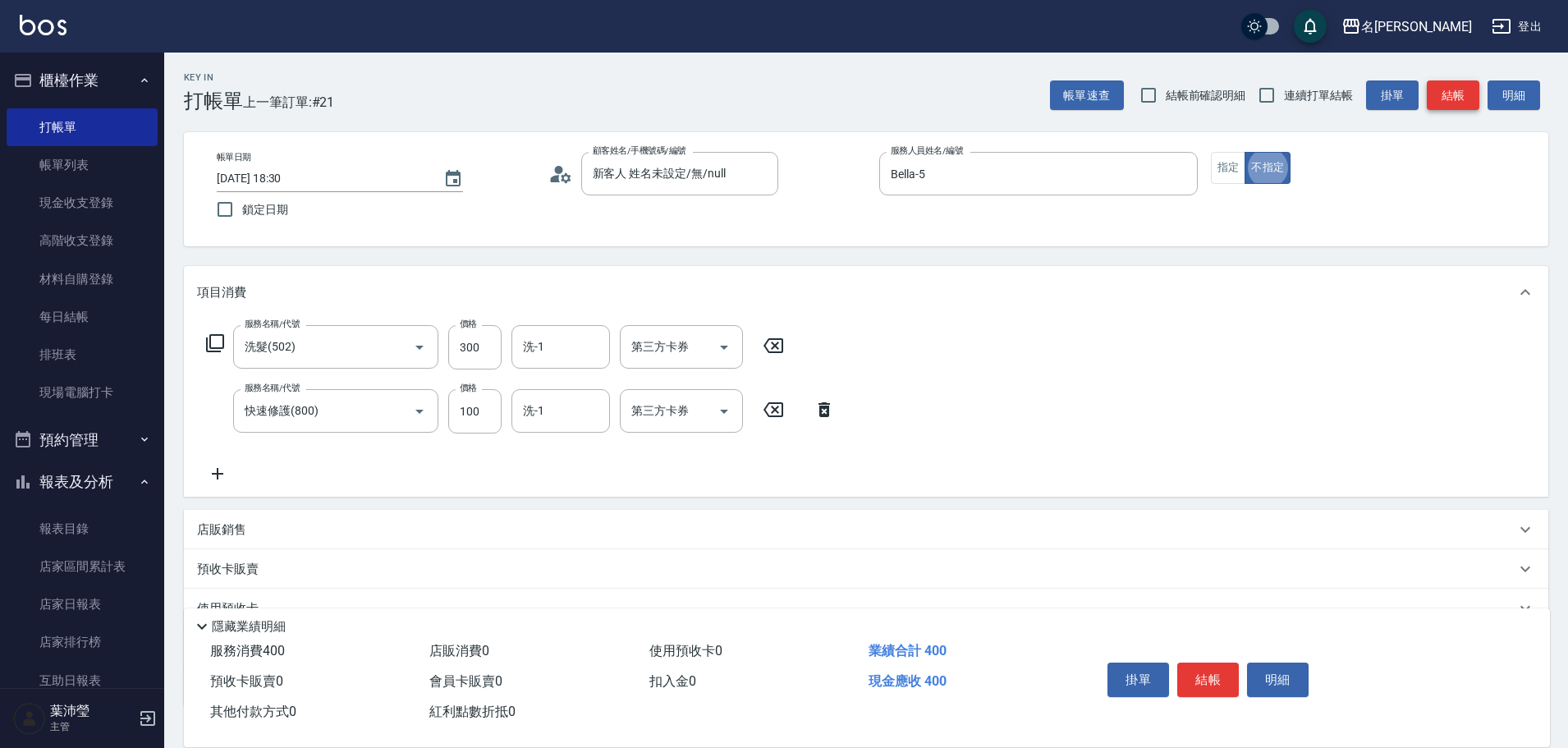
click at [1453, 95] on button "結帳" at bounding box center [1453, 96] width 53 height 31
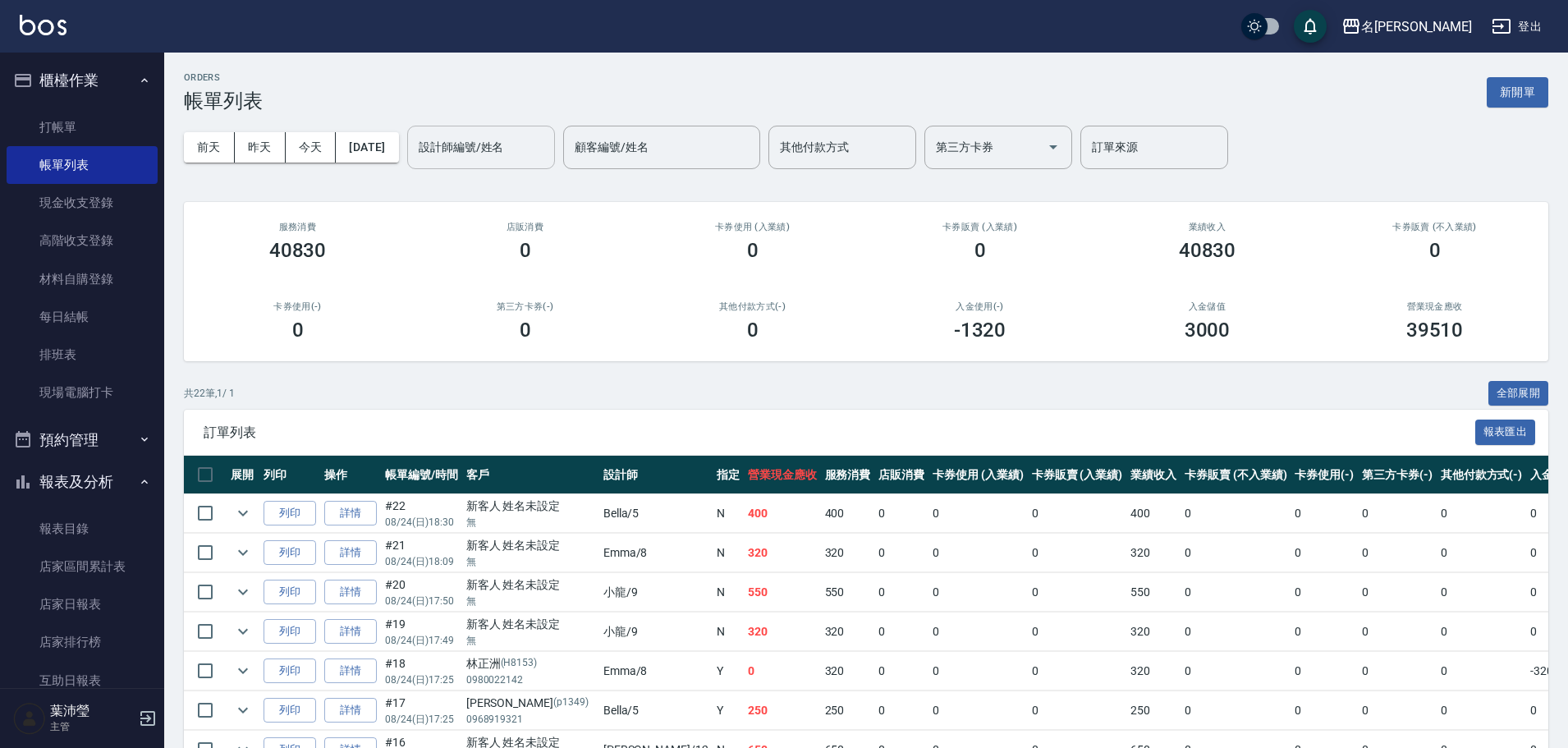
drag, startPoint x: 513, startPoint y: 135, endPoint x: 480, endPoint y: 157, distance: 39.7
click at [513, 134] on div "設計師編號/姓名 設計師編號/姓名" at bounding box center [481, 148] width 148 height 44
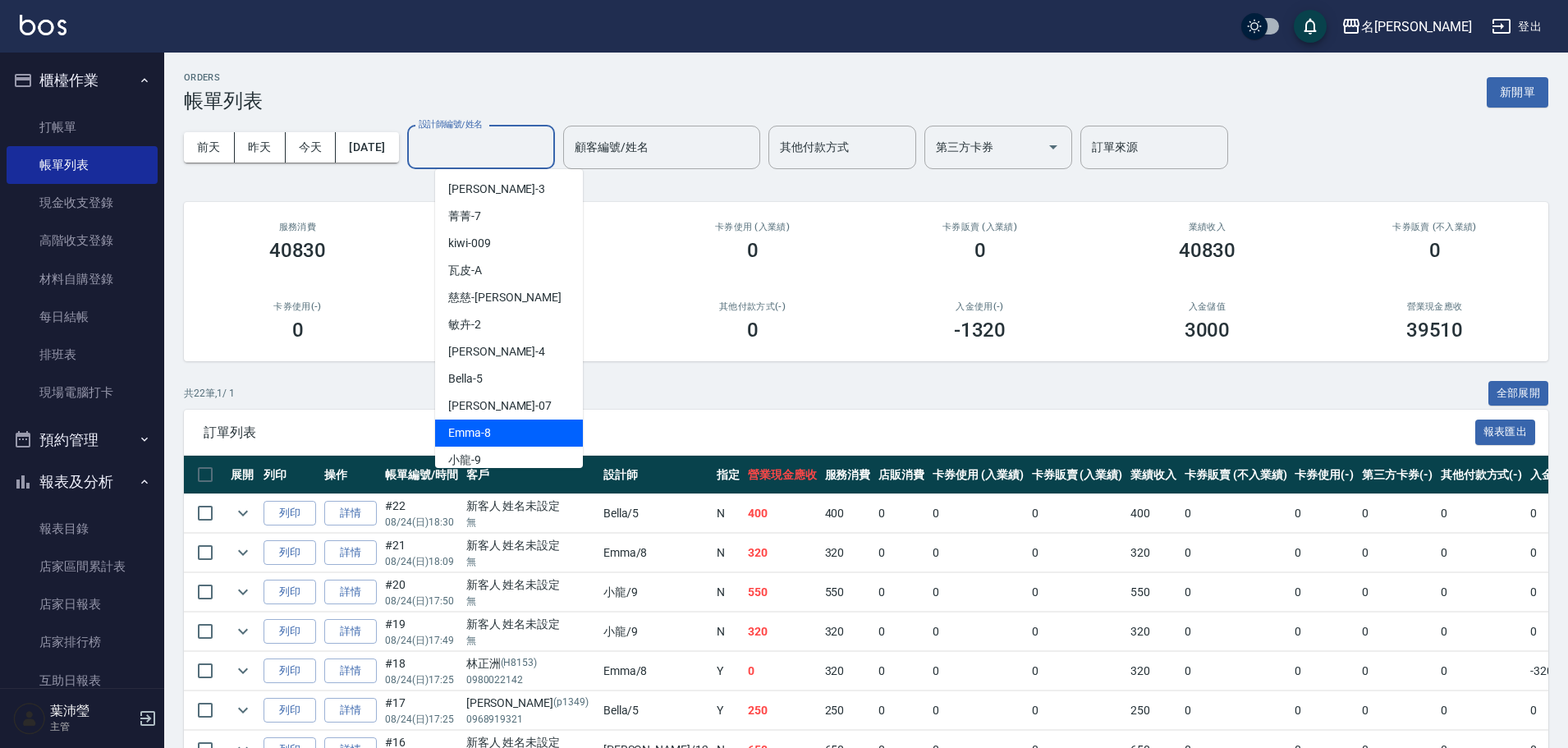
click at [492, 442] on div "Emma -8" at bounding box center [509, 433] width 148 height 27
type input "Emma-8"
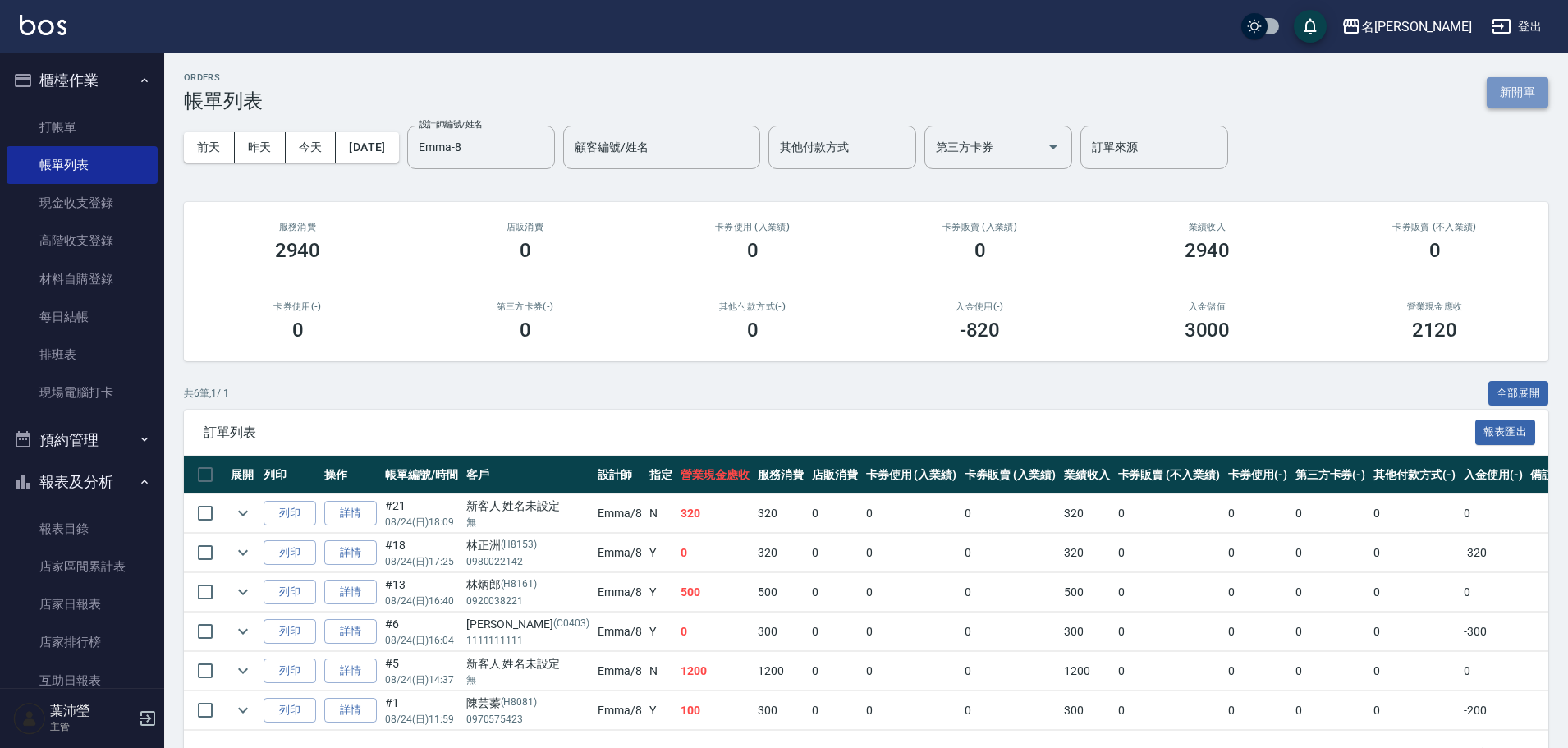
click at [1513, 97] on button "新開單" at bounding box center [1518, 92] width 61 height 31
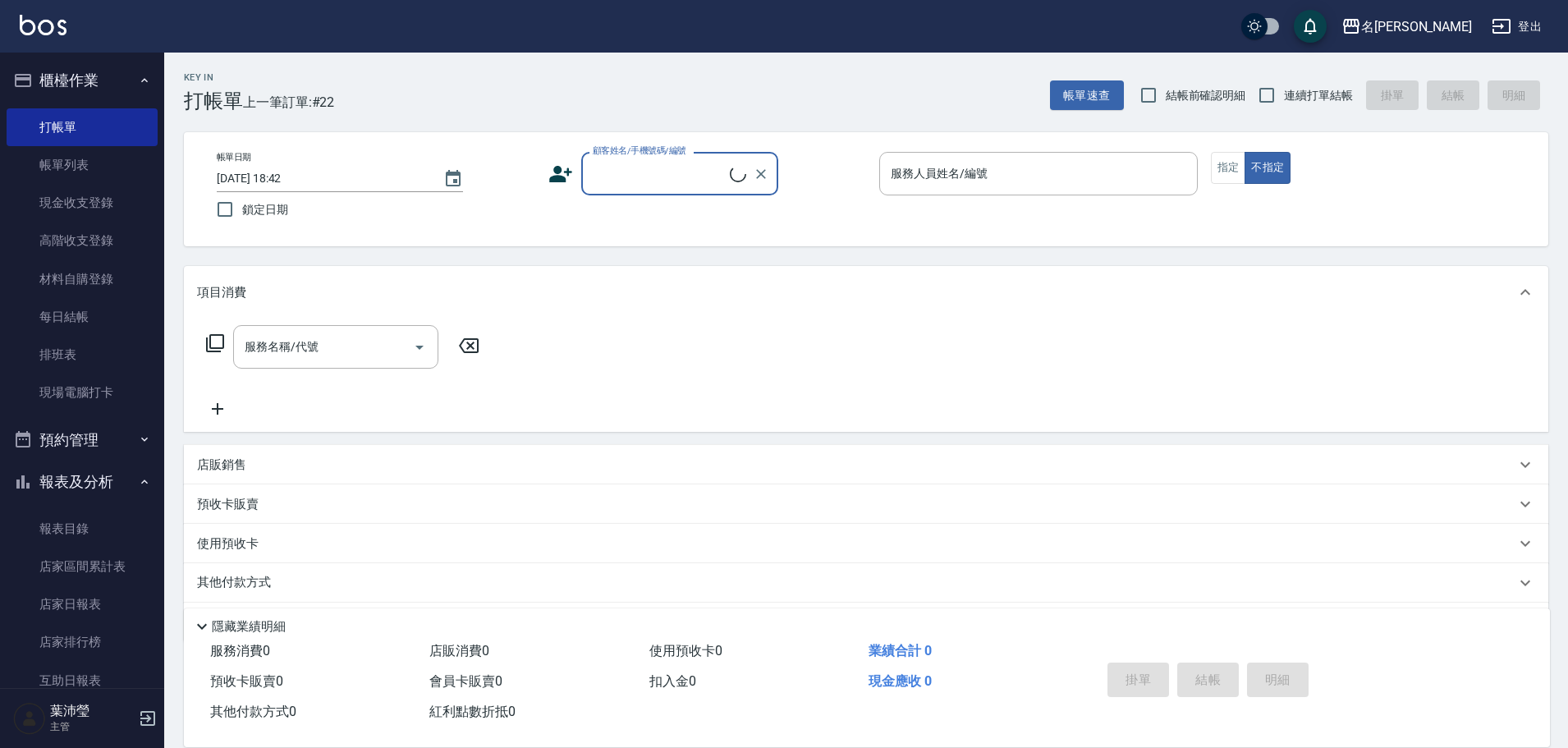
click at [688, 189] on div "顧客姓名/手機號碼/編號" at bounding box center [680, 174] width 197 height 44
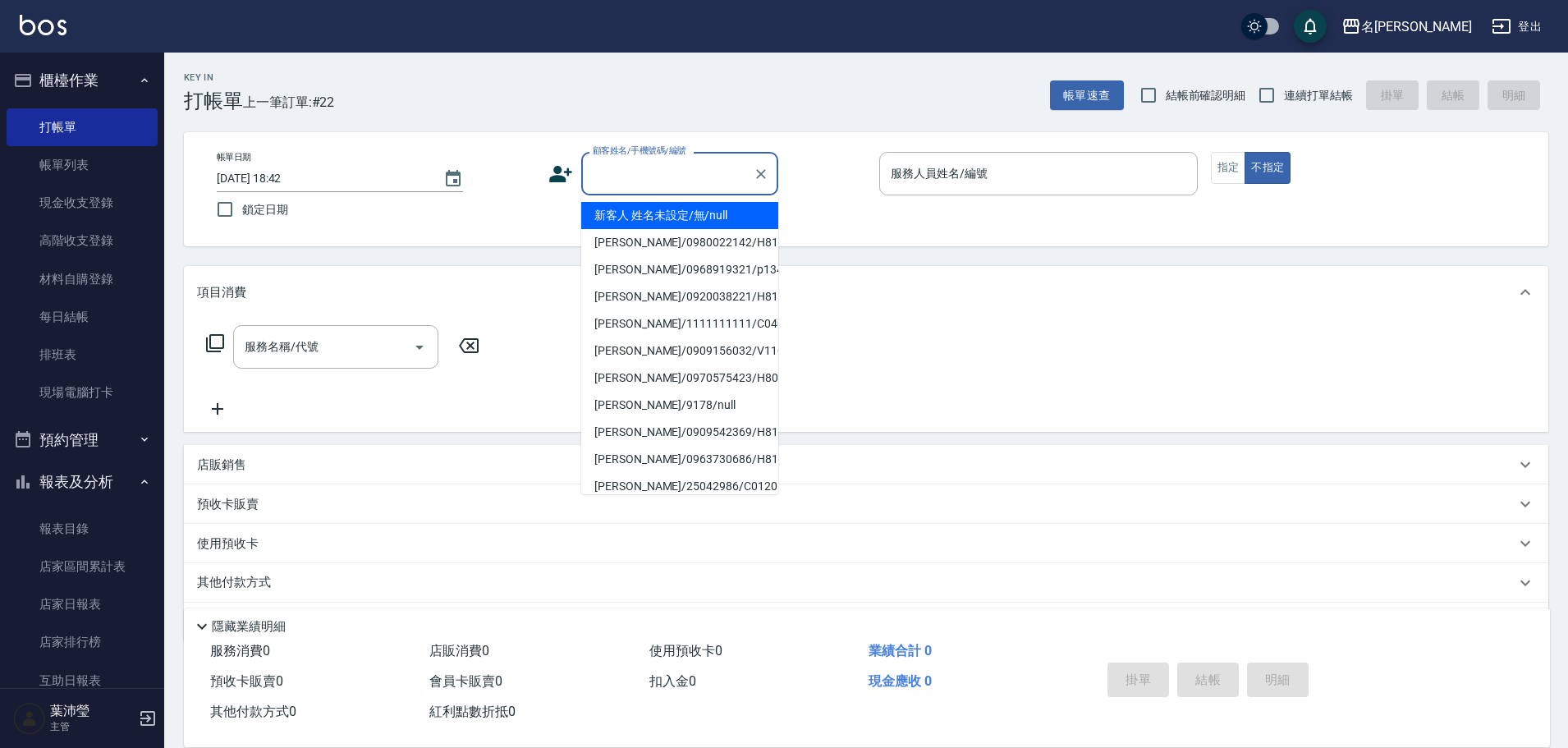
type input "8"
drag, startPoint x: 690, startPoint y: 187, endPoint x: 398, endPoint y: 163, distance: 293.0
click at [398, 163] on div "帳單日期 [DATE] 18:42 鎖定日期 顧客姓名/手機號碼/編號 8 顧客姓名/手機號碼/編號 服務人員姓名/編號 服務人員姓名/編號 指定 不指定" at bounding box center [866, 189] width 1325 height 75
click at [719, 220] on li "新客人 姓名未設定/無/null" at bounding box center [680, 215] width 197 height 27
type input "新客人 姓名未設定/無/null"
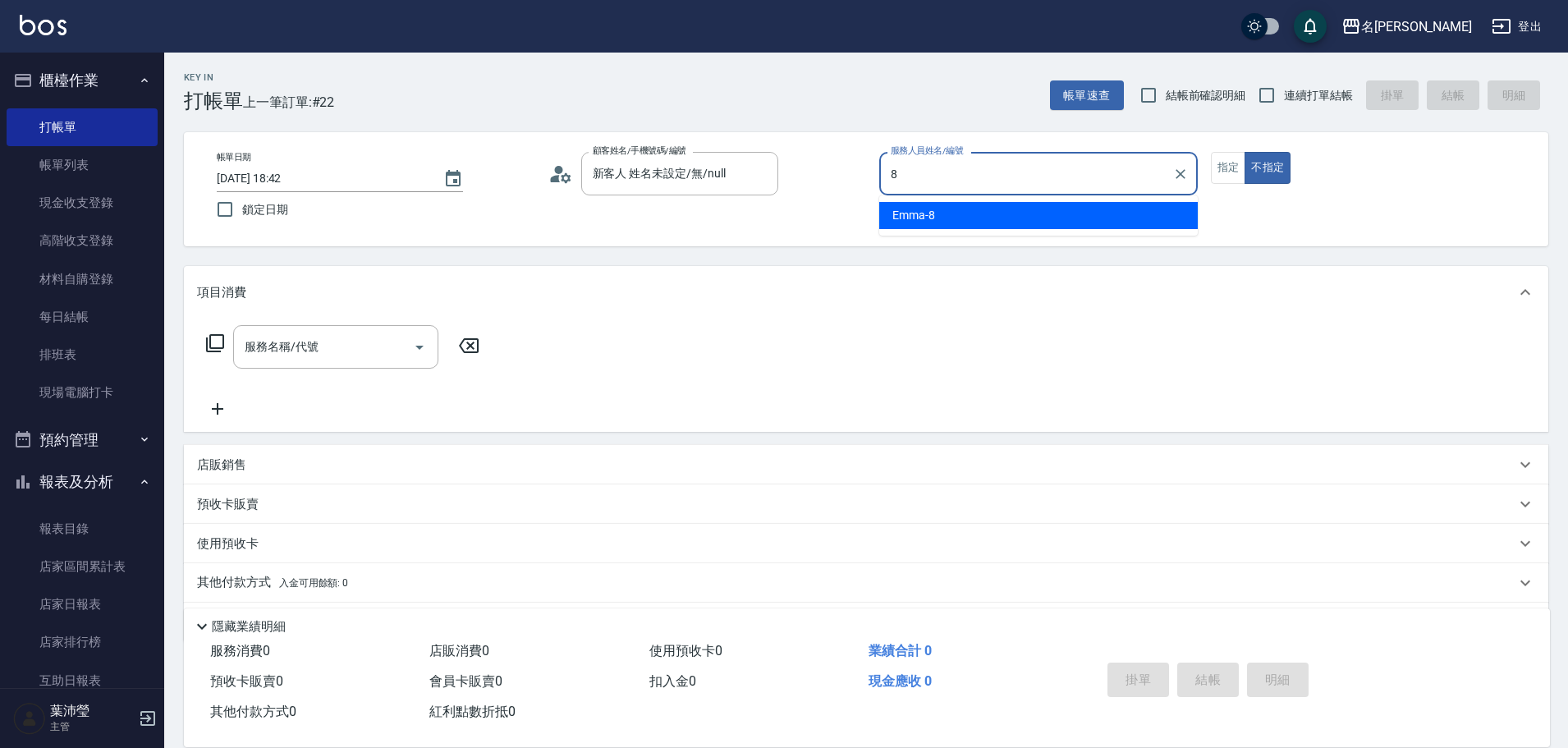
type input "Emma-8"
type button "false"
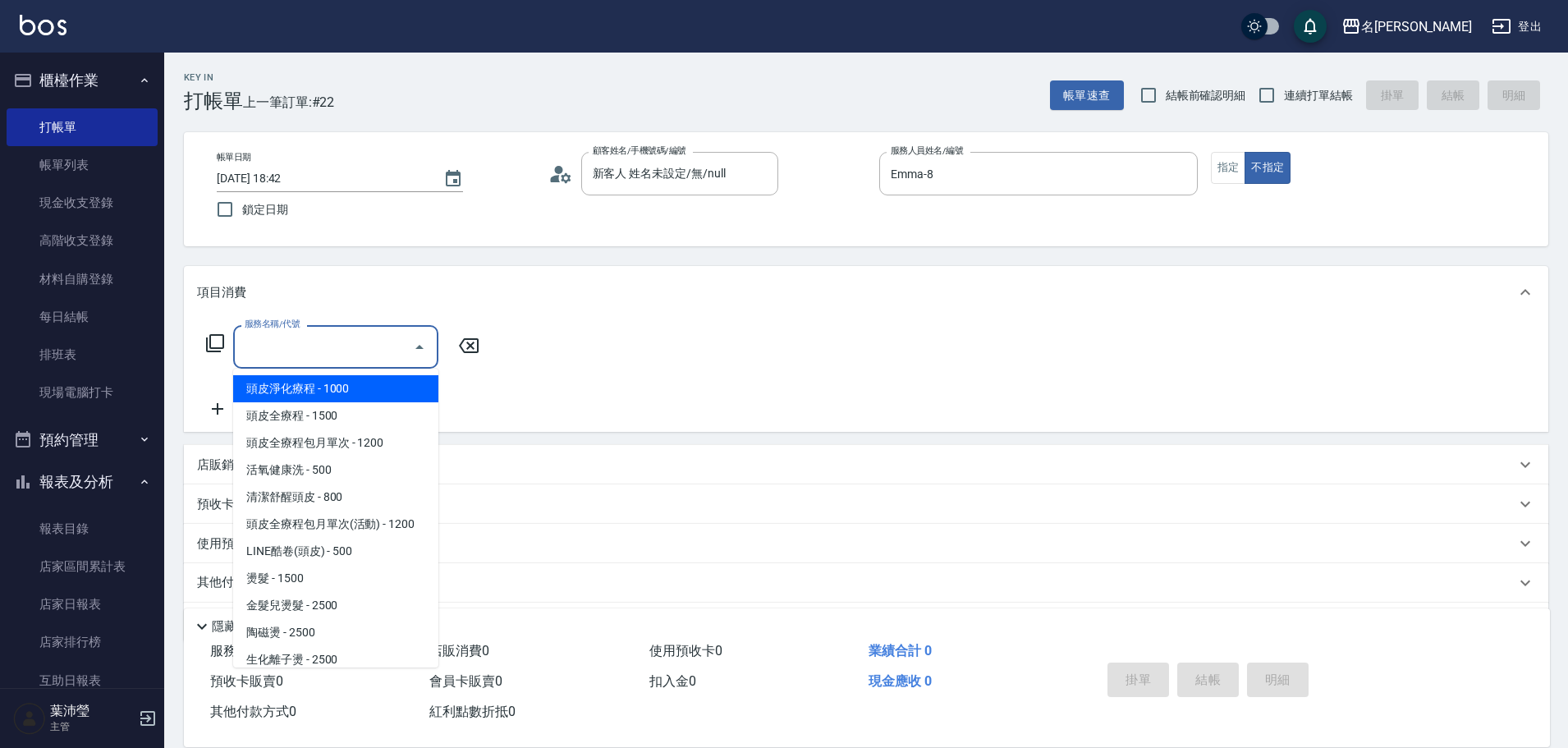
click at [282, 344] on input "服務名稱/代號" at bounding box center [323, 347] width 166 height 29
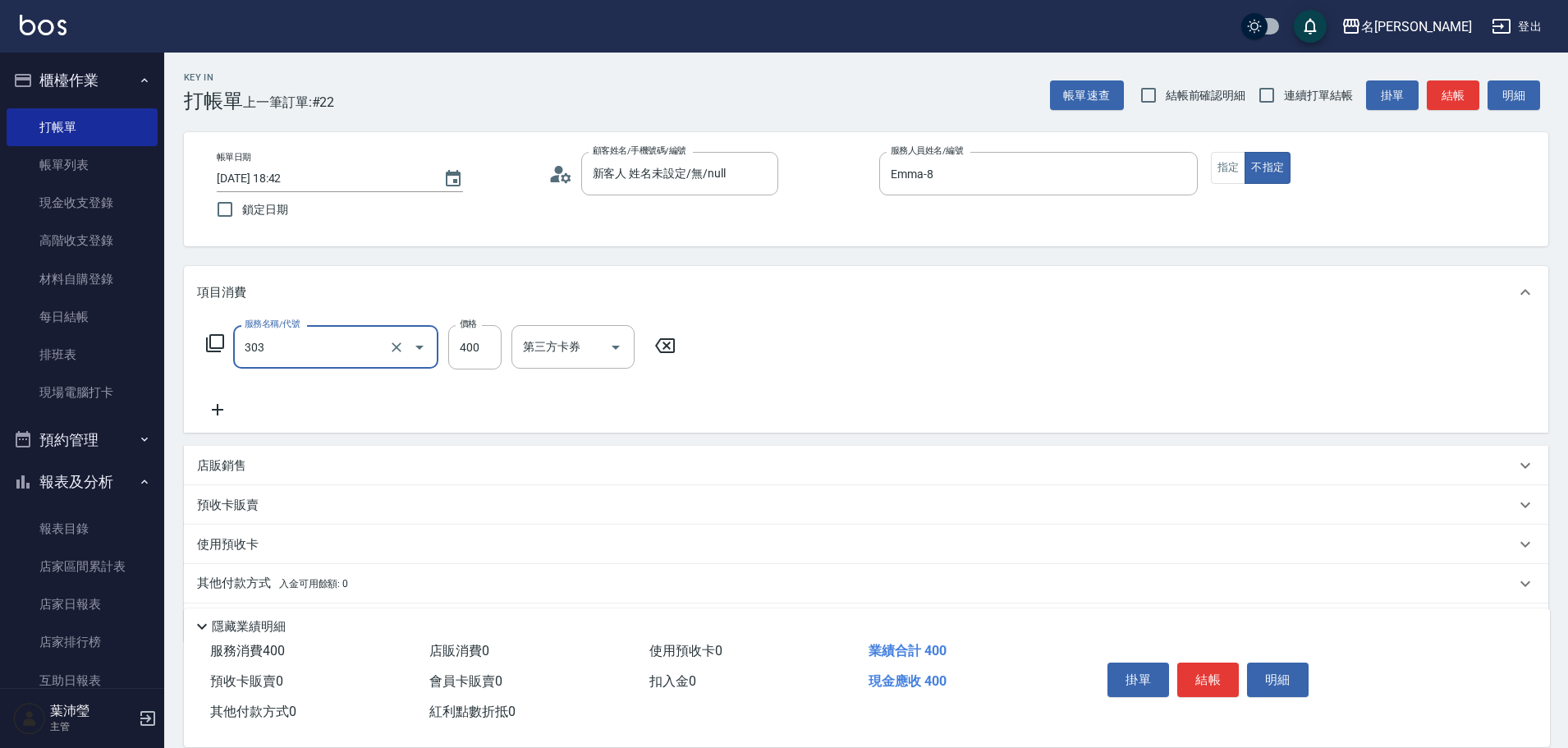
type input "剪髮C級設計師(303)"
type input "350"
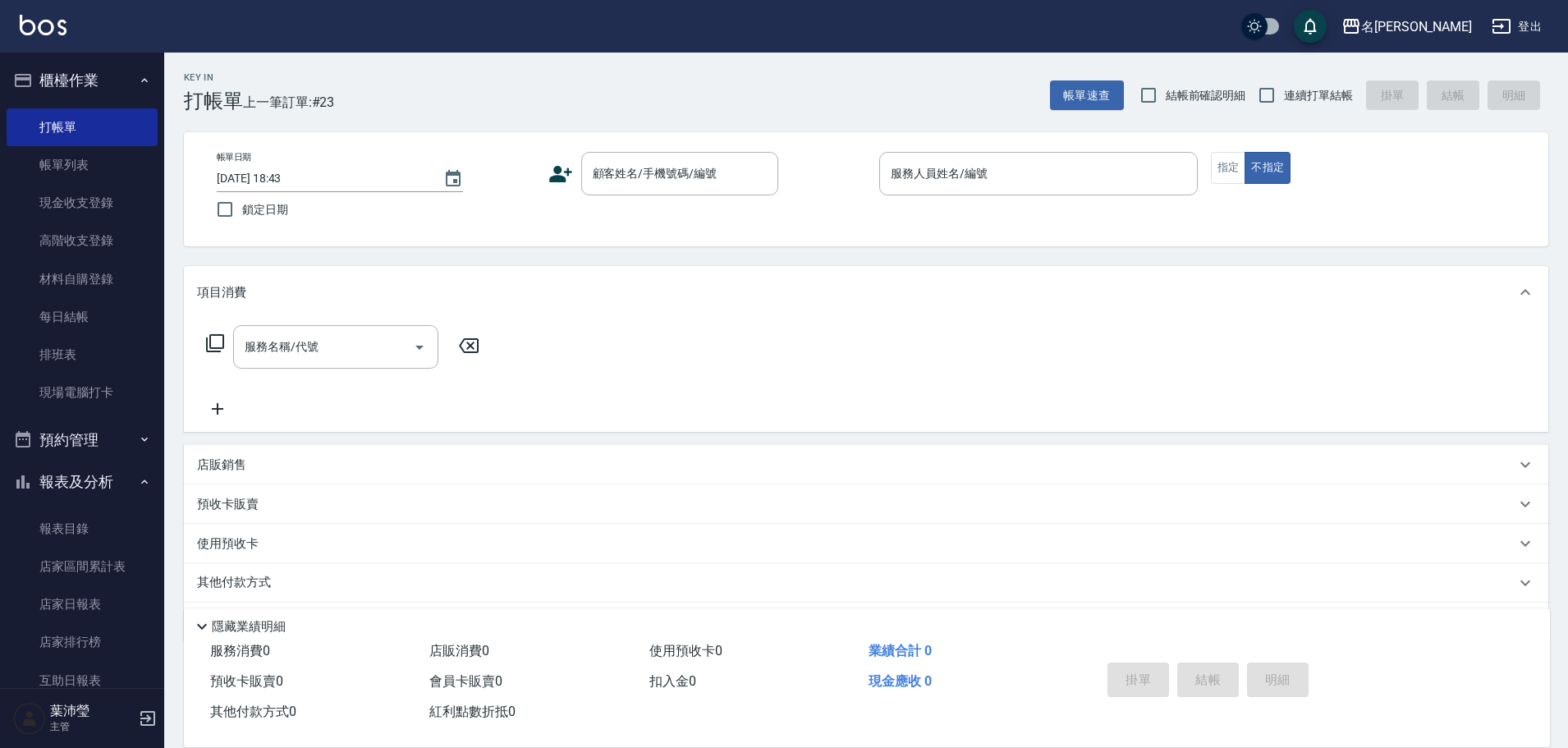
click at [1516, 98] on div "帳單速查 結帳前確認明細 連續打單結帳 掛單 結帳 明細" at bounding box center [1298, 95] width 498 height 34
click at [105, 178] on link "帳單列表" at bounding box center [82, 164] width 151 height 38
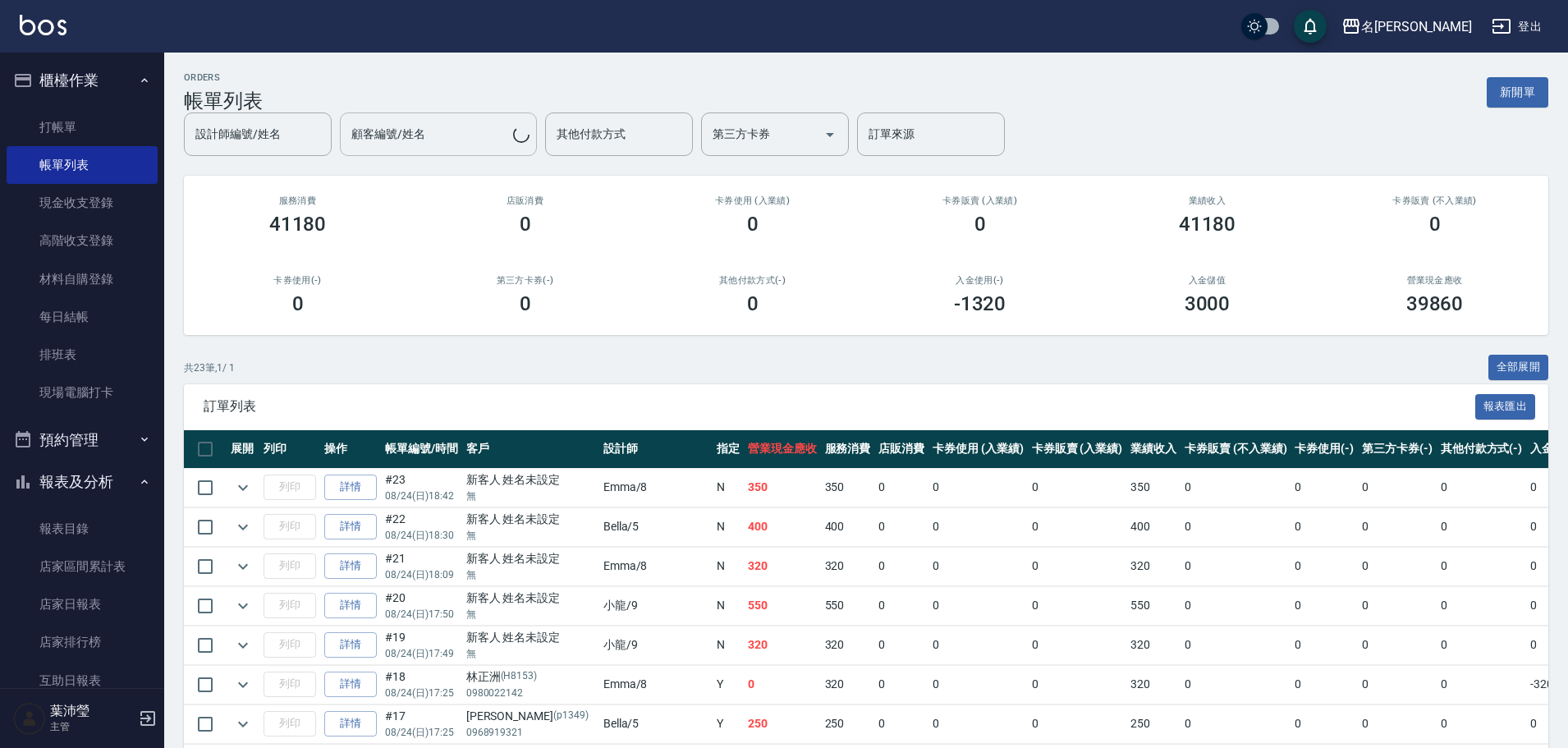
click at [433, 138] on div "設計師編號/姓名 設計師編號/姓名 顧客編號/姓名 顧客編號/姓名 其他付款方式 其他付款方式 第三方卡券 第三方卡券 訂單來源 訂單來源" at bounding box center [865, 134] width 1364 height 44
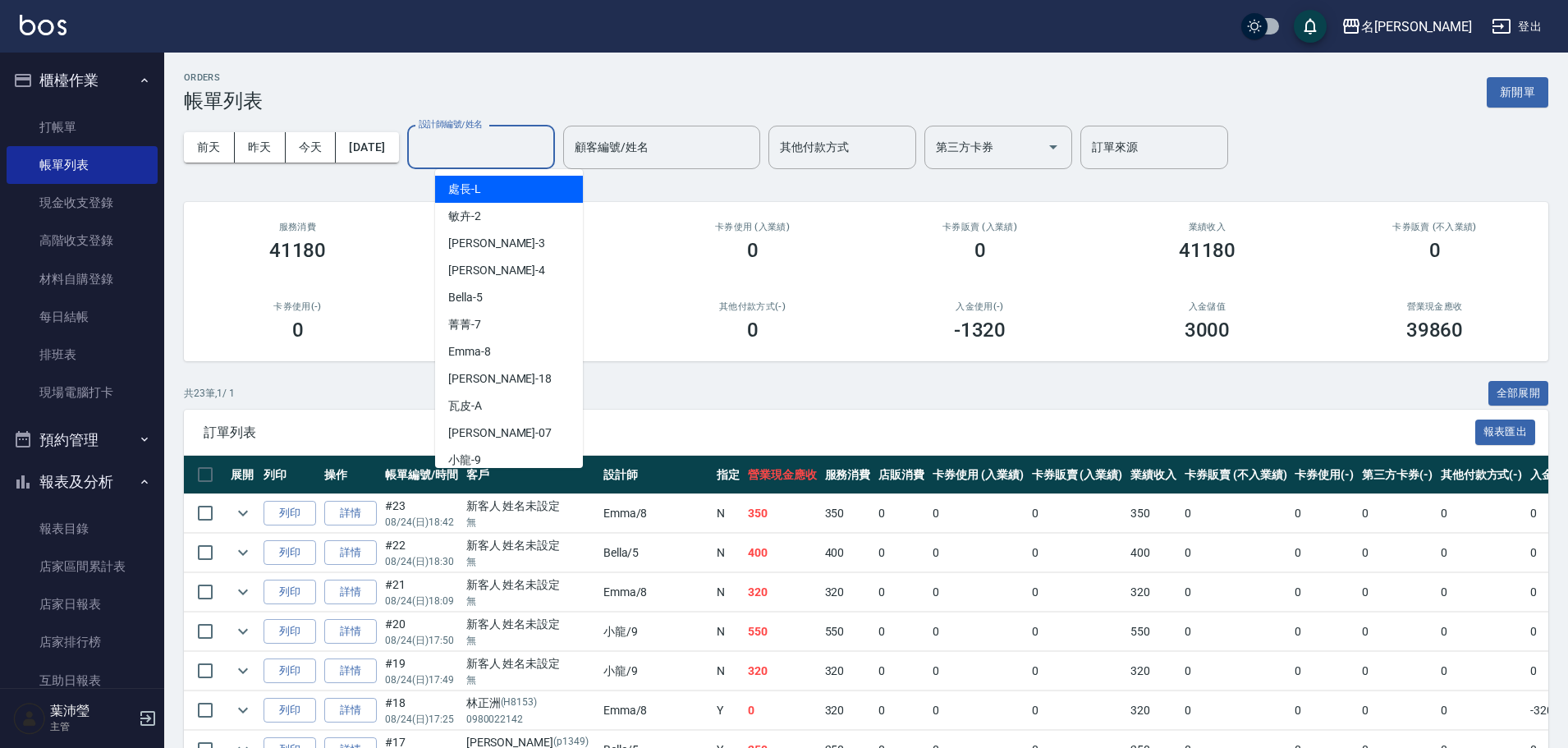
click at [523, 160] on input "設計師編號/姓名" at bounding box center [481, 147] width 133 height 29
click at [482, 343] on div "Emma -8" at bounding box center [509, 352] width 148 height 27
type input "Emma-8"
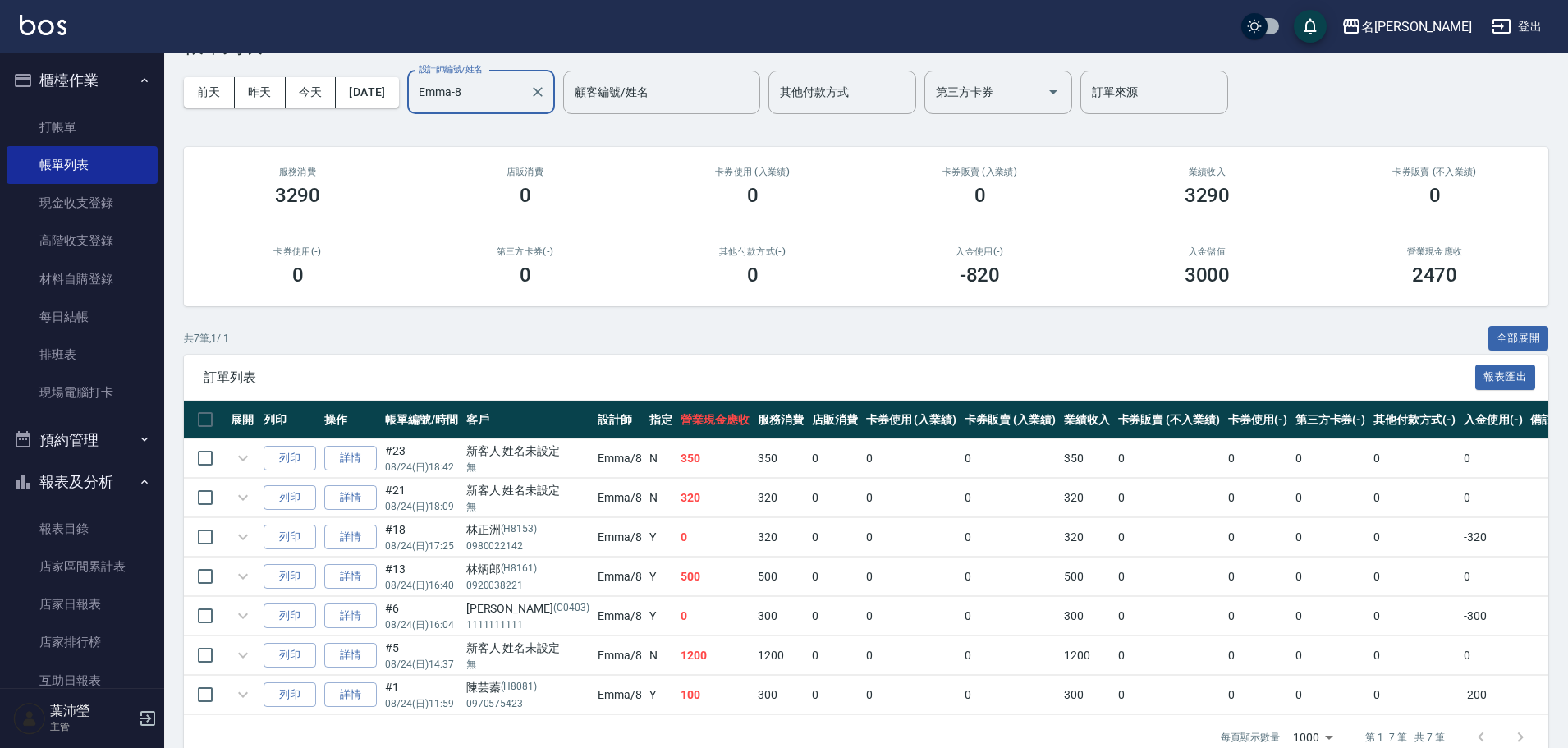
scroll to position [98, 0]
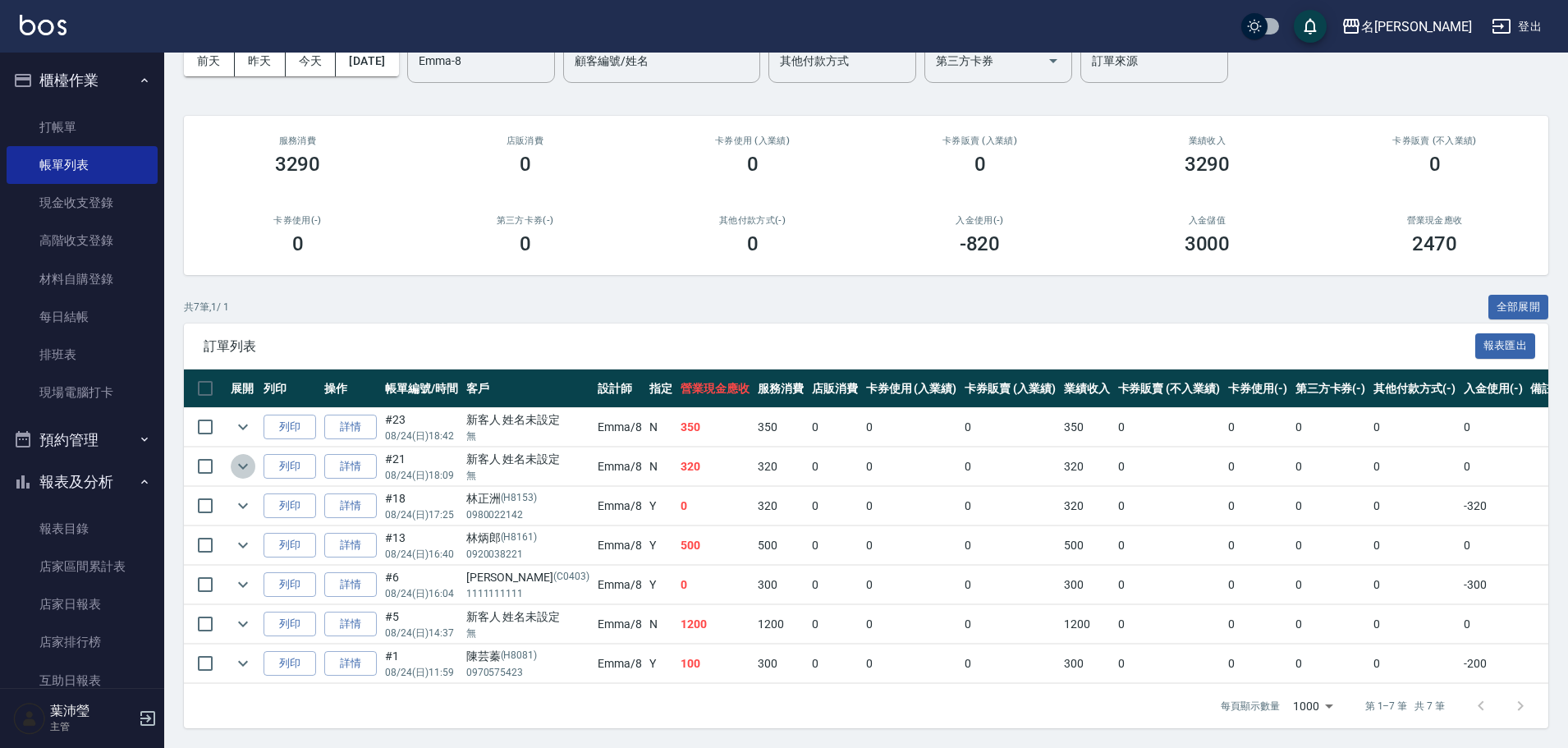
click at [235, 460] on icon "expand row" at bounding box center [242, 467] width 19 height 19
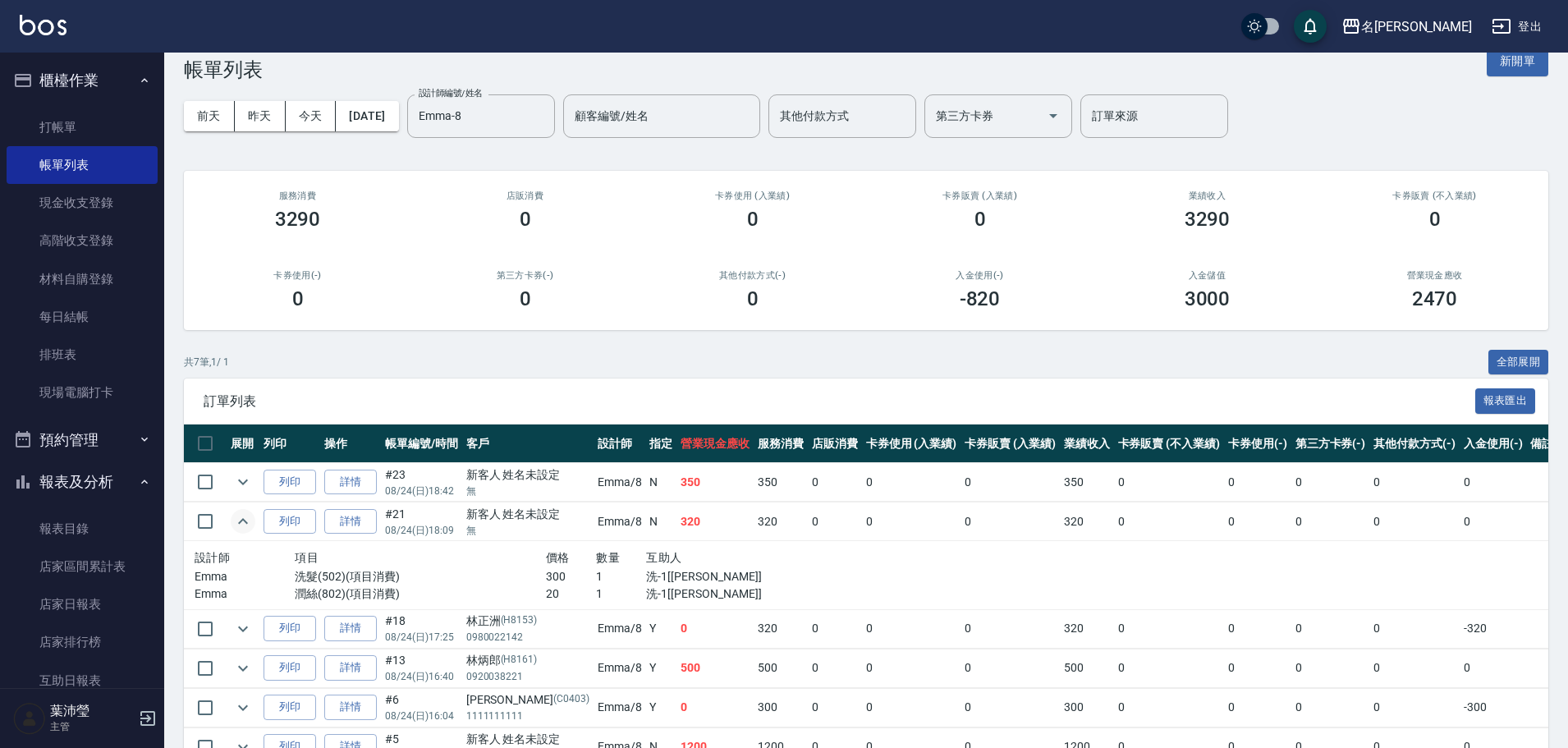
scroll to position [0, 0]
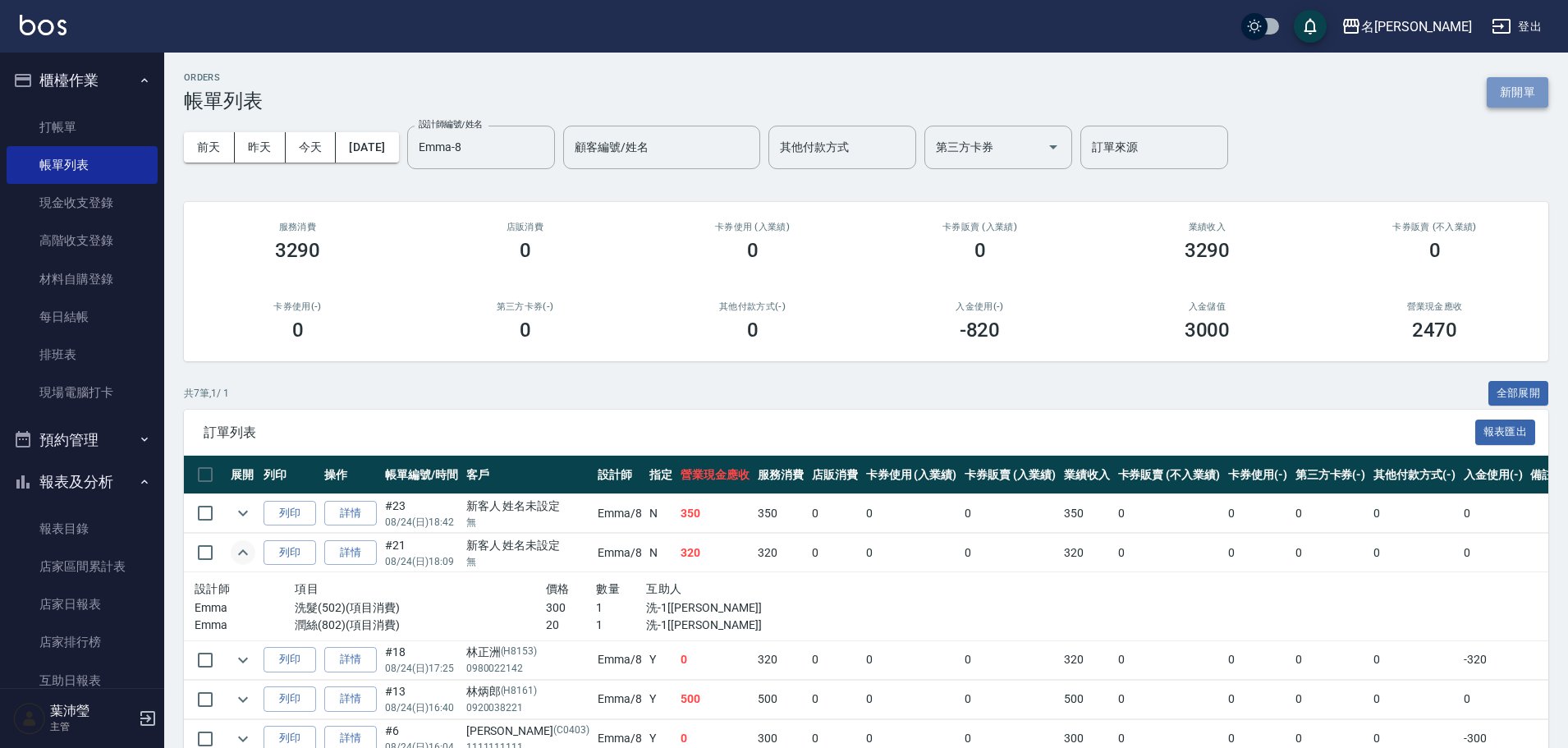
click at [1513, 102] on button "新開單" at bounding box center [1518, 92] width 61 height 31
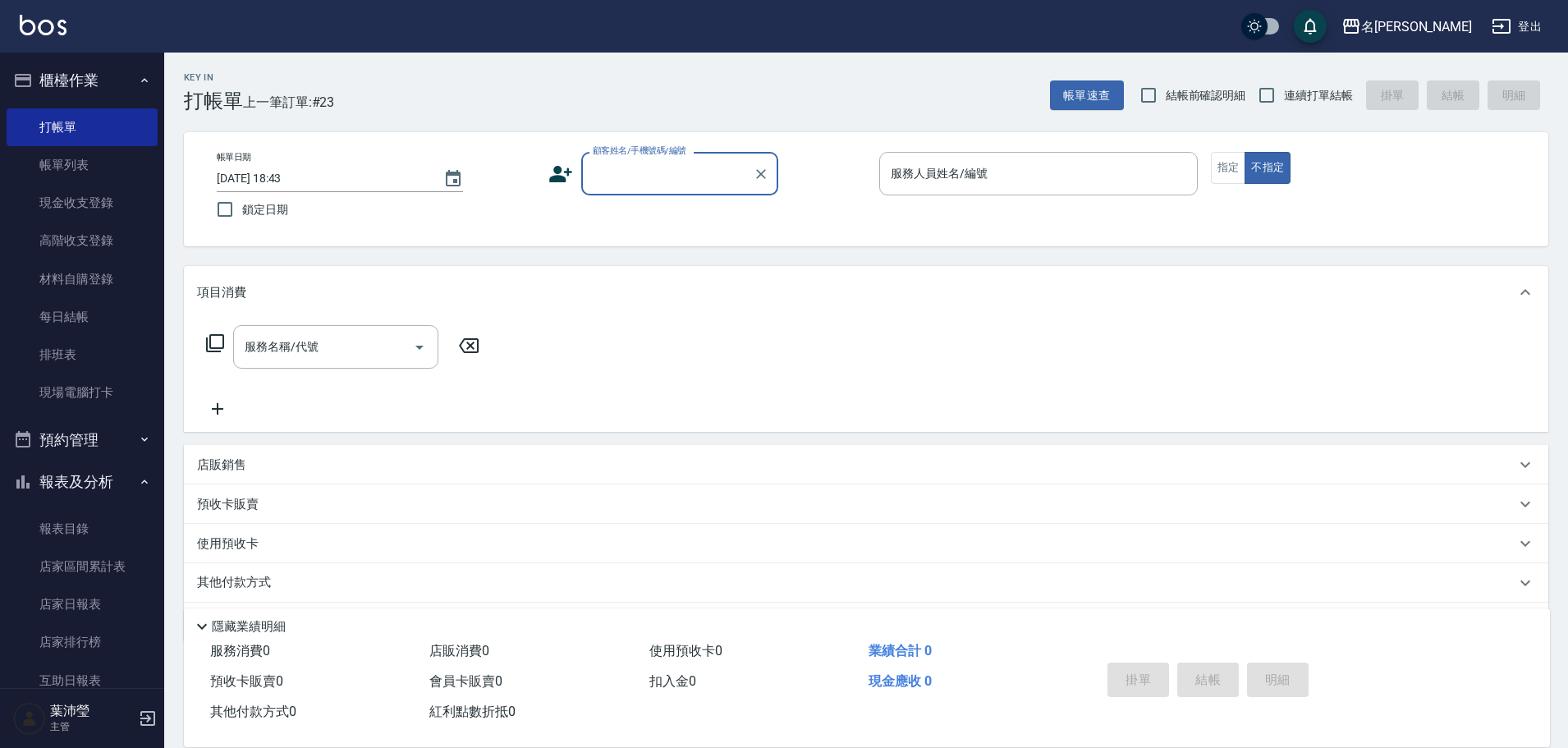
click at [636, 180] on input "顧客姓名/手機號碼/編號" at bounding box center [667, 173] width 157 height 29
click at [671, 207] on li "[PERSON_NAME]/0927199002/H8069" at bounding box center [680, 215] width 197 height 27
type input "[PERSON_NAME]/0927199002/H8069"
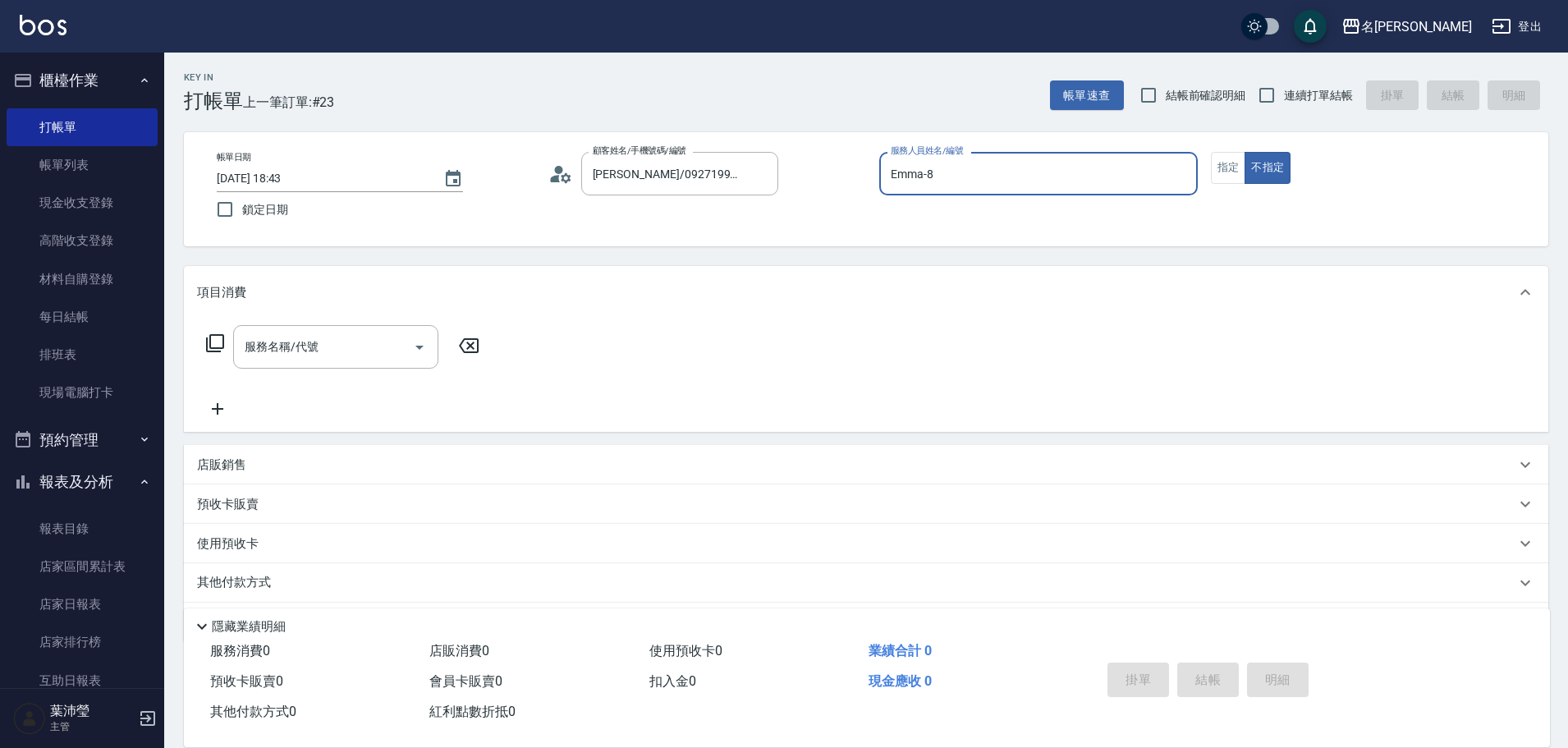
type input "Emma-8"
type button "false"
drag, startPoint x: 1218, startPoint y: 170, endPoint x: 820, endPoint y: 282, distance: 413.5
click at [1218, 171] on button "指定" at bounding box center [1229, 168] width 35 height 32
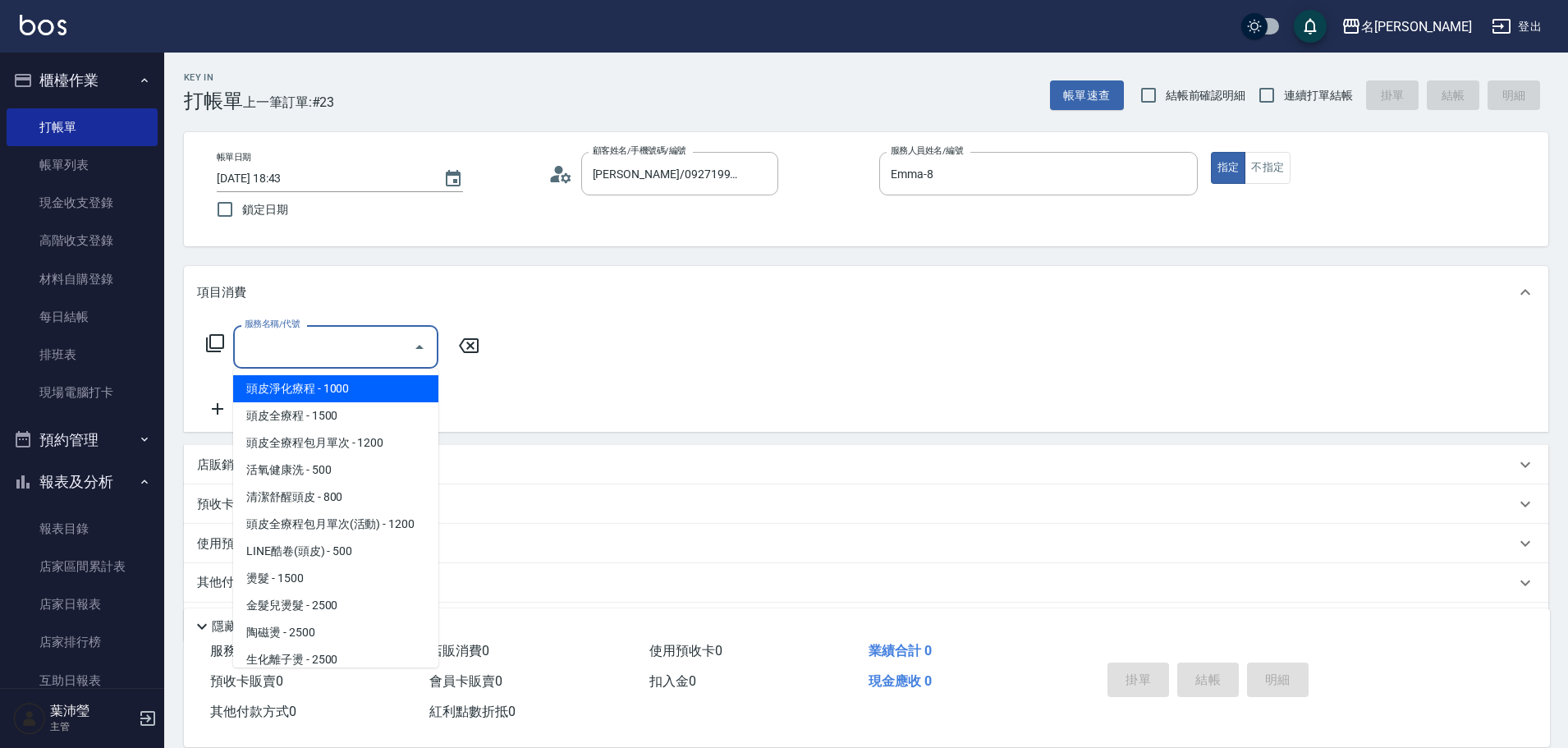
click at [307, 342] on input "服務名稱/代號" at bounding box center [323, 347] width 166 height 29
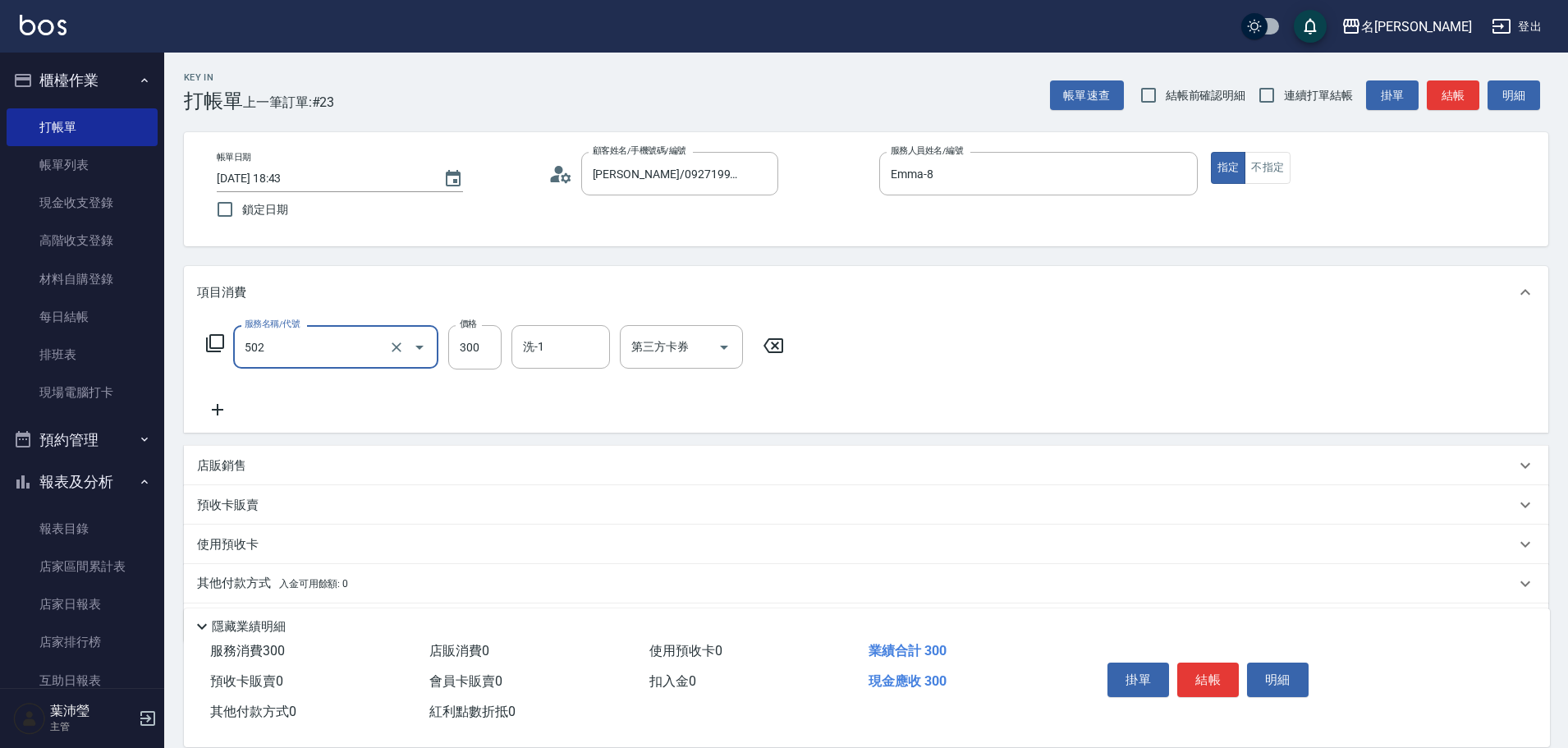
type input "洗髮(502)"
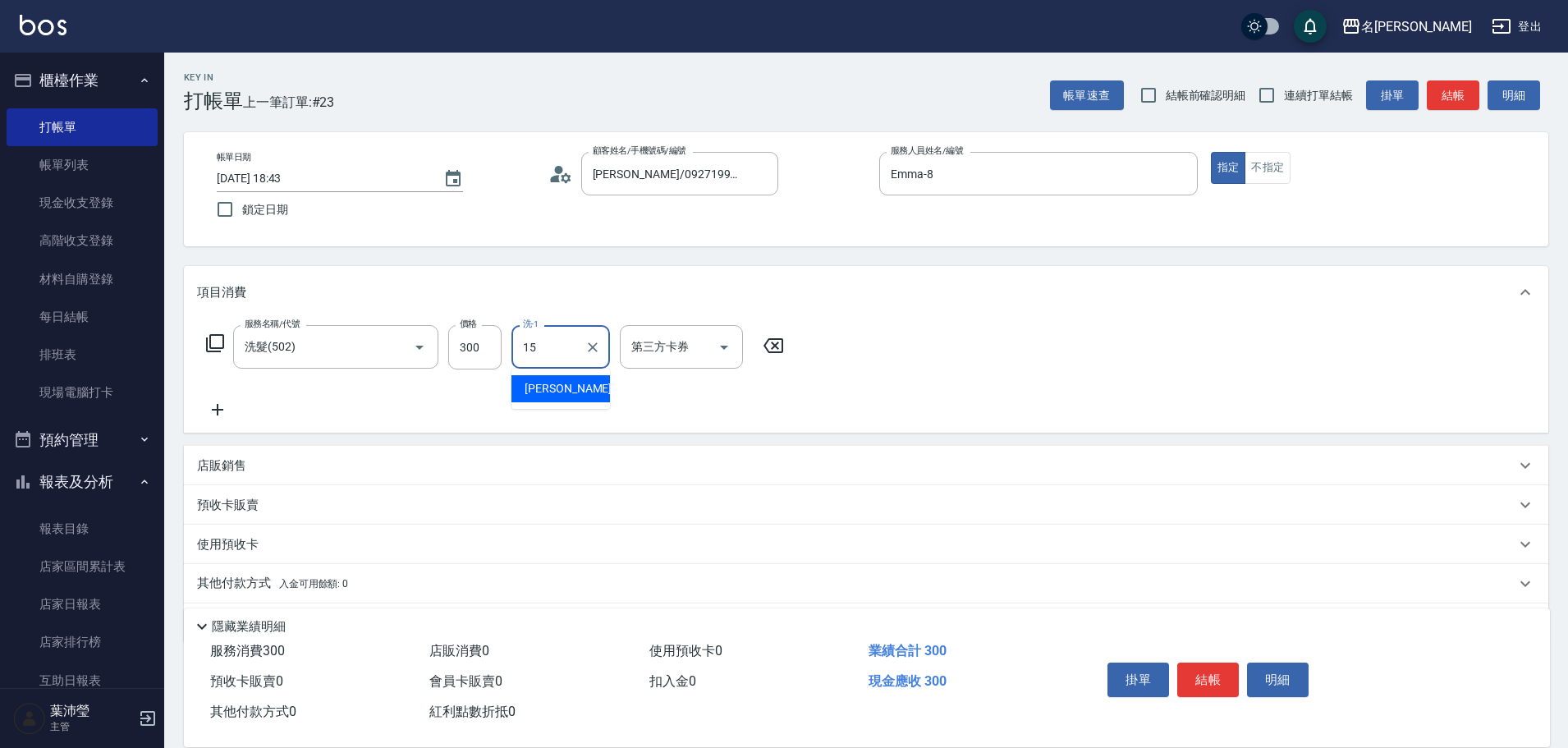
type input "慈均-15"
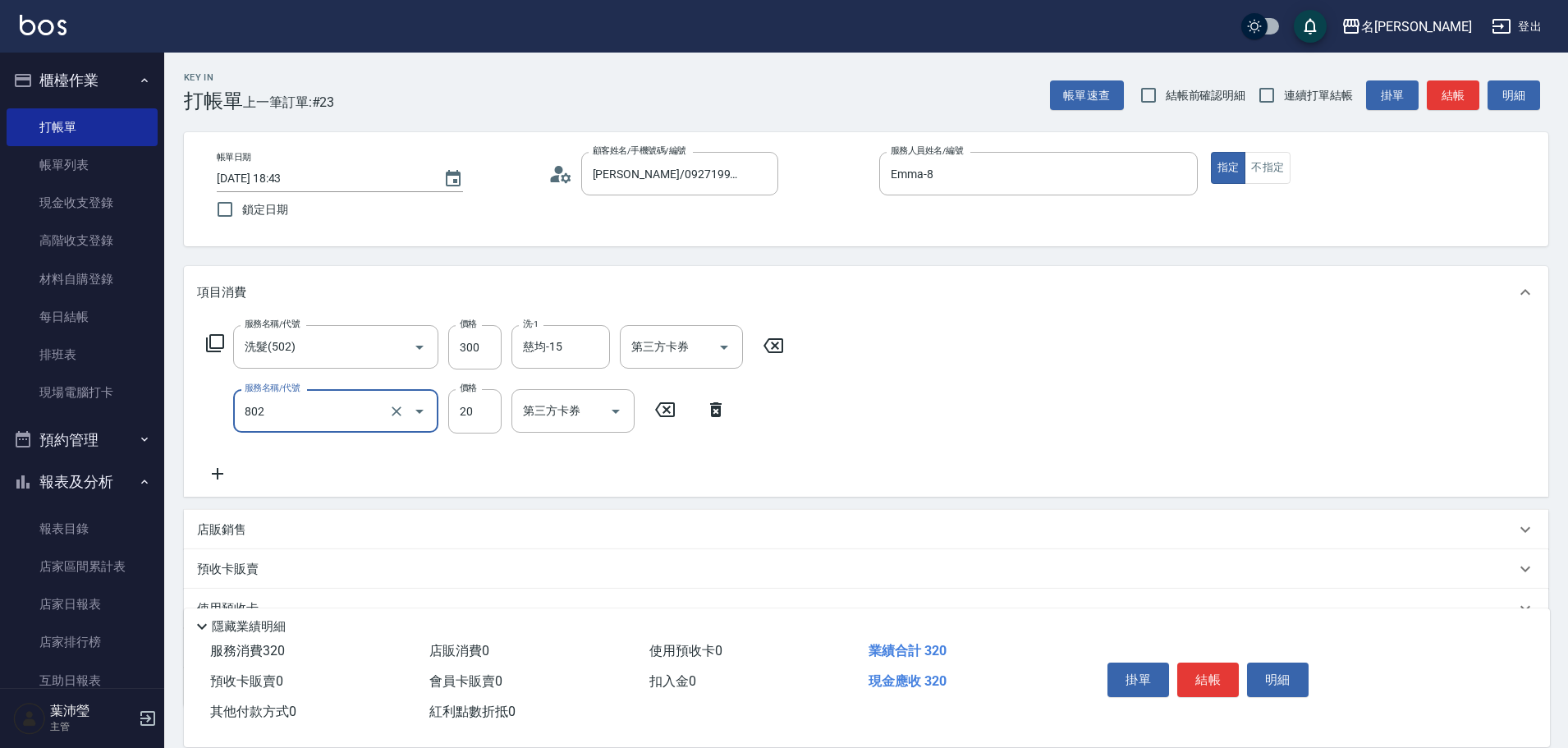
type input "[PERSON_NAME](802)"
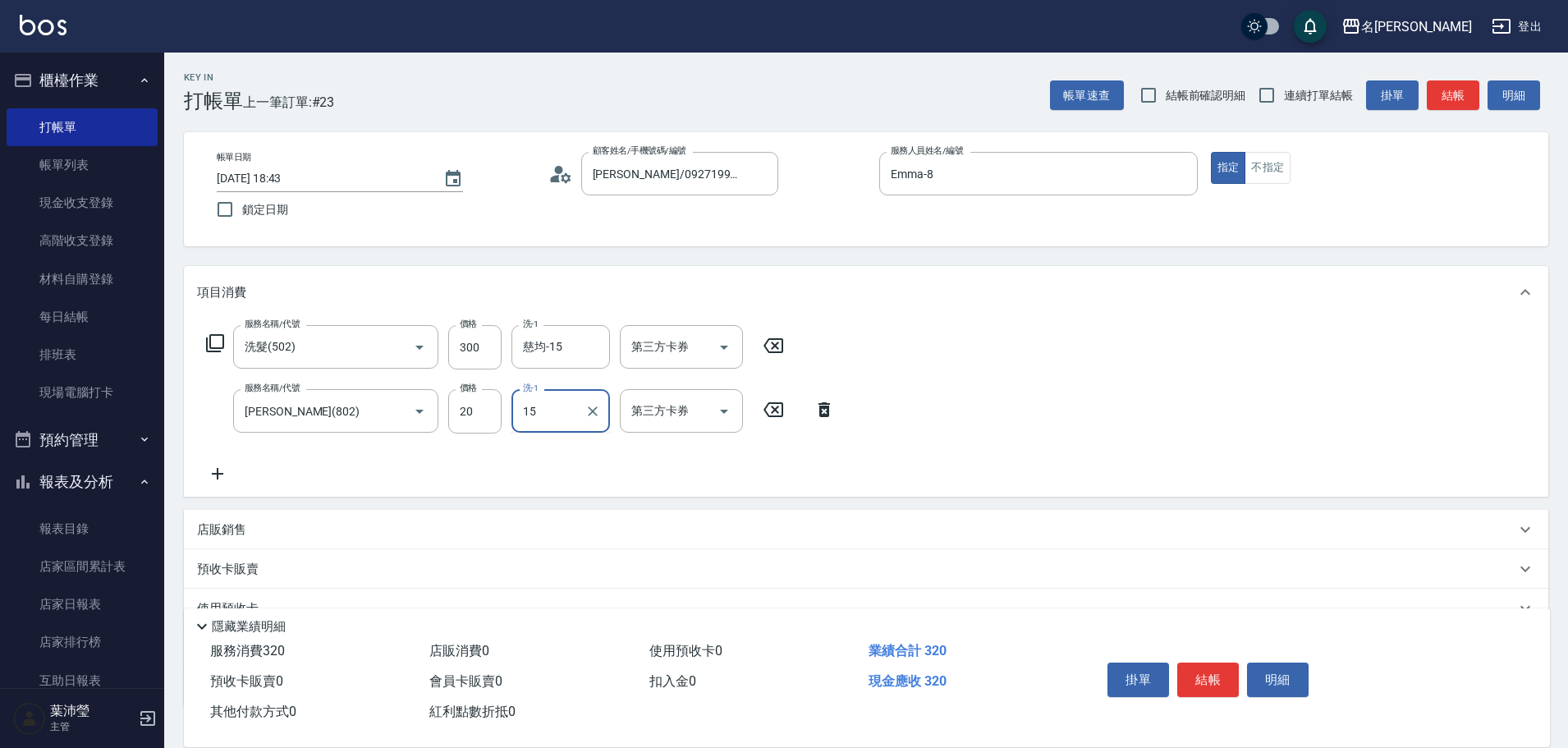
type input "慈均-15"
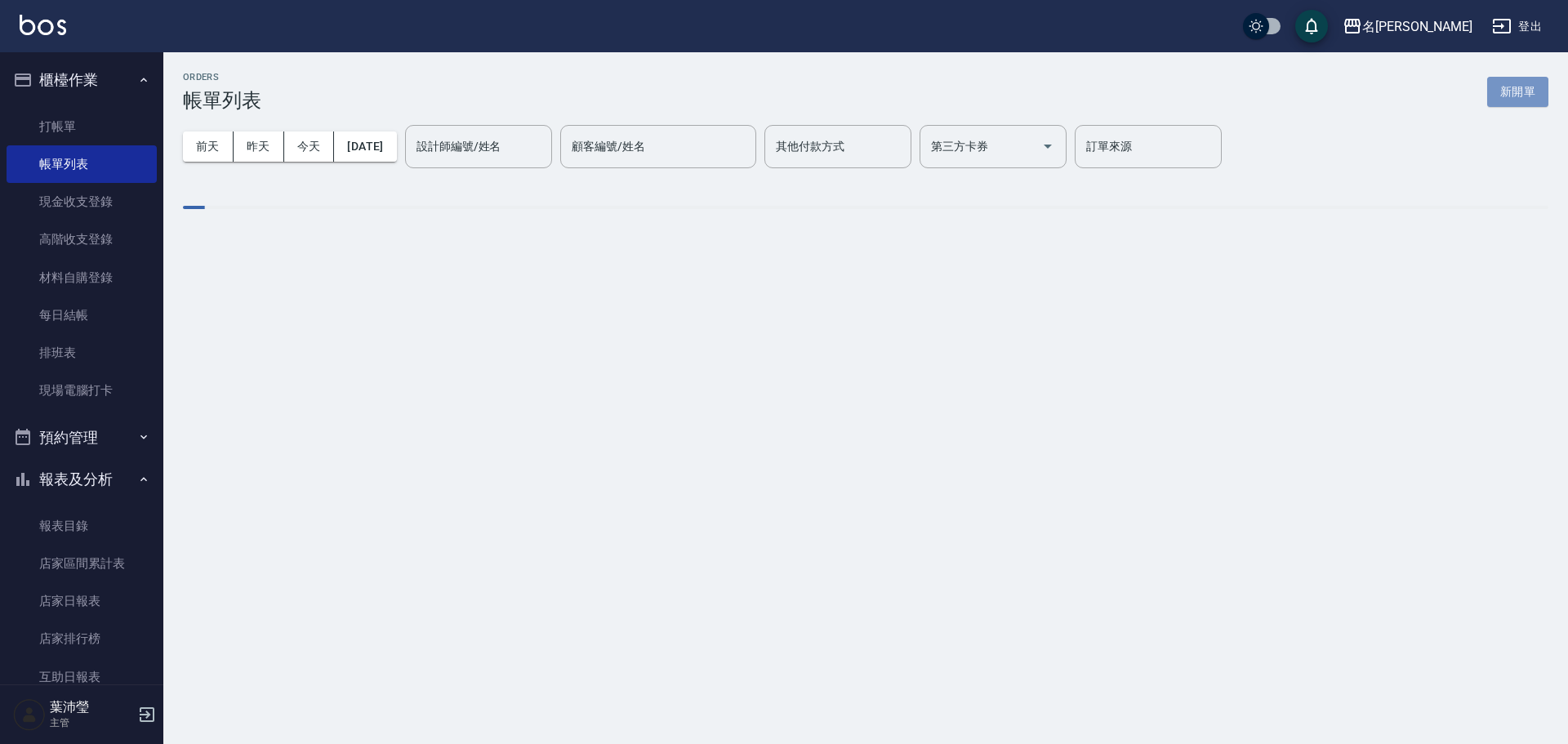
drag, startPoint x: 1567, startPoint y: 1, endPoint x: 658, endPoint y: 119, distance: 916.6
click at [1511, 93] on button "新開單" at bounding box center [1518, 92] width 61 height 31
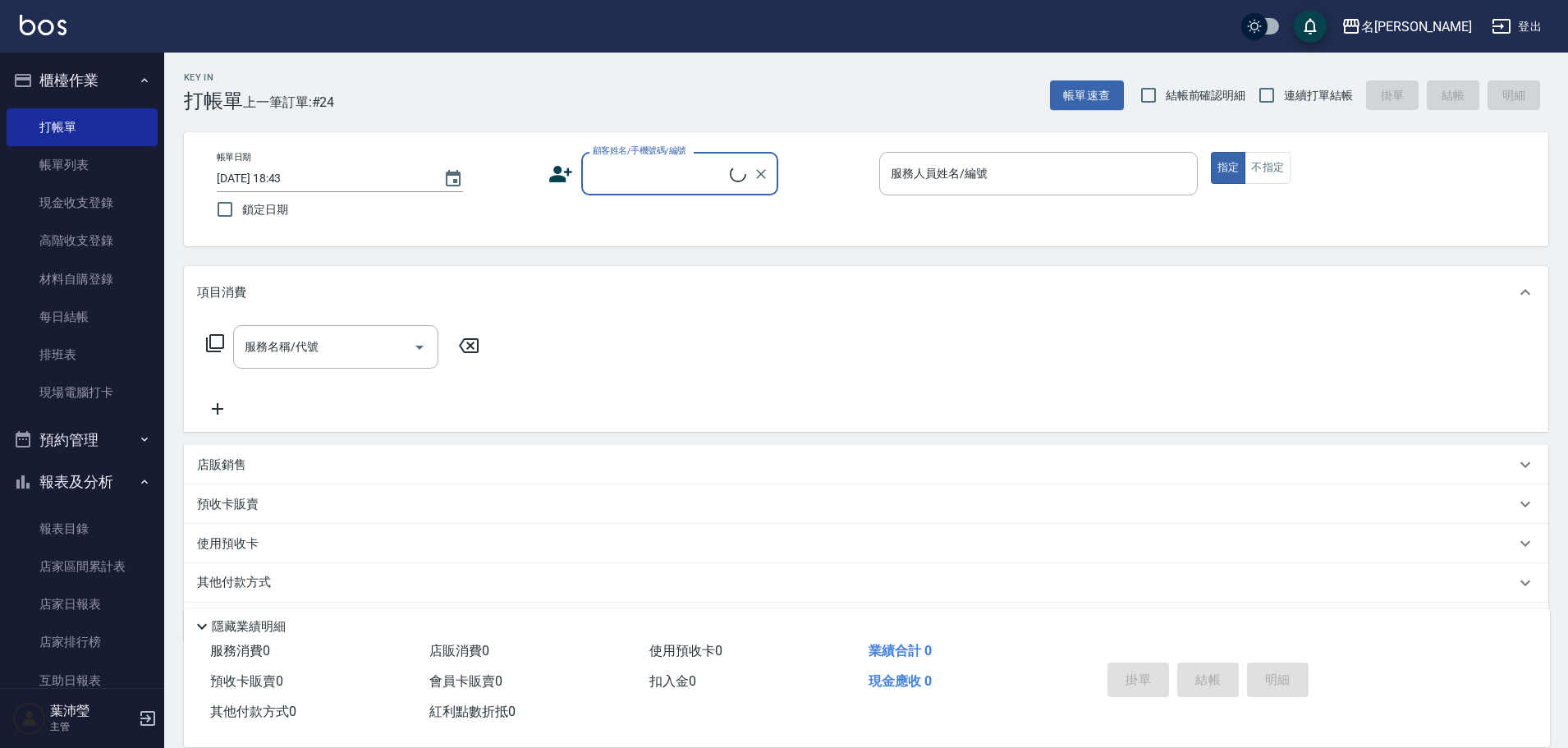
click at [632, 176] on input "顧客姓名/手機號碼/編號" at bounding box center [659, 173] width 141 height 29
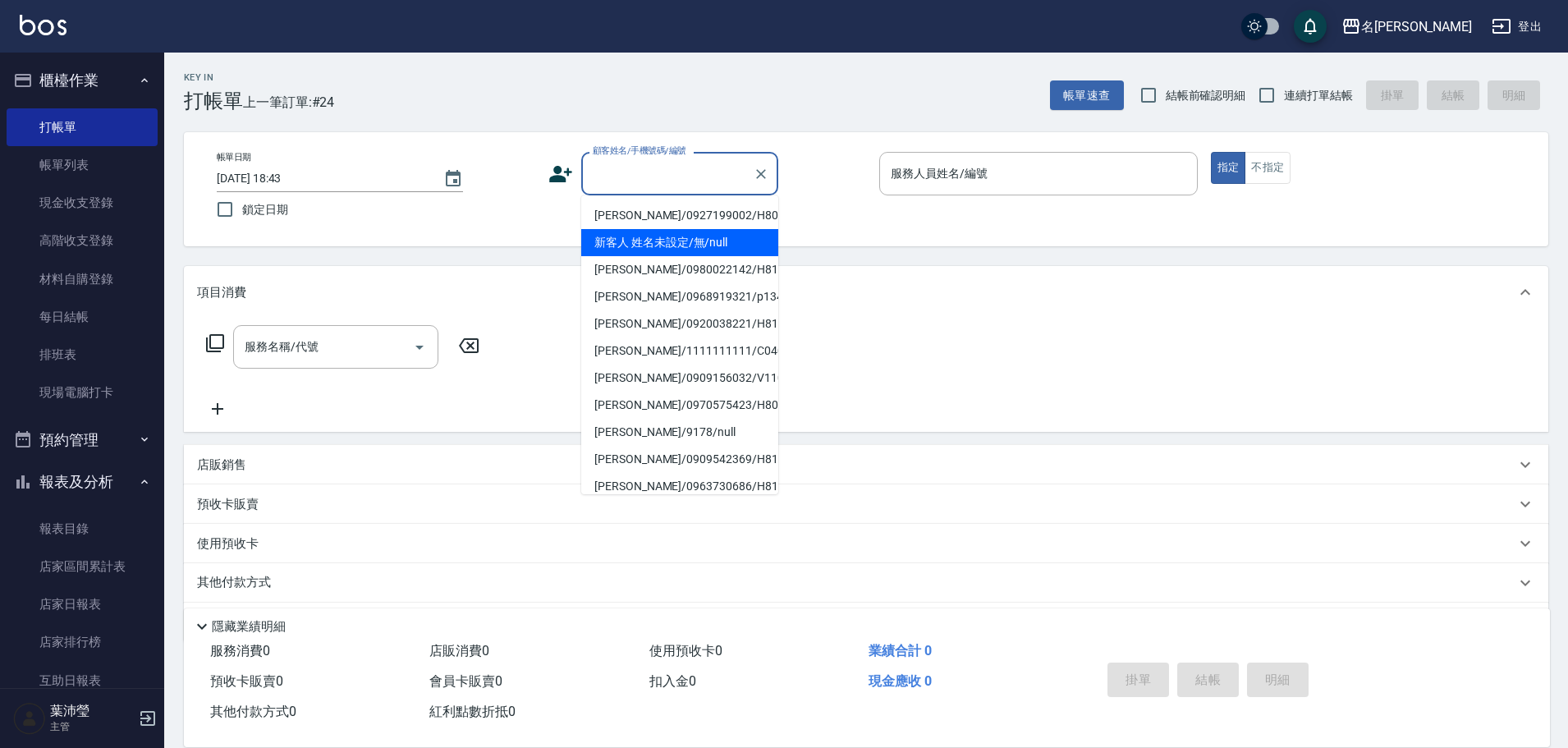
click at [637, 236] on li "新客人 姓名未設定/無/null" at bounding box center [680, 243] width 197 height 27
type input "新客人 姓名未設定/無/null"
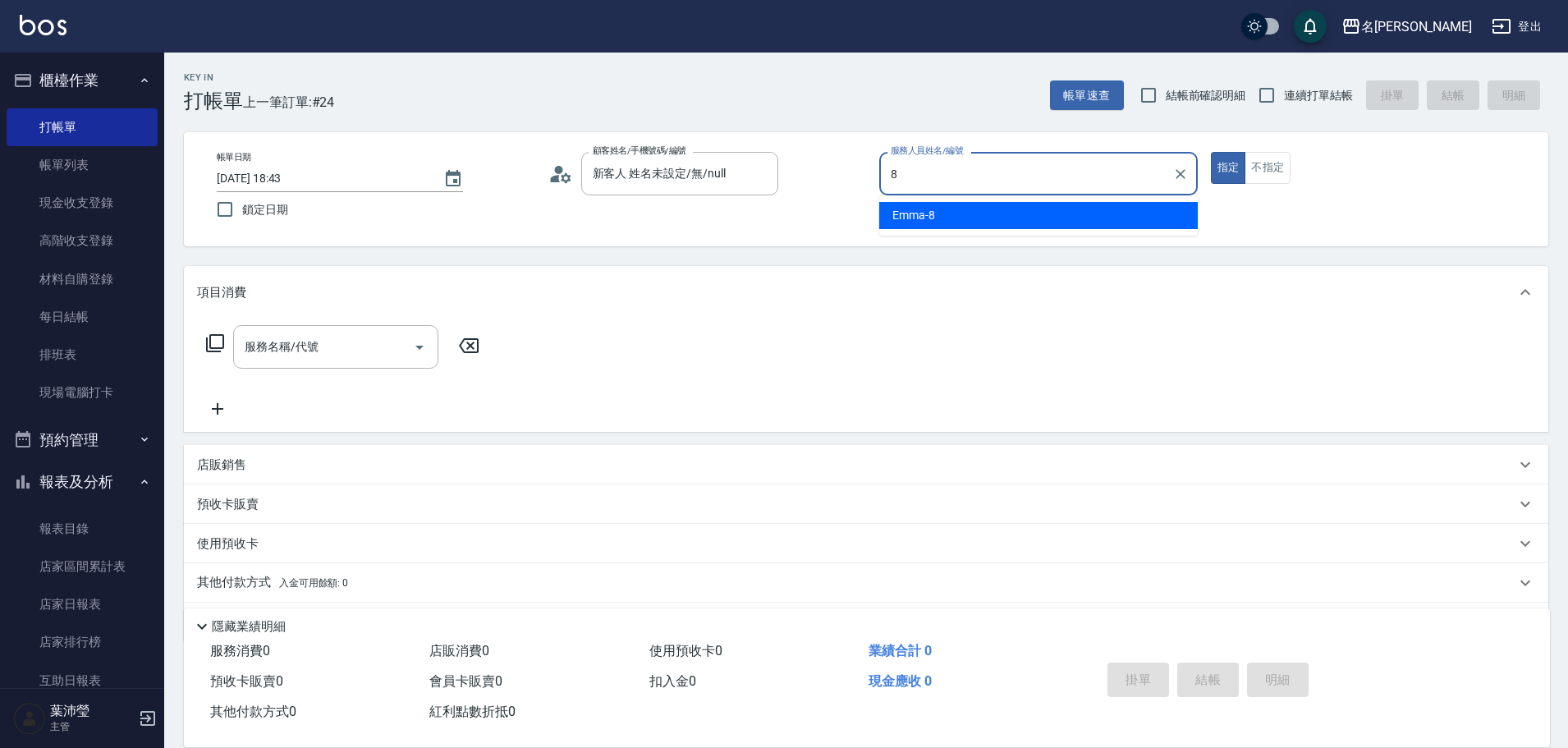
type input "Emma-8"
type button "true"
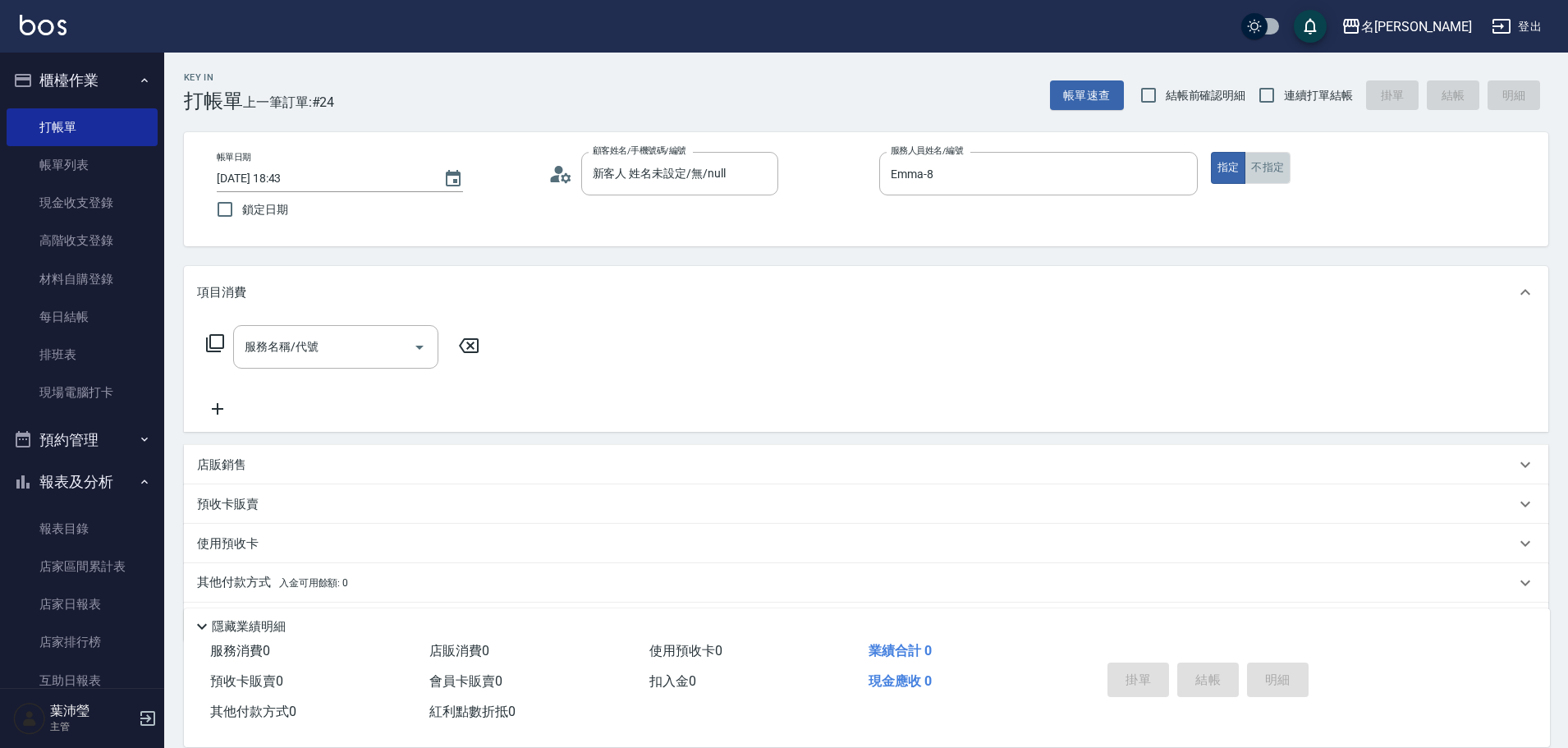
drag, startPoint x: 1274, startPoint y: 171, endPoint x: 741, endPoint y: 322, distance: 554.0
click at [1271, 171] on button "不指定" at bounding box center [1268, 168] width 46 height 32
click at [342, 352] on input "服務名稱/代號" at bounding box center [323, 347] width 166 height 29
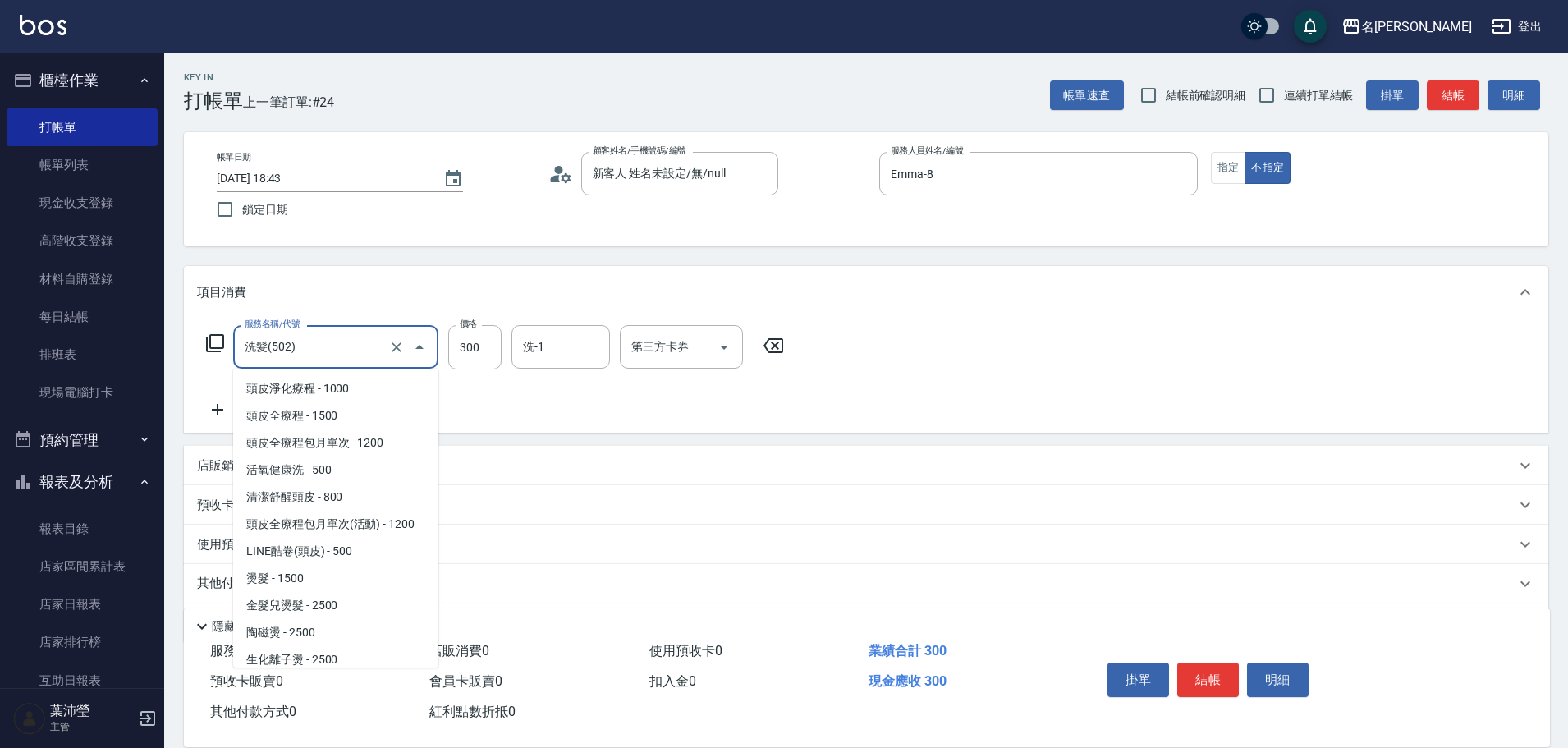
scroll to position [575, 0]
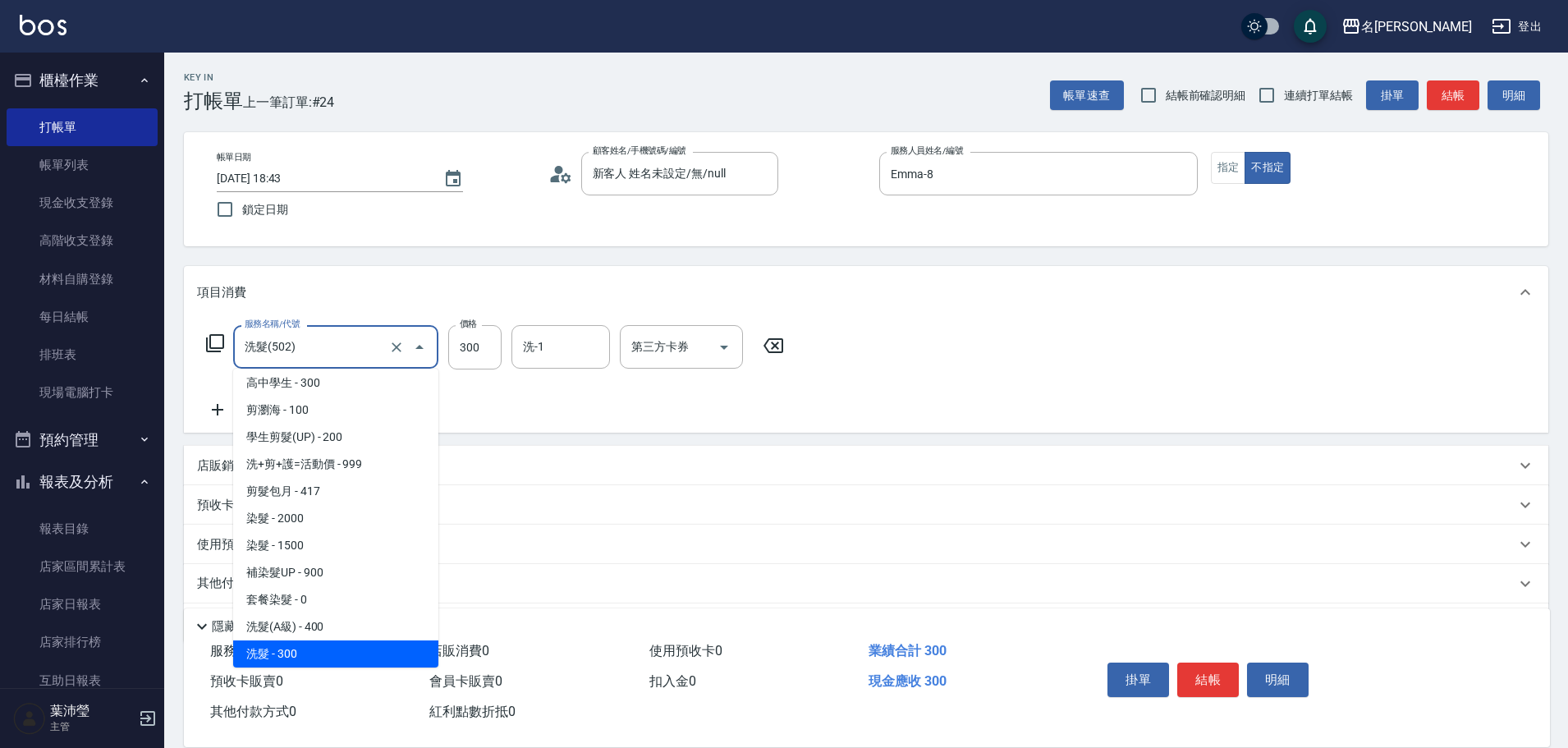
drag, startPoint x: 333, startPoint y: 344, endPoint x: 210, endPoint y: 355, distance: 123.5
click at [210, 355] on div "服務名稱/代號 洗髮(502) 服務名稱/代號 價格 300 價格 洗-1 洗-1 第三方卡券 第三方卡券" at bounding box center [495, 347] width 596 height 44
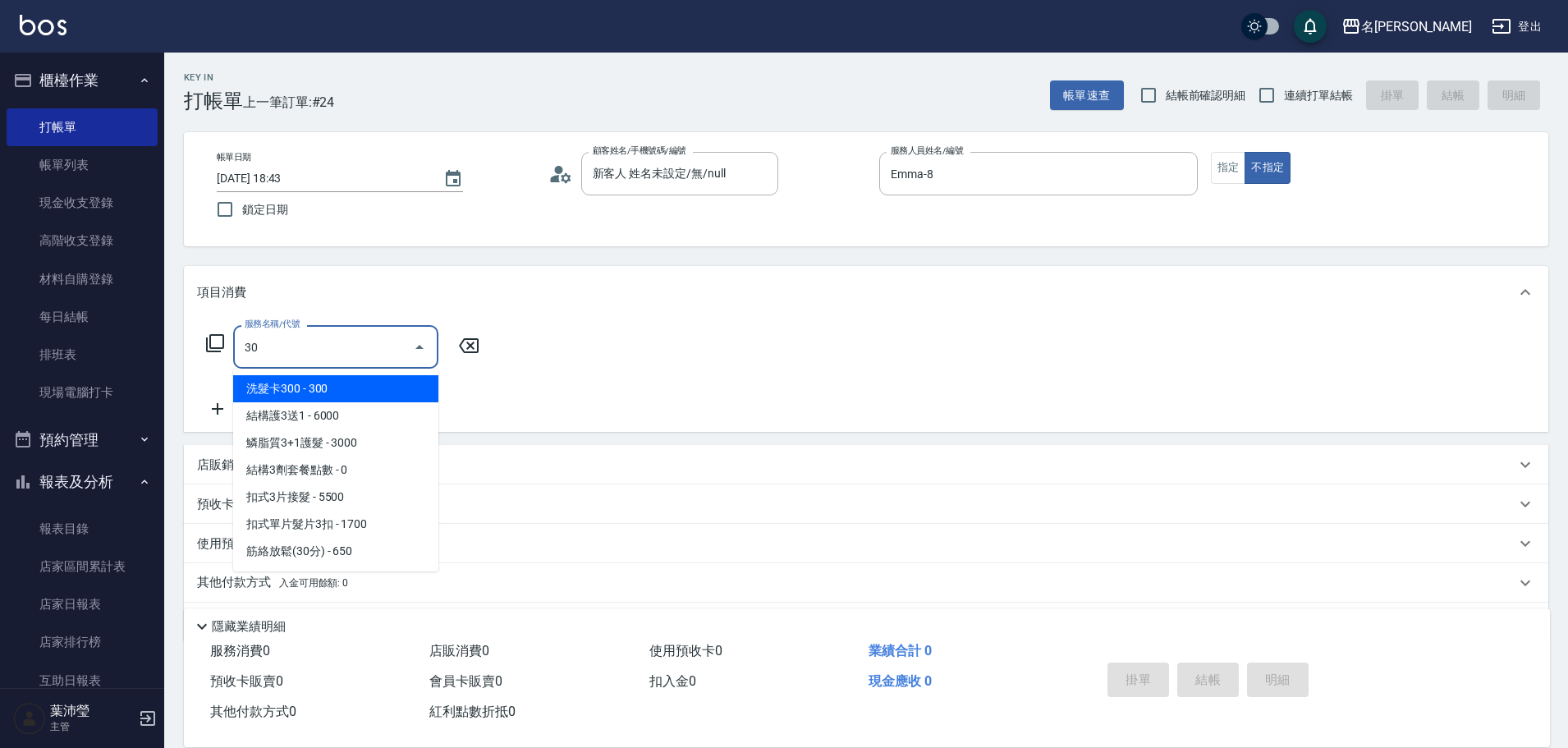
scroll to position [0, 0]
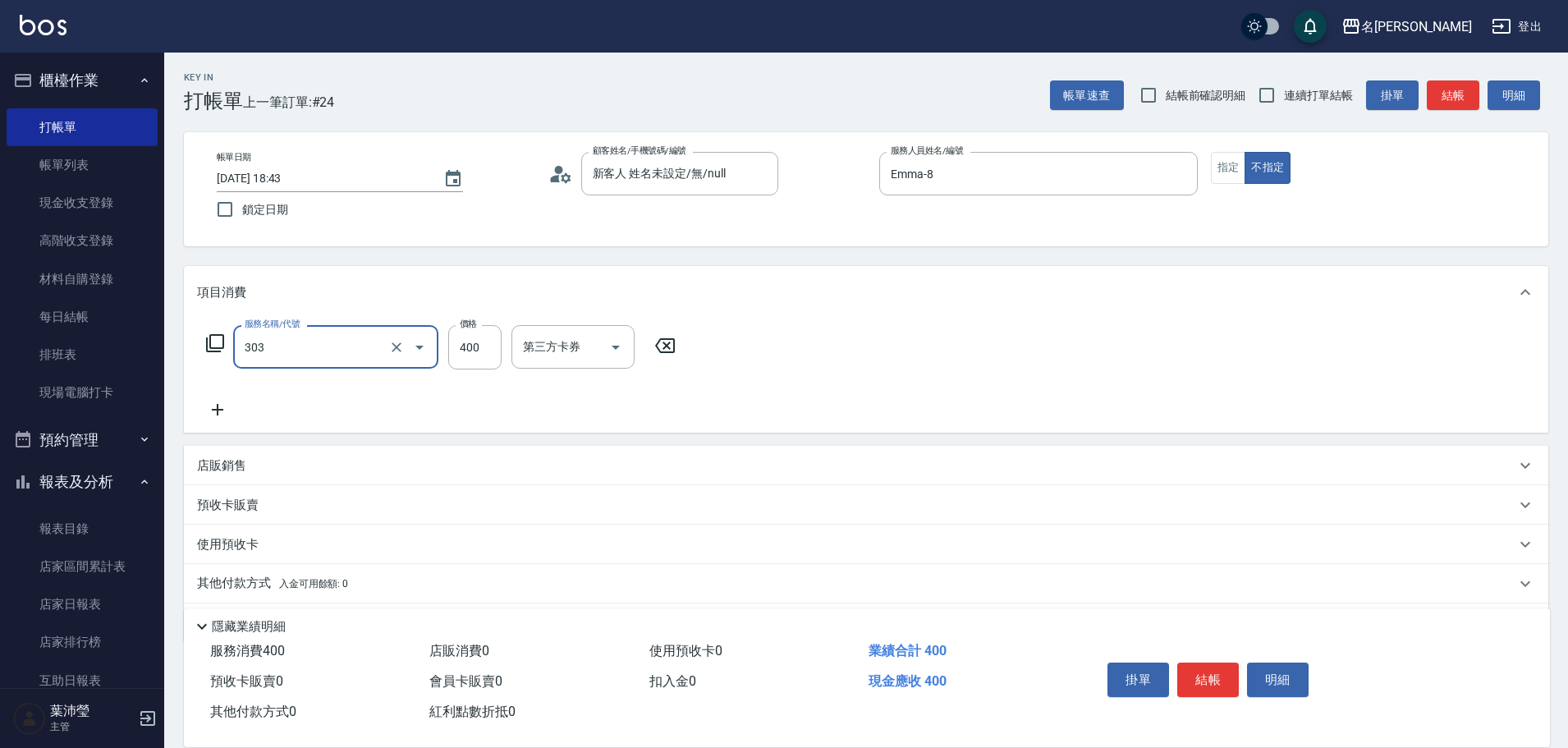
type input "剪髮C級設計師(303)"
type input "350"
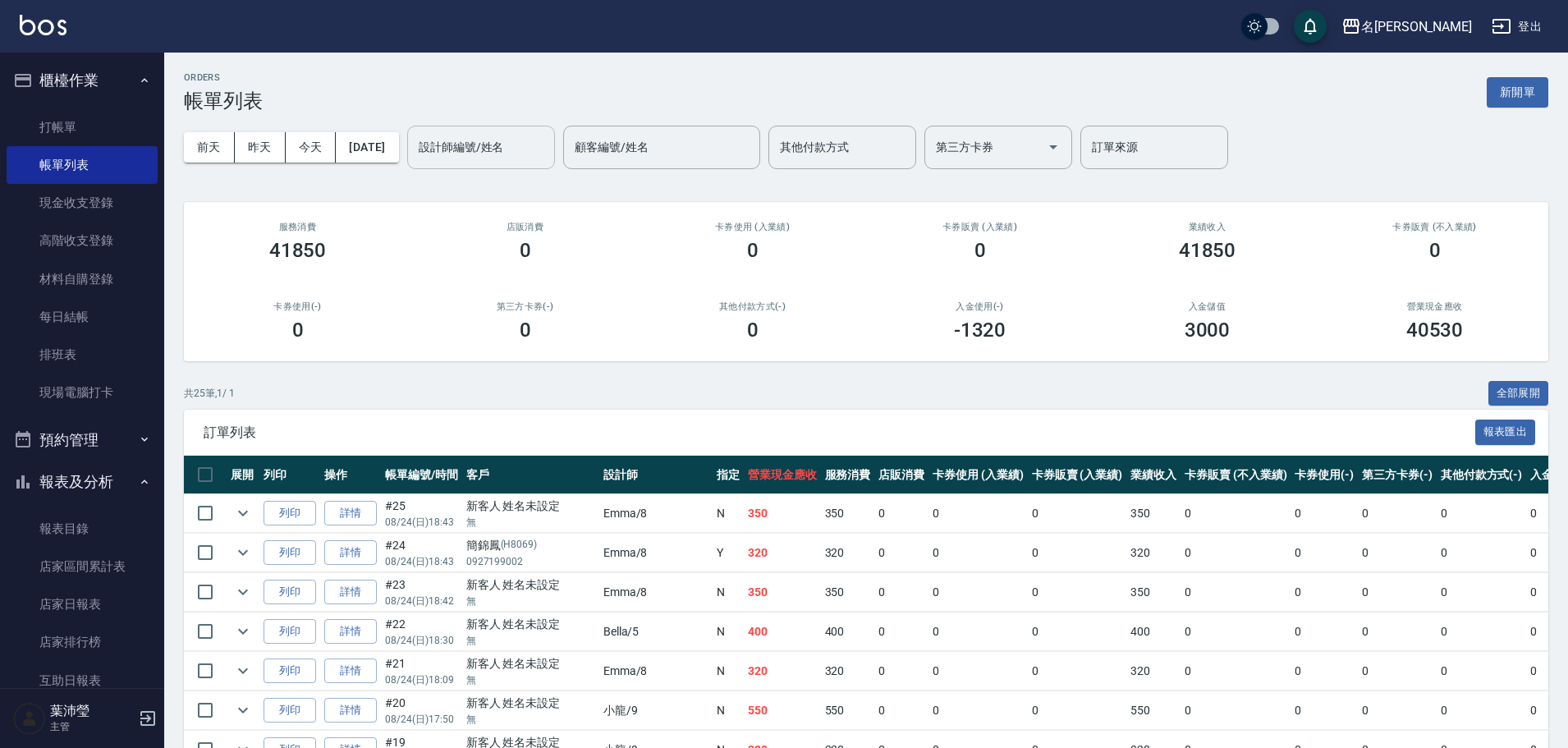
click at [514, 136] on input "設計師編號/姓名" at bounding box center [481, 147] width 133 height 29
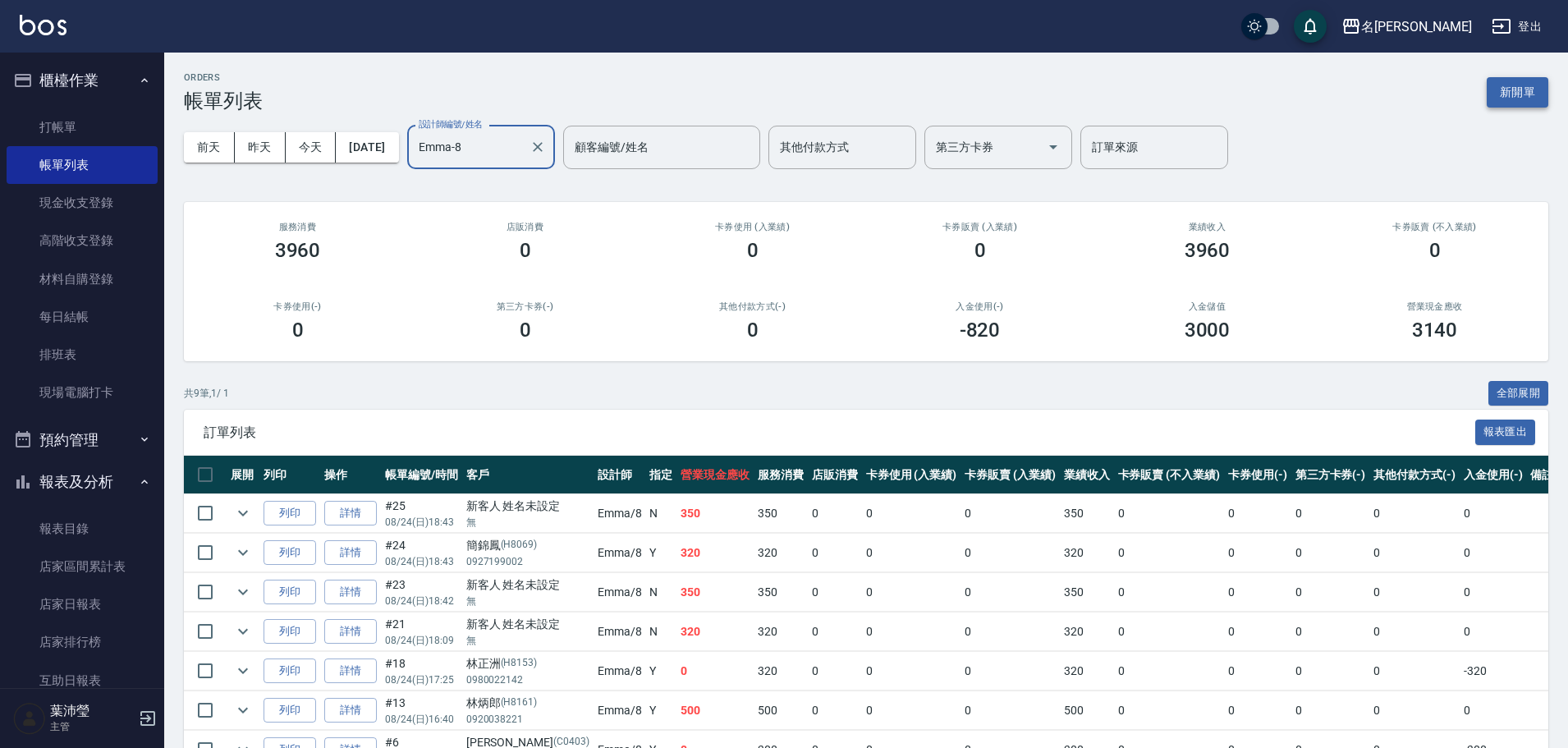
type input "Emma-8"
click at [1510, 90] on button "新開單" at bounding box center [1518, 92] width 61 height 31
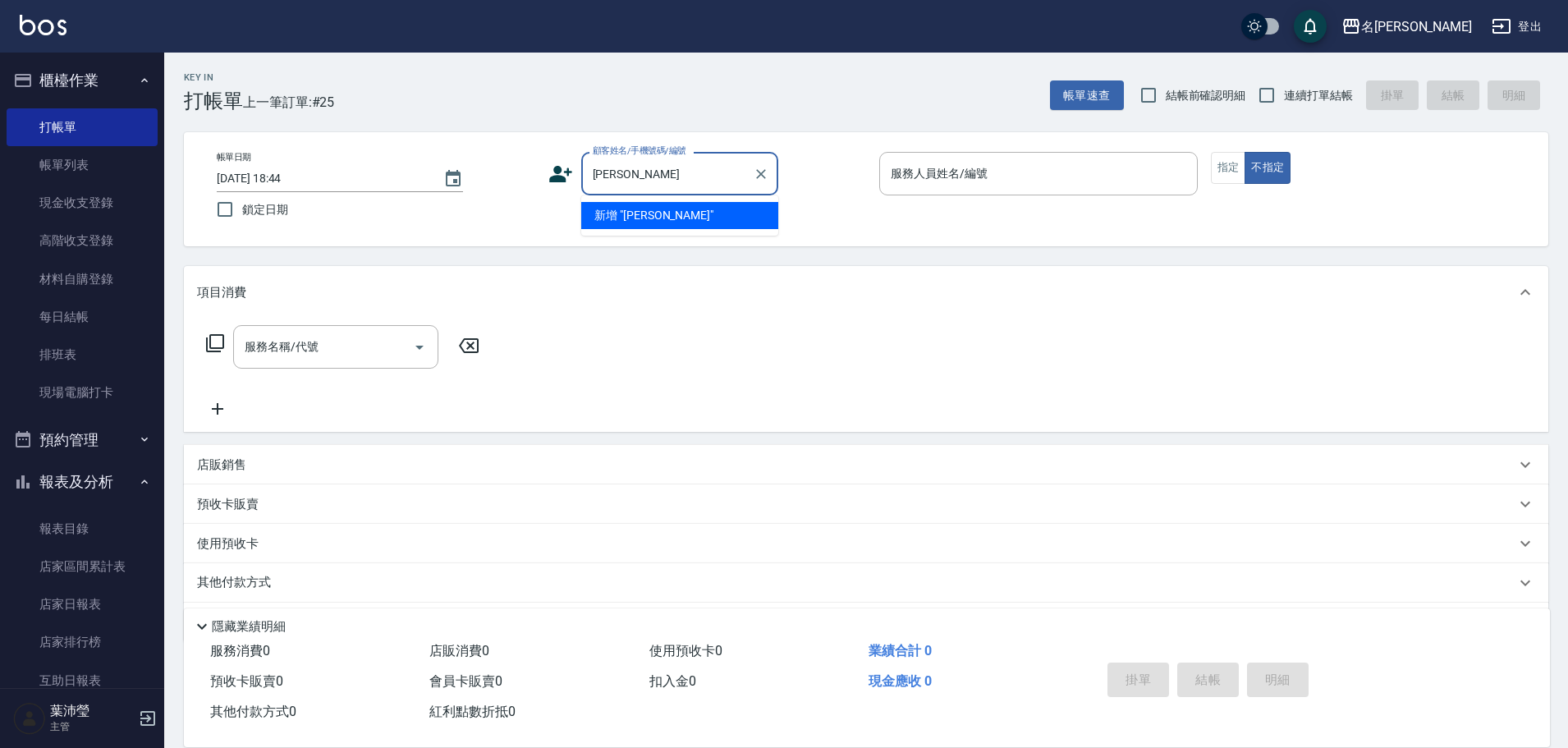
click at [671, 221] on li "新增 "[PERSON_NAME]"" at bounding box center [680, 215] width 197 height 27
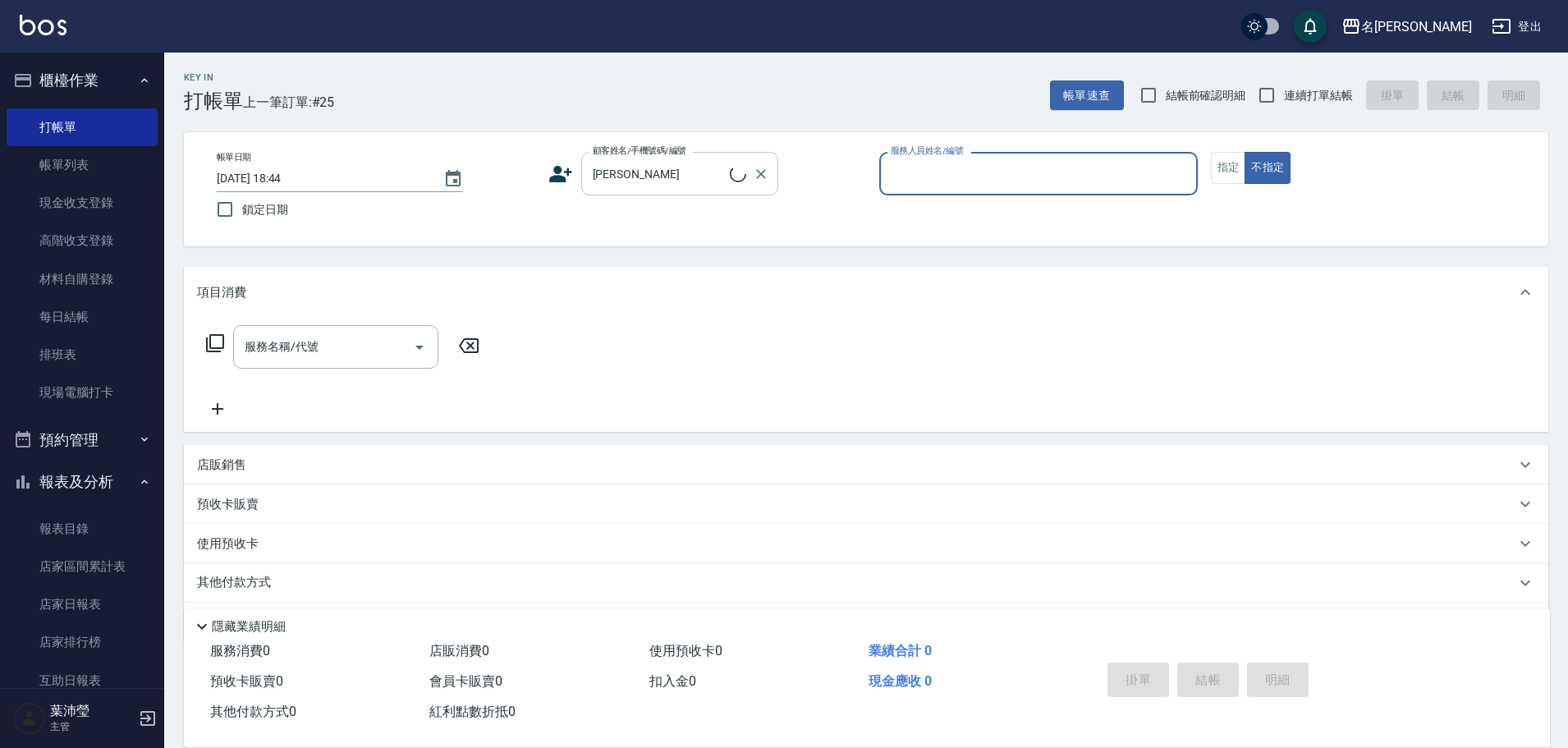
click at [677, 183] on input "[PERSON_NAME]" at bounding box center [659, 173] width 141 height 29
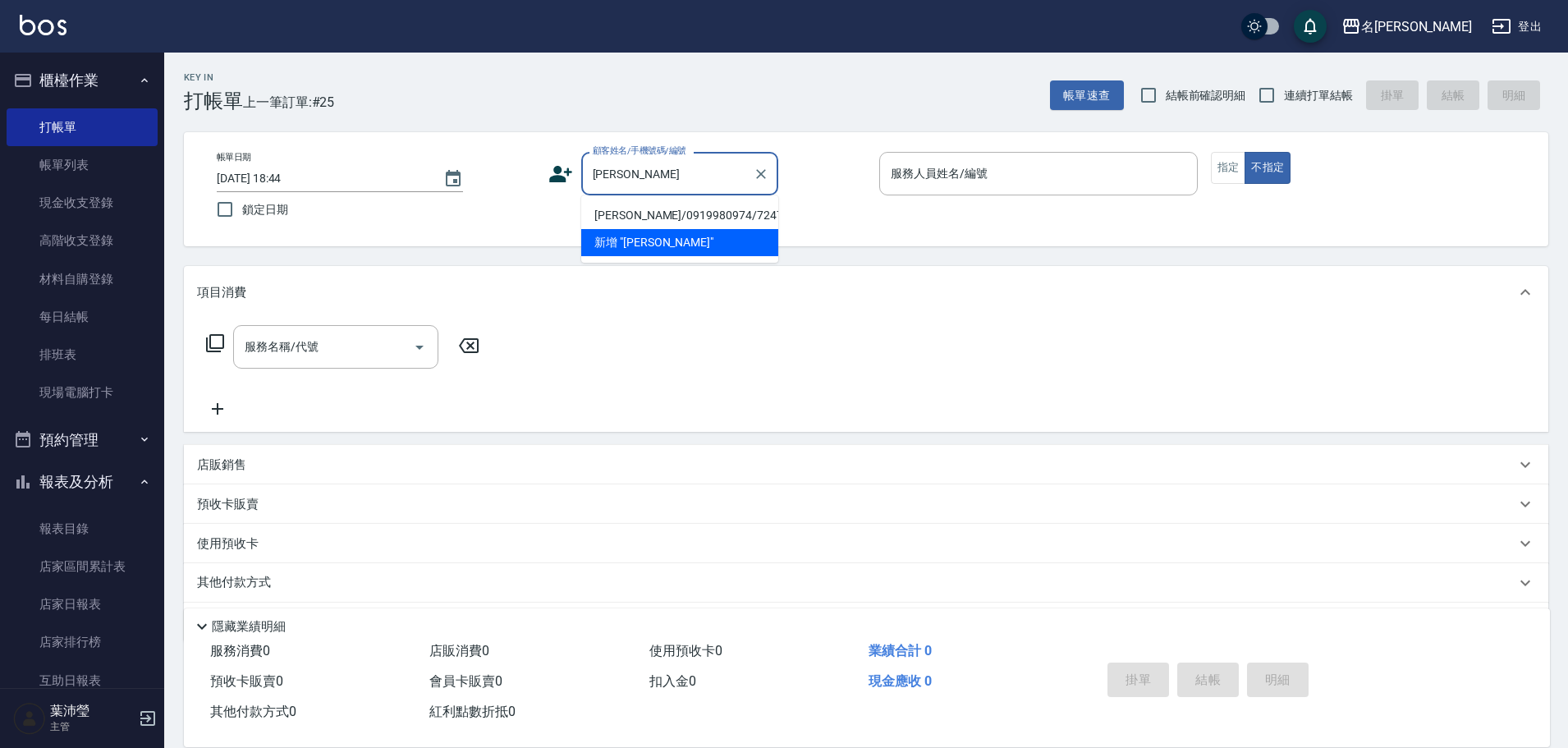
click at [694, 219] on li "[PERSON_NAME]/0919980974/7247" at bounding box center [680, 215] width 197 height 27
type input "[PERSON_NAME]/0919980974/7247"
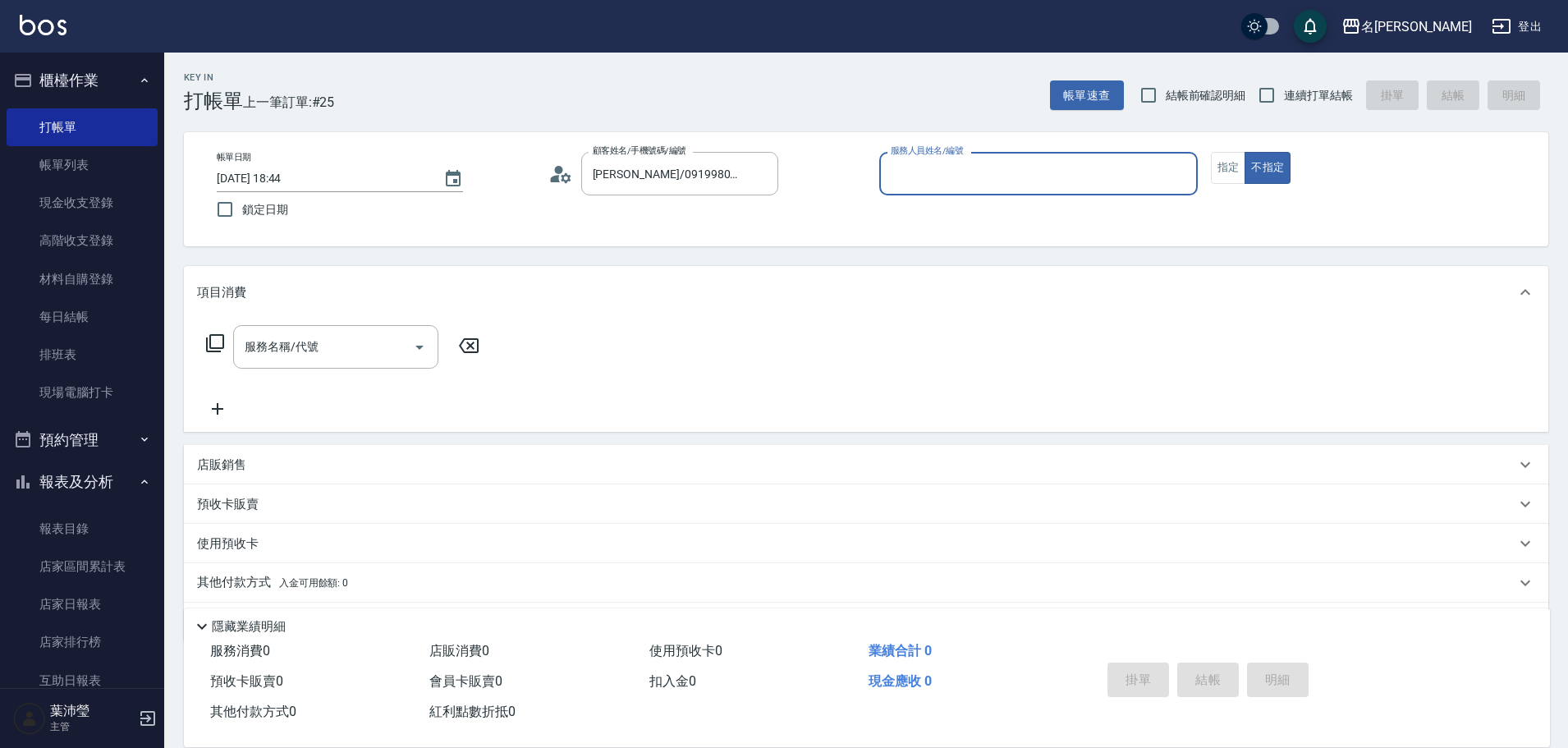
click at [957, 184] on input "服務人員姓名/編號" at bounding box center [1038, 173] width 304 height 29
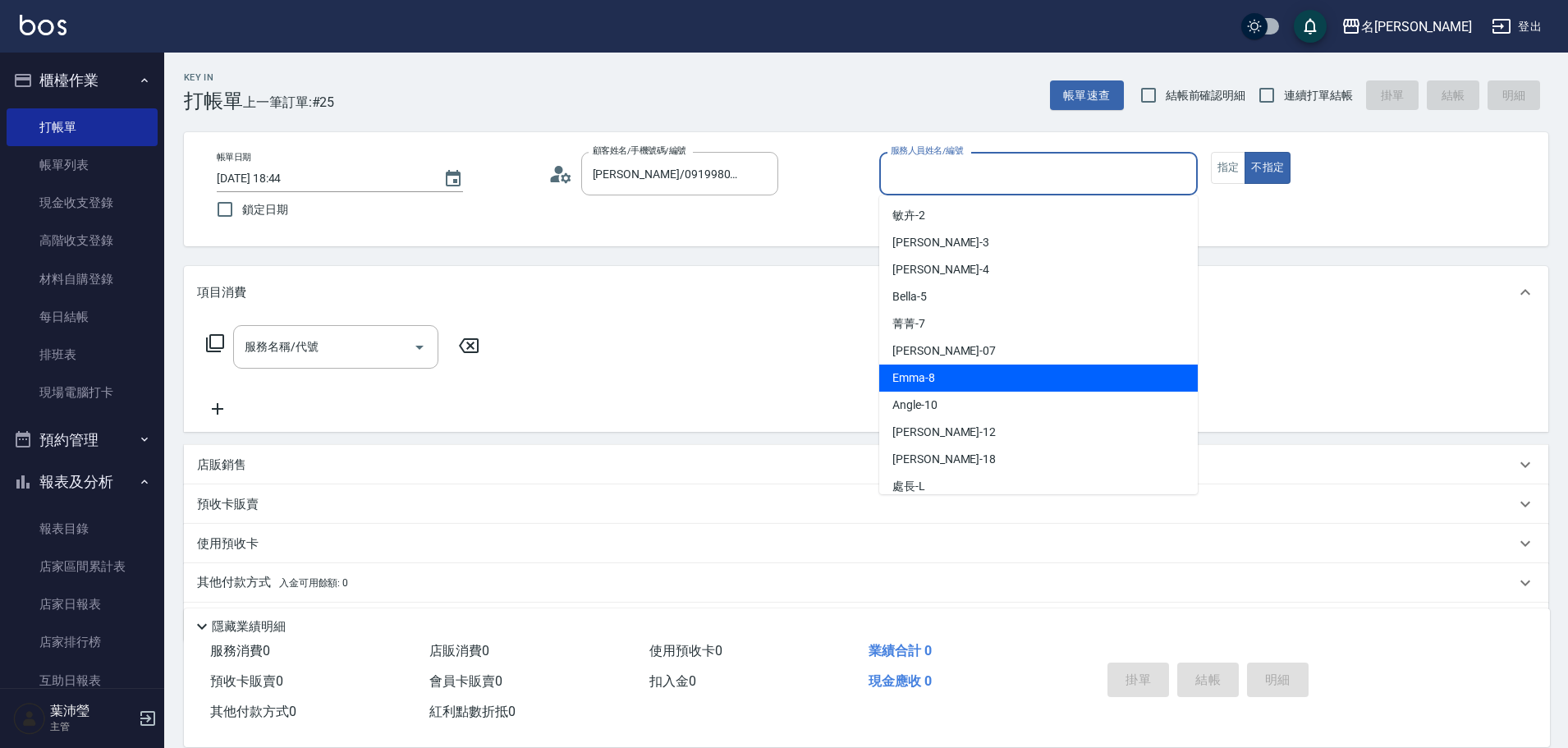
click at [933, 376] on span "Emma -8" at bounding box center [914, 379] width 43 height 18
type input "Emma-8"
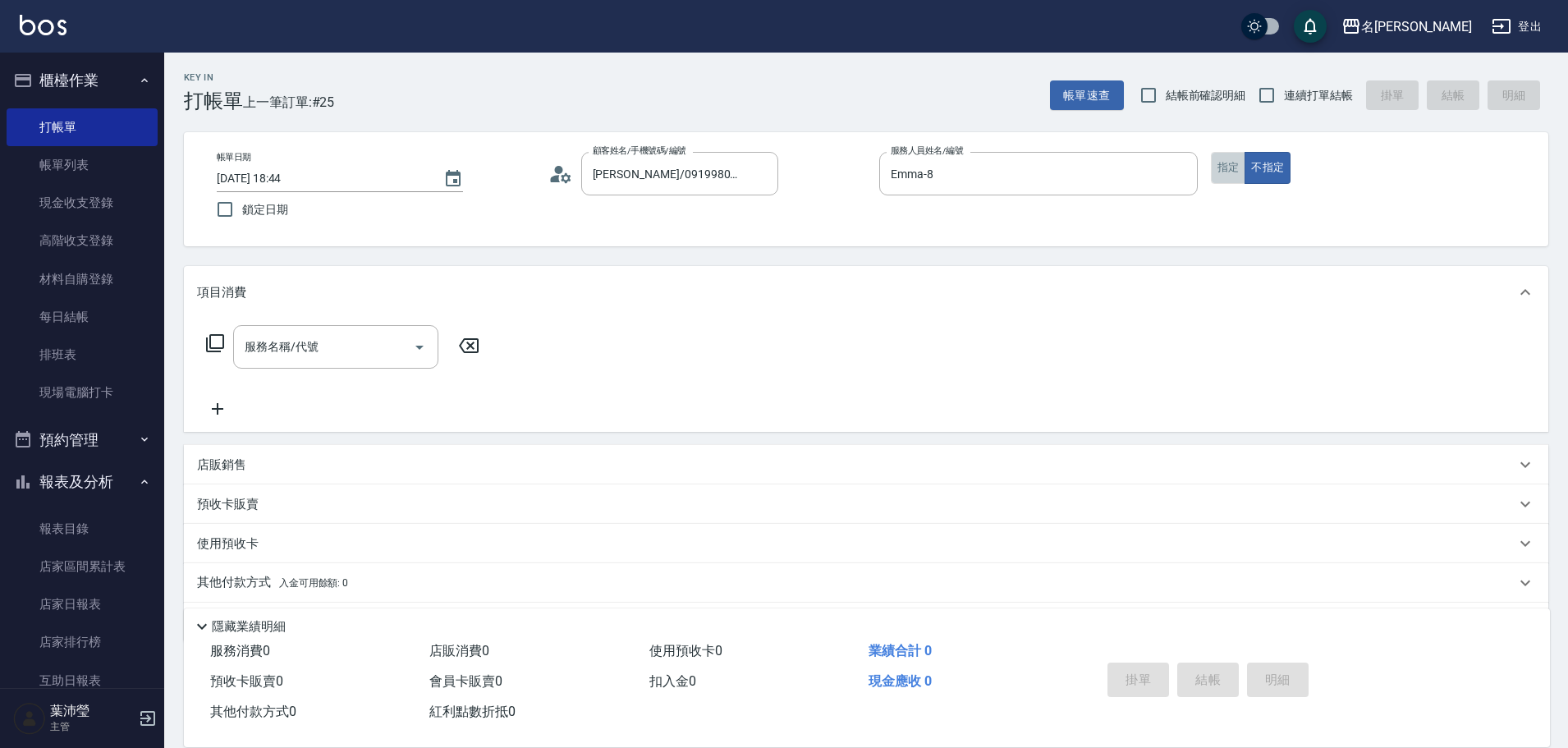
drag, startPoint x: 1215, startPoint y: 167, endPoint x: 1092, endPoint y: 197, distance: 126.6
click at [1216, 167] on button "指定" at bounding box center [1229, 168] width 35 height 32
click at [348, 365] on div "服務名稱/代號" at bounding box center [336, 347] width 206 height 44
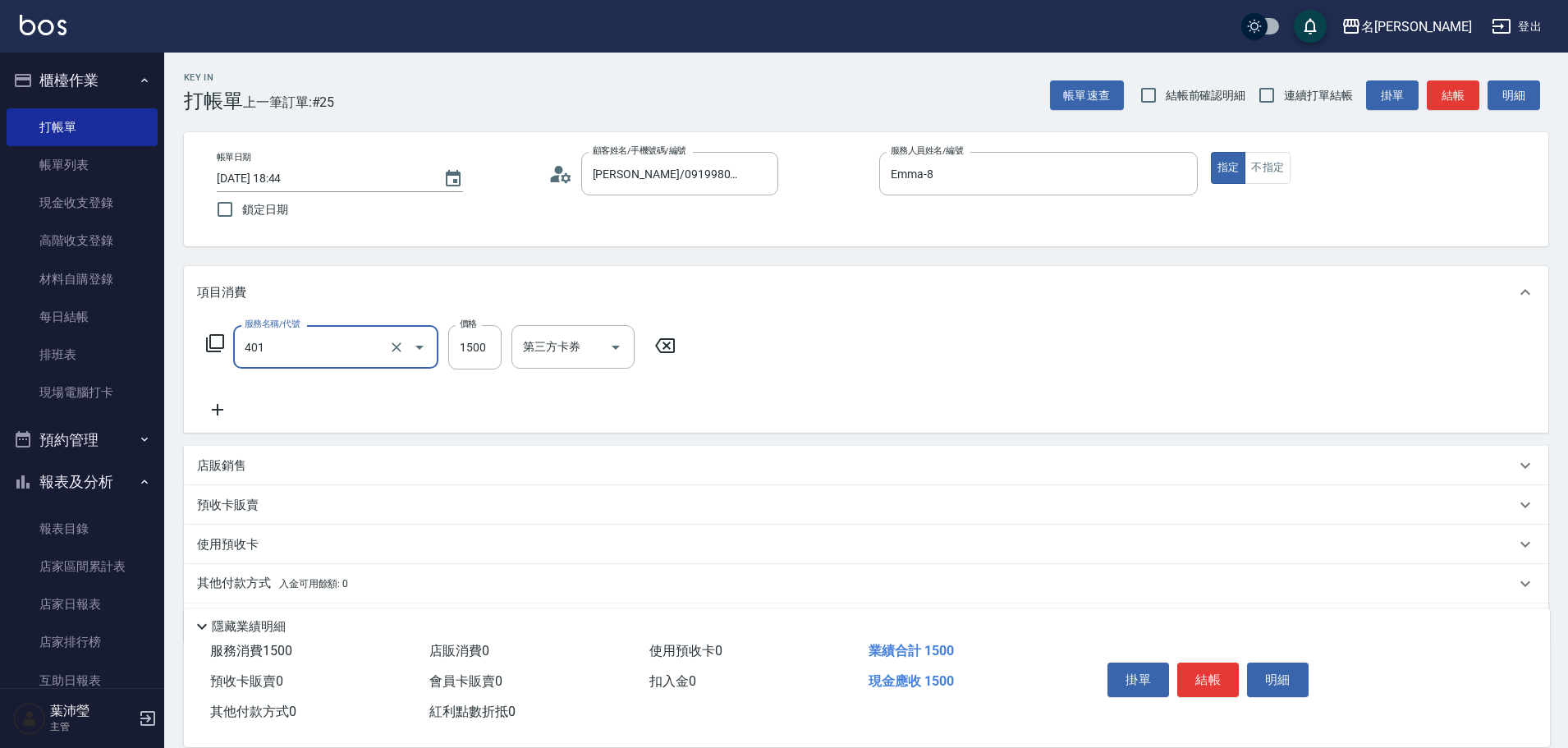
type input "染髮(401)"
type input "3000"
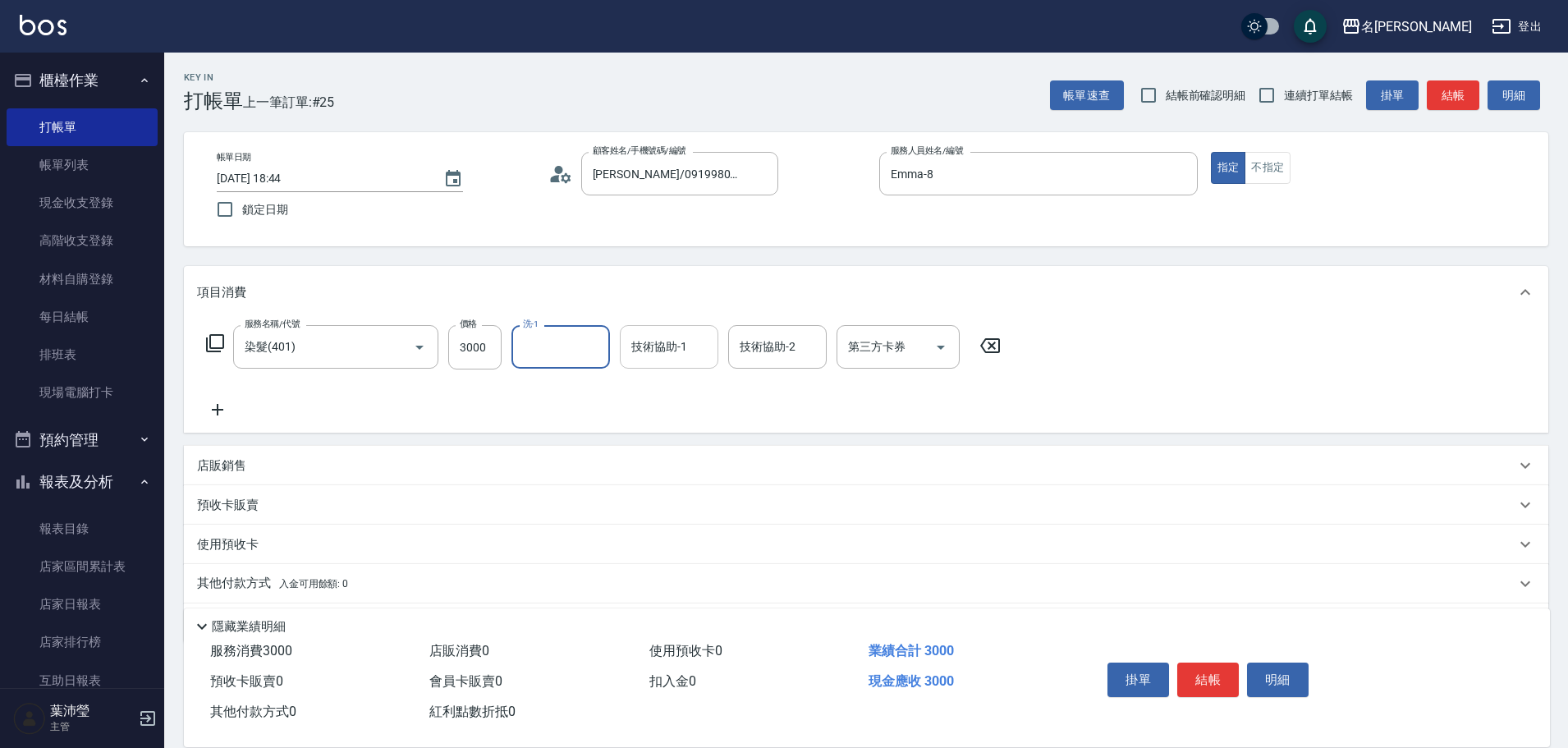
click at [628, 359] on input "技術協助-1" at bounding box center [668, 347] width 83 height 29
type input "慈均-15"
type input "Emma-8"
click at [234, 398] on div "服務名稱/代號 染髮(401) 服務名稱/代號 價格 3000 價格 洗-1 洗-1 技術協助-1 慈均-15 技術協助-1 技術協助-2 Emma-8 技術…" at bounding box center [603, 372] width 813 height 94
click at [232, 416] on icon at bounding box center [217, 410] width 41 height 19
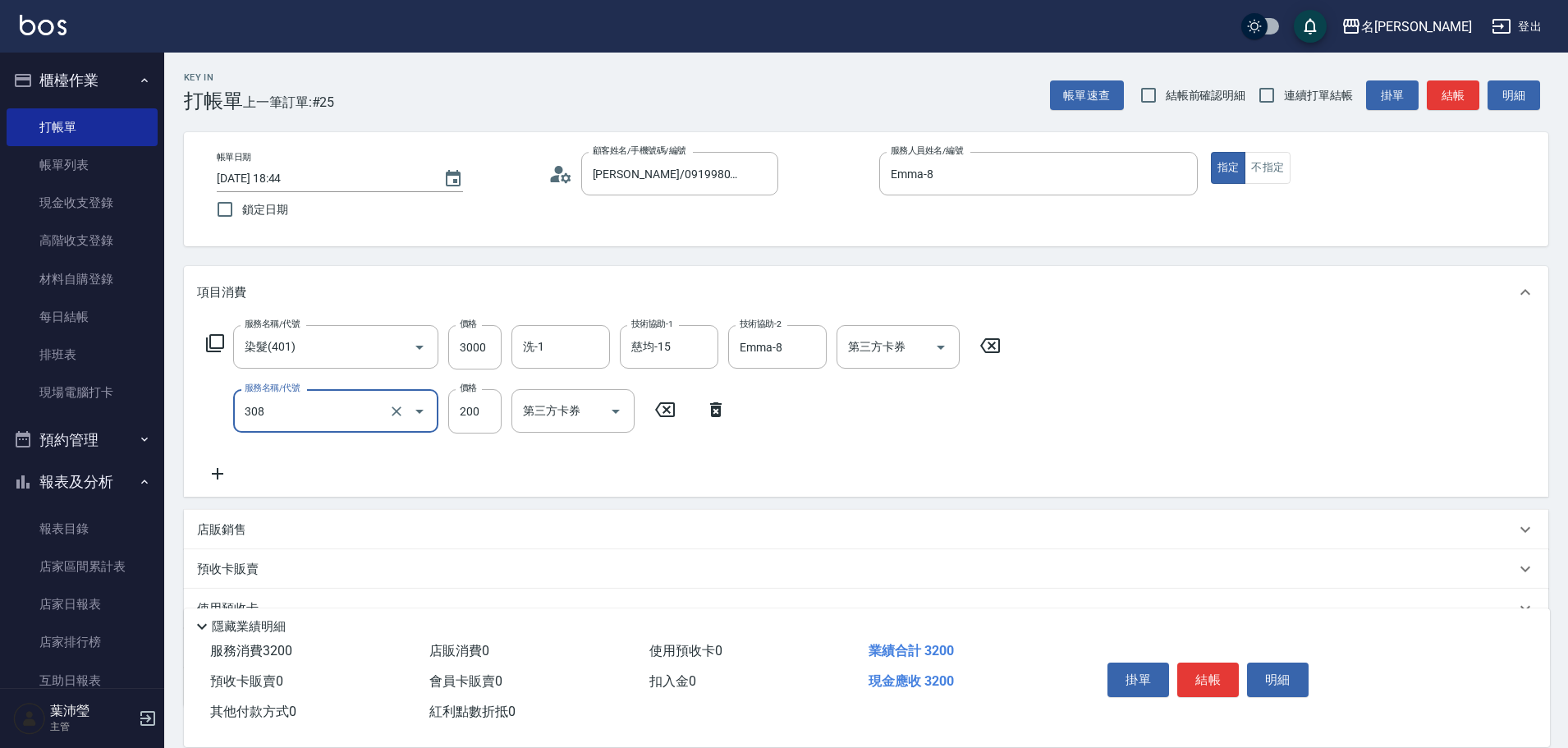
type input "學生剪髮(UP)(308)"
type input "250"
click at [1218, 678] on button "結帳" at bounding box center [1208, 679] width 61 height 34
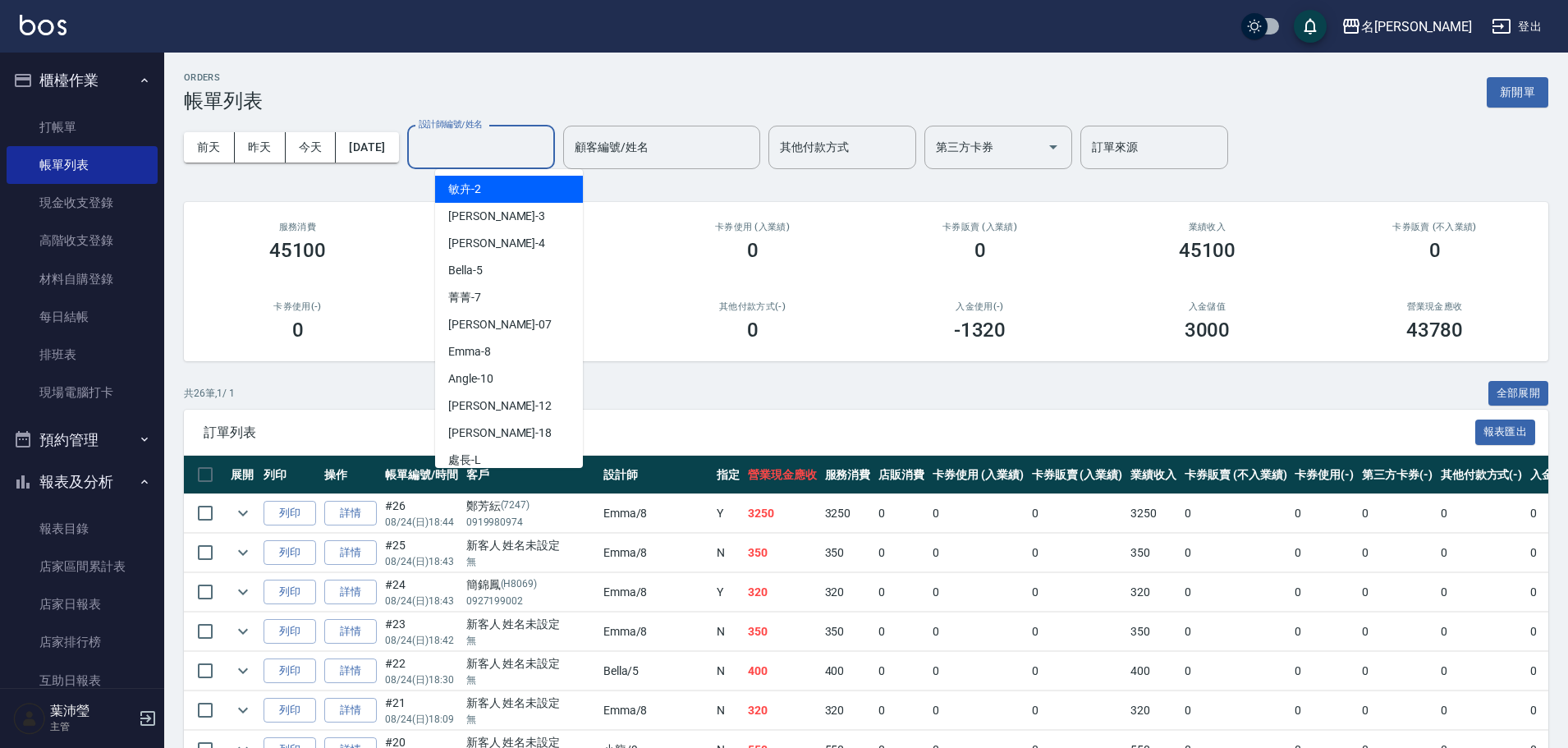
click at [528, 159] on input "設計師編號/姓名" at bounding box center [481, 147] width 133 height 29
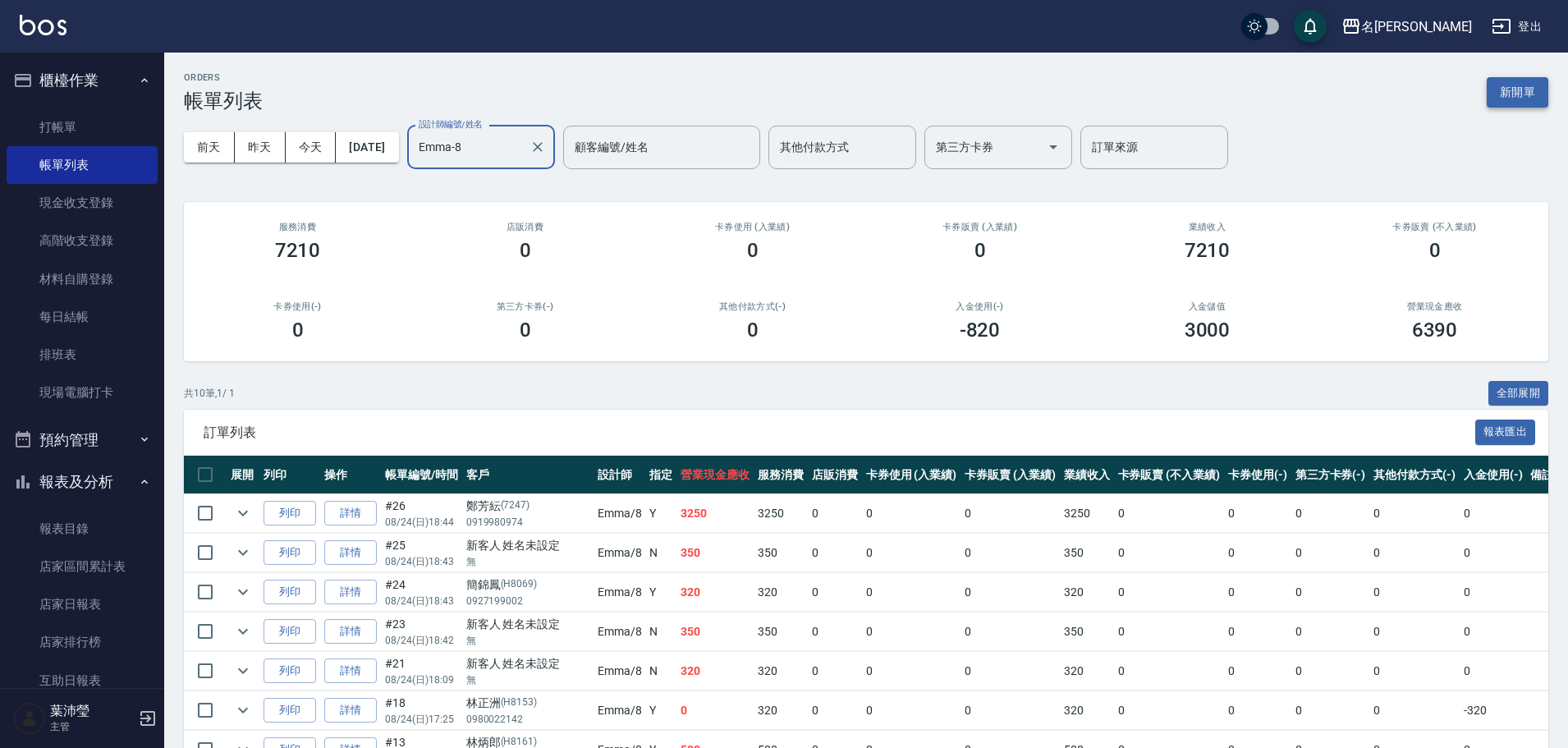
type input "Emma-8"
click at [1513, 95] on button "新開單" at bounding box center [1518, 92] width 61 height 31
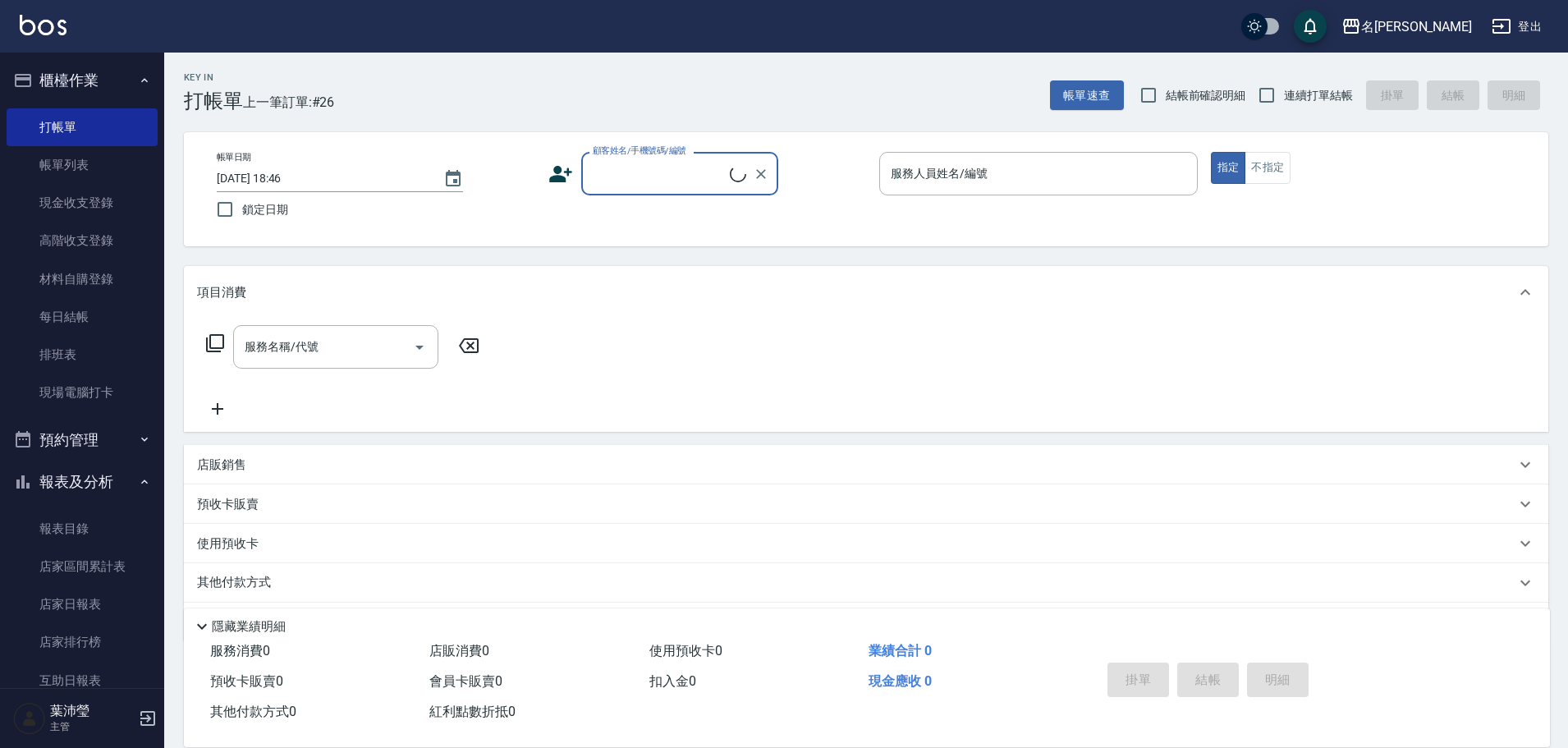
click at [677, 179] on input "顧客姓名/手機號碼/編號" at bounding box center [659, 173] width 141 height 29
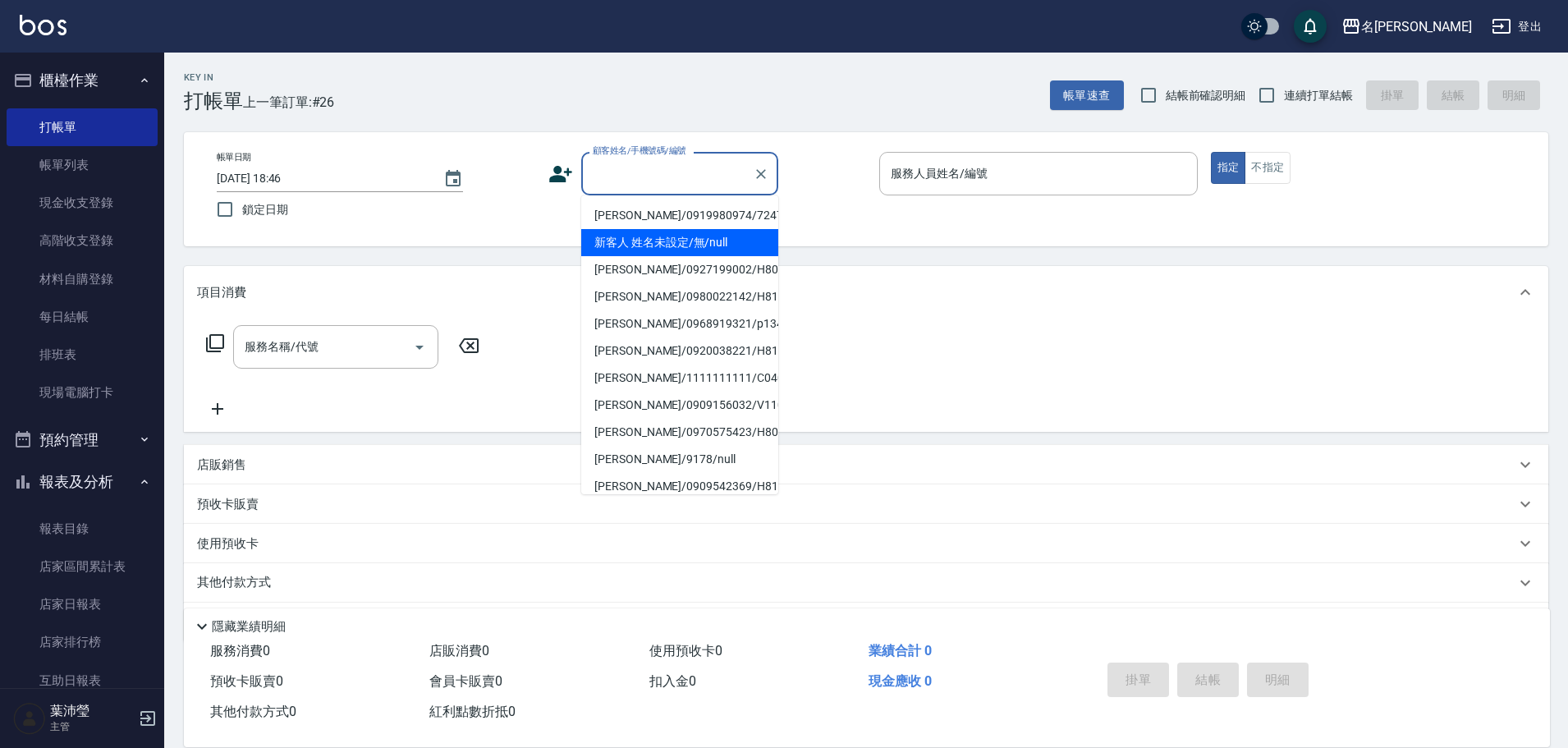
click at [728, 236] on li "新客人 姓名未設定/無/null" at bounding box center [680, 243] width 197 height 27
type input "新客人 姓名未設定/無/null"
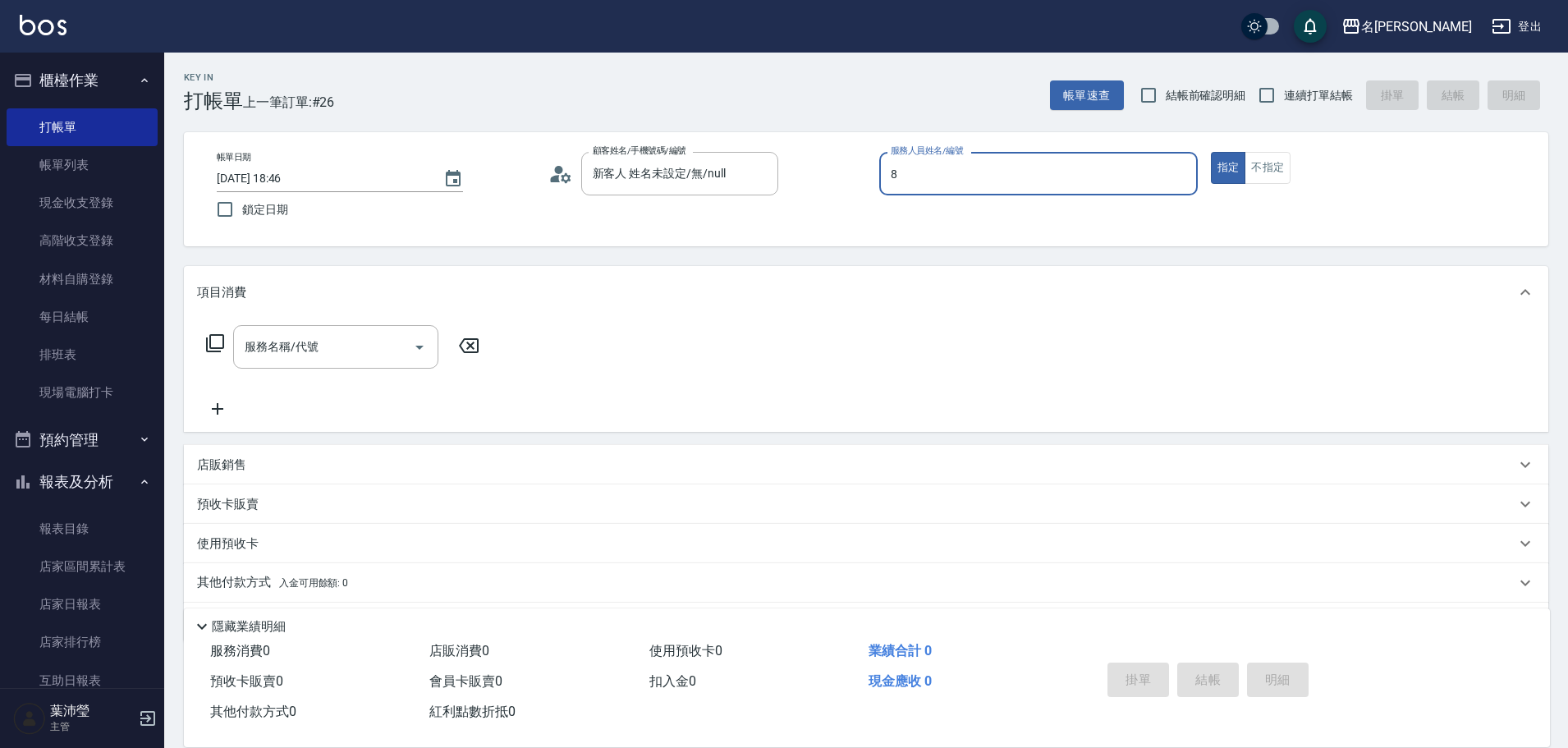
type input "Emma-8"
type button "true"
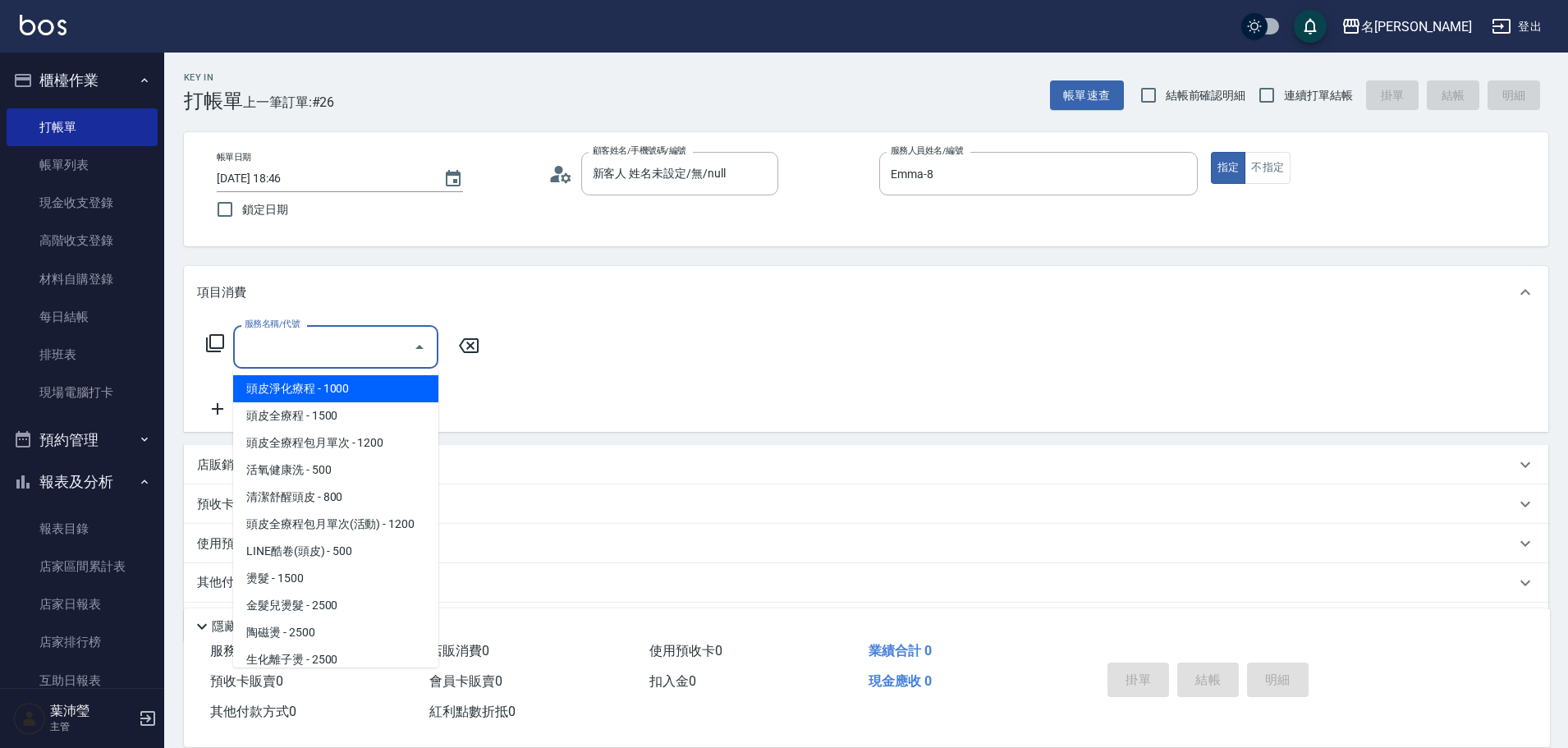
click at [326, 344] on input "服務名稱/代號" at bounding box center [323, 347] width 166 height 29
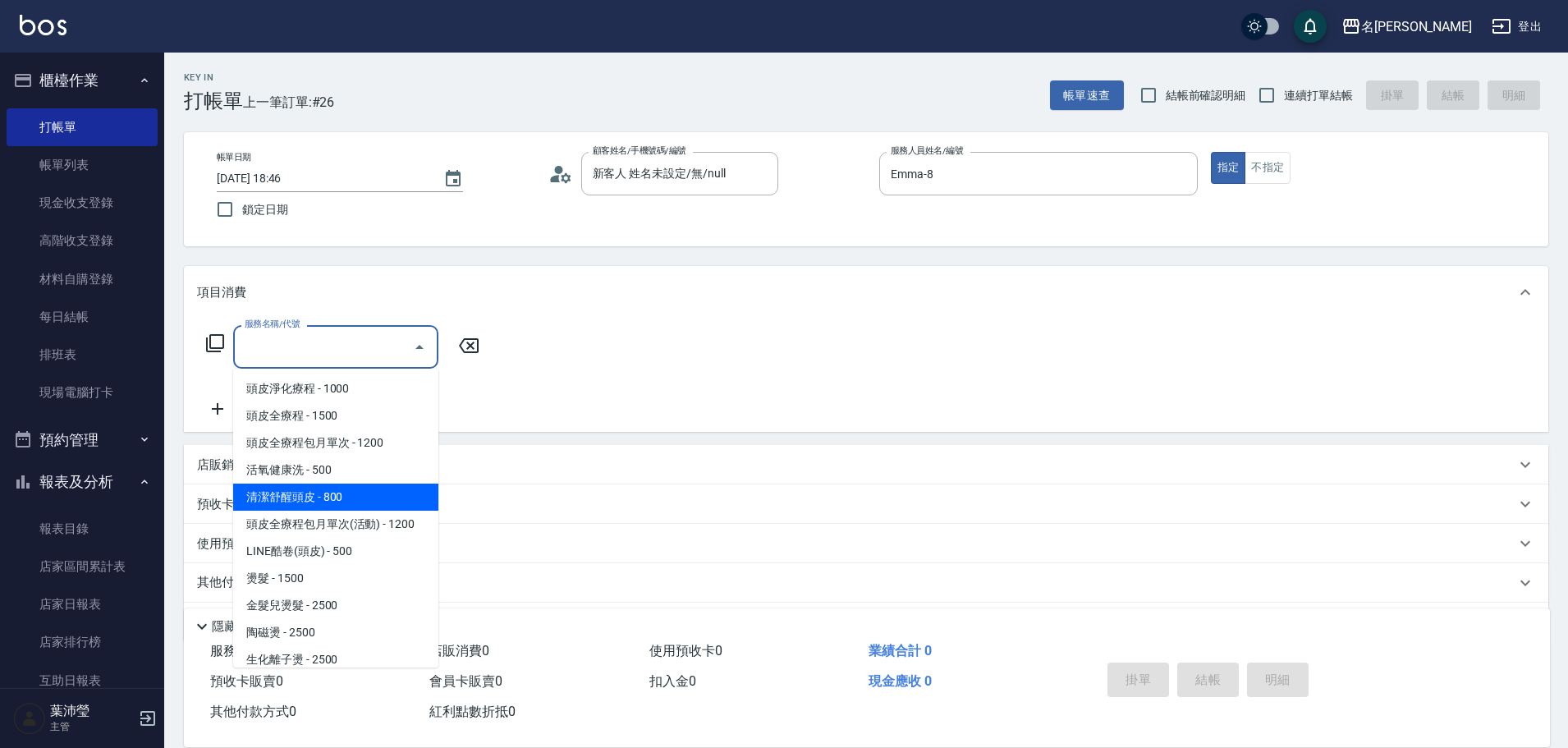
click at [370, 493] on span "清潔舒醒頭皮 - 800" at bounding box center [336, 497] width 206 height 27
type input "清潔舒醒頭皮(110)"
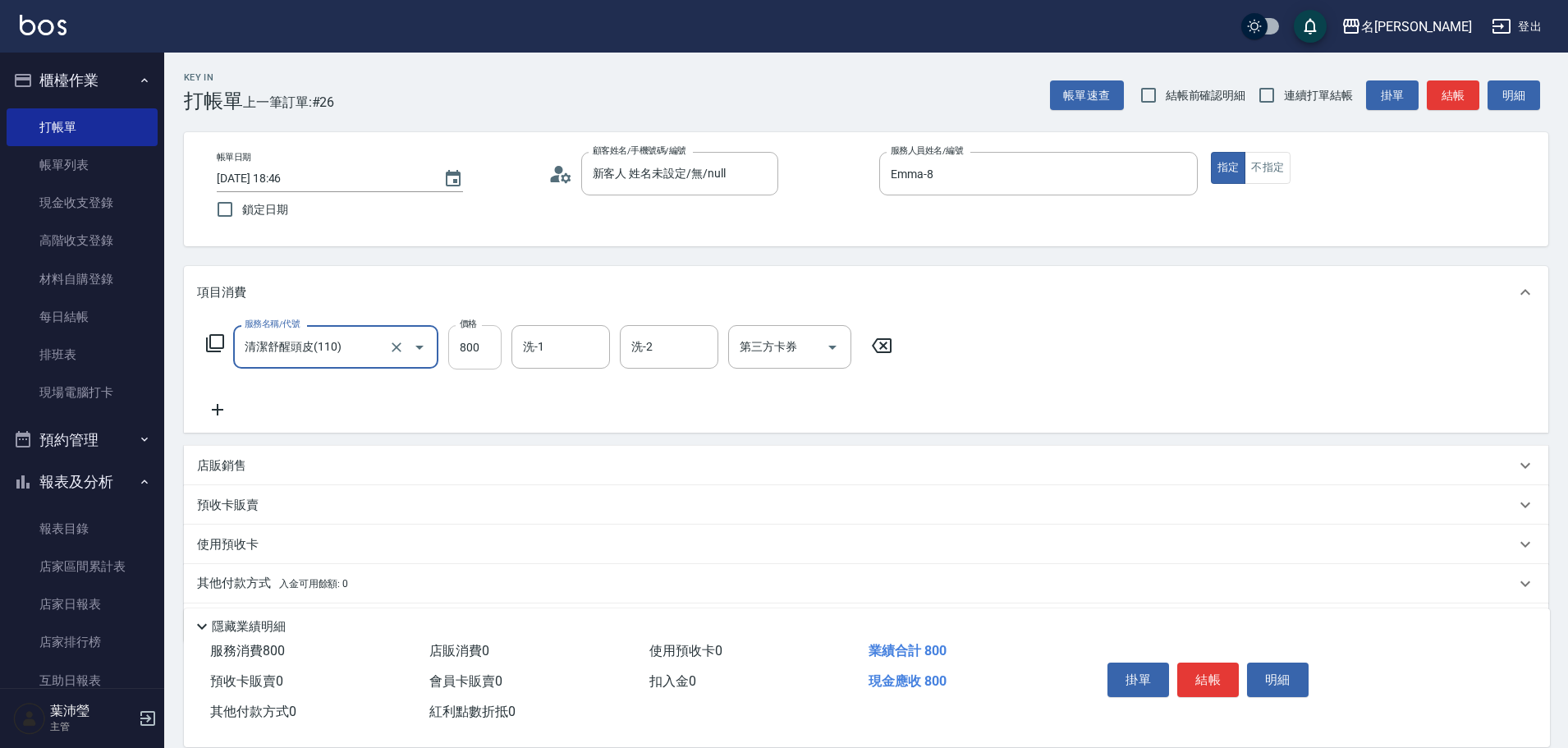
click at [471, 359] on input "800" at bounding box center [474, 347] width 54 height 44
type input "799"
click at [213, 410] on icon at bounding box center [217, 410] width 11 height 11
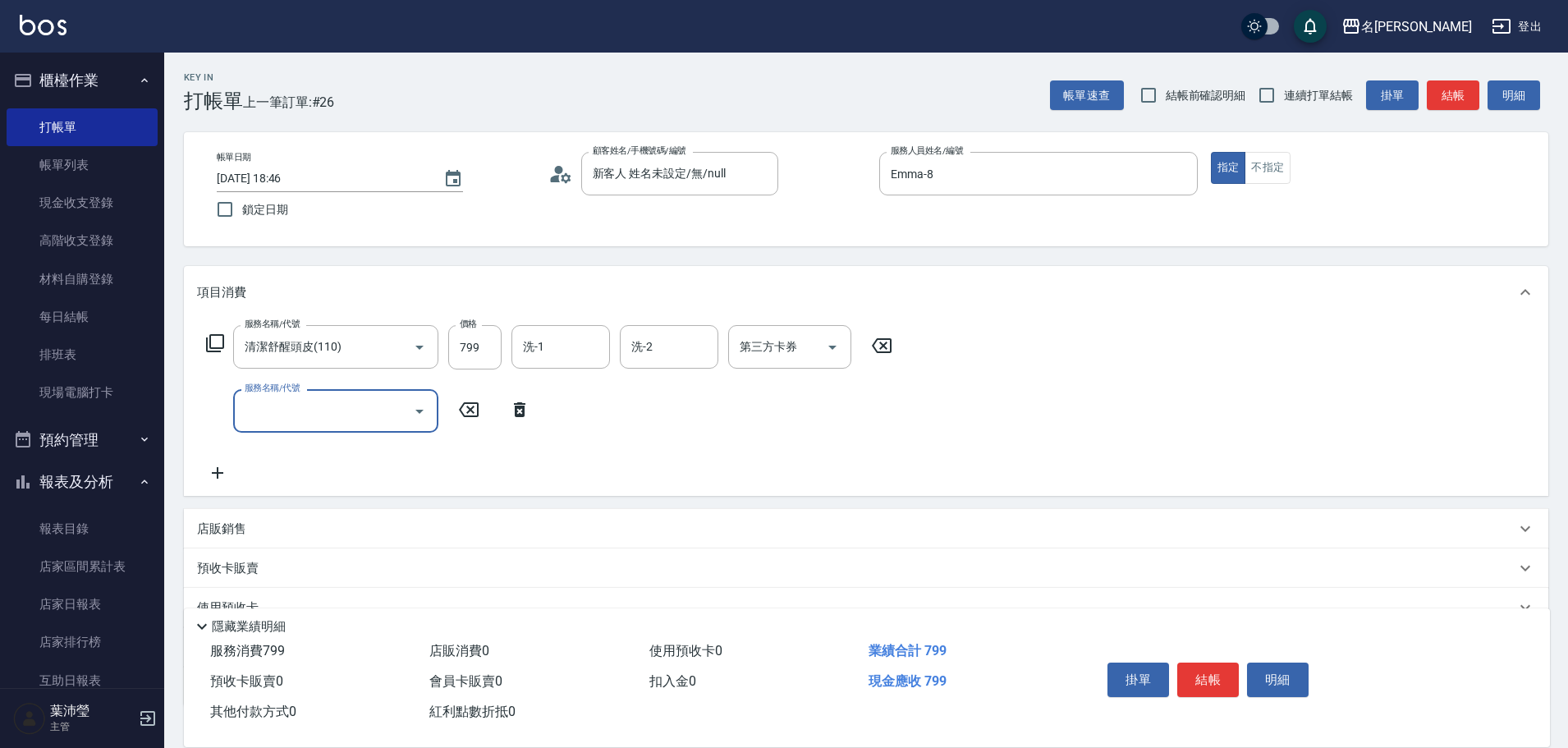
click at [351, 418] on input "服務名稱/代號" at bounding box center [323, 410] width 166 height 29
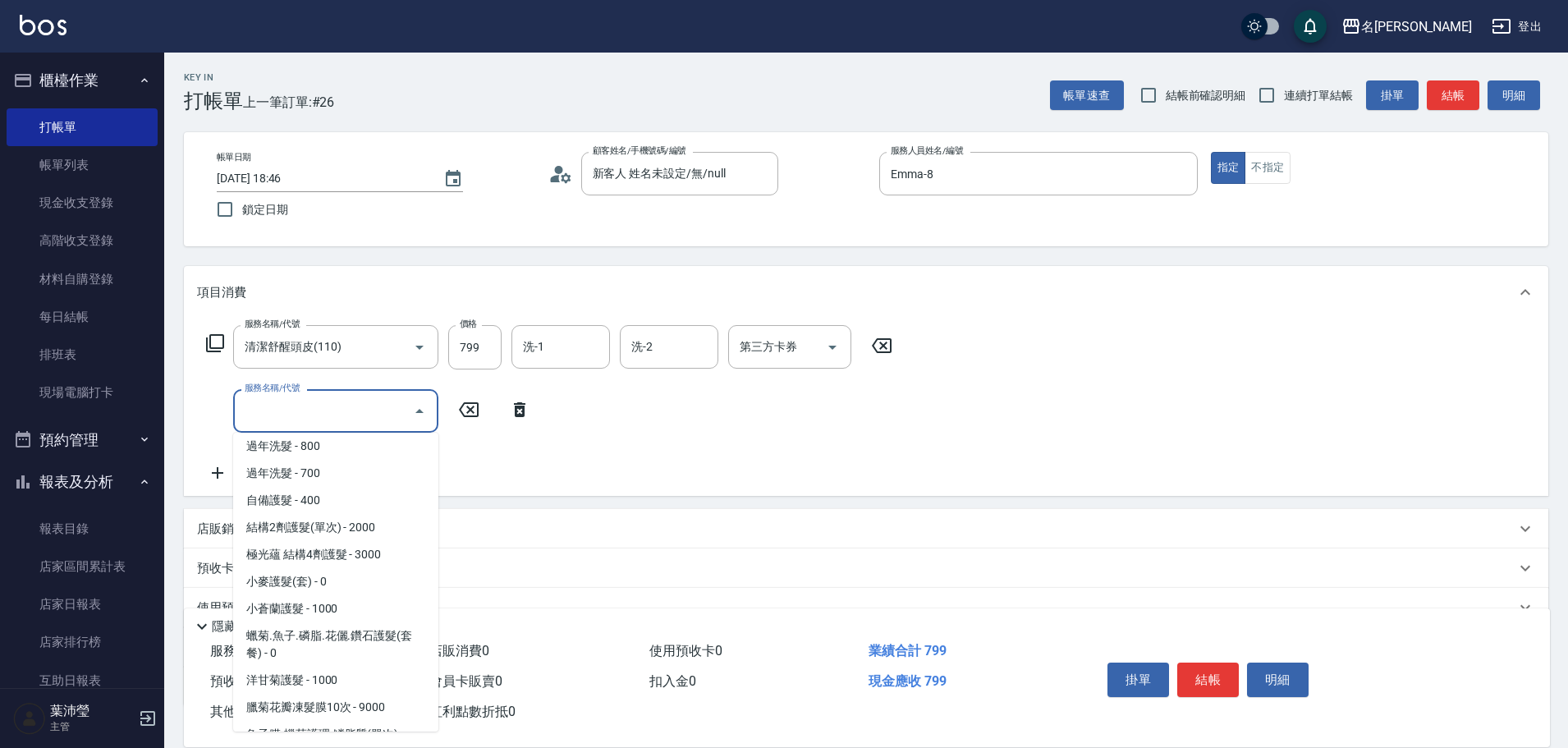
scroll to position [986, 0]
click at [338, 594] on span "小蒼蘭護髮 - 1000" at bounding box center [336, 606] width 206 height 27
type input "小蒼蘭護髮(605)"
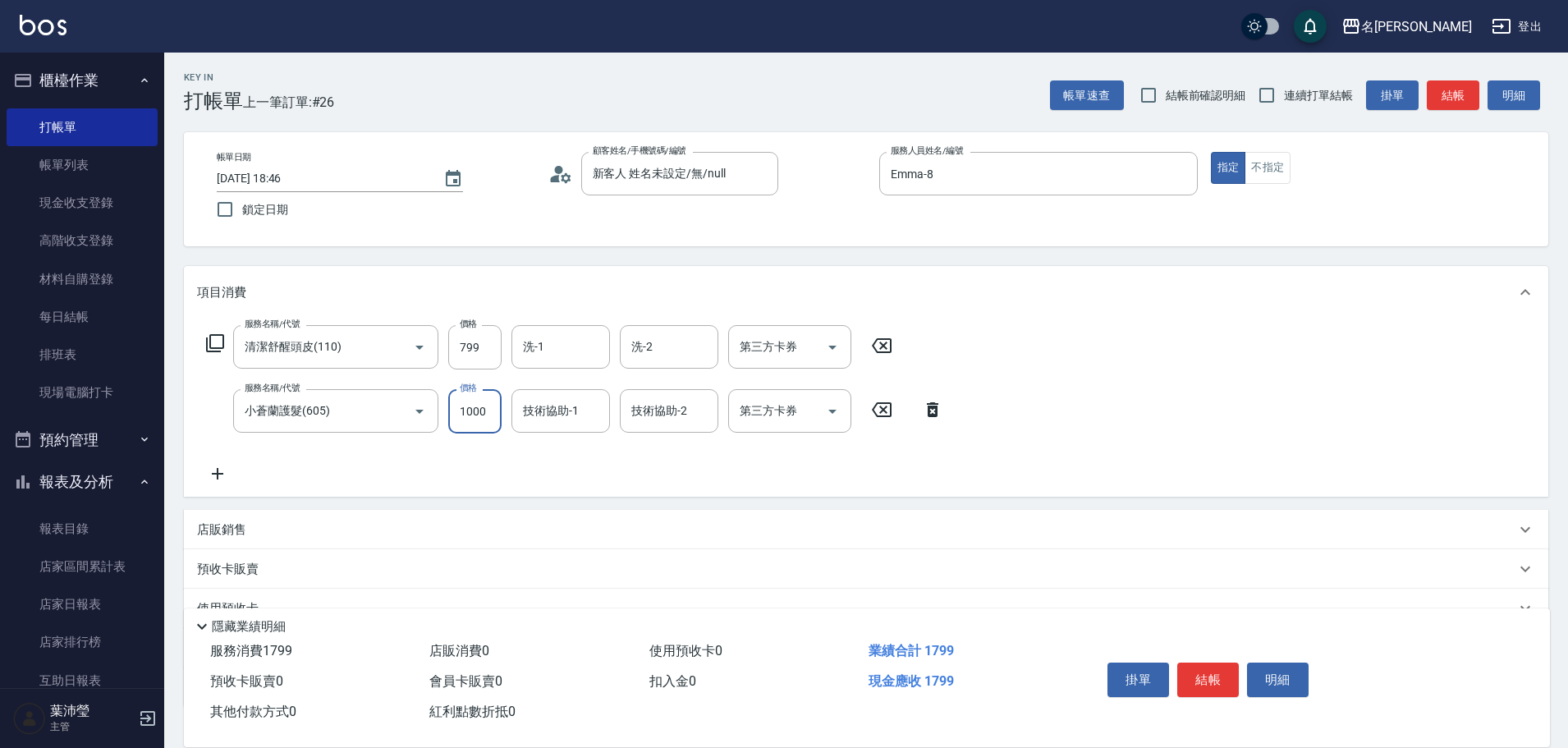
click at [478, 417] on input "1000" at bounding box center [474, 411] width 54 height 44
type input "600"
click at [1221, 669] on button "結帳" at bounding box center [1208, 679] width 61 height 34
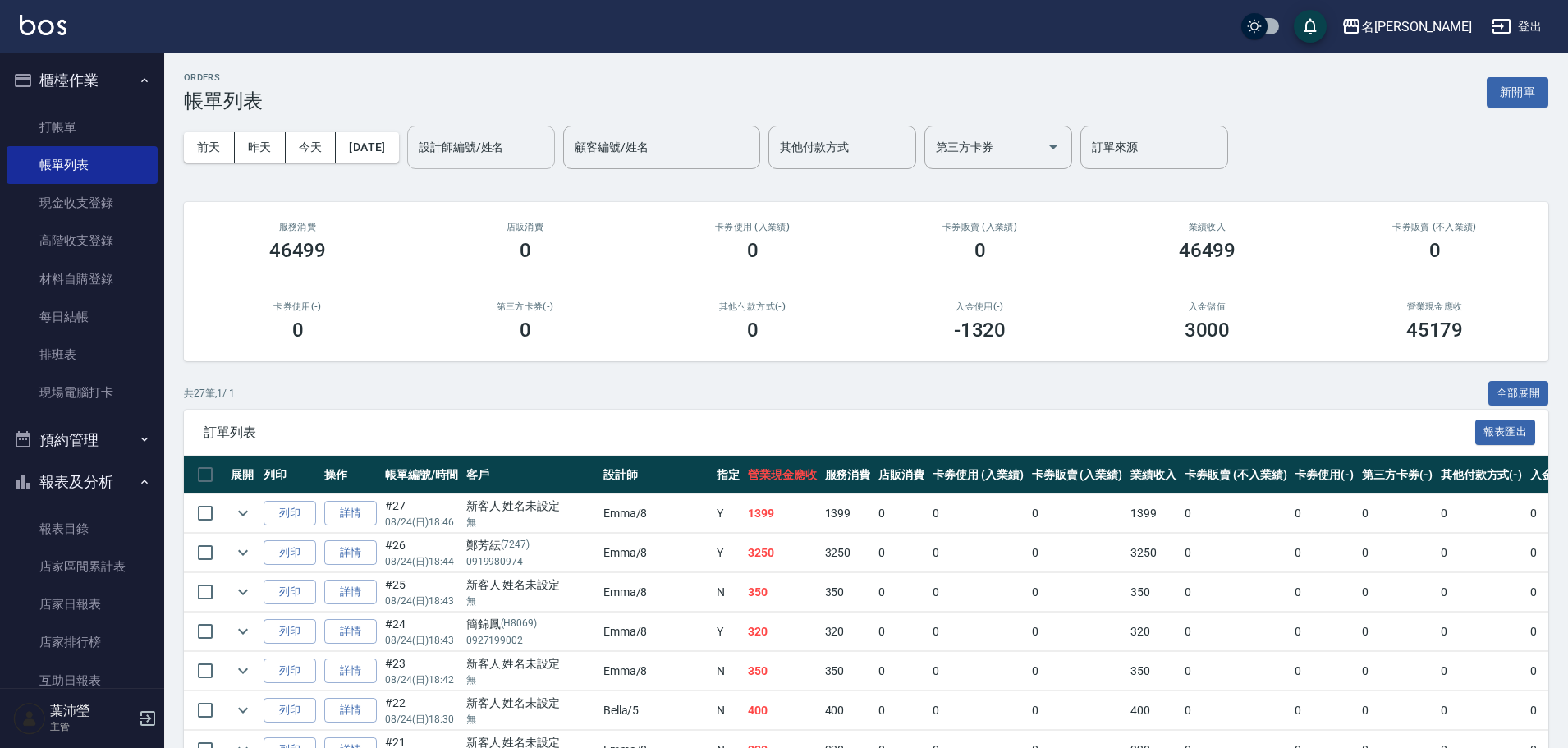
click at [438, 144] on div "設計師編號/姓名" at bounding box center [481, 148] width 148 height 44
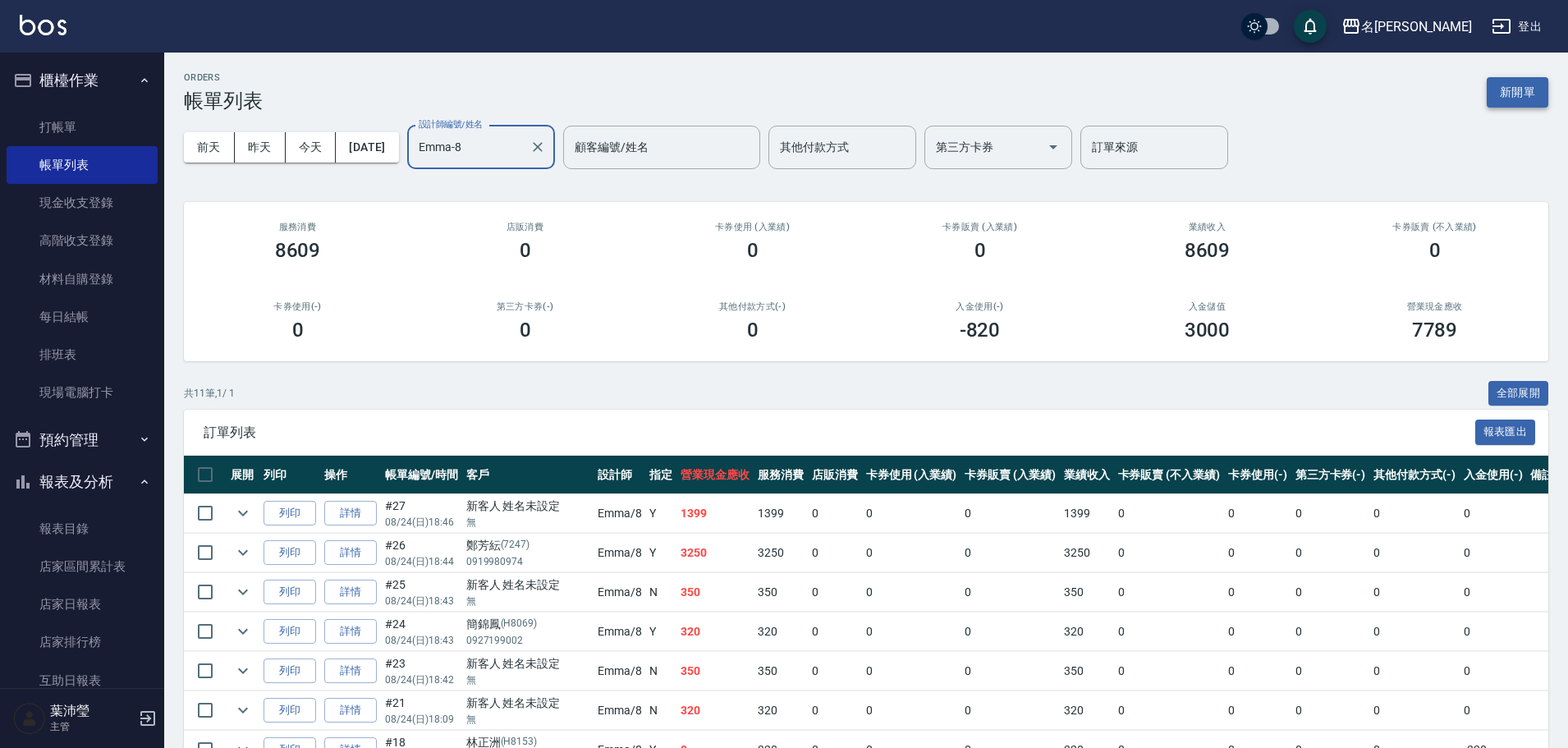
type input "Emma-8"
click at [1536, 99] on button "新開單" at bounding box center [1518, 92] width 61 height 31
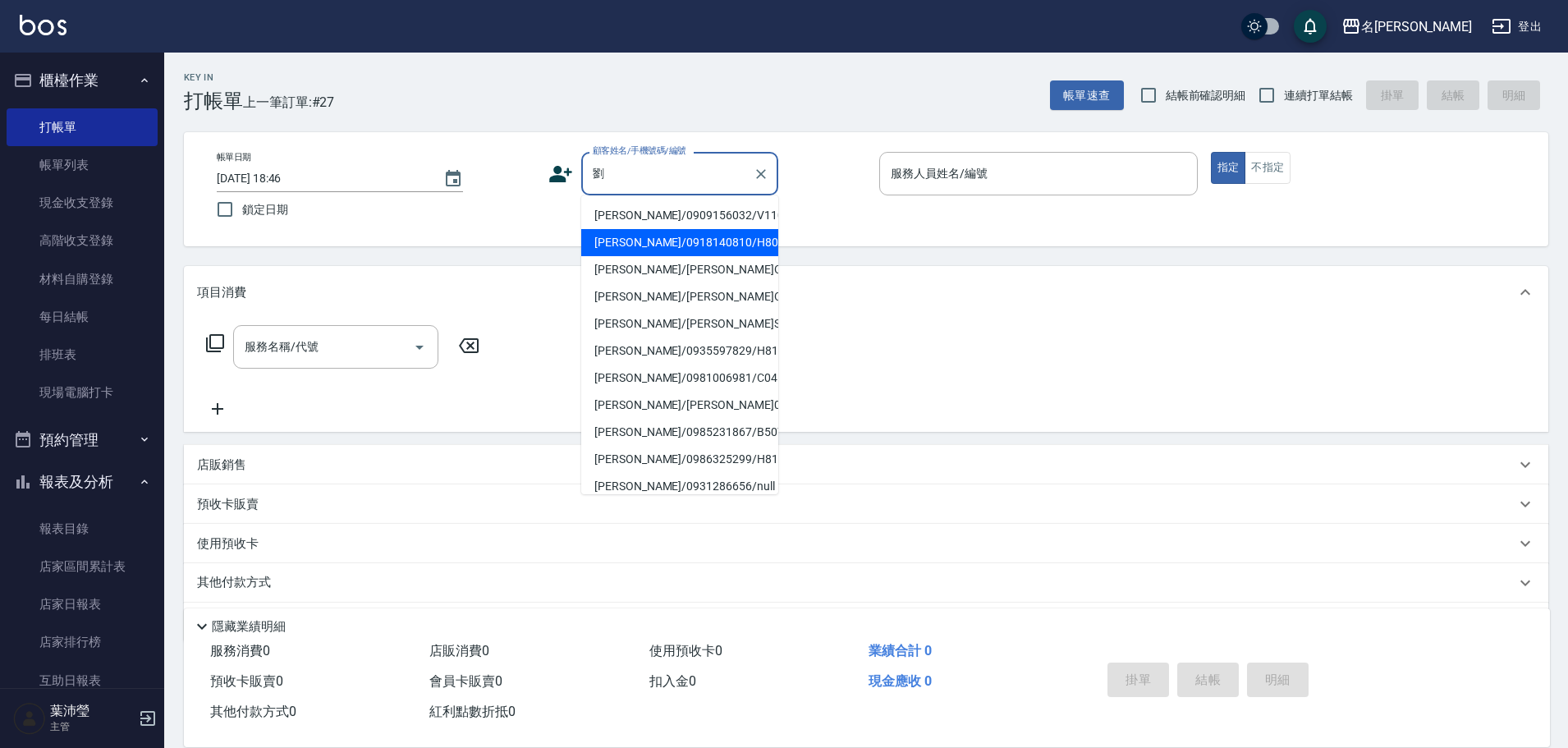
click at [678, 233] on li "[PERSON_NAME]/0918140810/H8090" at bounding box center [680, 243] width 197 height 27
type input "[PERSON_NAME]/0918140810/H8090"
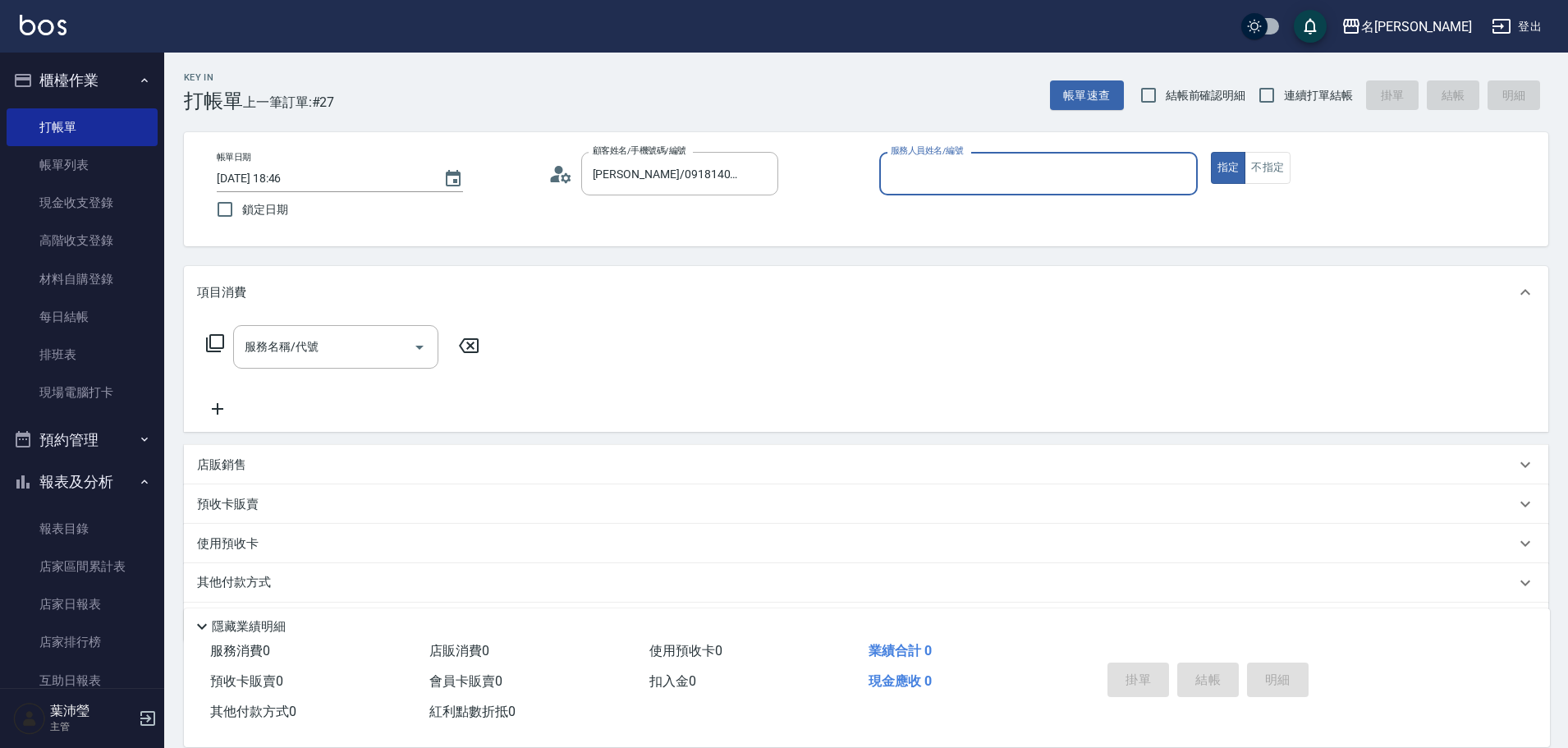
type input "Emma-8"
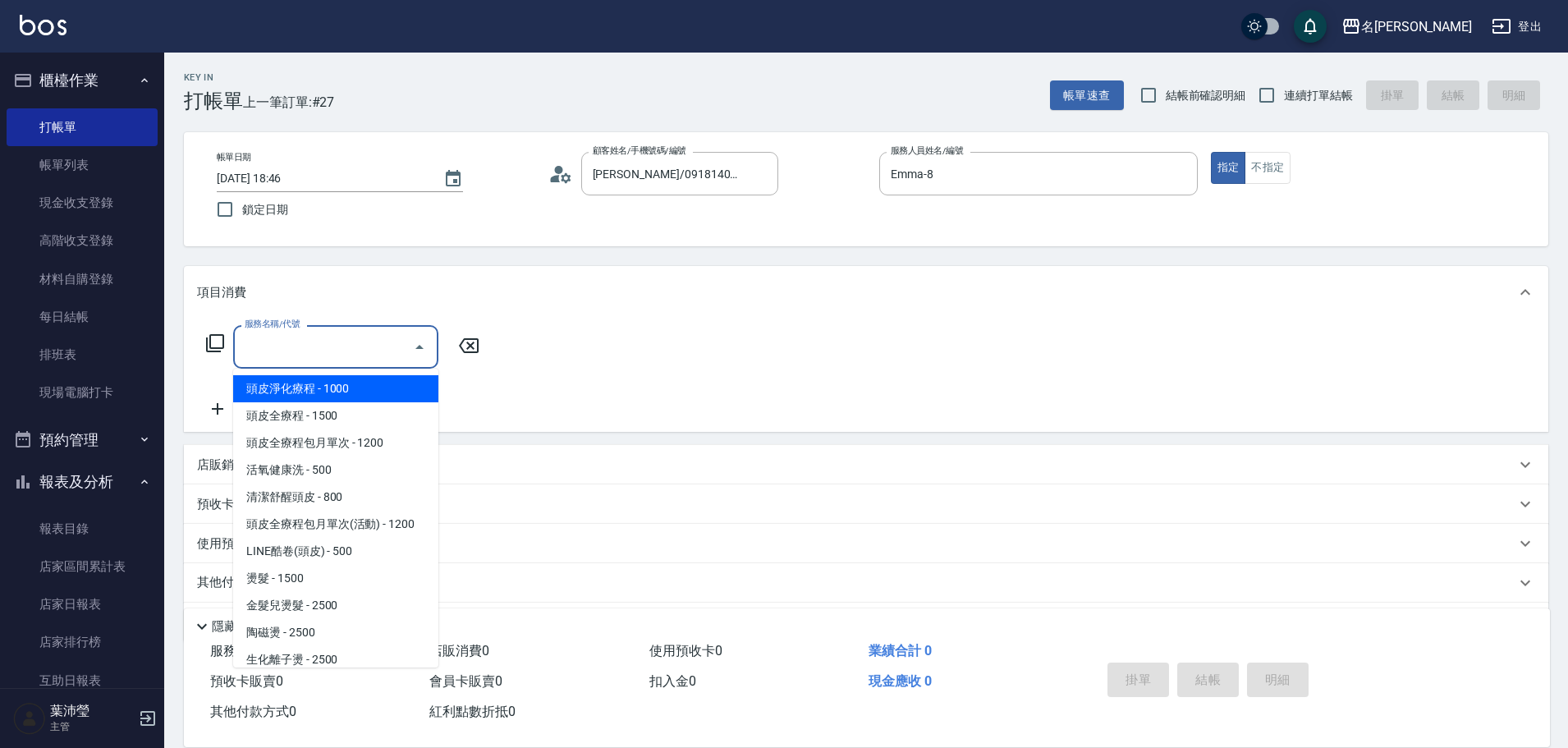
click at [318, 341] on input "服務名稱/代號" at bounding box center [323, 347] width 166 height 29
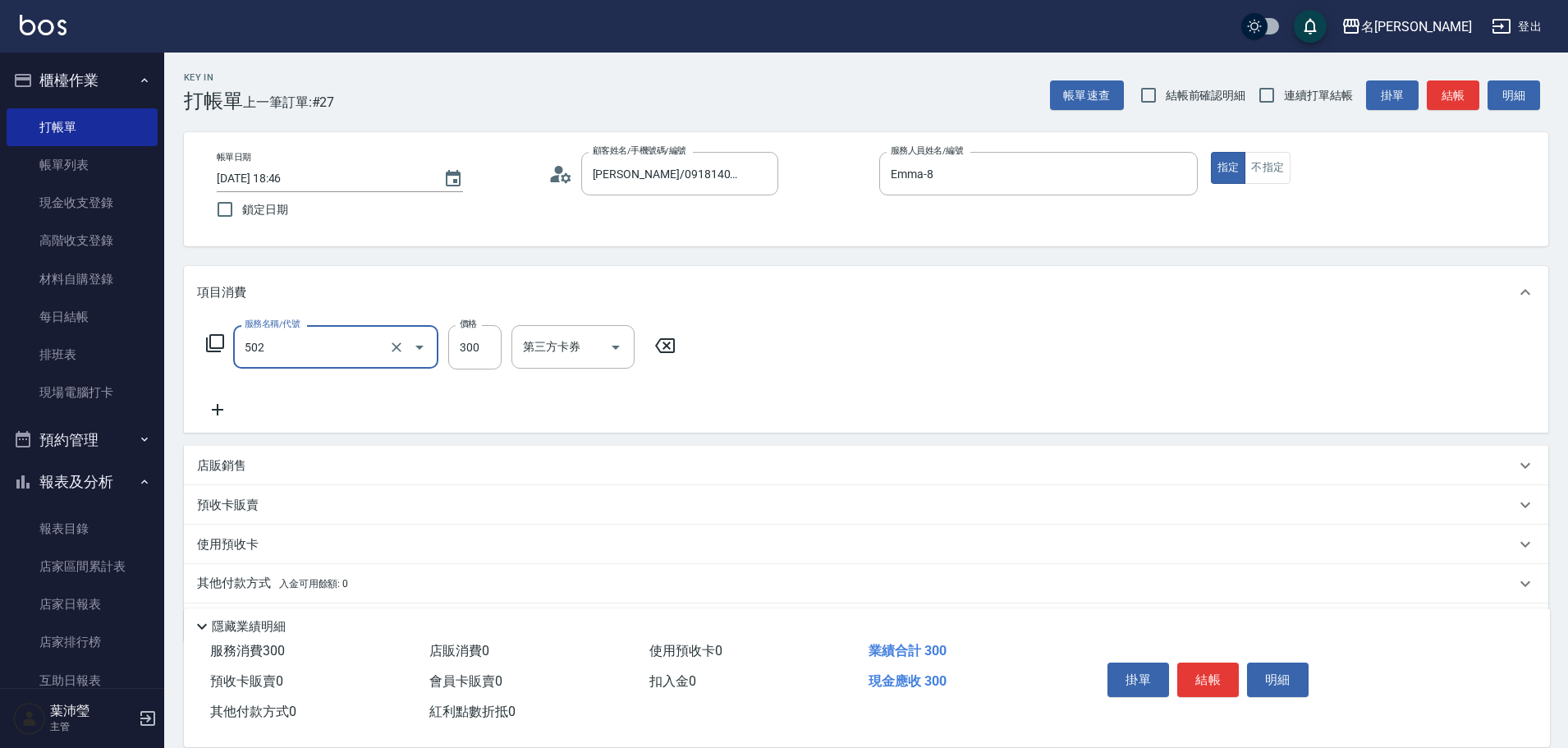
type input "洗髮(502)"
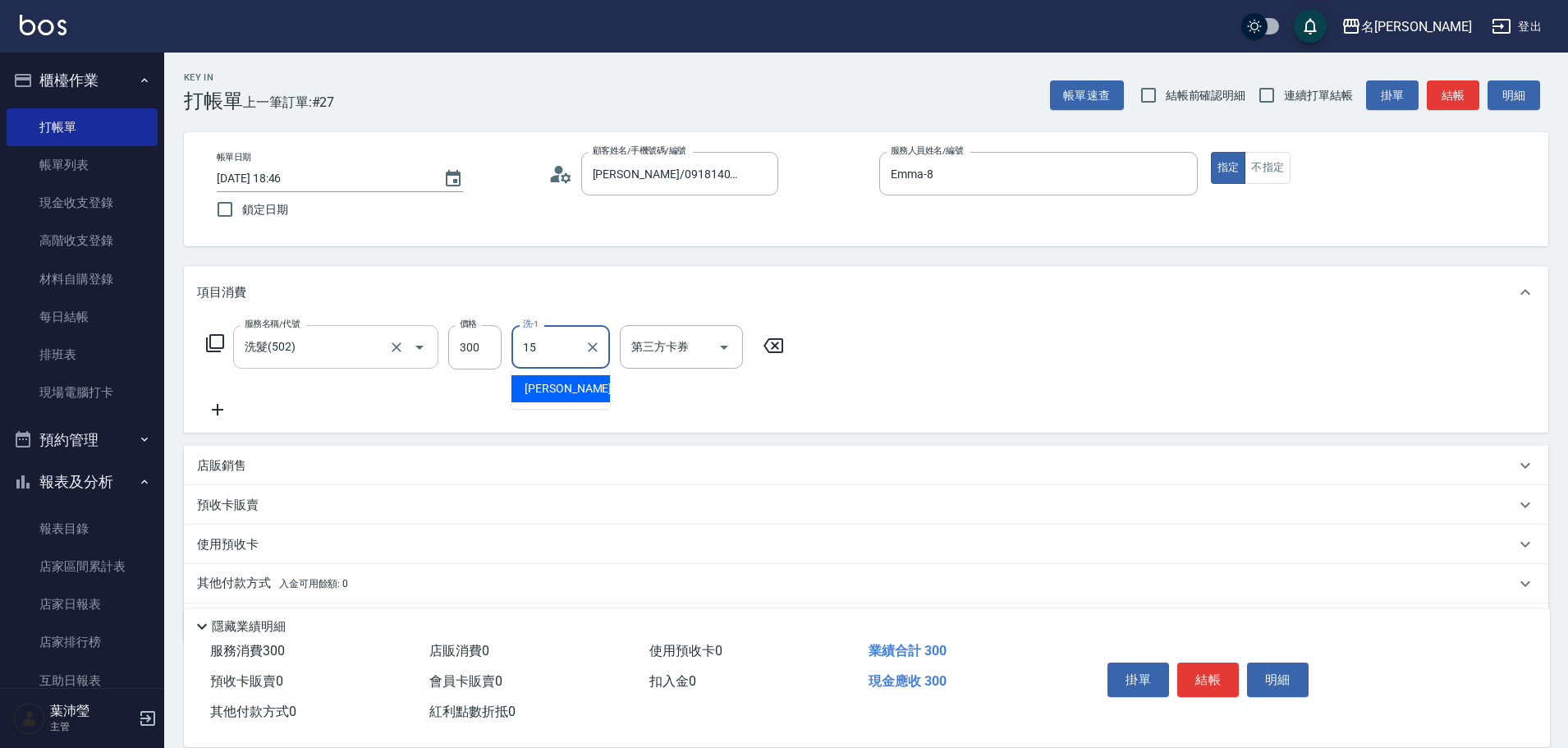
type input "慈均-15"
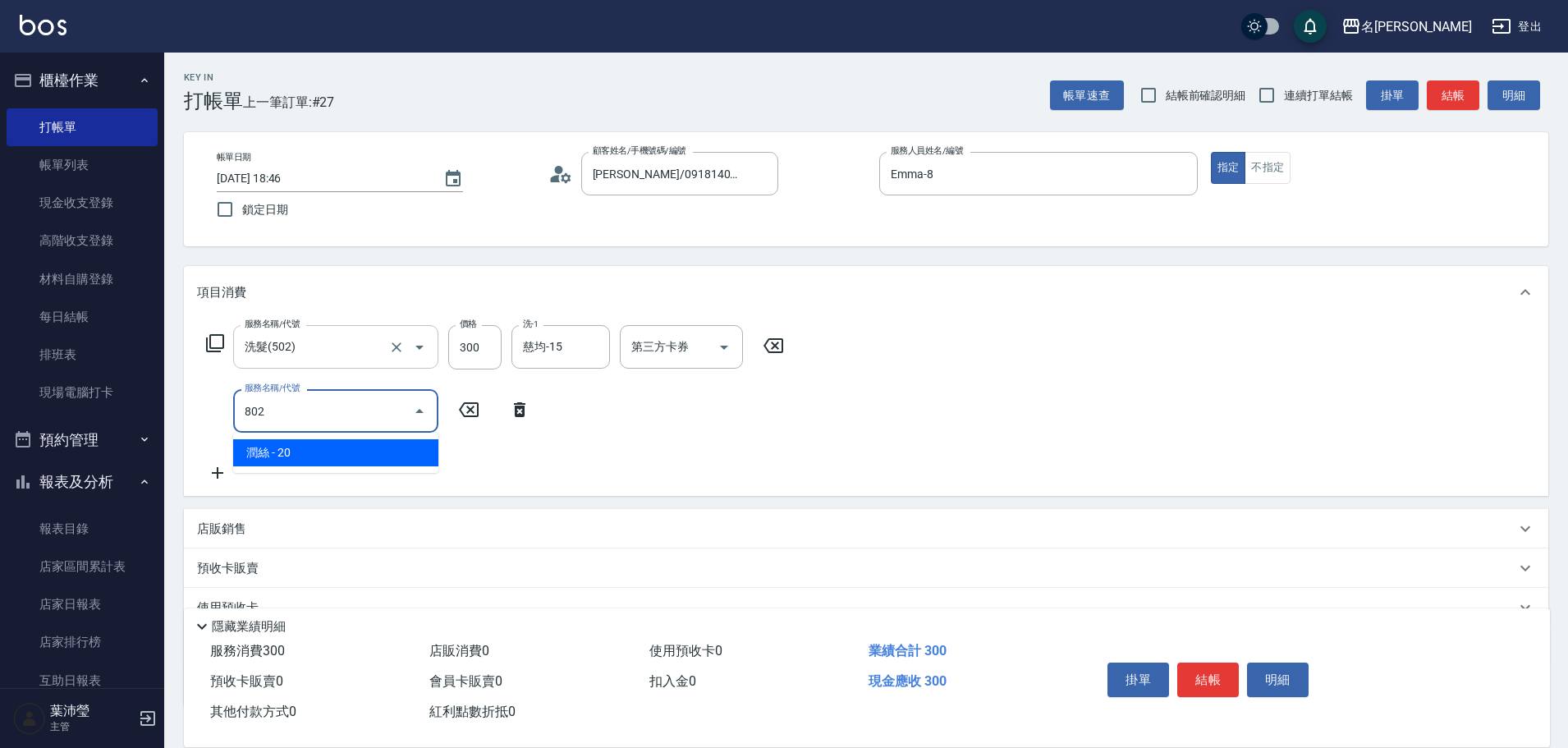
type input "[PERSON_NAME](802)"
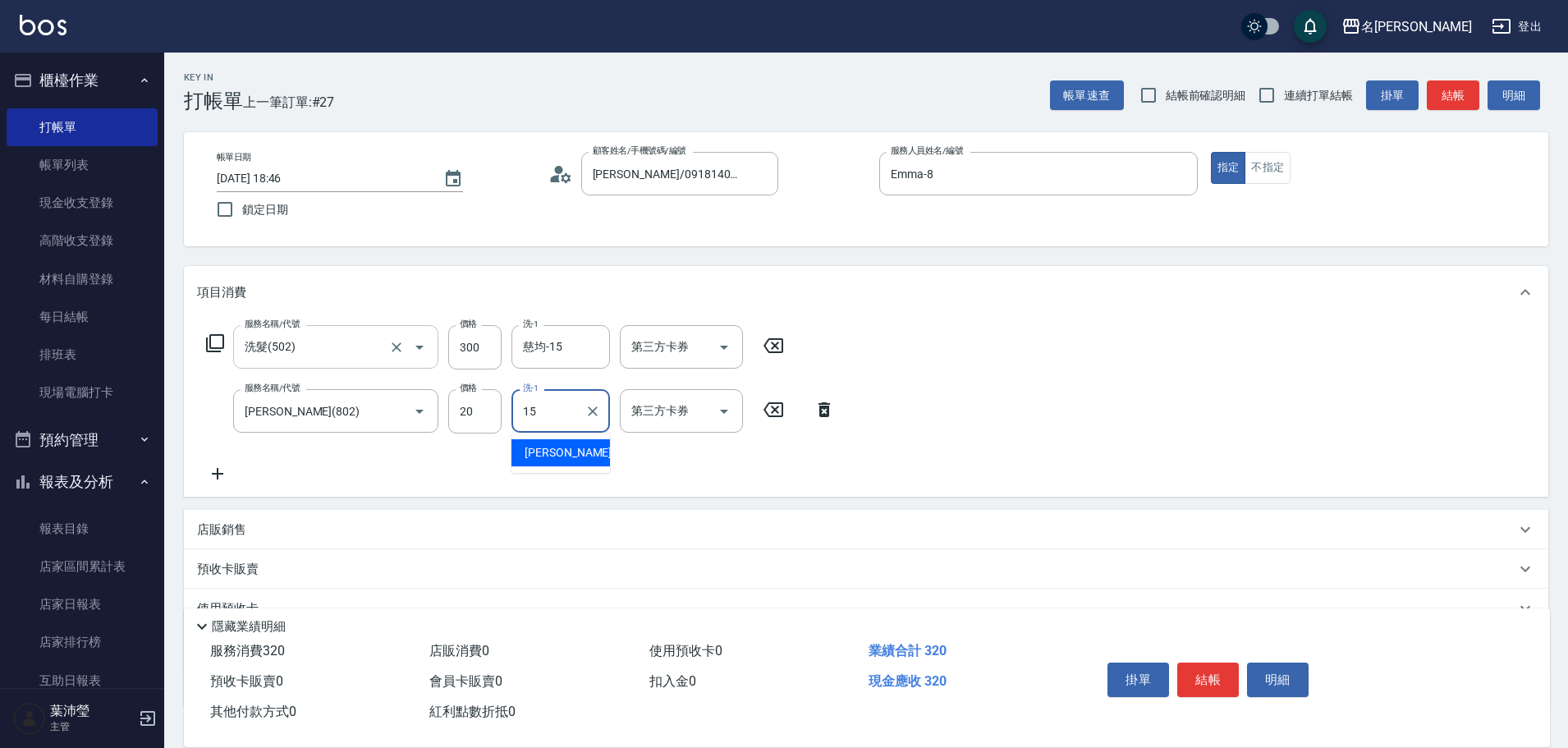
type input "慈均-15"
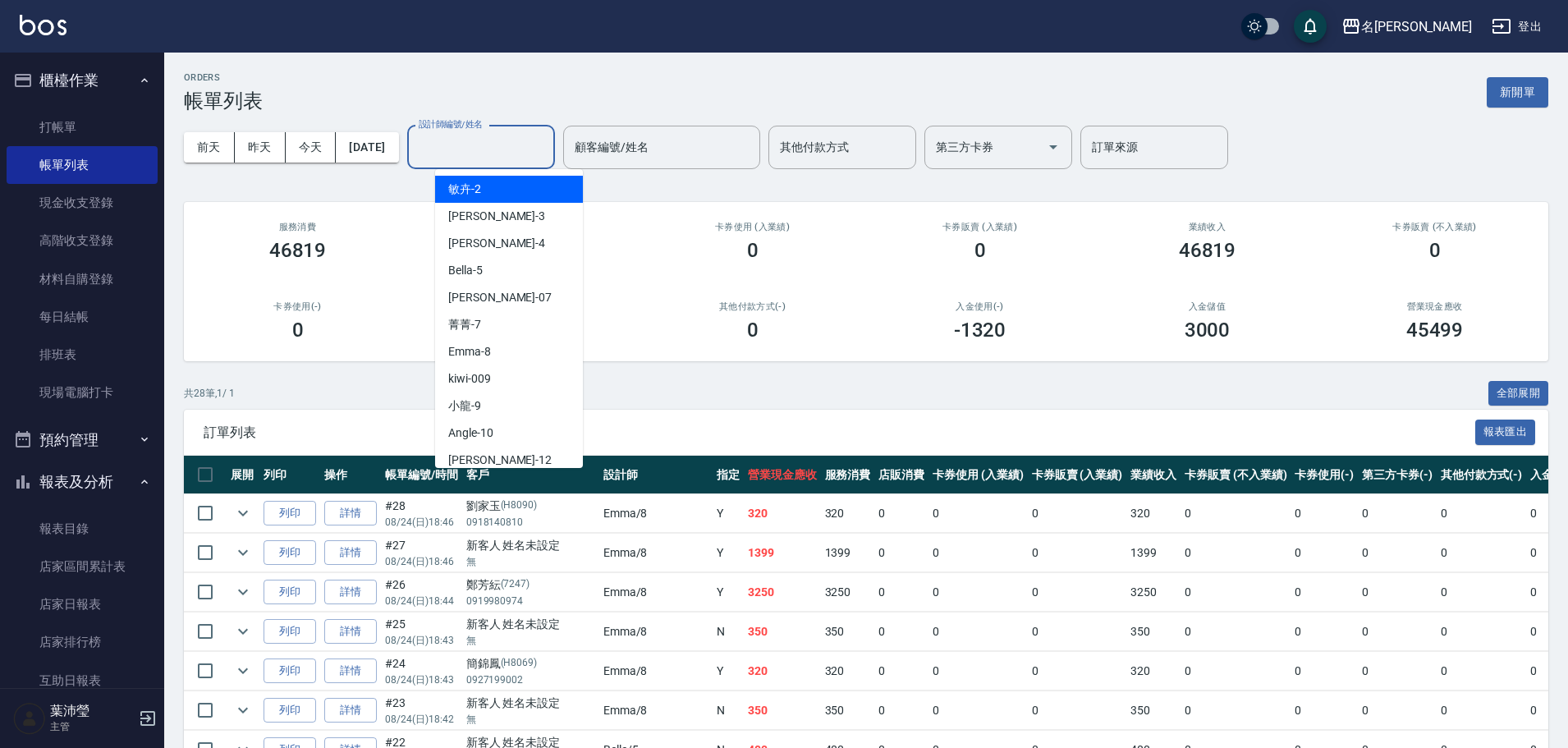
click at [469, 153] on input "設計師編號/姓名" at bounding box center [481, 147] width 133 height 29
click at [497, 358] on div "Emma -8" at bounding box center [509, 352] width 148 height 27
type input "Emma-8"
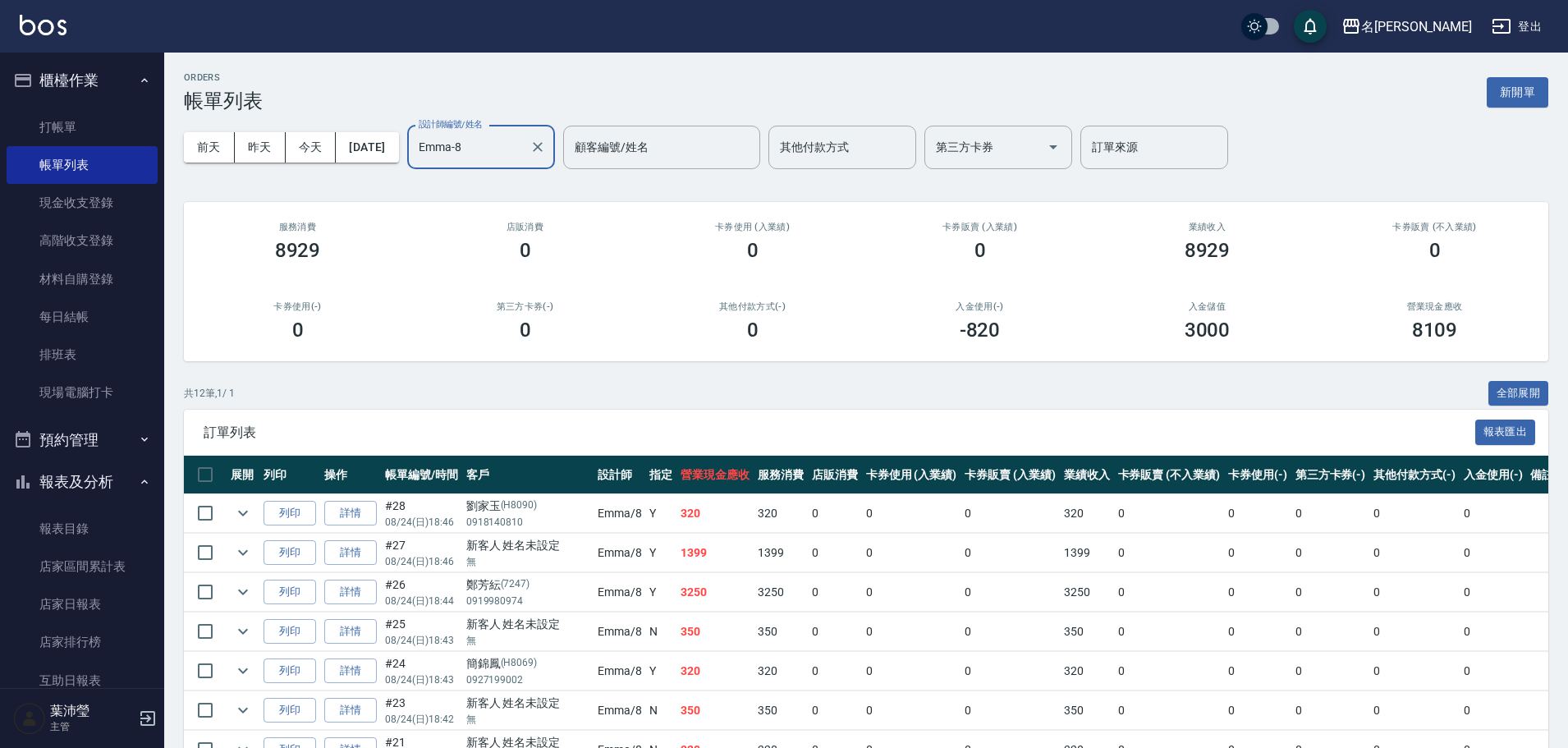
click at [1470, 101] on div "ORDERS 帳單列表 新開單" at bounding box center [865, 92] width 1364 height 40
click at [1491, 102] on button "新開單" at bounding box center [1518, 92] width 61 height 31
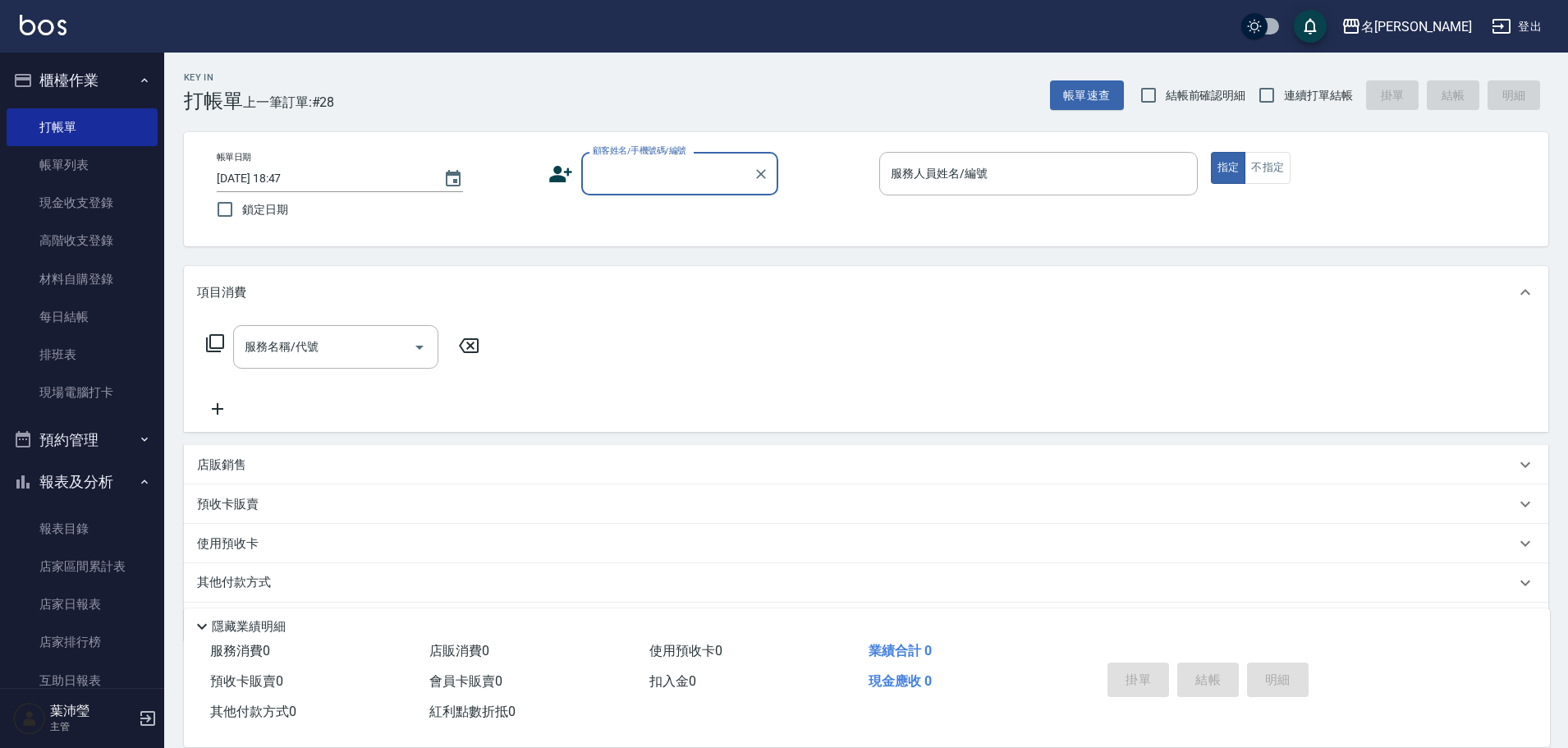
click at [685, 191] on div "顧客姓名/手機號碼/編號" at bounding box center [680, 174] width 197 height 44
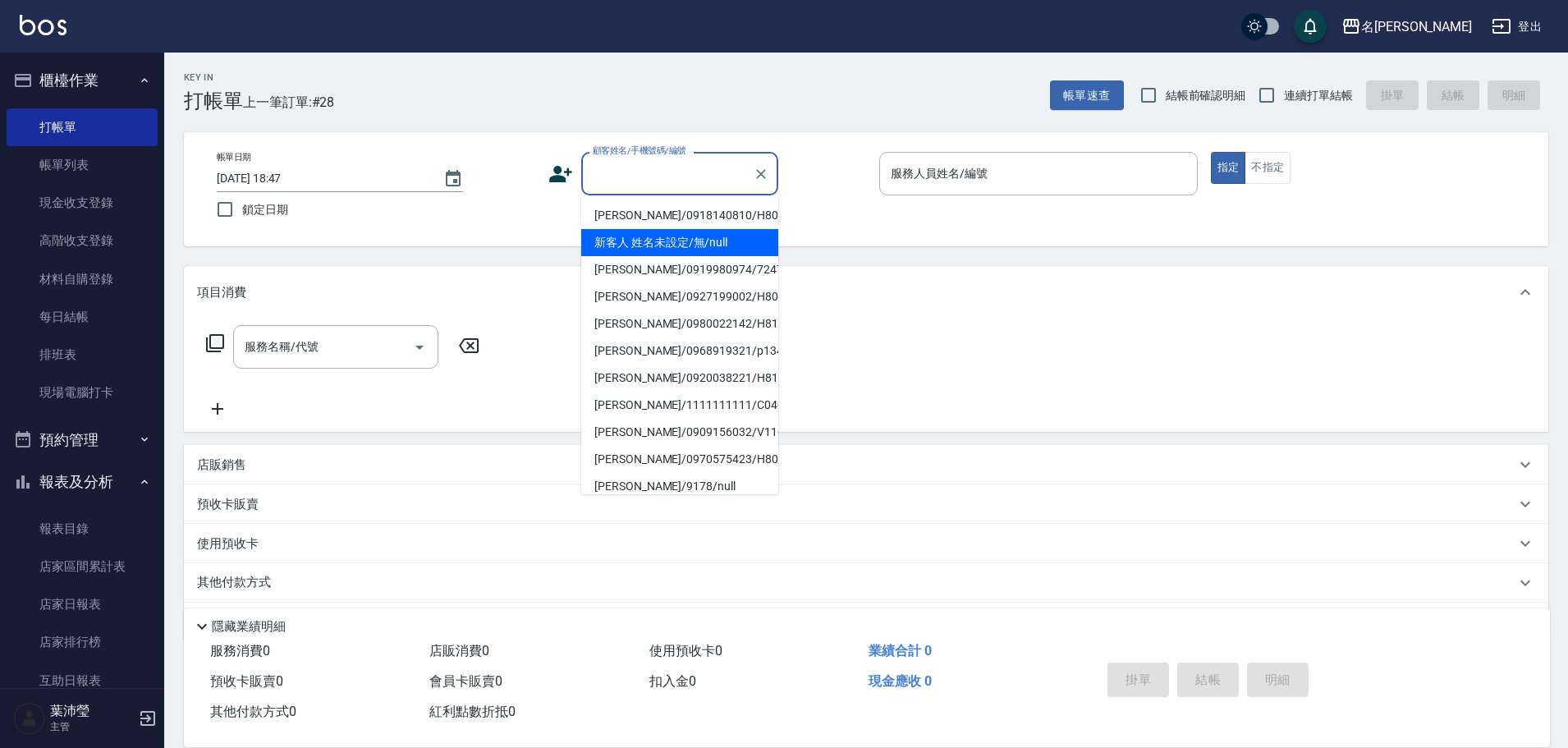
click at [697, 242] on li "新客人 姓名未設定/無/null" at bounding box center [680, 243] width 197 height 27
type input "新客人 姓名未設定/無/null"
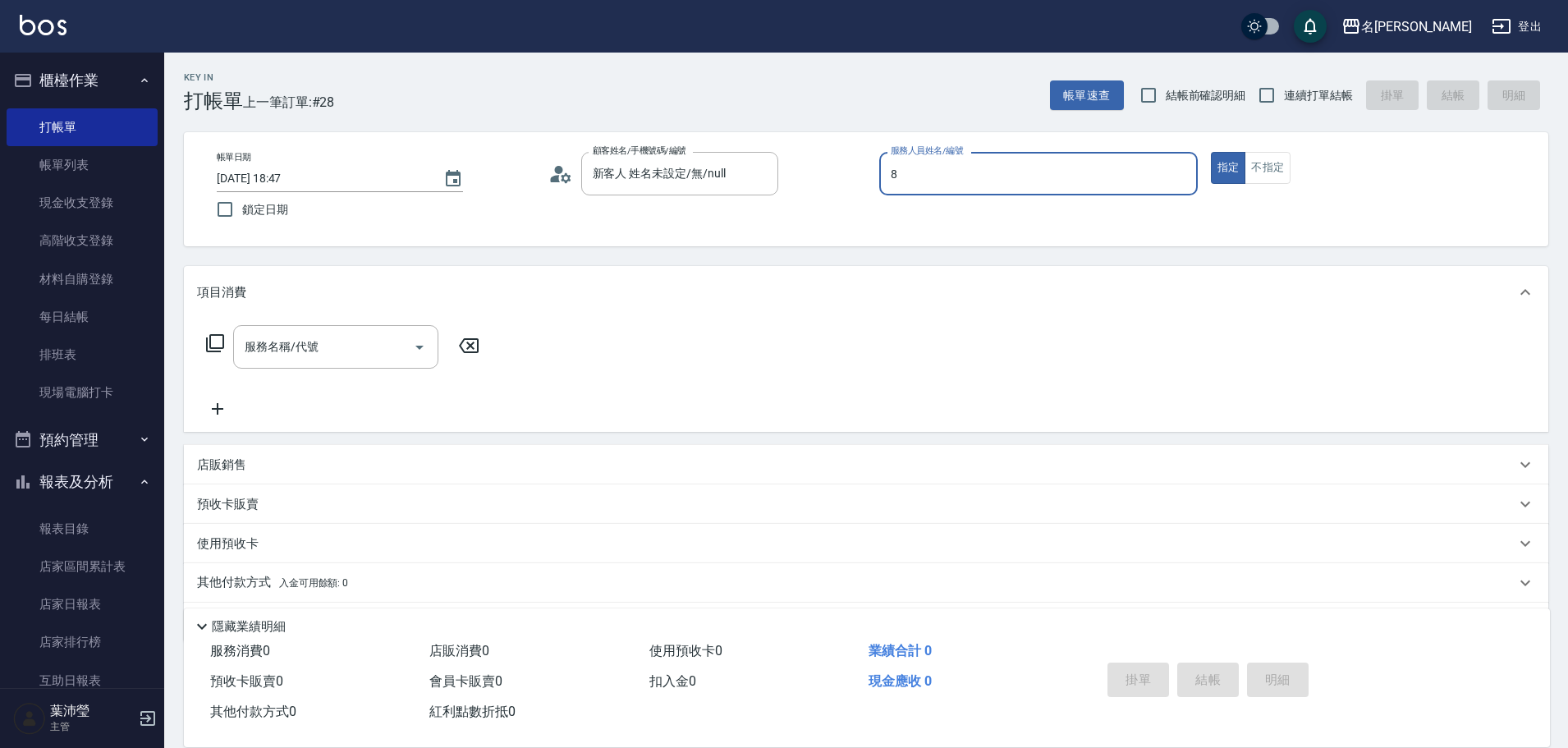
type input "Emma-8"
type button "true"
click at [1271, 170] on button "不指定" at bounding box center [1268, 168] width 46 height 32
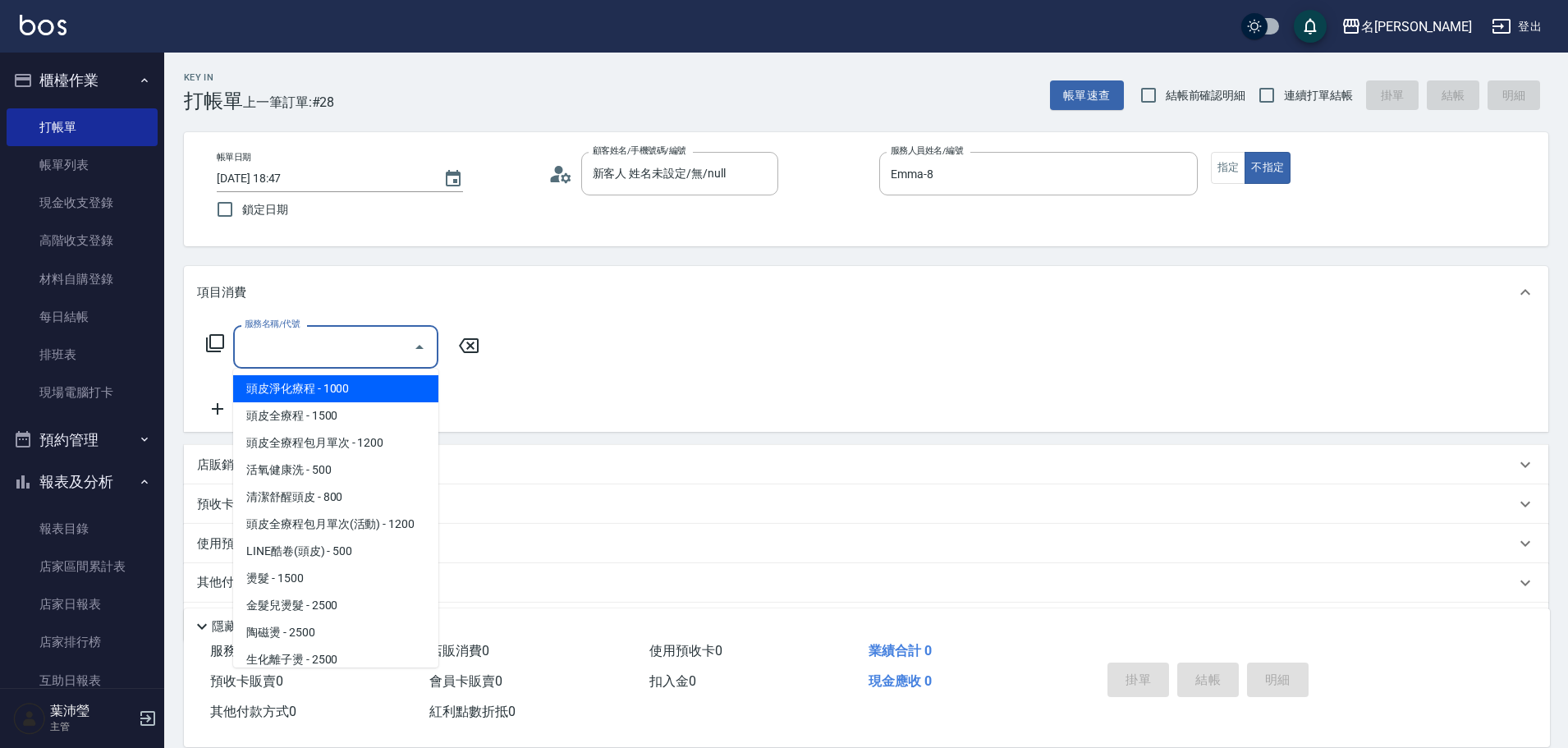
click at [360, 359] on input "服務名稱/代號" at bounding box center [323, 347] width 166 height 29
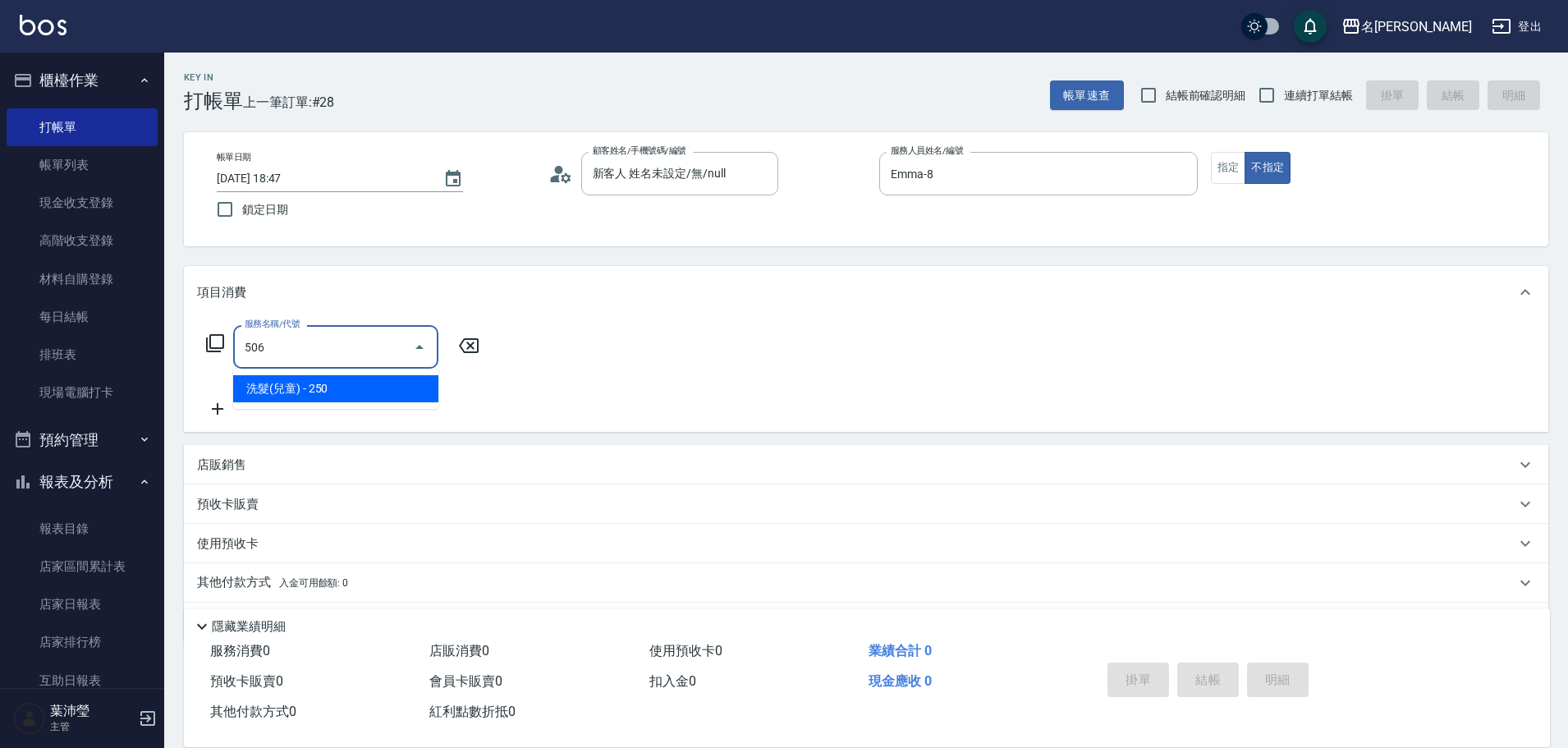
type input "洗髮(兒童)(506)"
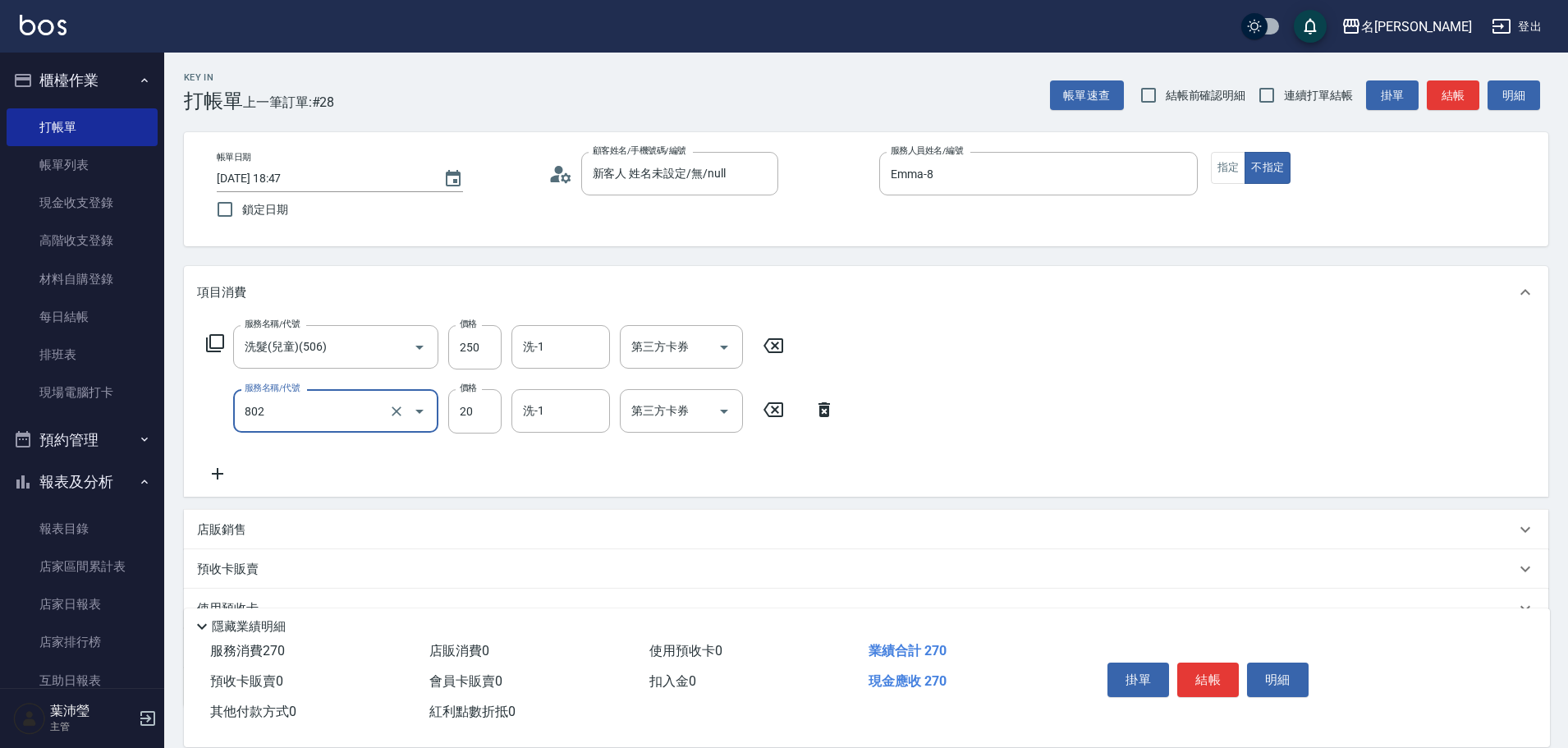
type input "[PERSON_NAME](802)"
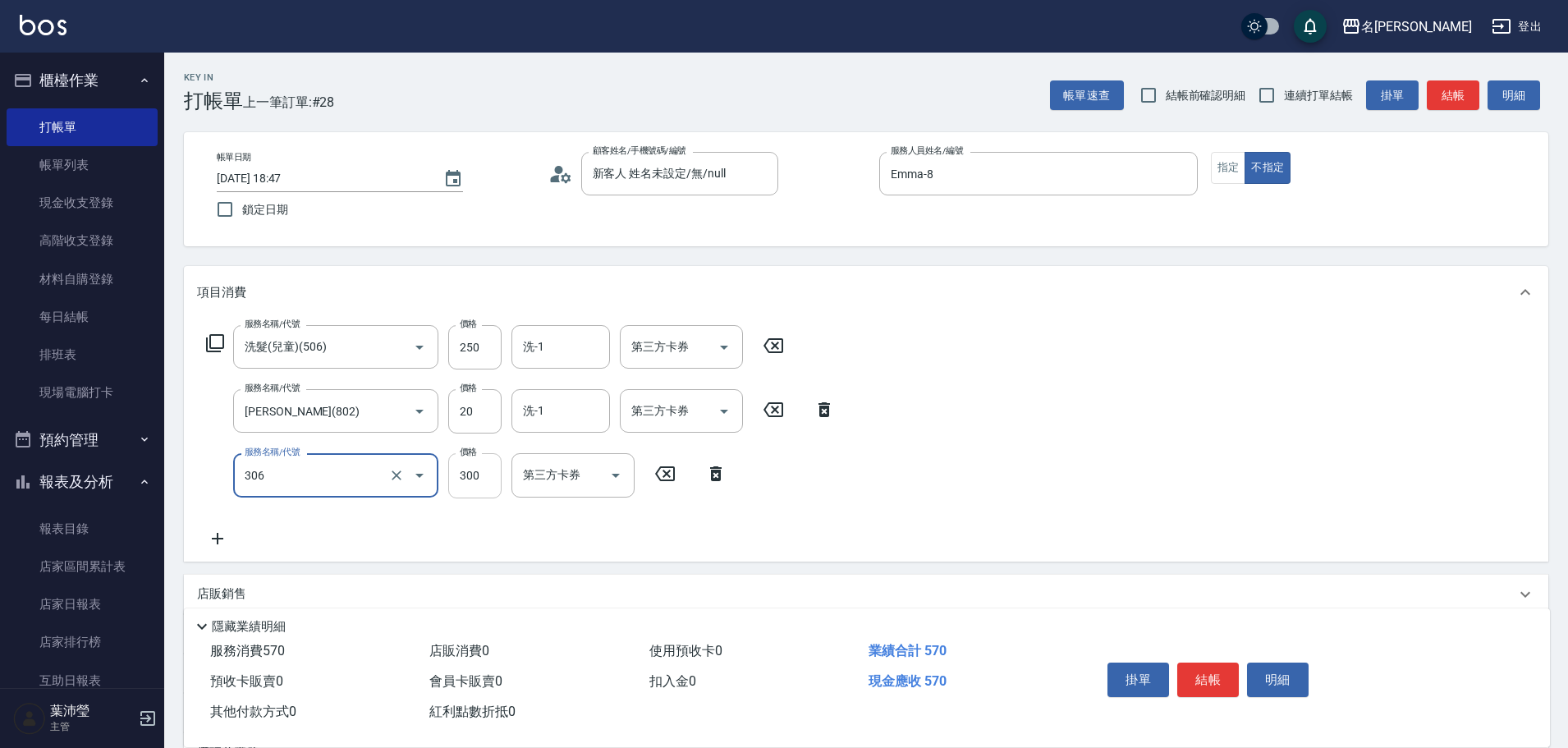
type input "高中學生(306)"
click at [474, 490] on input "300" at bounding box center [474, 476] width 54 height 44
click at [1136, 463] on div "服務名稱/代號 洗髮(兒童)(506) 服務名稱/代號 價格 250 價格 洗-1 洗-1 第三方卡券 第三方卡券 服務名稱/代號 潤絲(802) 服務名稱/…" at bounding box center [865, 440] width 1364 height 243
drag, startPoint x: 1204, startPoint y: 667, endPoint x: 1209, endPoint y: 635, distance: 32.4
click at [1203, 665] on button "結帳" at bounding box center [1208, 679] width 61 height 34
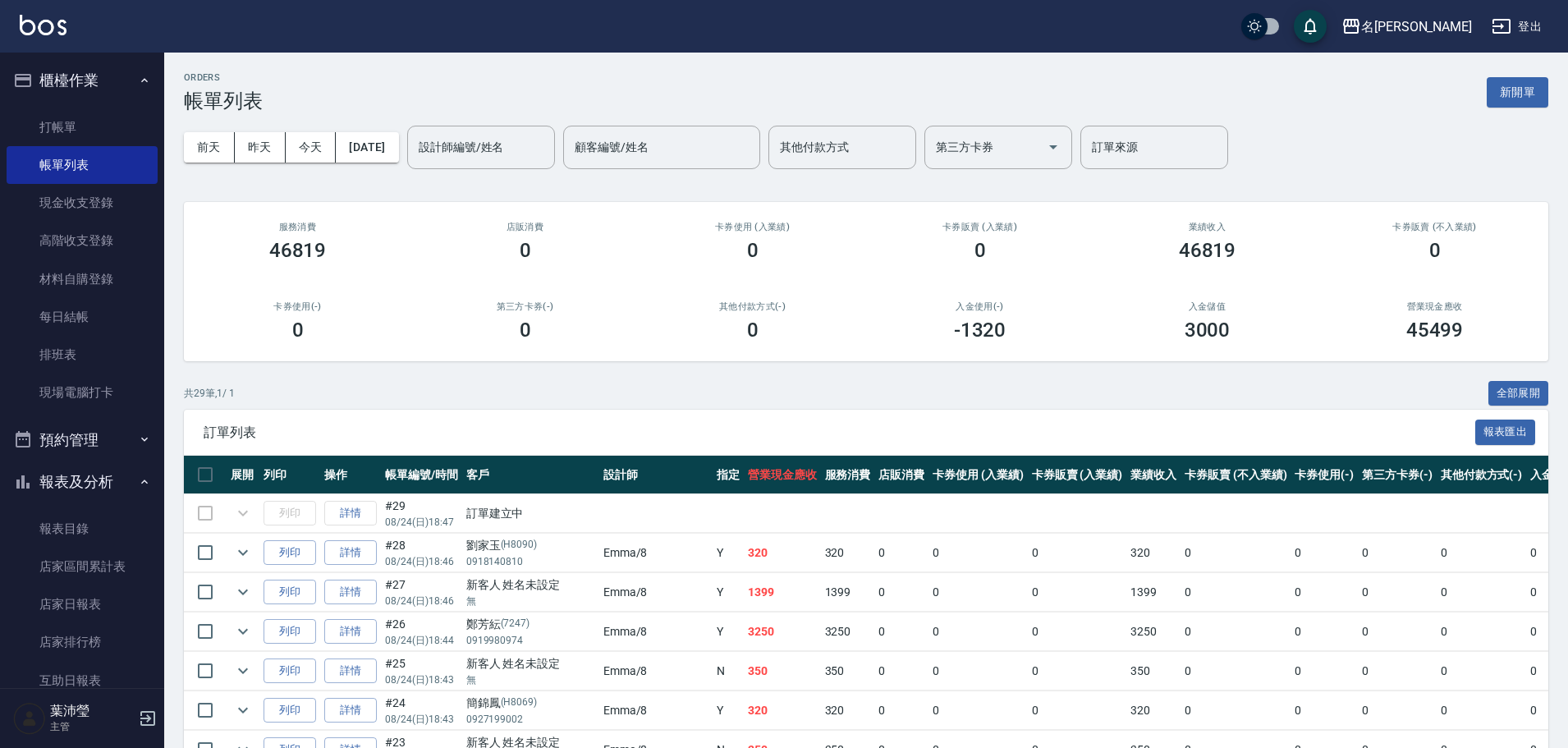
click at [462, 175] on div "[DATE] [DATE] [DATE] [DATE] 設計師編號/姓名 設計師編號/姓名 顧客編號/姓名 顧客編號/姓名 其他付款方式 其他付款方式 第三方…" at bounding box center [865, 147] width 1364 height 69
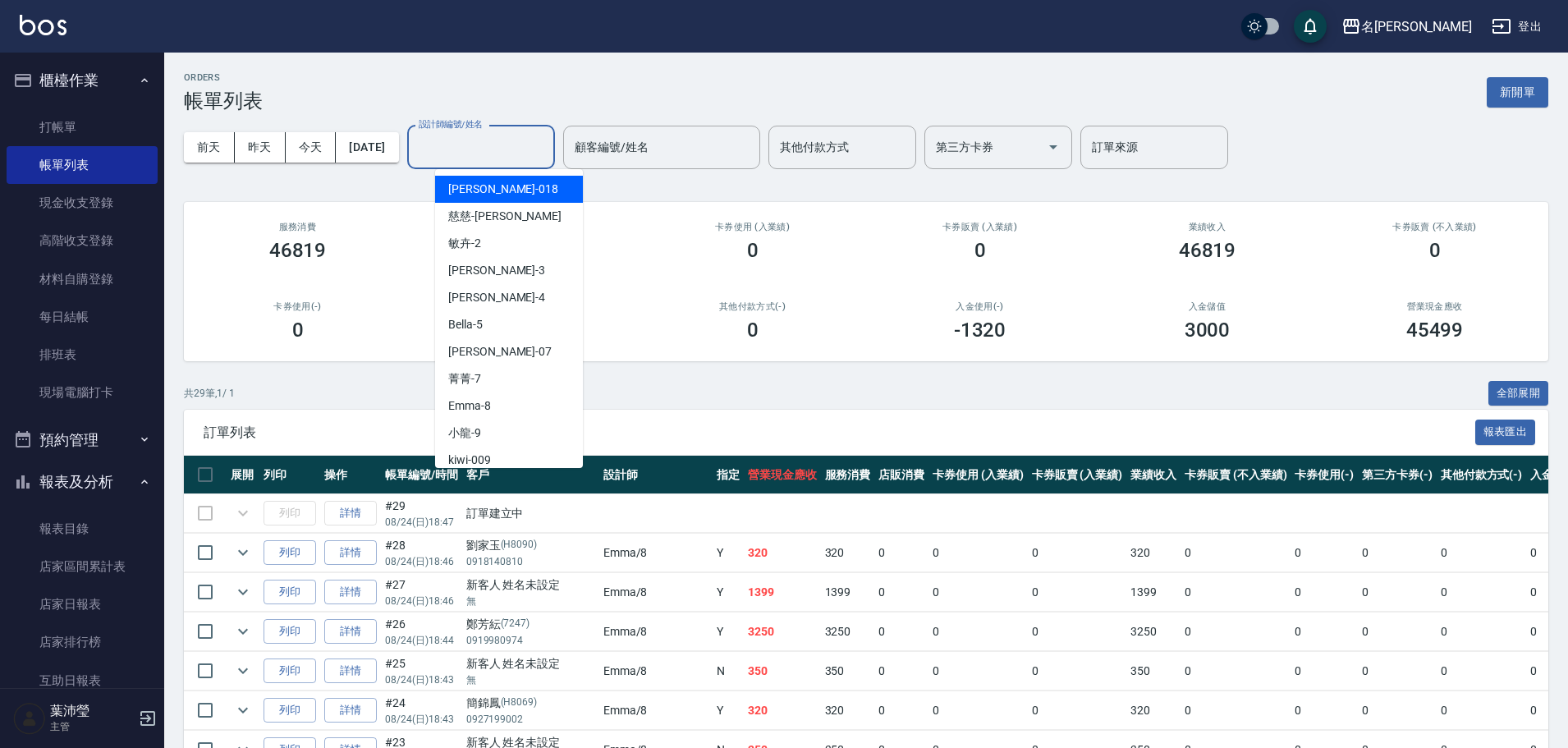
click at [464, 156] on input "設計師編號/姓名" at bounding box center [481, 147] width 133 height 29
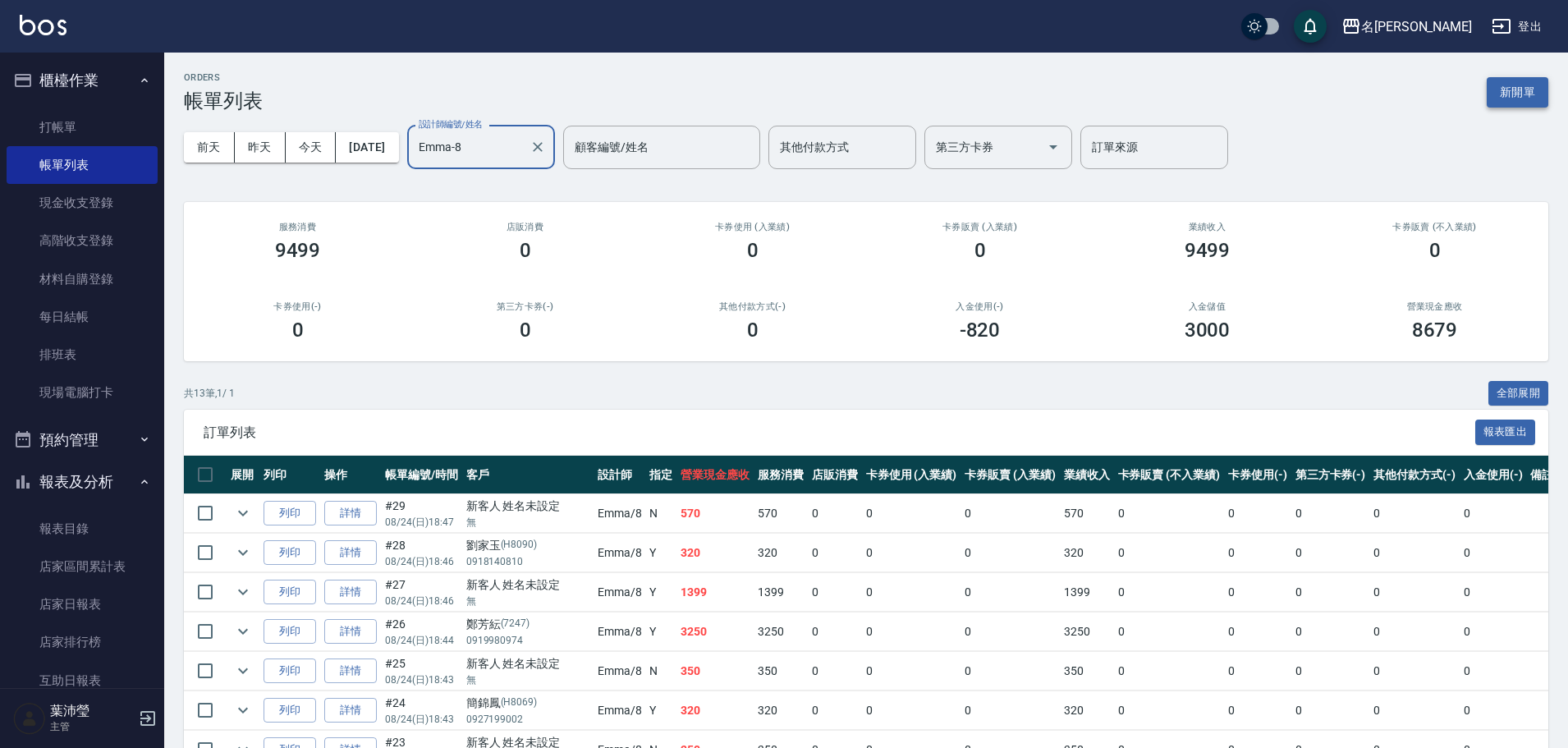
type input "Emma-8"
click at [1507, 92] on button "新開單" at bounding box center [1518, 92] width 61 height 31
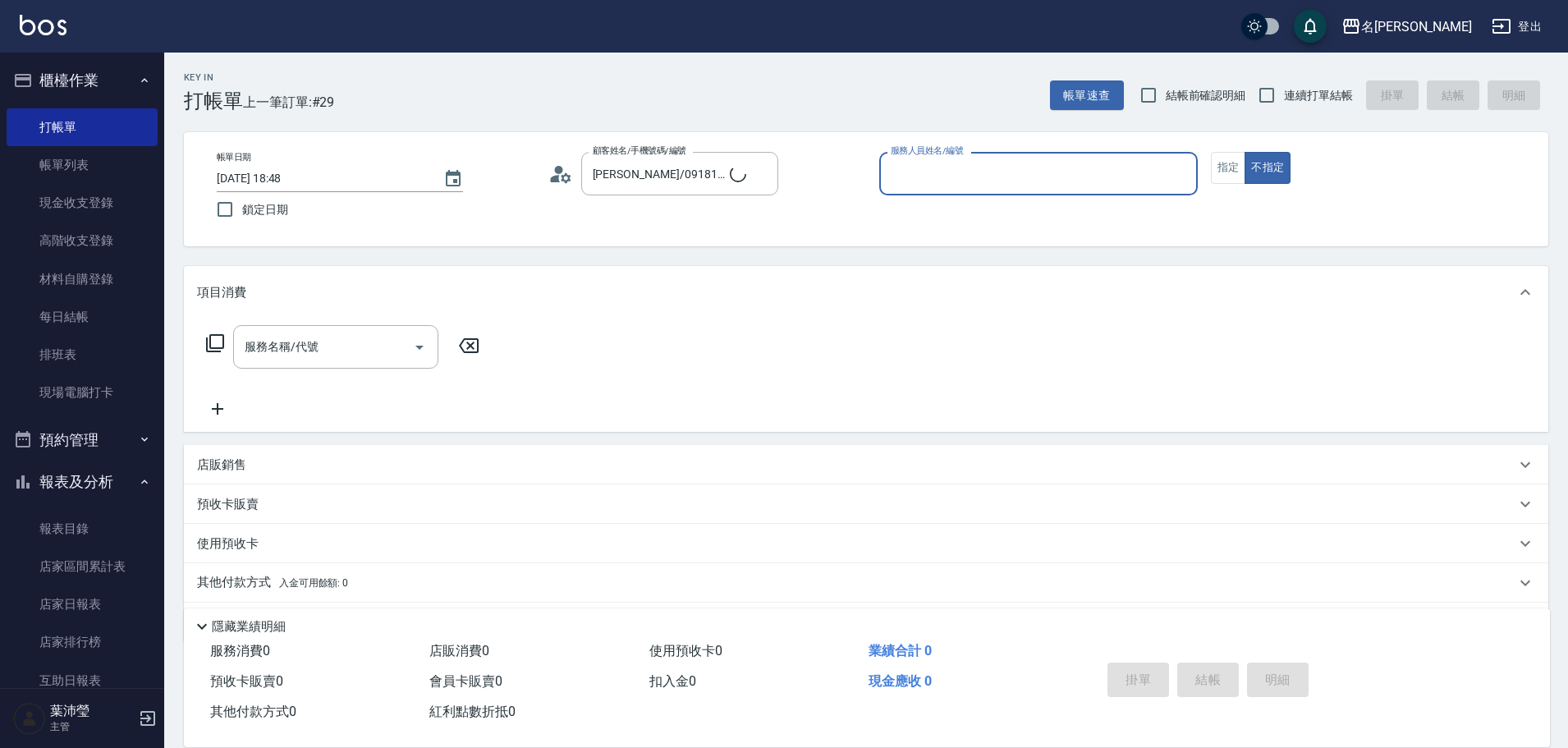
type input "Emma-8"
click at [756, 171] on icon "Clear" at bounding box center [761, 174] width 17 height 17
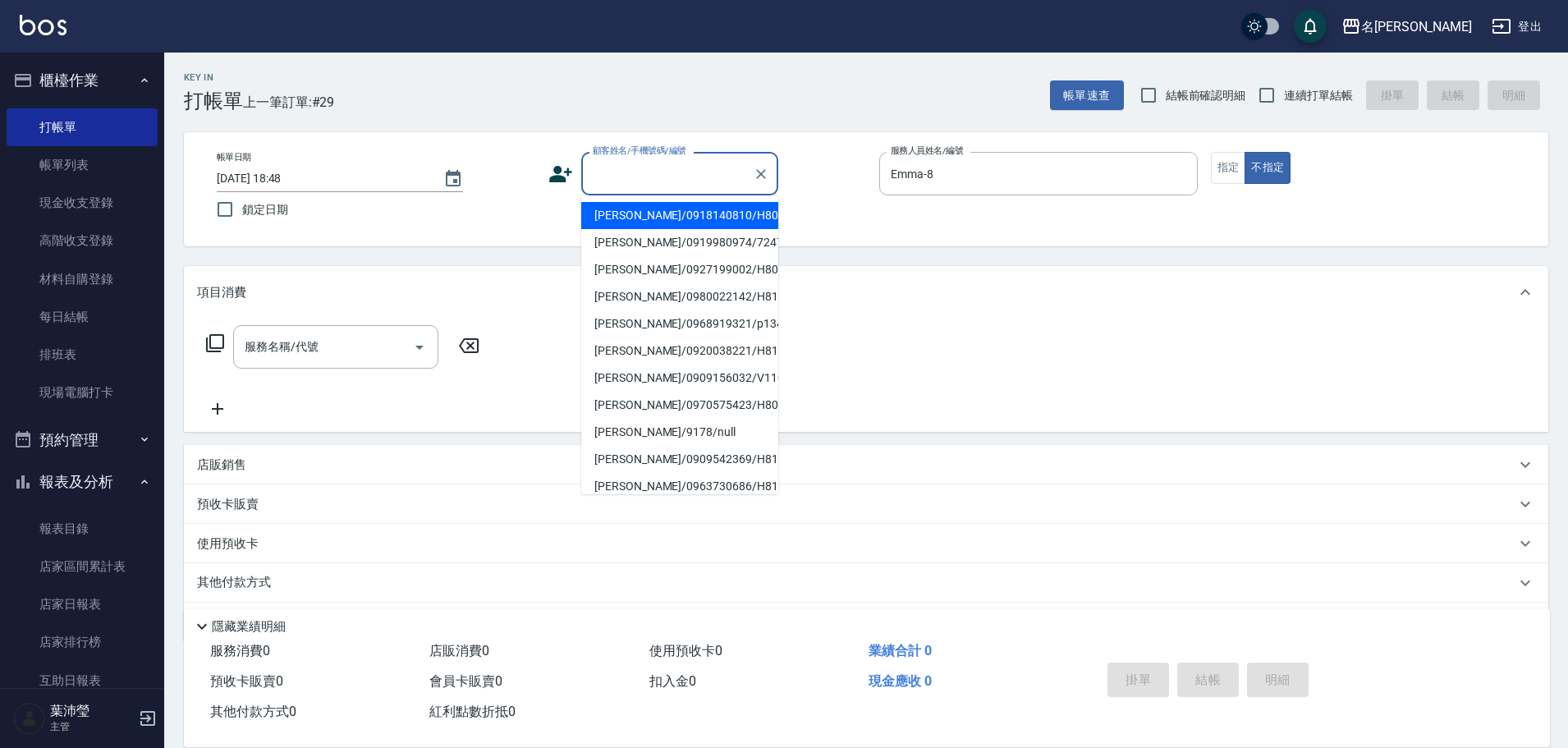
click at [658, 178] on input "顧客姓名/手機號碼/編號" at bounding box center [667, 173] width 157 height 29
click at [718, 213] on li "新客人 姓名未設定/無/null" at bounding box center [680, 215] width 197 height 27
type input "新客人 姓名未設定/無/null"
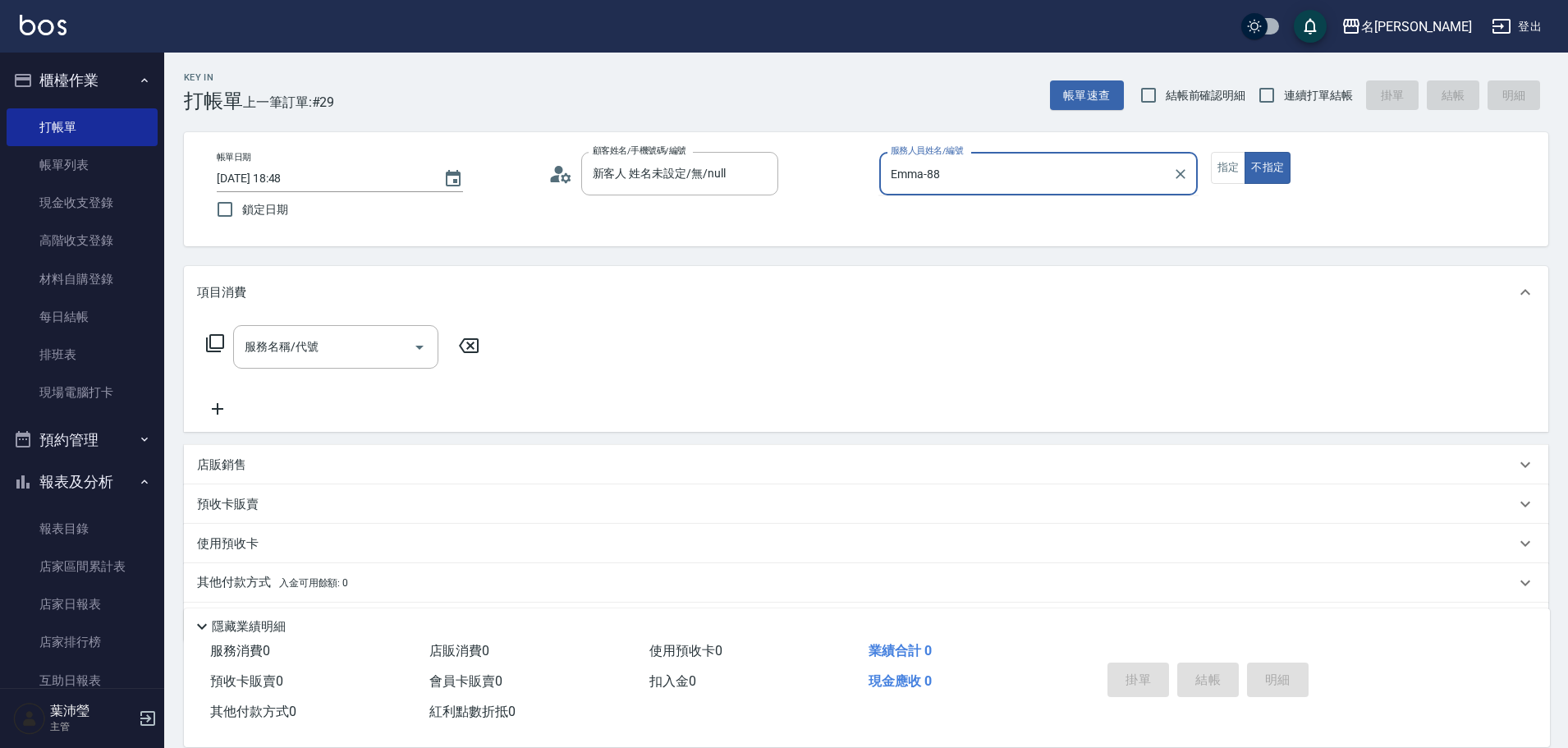
click at [1245, 152] on button "不指定" at bounding box center [1268, 168] width 46 height 32
type input "Emma-8"
type button "false"
click at [294, 353] on input "服務名稱/代號" at bounding box center [323, 347] width 166 height 29
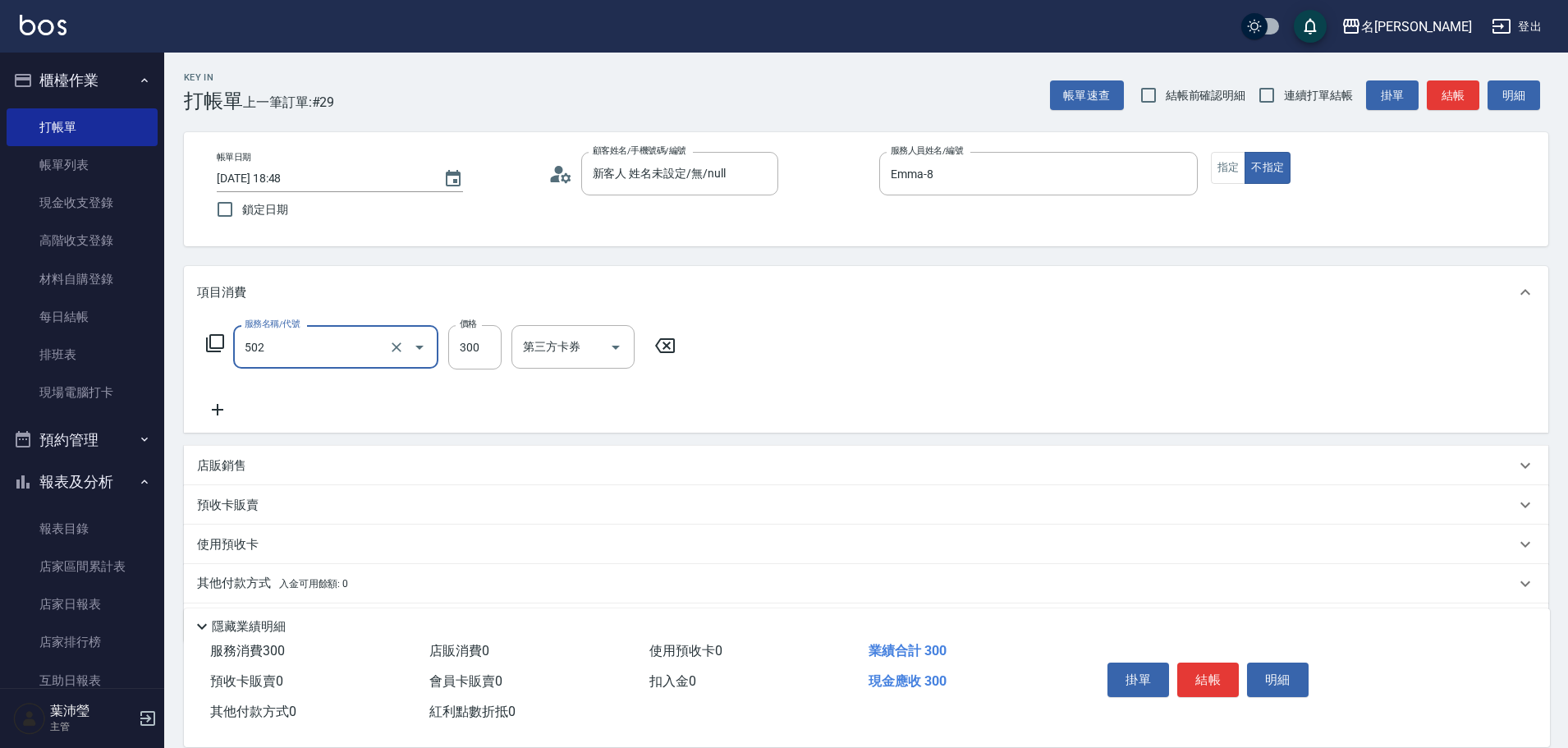
type input "洗髮(502)"
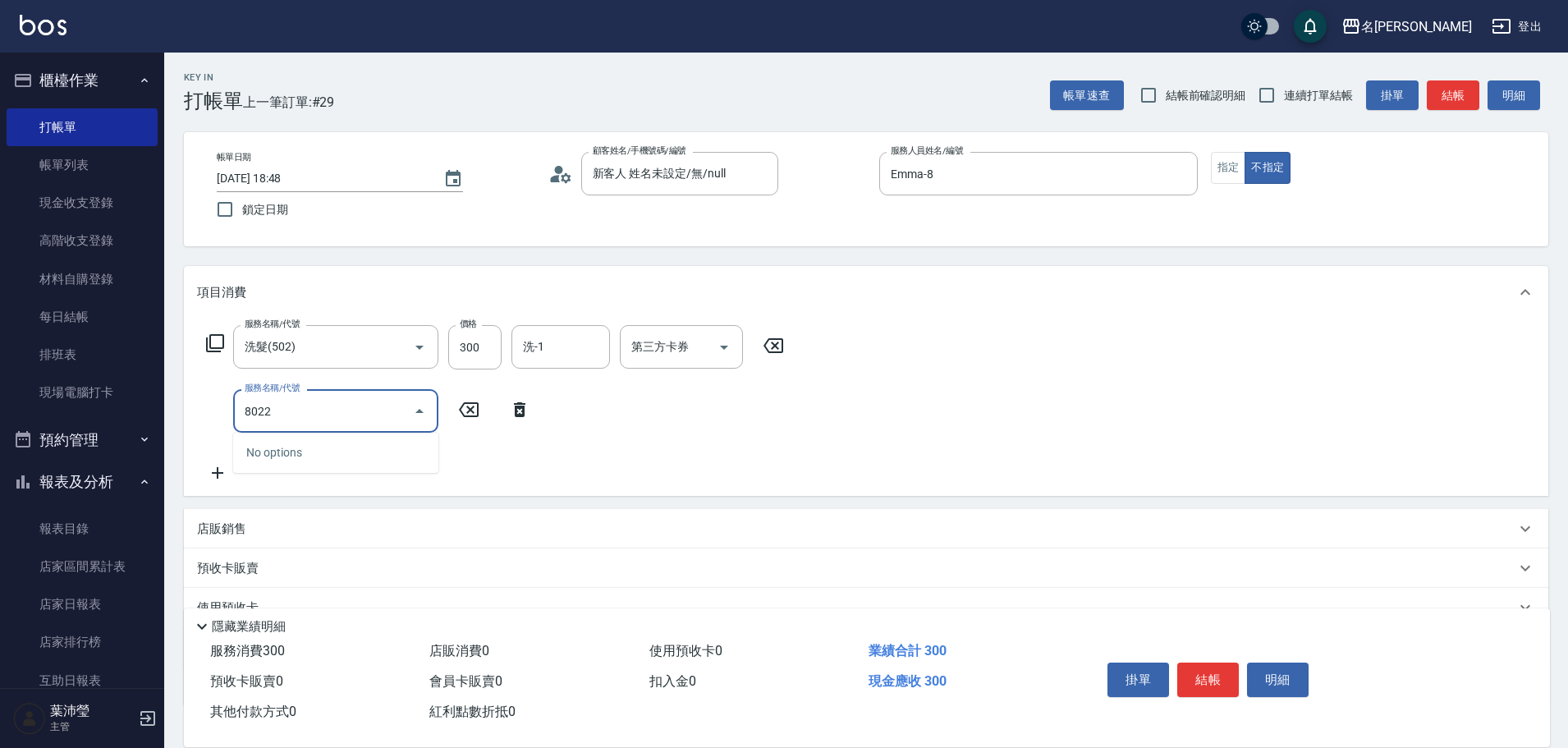
drag, startPoint x: 314, startPoint y: 404, endPoint x: 167, endPoint y: 426, distance: 148.6
click at [167, 426] on div "Key In 打帳單 上一筆訂單:#29 帳單速查 結帳前確認明細 連續打單結帳 掛單 結帳 明細 帳單日期 [DATE] 18:48 鎖定日期 顧客姓名/手…" at bounding box center [866, 458] width 1404 height 811
drag, startPoint x: 307, startPoint y: 410, endPoint x: 178, endPoint y: 414, distance: 129.1
click at [178, 414] on div "Key In 打帳單 上一筆訂單:#29 帳單速查 結帳前確認明細 連續打單結帳 掛單 結帳 明細 帳單日期 [DATE] 18:48 鎖定日期 顧客姓名/手…" at bounding box center [866, 458] width 1404 height 811
type input "[PERSON_NAME](802)"
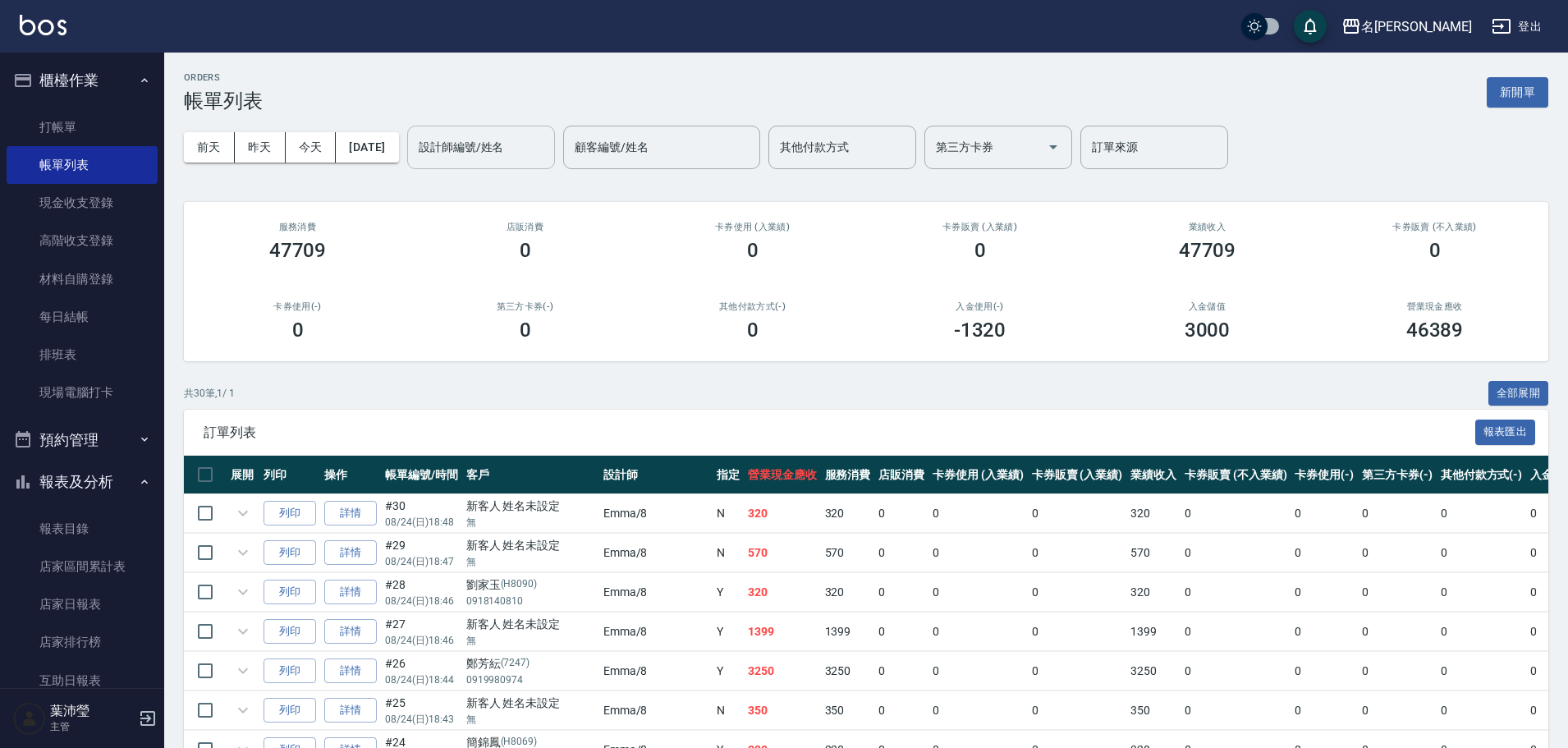
click at [543, 163] on div "設計師編號/姓名" at bounding box center [481, 148] width 148 height 44
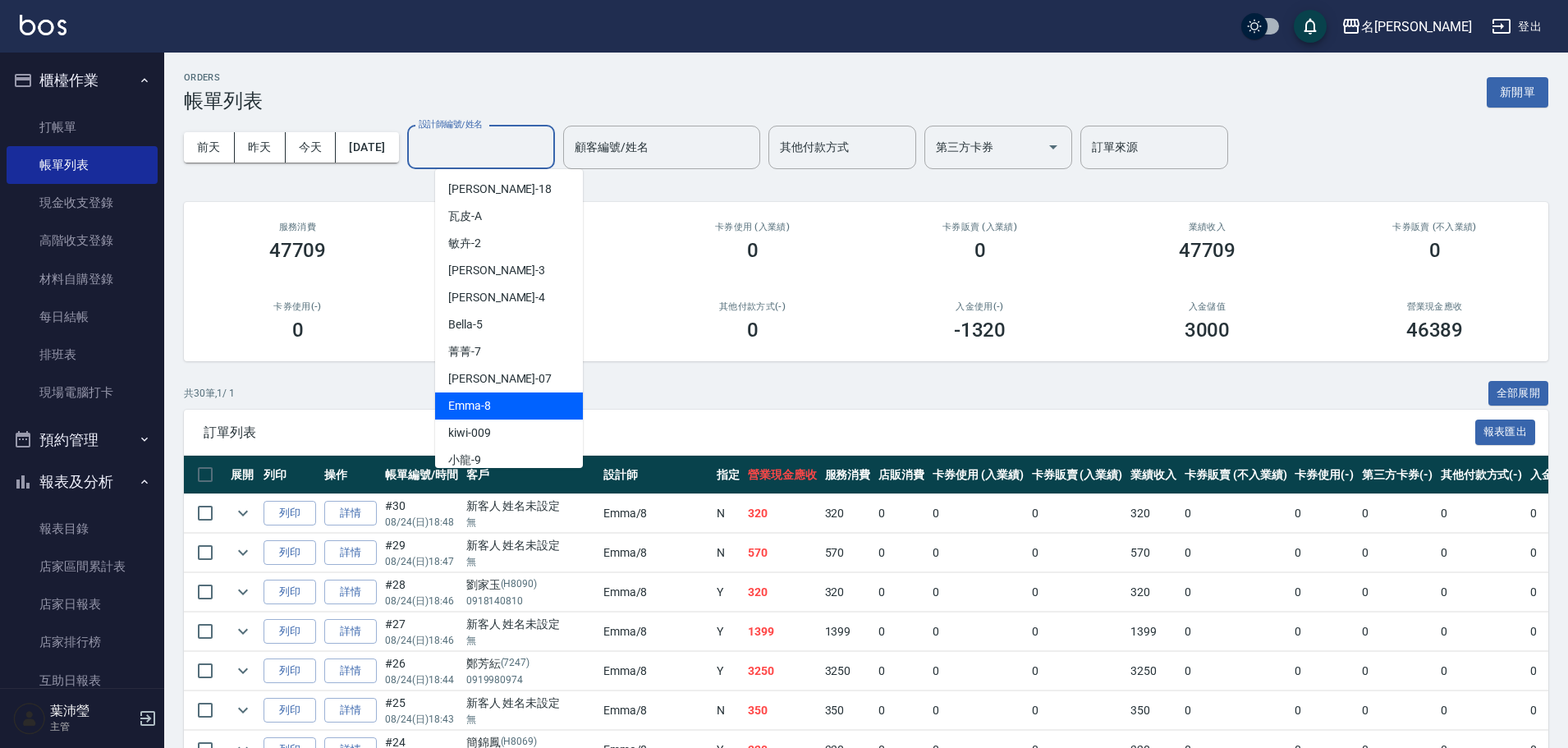
click at [481, 399] on span "Emma -8" at bounding box center [469, 406] width 43 height 18
type input "Emma-8"
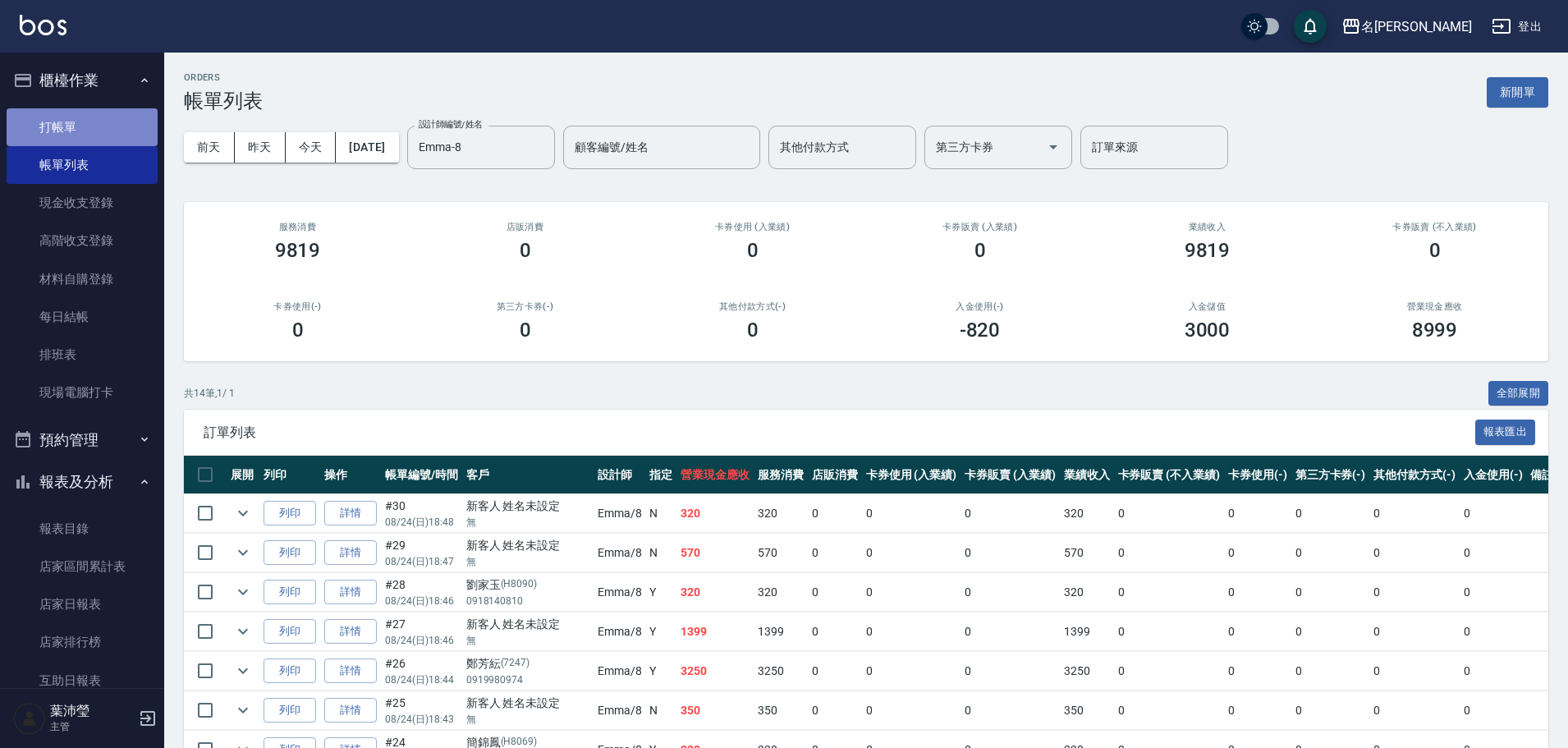
click at [99, 113] on link "打帳單" at bounding box center [82, 127] width 151 height 38
